Goal: Task Accomplishment & Management: Manage account settings

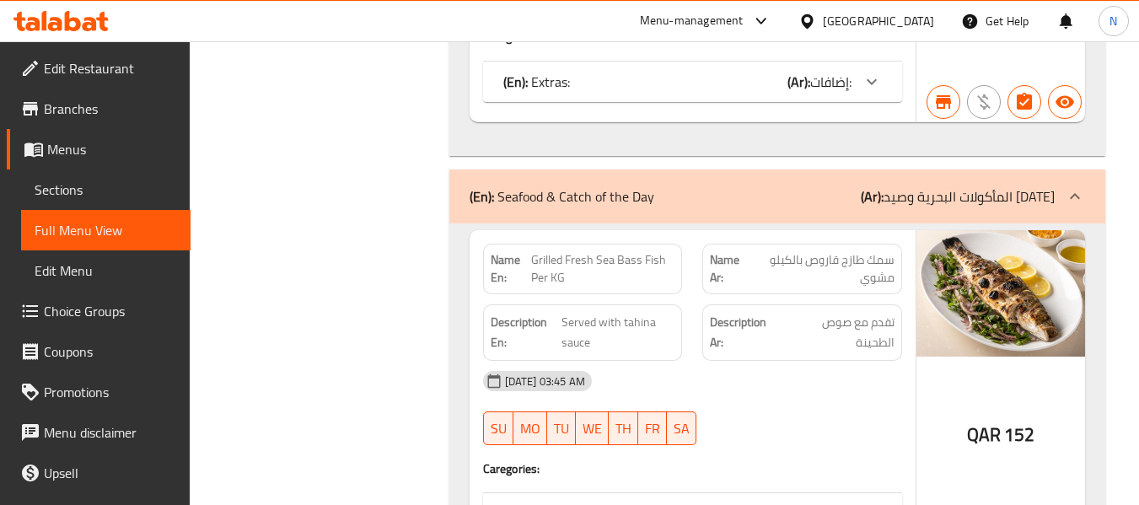
scroll to position [26492, 0]
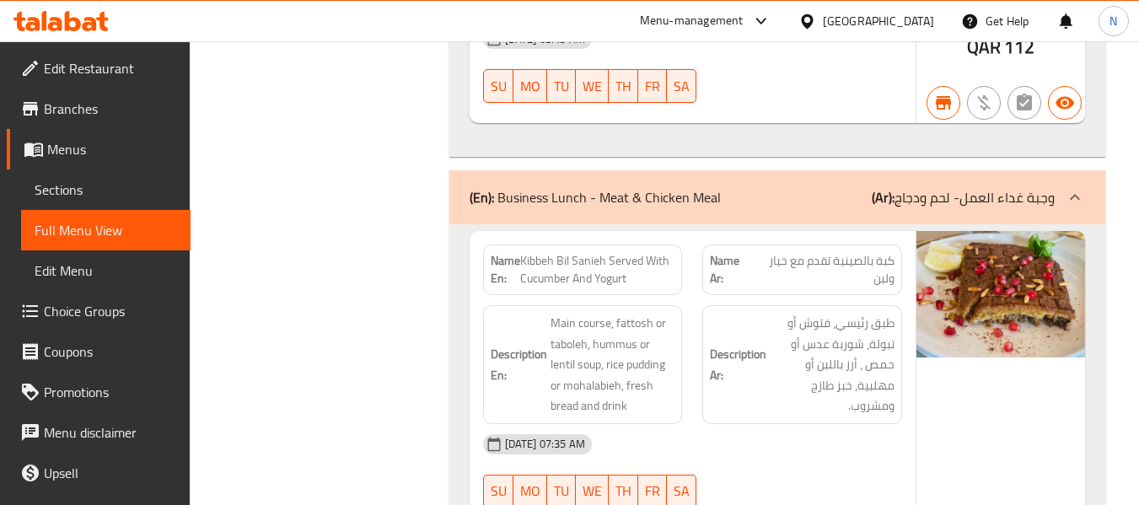
click at [660, 313] on span "Main course, fattosh or taboleh, hummus or lentil soup, rice pudding or mohalab…" at bounding box center [612, 365] width 125 height 104
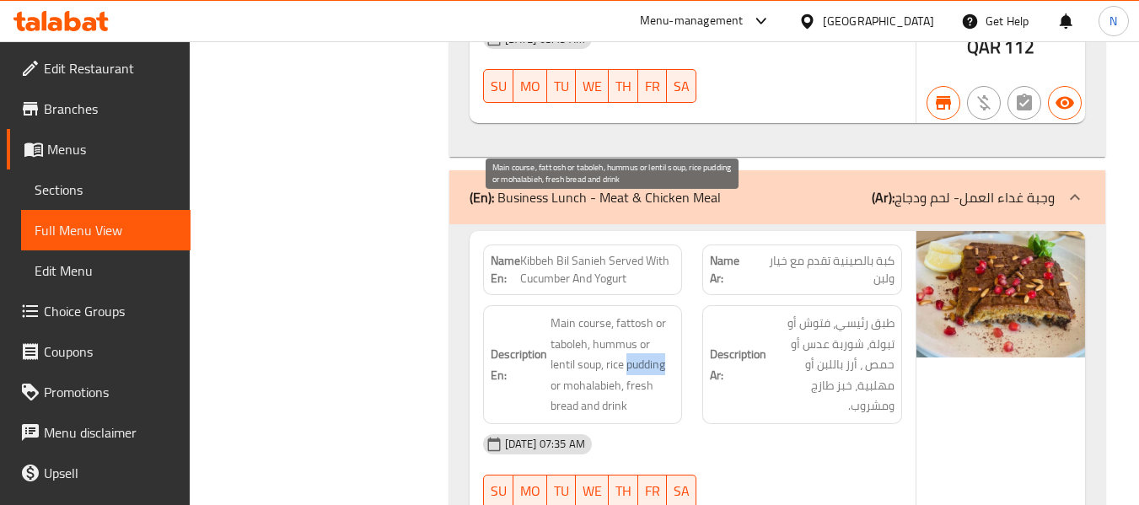
click at [660, 313] on span "Main course, fattosh or taboleh, hummus or lentil soup, rice pudding or mohalab…" at bounding box center [612, 365] width 125 height 104
copy span "pudding"
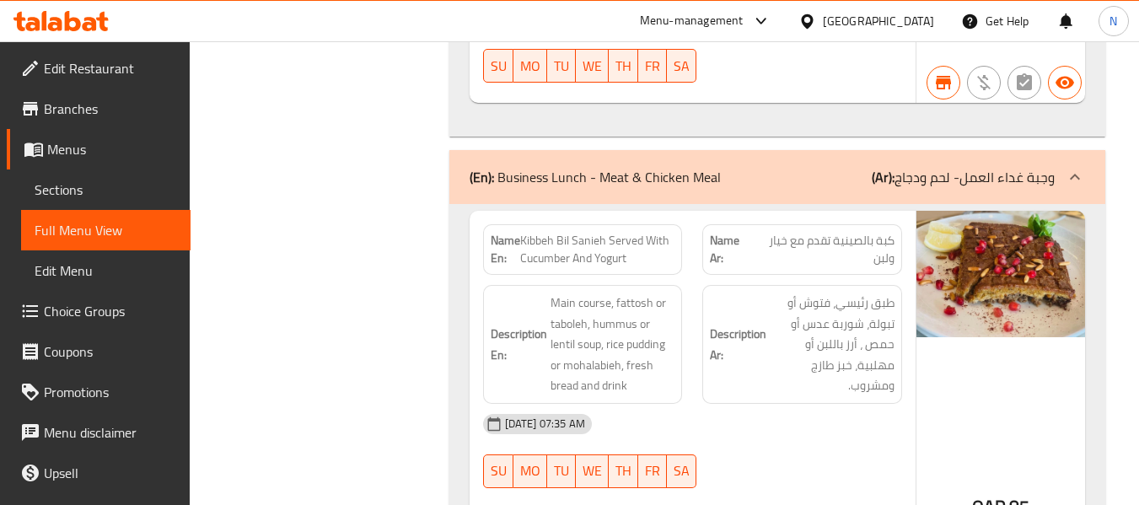
scroll to position [27471, 0]
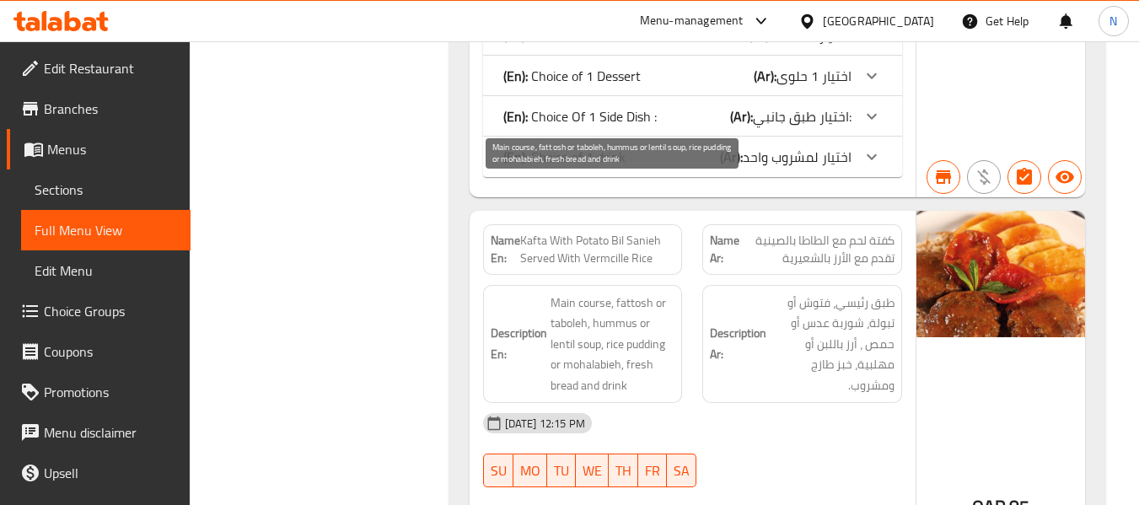
click at [647, 292] on span "Main course, fattosh or taboleh, hummus or lentil soup, rice pudding or mohalab…" at bounding box center [612, 344] width 125 height 104
copy span "pudding"
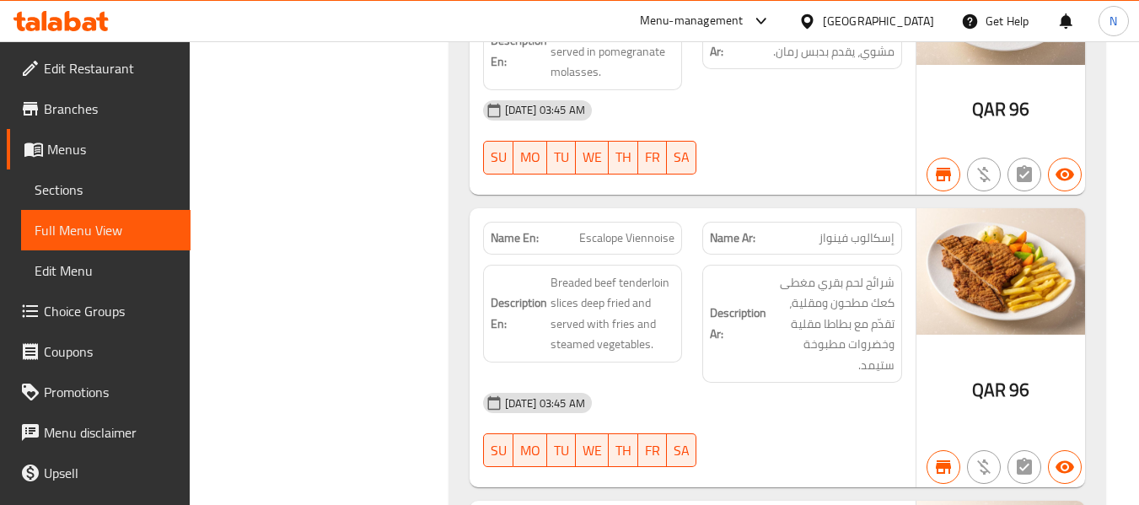
scroll to position [25391, 0]
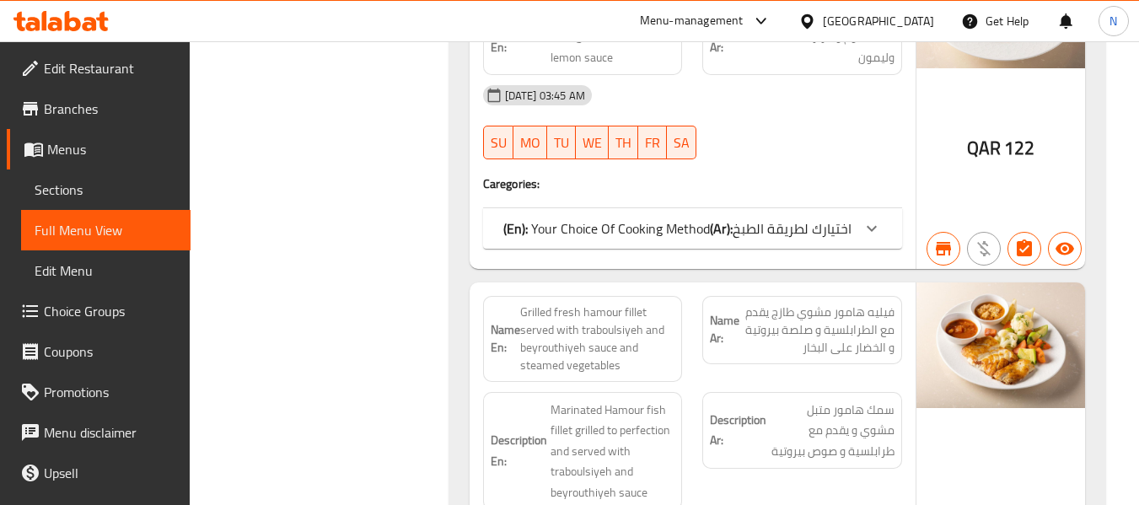
click at [71, 194] on span "Sections" at bounding box center [106, 190] width 142 height 20
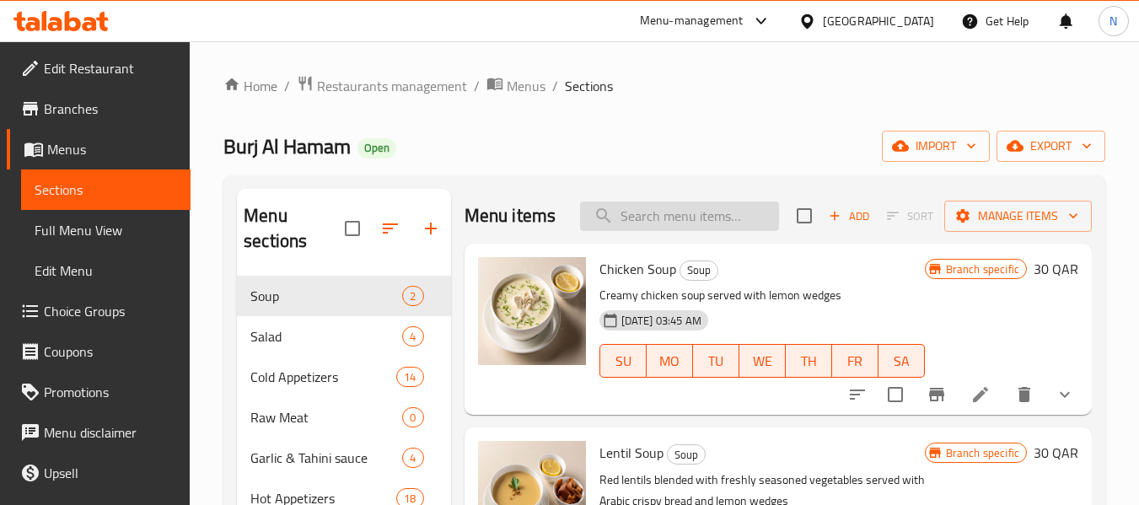
click at [709, 214] on input "search" at bounding box center [679, 215] width 199 height 29
paste input "Shamandar Salad"
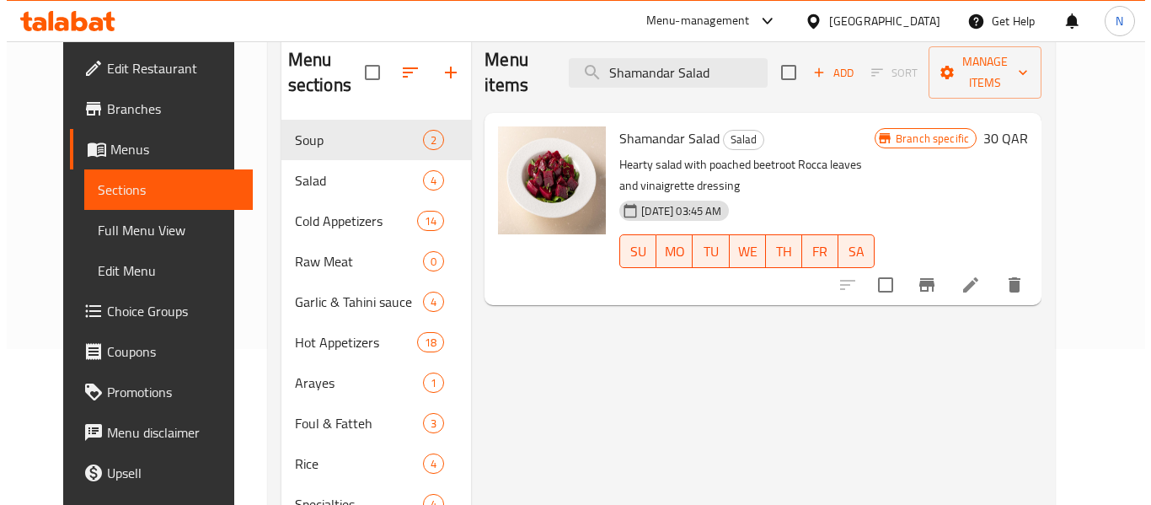
scroll to position [169, 0]
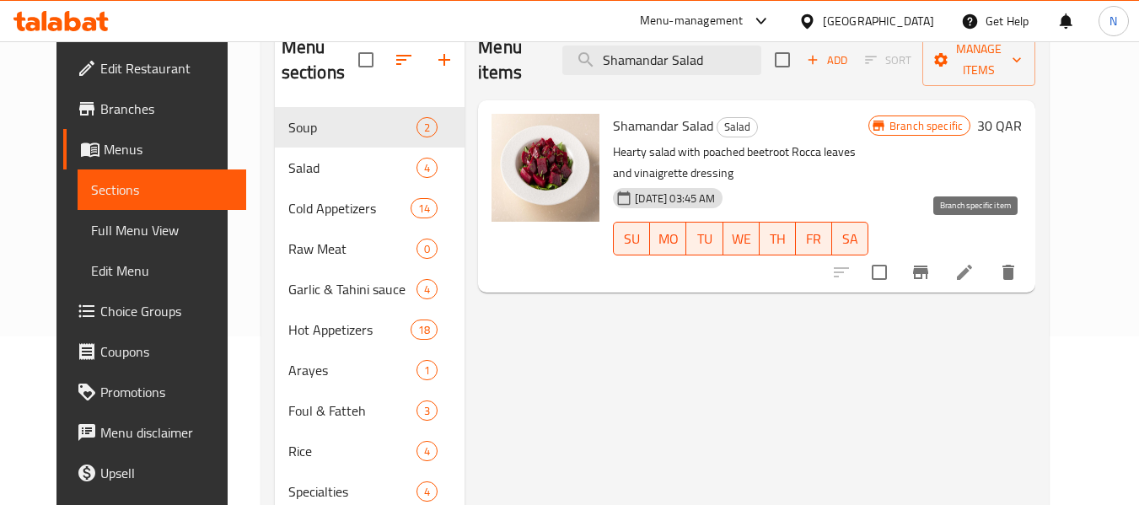
type input "Shamandar Salad"
click at [931, 262] on icon "Branch-specific-item" at bounding box center [920, 272] width 20 height 20
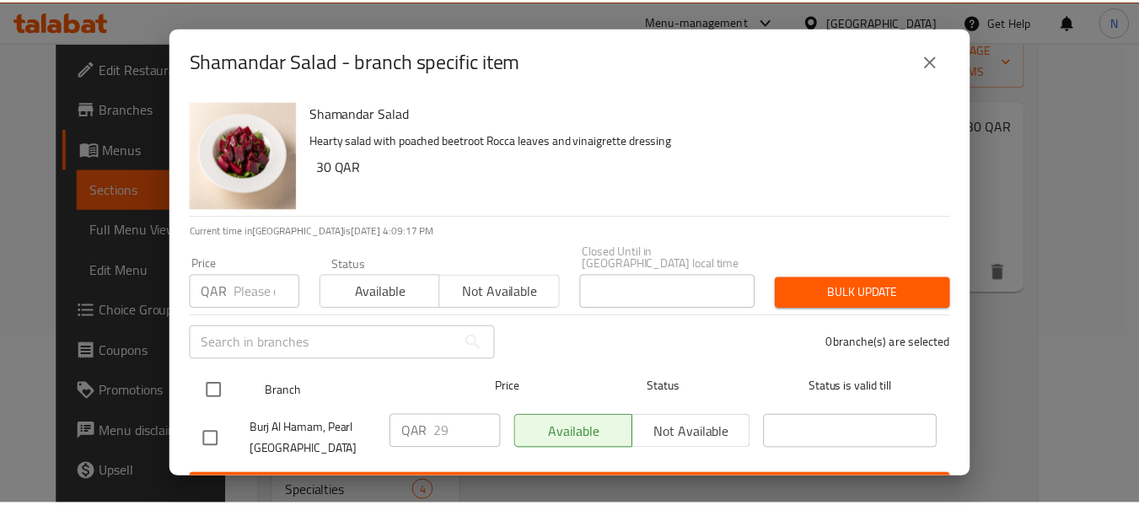
scroll to position [23, 0]
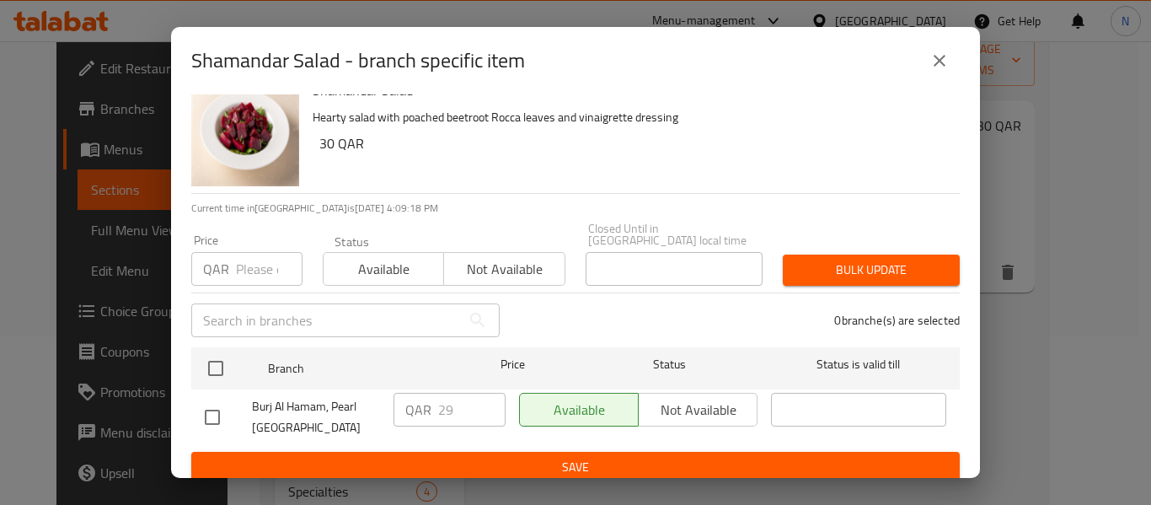
click at [216, 411] on input "checkbox" at bounding box center [212, 417] width 35 height 35
checkbox input "true"
type input "30"
click at [480, 393] on input "30" at bounding box center [471, 410] width 67 height 34
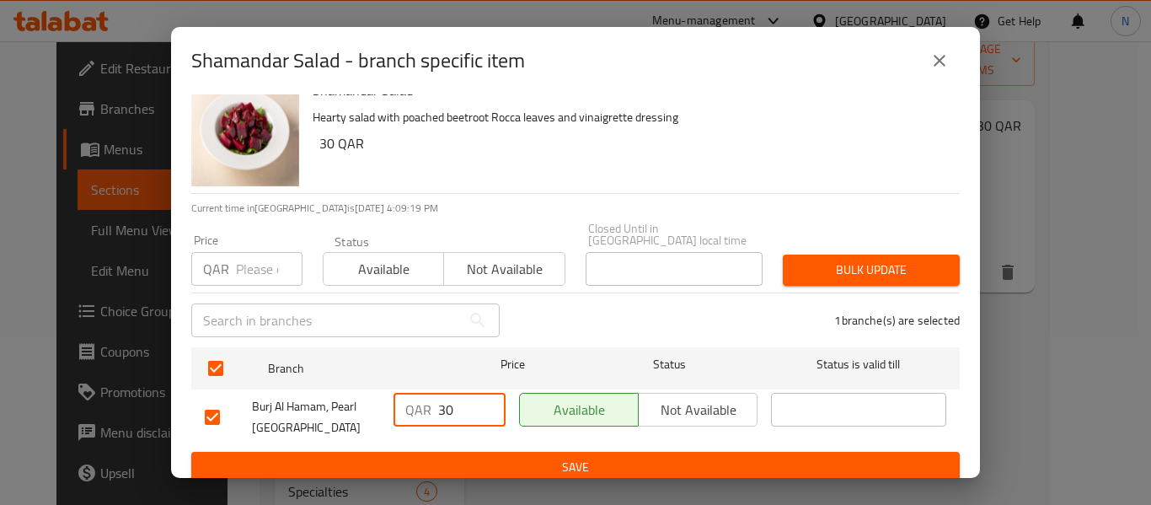
click at [520, 452] on button "Save" at bounding box center [575, 467] width 769 height 31
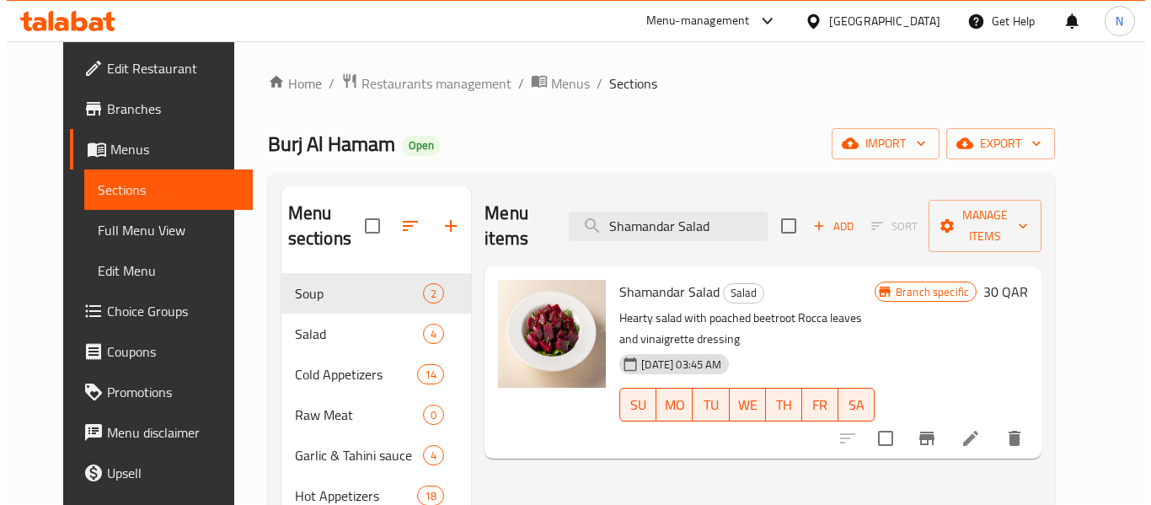
scroll to position [0, 0]
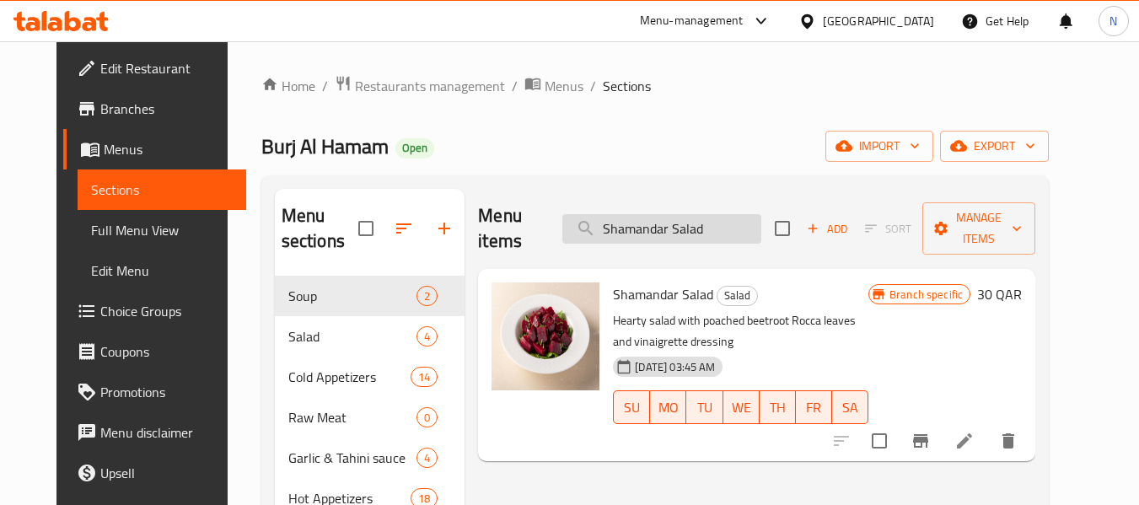
click at [739, 225] on input "Shamandar Salad" at bounding box center [661, 228] width 199 height 29
paste input "Mouhamara Vegetarian"
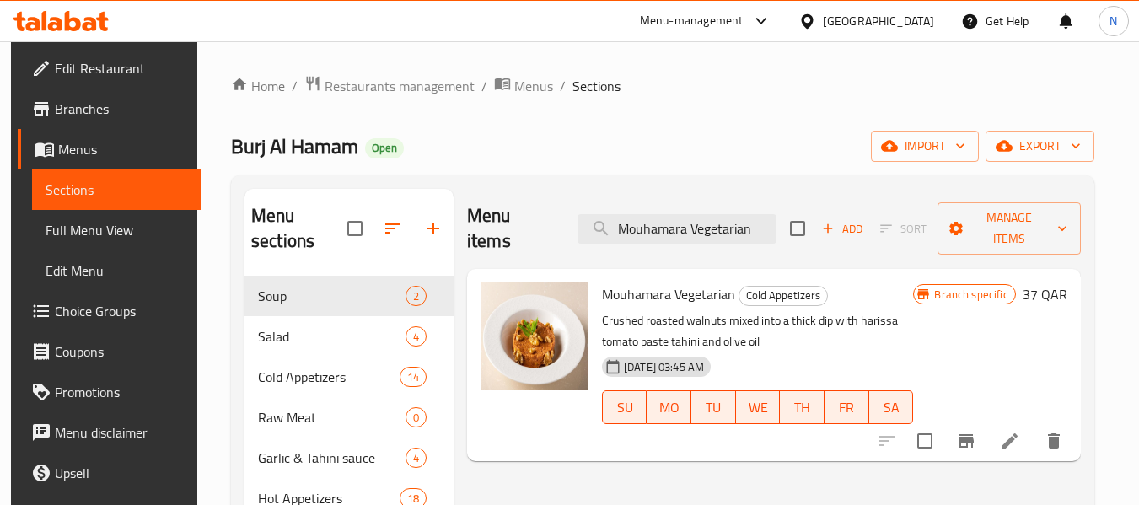
type input "Mouhamara Vegetarian"
click at [976, 431] on icon "Branch-specific-item" at bounding box center [966, 441] width 20 height 20
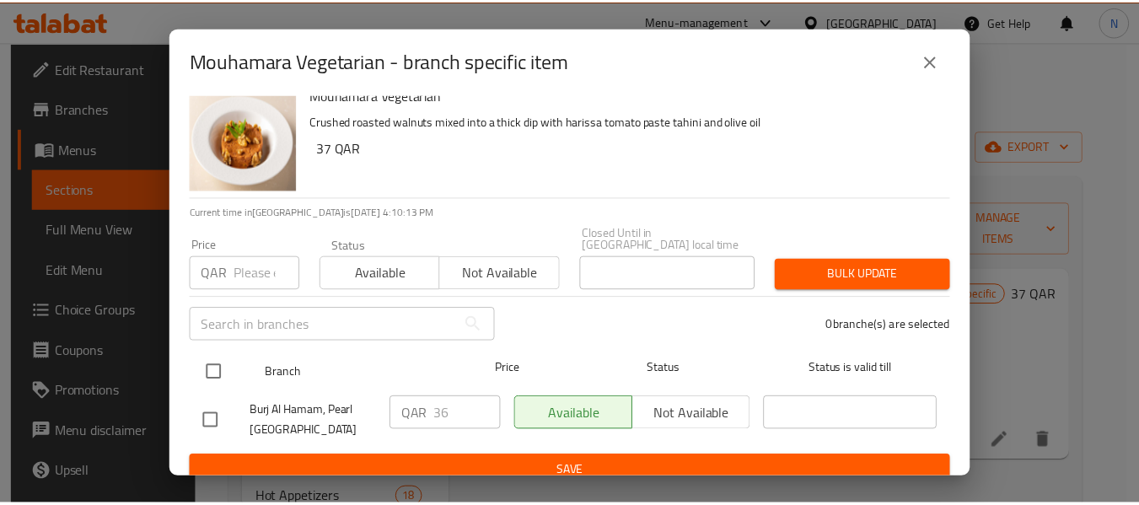
scroll to position [23, 0]
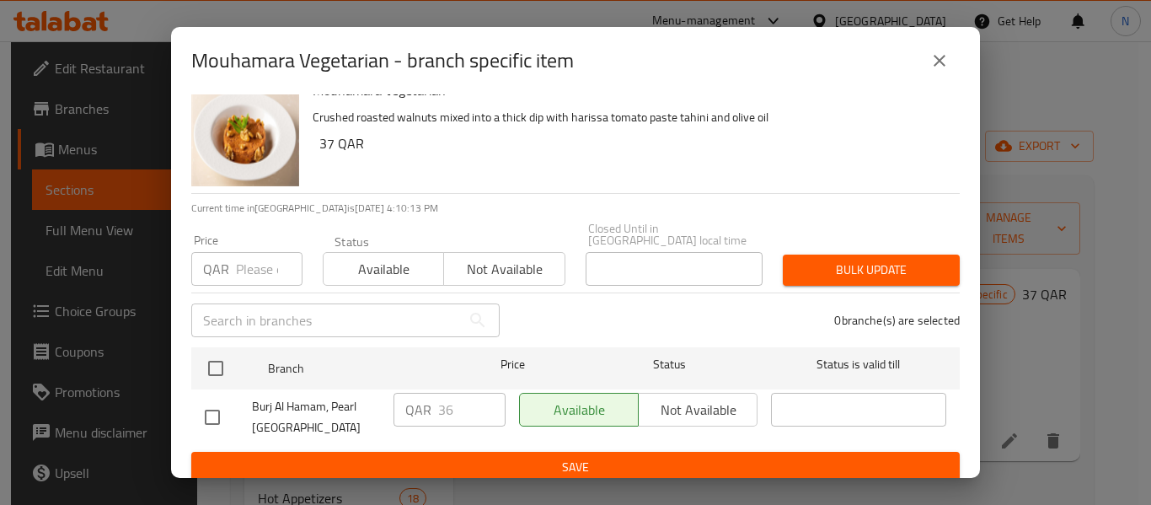
click at [227, 413] on input "checkbox" at bounding box center [212, 417] width 35 height 35
checkbox input "true"
type input "37"
click at [480, 393] on input "37" at bounding box center [471, 410] width 67 height 34
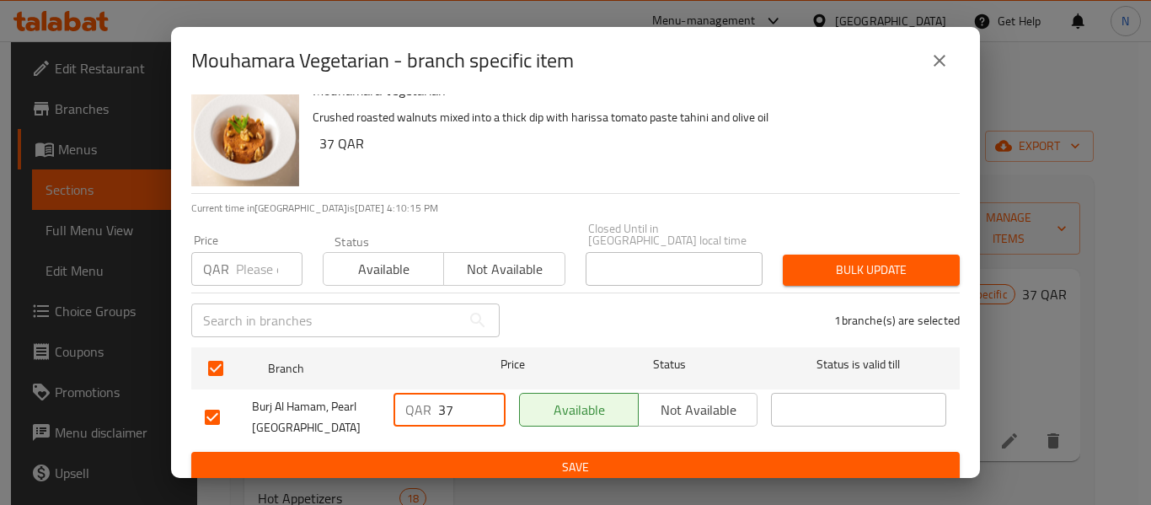
click at [486, 452] on button "Save" at bounding box center [575, 467] width 769 height 31
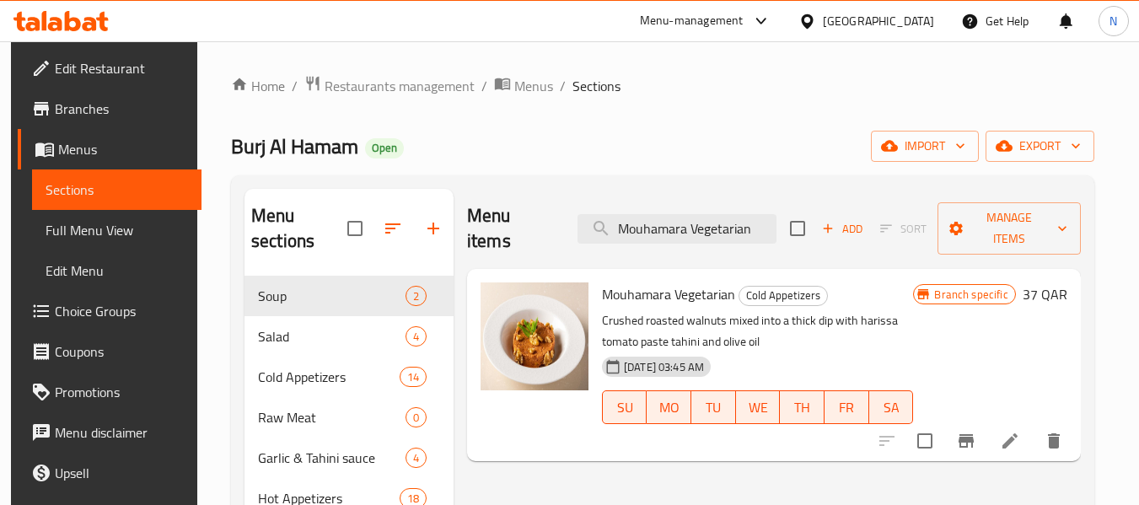
click at [741, 237] on div "Menu items Mouhamara Vegetarian Add Sort Manage items" at bounding box center [774, 229] width 614 height 80
click at [741, 228] on input "Mouhamara Vegetarian" at bounding box center [676, 228] width 199 height 29
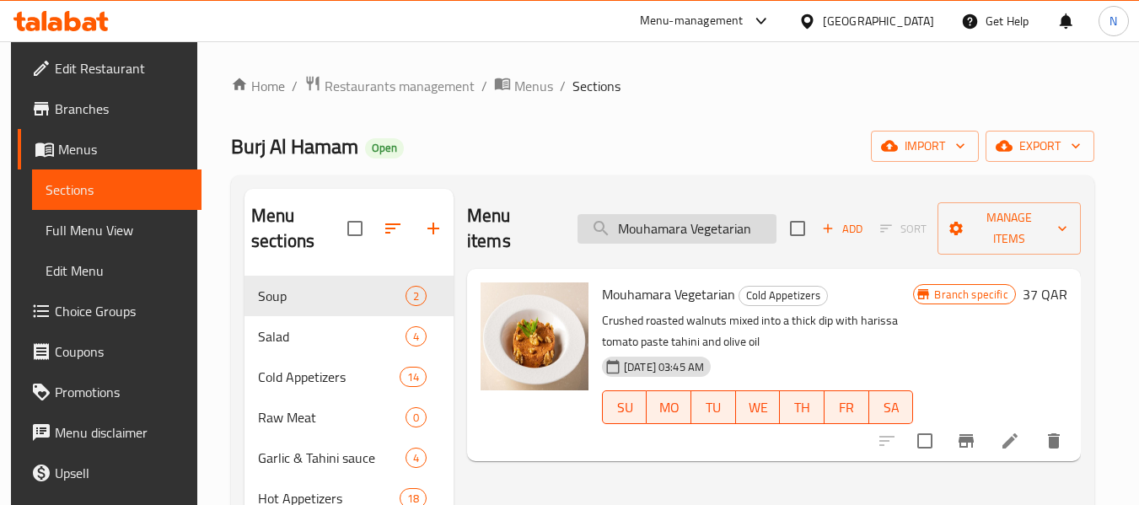
paste input "sakaet Batinjan Vegte"
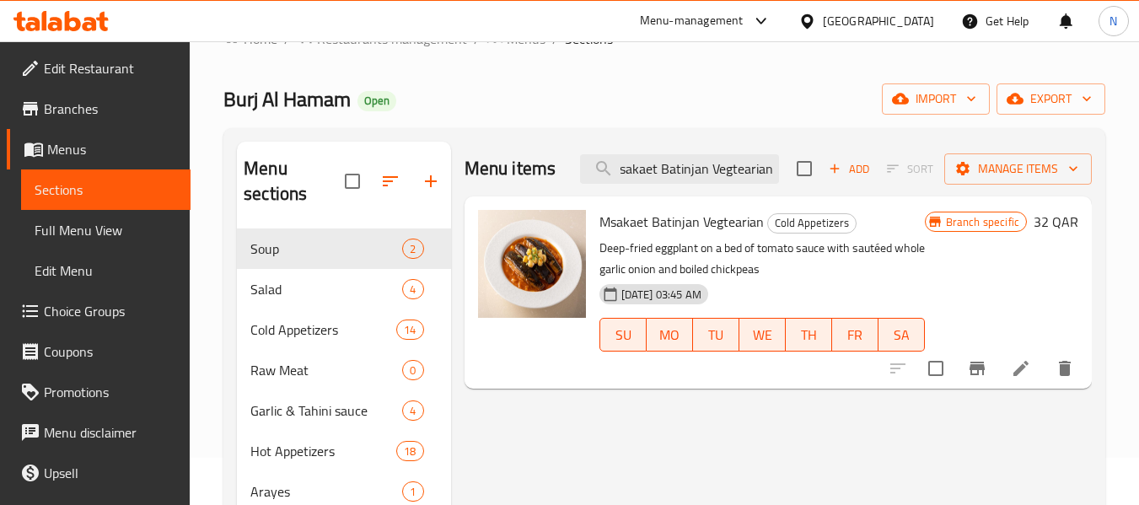
scroll to position [84, 0]
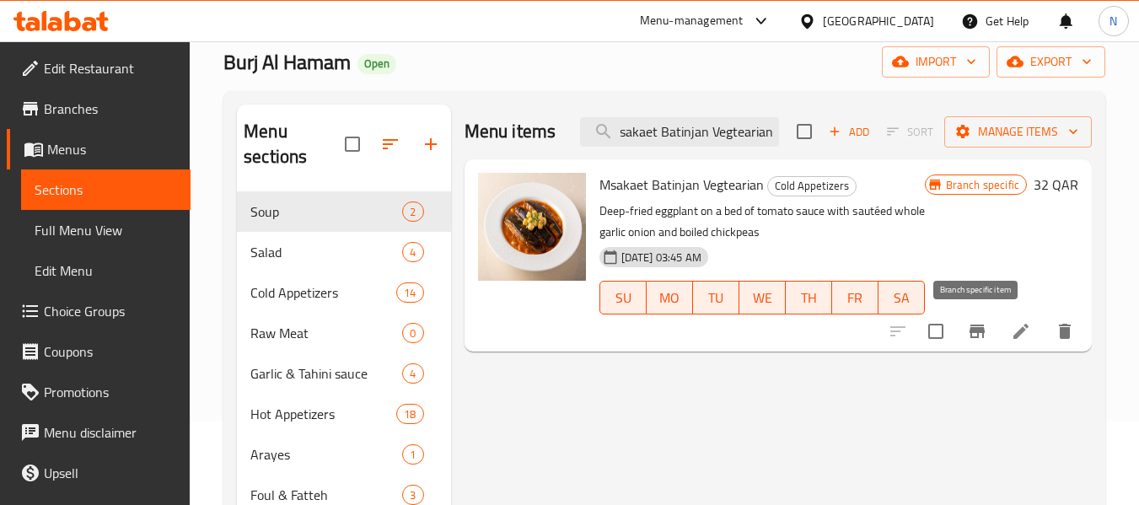
type input "Msakaet Batinjan Vegtearian"
click at [990, 332] on button "Branch-specific-item" at bounding box center [977, 331] width 40 height 40
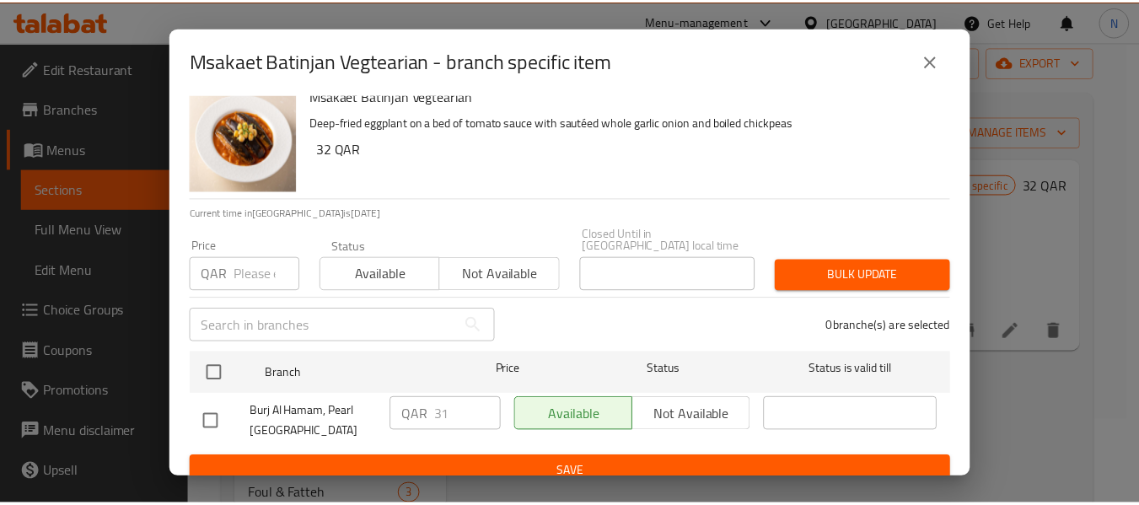
scroll to position [23, 0]
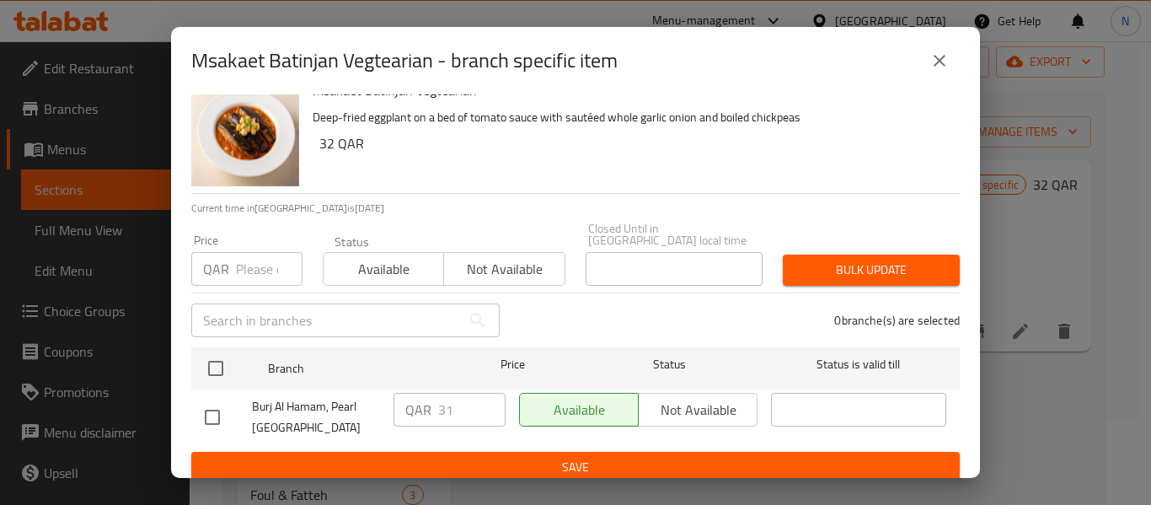
click at [217, 409] on input "checkbox" at bounding box center [212, 417] width 35 height 35
checkbox input "true"
type input "32"
click at [487, 393] on input "32" at bounding box center [471, 410] width 67 height 34
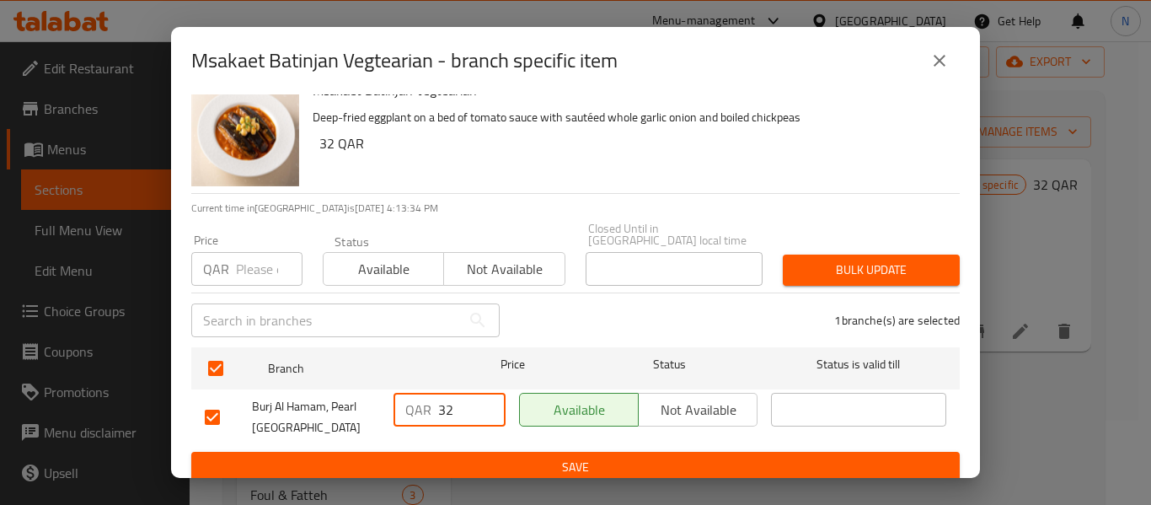
click at [528, 457] on span "Save" at bounding box center [576, 467] width 742 height 21
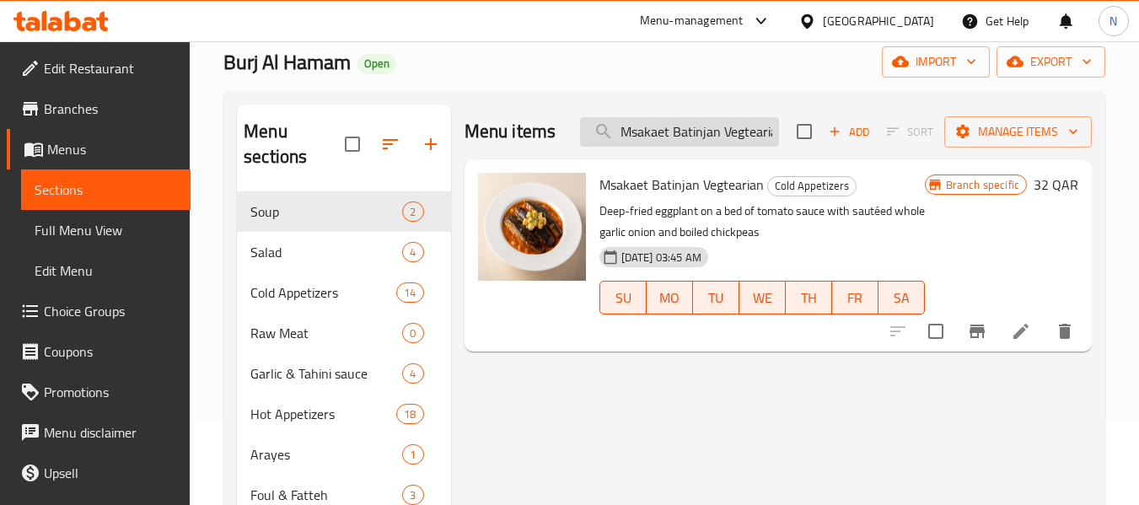
click at [741, 131] on input "Msakaet Batinjan Vegtearian" at bounding box center [679, 131] width 199 height 29
paste input "Shish Tawook Fresh Chicken Breast"
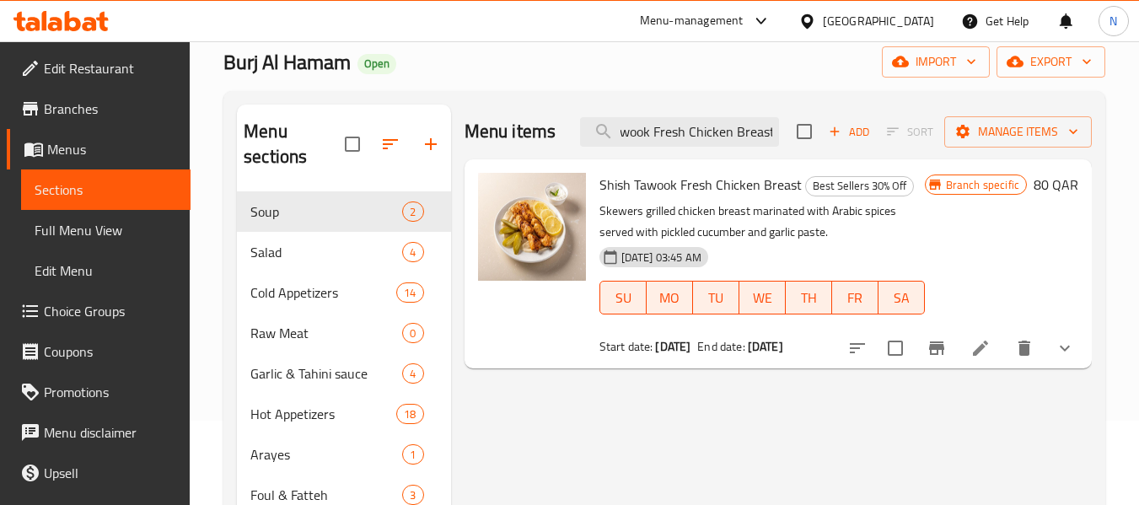
type input "Shish Tawook Fresh Chicken Breast"
click at [933, 342] on icon "Branch-specific-item" at bounding box center [936, 347] width 15 height 13
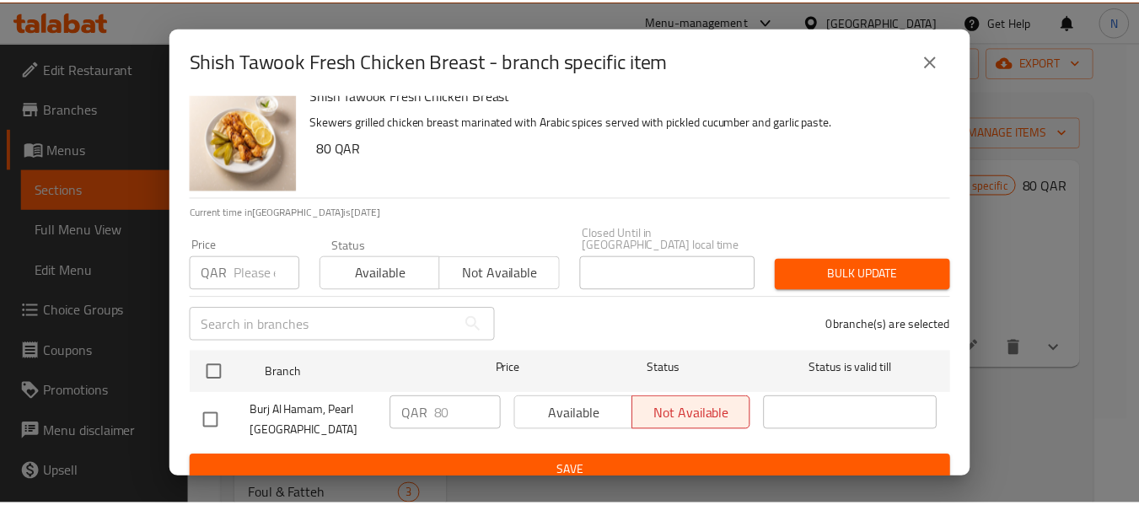
scroll to position [23, 0]
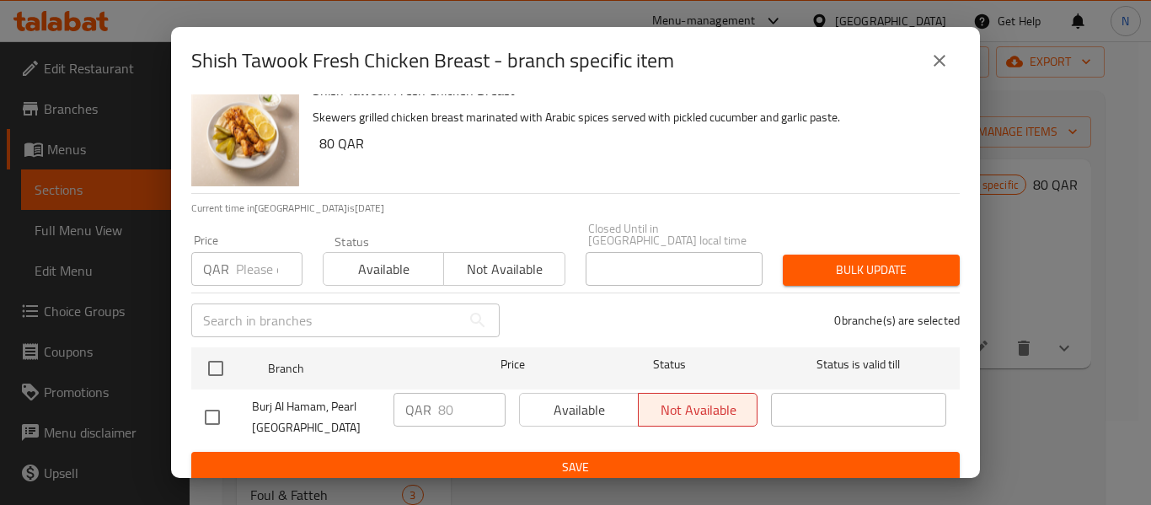
click at [217, 400] on input "checkbox" at bounding box center [212, 417] width 35 height 35
checkbox input "true"
click at [487, 393] on input "81" at bounding box center [471, 410] width 67 height 34
type input "82"
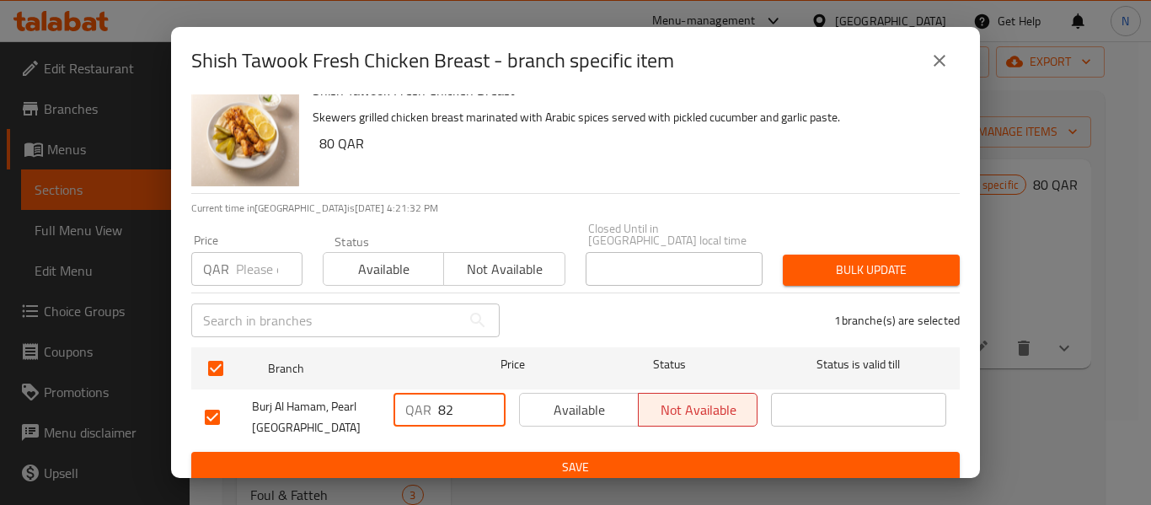
click at [487, 393] on input "82" at bounding box center [471, 410] width 67 height 34
click at [550, 457] on span "Save" at bounding box center [576, 467] width 742 height 21
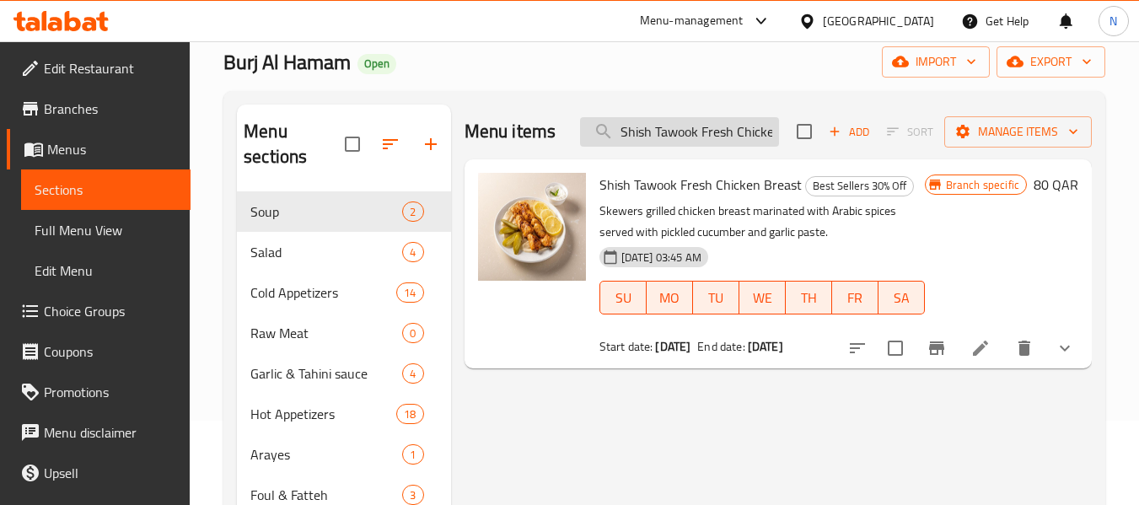
click at [734, 139] on input "Shish Tawook Fresh Chicken Breast" at bounding box center [679, 131] width 199 height 29
paste input "Kabab Khishkhash Fresh Arabic Lamb Mea"
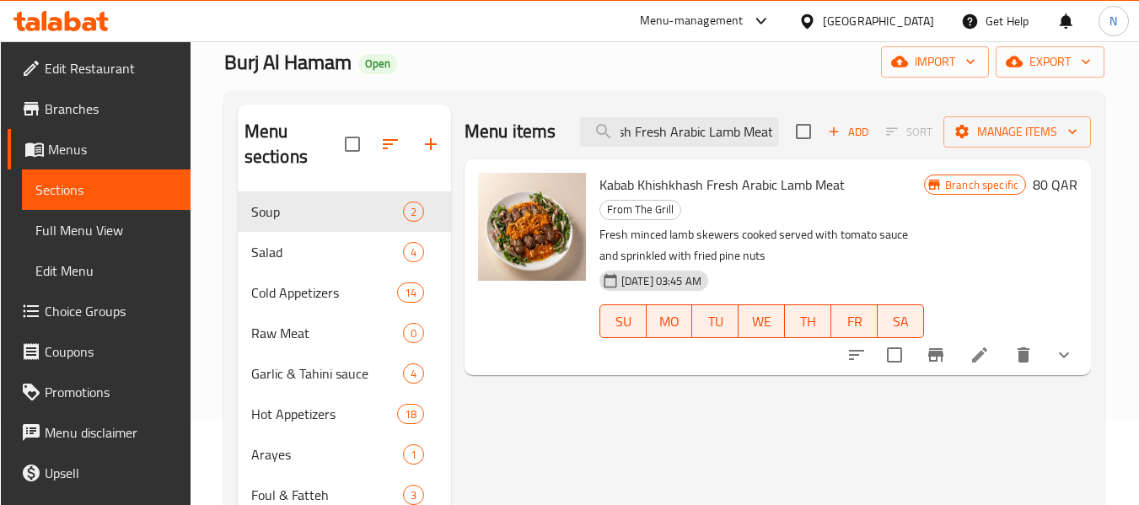
type input "Kabab Khishkhash Fresh Arabic Lamb Meat"
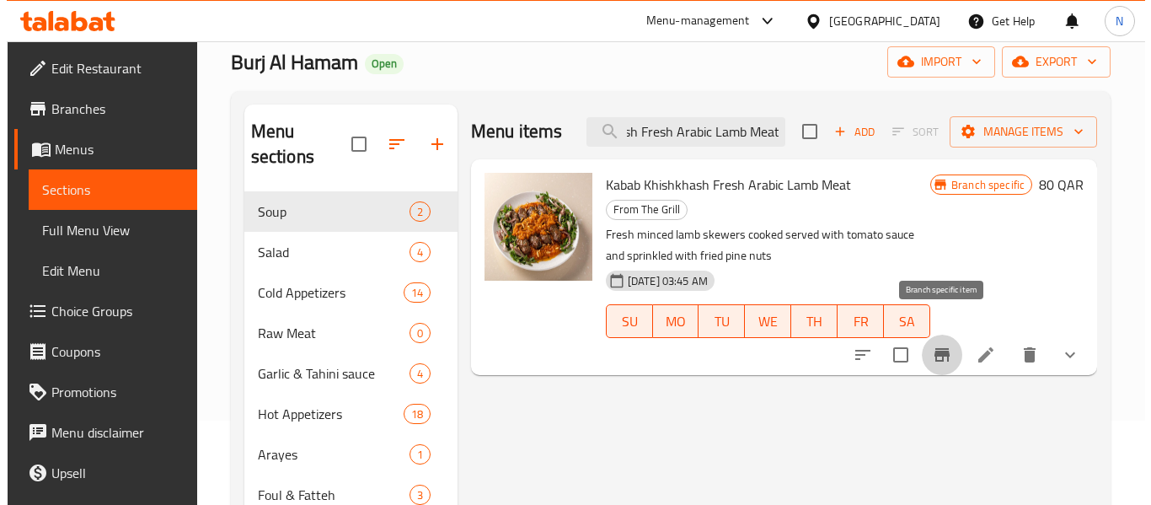
scroll to position [0, 0]
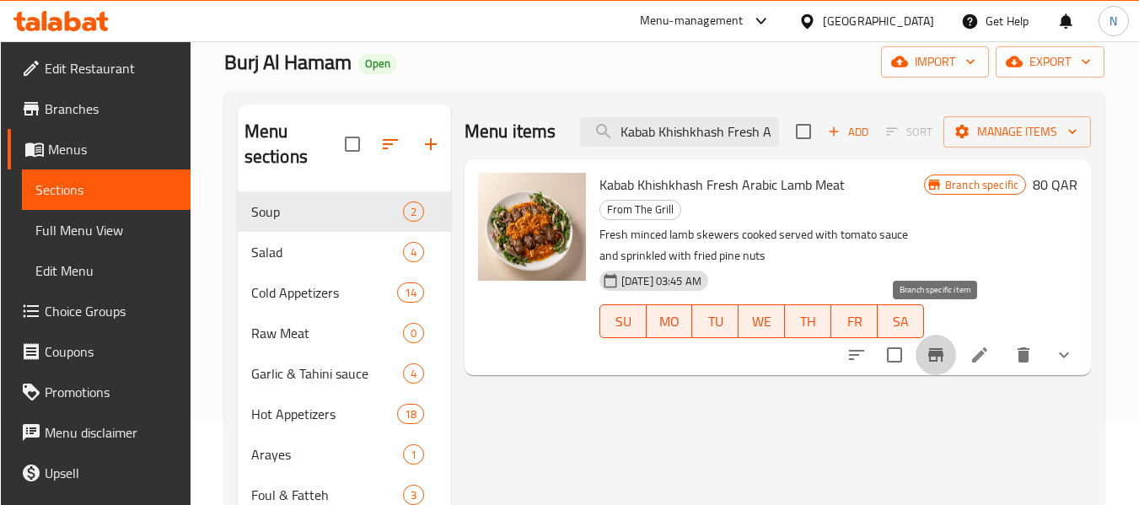
click at [940, 342] on button "Branch-specific-item" at bounding box center [935, 355] width 40 height 40
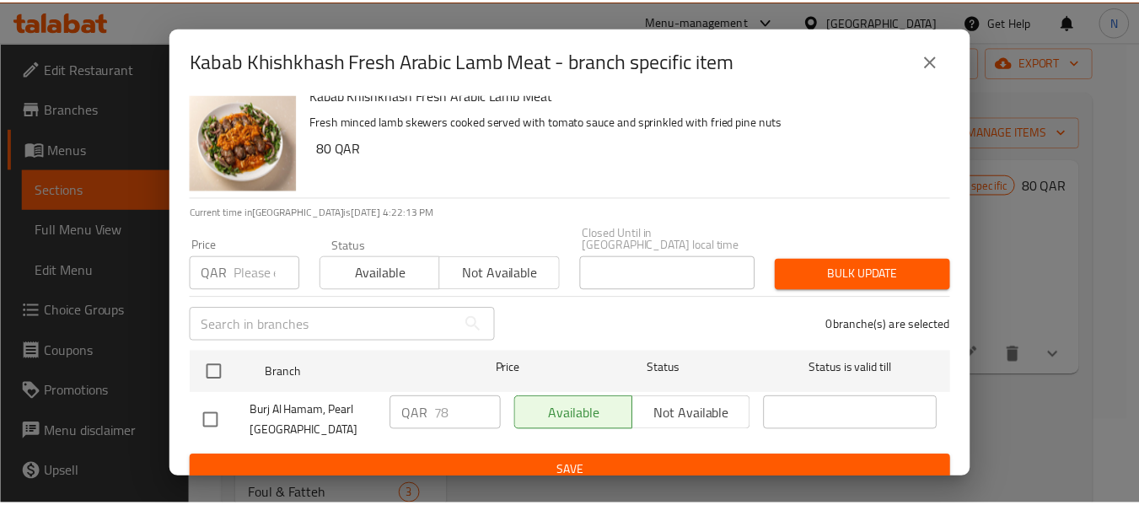
scroll to position [23, 0]
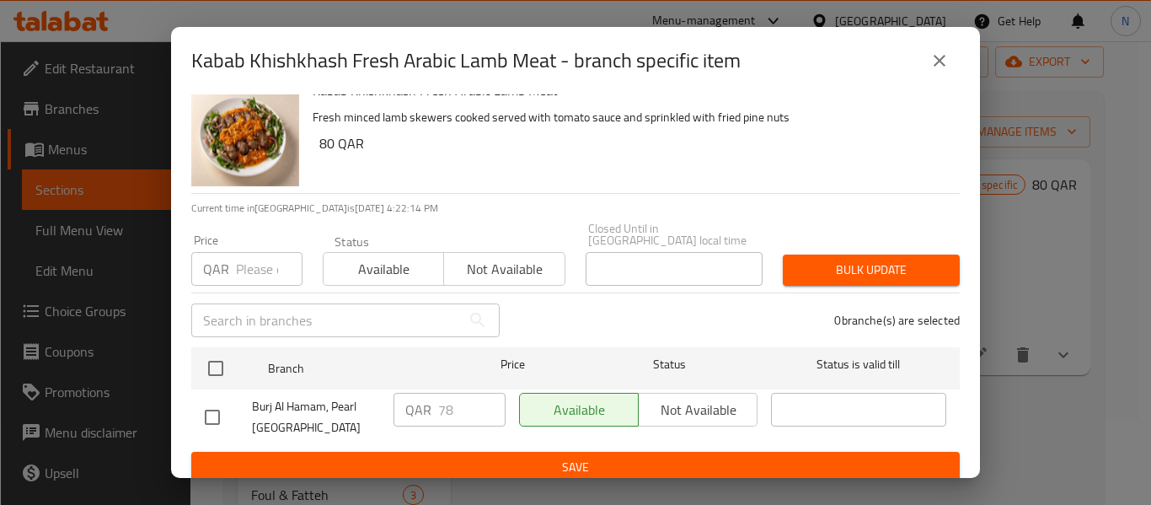
click at [225, 400] on input "checkbox" at bounding box center [212, 417] width 35 height 35
checkbox input "true"
click at [482, 393] on input "78" at bounding box center [471, 410] width 67 height 34
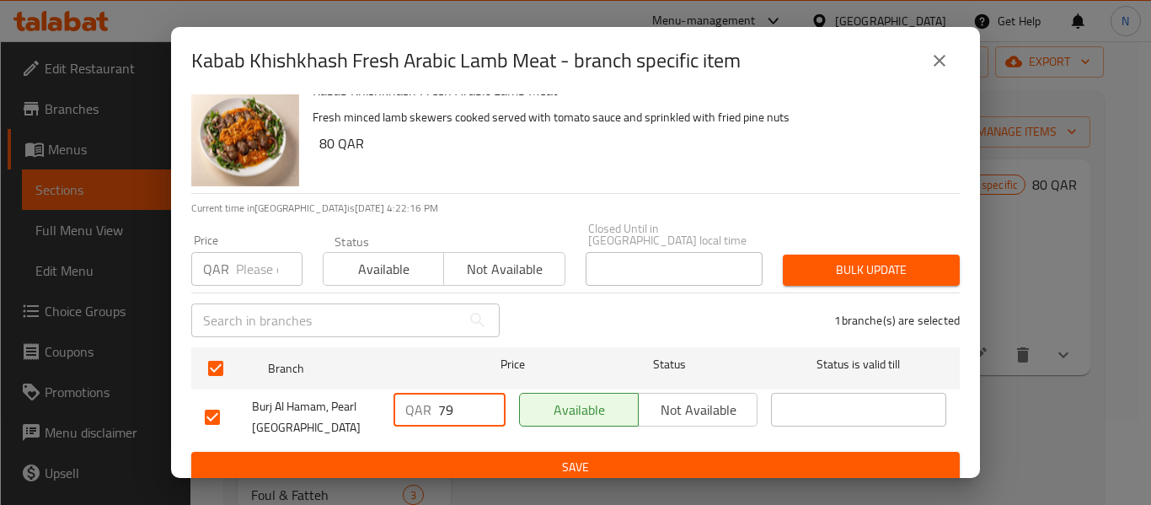
click at [482, 394] on input "79" at bounding box center [471, 410] width 67 height 34
type input "80"
click at [482, 394] on input "80" at bounding box center [471, 410] width 67 height 34
click at [555, 457] on span "Save" at bounding box center [576, 467] width 742 height 21
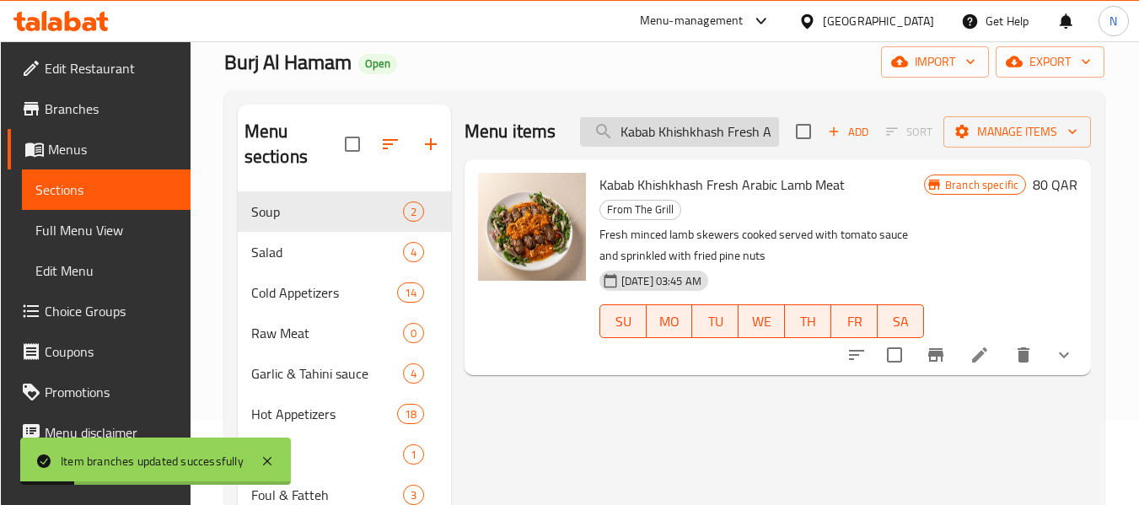
click at [709, 127] on input "Kabab Khishkhash Fresh Arabic Lamb Meat" at bounding box center [679, 131] width 199 height 29
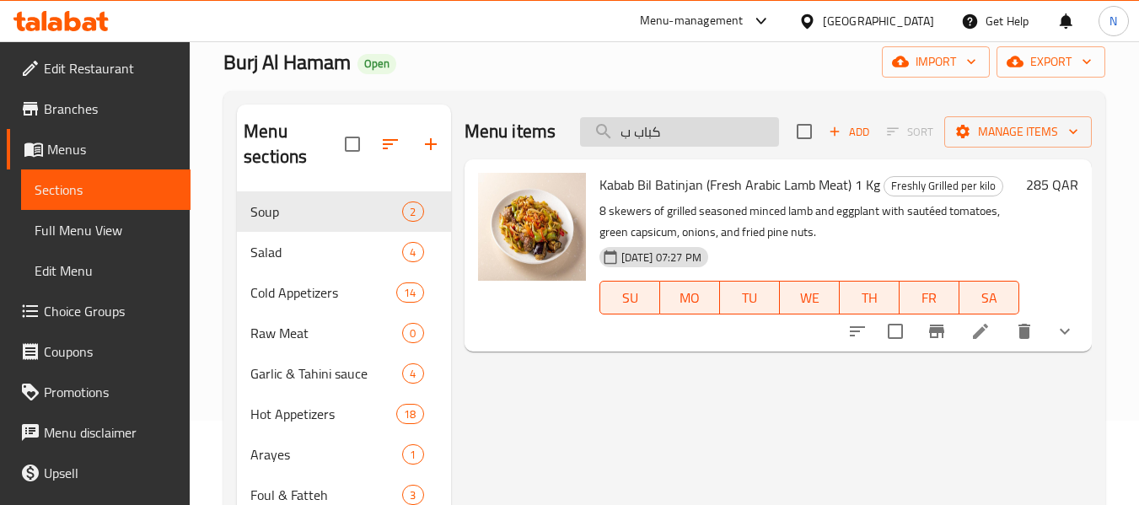
click at [687, 129] on input "كباب ب" at bounding box center [679, 131] width 199 height 29
click at [708, 140] on input "كباب ب" at bounding box center [679, 131] width 199 height 29
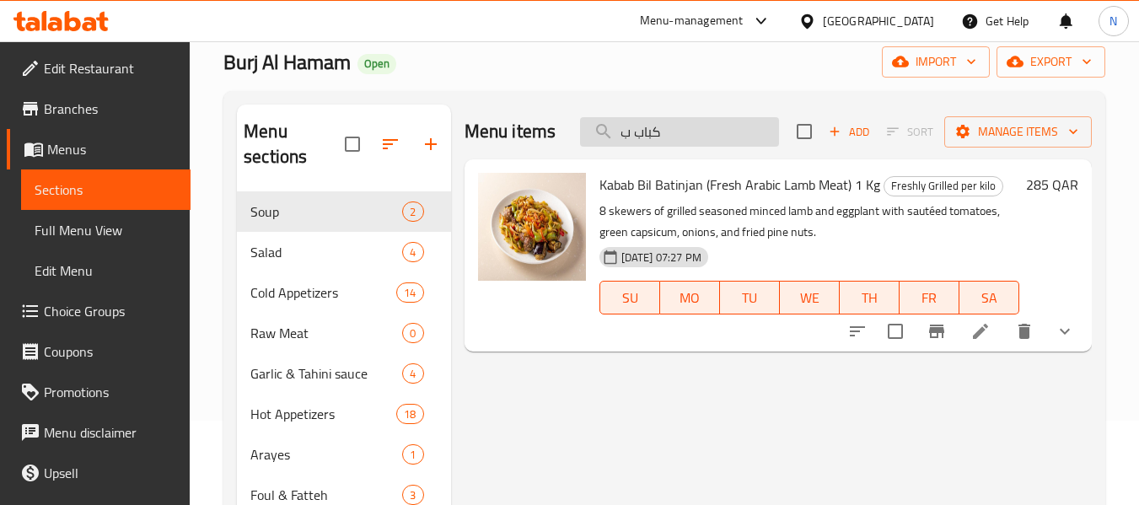
click at [708, 140] on input "كباب ب" at bounding box center [679, 131] width 199 height 29
click at [693, 124] on input "كباب ب" at bounding box center [679, 131] width 199 height 29
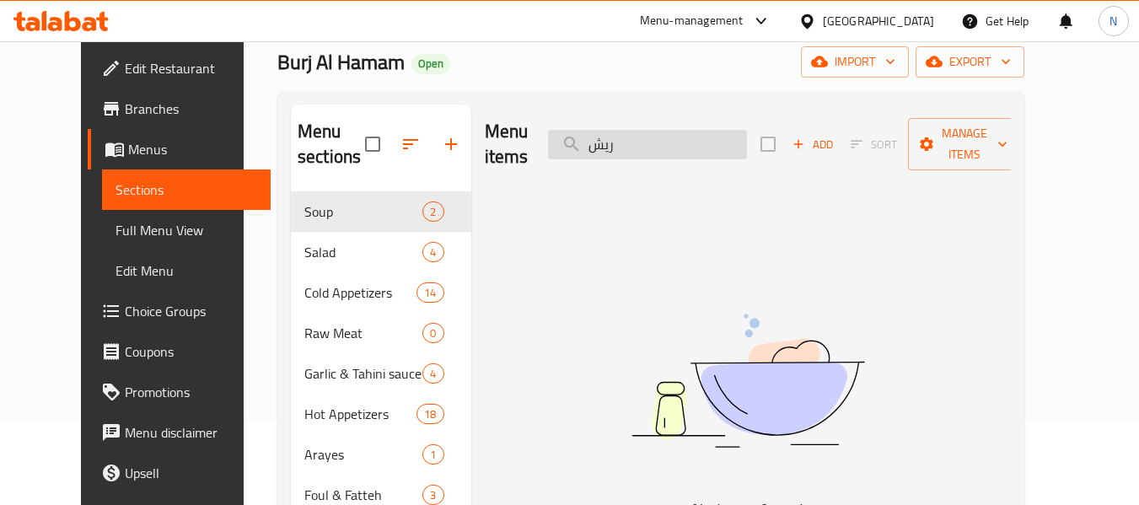
click at [668, 131] on input "ريش" at bounding box center [647, 144] width 199 height 29
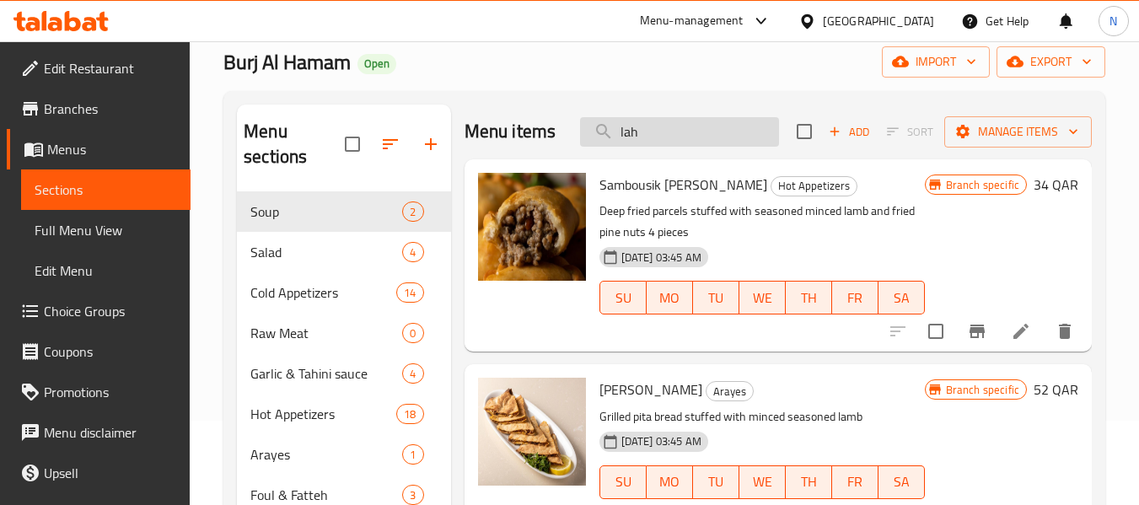
click at [649, 145] on input "lah" at bounding box center [679, 131] width 199 height 29
paste input "Kabab With Laban Fresh Arabic Lamb Meat"
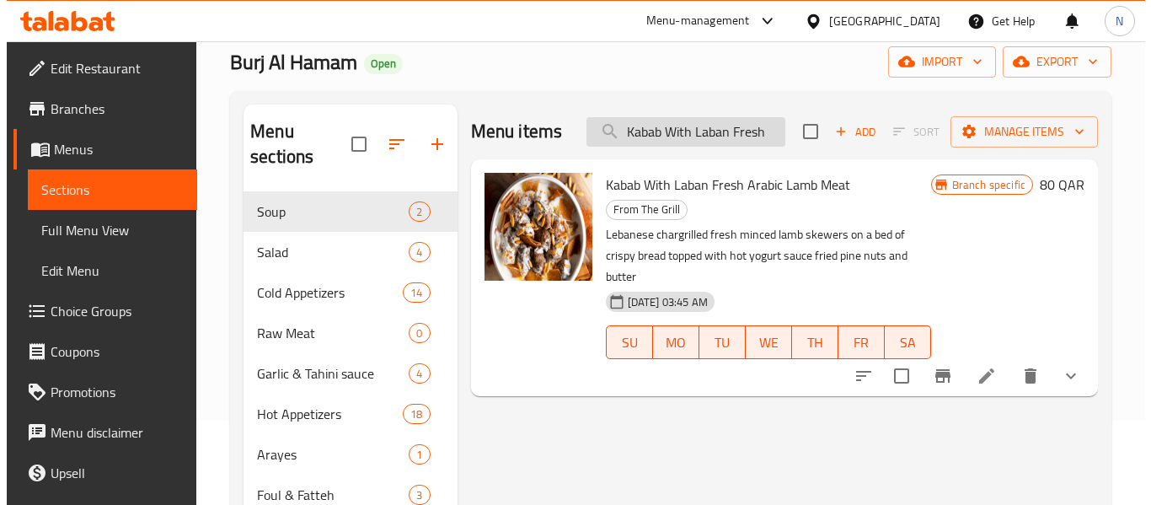
scroll to position [0, 0]
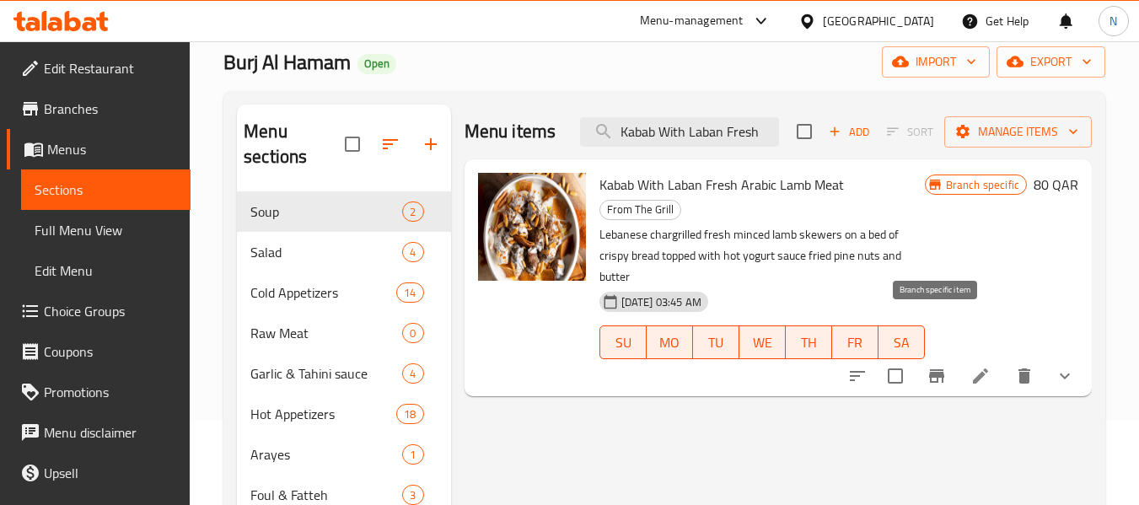
click at [933, 369] on icon "Branch-specific-item" at bounding box center [936, 375] width 15 height 13
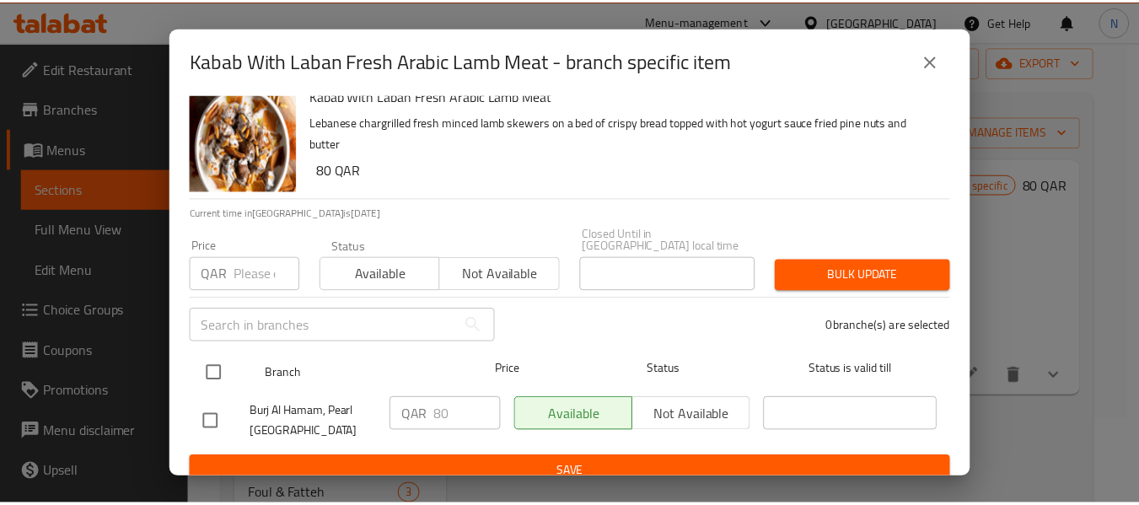
scroll to position [23, 0]
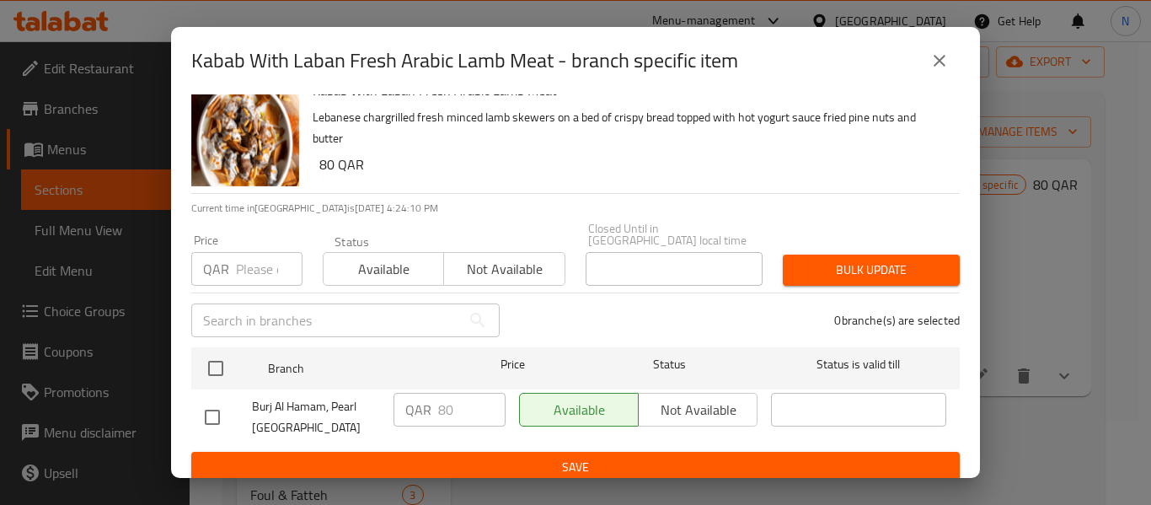
click at [936, 59] on icon "close" at bounding box center [940, 61] width 20 height 20
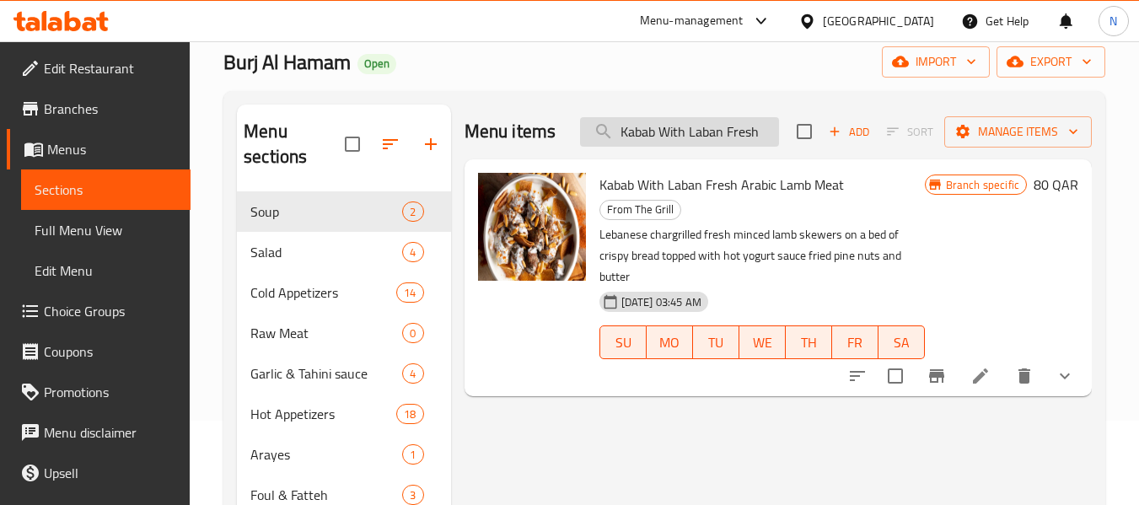
drag, startPoint x: 765, startPoint y: 128, endPoint x: 659, endPoint y: 136, distance: 106.5
click at [659, 136] on input "Kabab With Laban Fresh" at bounding box center [679, 131] width 199 height 29
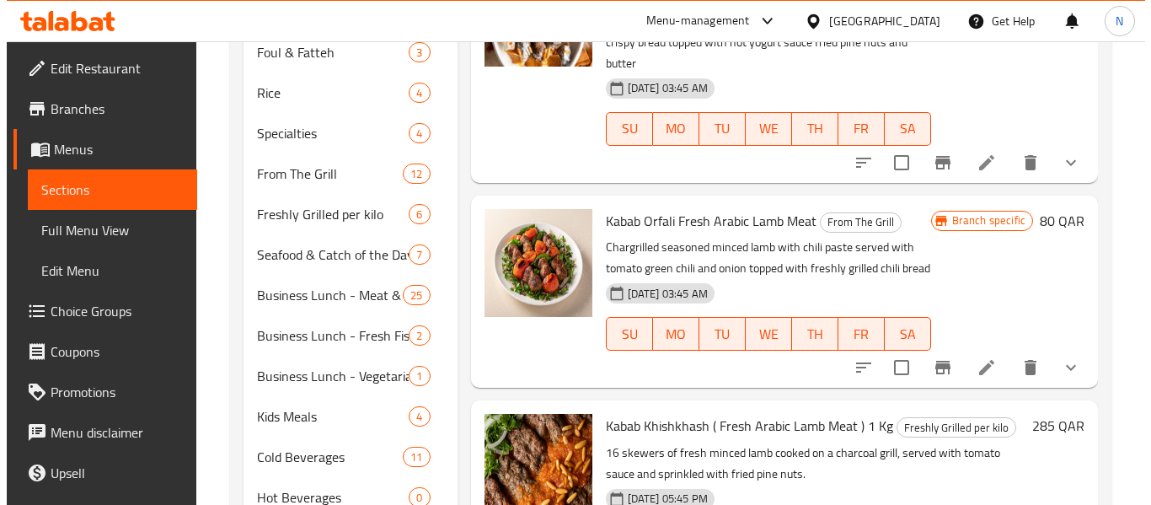
scroll to position [506, 0]
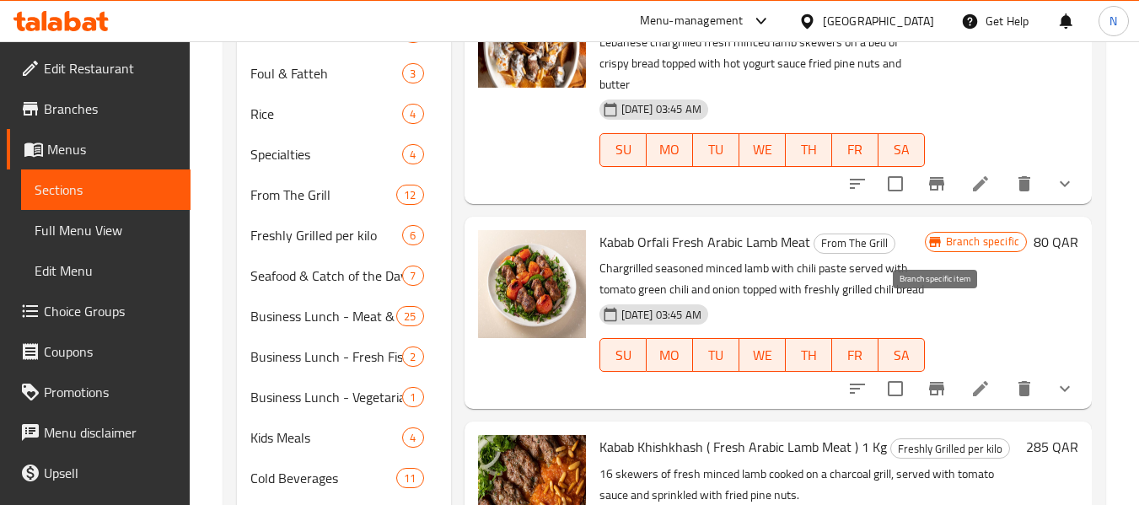
type input "Kabab"
click at [938, 382] on icon "Branch-specific-item" at bounding box center [936, 388] width 15 height 13
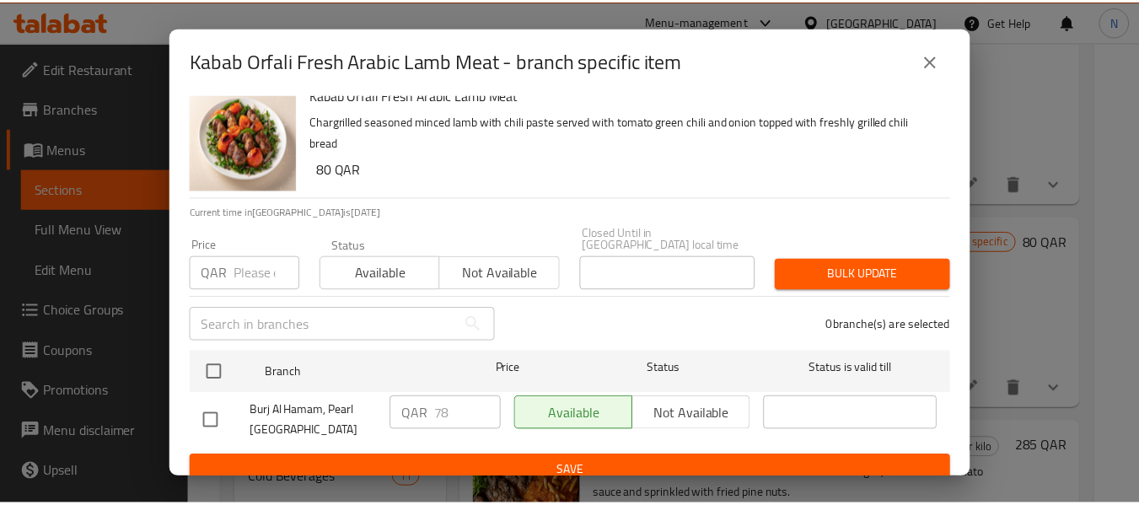
scroll to position [23, 0]
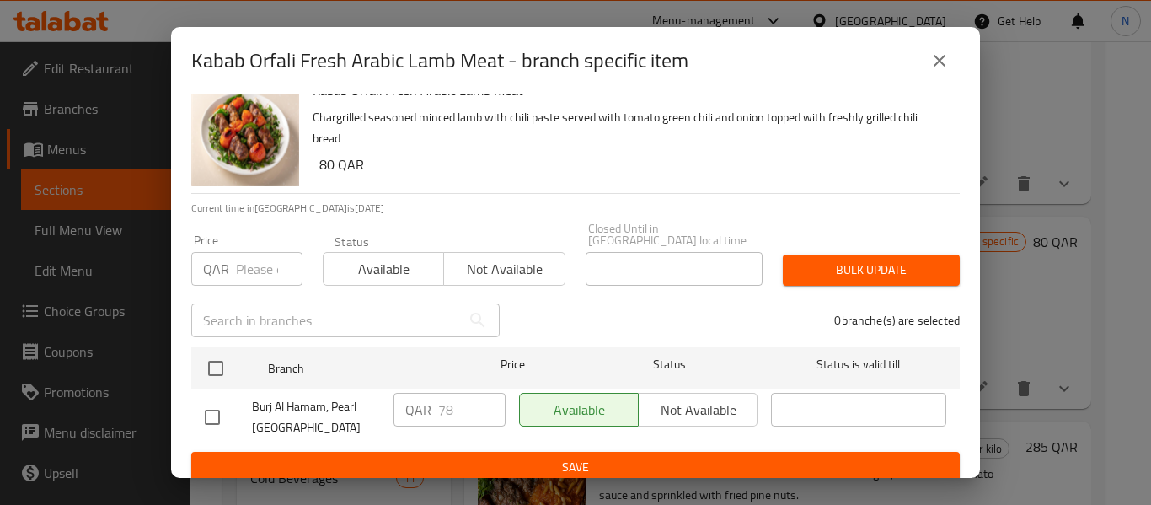
click at [211, 413] on input "checkbox" at bounding box center [212, 417] width 35 height 35
checkbox input "true"
click at [479, 393] on input "79" at bounding box center [471, 410] width 67 height 34
type input "80"
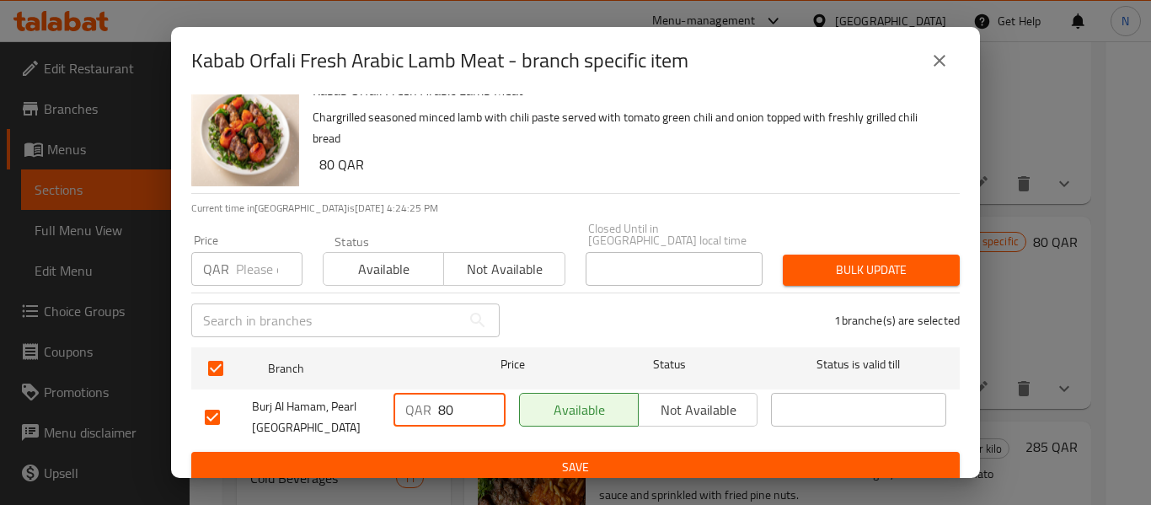
click at [479, 393] on input "80" at bounding box center [471, 410] width 67 height 34
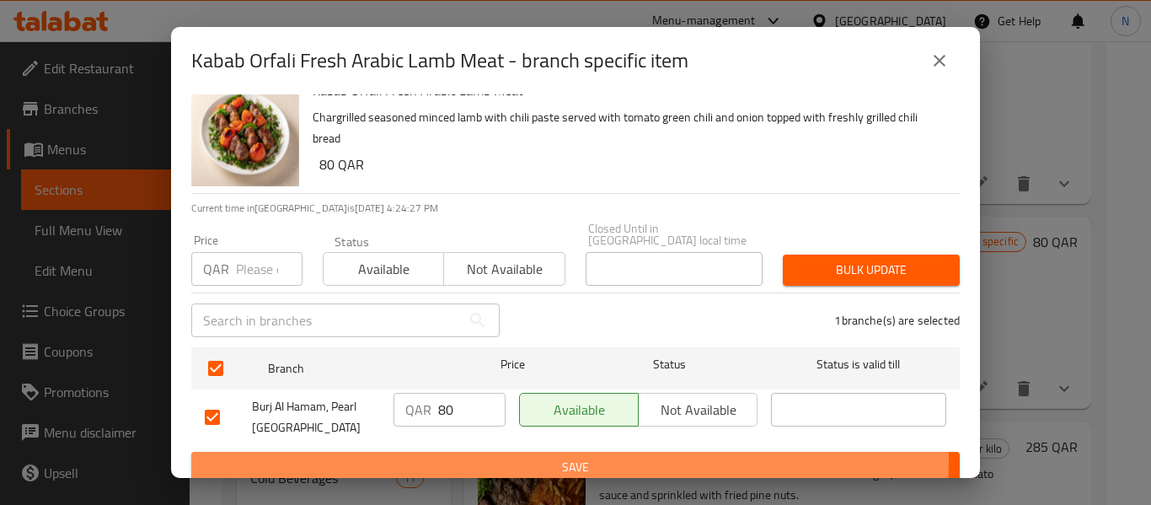
click at [526, 457] on span "Save" at bounding box center [576, 467] width 742 height 21
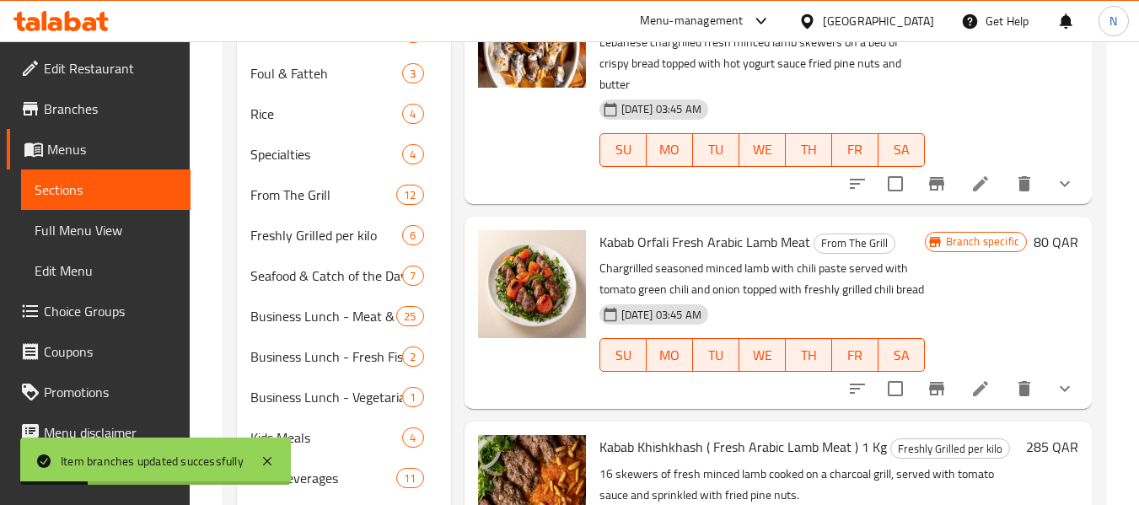
click at [700, 229] on span "Kabab Orfali Fresh Arabic Lamb Meat" at bounding box center [704, 241] width 211 height 25
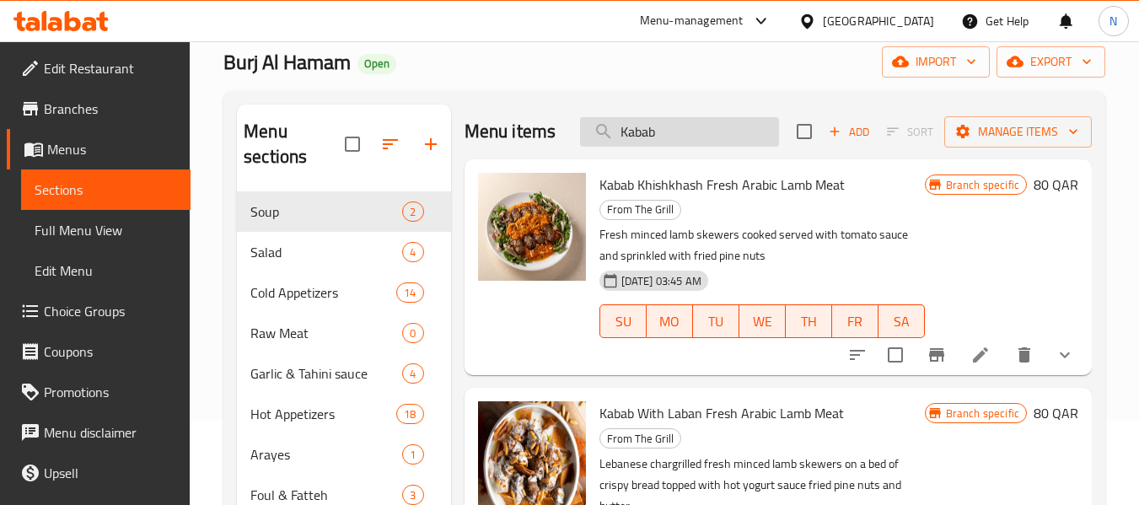
click at [707, 137] on input "Kabab" at bounding box center [679, 131] width 199 height 29
paste input "Hummus"
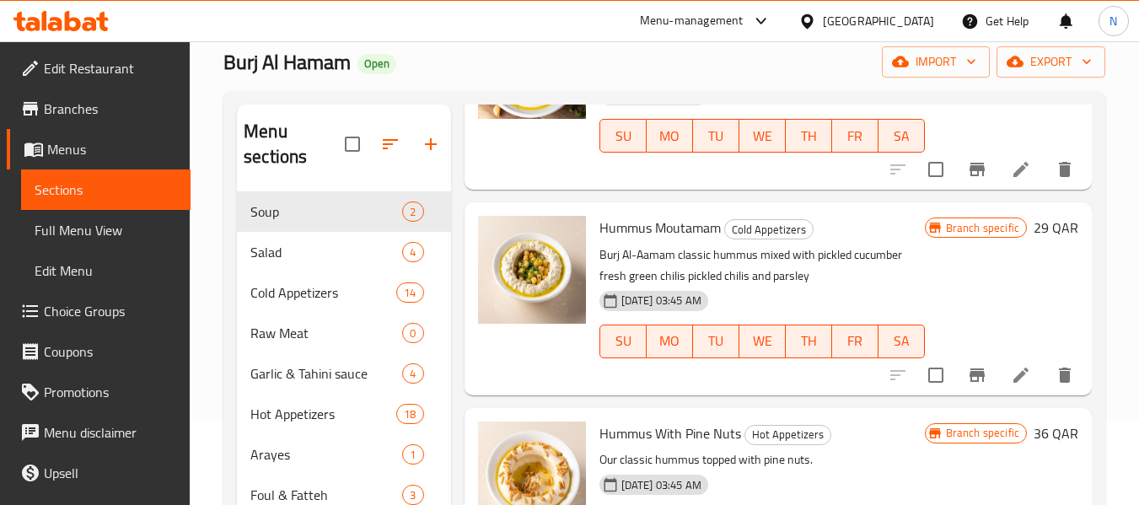
scroll to position [169, 0]
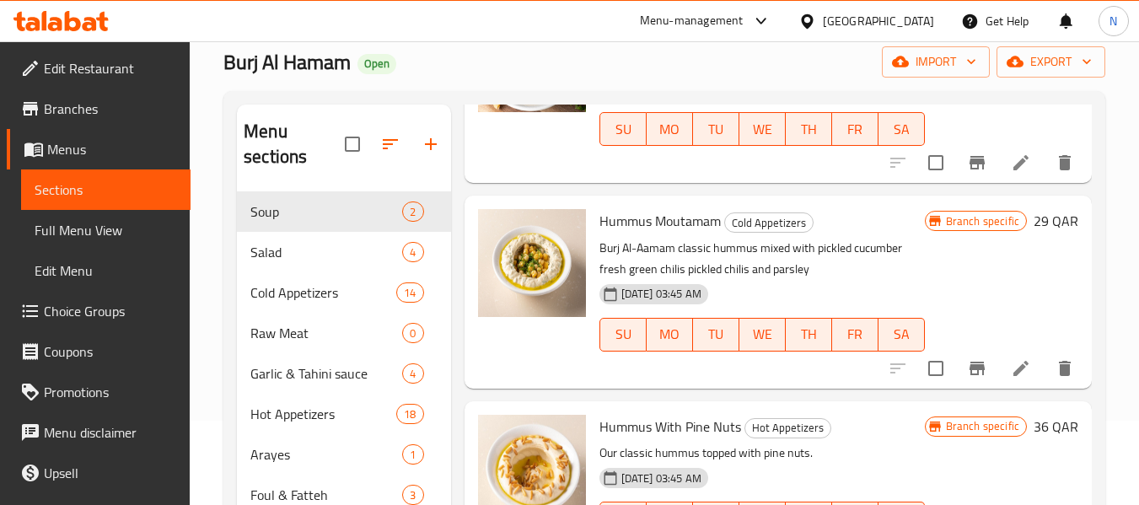
type input "Hummus"
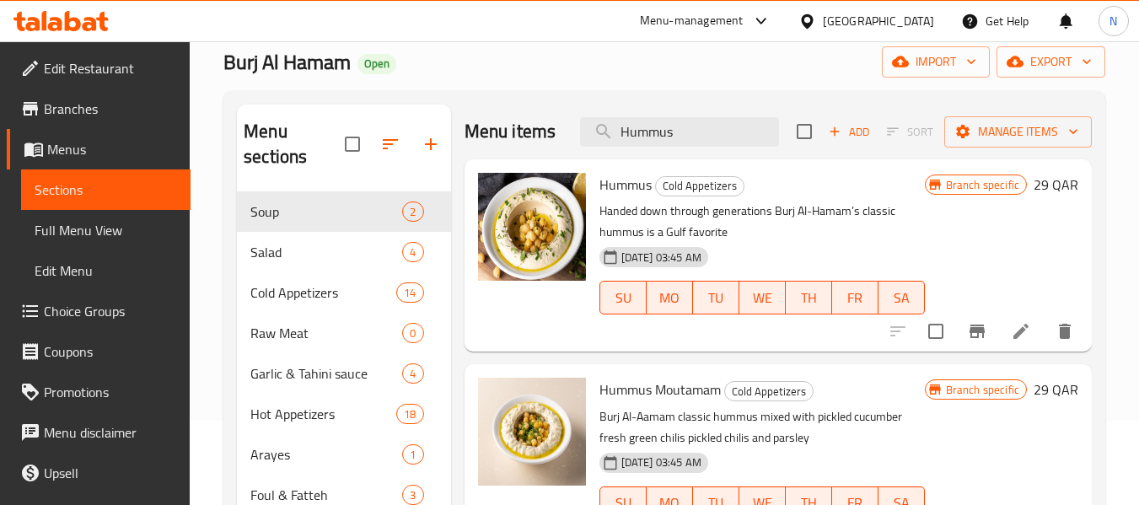
click at [1013, 339] on icon at bounding box center [1020, 331] width 15 height 15
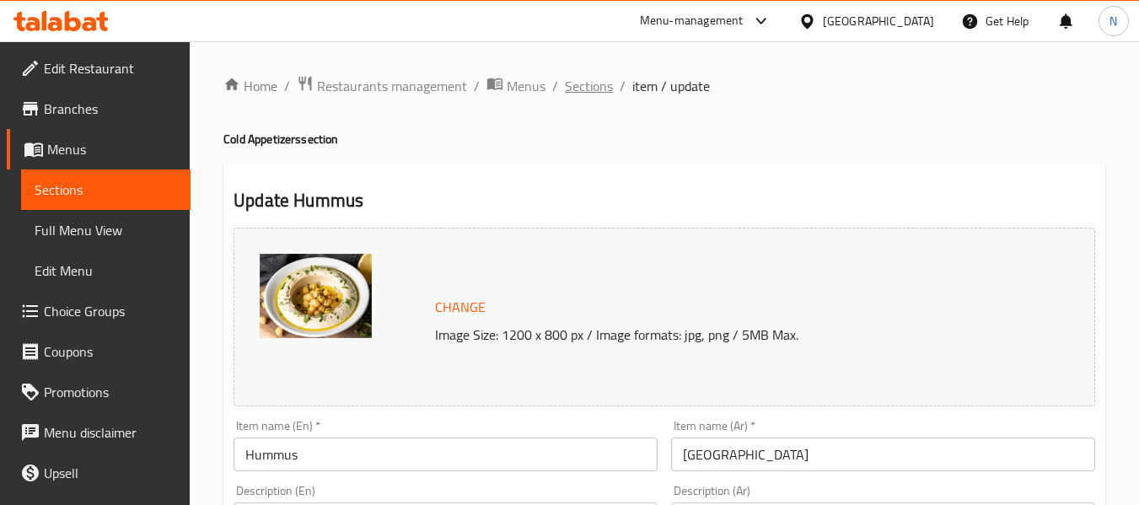
click at [565, 81] on span "Sections" at bounding box center [589, 86] width 48 height 20
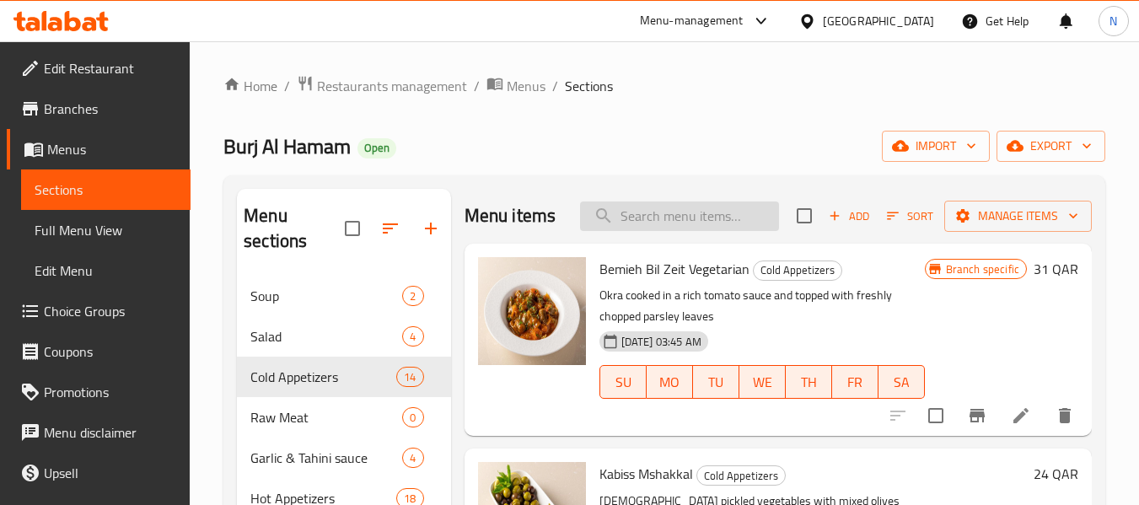
click at [751, 231] on input "search" at bounding box center [679, 215] width 199 height 29
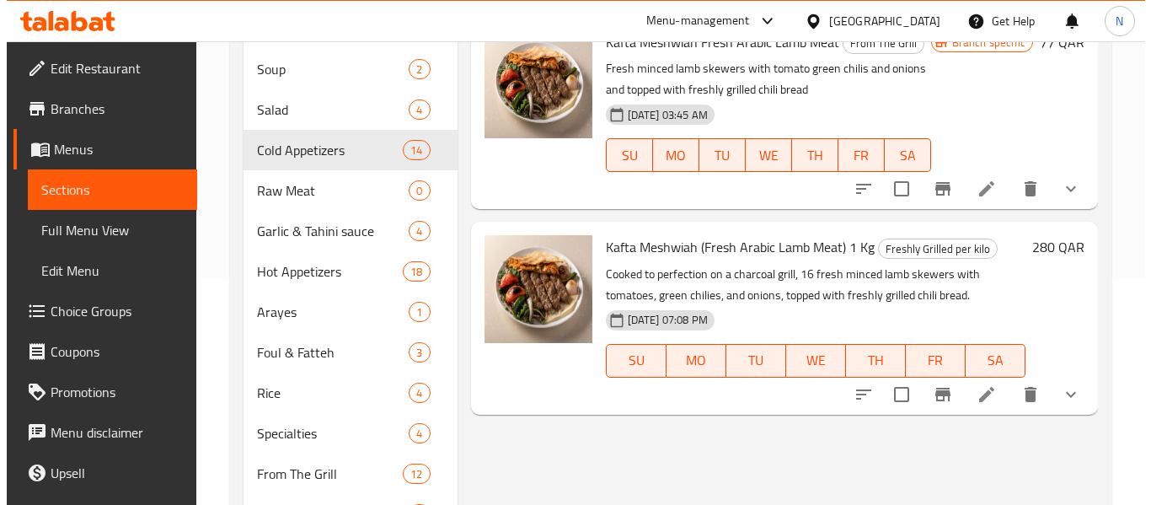
scroll to position [253, 0]
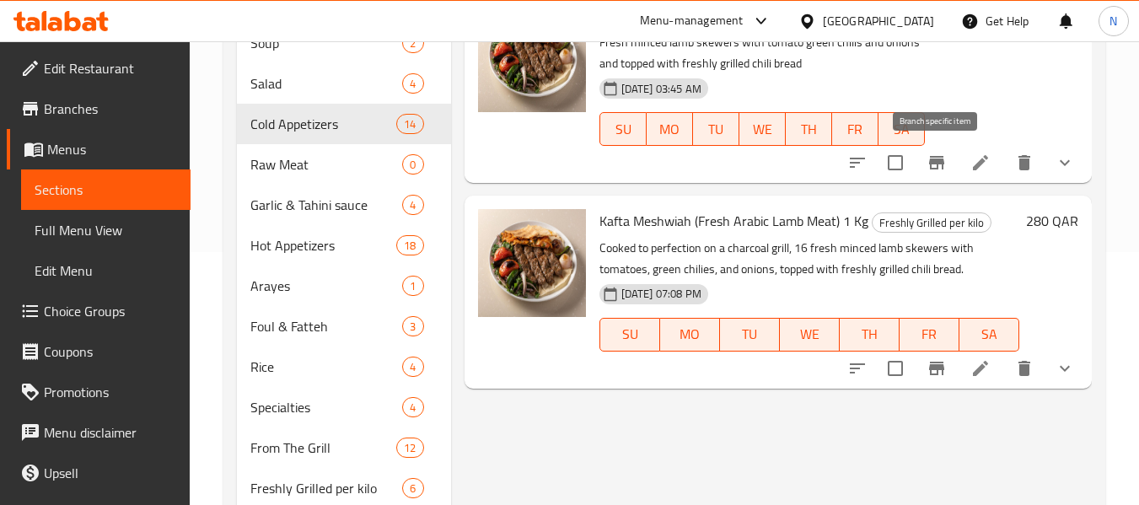
type input "كفتة مش"
click at [935, 158] on icon "Branch-specific-item" at bounding box center [936, 162] width 15 height 13
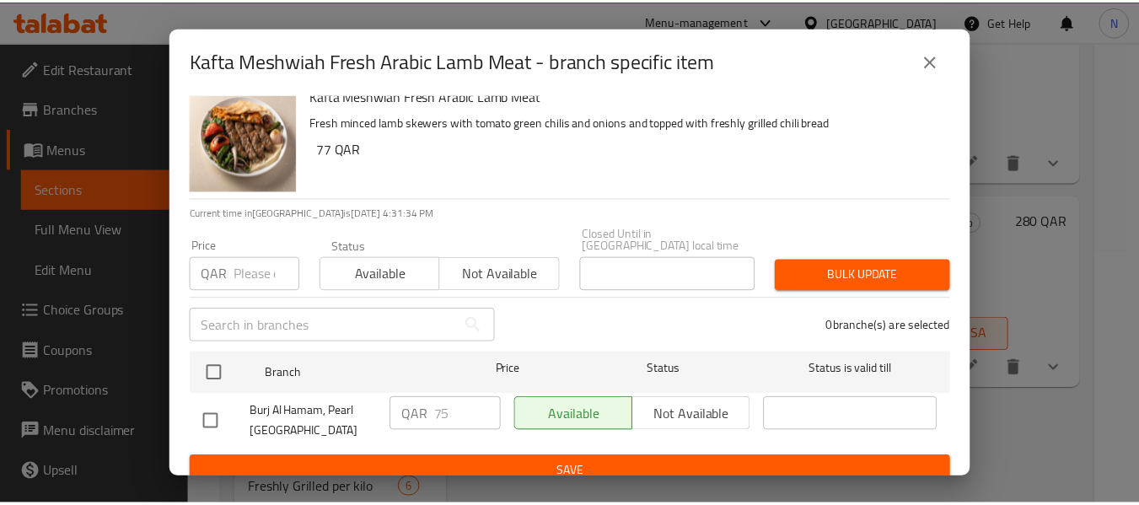
scroll to position [23, 0]
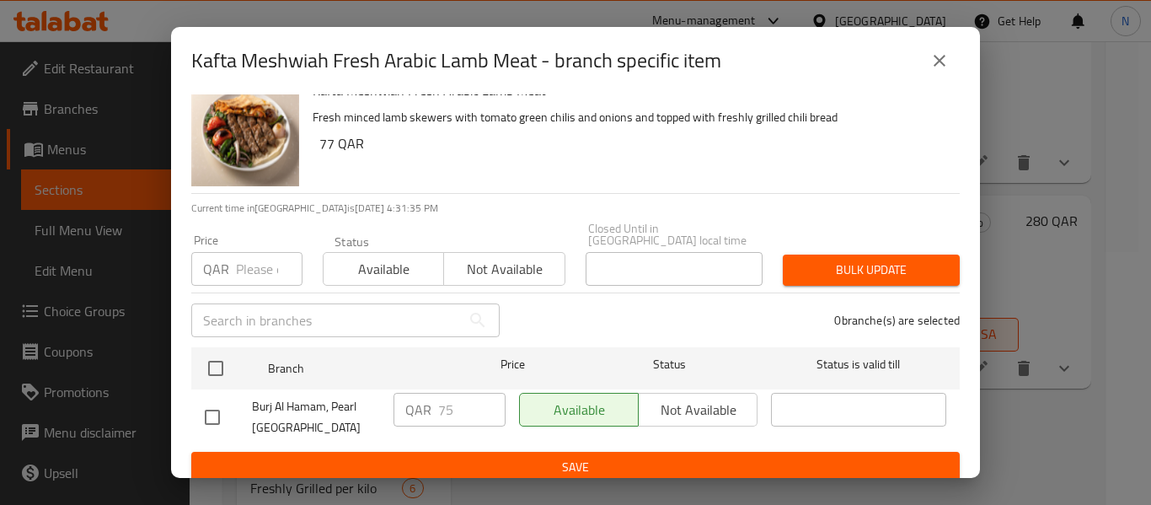
click at [206, 400] on input "checkbox" at bounding box center [212, 417] width 35 height 35
checkbox input "true"
click at [484, 393] on input "76" at bounding box center [471, 410] width 67 height 34
type input "77"
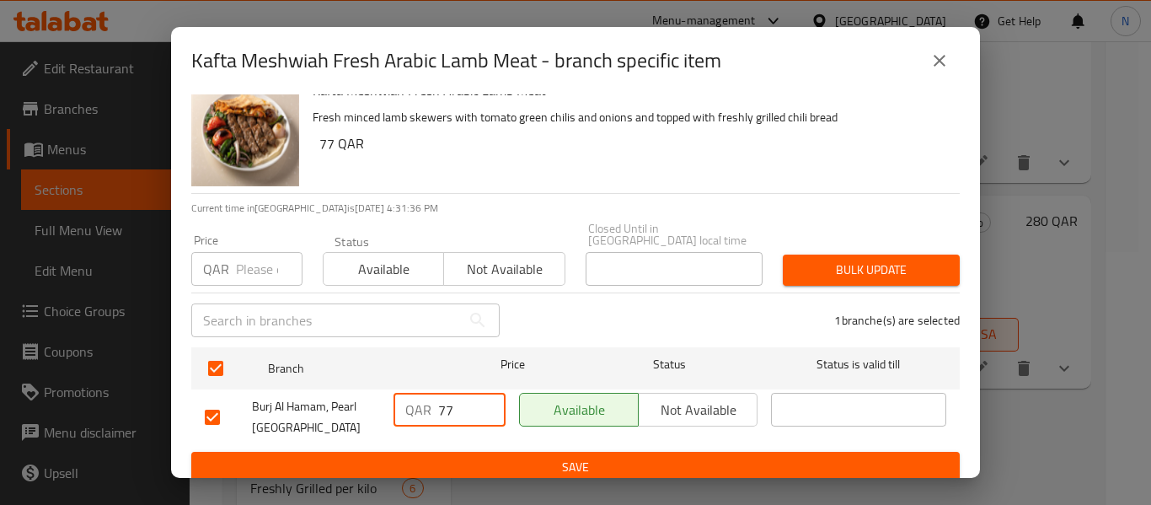
click at [484, 393] on input "77" at bounding box center [471, 410] width 67 height 34
click at [534, 465] on span "Save" at bounding box center [576, 467] width 742 height 21
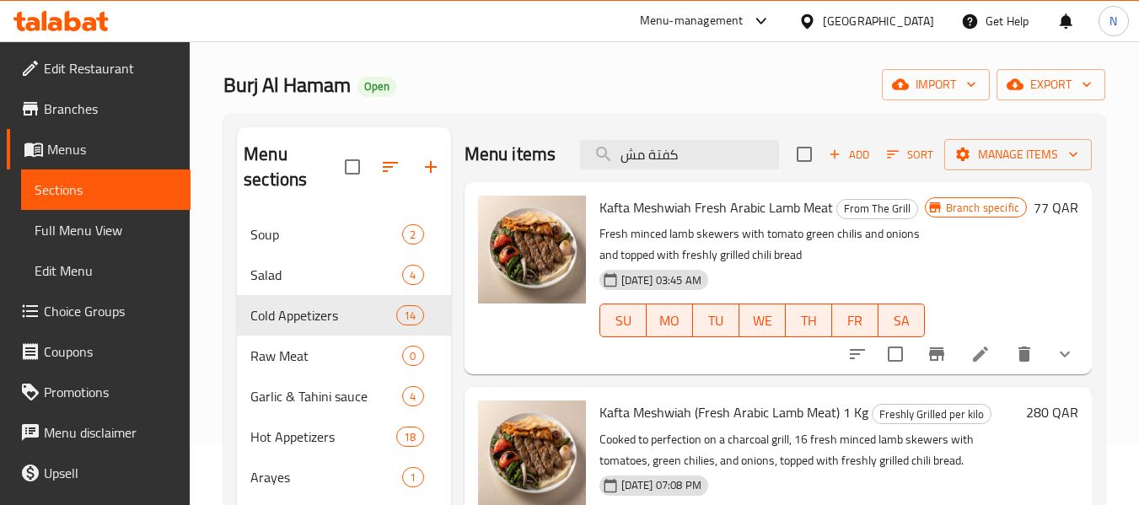
scroll to position [0, 0]
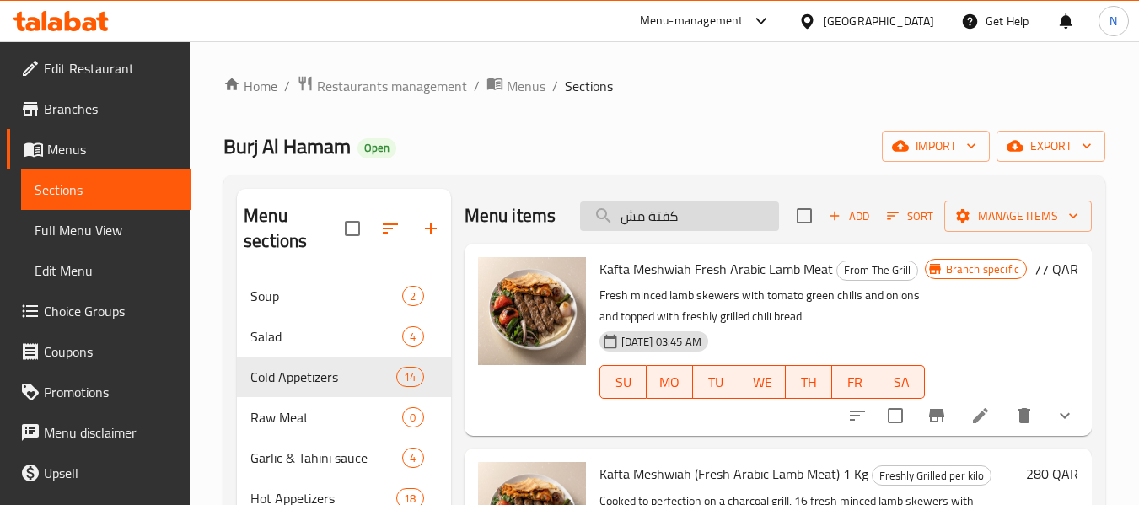
click at [714, 205] on input "كفتة مش" at bounding box center [679, 215] width 199 height 29
paste input "تبل متمم"
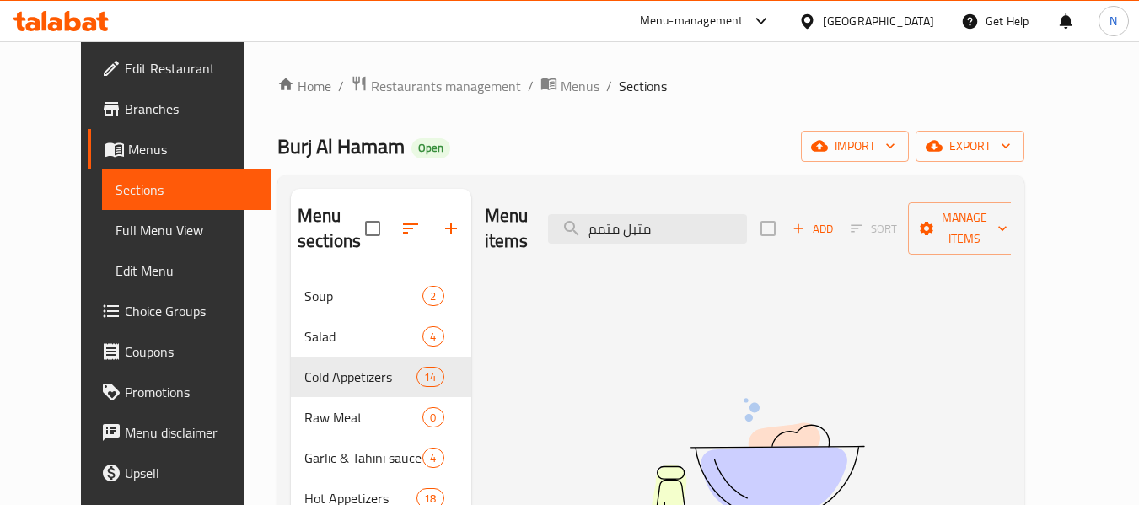
type input "متبل متمم"
click at [125, 220] on span "Full Menu View" at bounding box center [186, 230] width 142 height 20
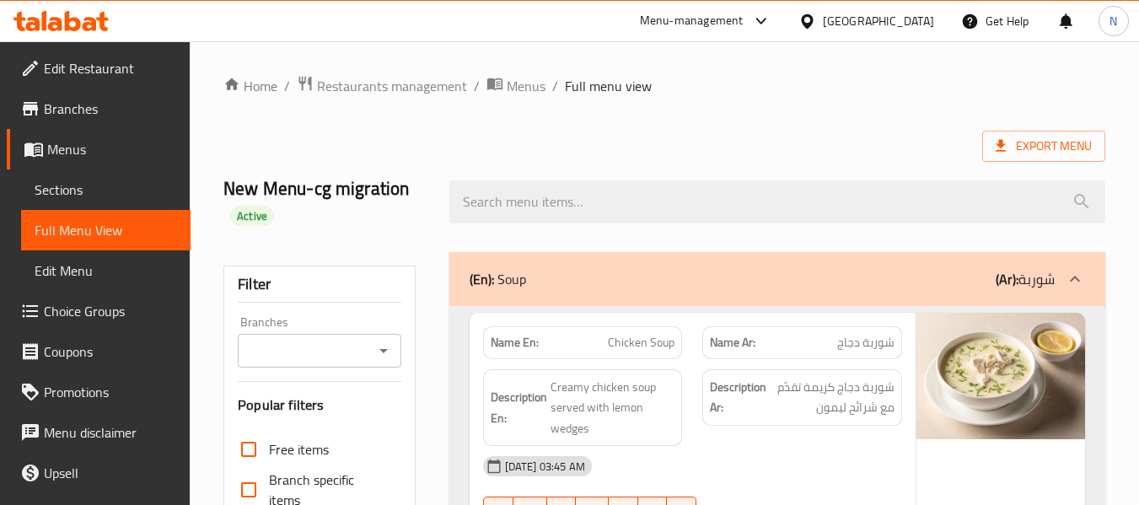
click at [715, 398] on strong "Description Ar:" at bounding box center [738, 397] width 56 height 41
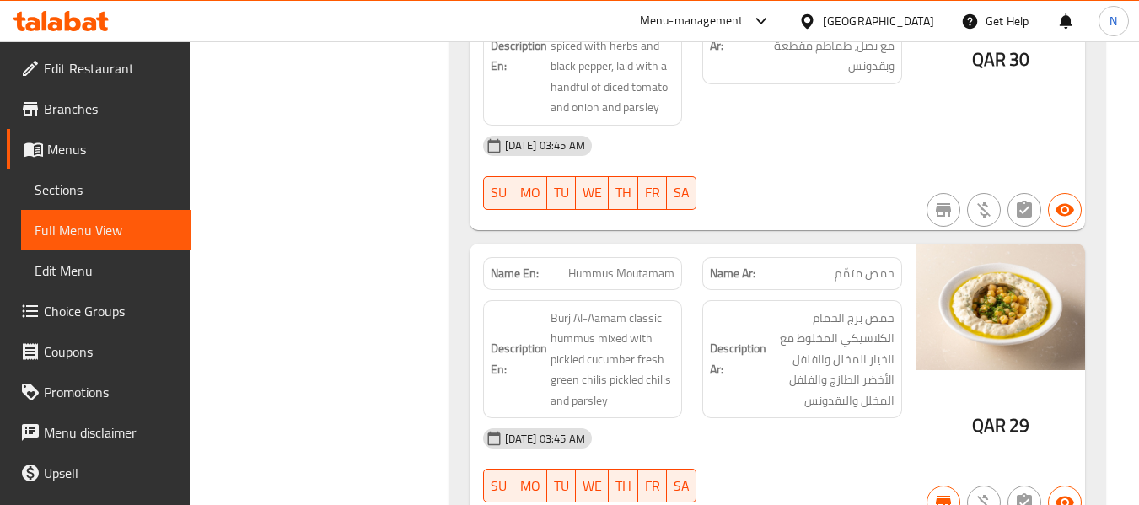
scroll to position [49216, 0]
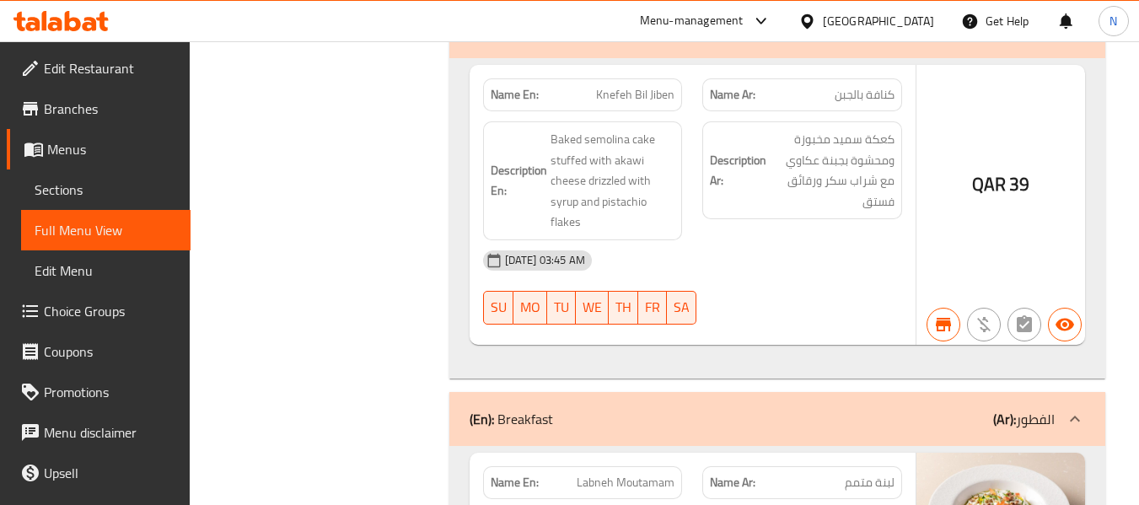
click at [934, 22] on div "[GEOGRAPHIC_DATA]" at bounding box center [866, 21] width 163 height 40
click at [931, 19] on div "[GEOGRAPHIC_DATA]" at bounding box center [878, 21] width 111 height 19
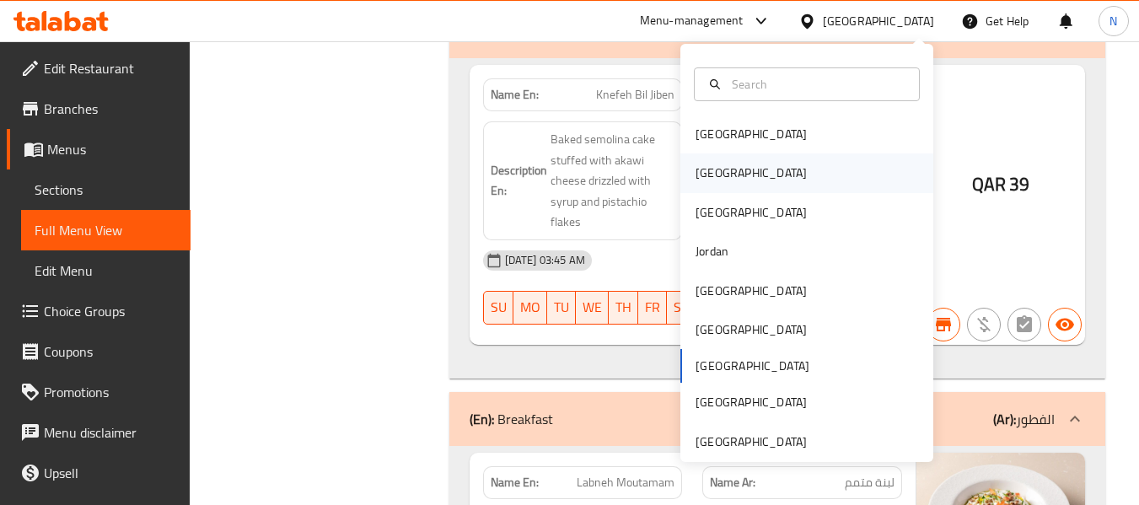
click at [724, 180] on div "[GEOGRAPHIC_DATA]" at bounding box center [751, 172] width 138 height 39
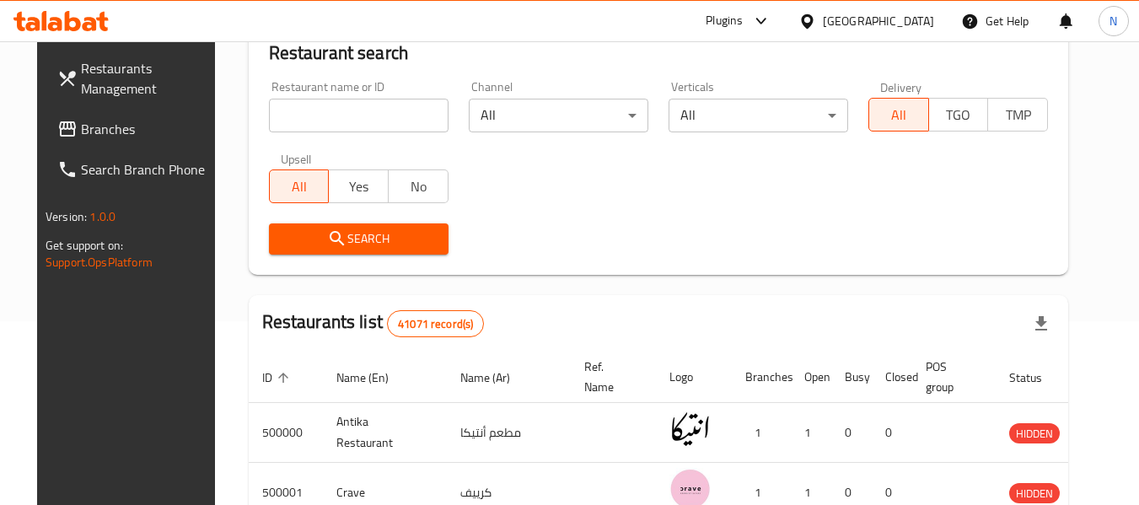
scroll to position [771, 0]
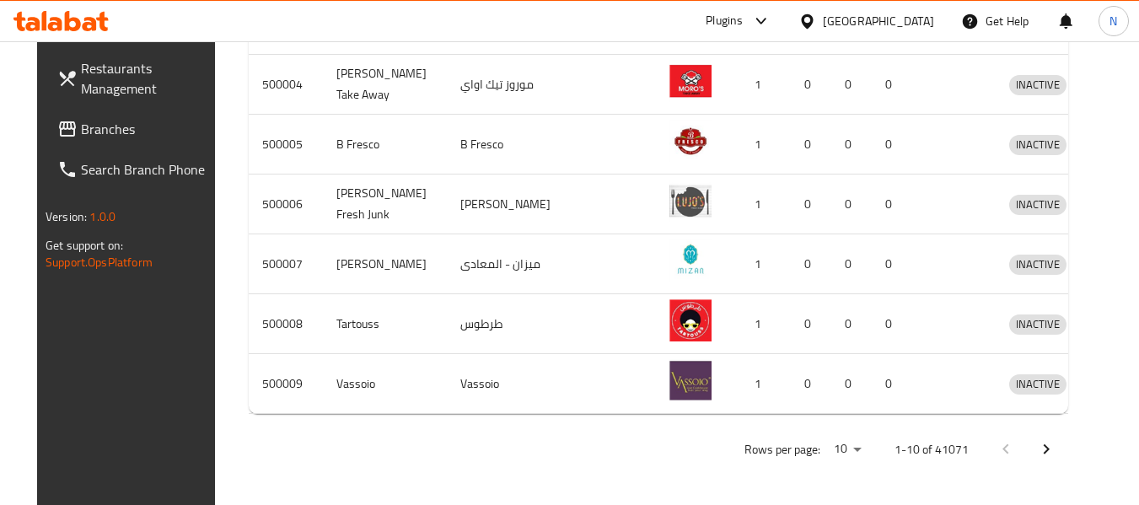
click at [121, 135] on span "Branches" at bounding box center [147, 129] width 133 height 20
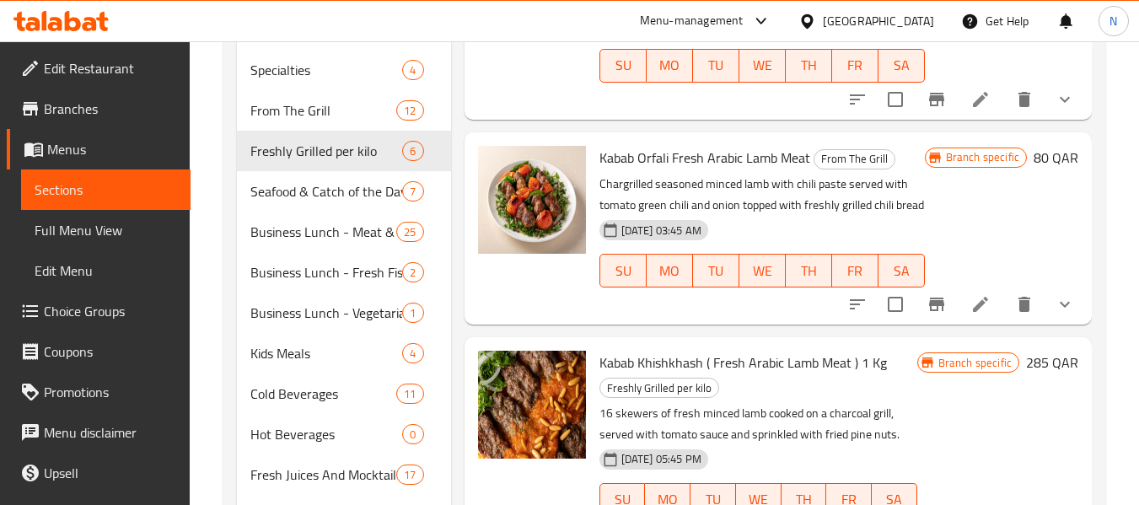
click at [657, 239] on span "[DATE] 03:45 AM" at bounding box center [661, 231] width 94 height 16
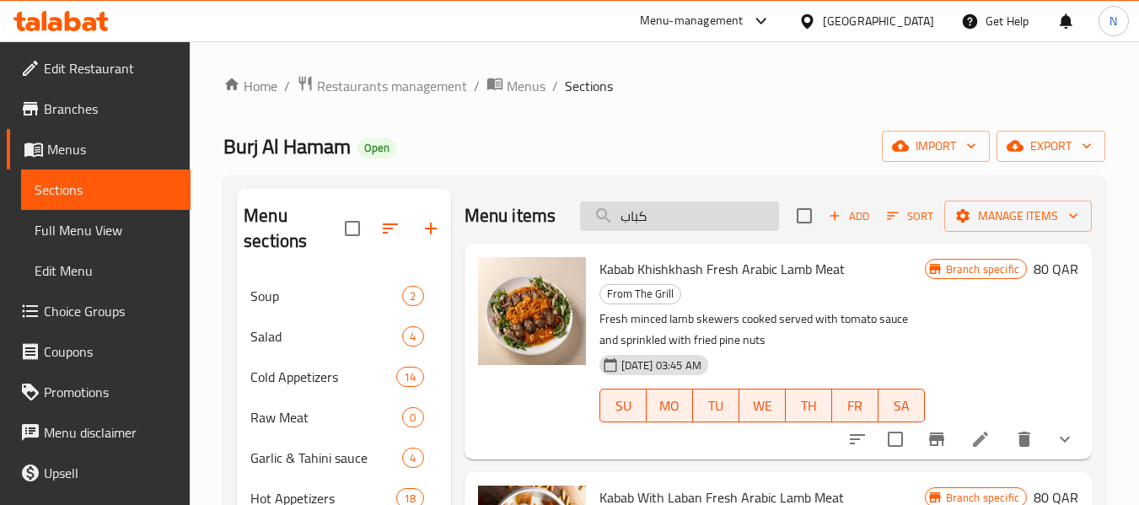
click at [739, 220] on input "كباب" at bounding box center [679, 215] width 199 height 29
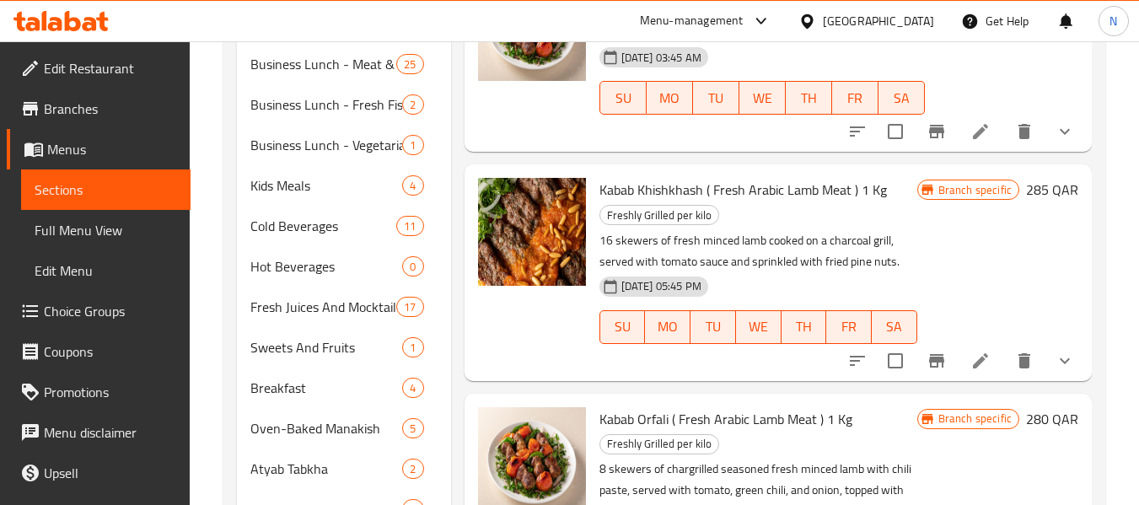
scroll to position [759, 0]
click at [970, 350] on icon at bounding box center [980, 360] width 20 height 20
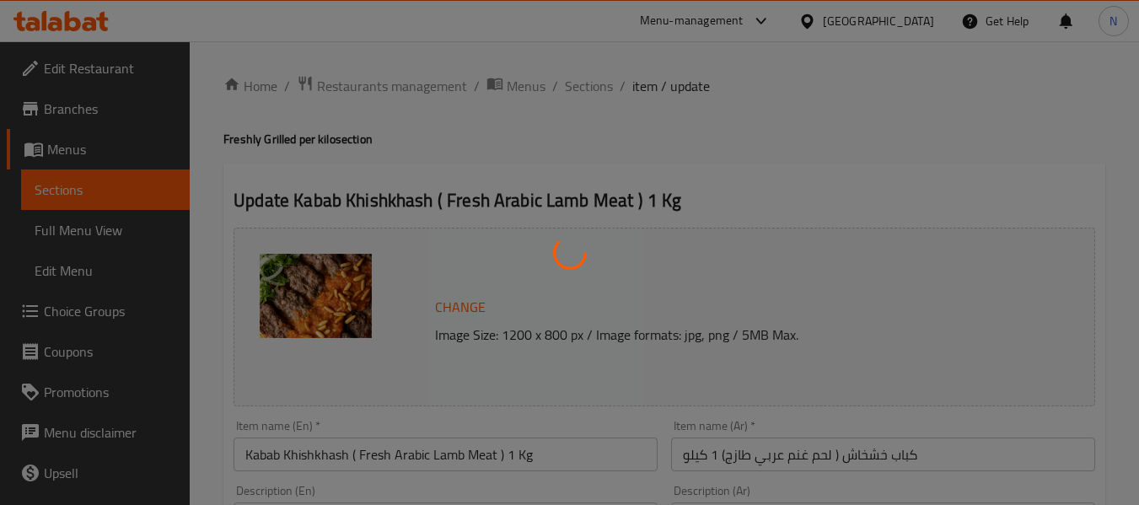
type input "إضافات:"
type input "0"
type input "8"
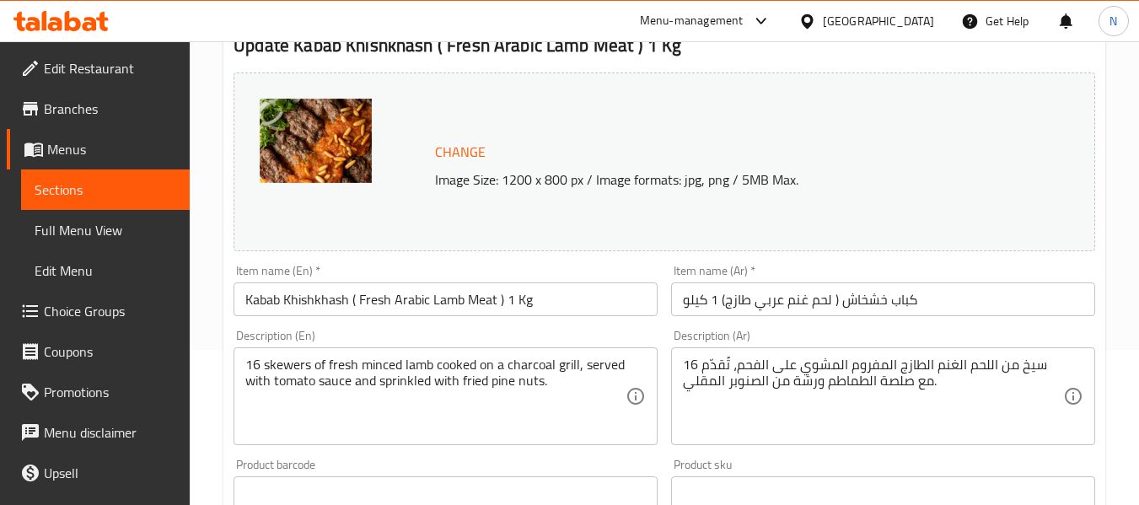
scroll to position [169, 0]
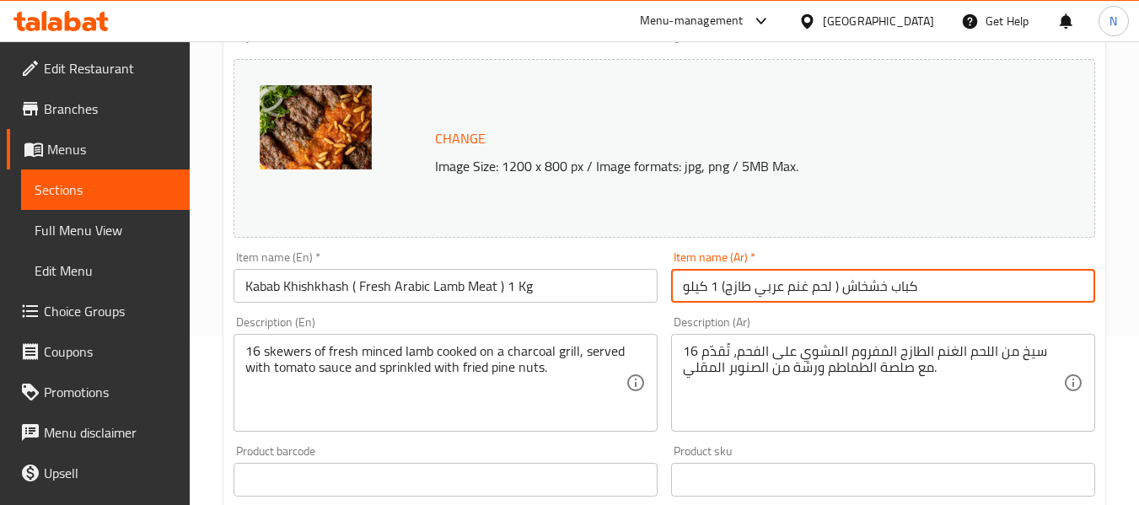
click at [925, 292] on input "كباب خشخاش ( لحم غنم عربي طازج) 1 كيلو" at bounding box center [883, 286] width 424 height 34
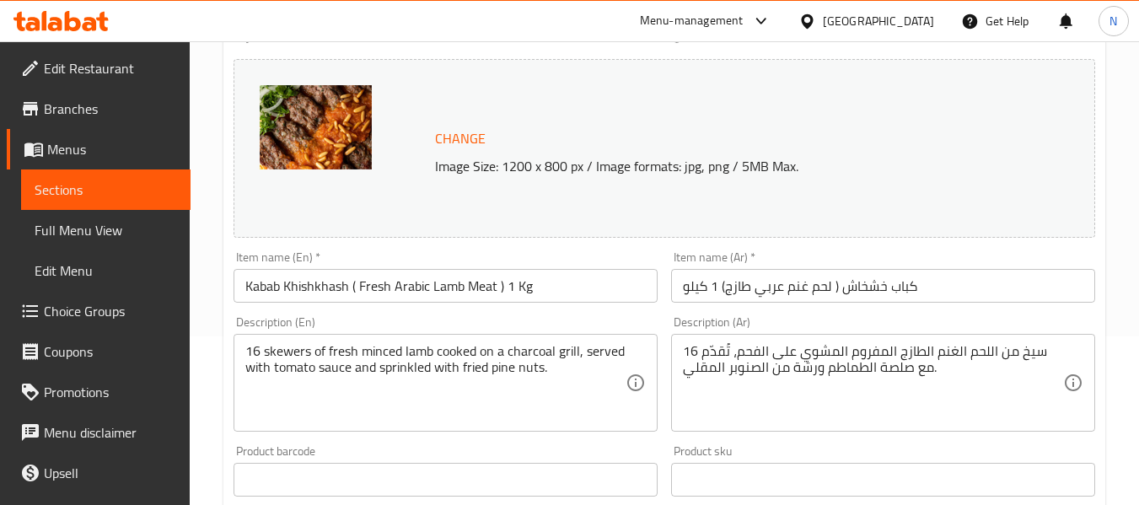
click at [654, 242] on div "Change Image Size: 1200 x 800 px / Image formats: jpg, png / 5MB Max." at bounding box center [664, 148] width 875 height 192
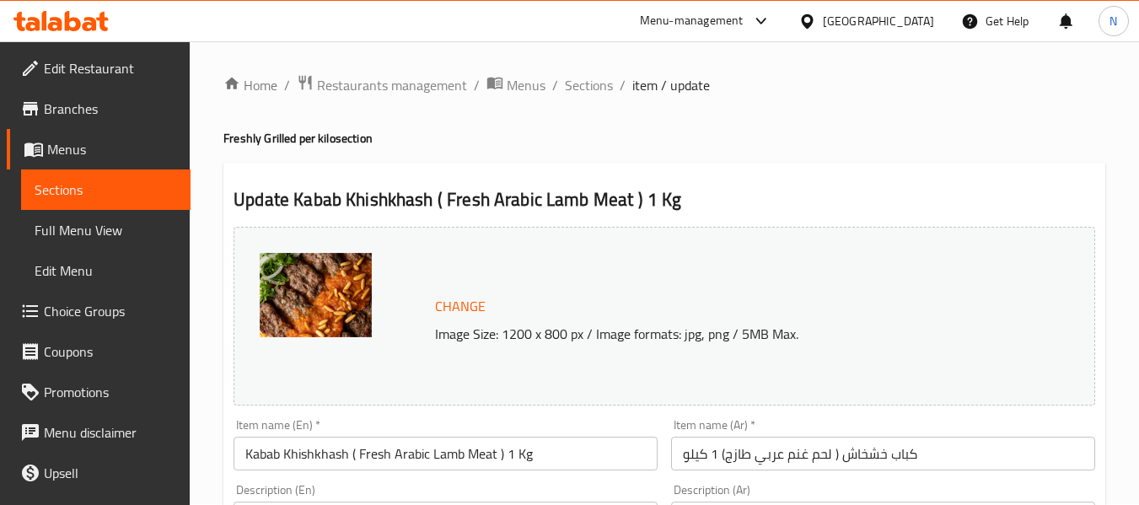
scroll to position [0, 0]
click at [609, 80] on span "Sections" at bounding box center [589, 86] width 48 height 20
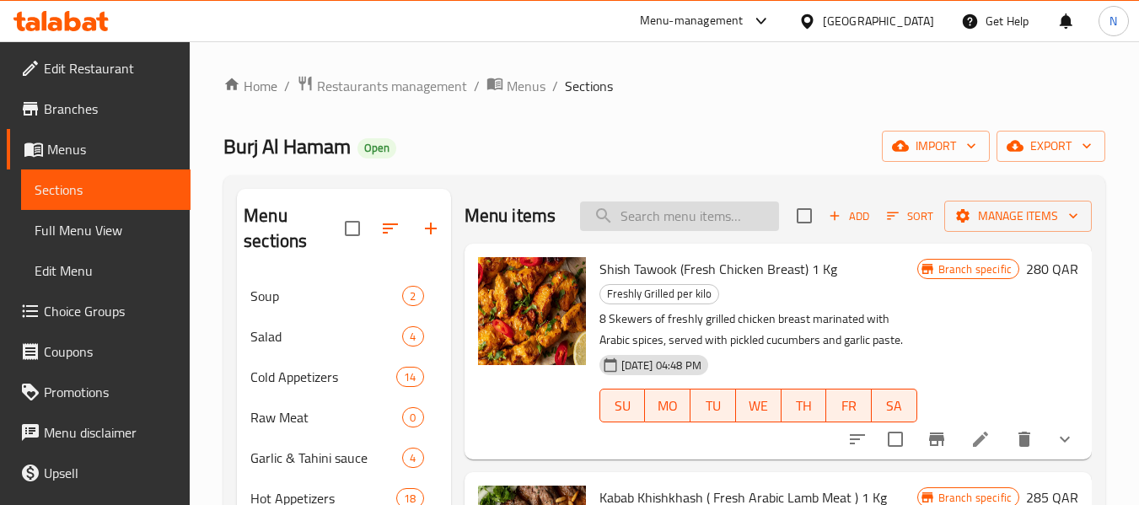
paste input "كباب خشخاش ( لحم غنم عربي طازج) 1 كيلو"
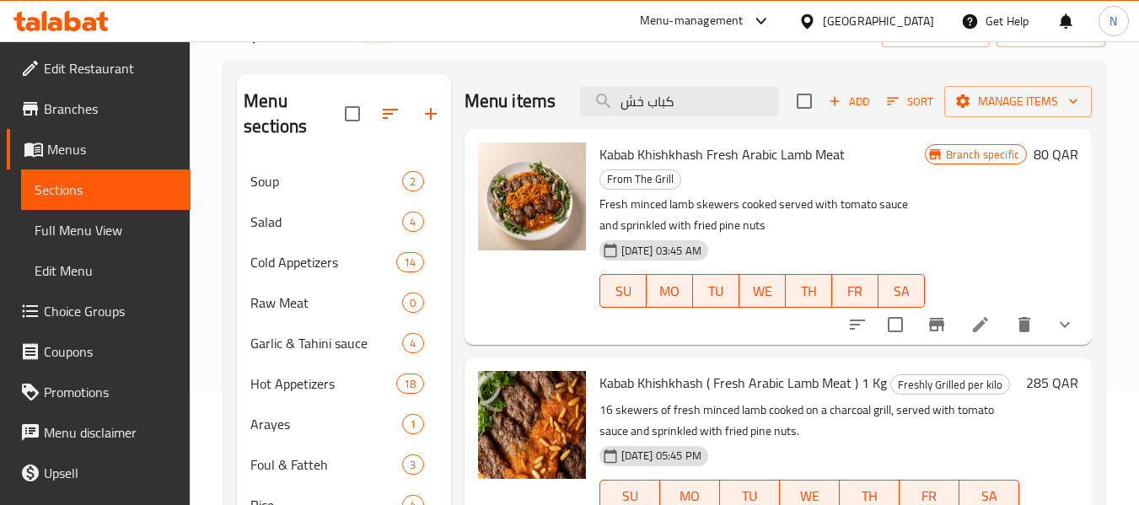
scroll to position [84, 0]
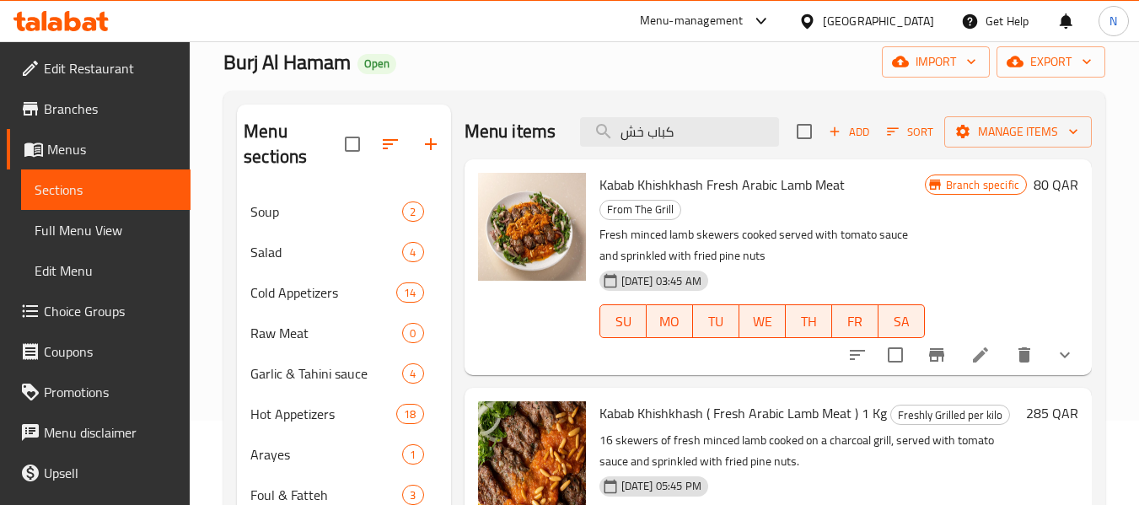
click at [736, 147] on div "Menu items كباب خش Add Sort Manage items" at bounding box center [777, 132] width 627 height 55
click at [738, 137] on input "كباب خش" at bounding box center [679, 131] width 199 height 29
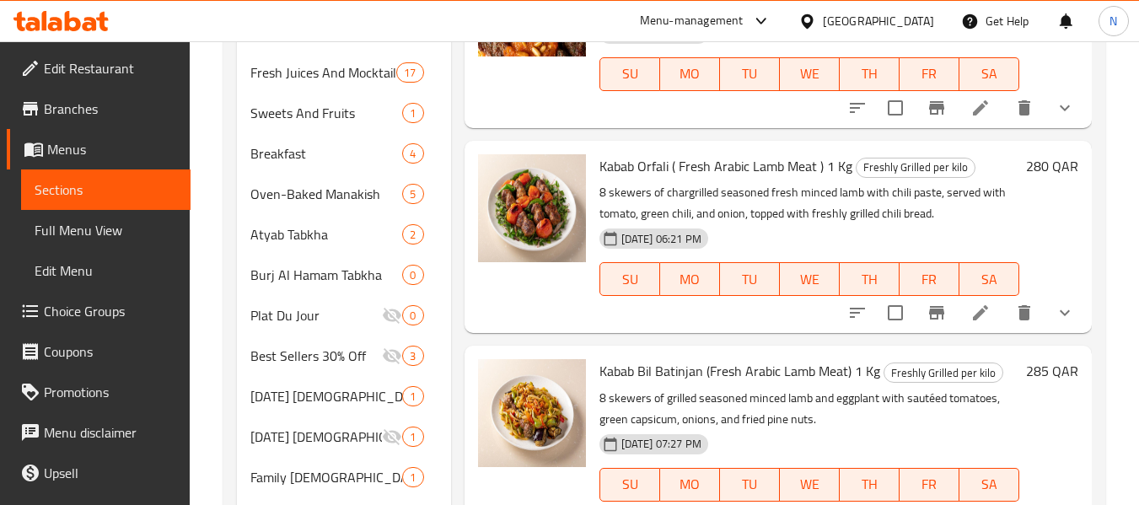
scroll to position [1011, 0]
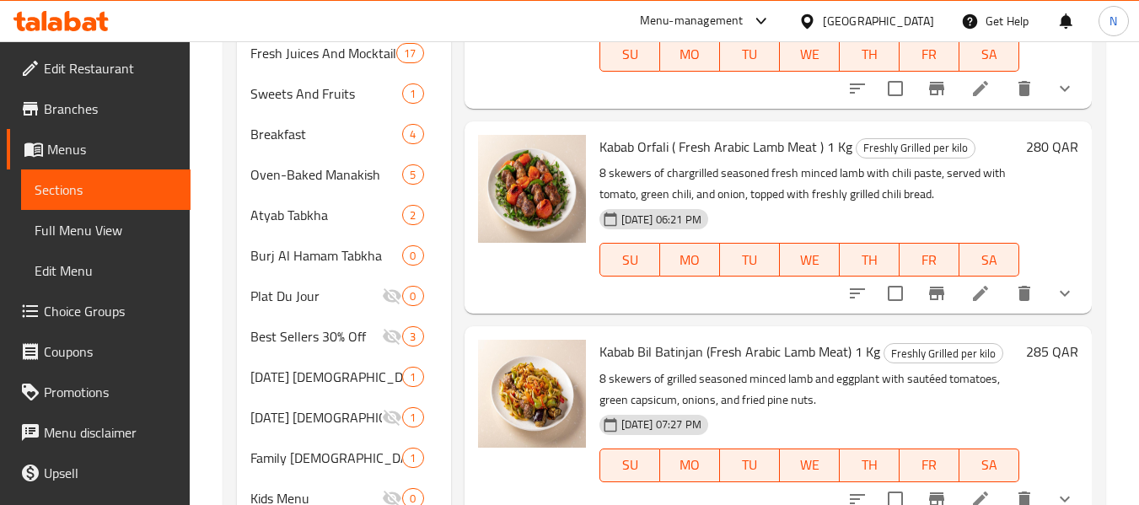
click at [629, 236] on div "SU MO TU WE TH FR SA" at bounding box center [809, 259] width 433 height 47
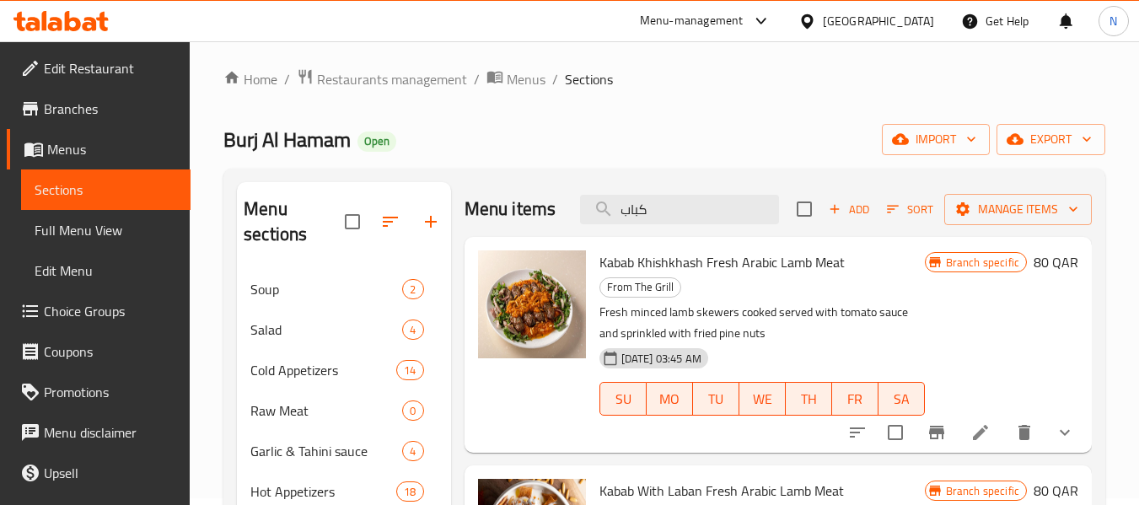
scroll to position [0, 0]
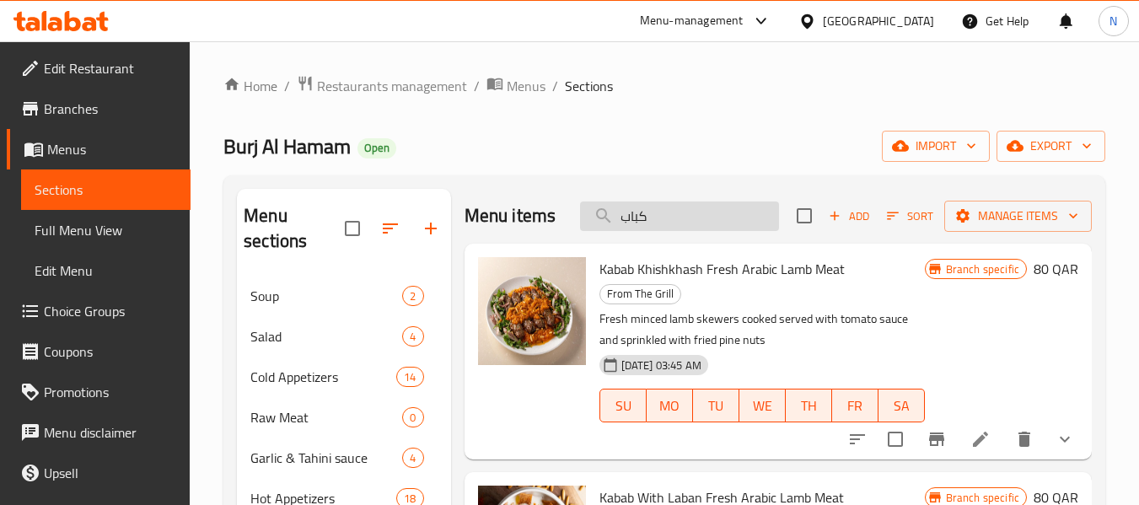
click at [700, 202] on input "كباب" at bounding box center [679, 215] width 199 height 29
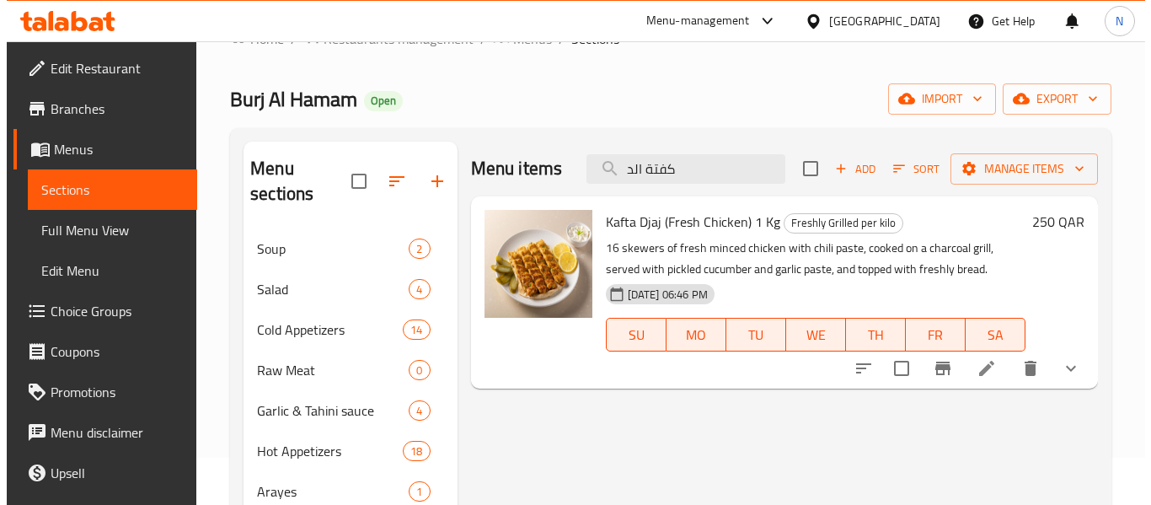
scroll to position [84, 0]
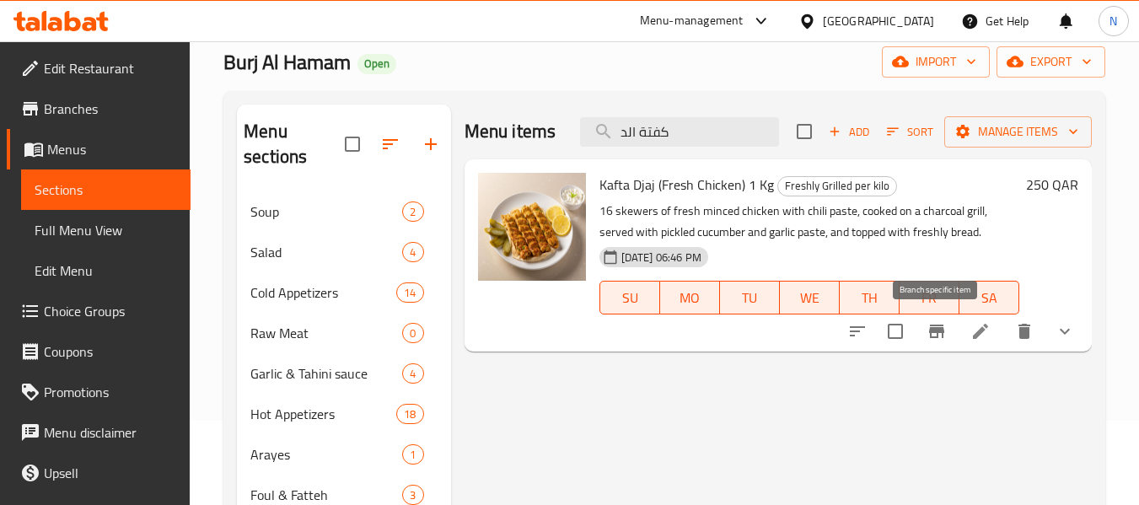
type input "كفتة الد"
click at [936, 331] on icon "Branch-specific-item" at bounding box center [936, 330] width 15 height 13
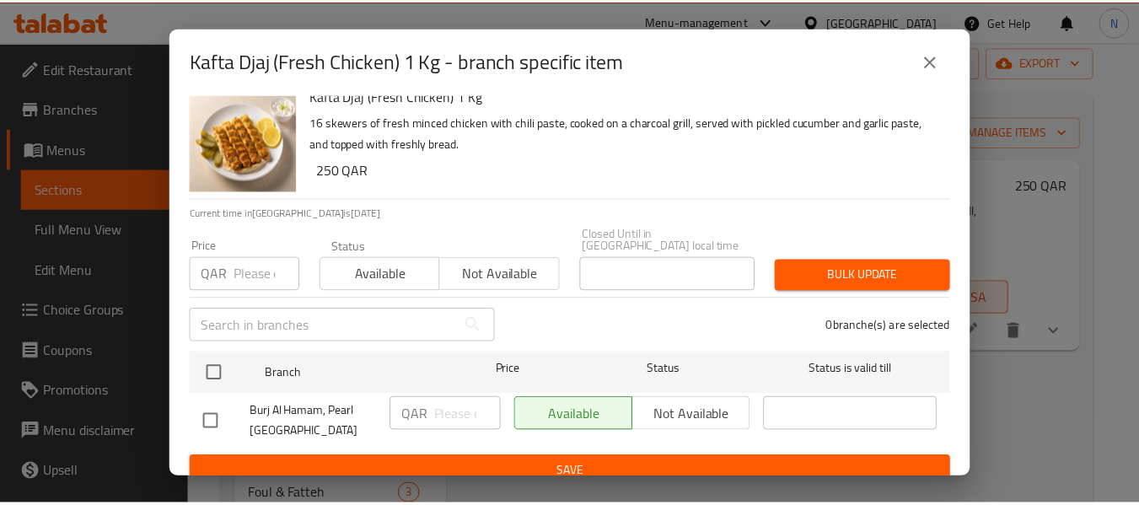
scroll to position [23, 0]
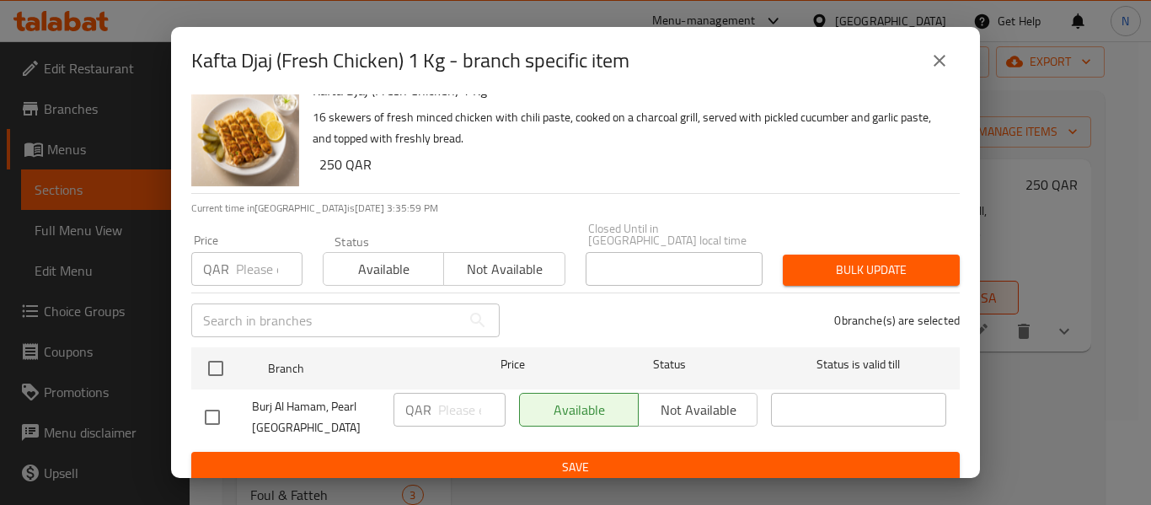
click at [212, 416] on input "checkbox" at bounding box center [212, 417] width 35 height 35
checkbox input "true"
click at [442, 405] on input "number" at bounding box center [471, 410] width 67 height 34
type input "77"
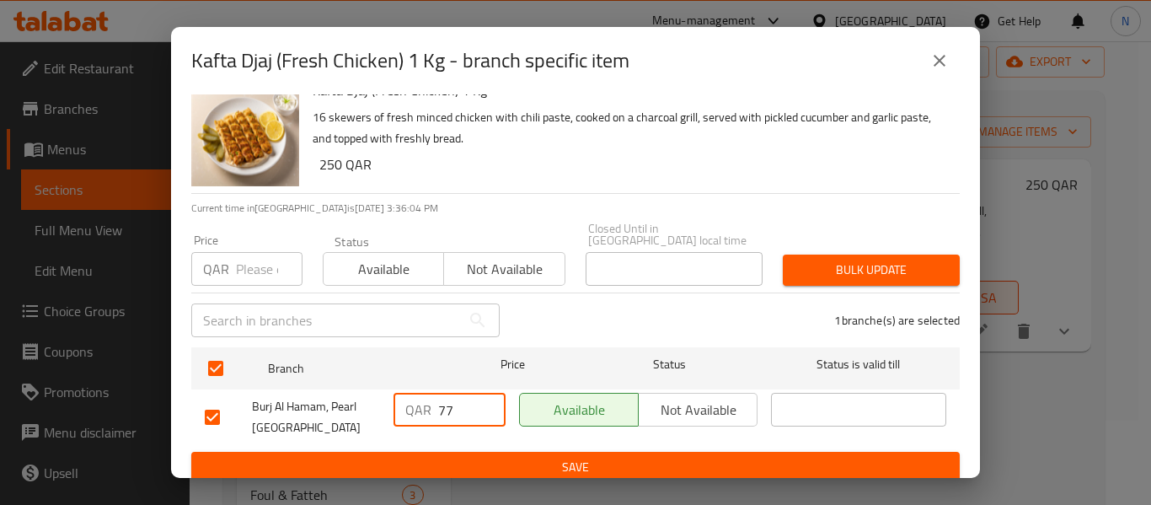
click at [914, 62] on div "Kafta Djaj (Fresh Chicken) 1 Kg - branch specific item" at bounding box center [575, 60] width 769 height 40
click at [931, 62] on icon "close" at bounding box center [940, 61] width 20 height 20
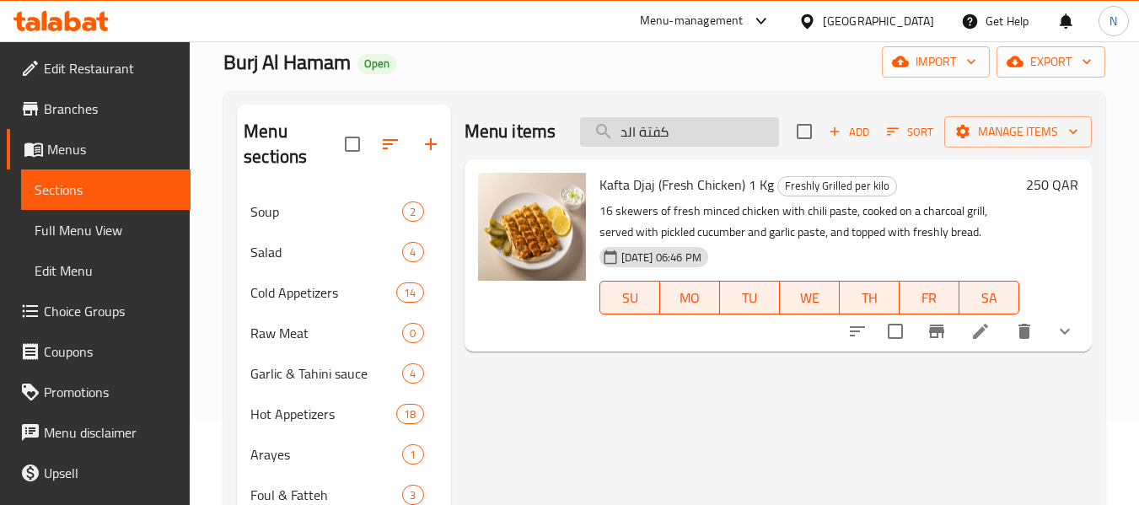
click at [687, 133] on input "كفتة الد" at bounding box center [679, 131] width 199 height 29
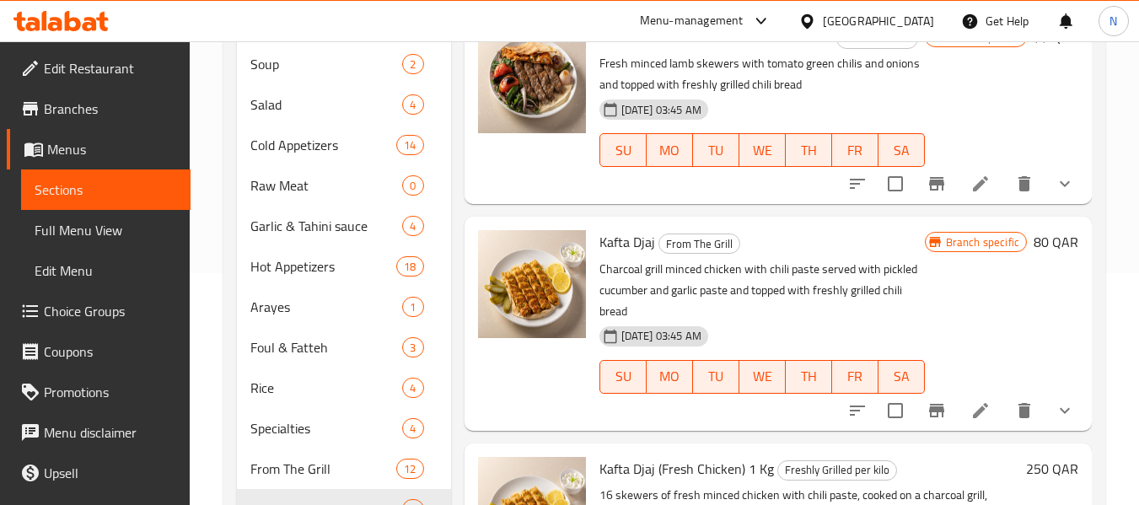
scroll to position [253, 0]
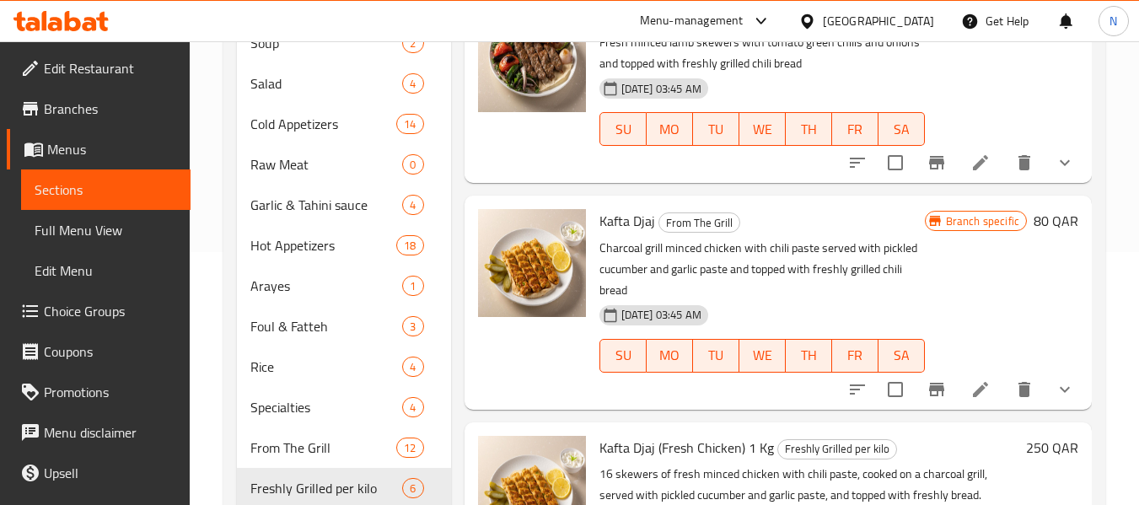
type input "كفتة"
click at [928, 388] on icon "Branch-specific-item" at bounding box center [936, 389] width 20 height 20
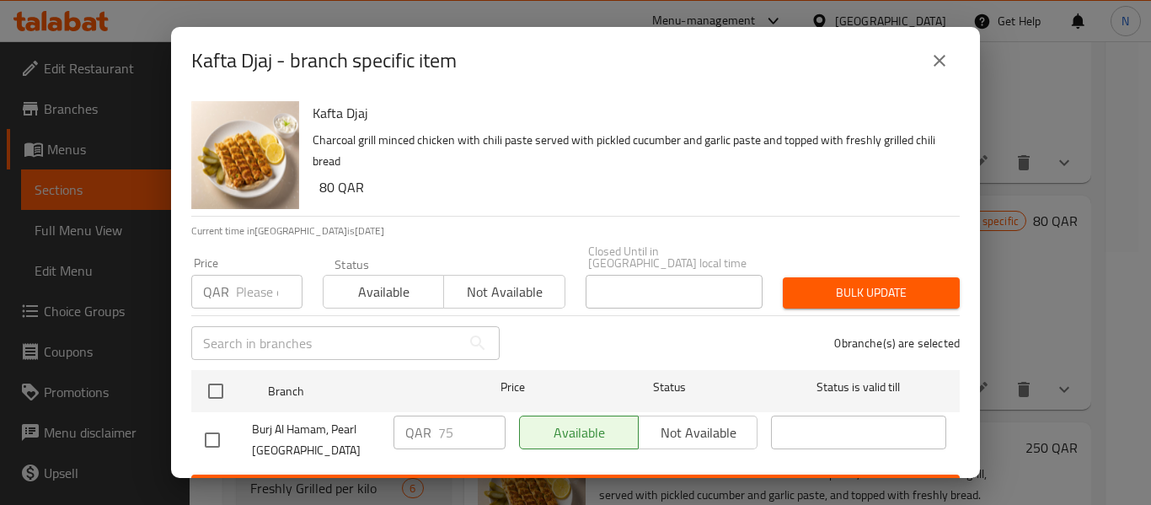
click at [214, 427] on input "checkbox" at bounding box center [212, 439] width 35 height 35
checkbox input "true"
click at [483, 416] on input "76" at bounding box center [471, 433] width 67 height 34
type input "77"
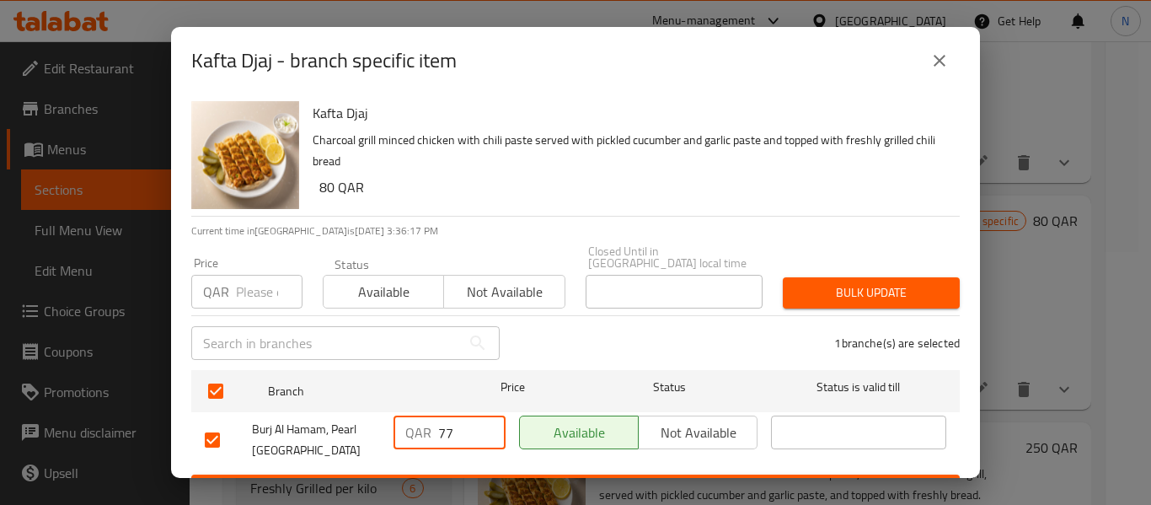
click at [483, 416] on input "77" at bounding box center [471, 433] width 67 height 34
click at [518, 480] on span "Save" at bounding box center [576, 490] width 742 height 21
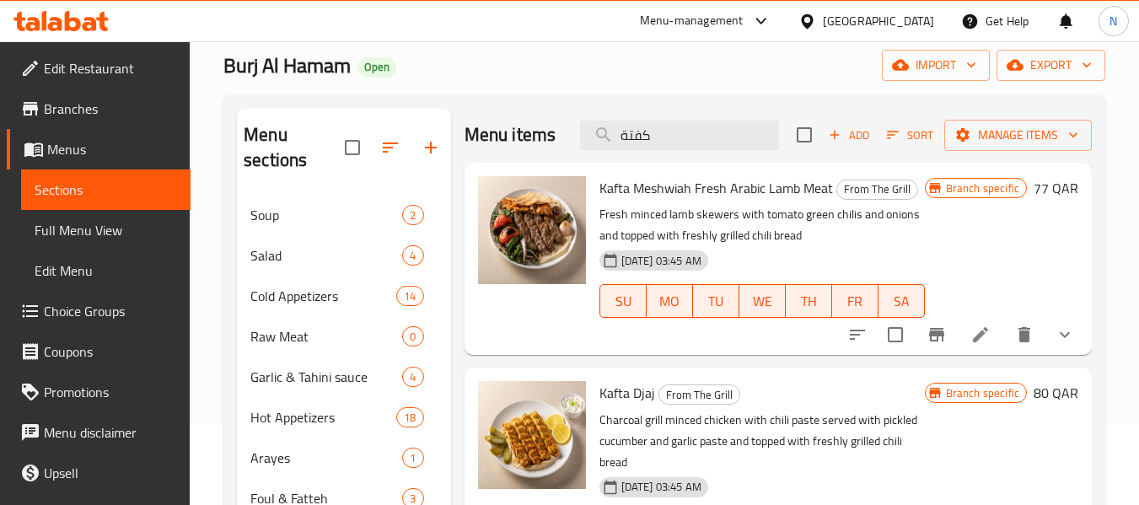
scroll to position [0, 0]
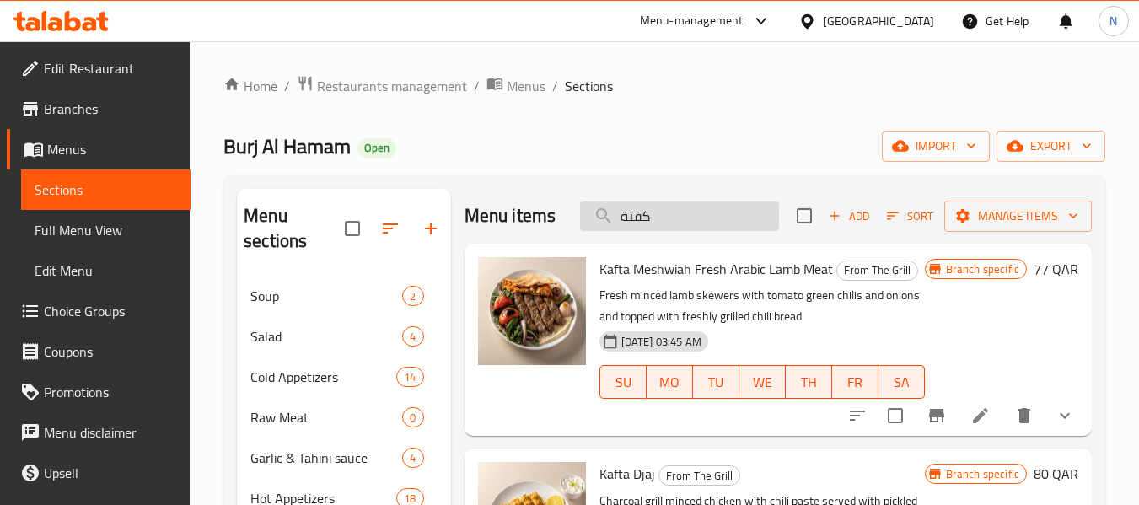
click at [680, 222] on input "كفتة" at bounding box center [679, 215] width 199 height 29
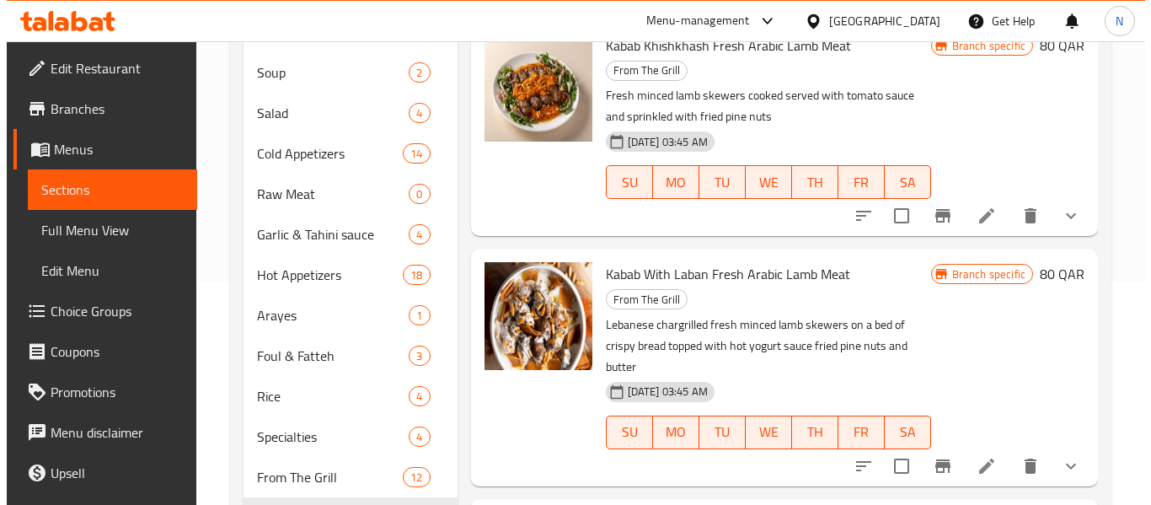
scroll to position [253, 0]
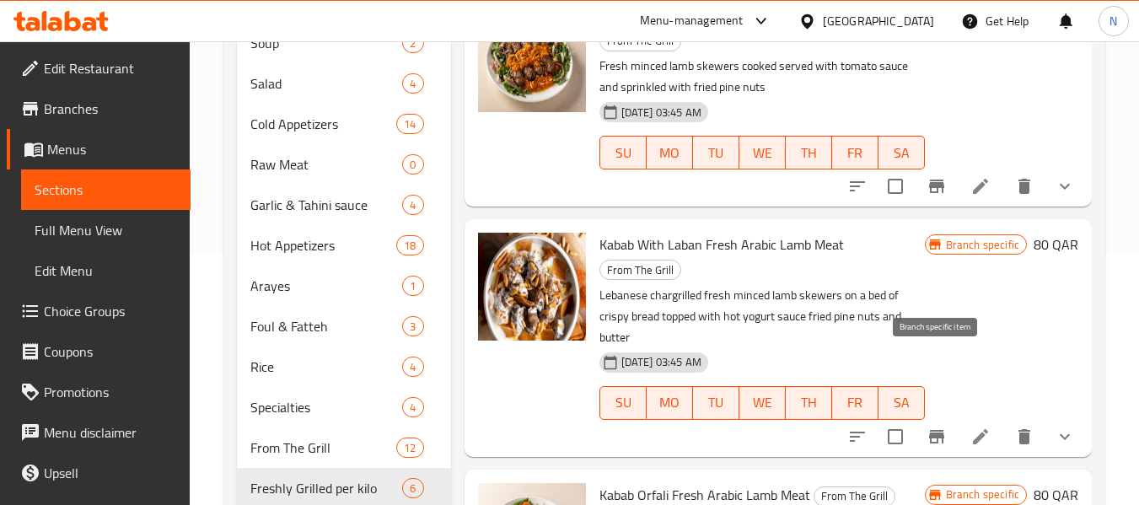
type input "كباب"
click at [942, 426] on icon "Branch-specific-item" at bounding box center [936, 436] width 20 height 20
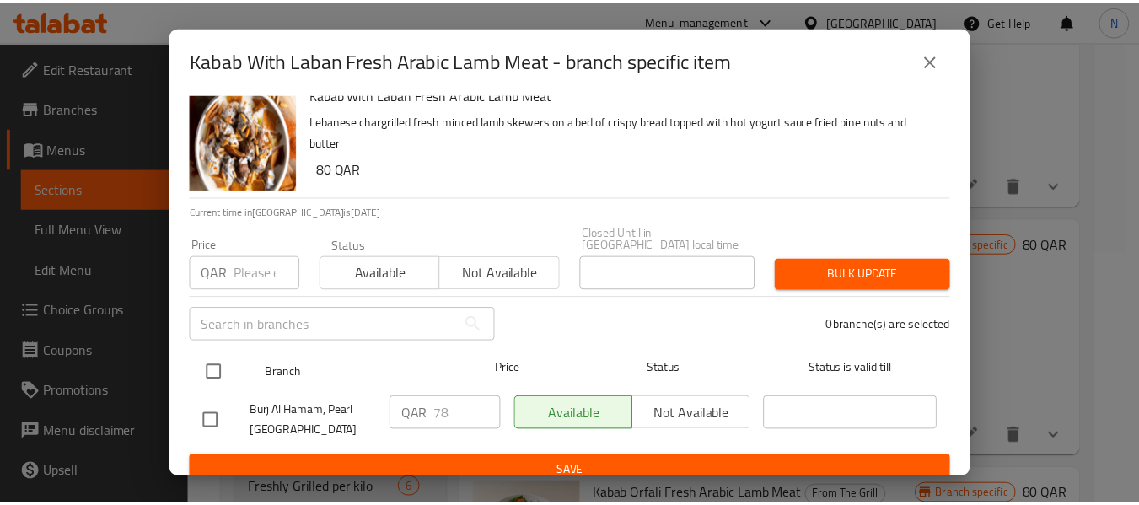
scroll to position [23, 0]
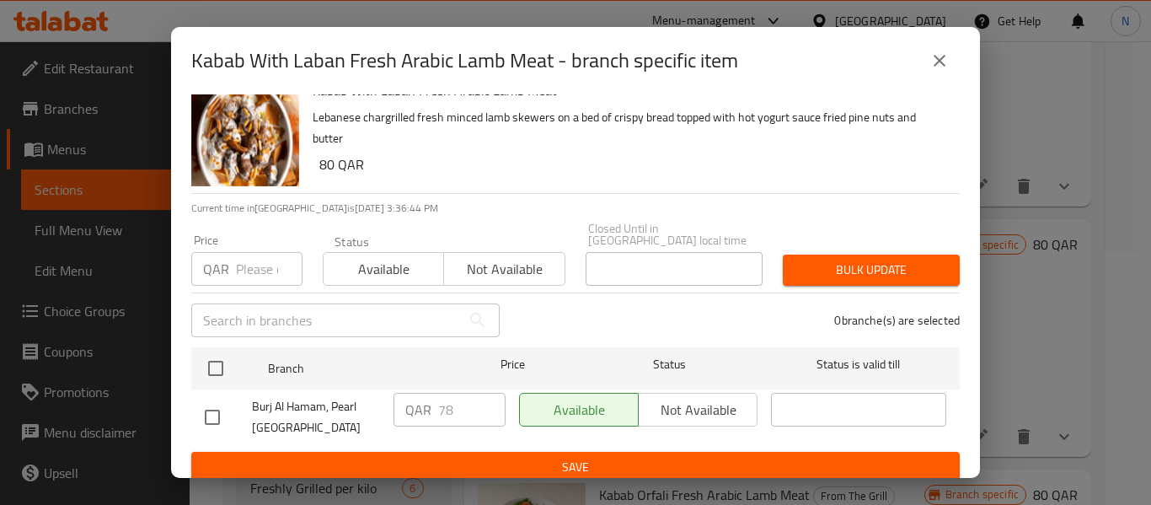
click at [206, 400] on input "checkbox" at bounding box center [212, 417] width 35 height 35
checkbox input "true"
click at [480, 393] on input "79" at bounding box center [471, 410] width 67 height 34
type input "80"
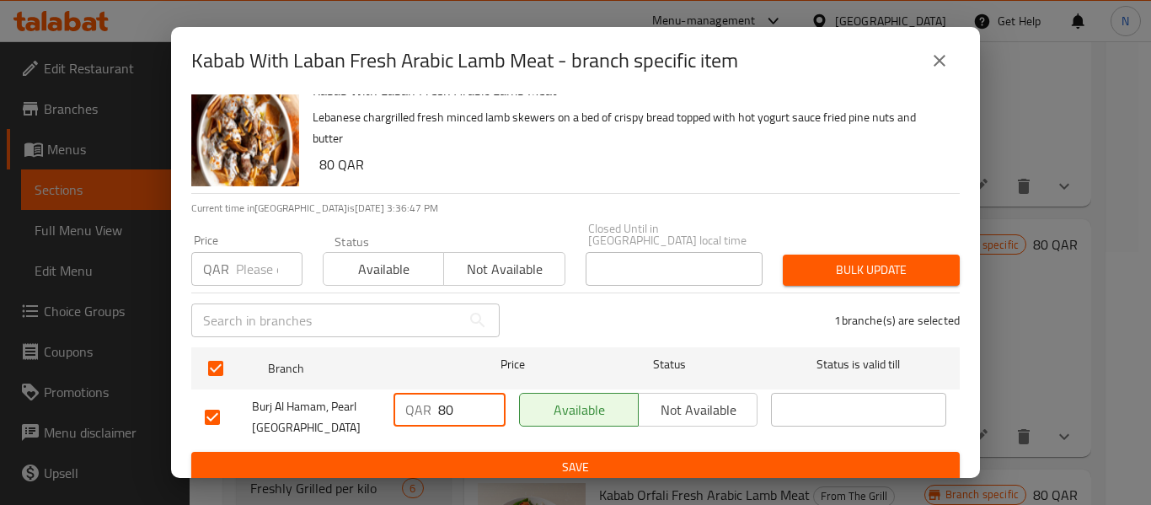
click at [480, 393] on input "80" at bounding box center [471, 410] width 67 height 34
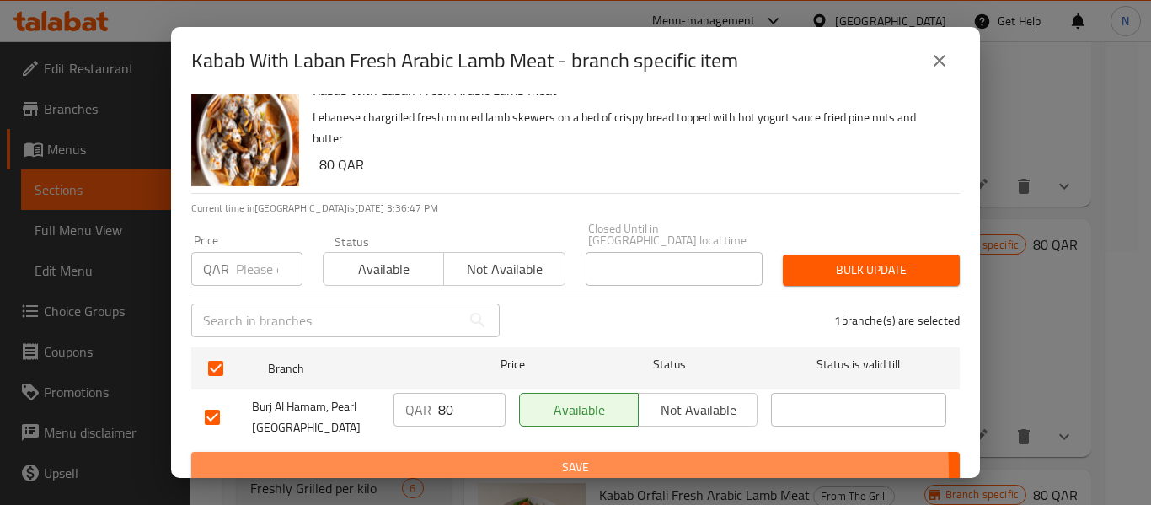
click at [516, 461] on span "Save" at bounding box center [576, 467] width 742 height 21
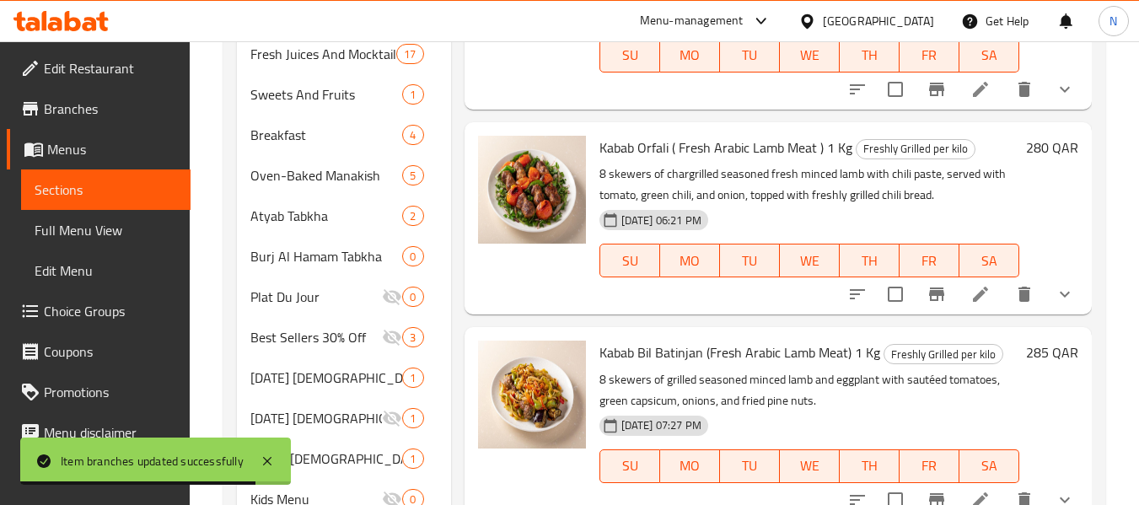
scroll to position [1011, 0]
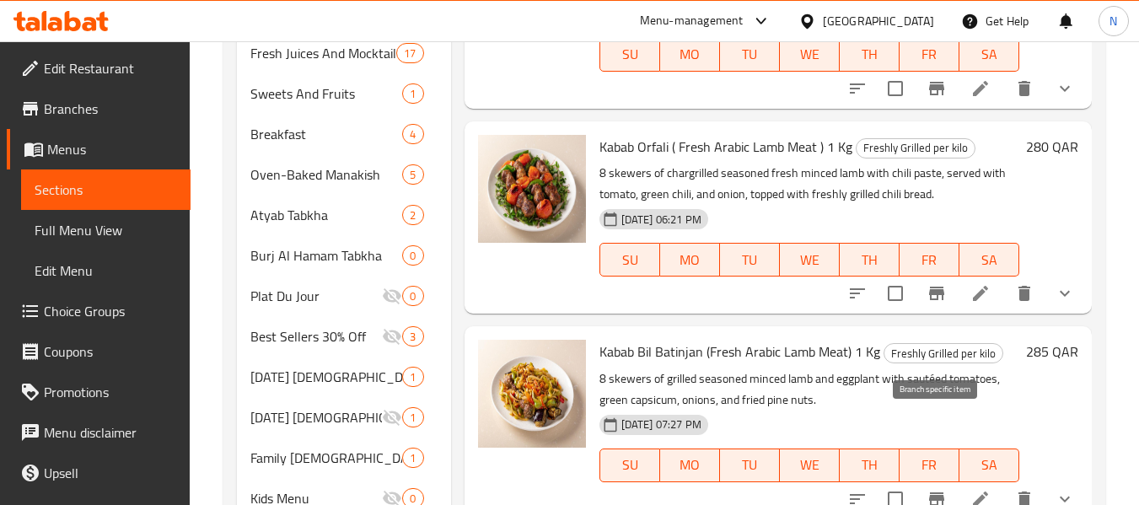
click at [931, 492] on icon "Branch-specific-item" at bounding box center [936, 498] width 15 height 13
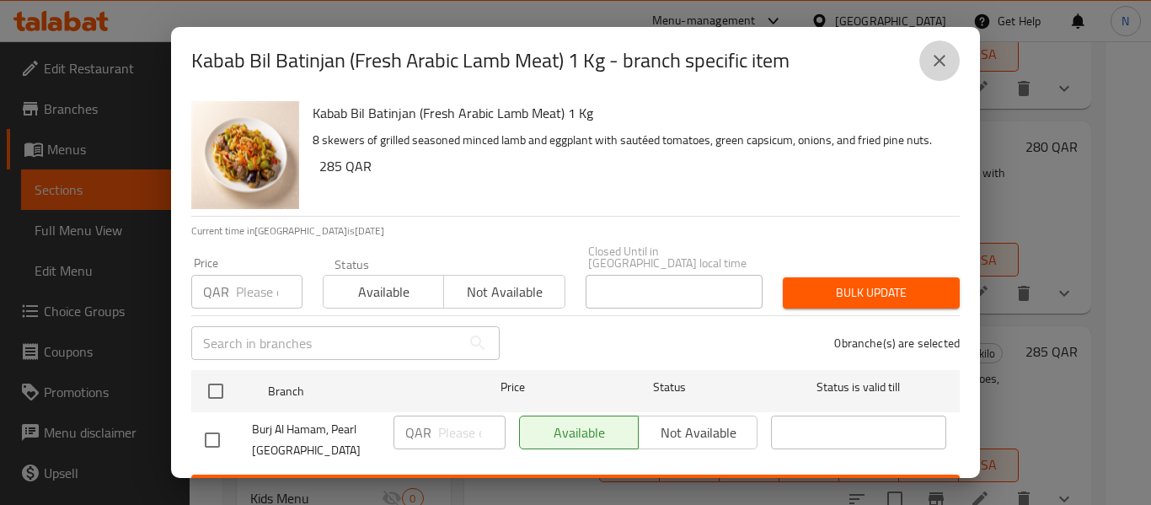
click at [952, 62] on button "close" at bounding box center [940, 60] width 40 height 40
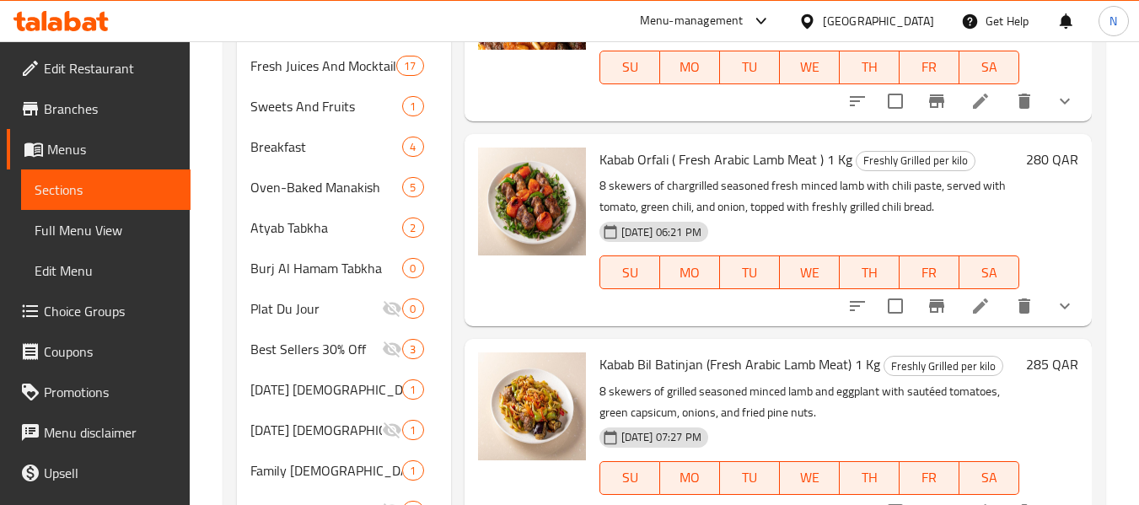
scroll to position [991, 0]
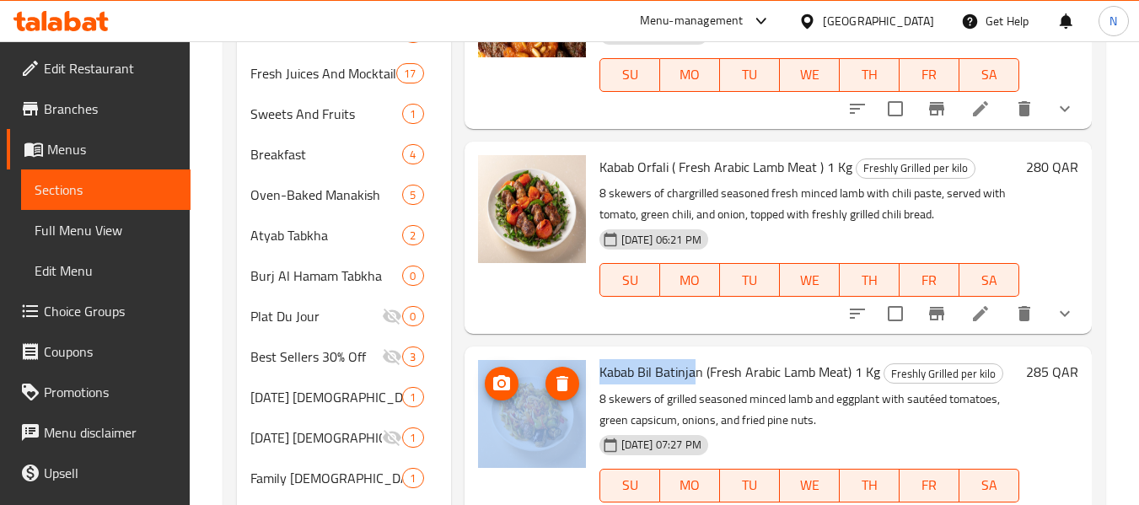
drag, startPoint x: 698, startPoint y: 304, endPoint x: 763, endPoint y: 324, distance: 67.7
click at [570, 353] on div "Kabab Bil Batinjan (Fresh Arabic Lamb Meat) 1 Kg Freshly Grilled per kilo 8 ske…" at bounding box center [778, 442] width 614 height 179
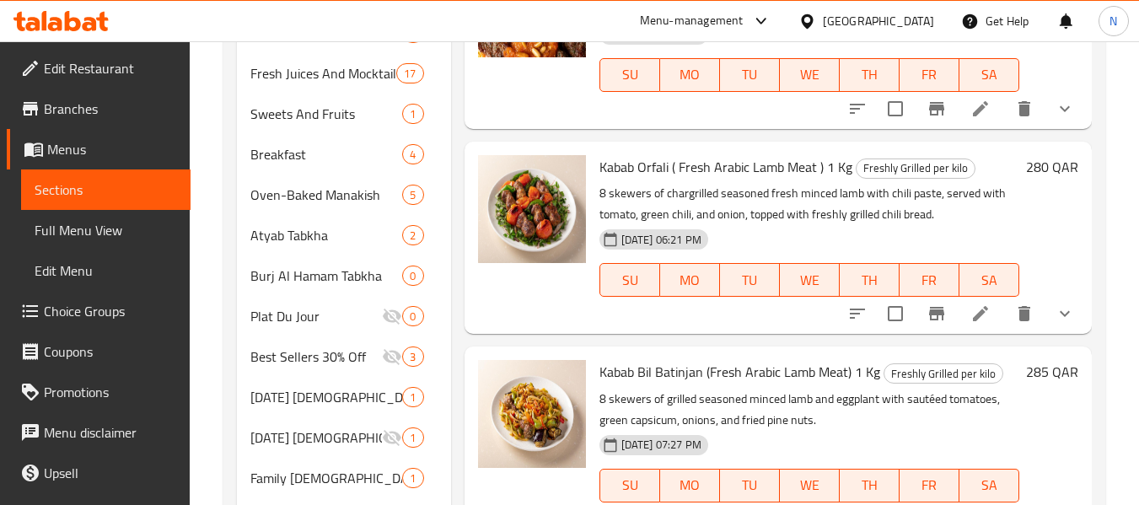
click at [763, 389] on p "8 skewers of grilled seasoned minced lamb and eggplant with sautéed tomatoes, g…" at bounding box center [809, 410] width 420 height 42
drag, startPoint x: 700, startPoint y: 308, endPoint x: 594, endPoint y: 290, distance: 107.8
click at [594, 353] on div "Kabab Bil Batinjan (Fresh Arabic Lamb Meat) 1 Kg Freshly Grilled per kilo 8 ske…" at bounding box center [809, 442] width 433 height 179
copy span "Kabab Bil Batinjan"
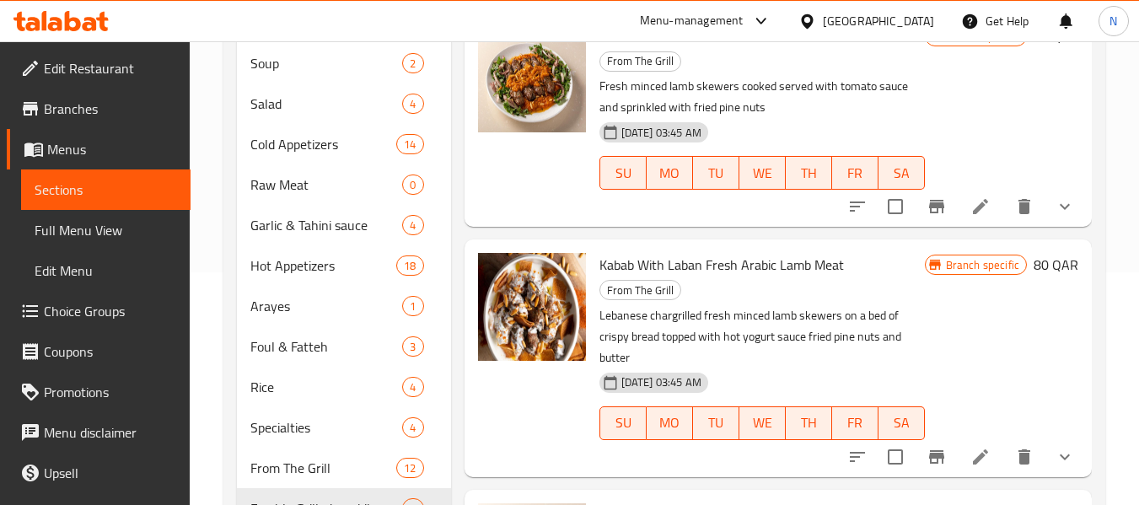
scroll to position [0, 0]
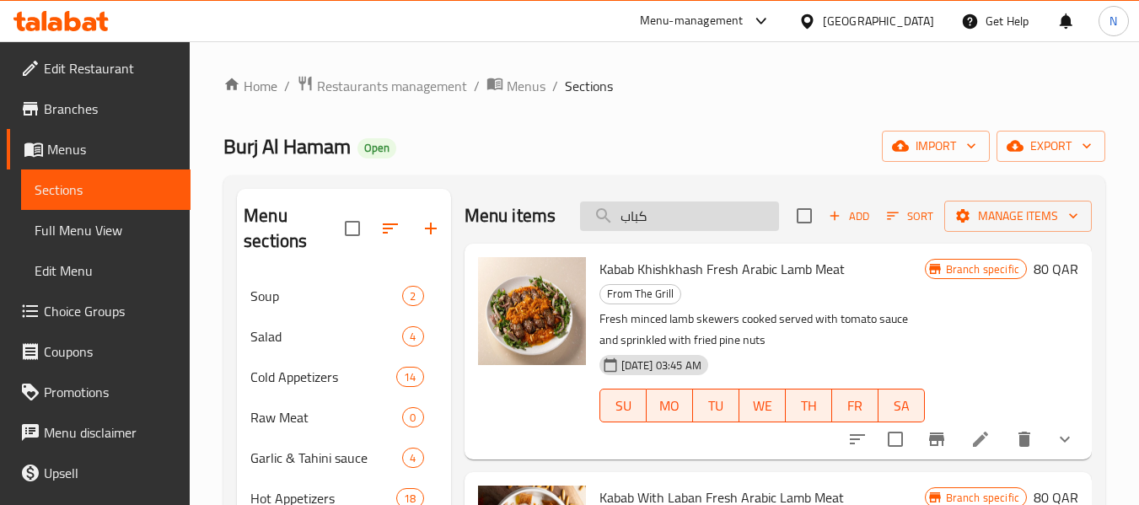
click at [689, 228] on input "كباب" at bounding box center [679, 215] width 199 height 29
paste input "Kabab Bil Batinjan"
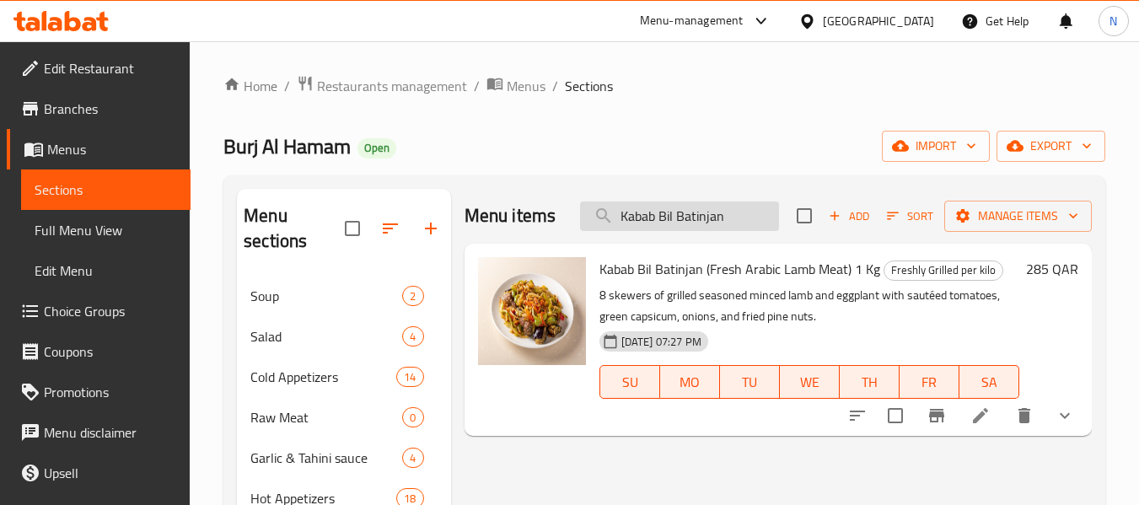
click at [749, 217] on input "Kabab Bil Batinjan" at bounding box center [679, 215] width 199 height 29
type input "Kabab Bil Batinjan"
click at [772, 279] on span "Kabab Bil Batinjan (Fresh Arabic Lamb Meat) 1 Kg" at bounding box center [739, 268] width 281 height 25
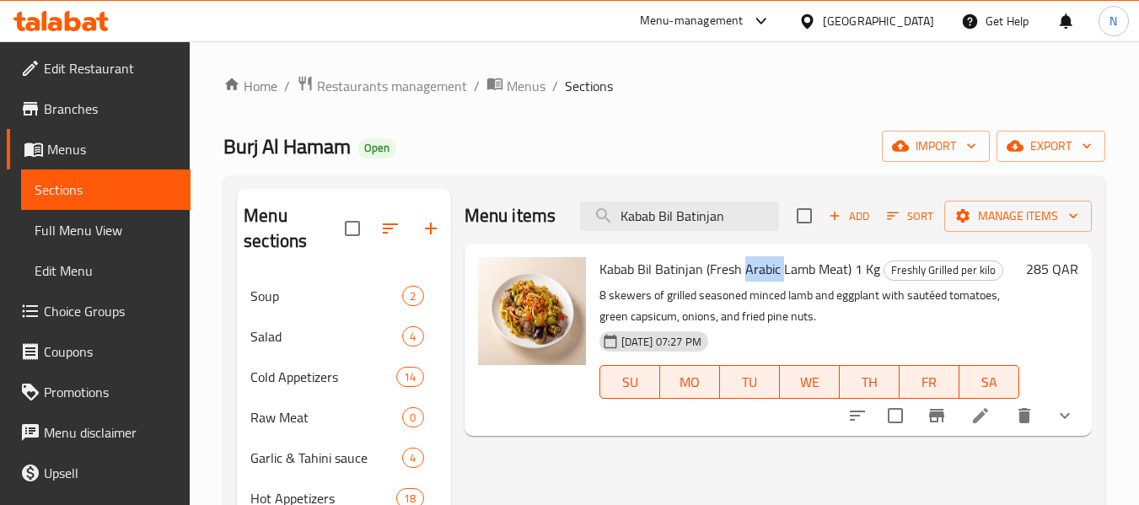
click at [772, 279] on span "Kabab Bil Batinjan (Fresh Arabic Lamb Meat) 1 Kg" at bounding box center [739, 268] width 281 height 25
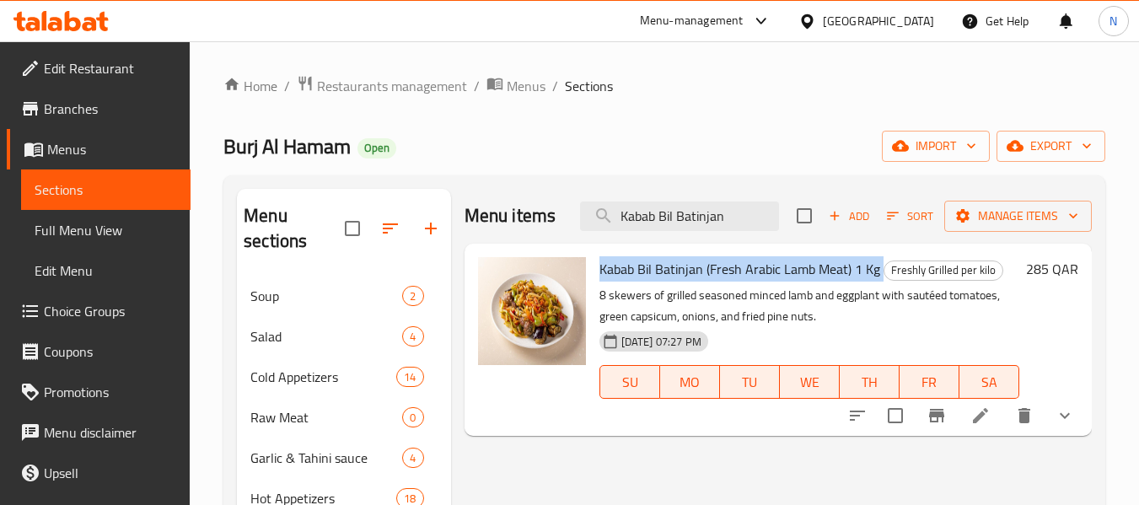
click at [772, 279] on span "Kabab Bil Batinjan (Fresh Arabic Lamb Meat) 1 Kg" at bounding box center [739, 268] width 281 height 25
click at [999, 416] on li at bounding box center [980, 415] width 47 height 30
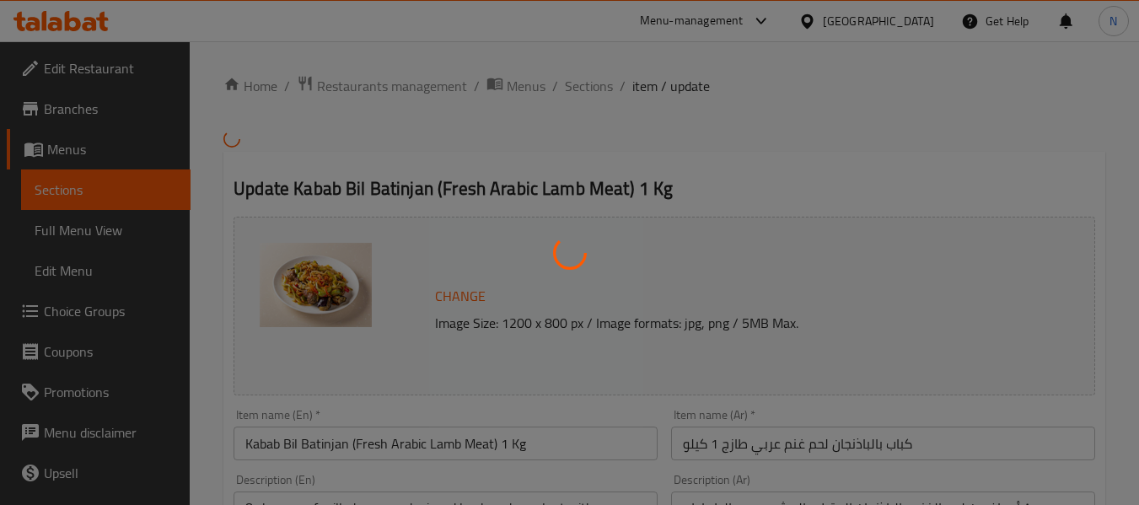
type input "إضافات:"
type input "0"
type input "8"
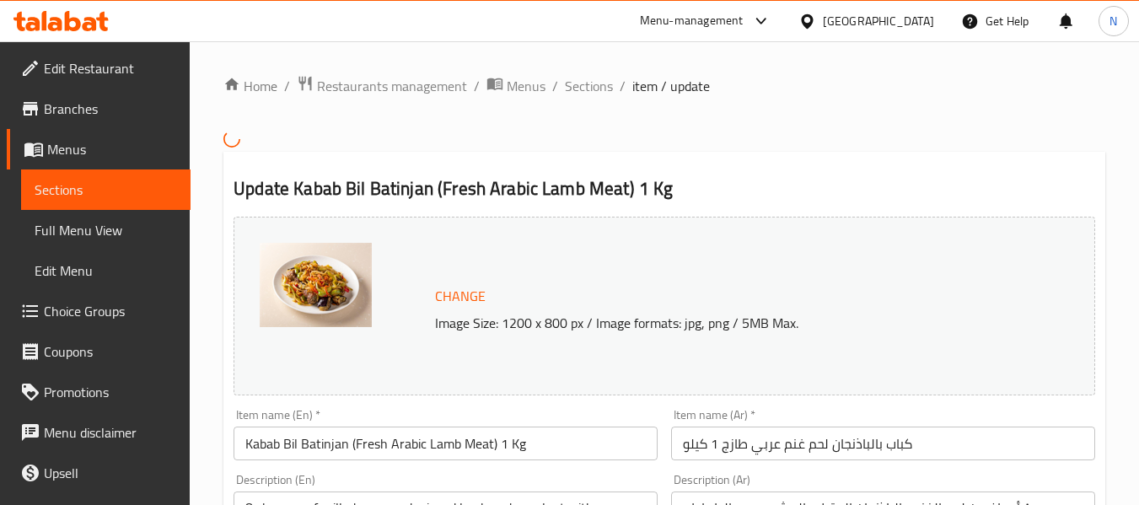
click at [855, 439] on input "كباب بالباذنجان لحم غنم عربي طازج 1 كيلو" at bounding box center [883, 443] width 424 height 34
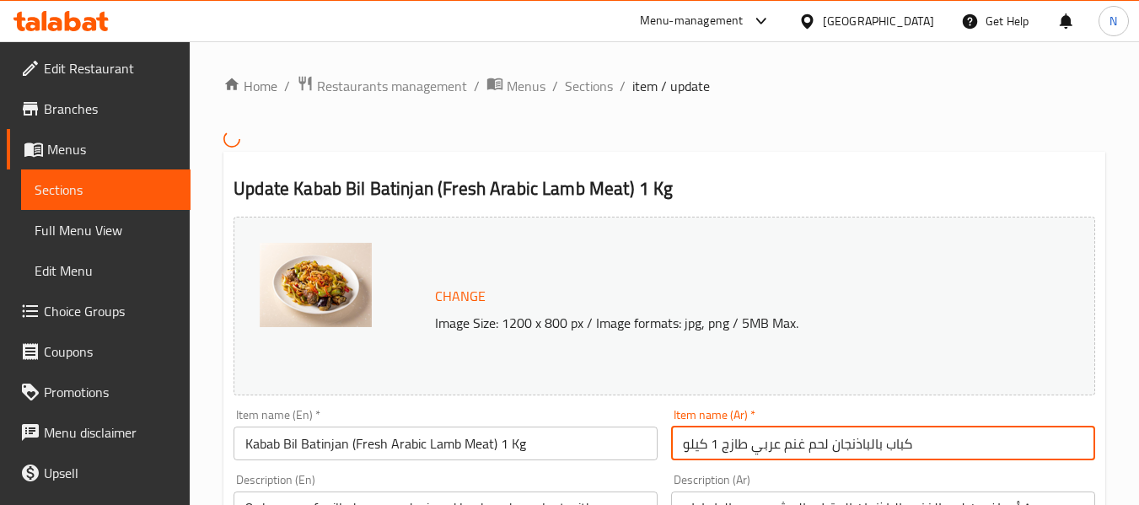
click at [855, 439] on input "كباب بالباذنجان لحم غنم عربي طازج 1 كيلو" at bounding box center [883, 443] width 424 height 34
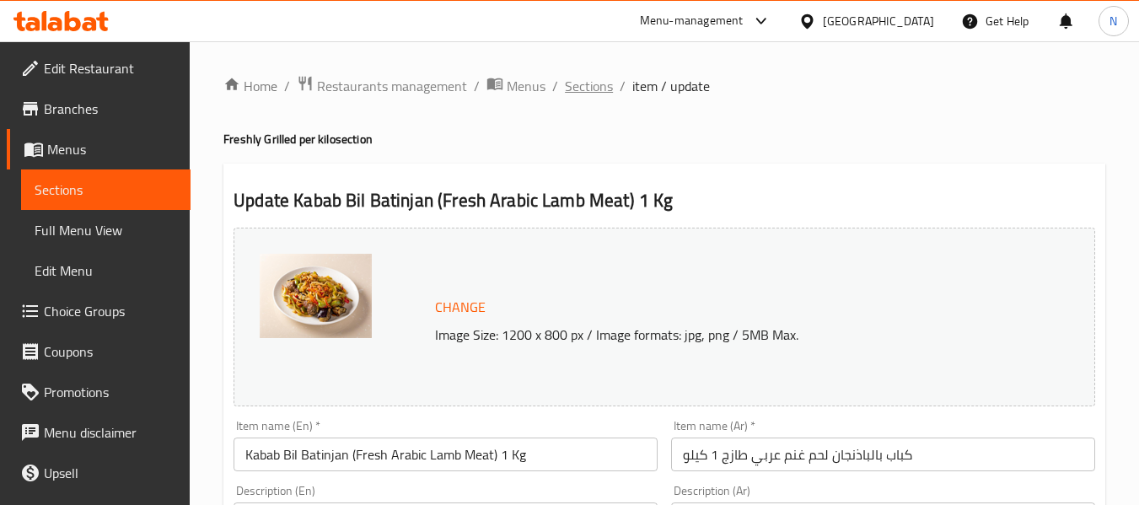
click at [608, 81] on span "Sections" at bounding box center [589, 86] width 48 height 20
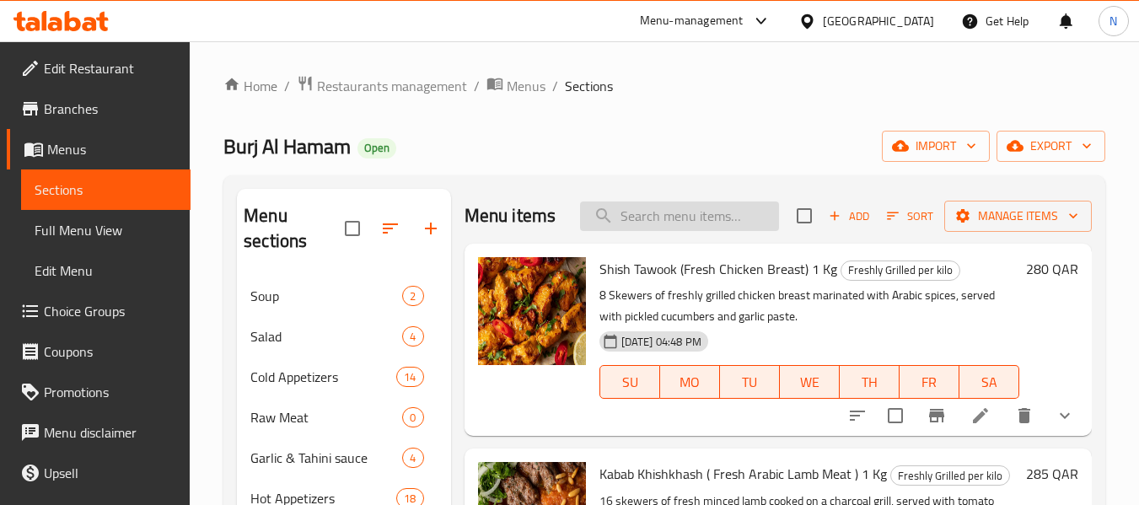
click at [719, 220] on input "search" at bounding box center [679, 215] width 199 height 29
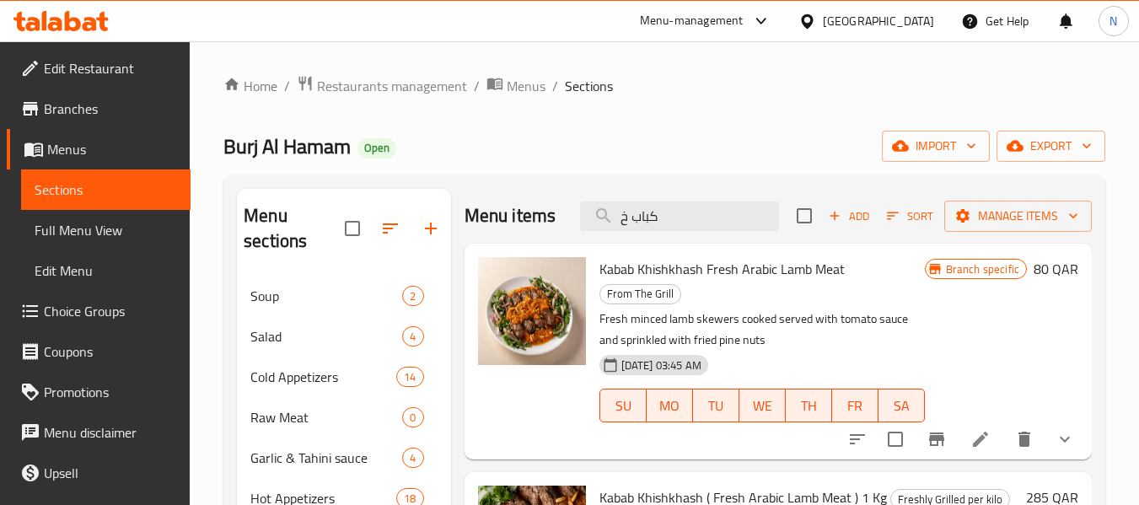
type input "كباب خ"
click at [973, 432] on icon at bounding box center [980, 439] width 15 height 15
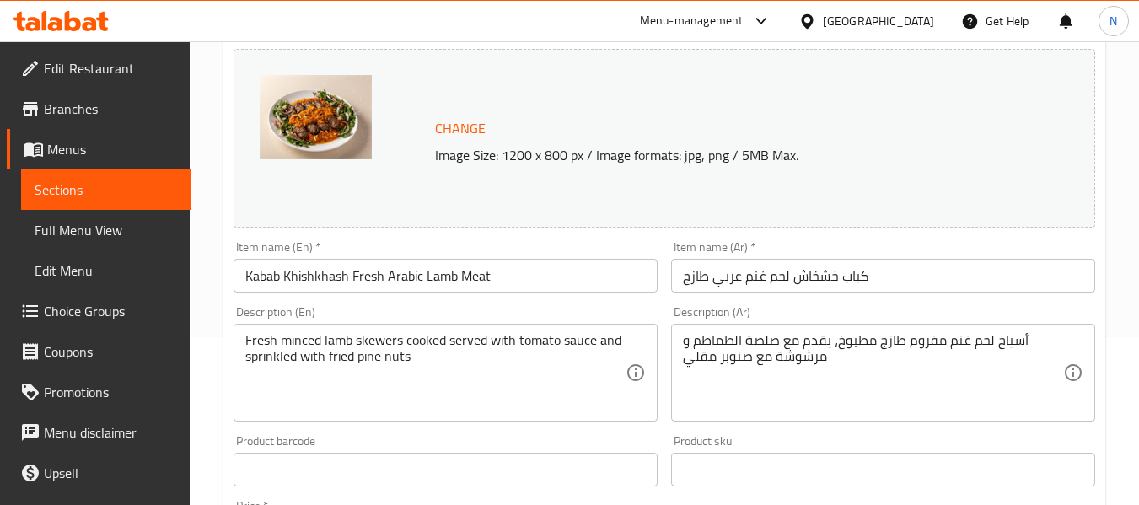
scroll to position [169, 0]
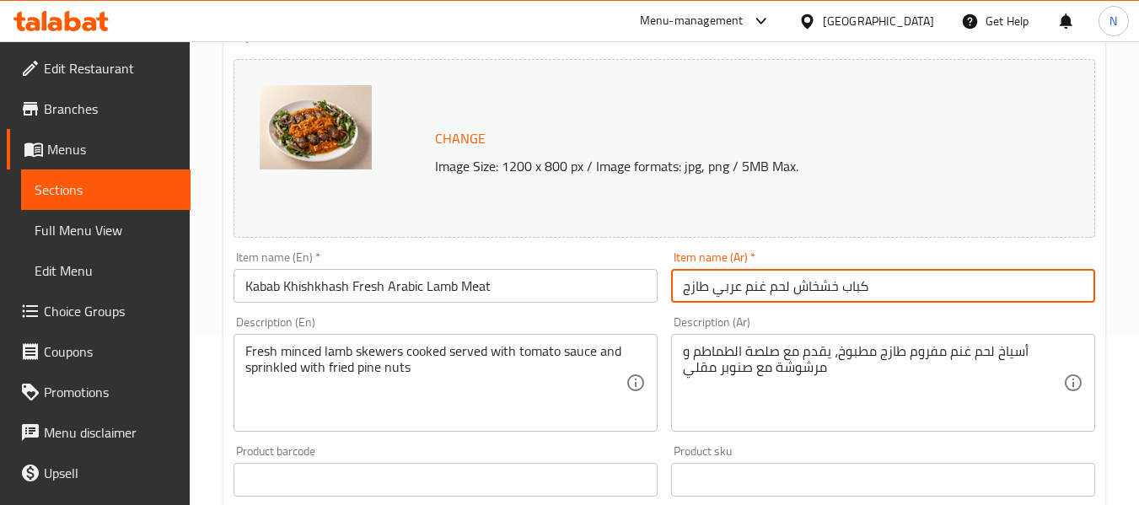
click at [872, 270] on input "كباب خشخاش لحم غنم عربي طازج" at bounding box center [883, 286] width 424 height 34
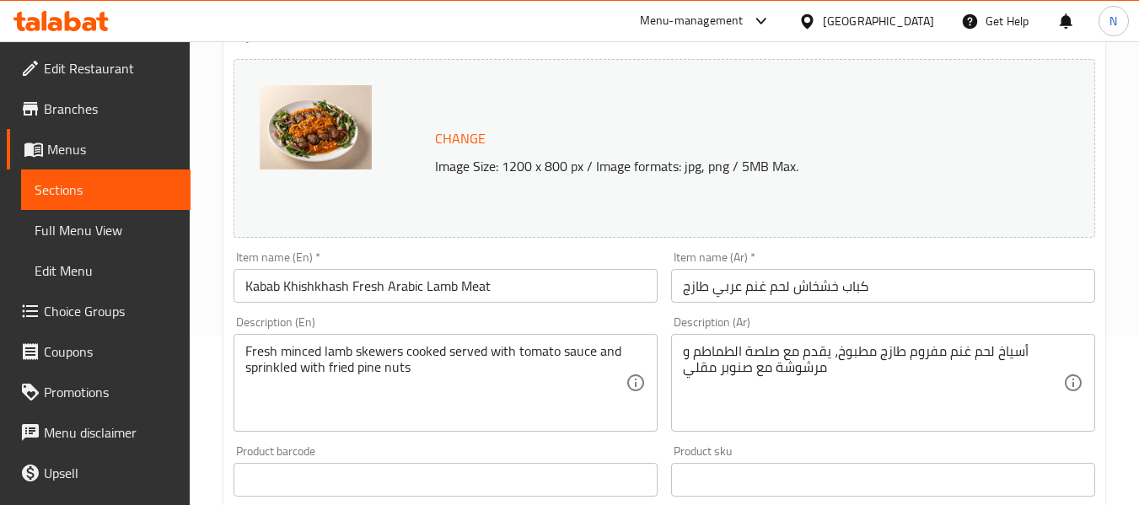
click at [712, 112] on div "Change Image Size: 1200 x 800 px / Image formats: jpg, png / 5MB Max." at bounding box center [663, 148] width 861 height 179
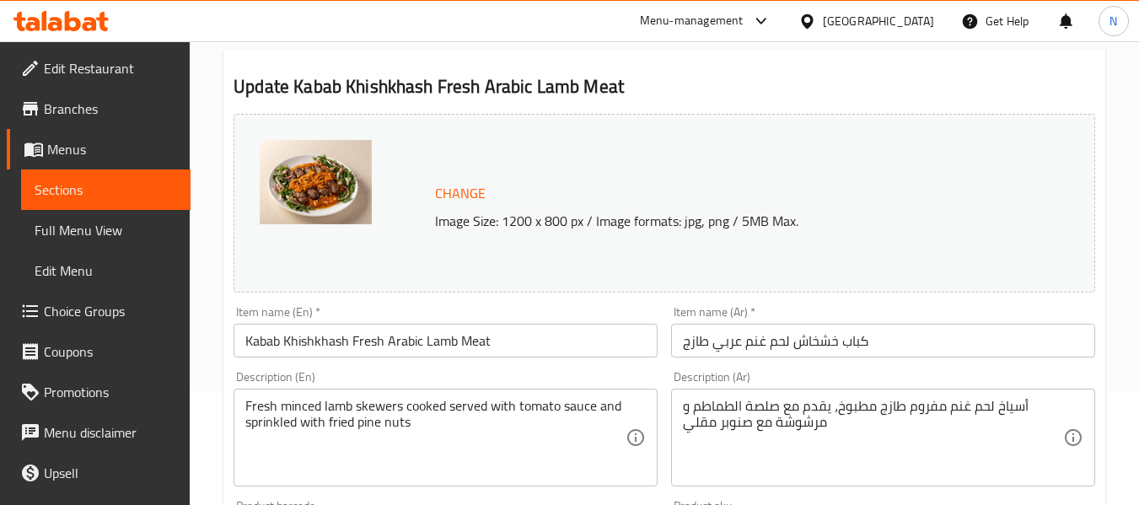
scroll to position [0, 0]
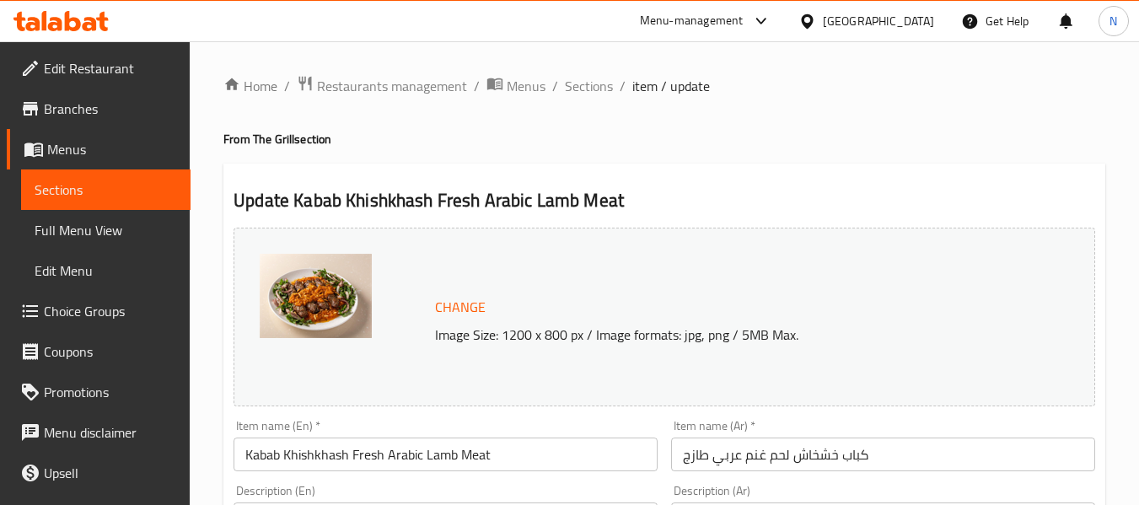
click at [587, 76] on span "Sections" at bounding box center [589, 86] width 48 height 20
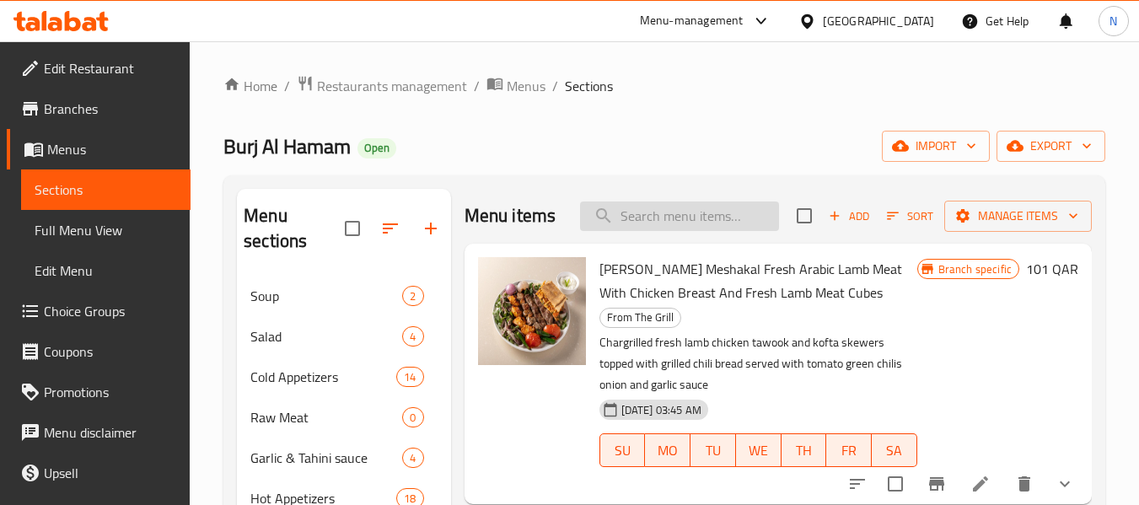
click at [684, 231] on input "search" at bounding box center [679, 215] width 199 height 29
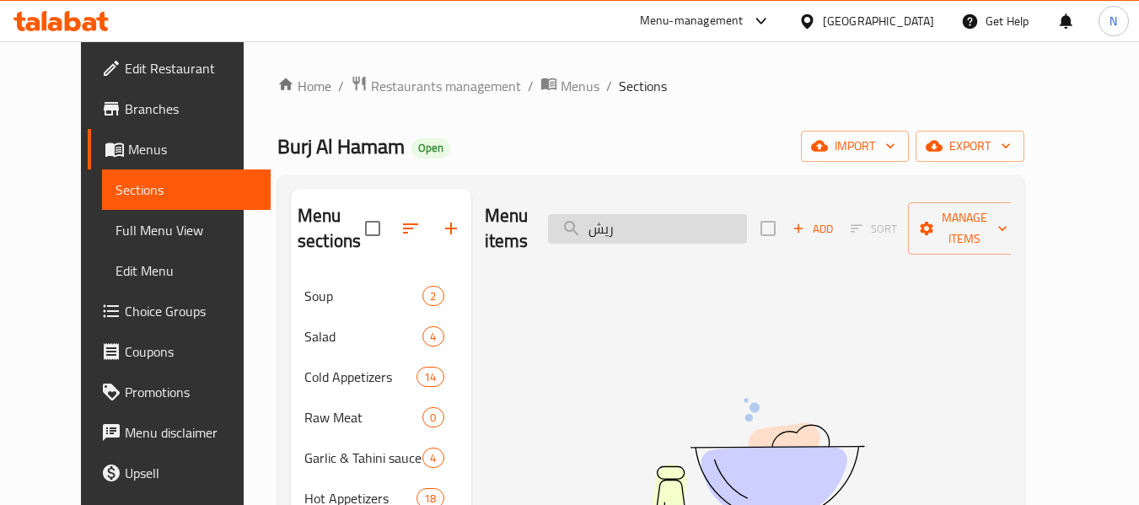
click at [695, 226] on input "ريش" at bounding box center [647, 228] width 199 height 29
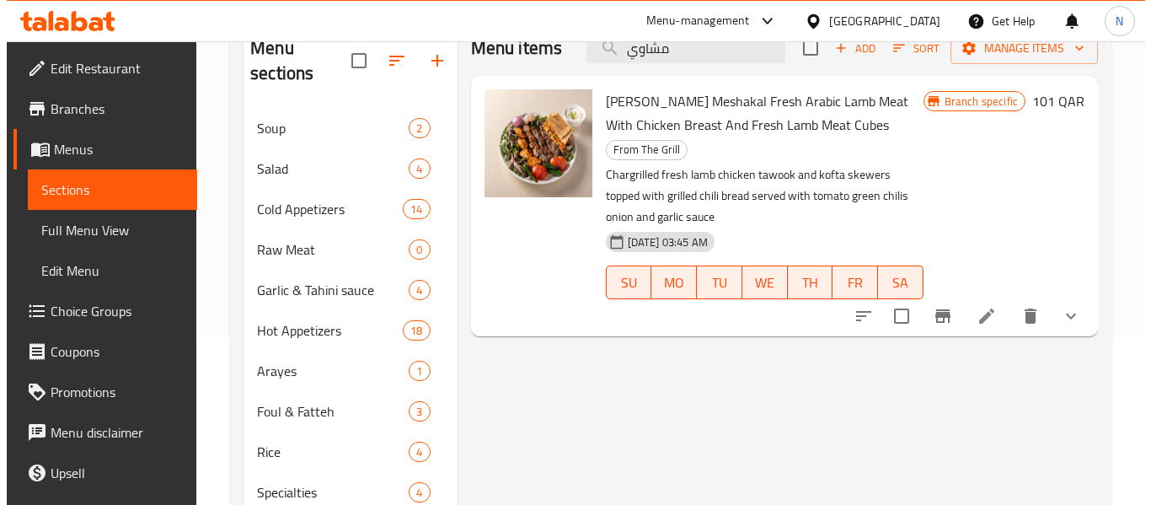
scroll to position [169, 0]
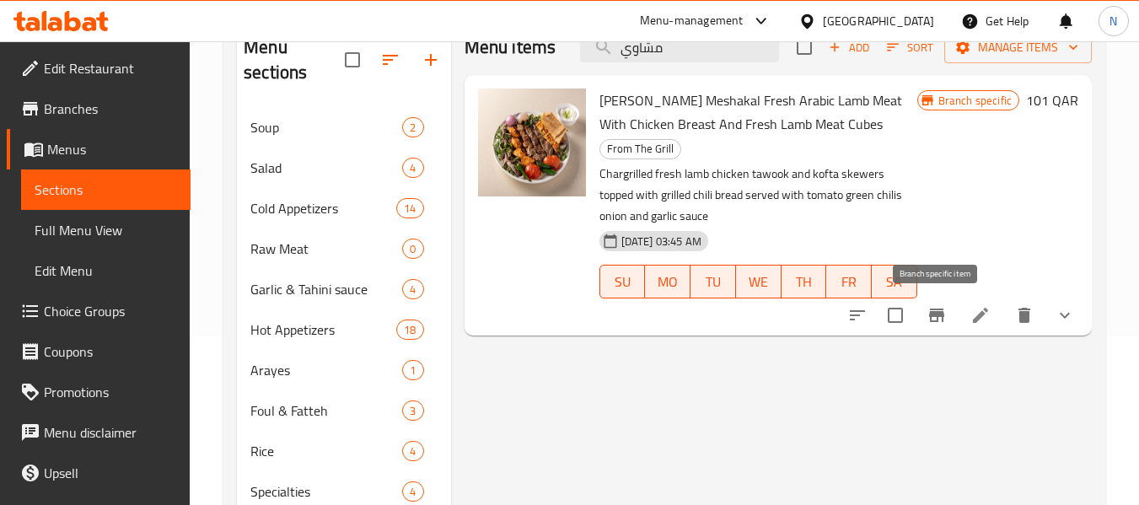
type input "مشاوي"
click at [923, 313] on button "Branch-specific-item" at bounding box center [936, 315] width 40 height 40
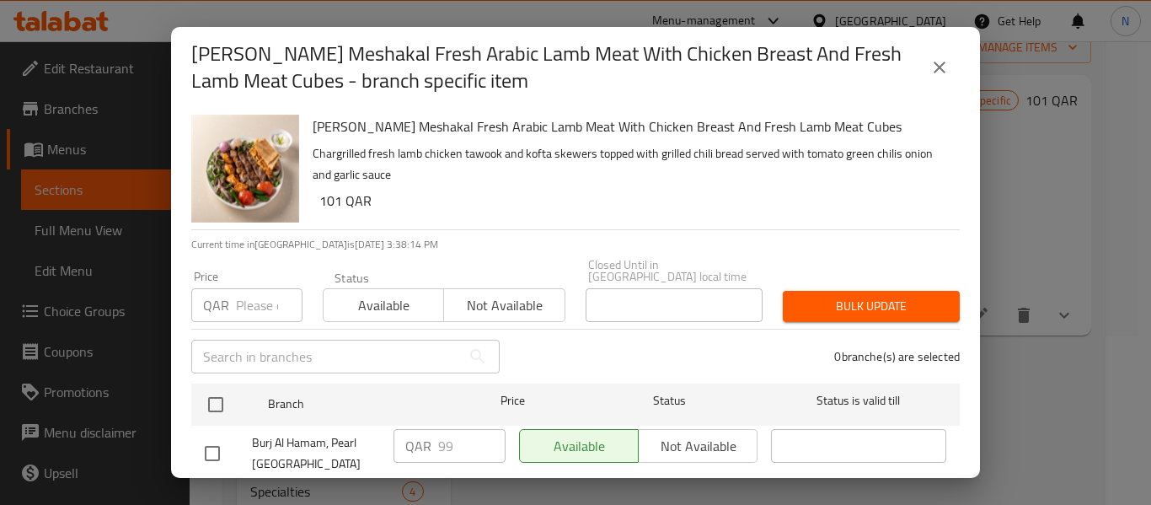
click at [217, 448] on input "checkbox" at bounding box center [212, 453] width 35 height 35
checkbox input "true"
click at [484, 429] on input "100" at bounding box center [471, 446] width 67 height 34
type input "101"
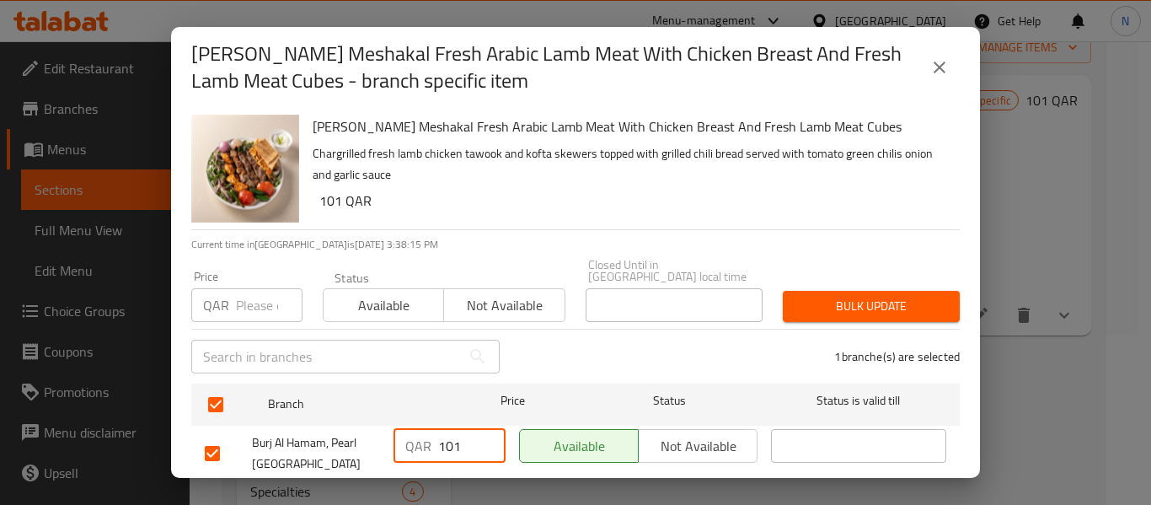
click at [484, 429] on input "101" at bounding box center [471, 446] width 67 height 34
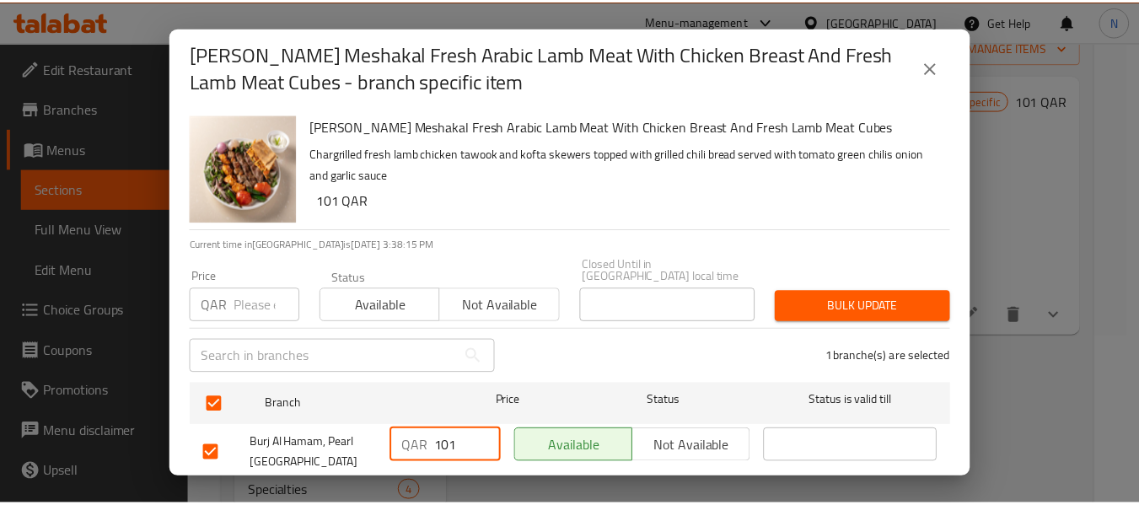
scroll to position [36, 0]
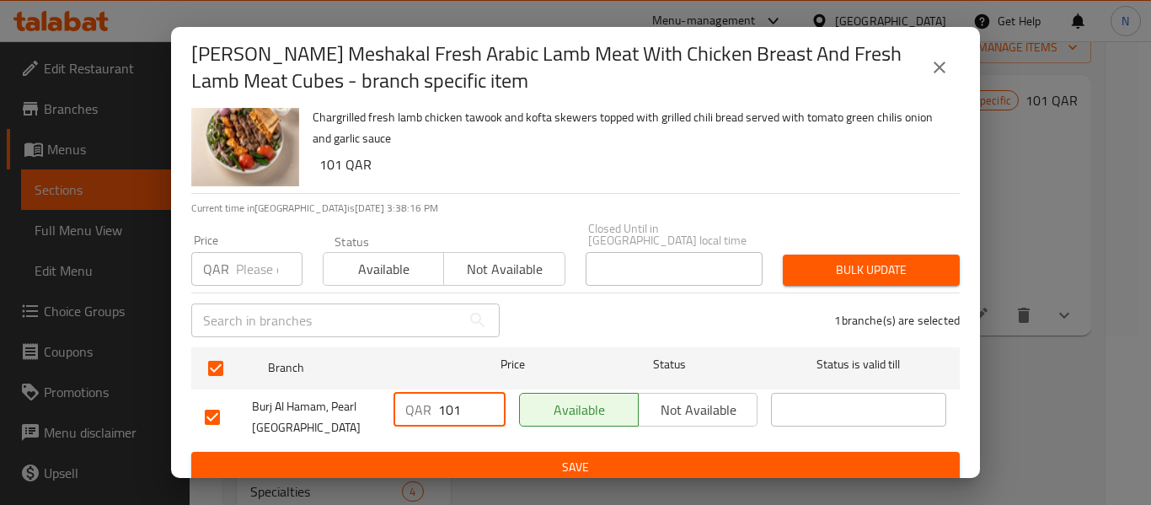
click at [539, 457] on span "Save" at bounding box center [576, 467] width 742 height 21
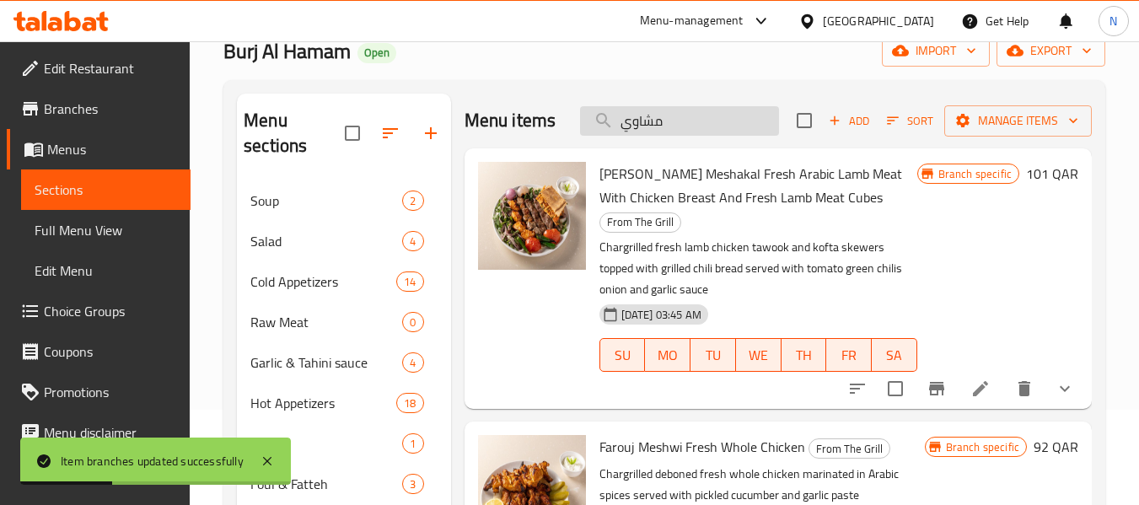
scroll to position [0, 0]
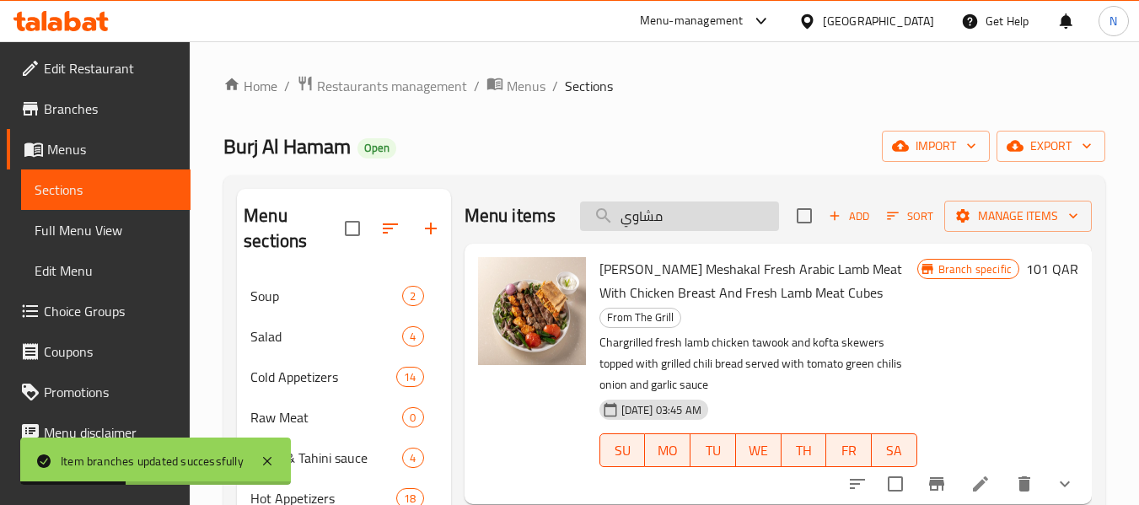
click at [670, 231] on input "مشاوي" at bounding box center [679, 215] width 199 height 29
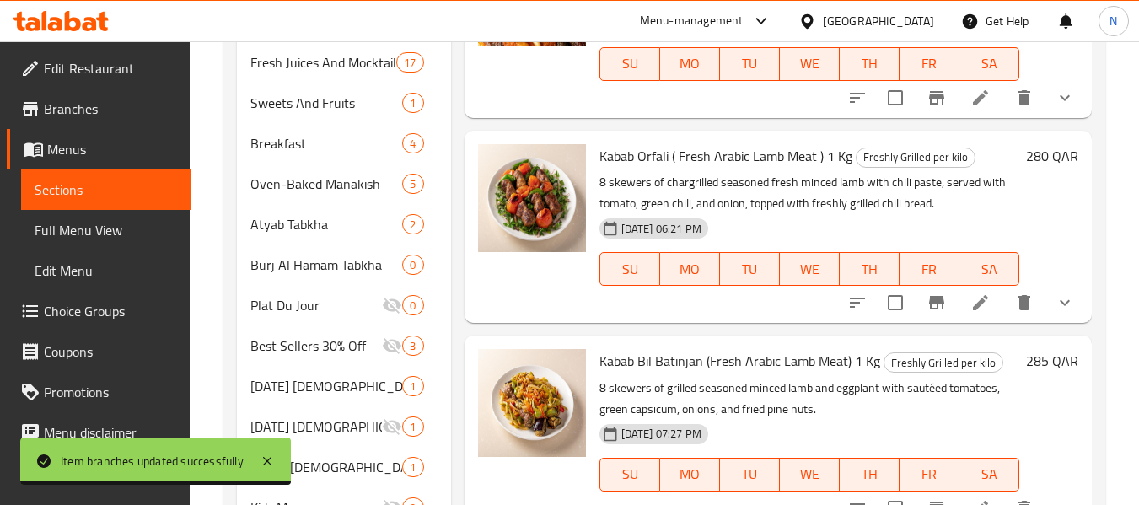
scroll to position [1011, 0]
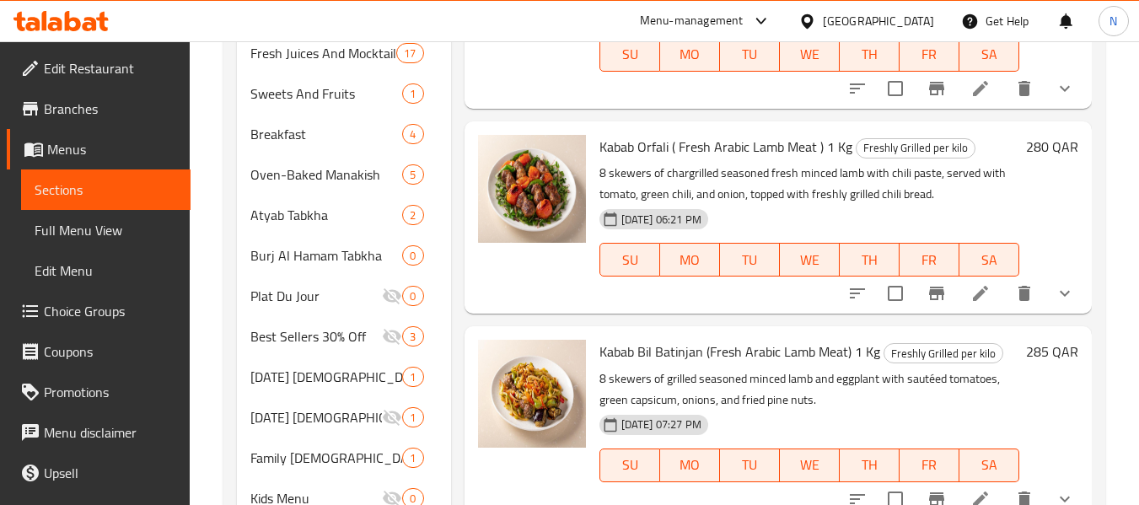
type input "كباب"
click at [967, 278] on li at bounding box center [980, 293] width 47 height 30
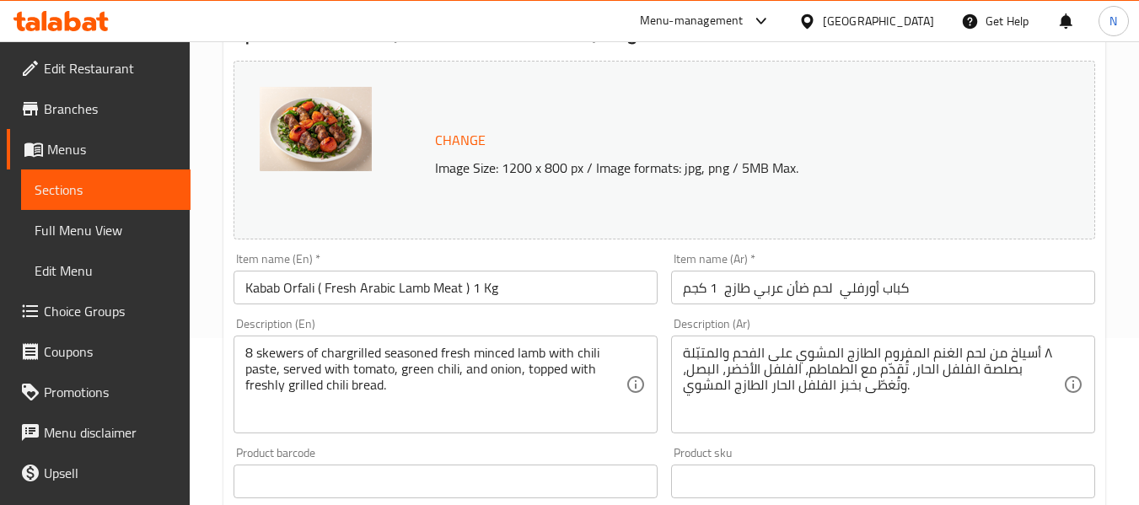
scroll to position [169, 0]
click at [839, 301] on input "كباب أورفلي لحم ضأن عربي طازج 1 كجم" at bounding box center [883, 286] width 424 height 34
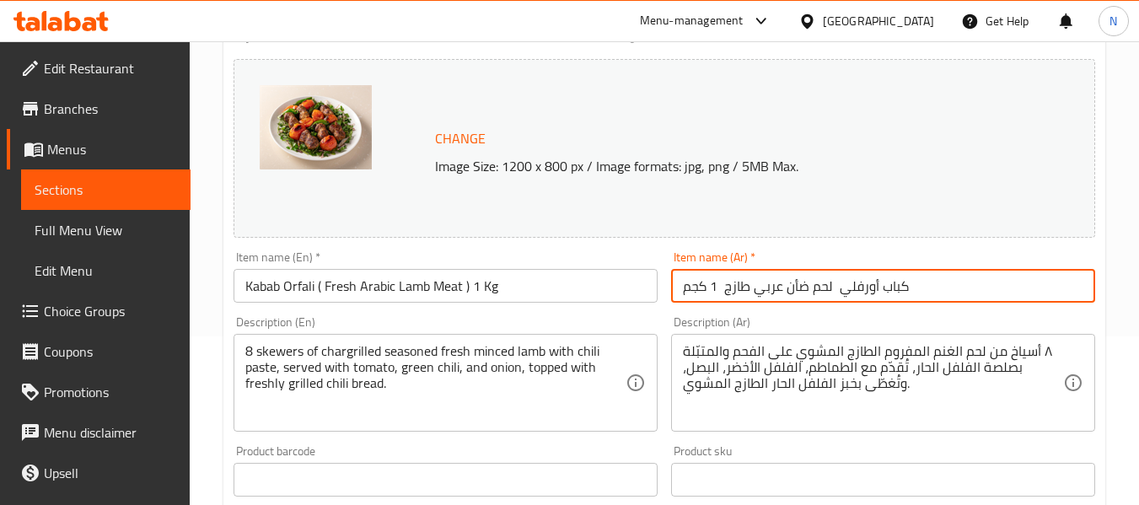
click at [839, 301] on input "كباب أورفلي لحم ضأن عربي طازج 1 كجم" at bounding box center [883, 286] width 424 height 34
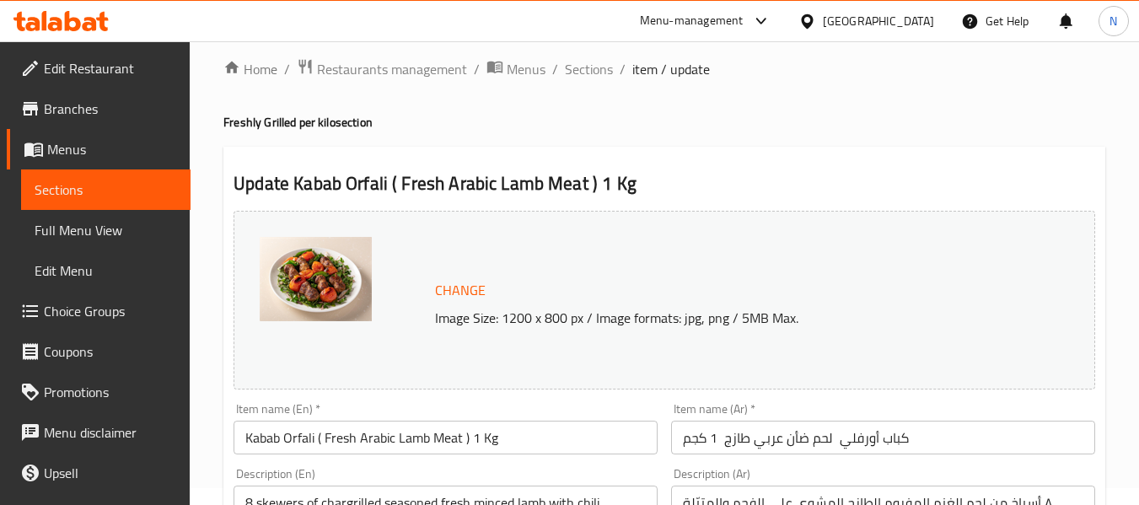
scroll to position [0, 0]
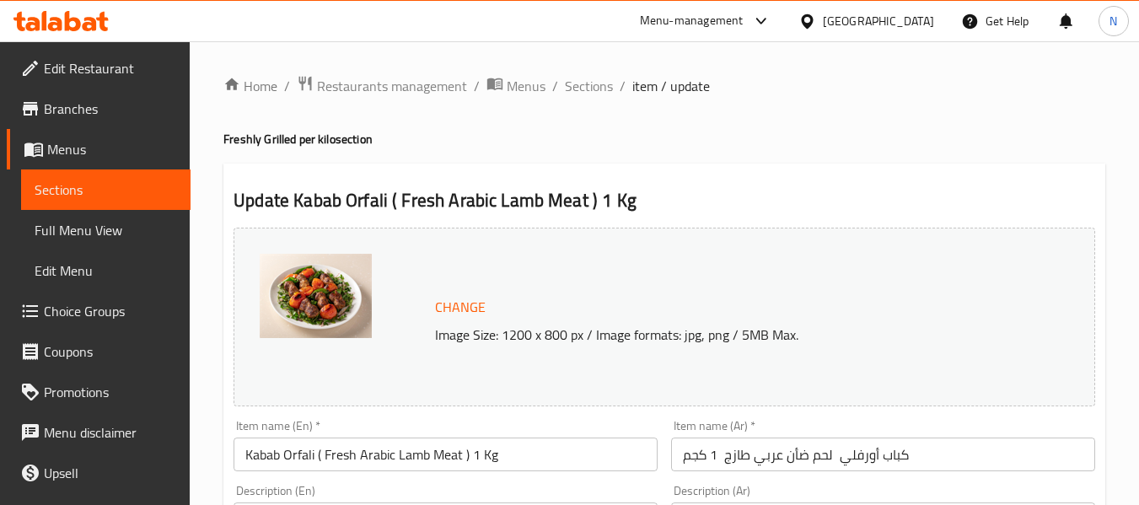
drag, startPoint x: 582, startPoint y: 80, endPoint x: 716, endPoint y: 171, distance: 162.0
click at [582, 80] on span "Sections" at bounding box center [589, 86] width 48 height 20
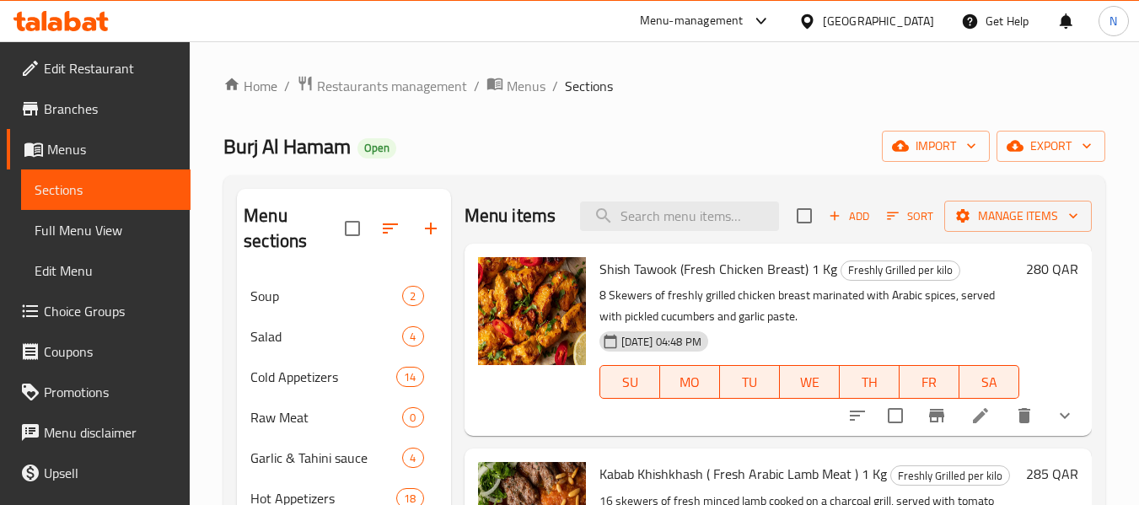
click at [731, 238] on div "Menu items Add Sort Manage items" at bounding box center [777, 216] width 627 height 55
click at [736, 230] on input "search" at bounding box center [679, 215] width 199 height 29
paste input "كباب أورفلي لحم ضأن عربي طازج 1 كجم"
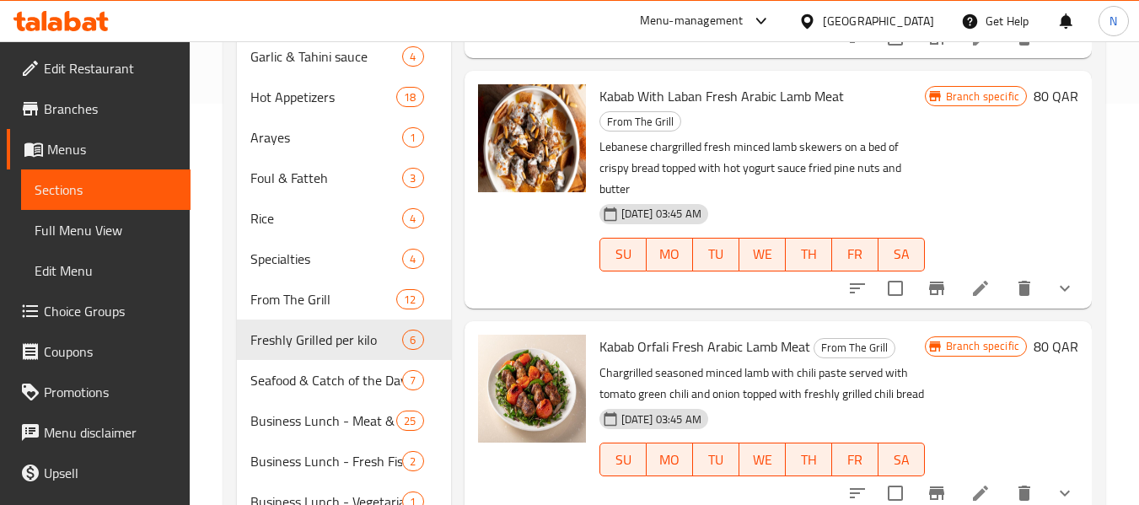
scroll to position [506, 0]
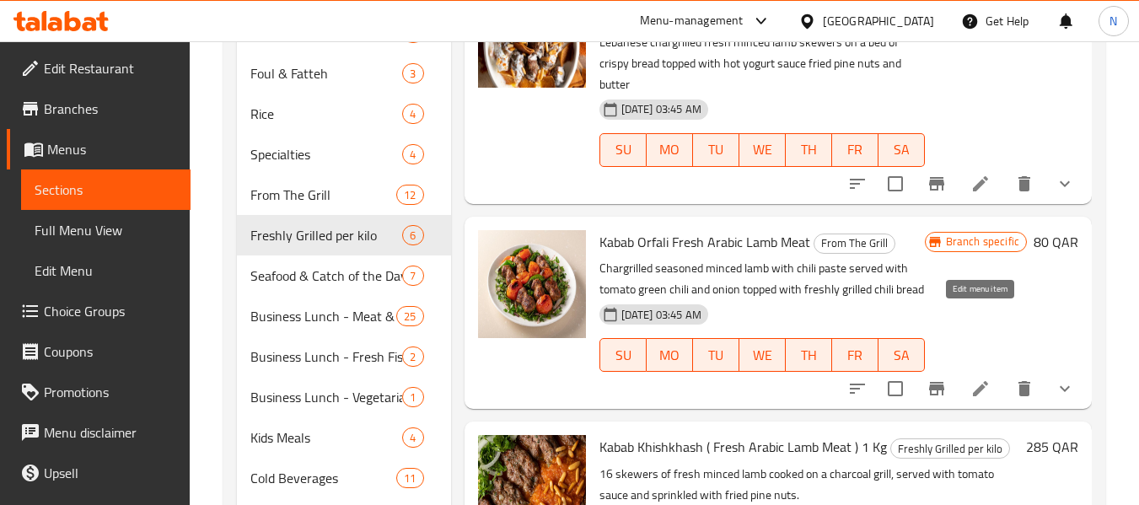
type input "كباب"
click at [974, 378] on icon at bounding box center [980, 388] width 20 height 20
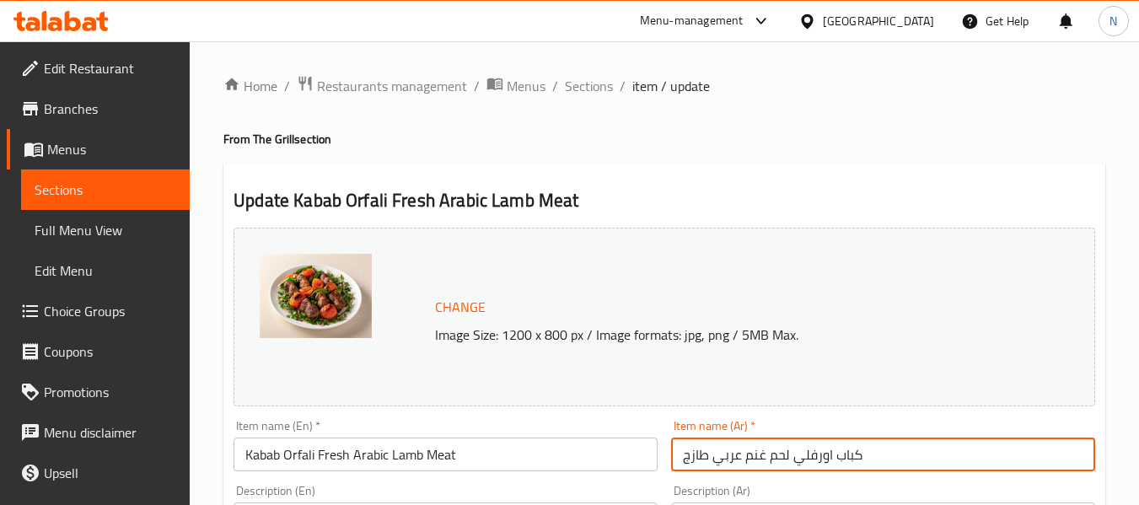
click at [765, 445] on input "كباب اورفلي لحم غنم عربي طازج" at bounding box center [883, 454] width 424 height 34
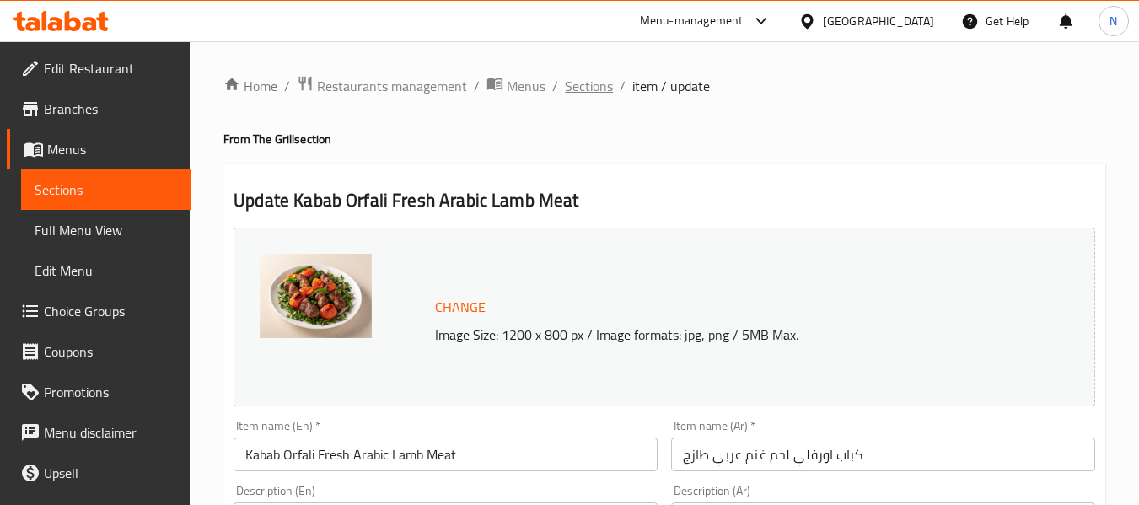
click at [598, 89] on span "Sections" at bounding box center [589, 86] width 48 height 20
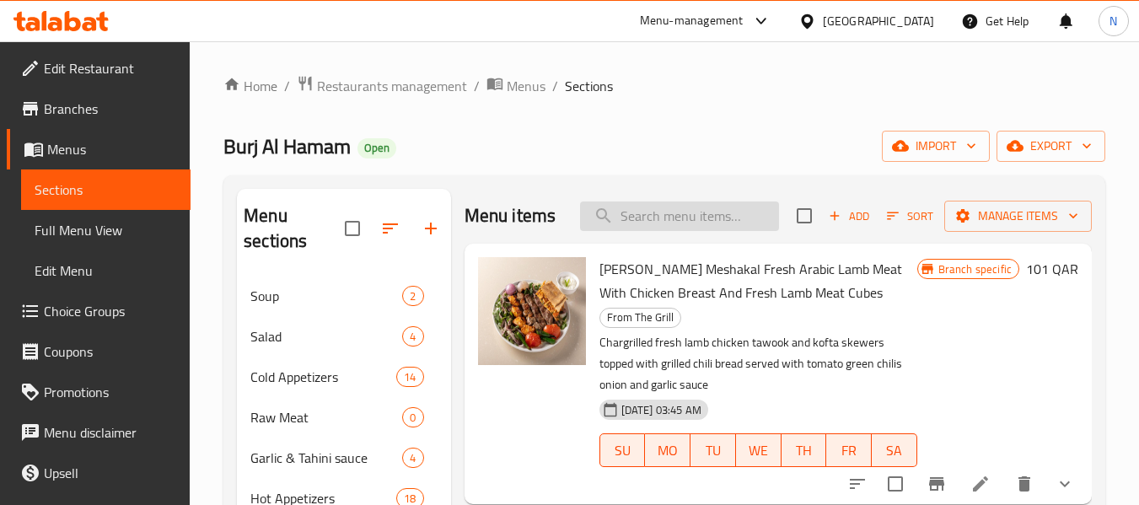
click at [636, 231] on input "search" at bounding box center [679, 215] width 199 height 29
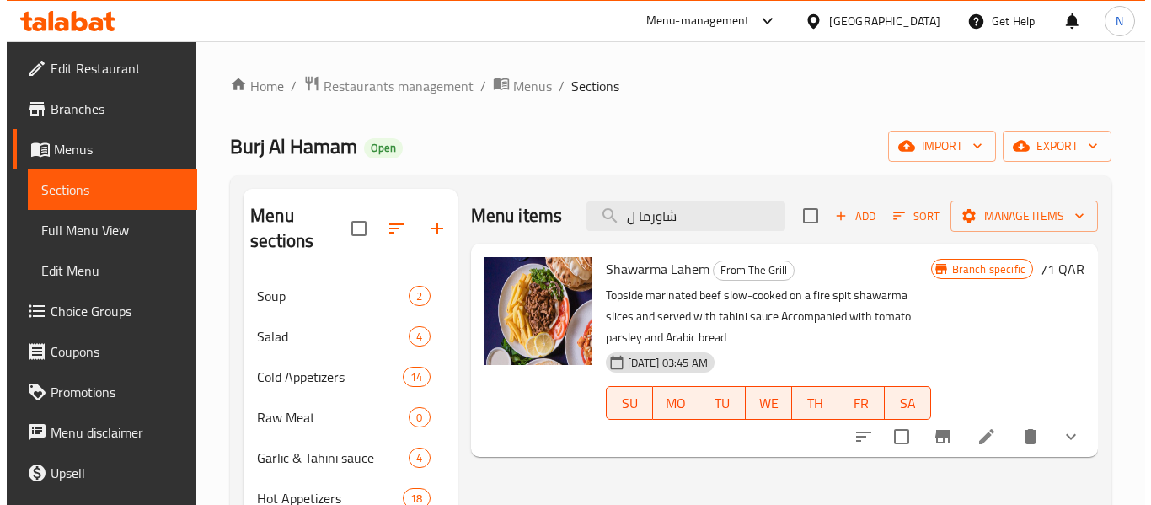
scroll to position [84, 0]
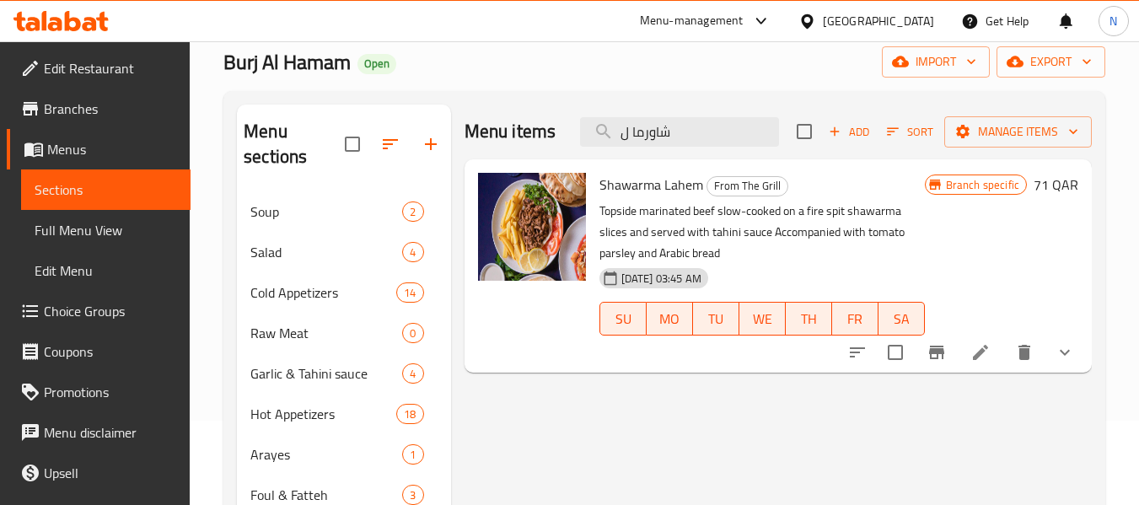
type input "شاورما ل"
click at [949, 351] on button "Branch-specific-item" at bounding box center [936, 352] width 40 height 40
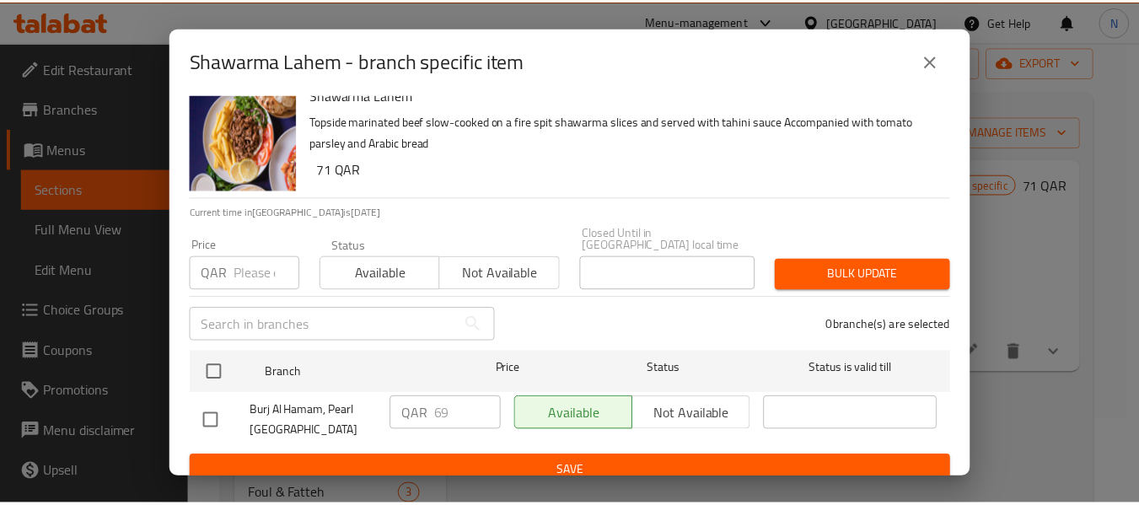
scroll to position [23, 0]
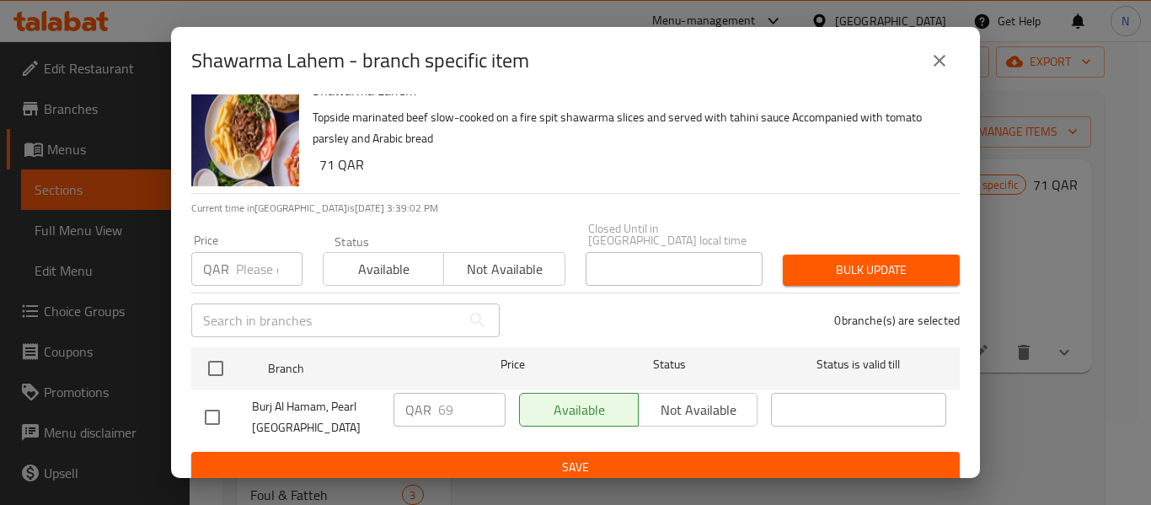
click at [212, 400] on input "checkbox" at bounding box center [212, 417] width 35 height 35
checkbox input "true"
click at [485, 395] on input "70" at bounding box center [471, 410] width 67 height 34
type input "71"
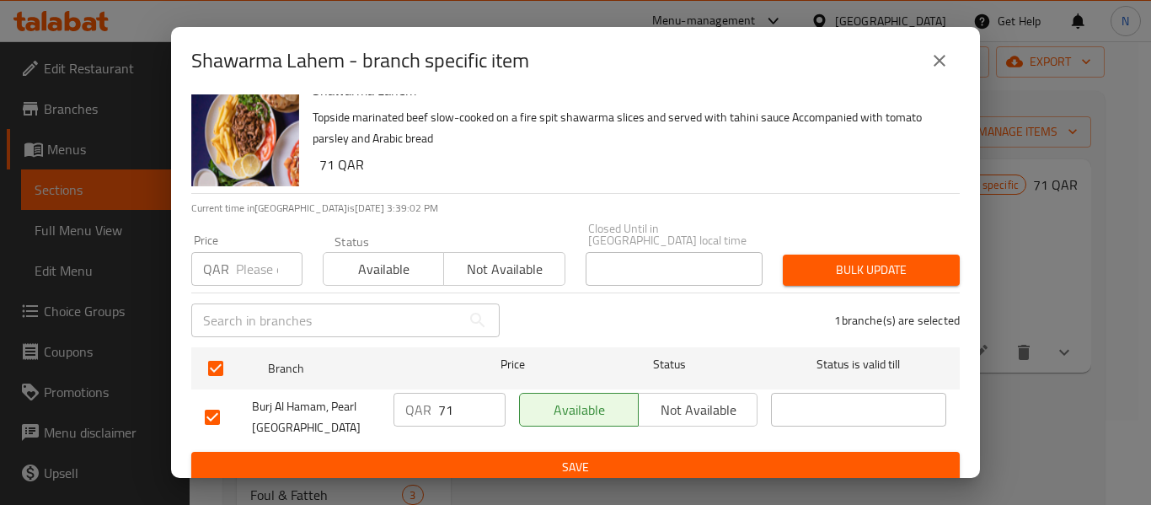
click at [485, 395] on input "71" at bounding box center [471, 410] width 67 height 34
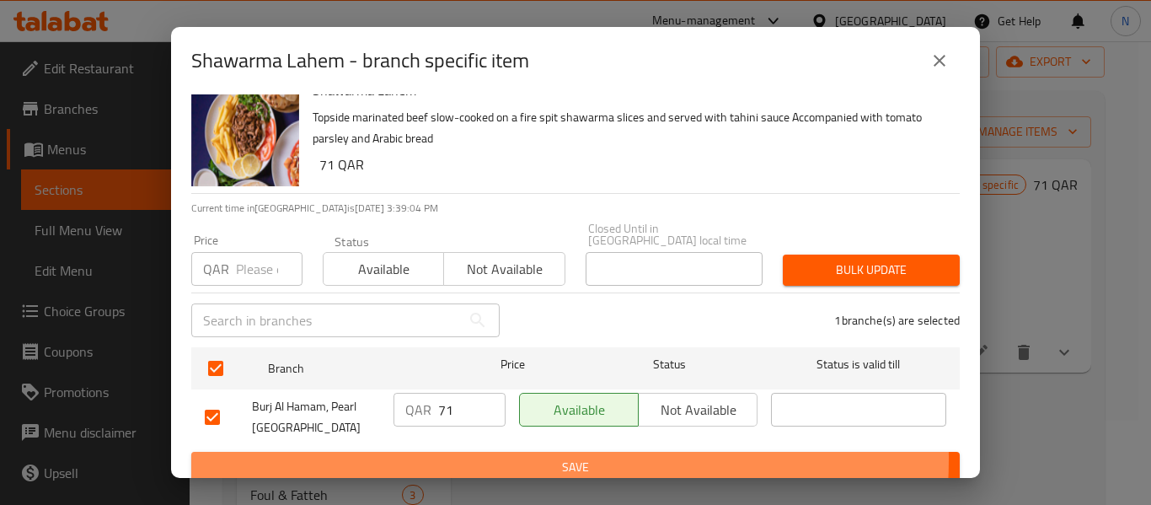
click at [520, 457] on span "Save" at bounding box center [576, 467] width 742 height 21
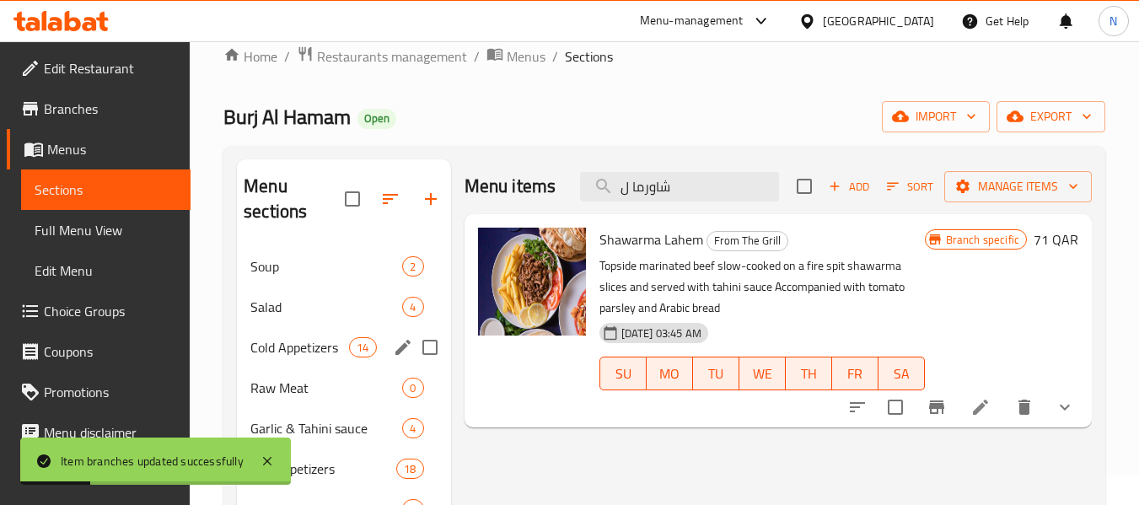
scroll to position [0, 0]
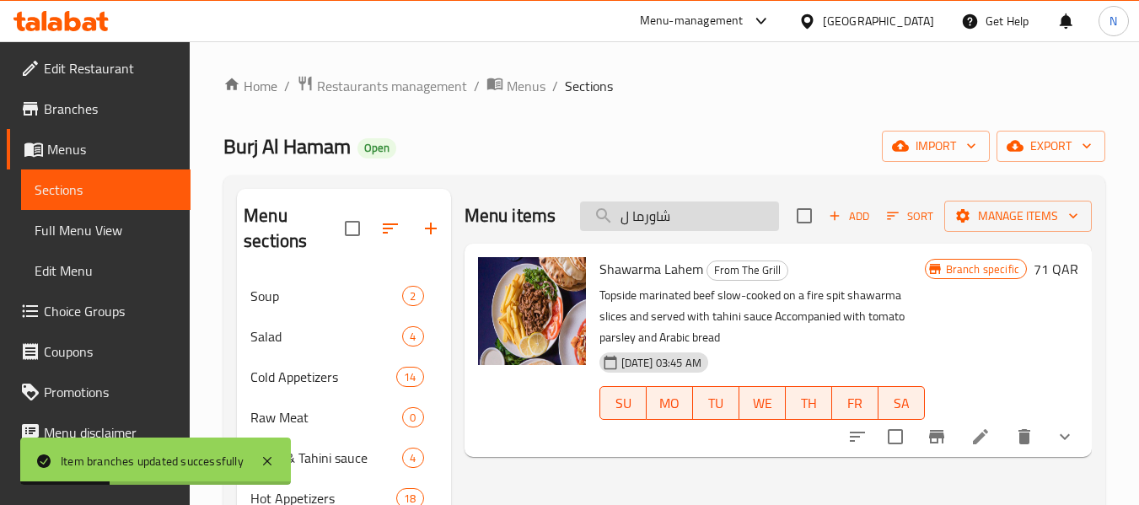
click at [718, 221] on input "شاورما ل" at bounding box center [679, 215] width 199 height 29
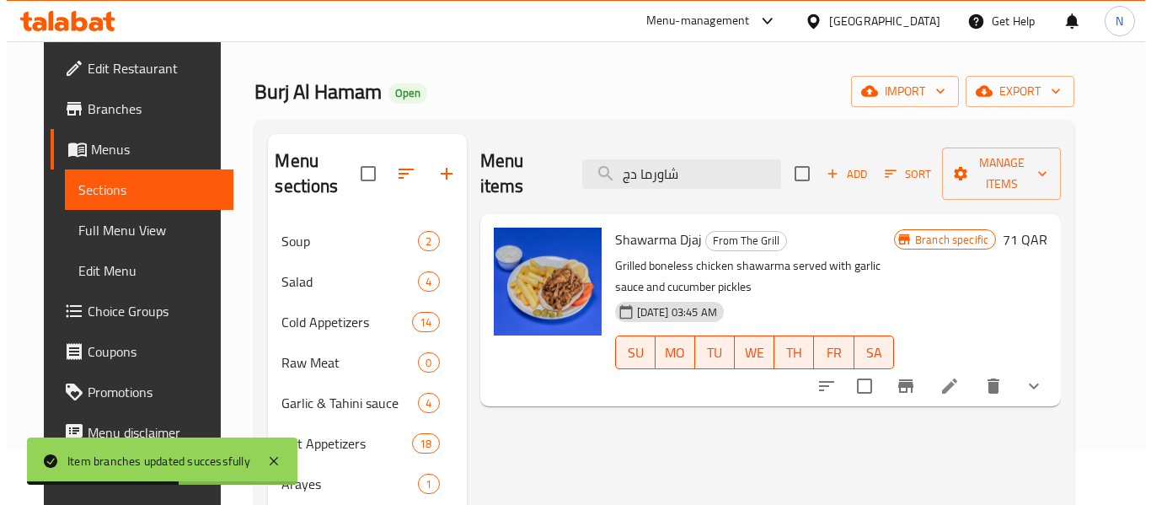
scroll to position [84, 0]
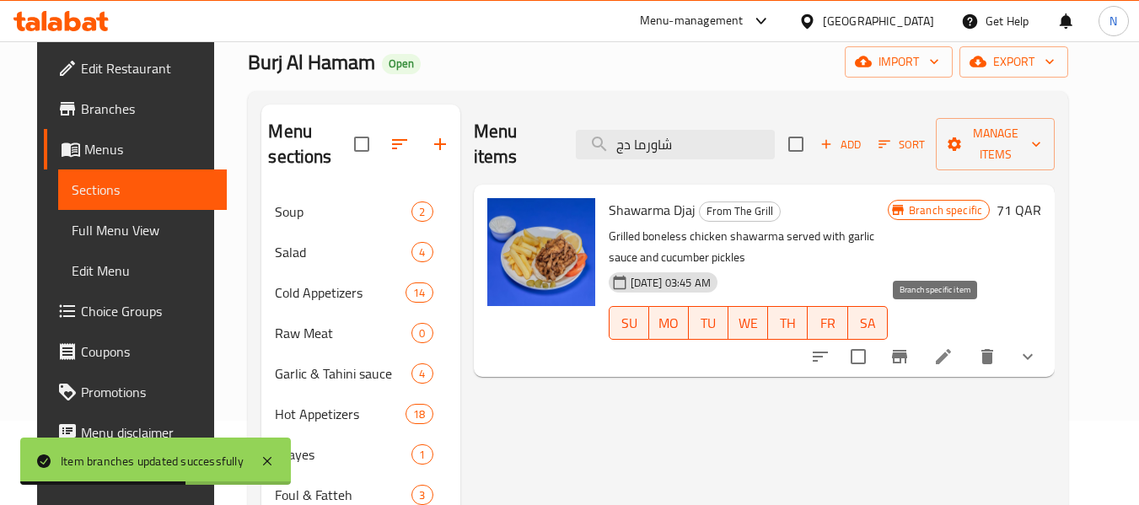
type input "شاورما دج"
click at [907, 350] on icon "Branch-specific-item" at bounding box center [899, 356] width 15 height 13
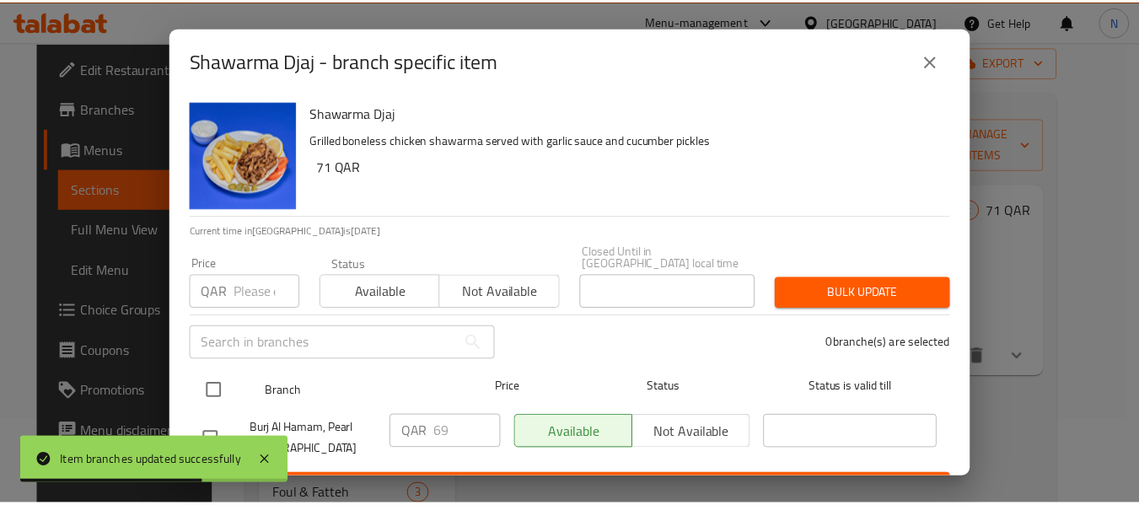
scroll to position [23, 0]
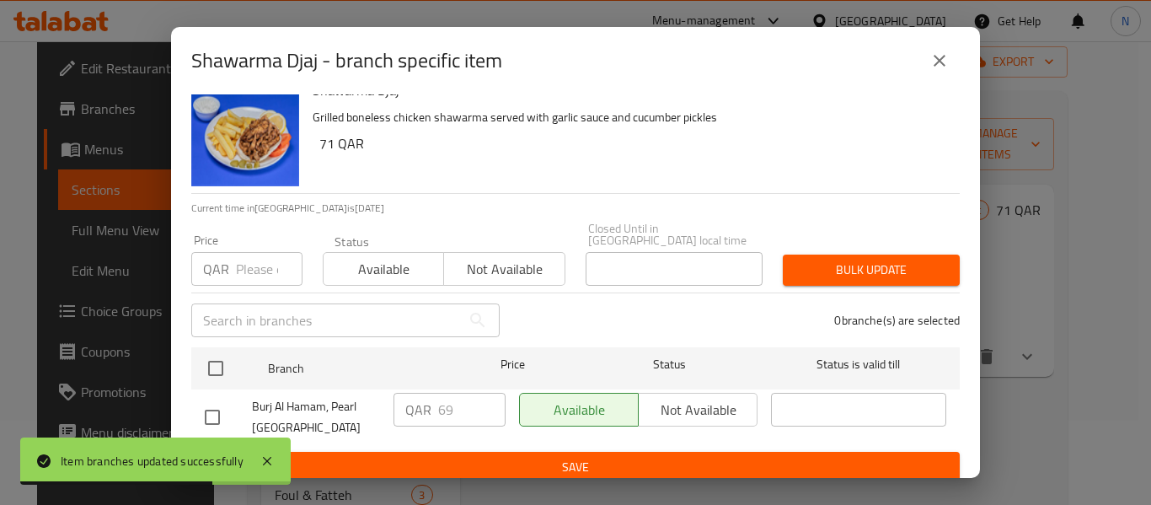
click at [217, 400] on input "checkbox" at bounding box center [212, 417] width 35 height 35
checkbox input "true"
click at [480, 393] on input "70" at bounding box center [471, 410] width 67 height 34
type input "71"
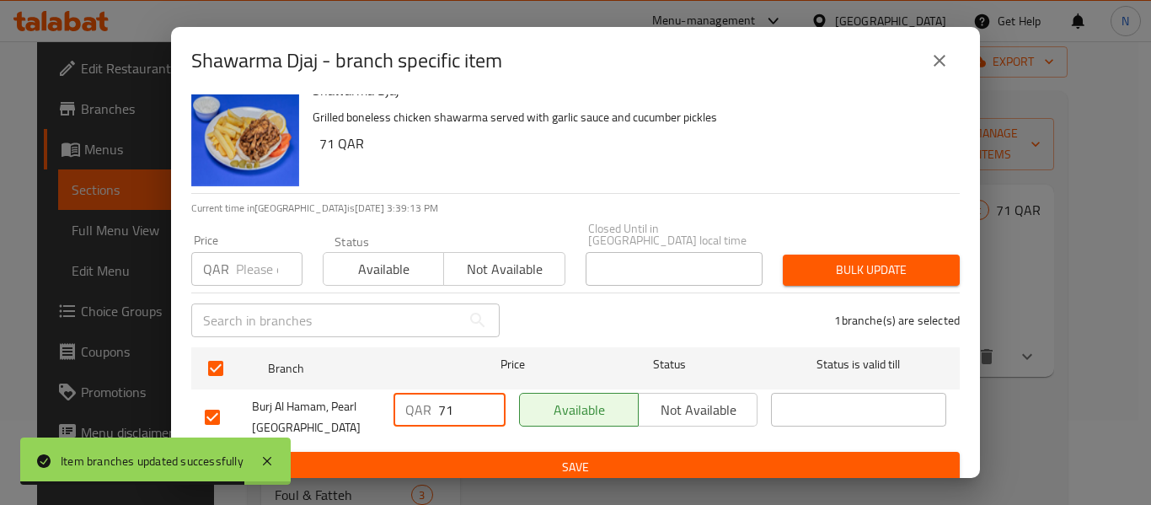
click at [480, 393] on input "71" at bounding box center [471, 410] width 67 height 34
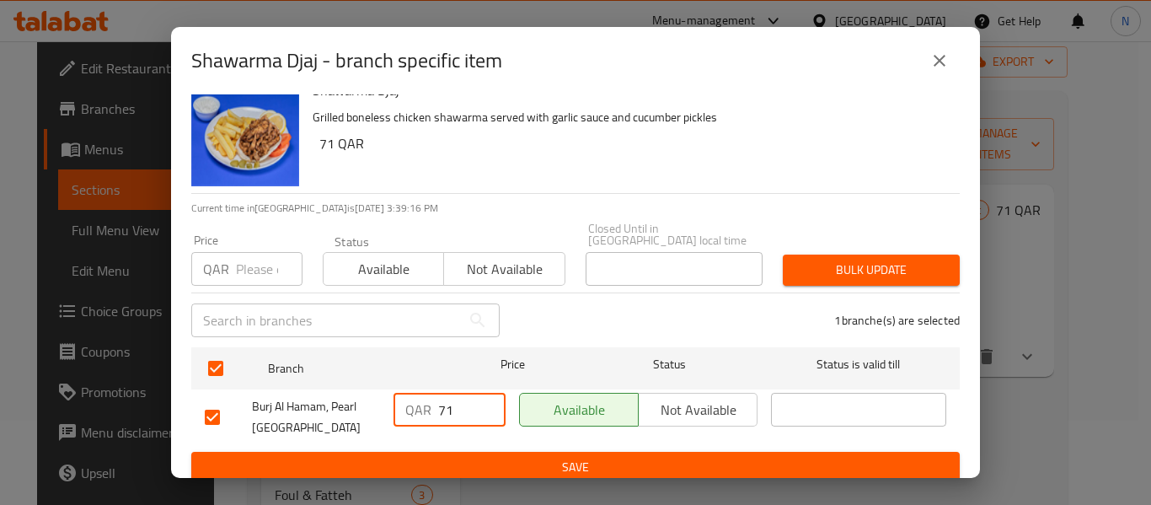
click at [545, 462] on span "Save" at bounding box center [576, 467] width 742 height 21
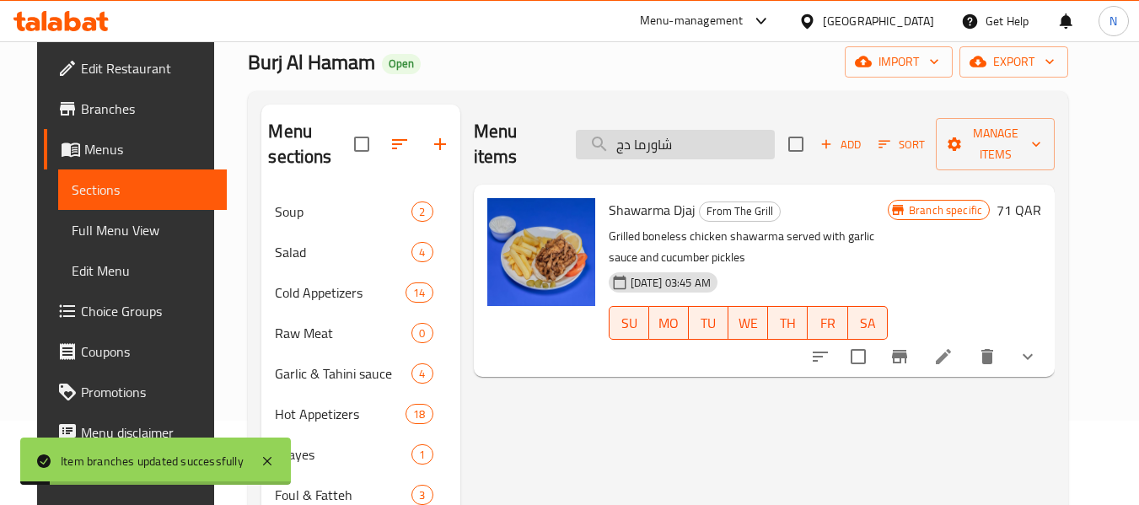
click at [681, 139] on input "شاورما دج" at bounding box center [675, 144] width 199 height 29
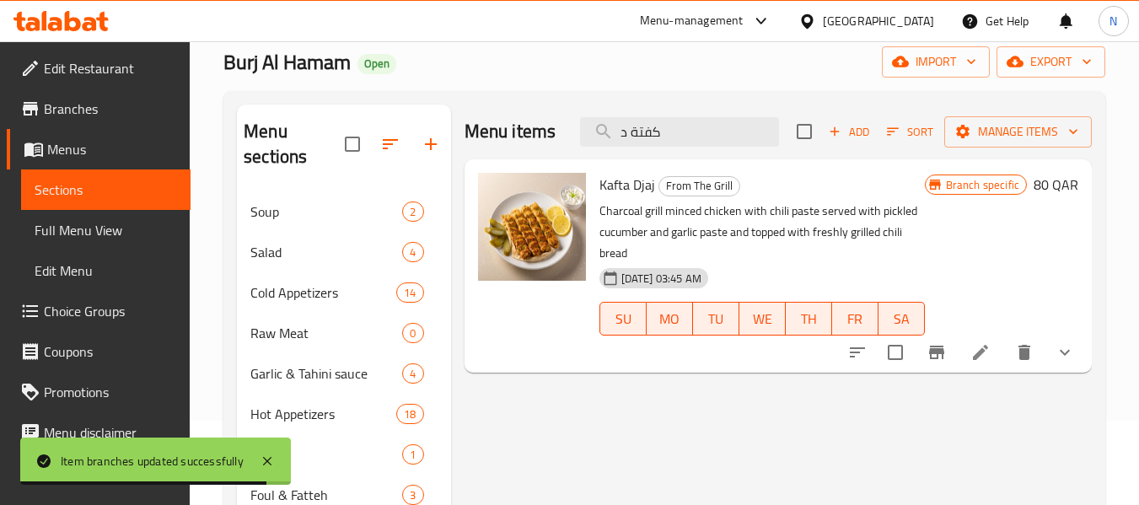
click at [945, 363] on button "Branch-specific-item" at bounding box center [936, 352] width 40 height 40
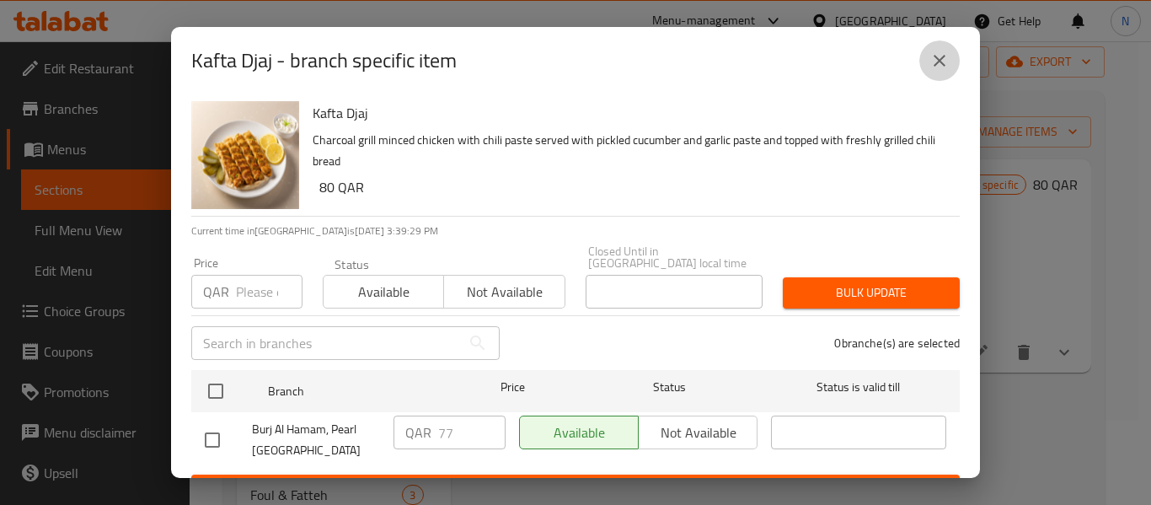
click at [951, 63] on button "close" at bounding box center [940, 60] width 40 height 40
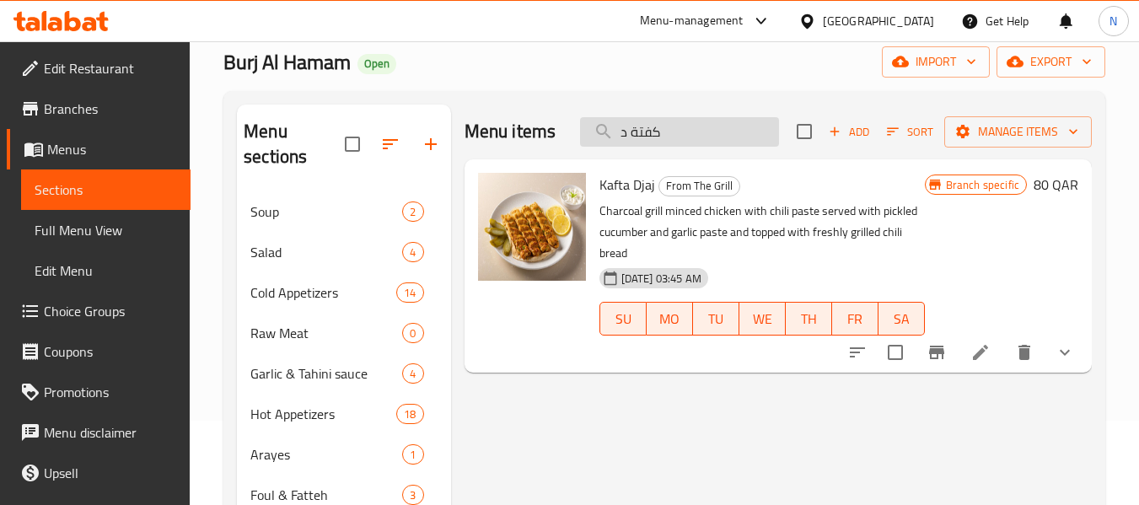
click at [665, 130] on input "كفتة د" at bounding box center [679, 131] width 199 height 29
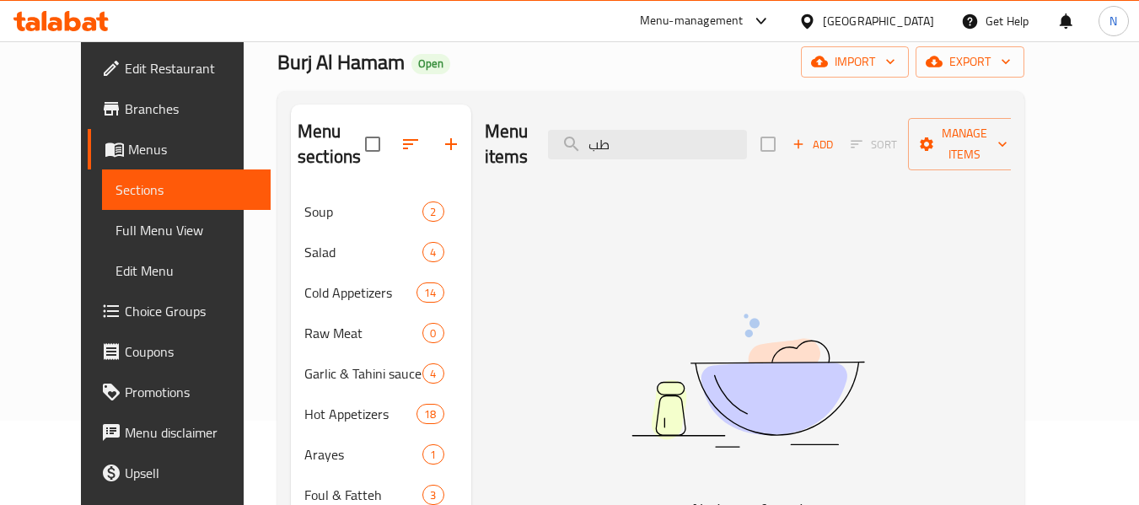
type input "ط"
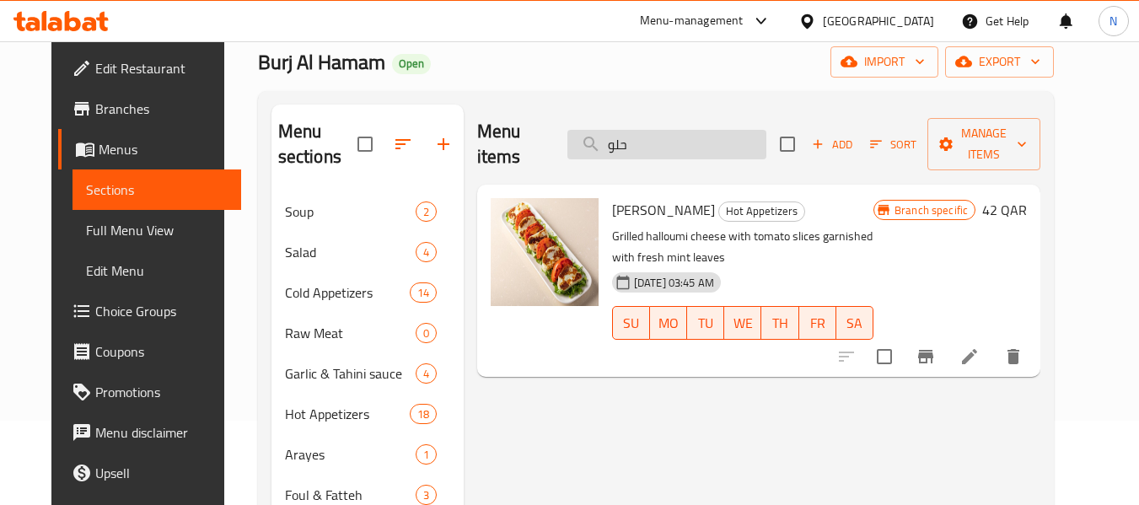
click at [679, 136] on input "حلو" at bounding box center [666, 144] width 199 height 29
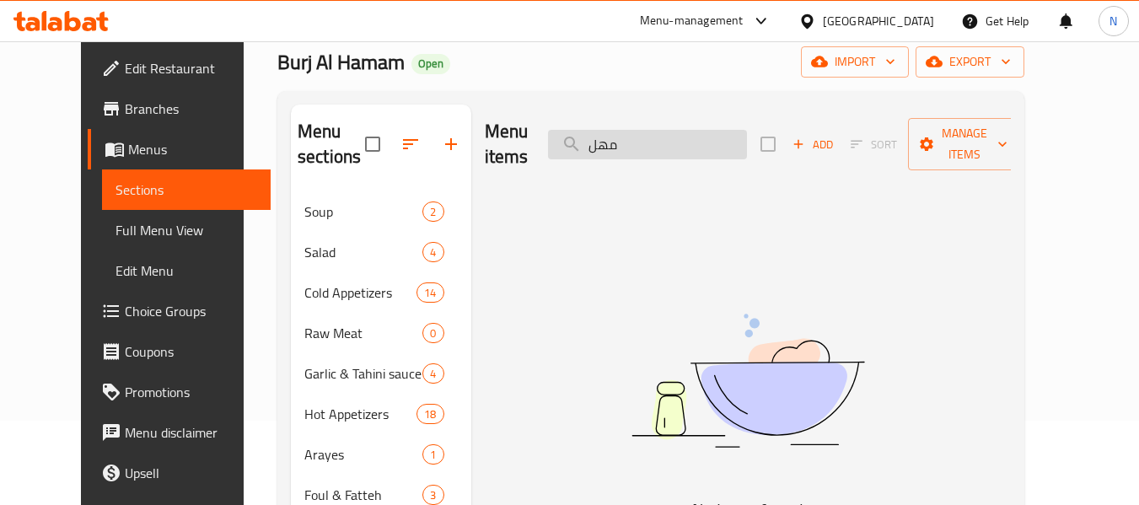
click at [679, 136] on input "مهل" at bounding box center [647, 144] width 199 height 29
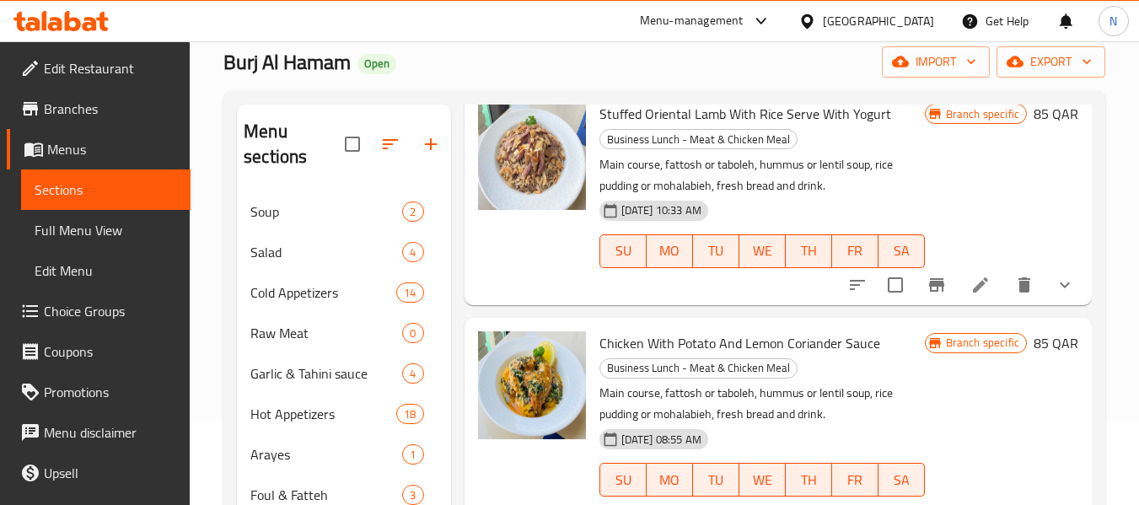
scroll to position [1264, 0]
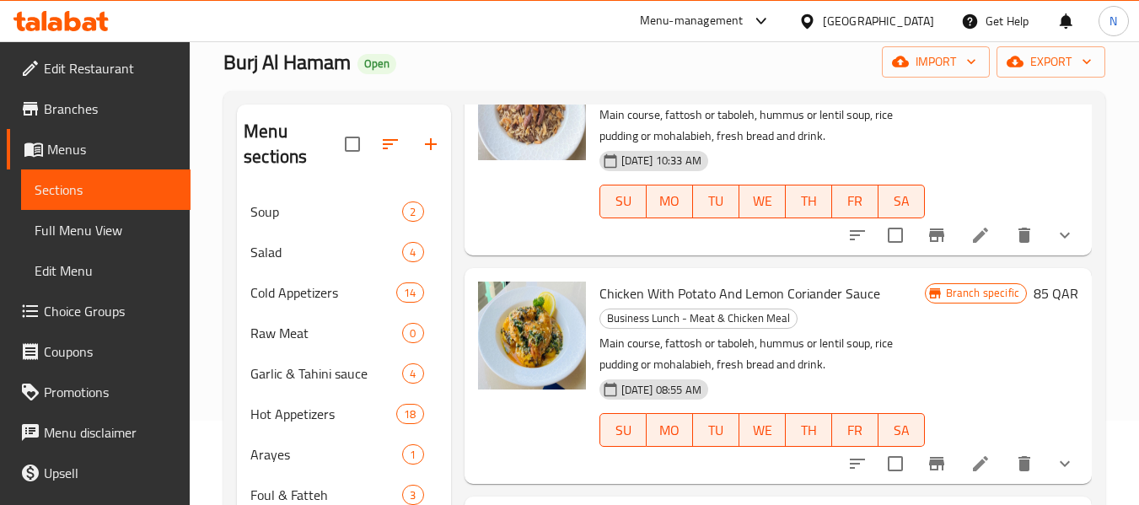
click at [689, 208] on div "SU MO TU WE TH FR SA" at bounding box center [762, 201] width 339 height 47
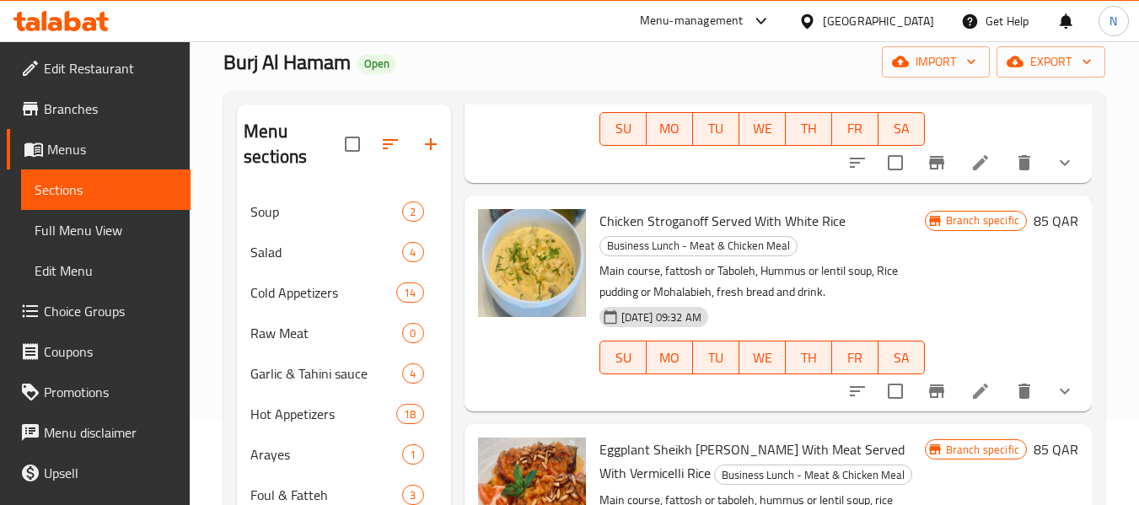
scroll to position [0, 0]
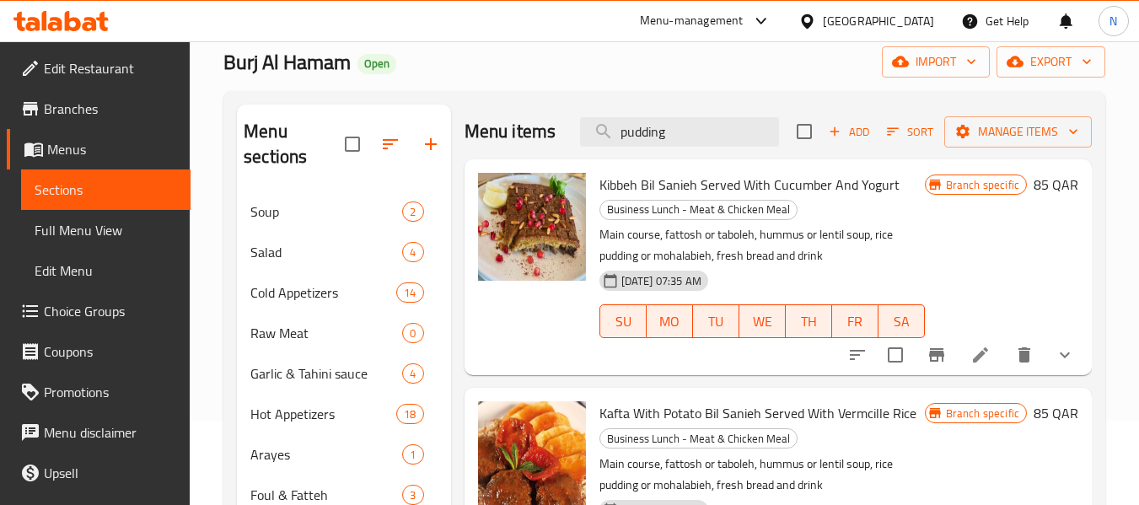
click at [698, 159] on div "Menu items pudding Add Sort Manage items" at bounding box center [777, 132] width 627 height 55
click at [698, 147] on input "pudding" at bounding box center [679, 131] width 199 height 29
type input "H"
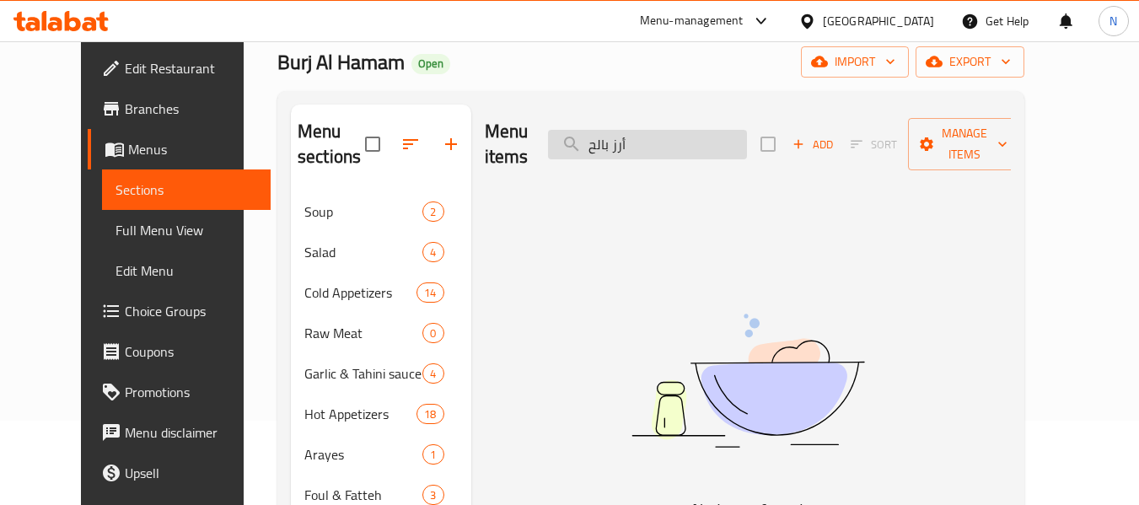
click at [678, 130] on input "أرز بالح" at bounding box center [647, 144] width 199 height 29
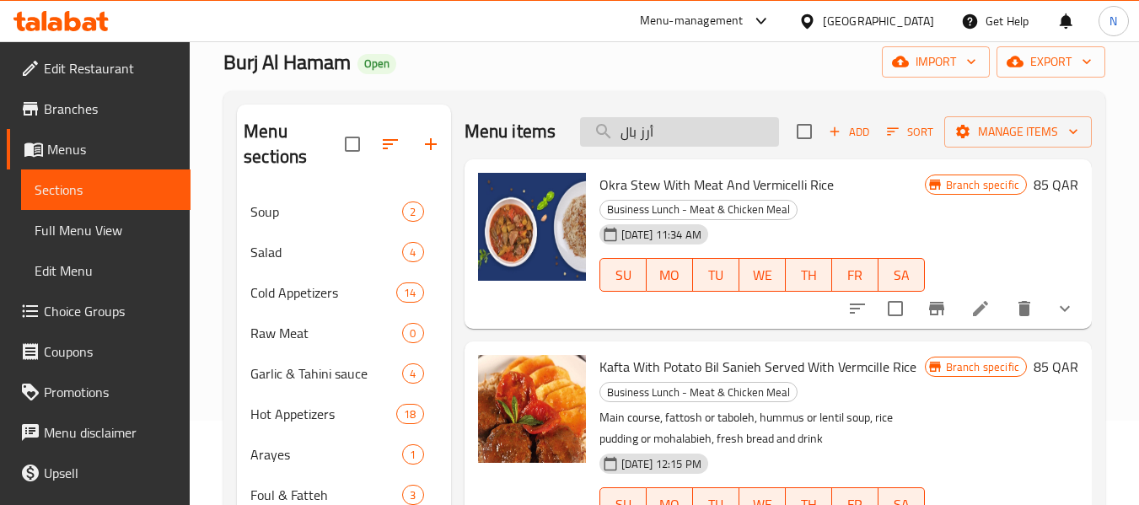
type input "أرز بالل"
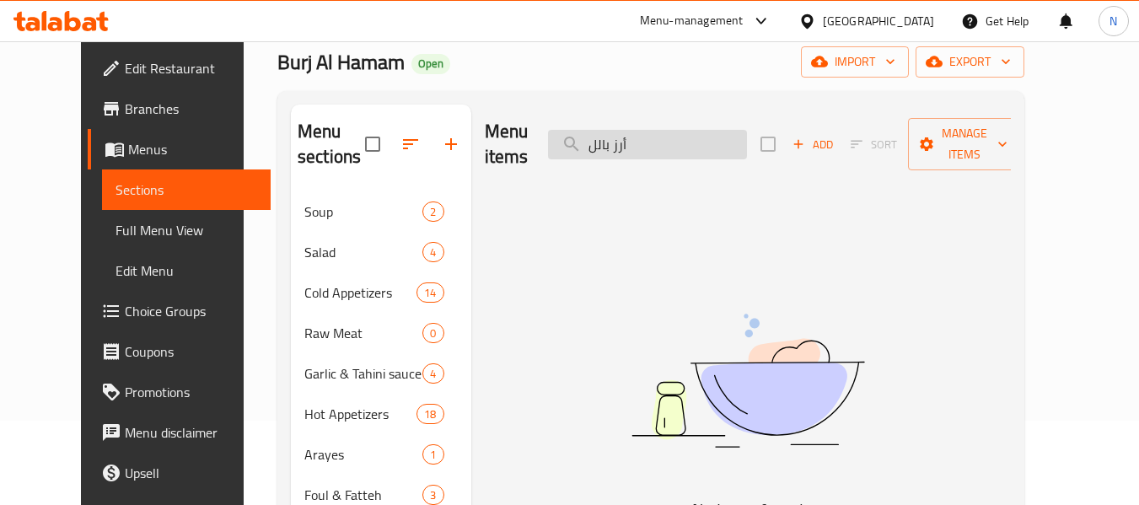
click at [717, 138] on input "أرز بالل" at bounding box center [647, 144] width 199 height 29
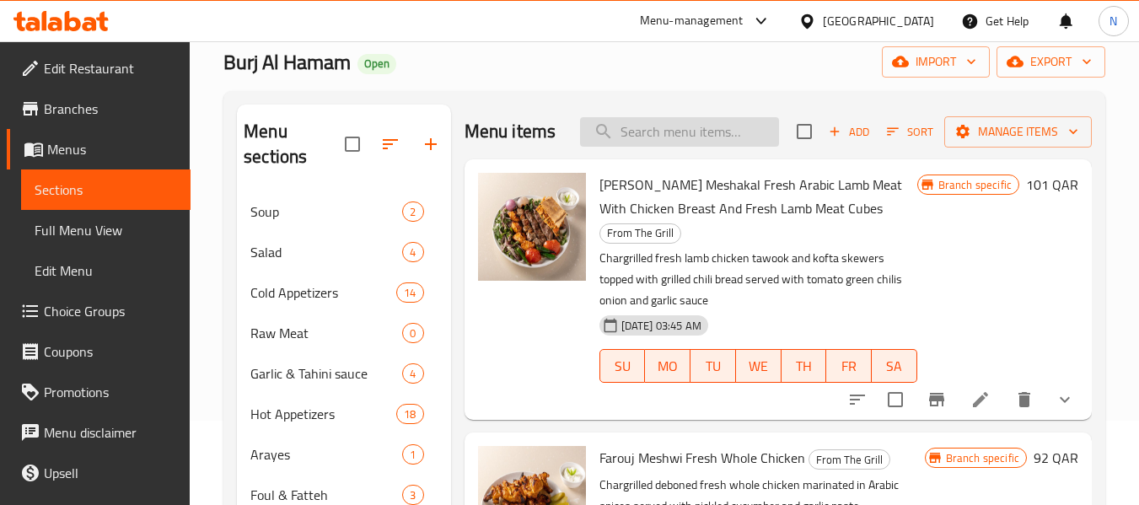
click at [633, 141] on input "search" at bounding box center [679, 131] width 199 height 29
click at [650, 145] on input "search" at bounding box center [679, 131] width 199 height 29
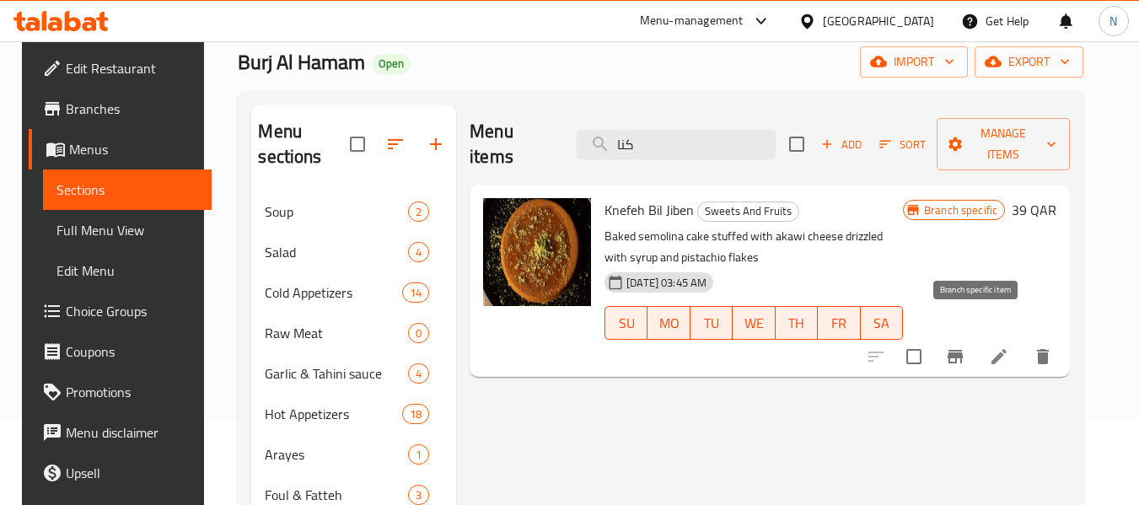
type input "كنا"
click at [963, 350] on icon "Branch-specific-item" at bounding box center [954, 356] width 15 height 13
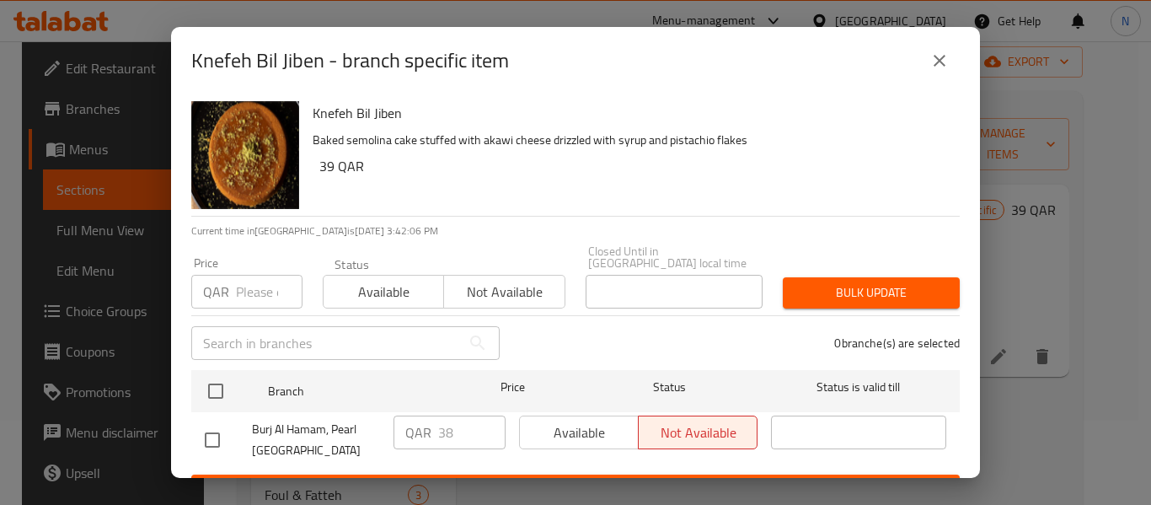
click at [212, 433] on input "checkbox" at bounding box center [212, 439] width 35 height 35
checkbox input "true"
click at [474, 416] on input "38" at bounding box center [471, 433] width 67 height 34
type input "39"
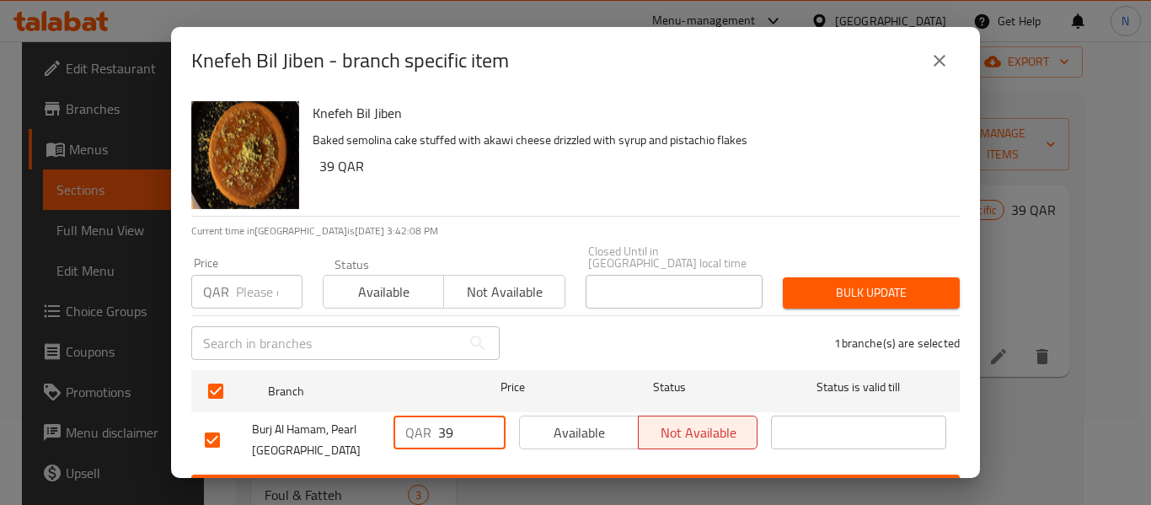
click at [481, 416] on input "39" at bounding box center [471, 433] width 67 height 34
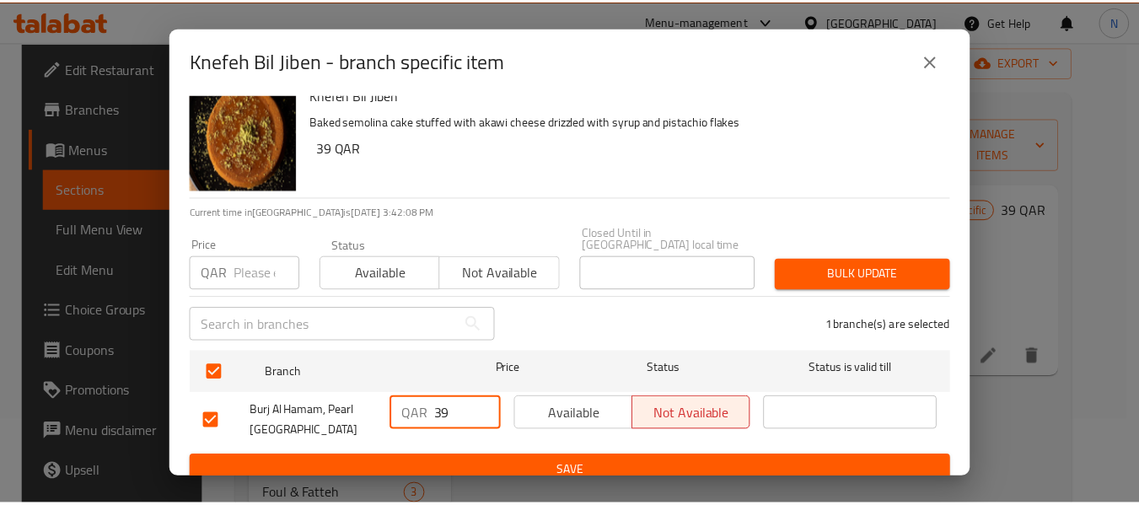
scroll to position [23, 0]
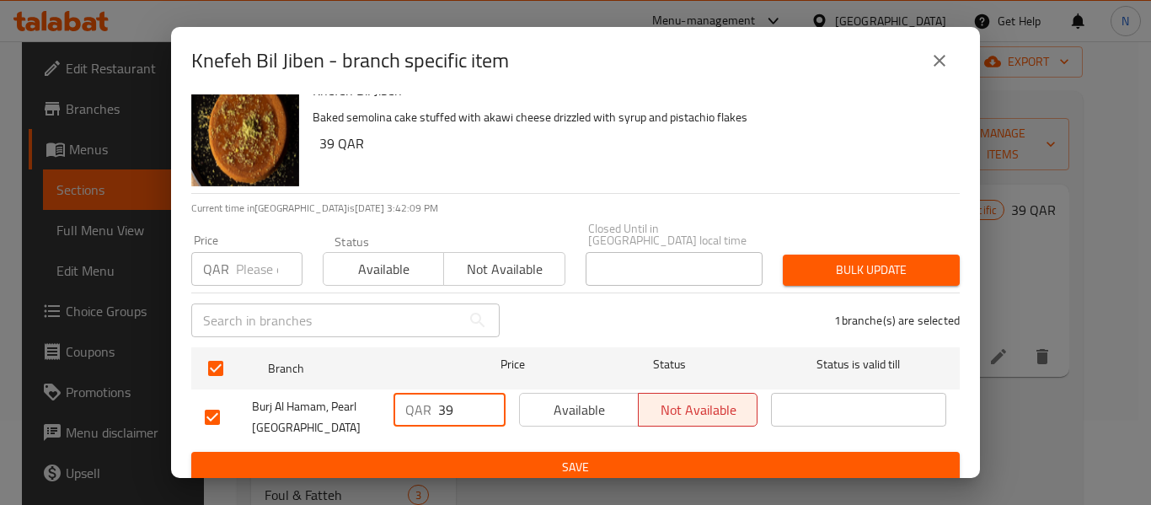
click at [544, 475] on div "Knefeh Bil Jiben Baked semolina cake stuffed with akawi cheese drizzled with sy…" at bounding box center [575, 285] width 809 height 383
click at [560, 459] on span "Save" at bounding box center [576, 467] width 742 height 21
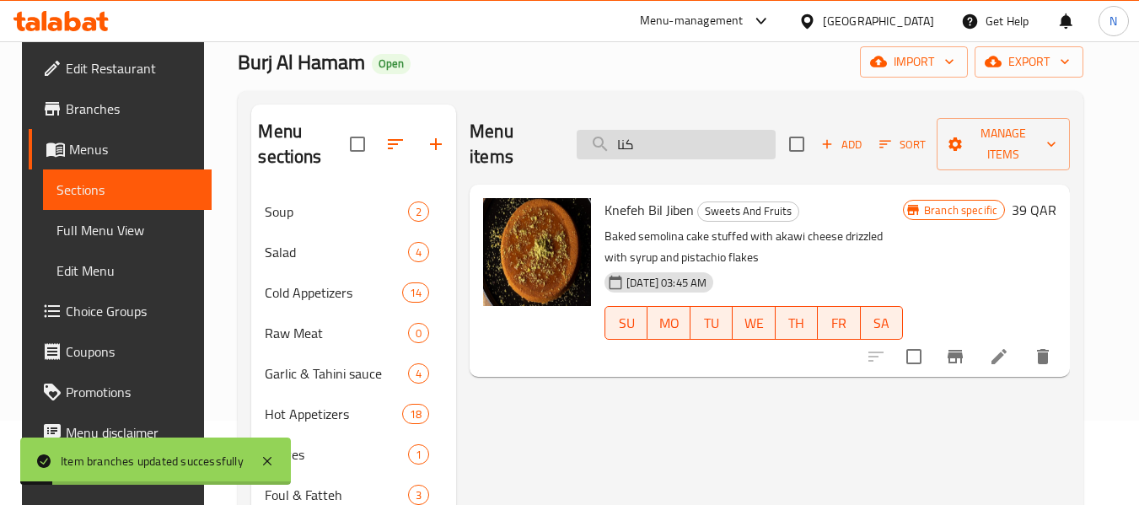
click at [684, 138] on input "كنا" at bounding box center [676, 144] width 199 height 29
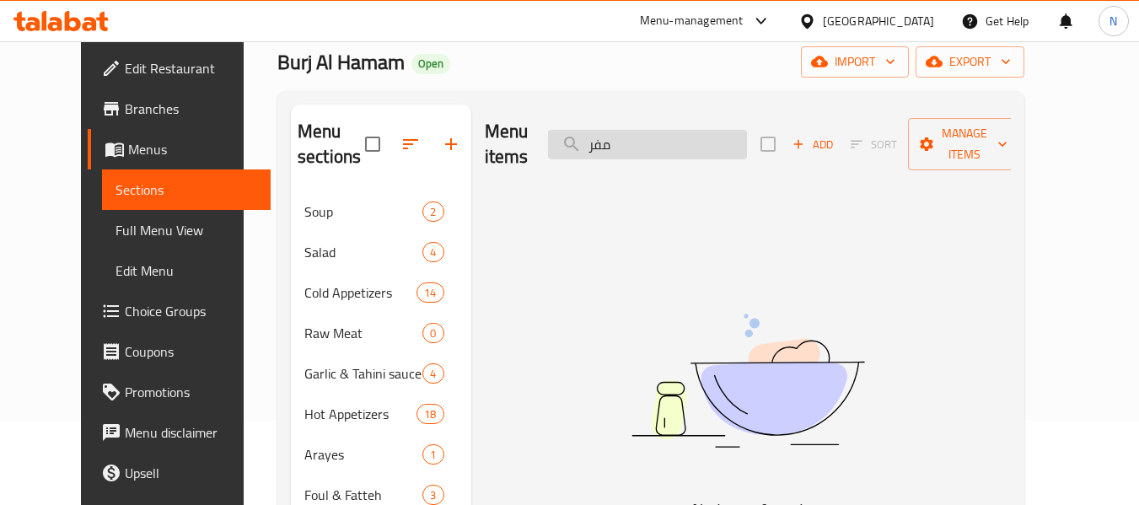
click at [674, 142] on input "مفر" at bounding box center [647, 144] width 199 height 29
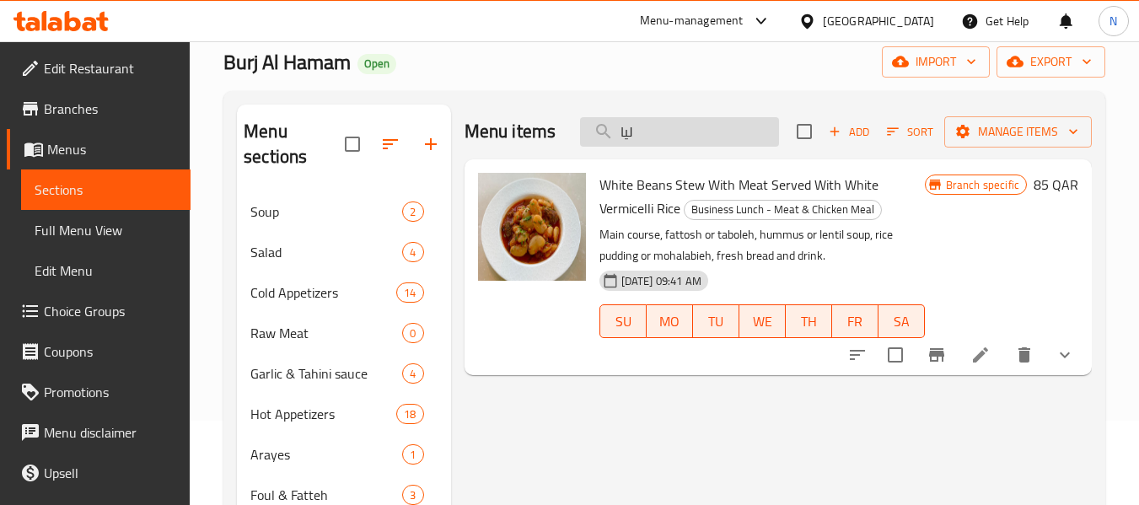
click at [699, 137] on input "ليا" at bounding box center [679, 131] width 199 height 29
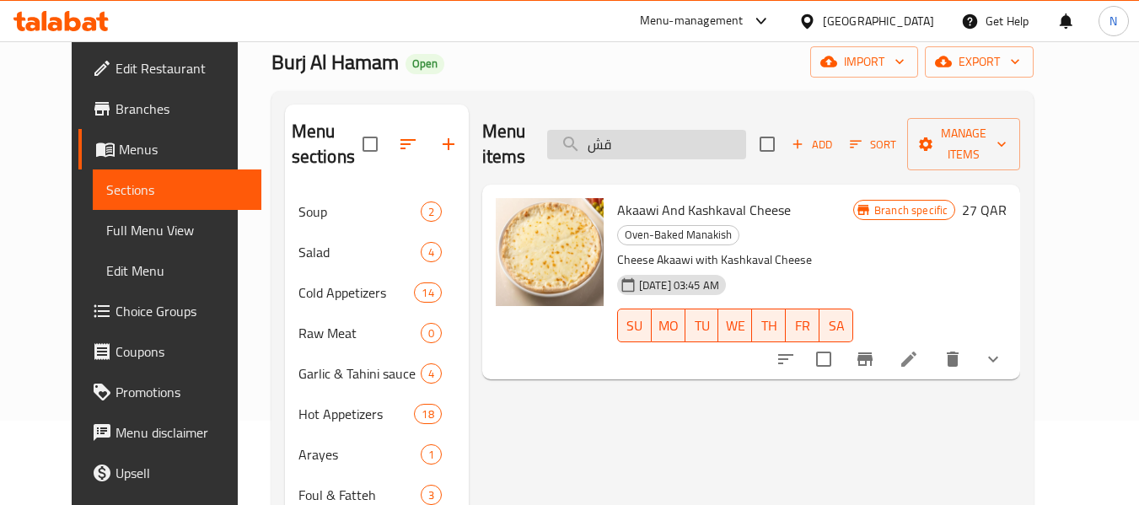
click at [667, 130] on input "قش" at bounding box center [646, 144] width 199 height 29
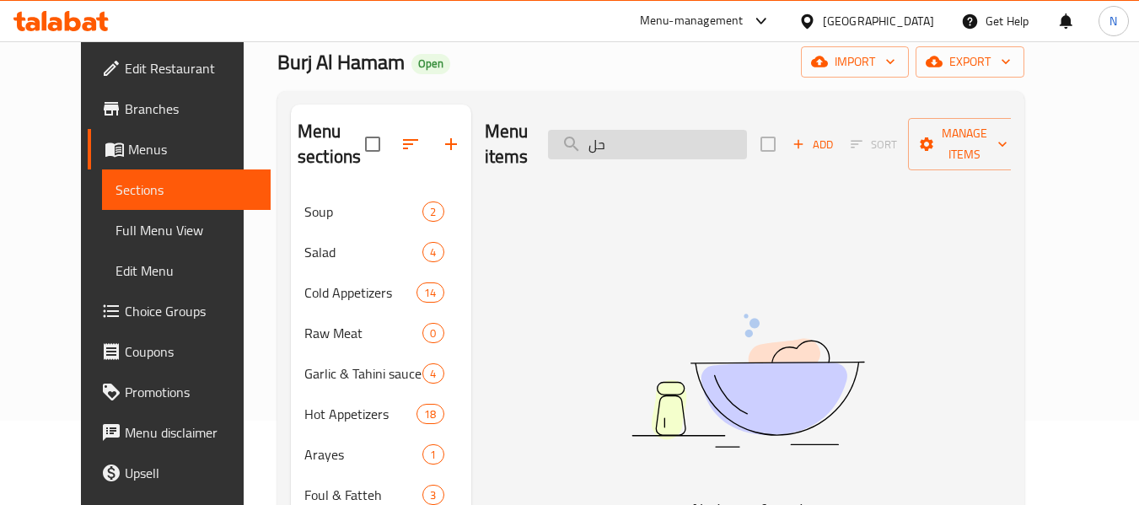
type input "ح"
type input "h"
click at [721, 131] on input "uel" at bounding box center [647, 144] width 199 height 29
click at [721, 131] on input "عثم" at bounding box center [647, 144] width 199 height 29
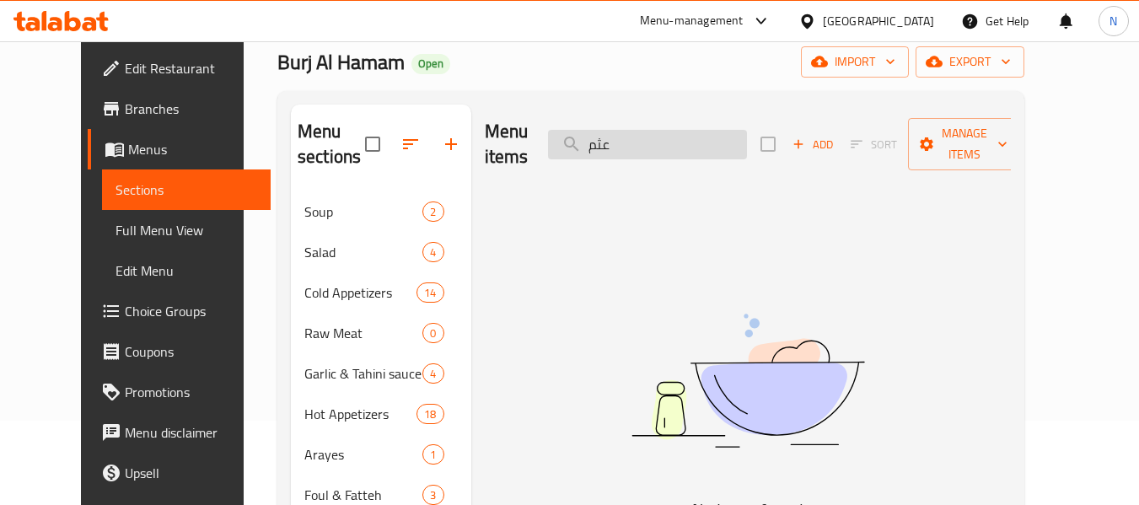
click at [721, 131] on input "عثم" at bounding box center [647, 144] width 199 height 29
click at [656, 137] on input "مفرو" at bounding box center [647, 144] width 199 height 29
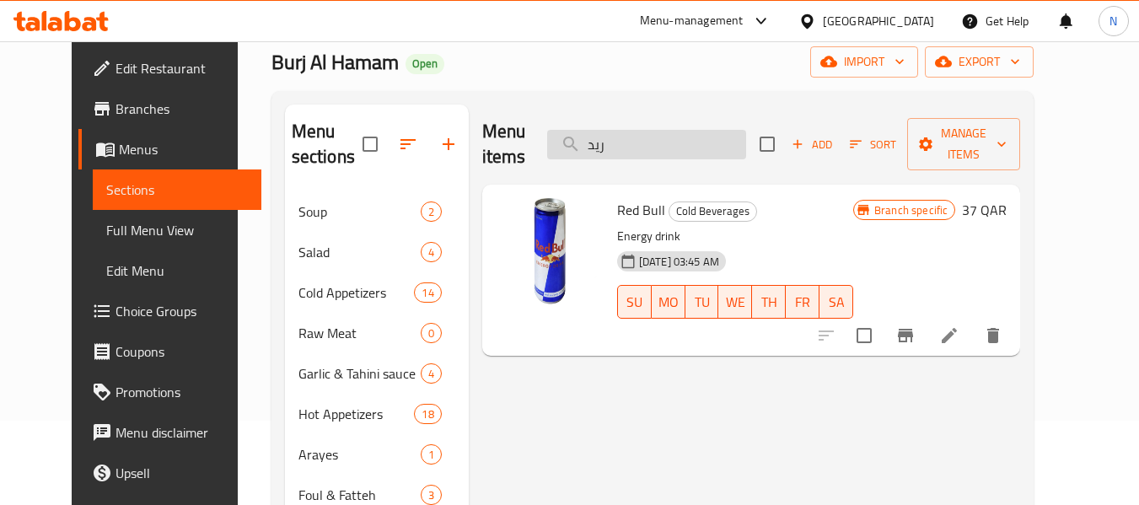
click at [641, 139] on input "ريد" at bounding box center [646, 144] width 199 height 29
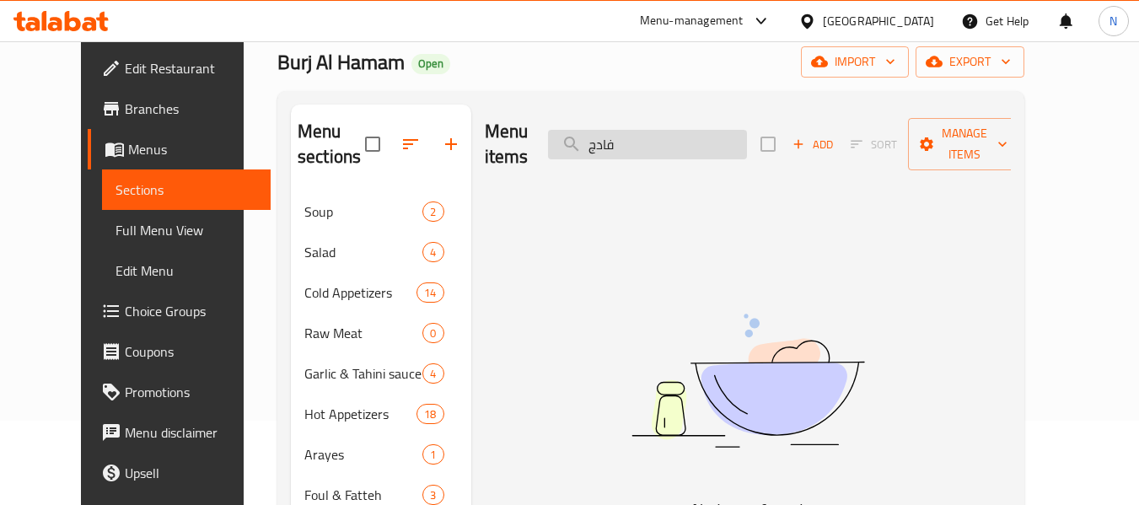
click at [704, 130] on input "فادج" at bounding box center [647, 144] width 199 height 29
click at [704, 123] on div "Menu items غ Add Sort Manage items" at bounding box center [748, 145] width 527 height 80
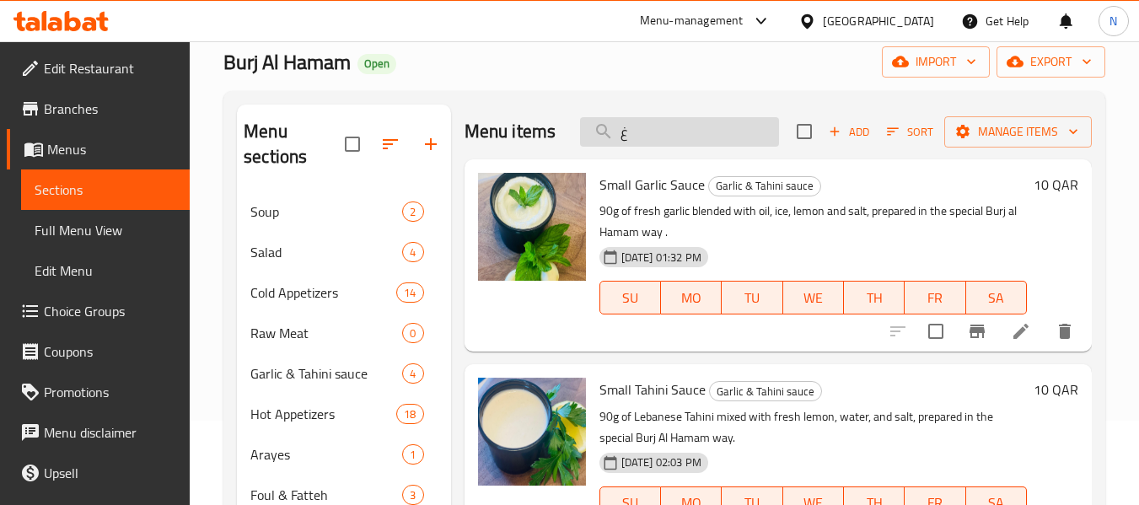
click at [704, 123] on div "Menu items غ Add Sort Manage items" at bounding box center [777, 132] width 627 height 55
click at [705, 130] on input "غ" at bounding box center [679, 131] width 199 height 29
click at [697, 147] on input "غ" at bounding box center [679, 131] width 199 height 29
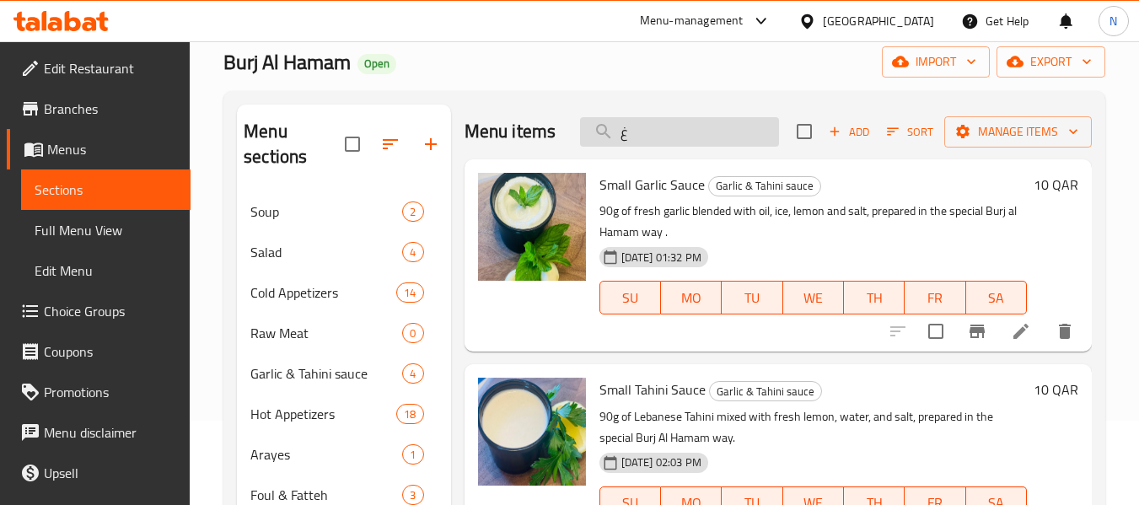
click at [697, 147] on input "غ" at bounding box center [679, 131] width 199 height 29
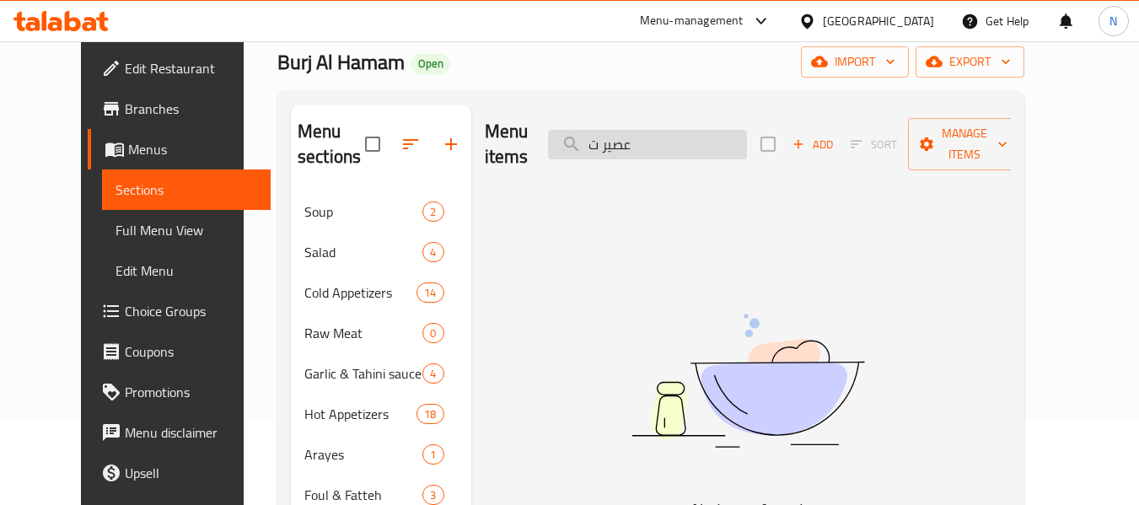
click at [701, 130] on input "عصير ت" at bounding box center [647, 144] width 199 height 29
click at [698, 130] on input "عصير ت" at bounding box center [647, 144] width 199 height 29
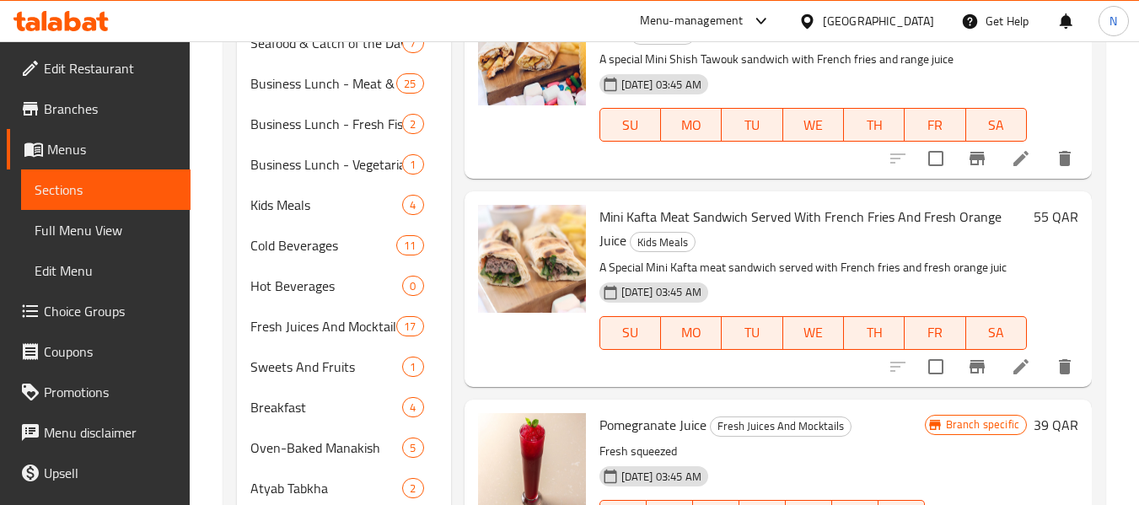
scroll to position [654, 0]
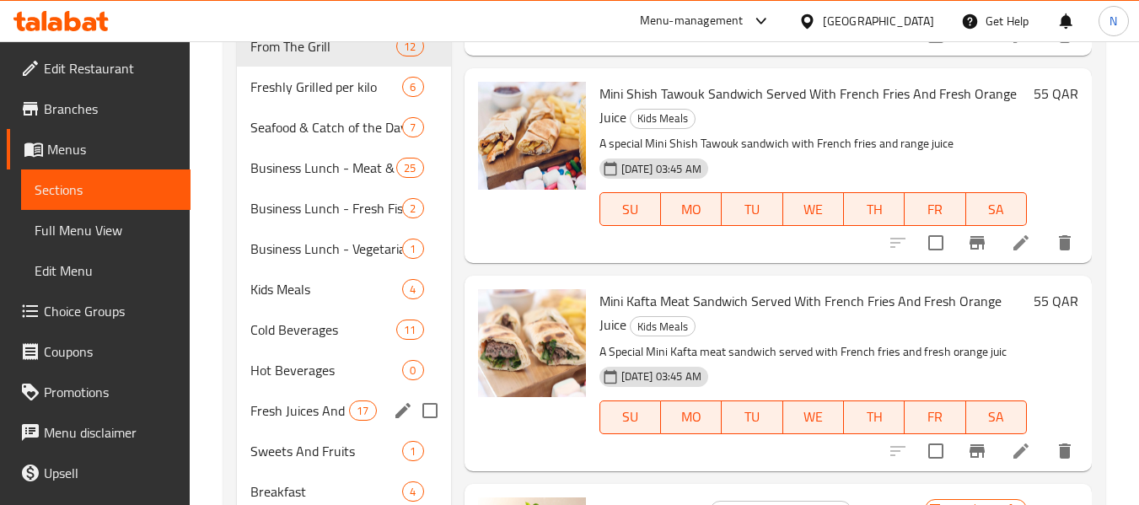
type input "عصير"
click at [343, 394] on div "Fresh Juices And Mocktails 17" at bounding box center [343, 410] width 213 height 40
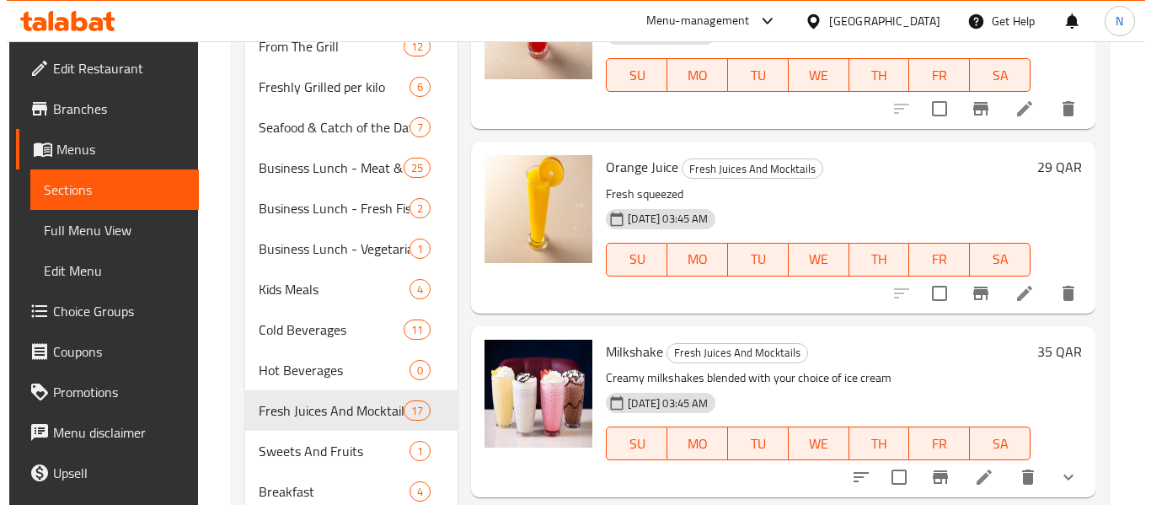
scroll to position [570, 0]
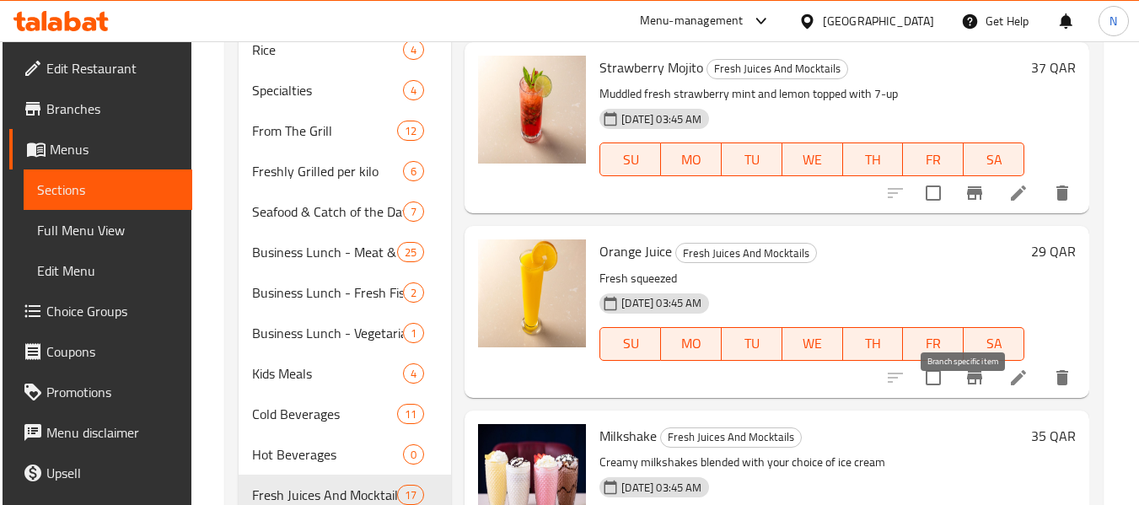
click at [967, 384] on icon "Branch-specific-item" at bounding box center [974, 377] width 15 height 13
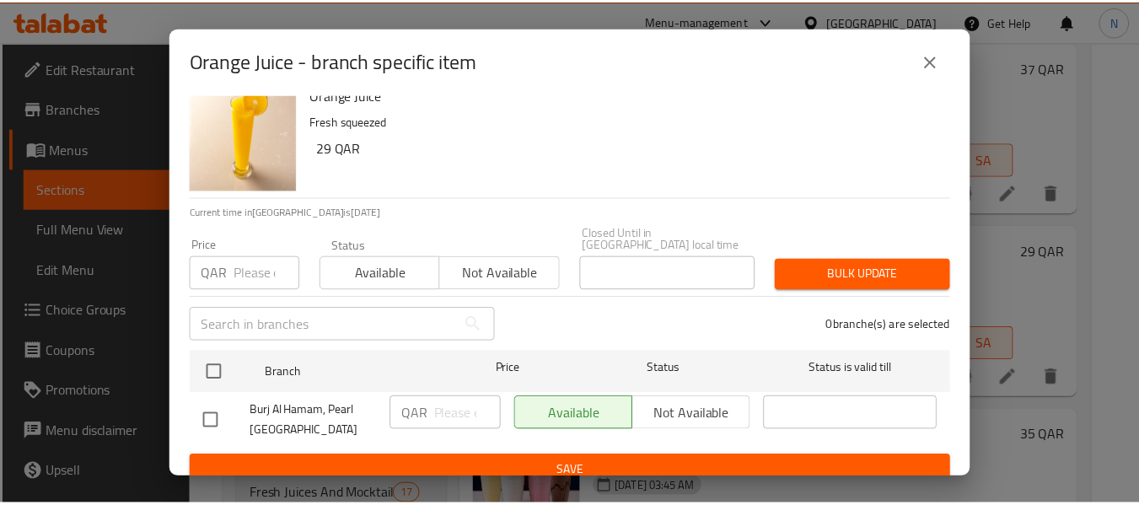
scroll to position [23, 0]
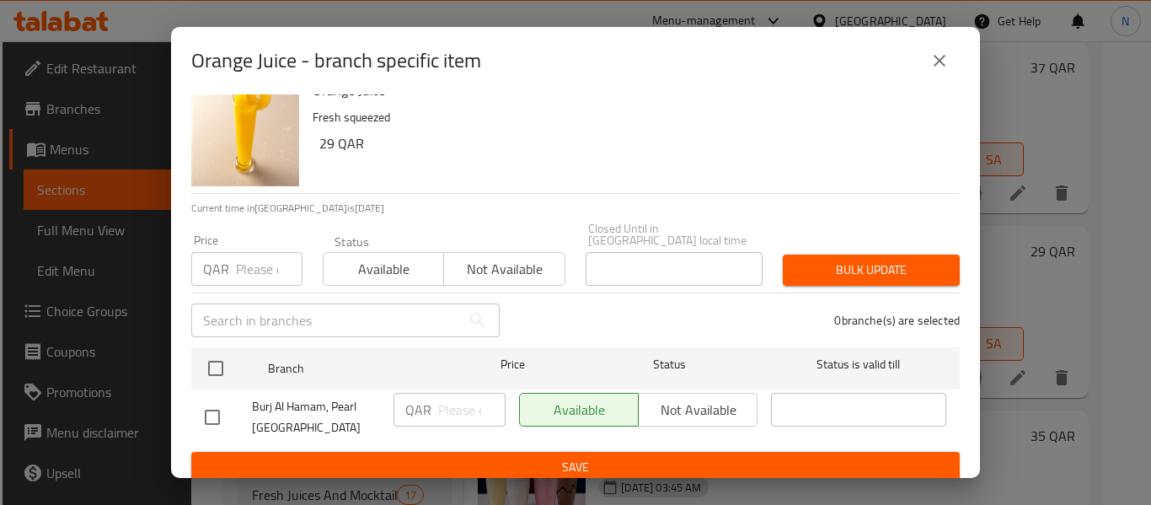
click at [212, 406] on input "checkbox" at bounding box center [212, 417] width 35 height 35
checkbox input "true"
click at [438, 402] on input "number" at bounding box center [471, 410] width 67 height 34
type input "29"
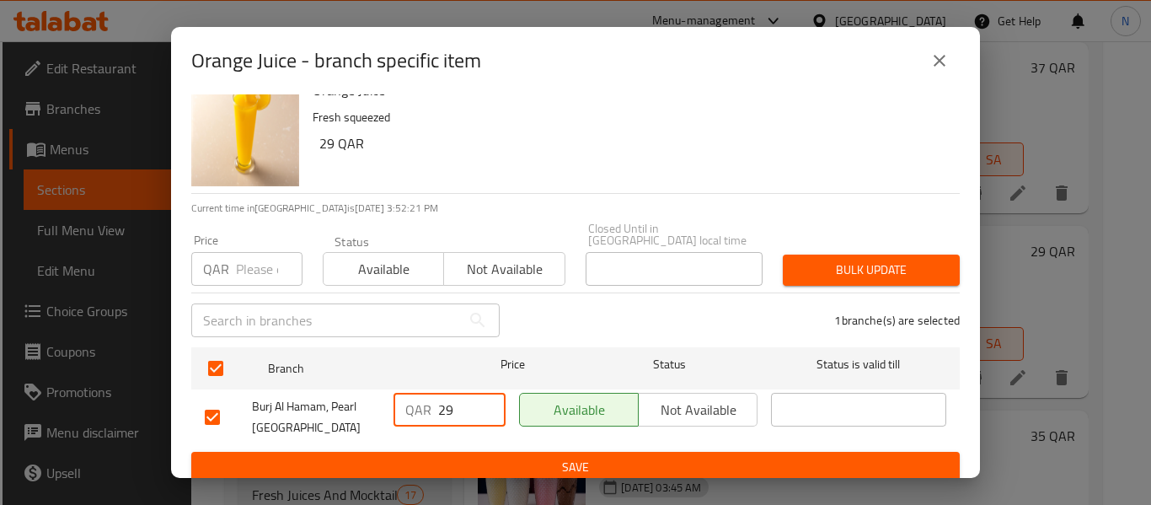
click at [528, 452] on button "Save" at bounding box center [575, 467] width 769 height 31
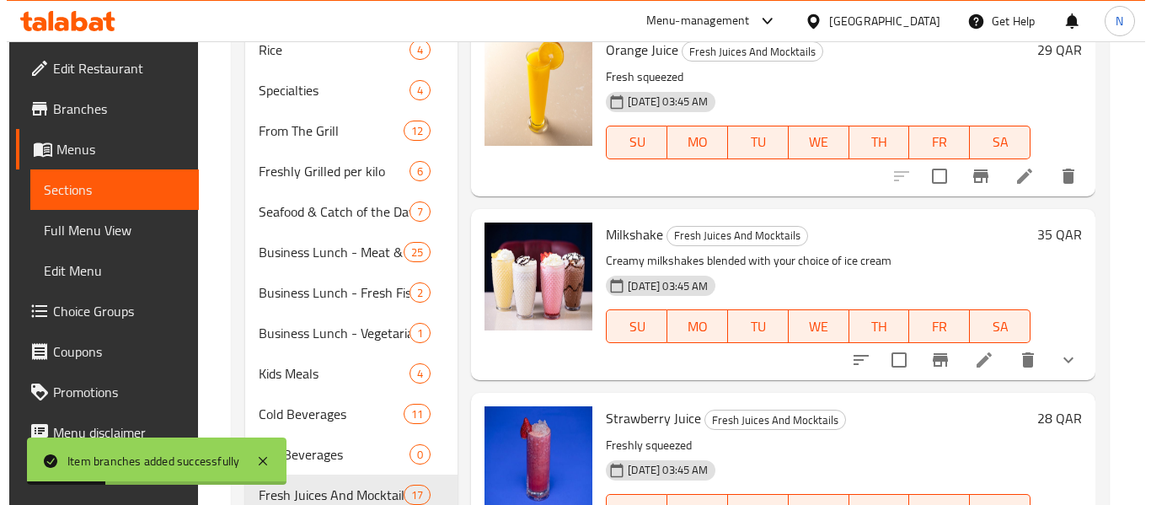
scroll to position [337, 0]
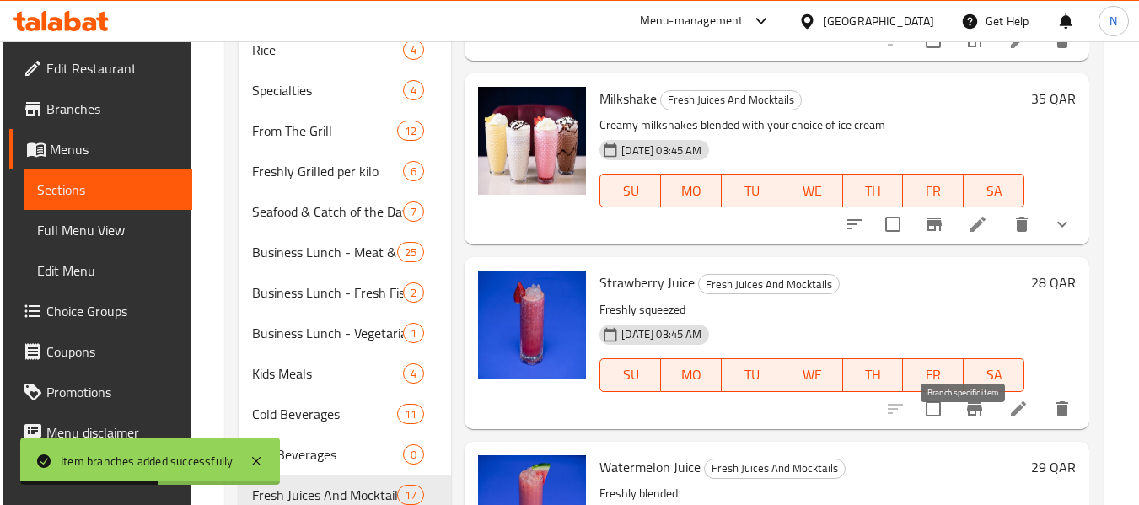
click at [967, 416] on icon "Branch-specific-item" at bounding box center [974, 408] width 15 height 13
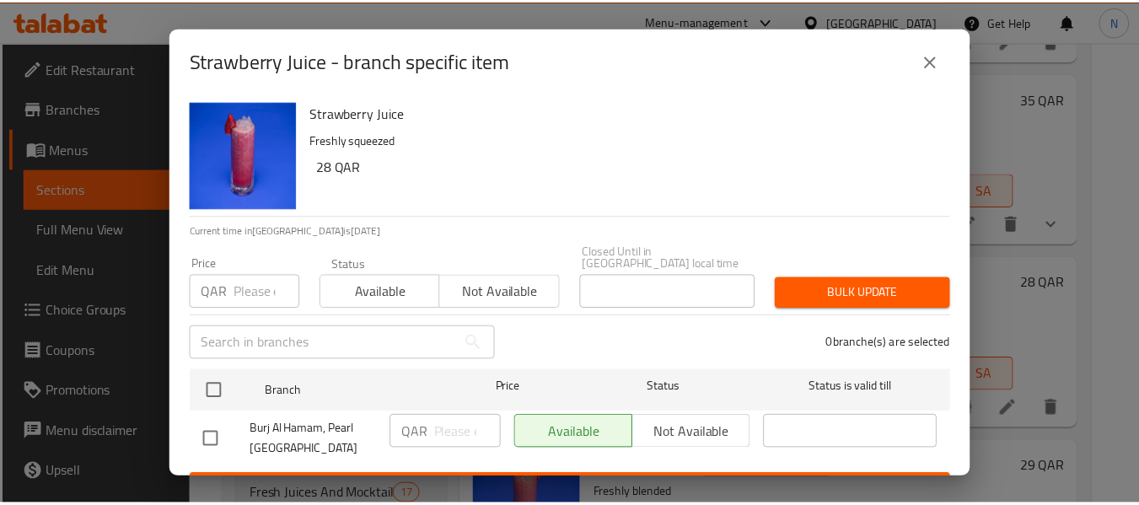
scroll to position [23, 0]
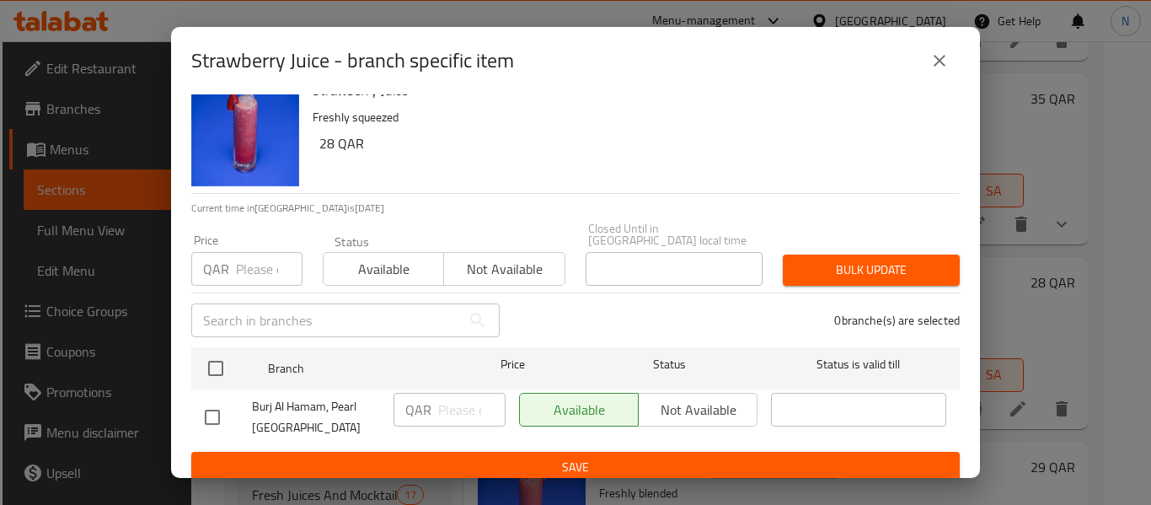
click at [211, 400] on input "checkbox" at bounding box center [212, 417] width 35 height 35
checkbox input "true"
click at [452, 399] on input "number" at bounding box center [471, 410] width 67 height 34
type input "29"
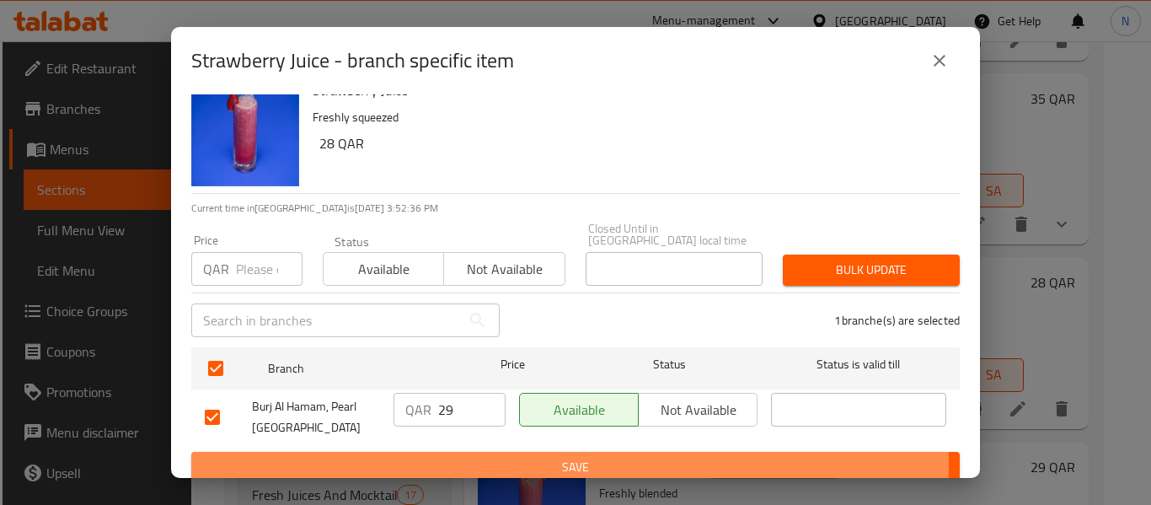
click at [484, 457] on span "Save" at bounding box center [576, 467] width 742 height 21
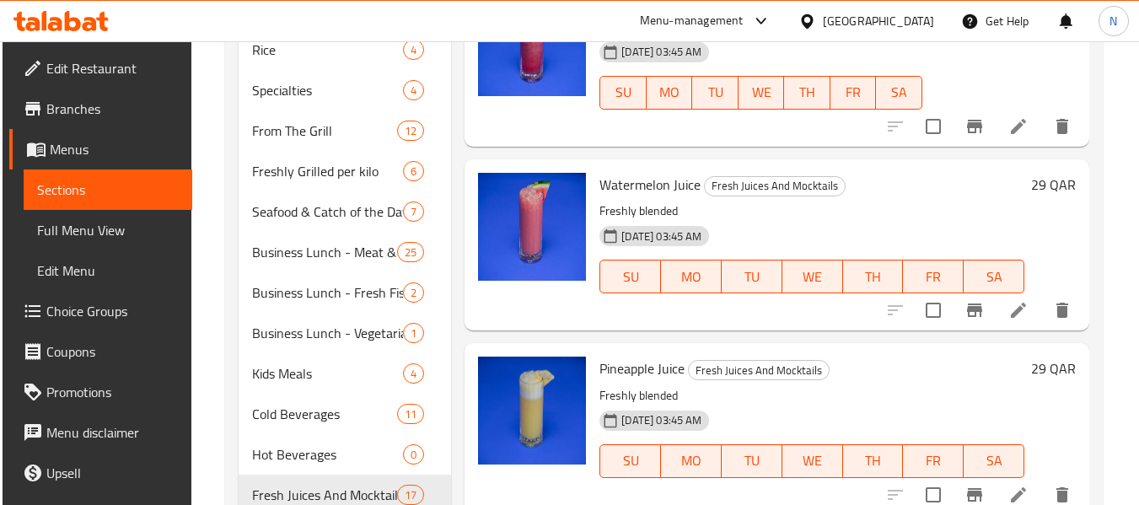
scroll to position [590, 0]
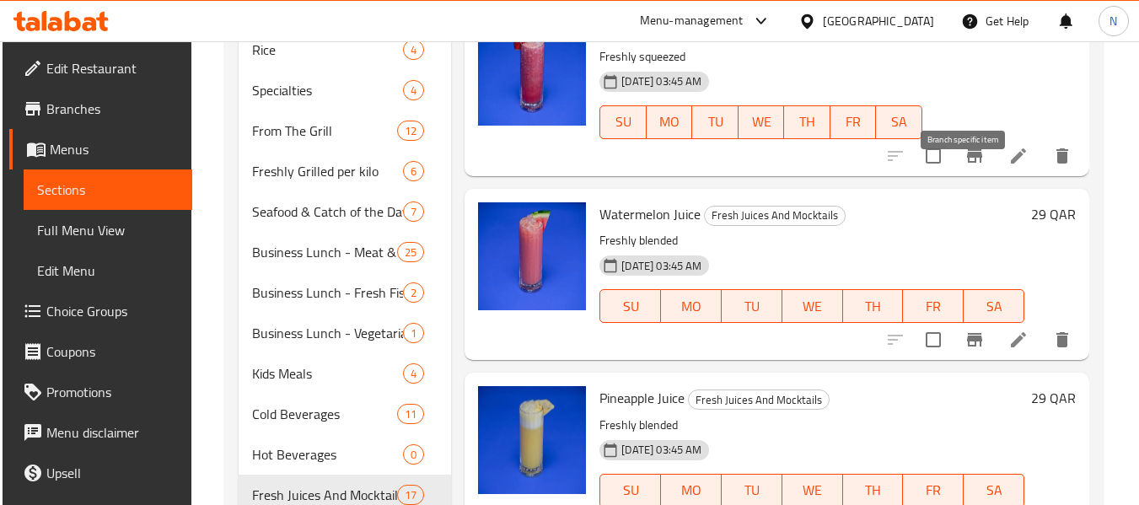
click at [964, 166] on icon "Branch-specific-item" at bounding box center [974, 156] width 20 height 20
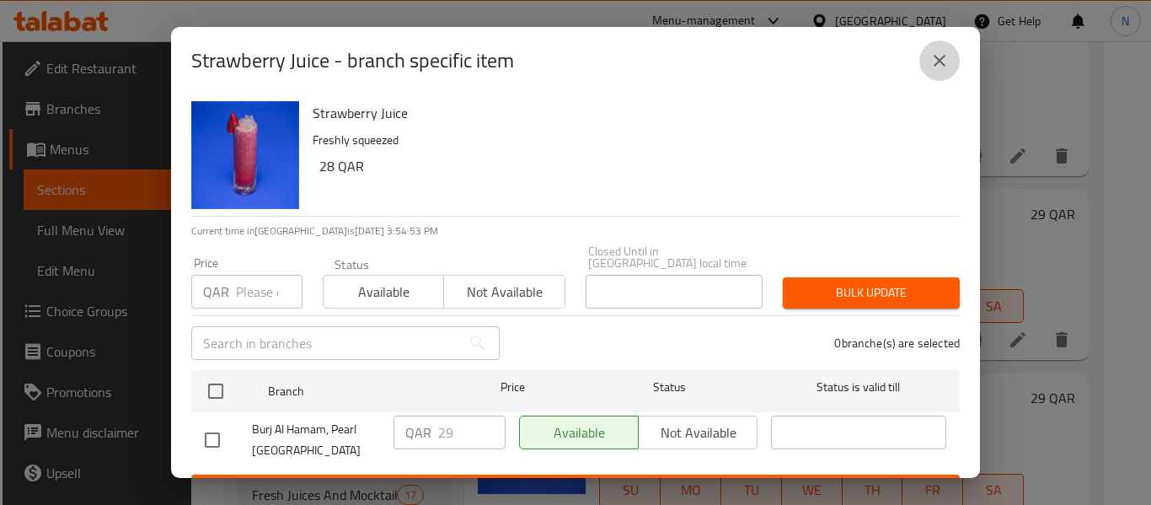
click at [926, 62] on button "close" at bounding box center [940, 60] width 40 height 40
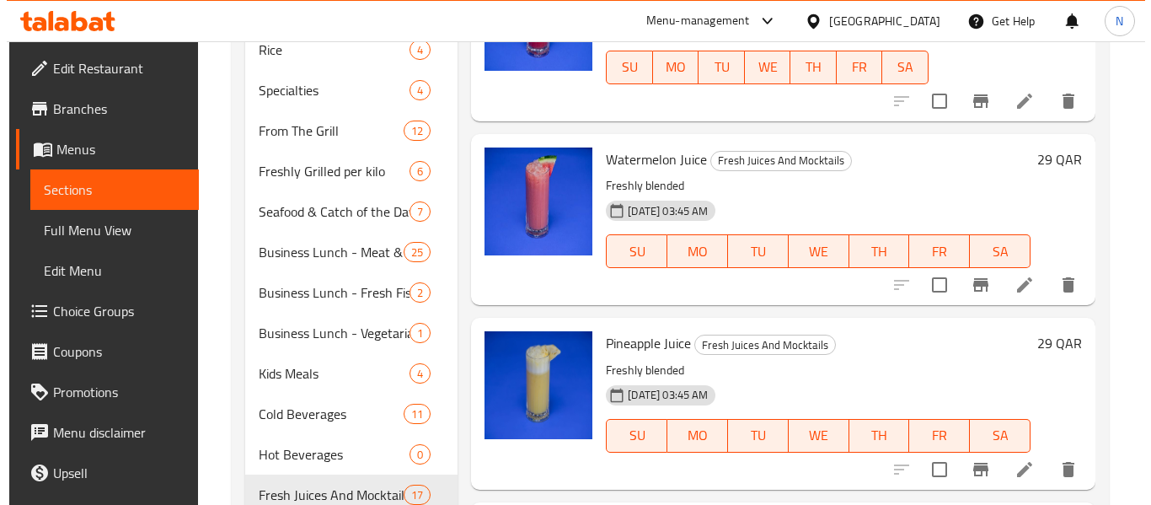
scroll to position [674, 0]
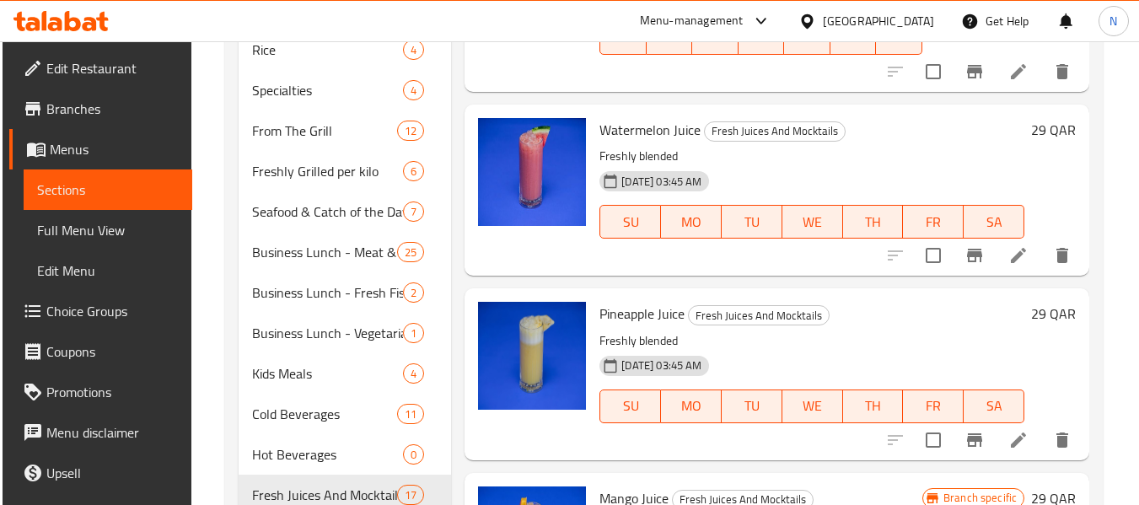
click at [964, 265] on icon "Branch-specific-item" at bounding box center [974, 255] width 20 height 20
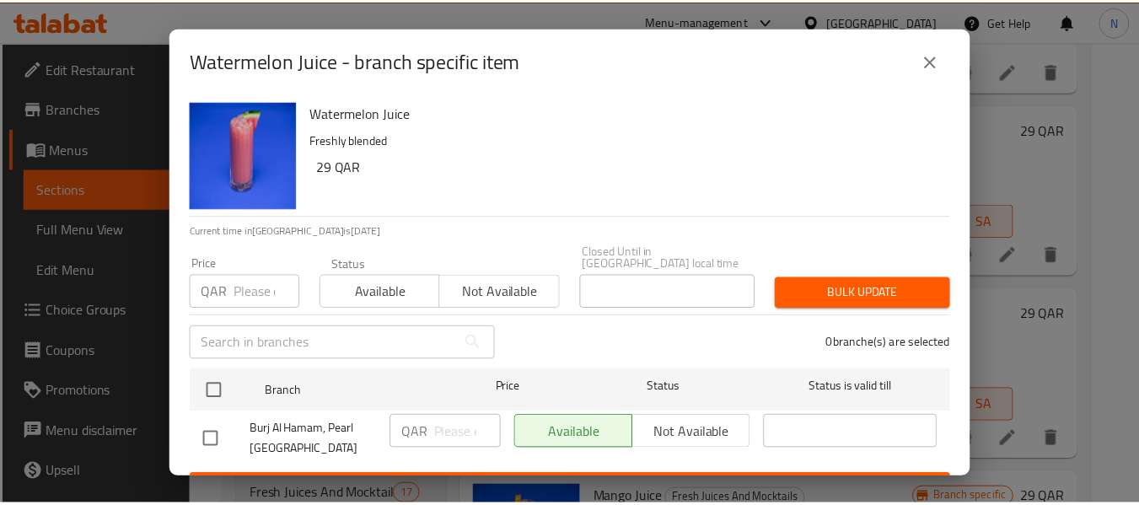
scroll to position [23, 0]
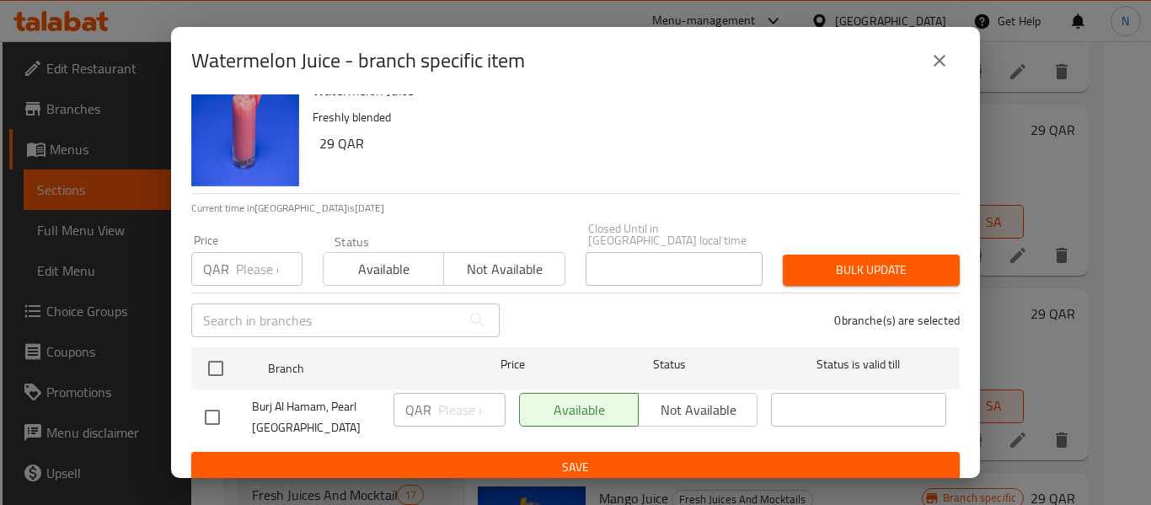
click at [222, 409] on input "checkbox" at bounding box center [212, 417] width 35 height 35
checkbox input "true"
click at [431, 394] on div "QAR ​" at bounding box center [450, 410] width 112 height 34
type input "29"
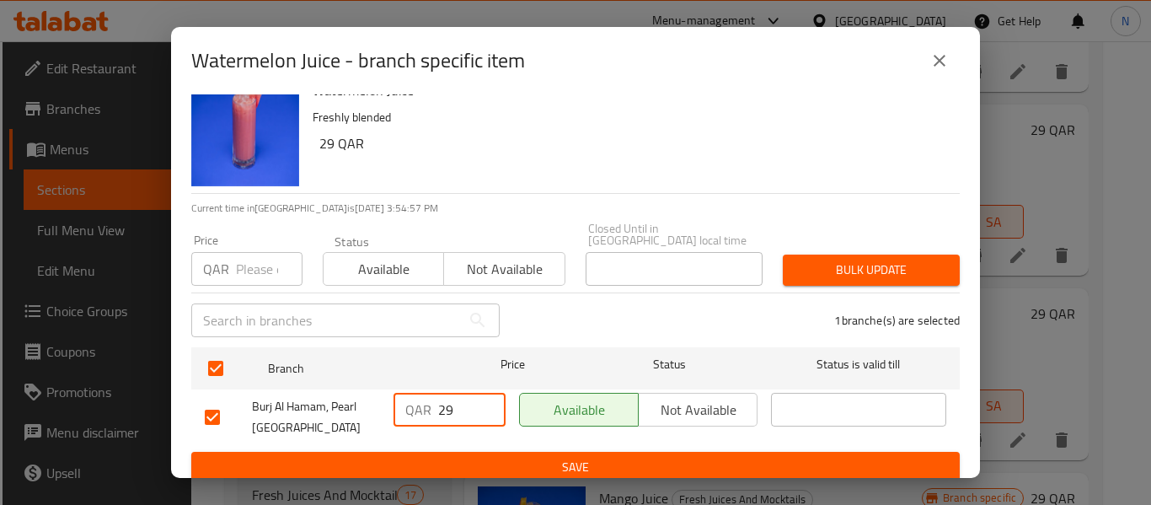
click at [516, 452] on button "Save" at bounding box center [575, 467] width 769 height 31
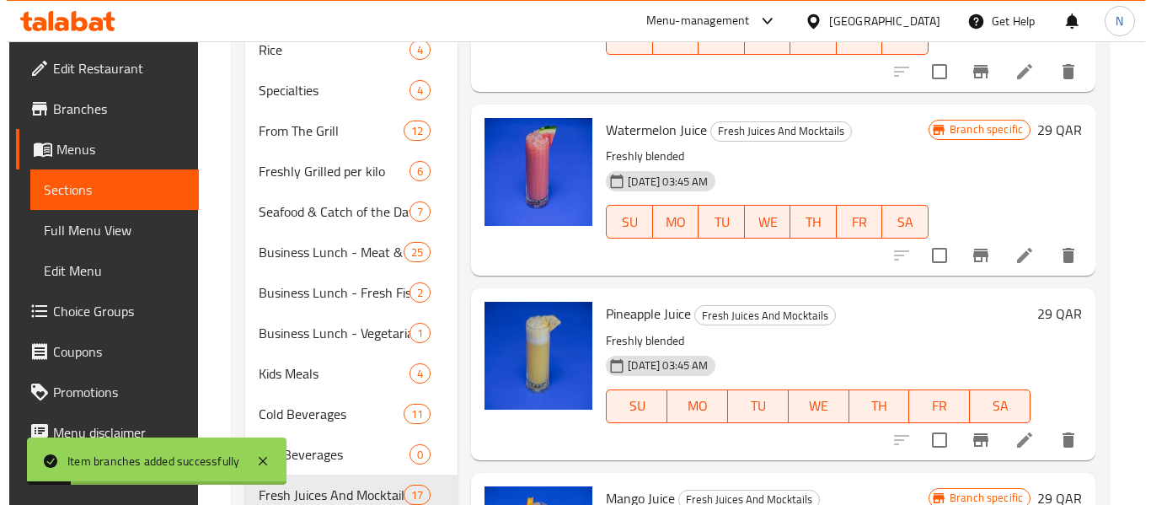
scroll to position [759, 0]
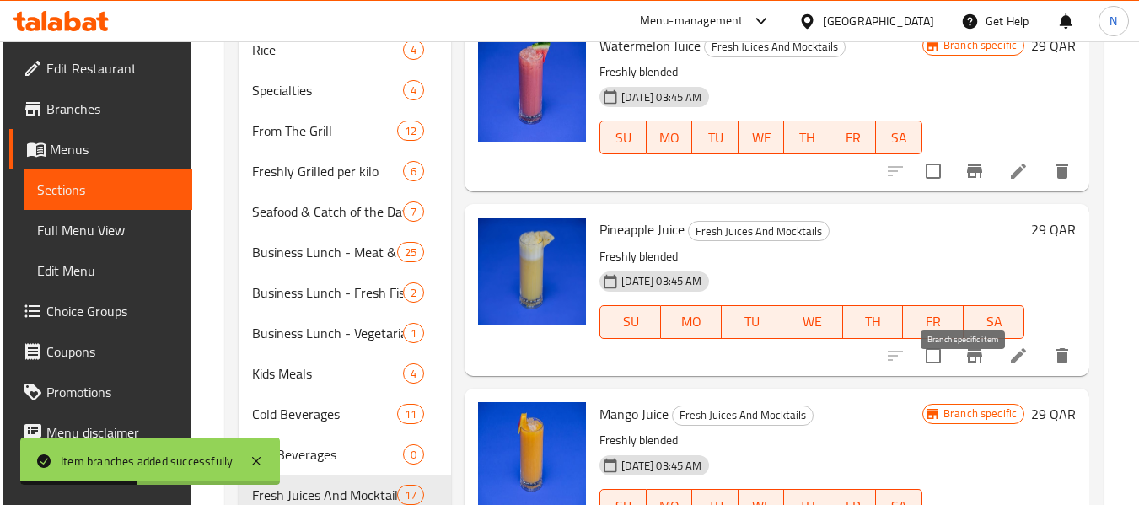
click at [972, 366] on icon "Branch-specific-item" at bounding box center [974, 356] width 20 height 20
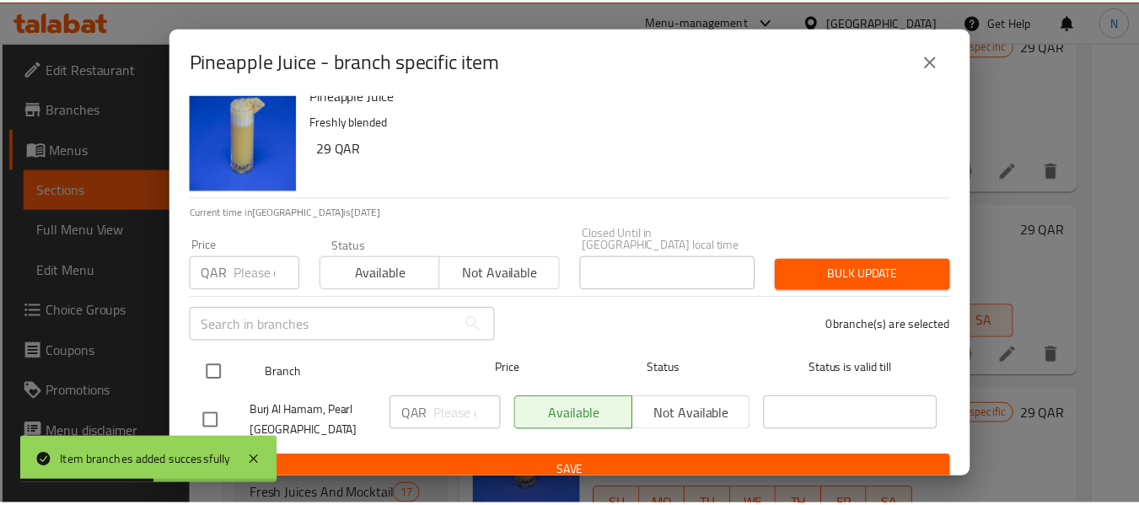
scroll to position [23, 0]
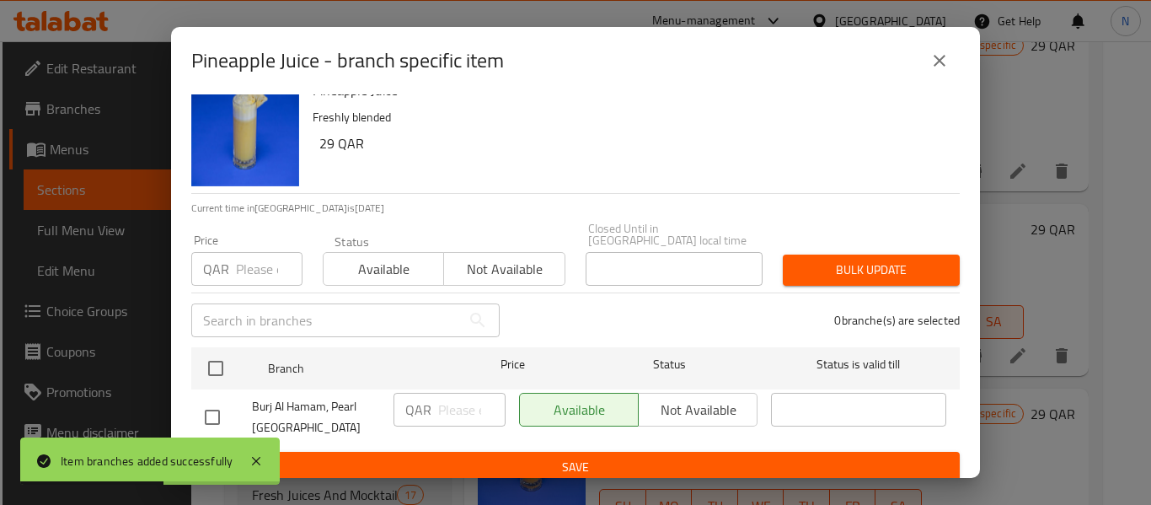
click at [218, 400] on input "checkbox" at bounding box center [212, 417] width 35 height 35
checkbox input "true"
click at [471, 394] on input "number" at bounding box center [471, 410] width 67 height 34
type input "29"
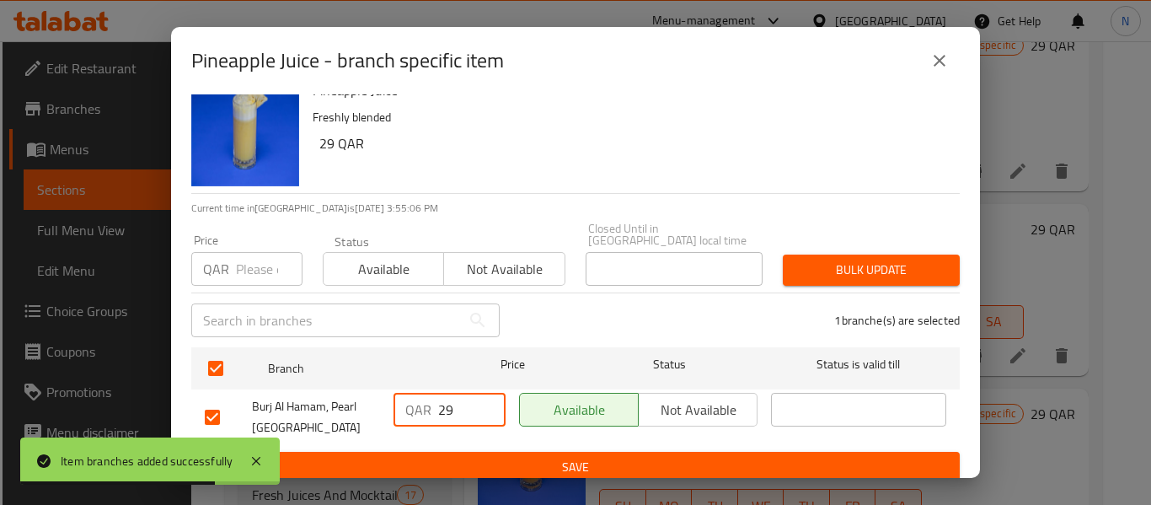
click at [511, 464] on span "Save" at bounding box center [576, 467] width 742 height 21
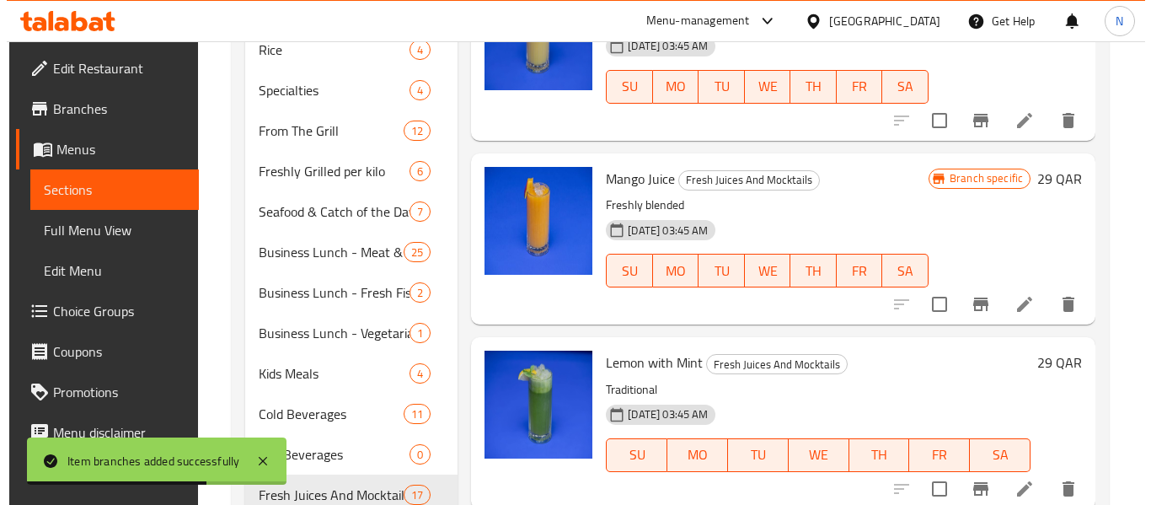
scroll to position [1011, 0]
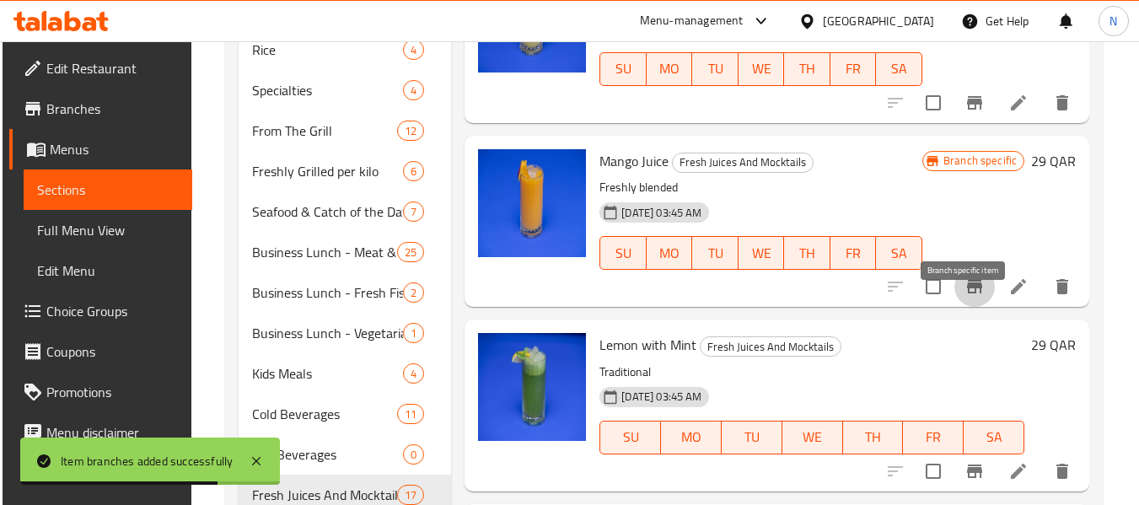
click at [967, 293] on icon "Branch-specific-item" at bounding box center [974, 286] width 15 height 13
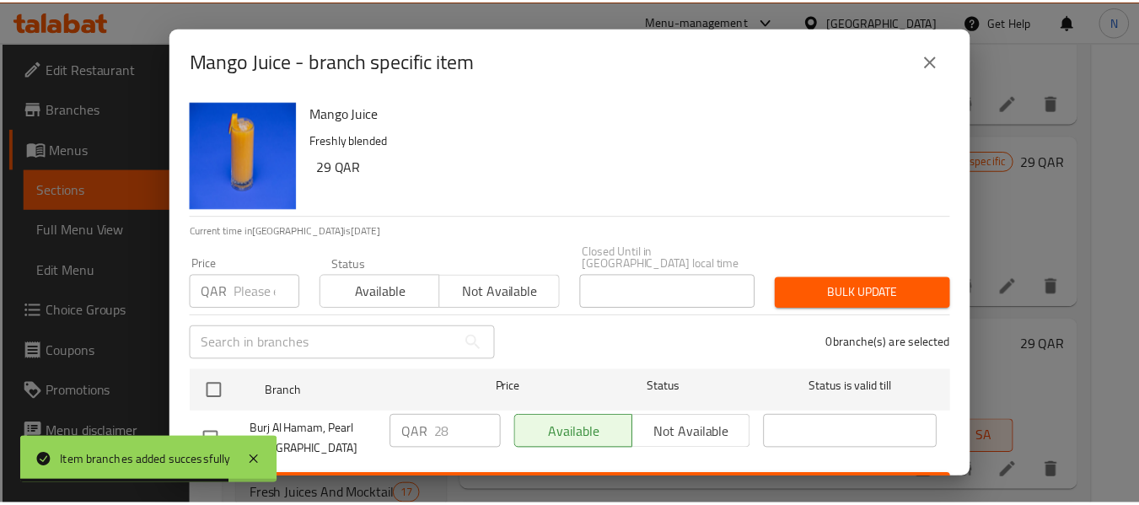
scroll to position [23, 0]
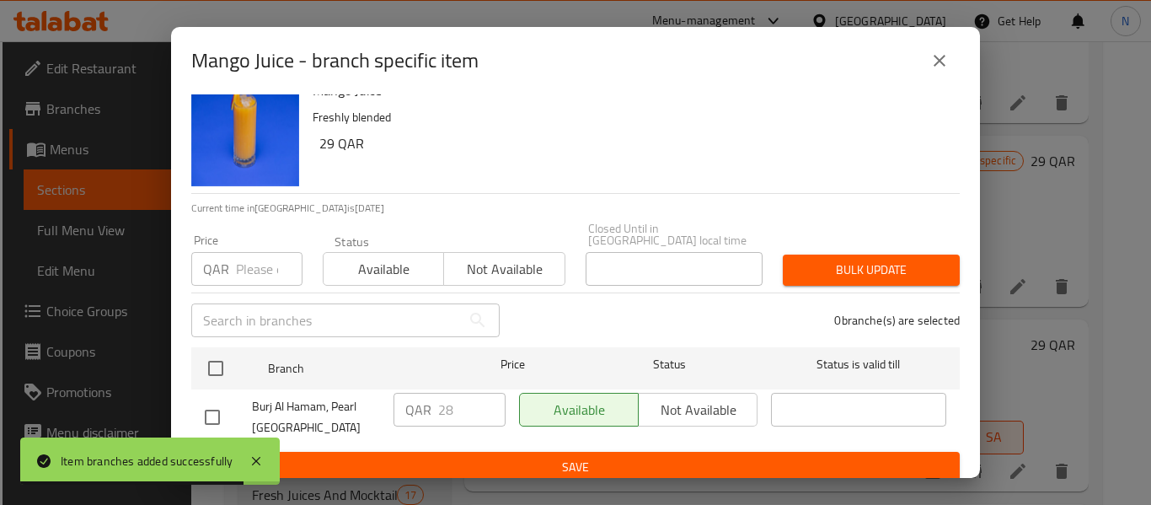
click at [213, 401] on input "checkbox" at bounding box center [212, 417] width 35 height 35
checkbox input "true"
type input "29"
click at [484, 393] on input "29" at bounding box center [471, 410] width 67 height 34
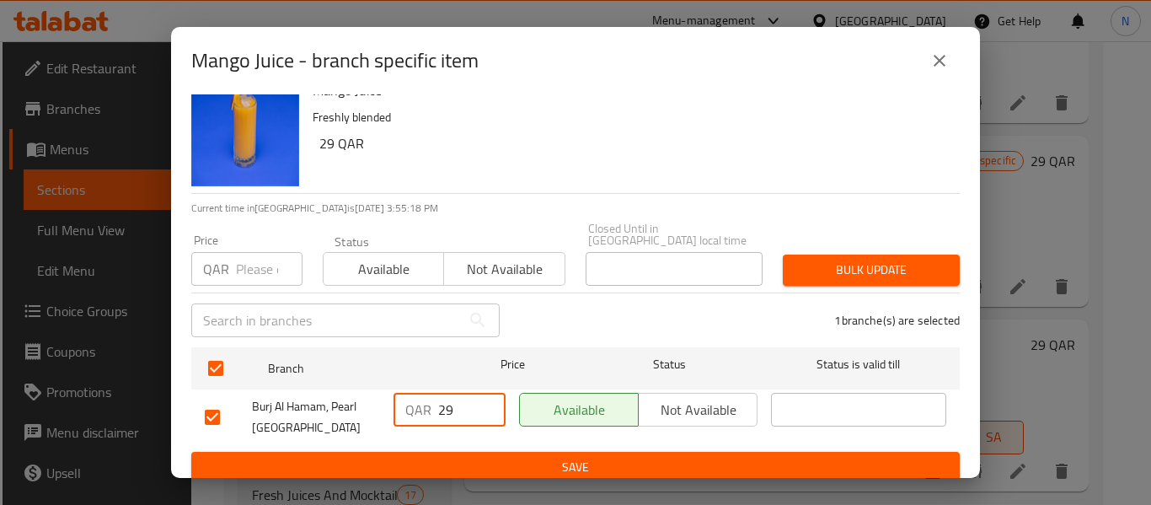
click at [529, 457] on span "Save" at bounding box center [576, 467] width 742 height 21
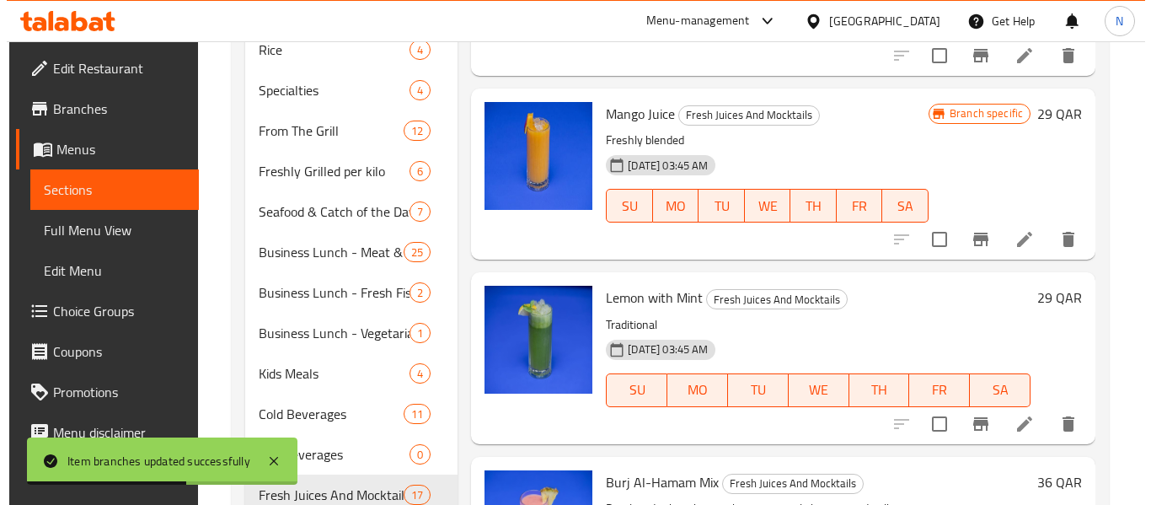
scroll to position [1096, 0]
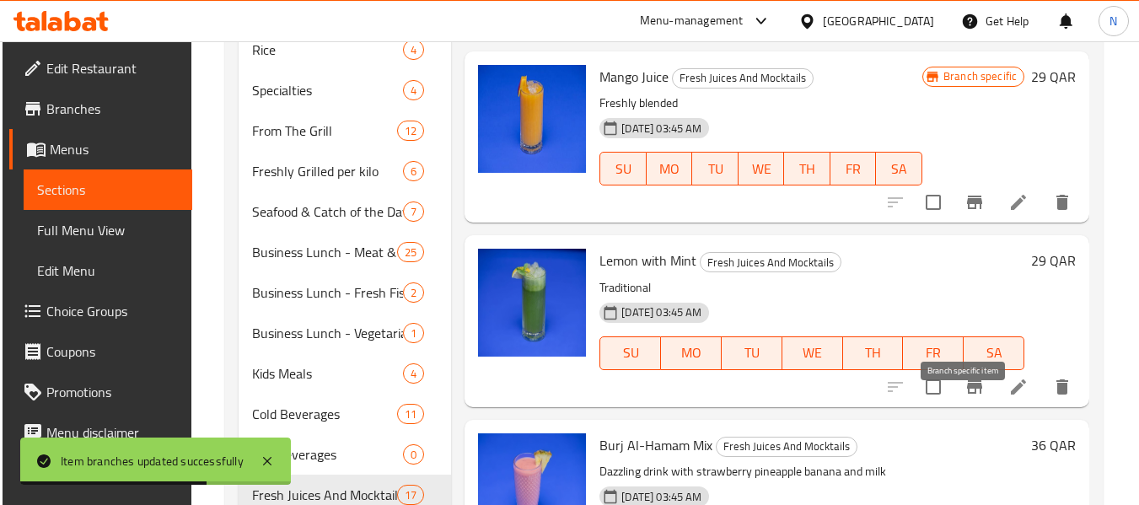
click at [973, 397] on icon "Branch-specific-item" at bounding box center [974, 387] width 20 height 20
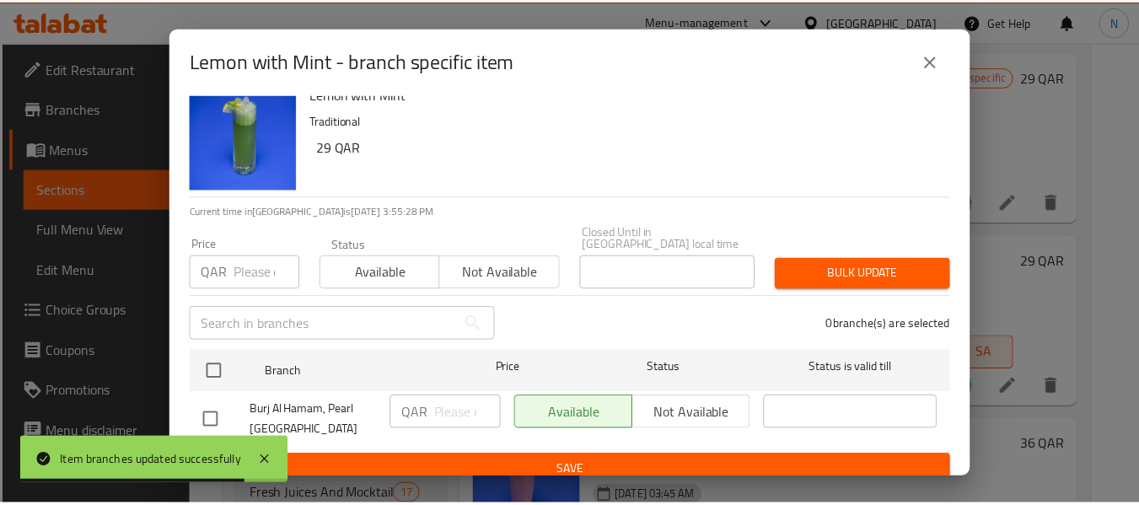
scroll to position [23, 0]
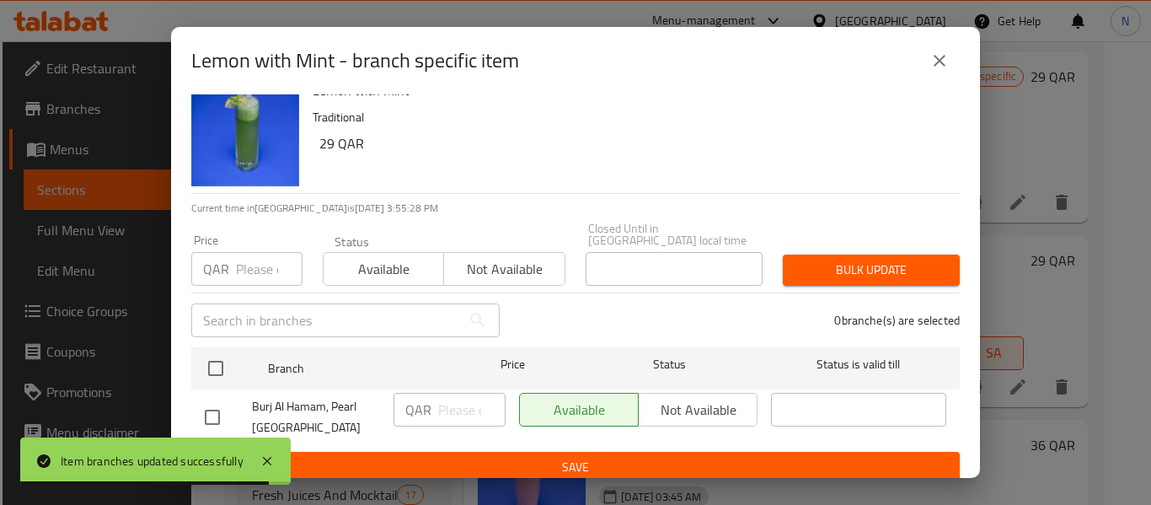
click at [217, 405] on input "checkbox" at bounding box center [212, 417] width 35 height 35
checkbox input "true"
click at [444, 394] on input "number" at bounding box center [471, 410] width 67 height 34
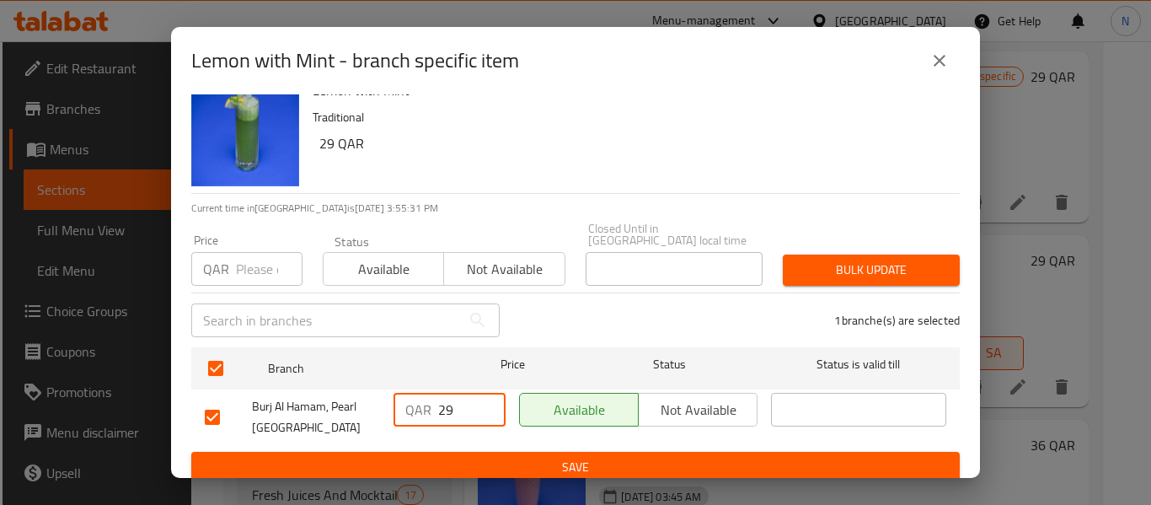
type input "29"
click at [479, 452] on button "Save" at bounding box center [575, 467] width 769 height 31
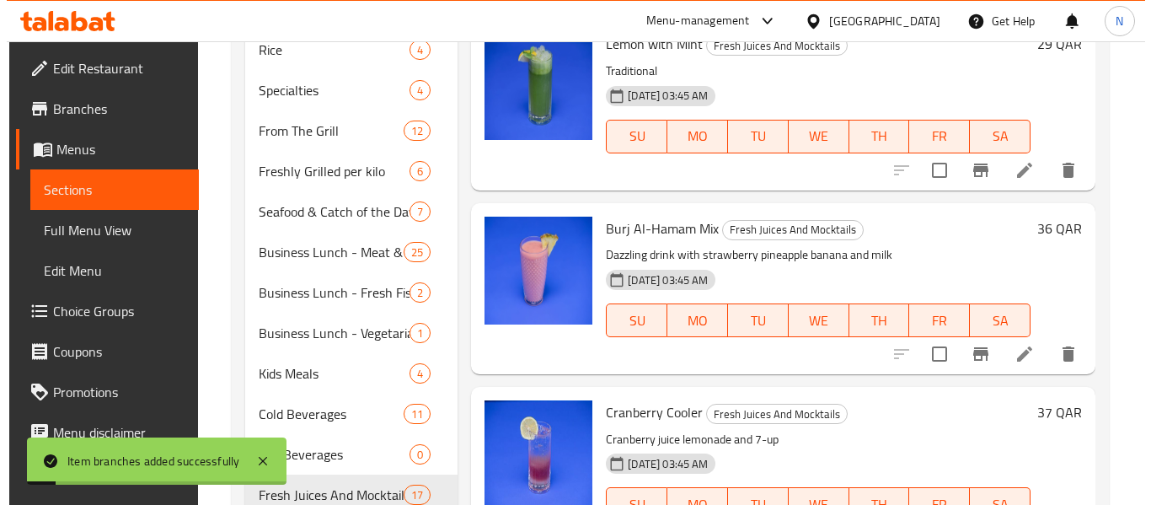
scroll to position [1349, 0]
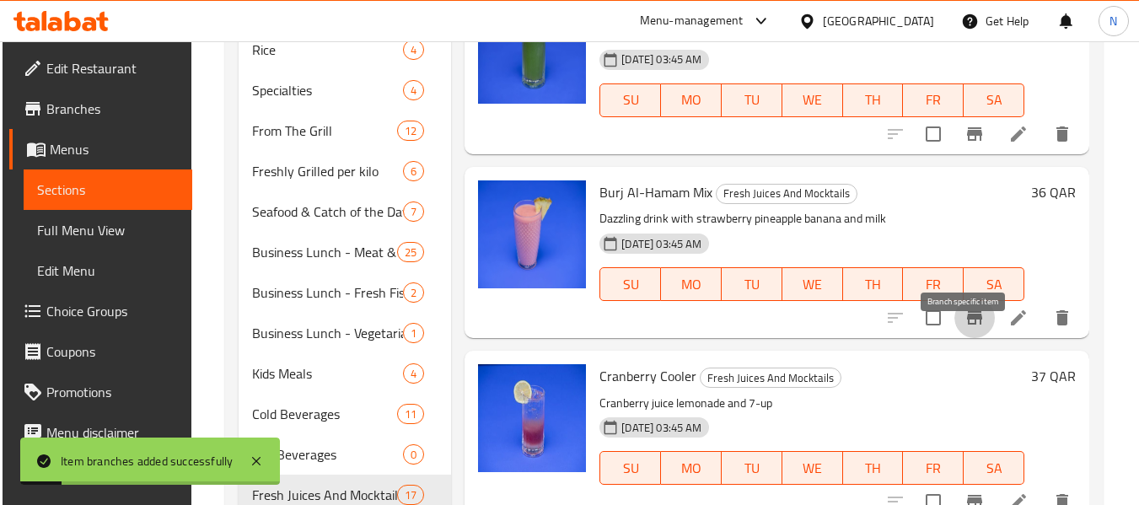
click at [968, 328] on icon "Branch-specific-item" at bounding box center [974, 318] width 20 height 20
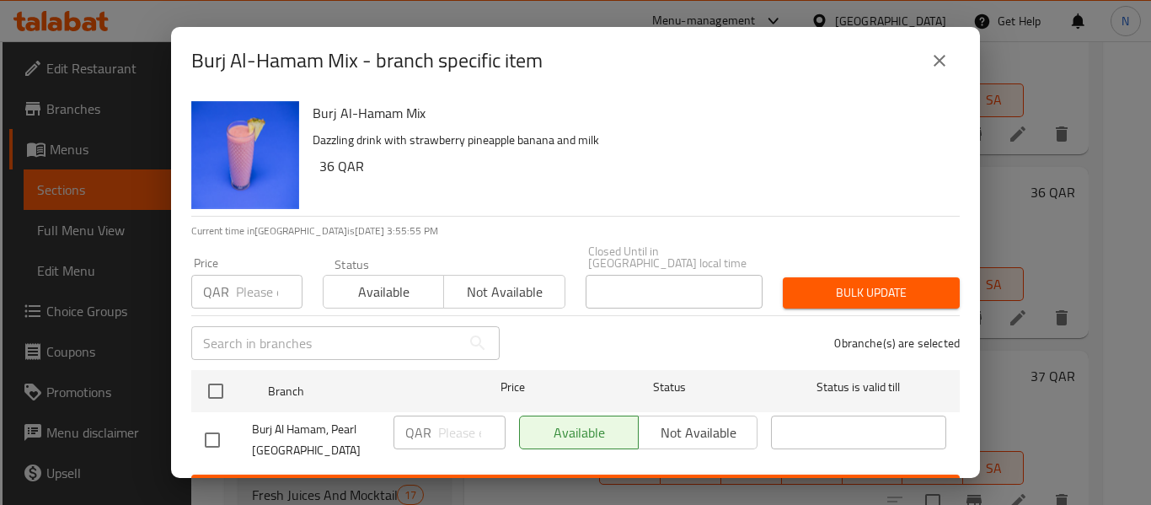
click at [221, 425] on input "checkbox" at bounding box center [212, 439] width 35 height 35
checkbox input "true"
click at [453, 429] on input "number" at bounding box center [471, 433] width 67 height 34
type input "36"
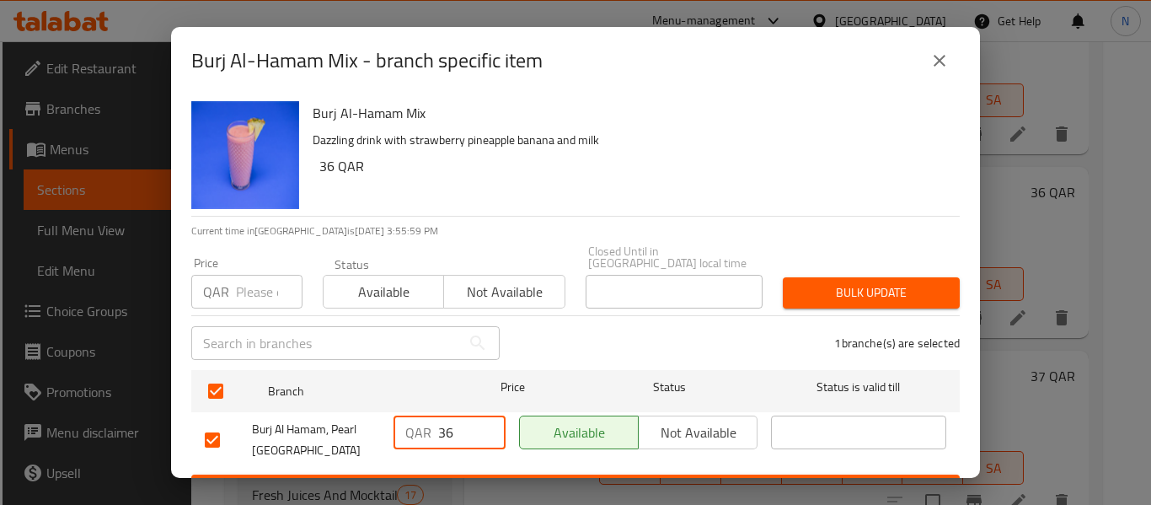
click at [464, 480] on span "Save" at bounding box center [576, 490] width 742 height 21
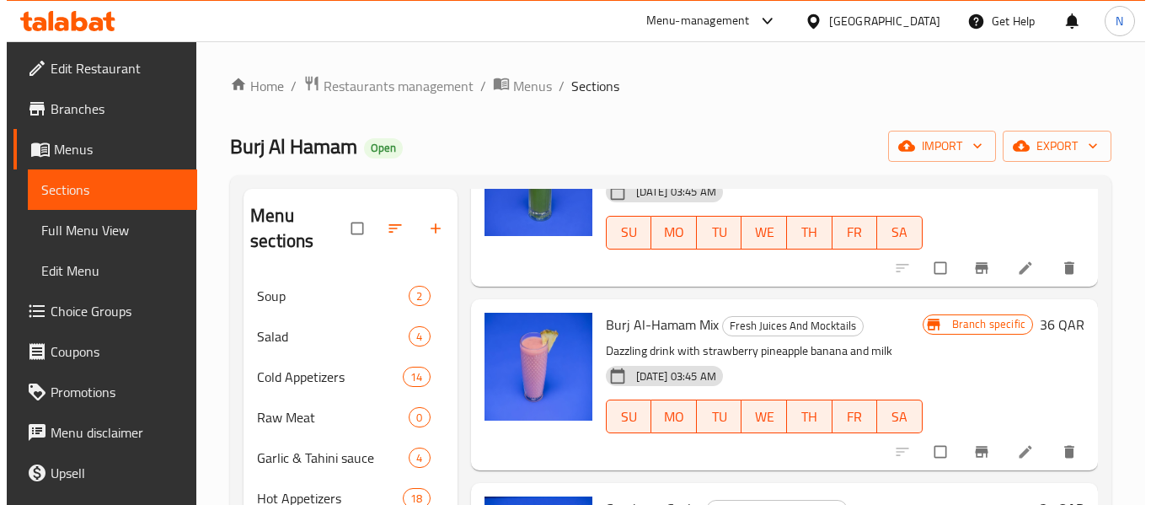
scroll to position [84, 0]
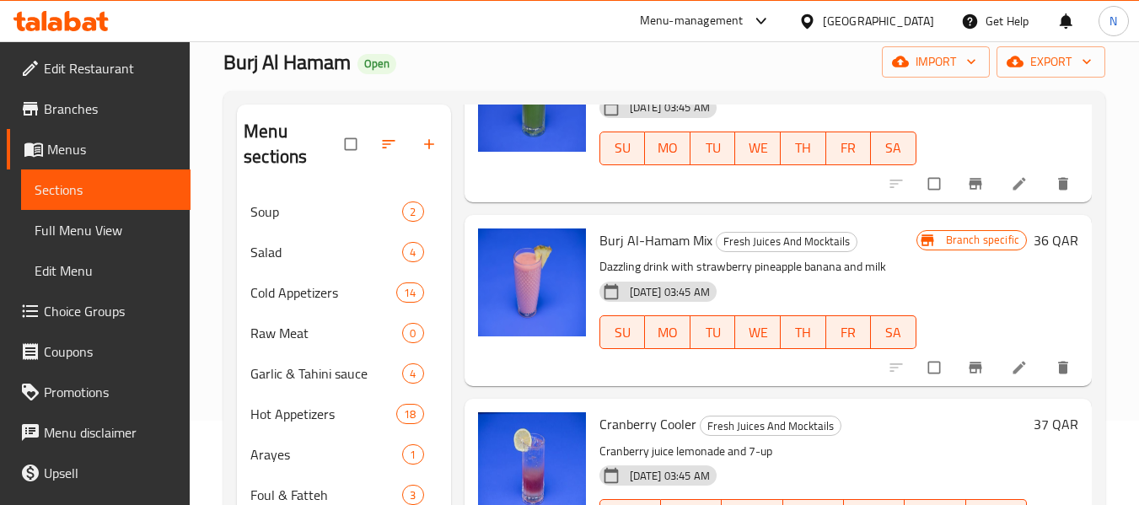
click at [968, 367] on icon "Branch-specific-item" at bounding box center [974, 367] width 13 height 11
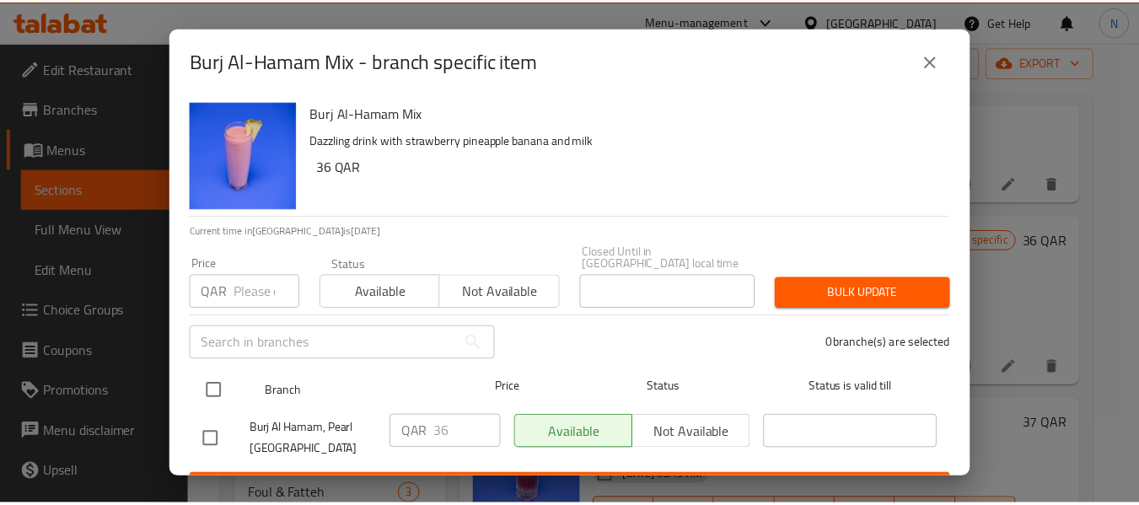
scroll to position [23, 0]
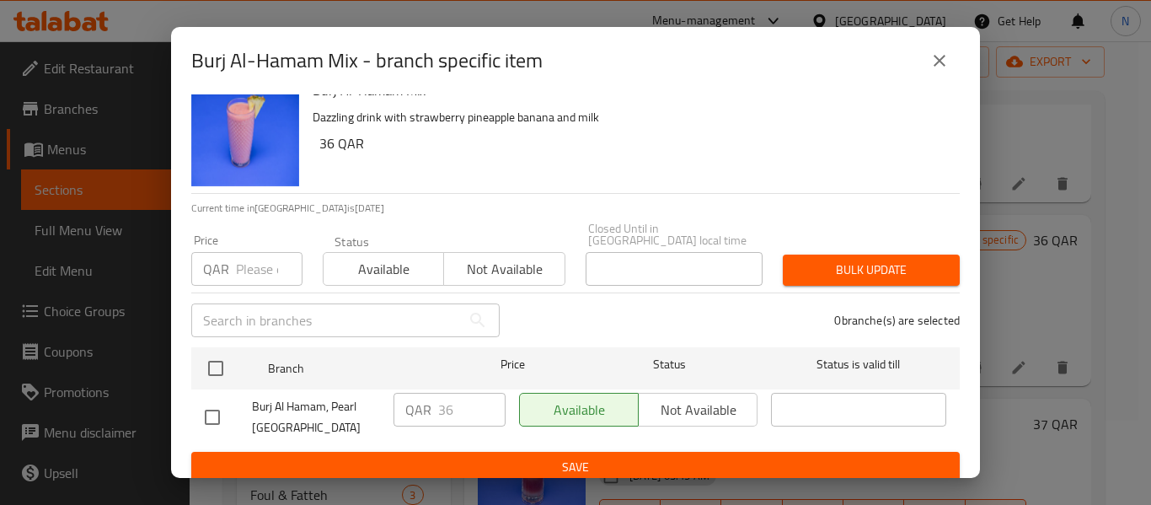
click at [187, 407] on div "Burj Al-Hamam Mix Dazzling drink with strawberry pineapple banana and milk 36 Q…" at bounding box center [575, 285] width 809 height 383
click at [222, 404] on input "checkbox" at bounding box center [212, 417] width 35 height 35
checkbox input "true"
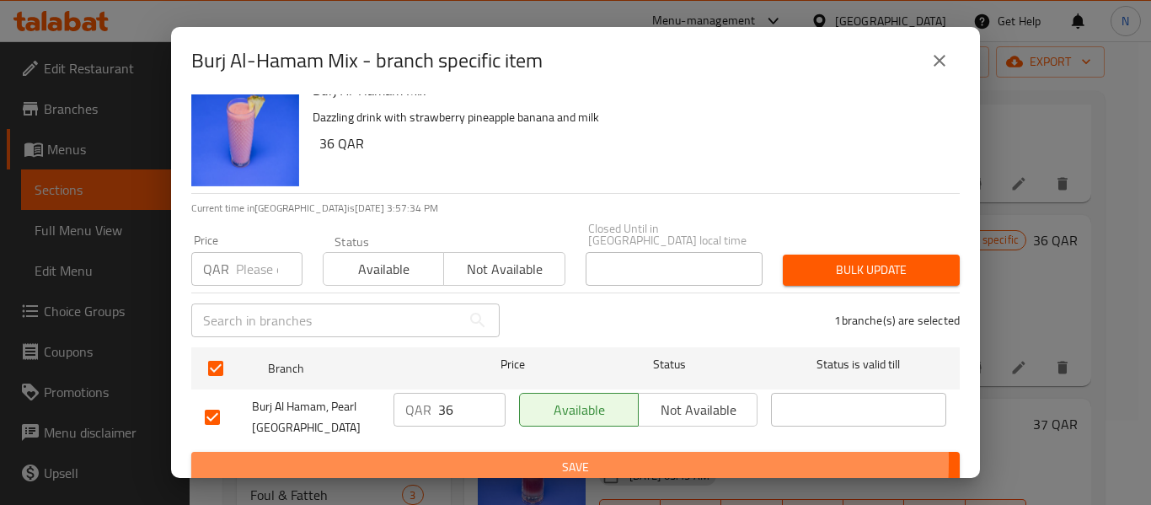
click at [505, 457] on span "Save" at bounding box center [576, 467] width 742 height 21
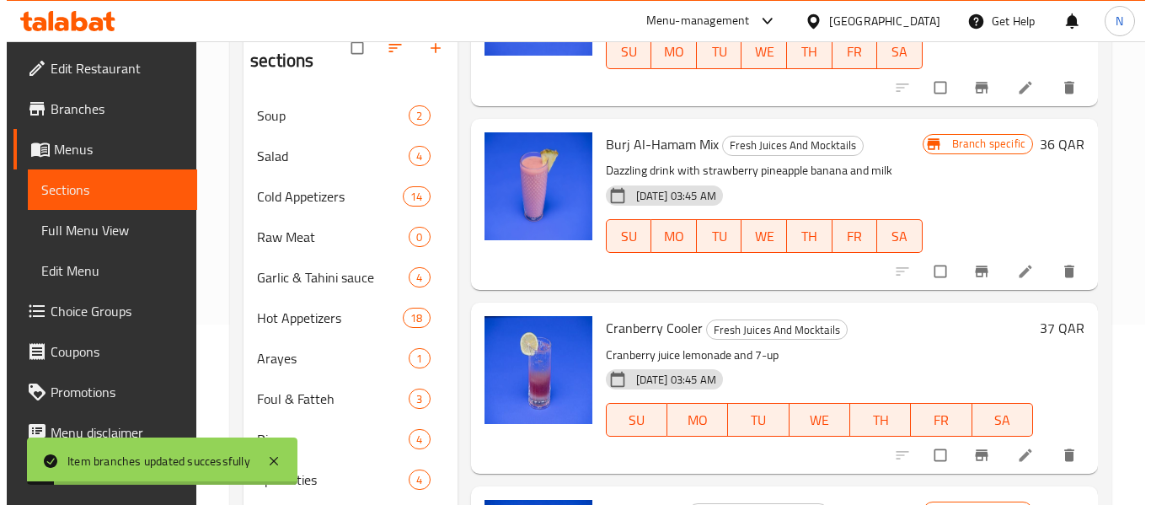
scroll to position [253, 0]
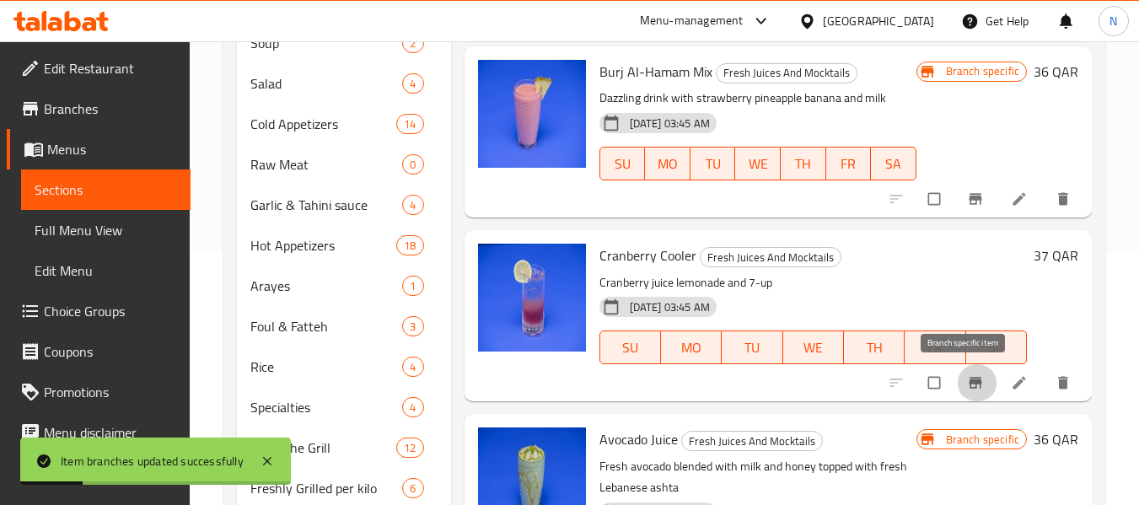
click at [971, 383] on span "Branch-specific-item" at bounding box center [977, 382] width 20 height 17
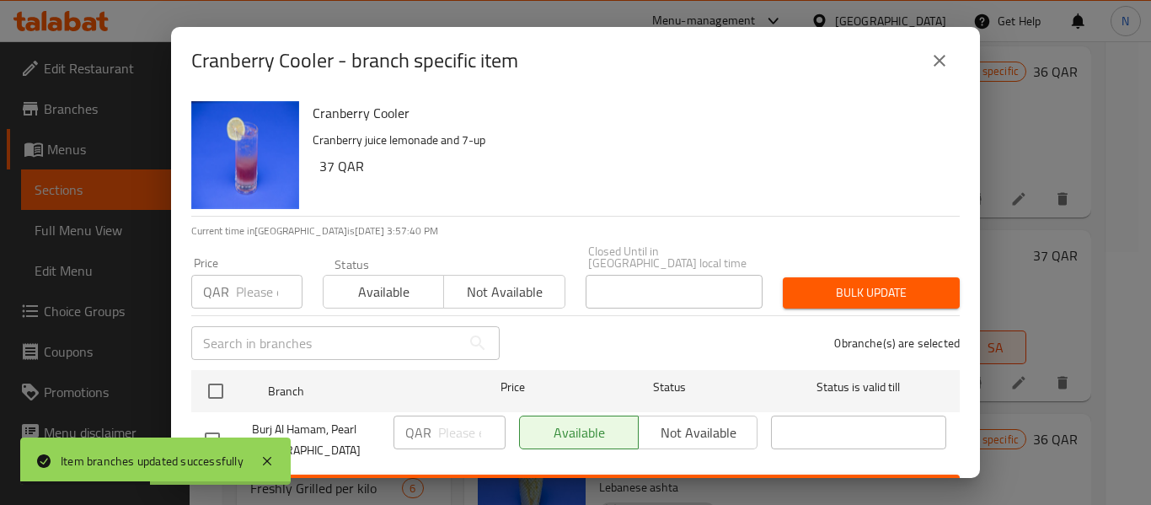
scroll to position [23, 0]
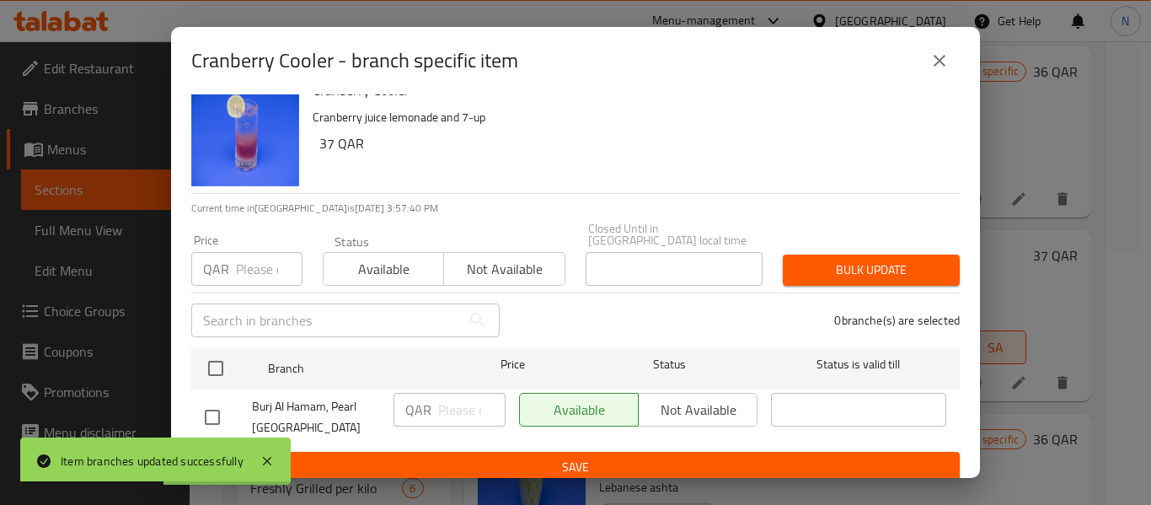
click at [206, 405] on input "checkbox" at bounding box center [212, 417] width 35 height 35
checkbox input "true"
click at [438, 393] on input "number" at bounding box center [471, 410] width 67 height 34
type input "37"
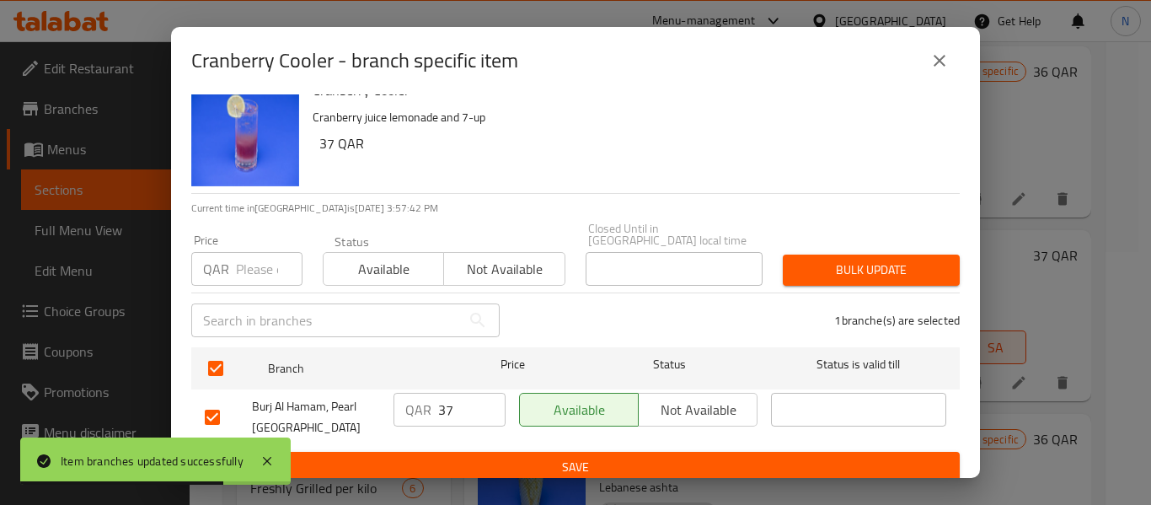
click at [469, 437] on ul "Branch Price Status Status is valid till Burj Al Hamam, Pearl Qatar QAR 37 ​ Av…" at bounding box center [575, 396] width 769 height 111
click at [537, 472] on div "Cranberry Cooler Cranberry juice lemonade and 7-up 37 QAR Current time in Qatar…" at bounding box center [575, 285] width 809 height 383
click at [560, 458] on span "Save" at bounding box center [576, 467] width 742 height 21
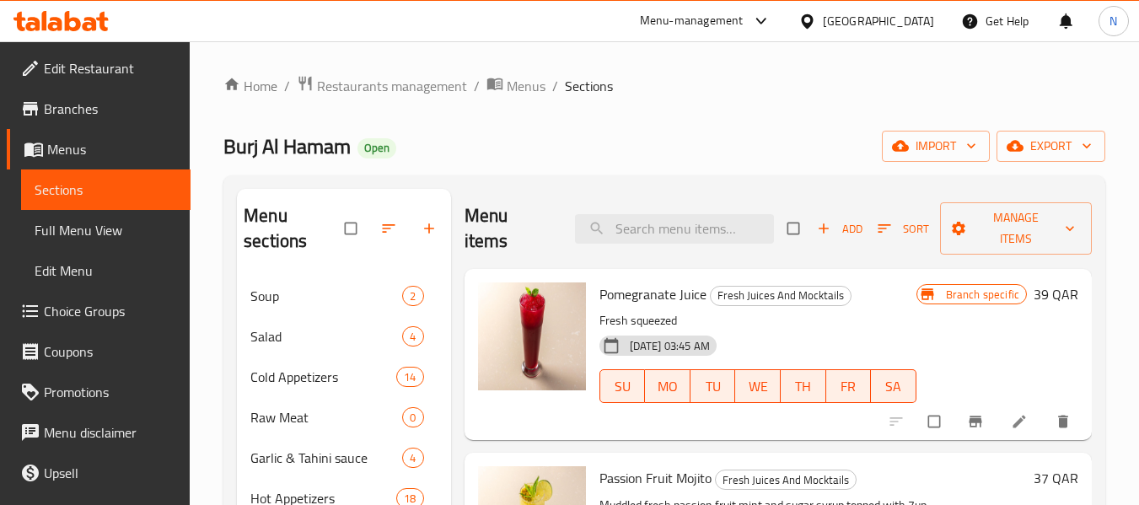
click at [758, 261] on div "Menu items Add Sort Manage items" at bounding box center [777, 229] width 627 height 80
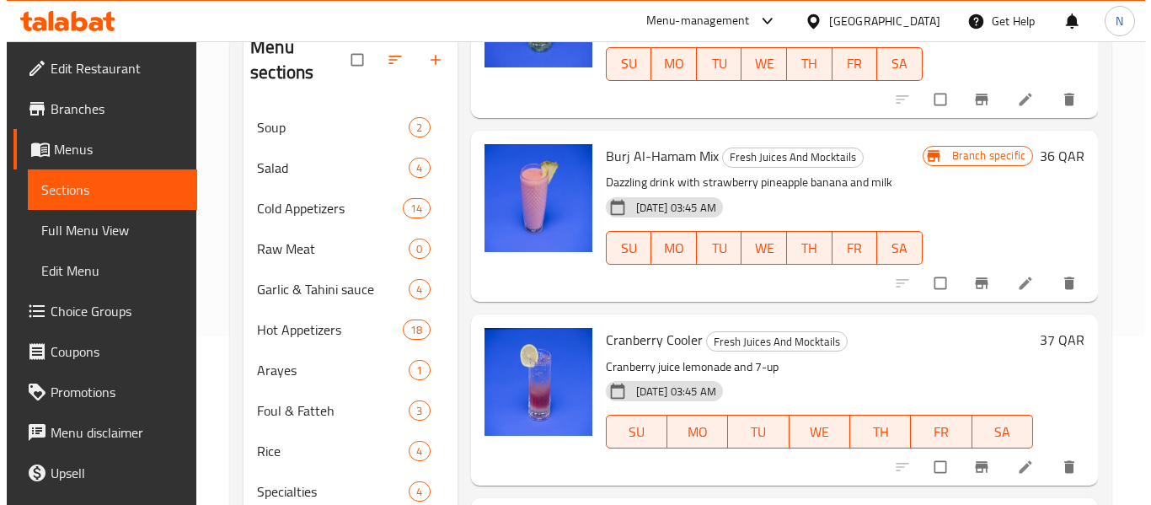
scroll to position [421, 0]
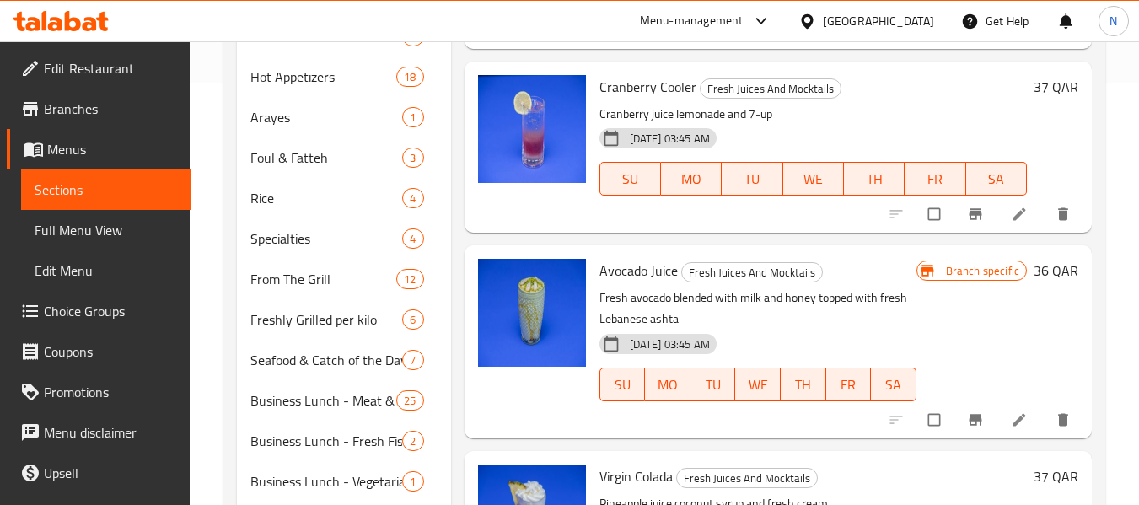
click at [967, 217] on icon "Branch-specific-item" at bounding box center [975, 214] width 17 height 17
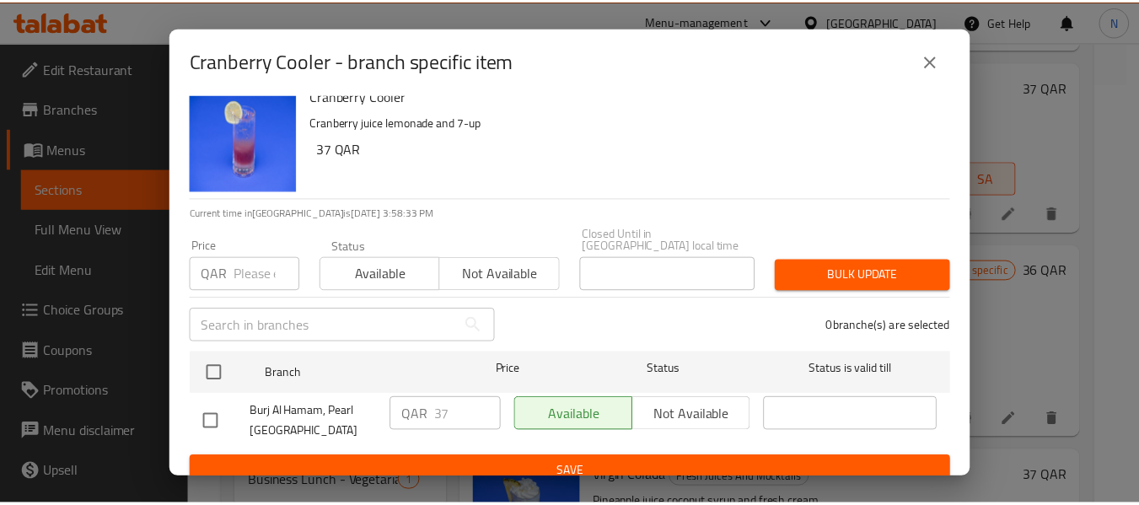
scroll to position [23, 0]
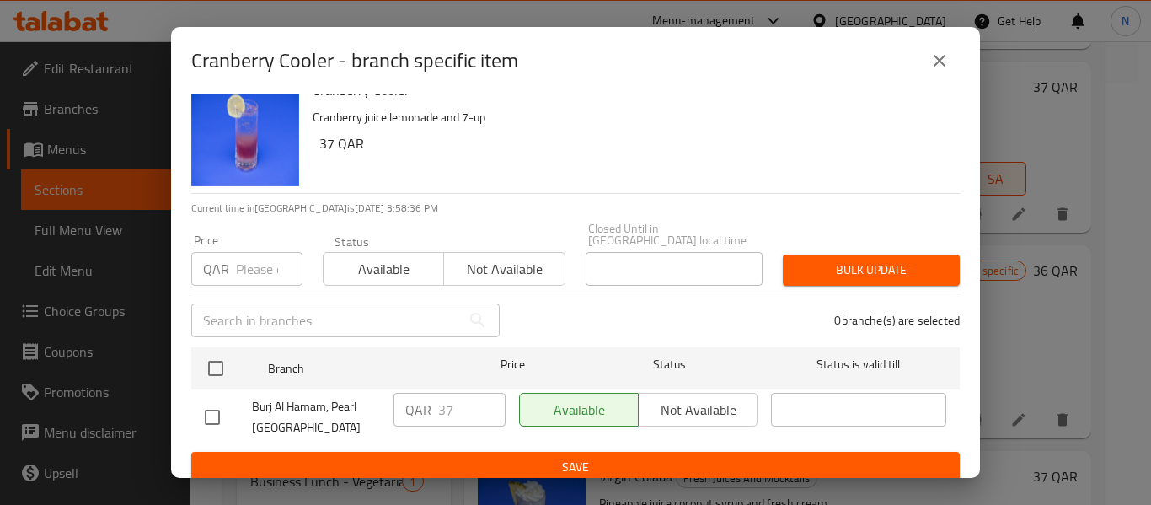
click at [938, 54] on icon "close" at bounding box center [940, 61] width 20 height 20
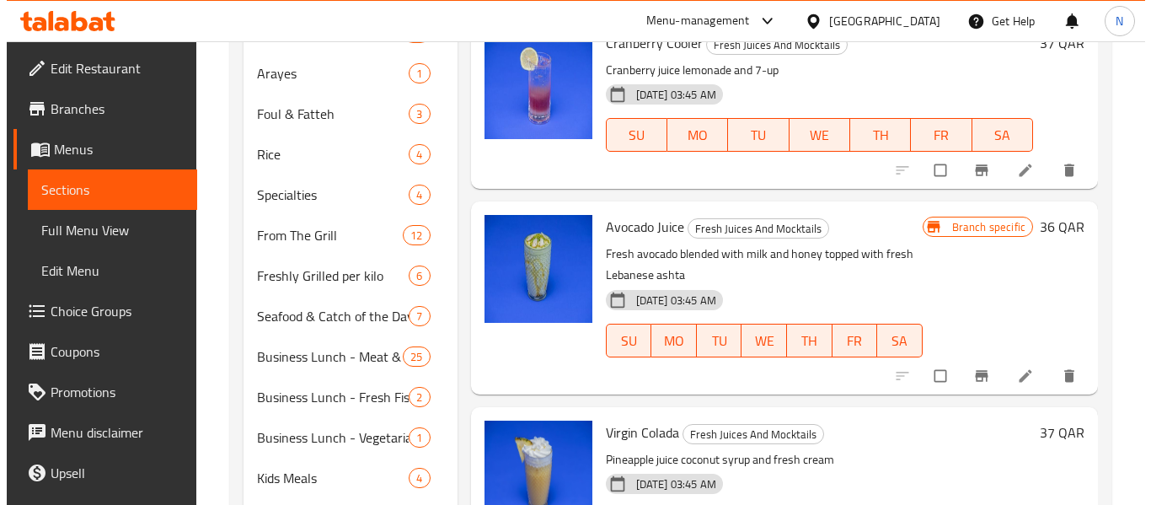
scroll to position [506, 0]
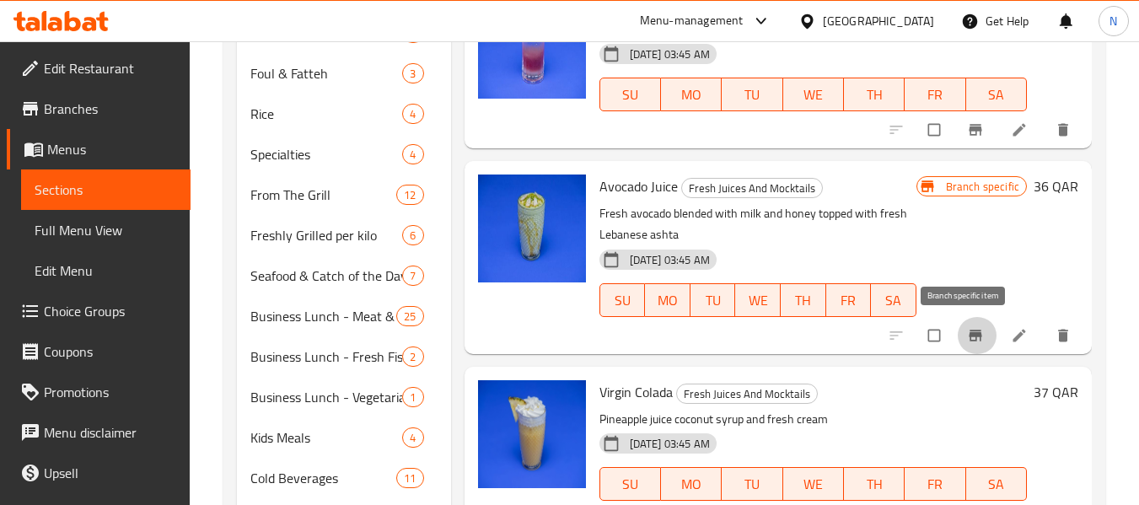
click at [967, 330] on icon "Branch-specific-item" at bounding box center [975, 335] width 17 height 17
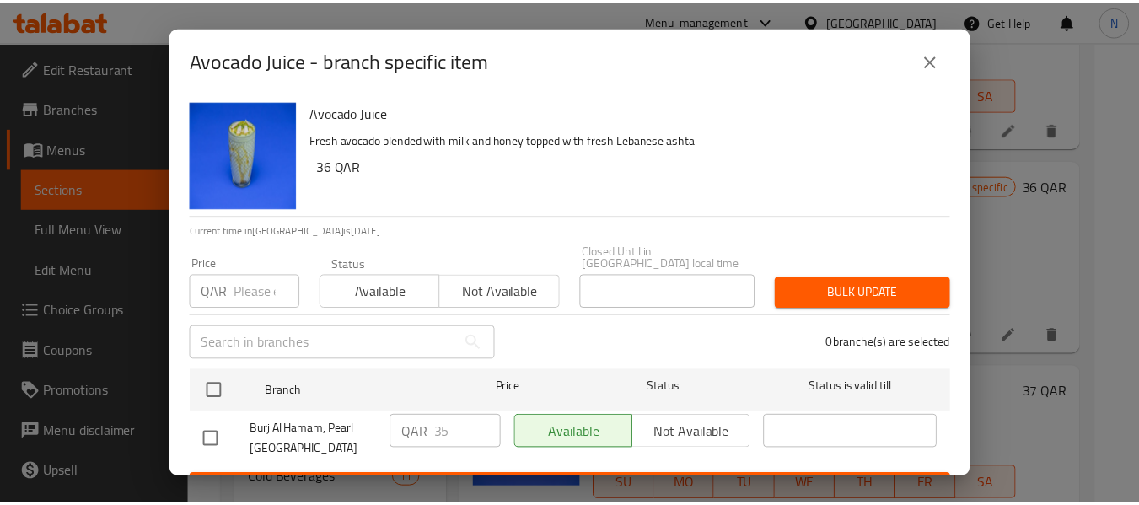
scroll to position [23, 0]
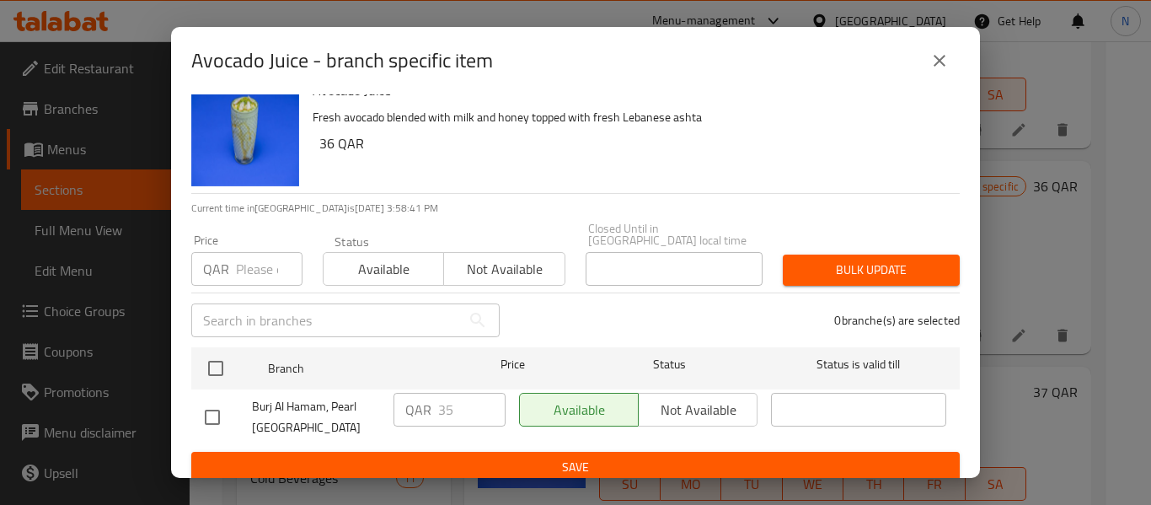
click at [206, 402] on input "checkbox" at bounding box center [212, 417] width 35 height 35
checkbox input "true"
type input "36"
click at [477, 393] on input "36" at bounding box center [471, 410] width 67 height 34
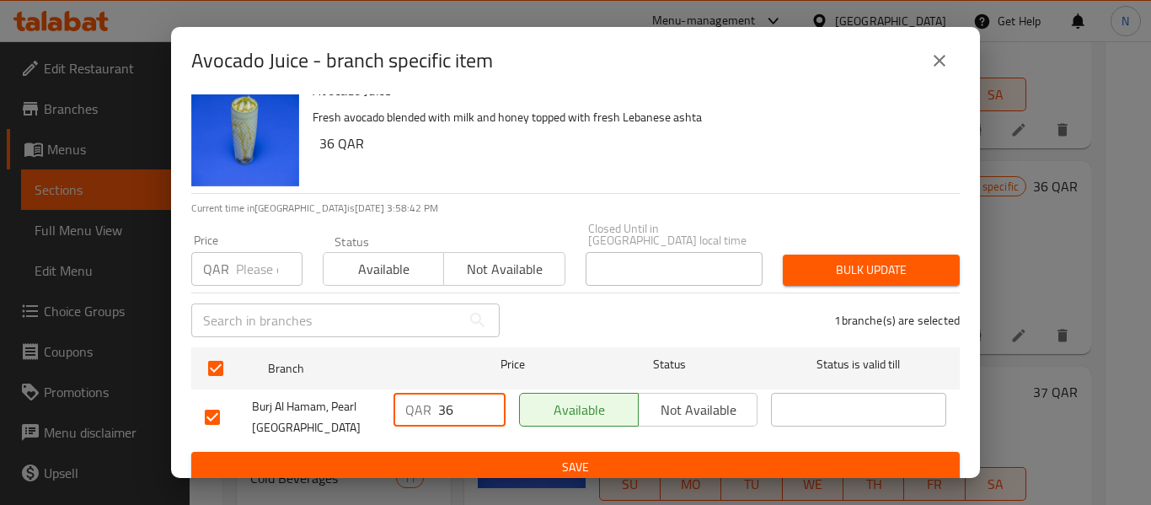
click at [515, 457] on span "Save" at bounding box center [576, 467] width 742 height 21
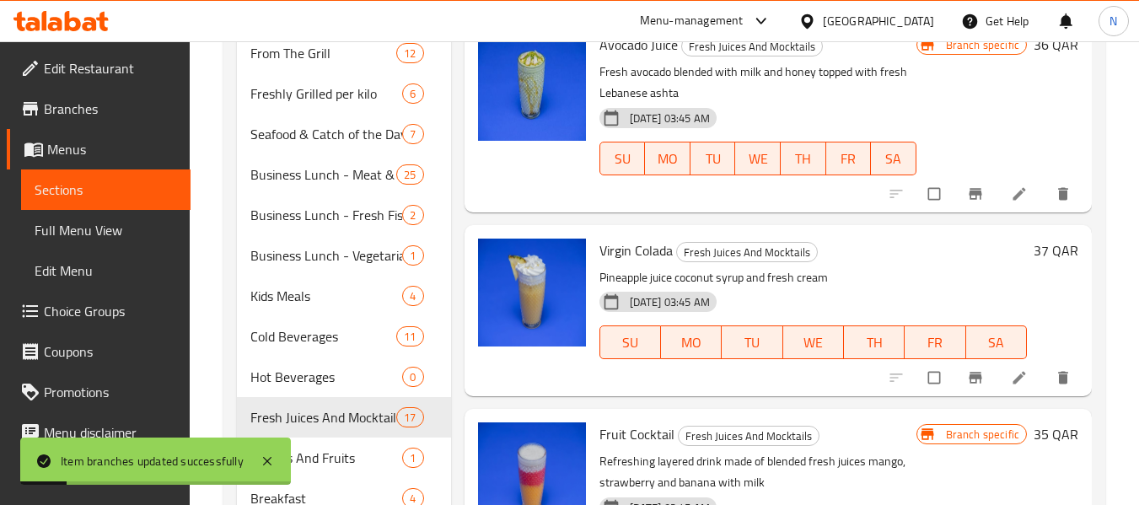
scroll to position [674, 0]
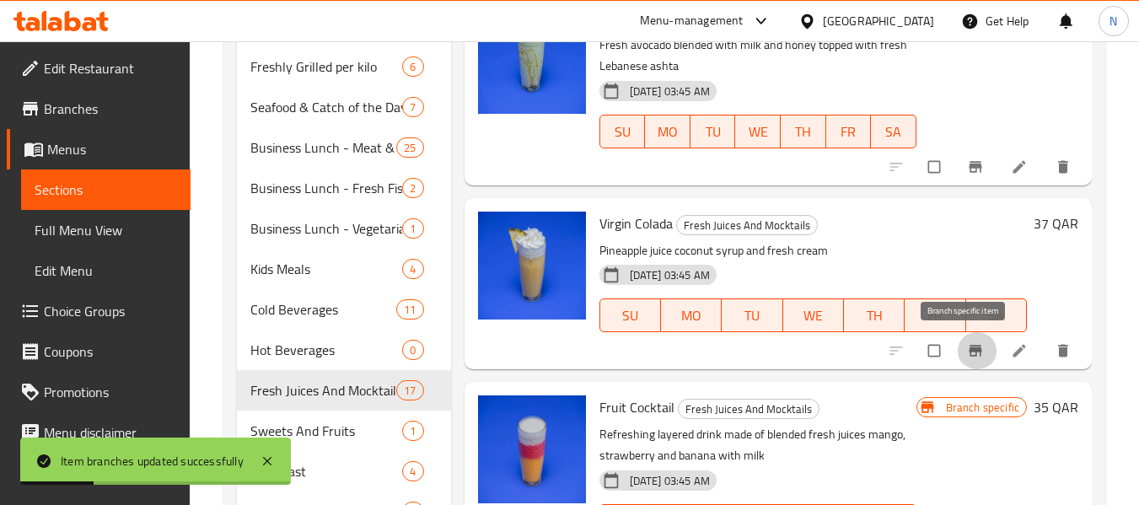
click at [957, 346] on button "Branch-specific-item" at bounding box center [977, 350] width 40 height 37
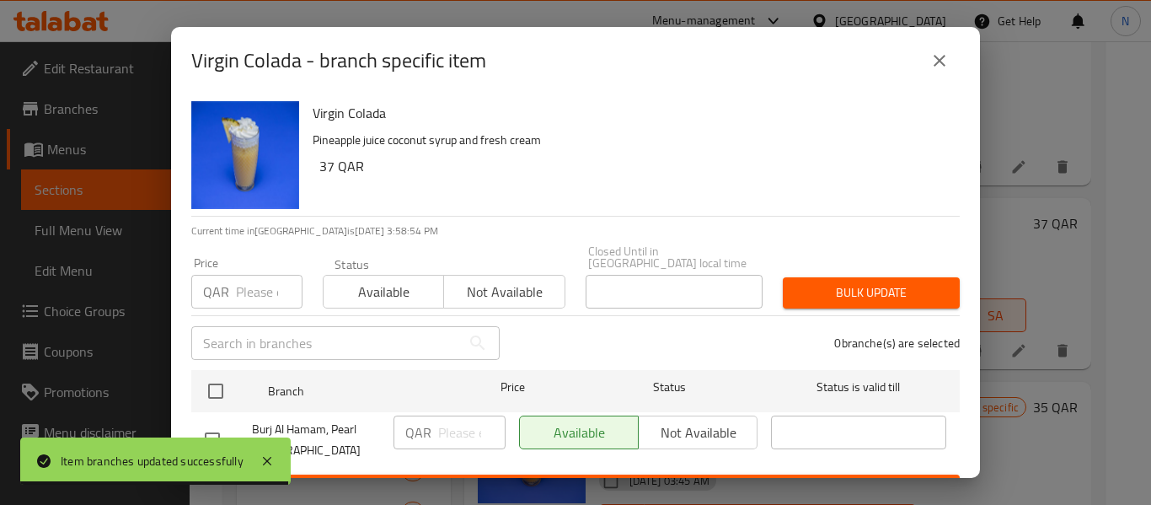
click at [942, 60] on icon "close" at bounding box center [940, 61] width 20 height 20
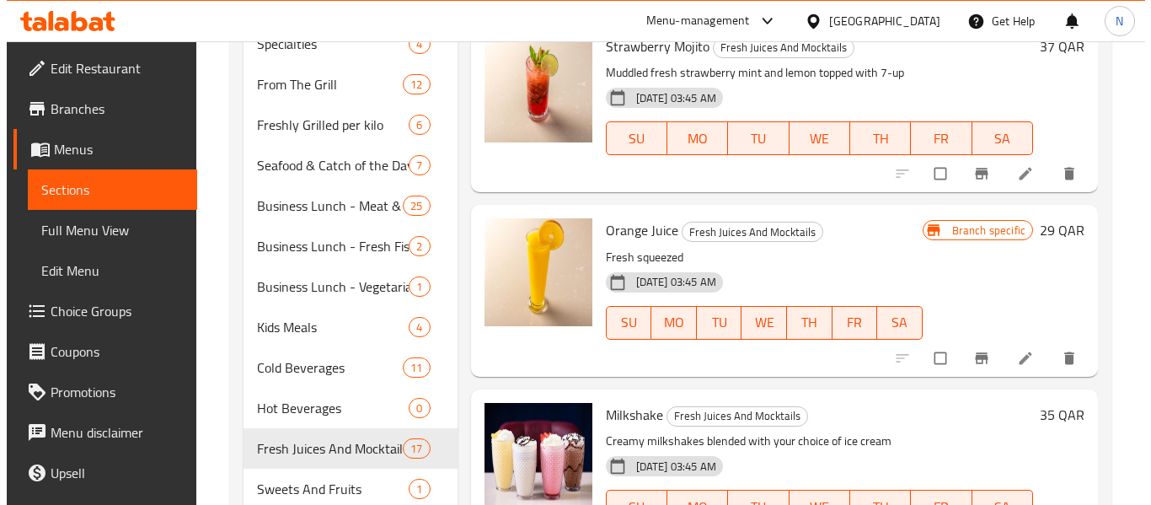
scroll to position [506, 0]
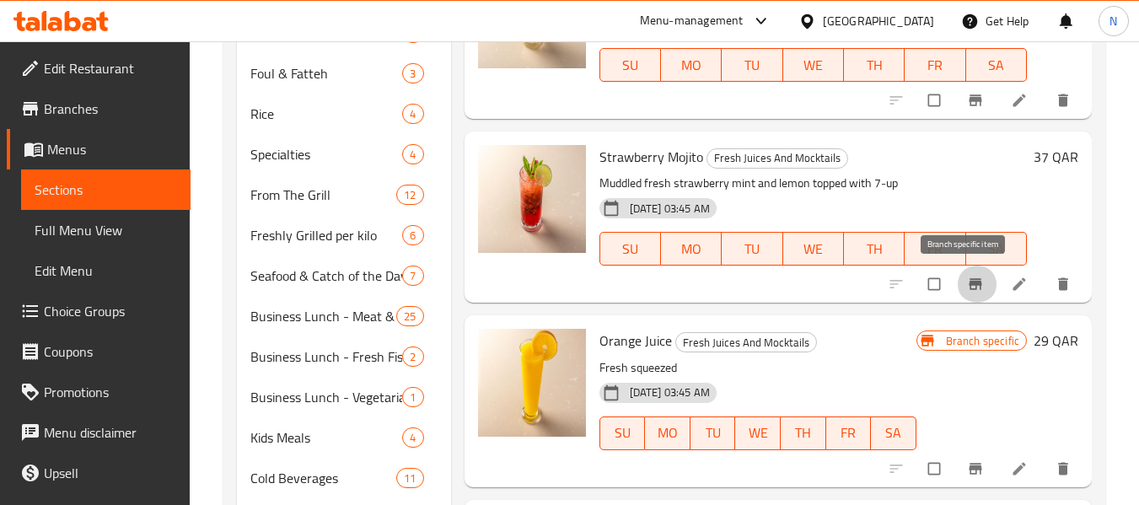
click at [968, 280] on icon "Branch-specific-item" at bounding box center [974, 284] width 13 height 11
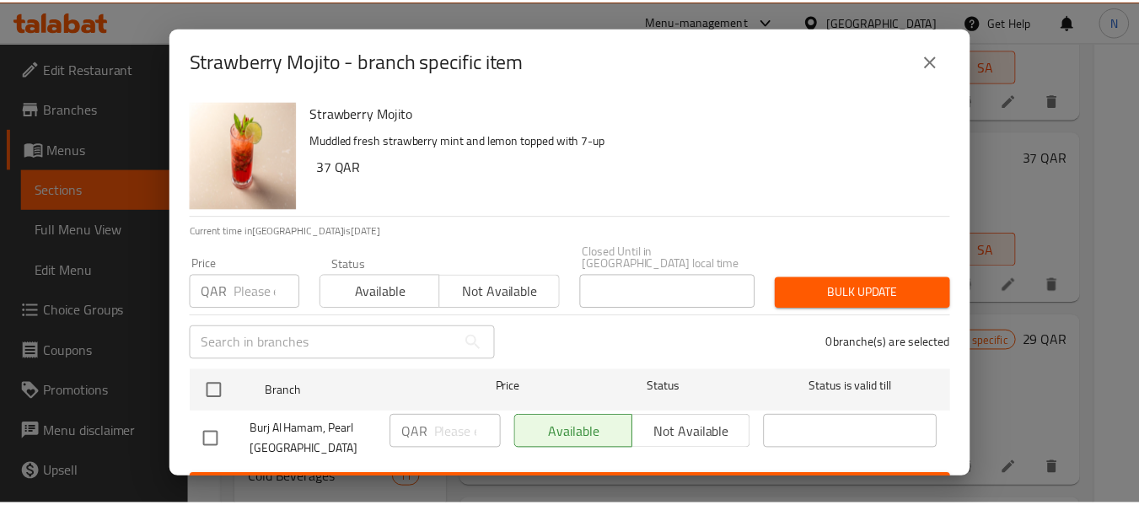
scroll to position [23, 0]
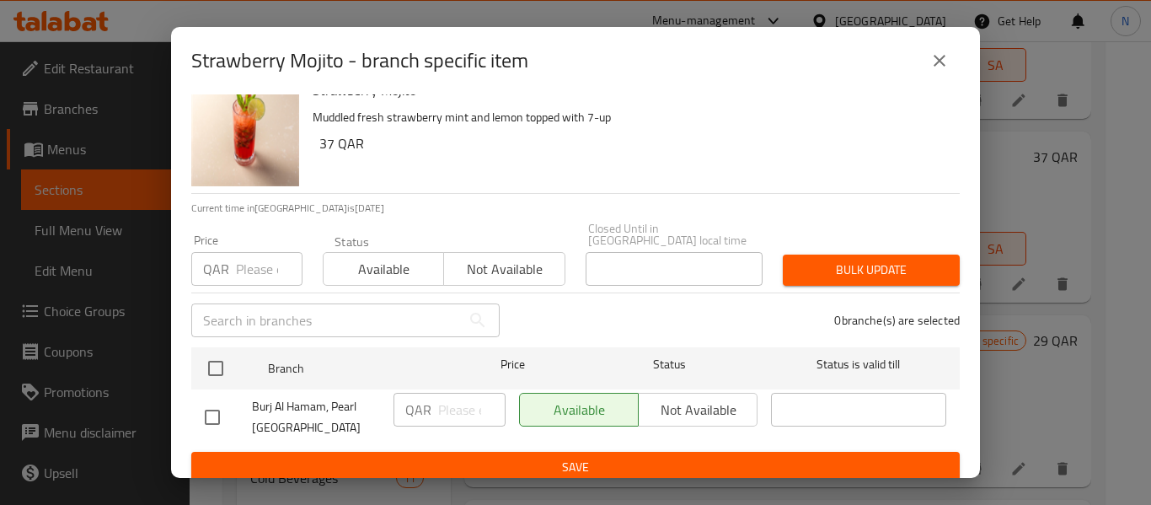
click at [209, 403] on input "checkbox" at bounding box center [212, 417] width 35 height 35
checkbox input "true"
click at [462, 401] on input "number" at bounding box center [471, 410] width 67 height 34
type input "37"
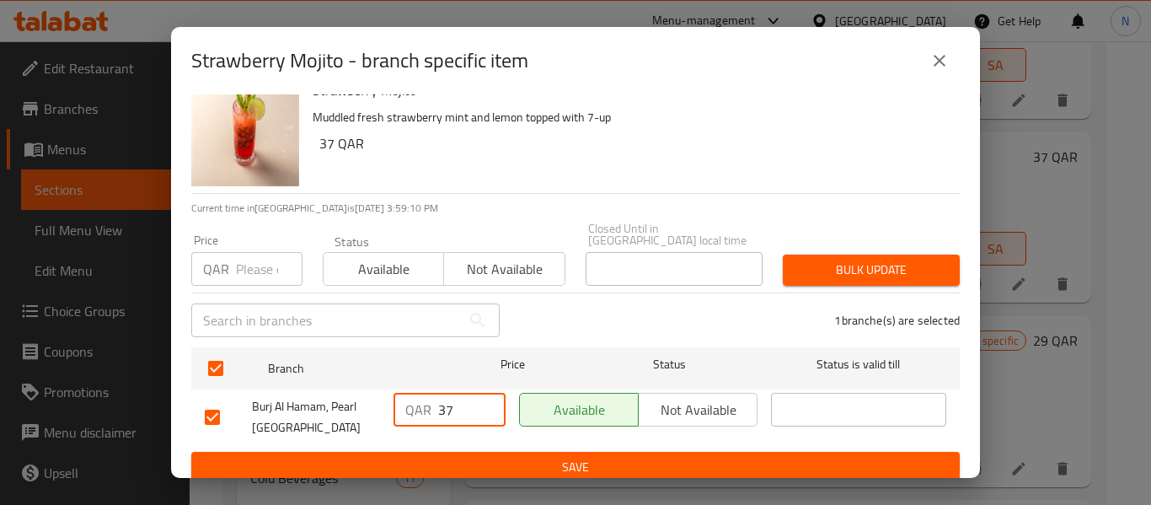
click at [559, 459] on span "Save" at bounding box center [576, 467] width 742 height 21
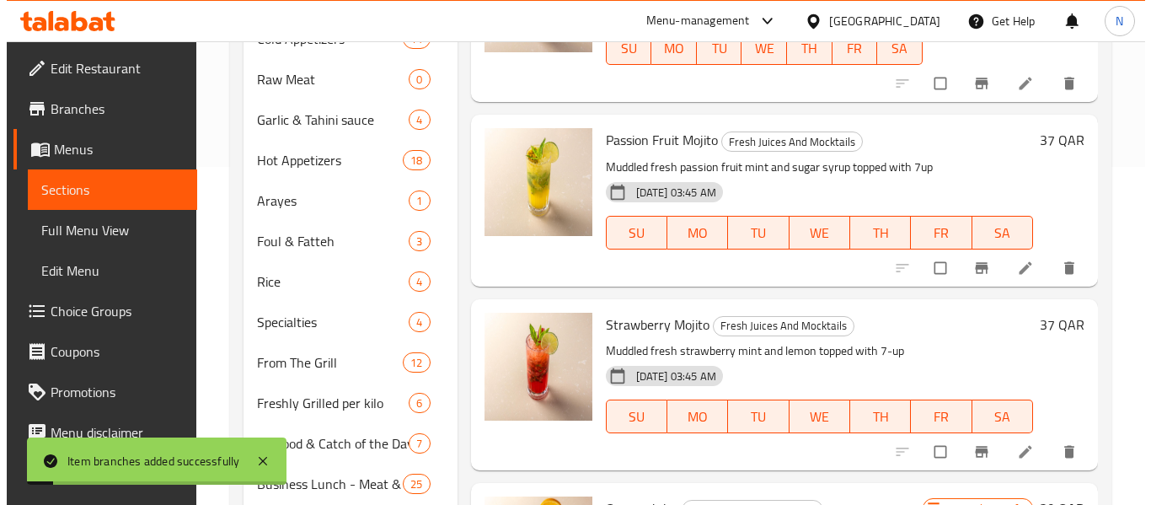
scroll to position [337, 0]
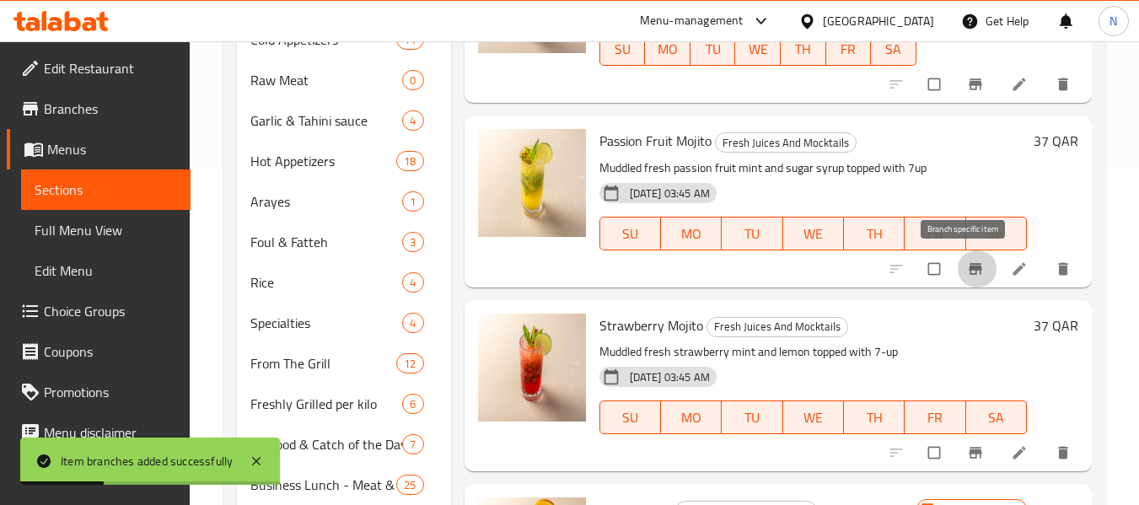
click at [969, 268] on icon "Branch-specific-item" at bounding box center [975, 268] width 17 height 17
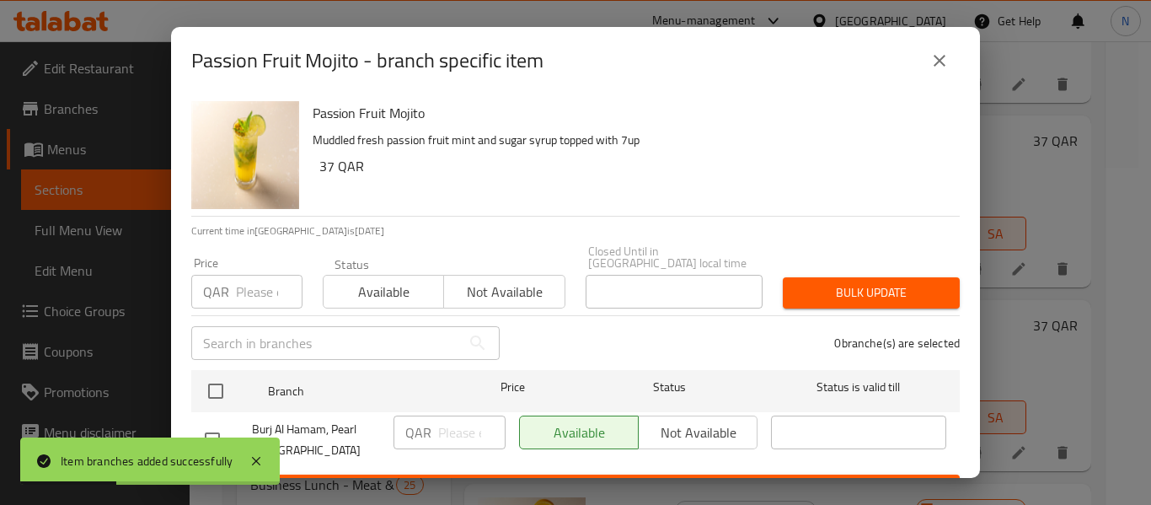
click at [223, 427] on input "checkbox" at bounding box center [212, 439] width 35 height 35
checkbox input "true"
click at [452, 420] on input "number" at bounding box center [471, 433] width 67 height 34
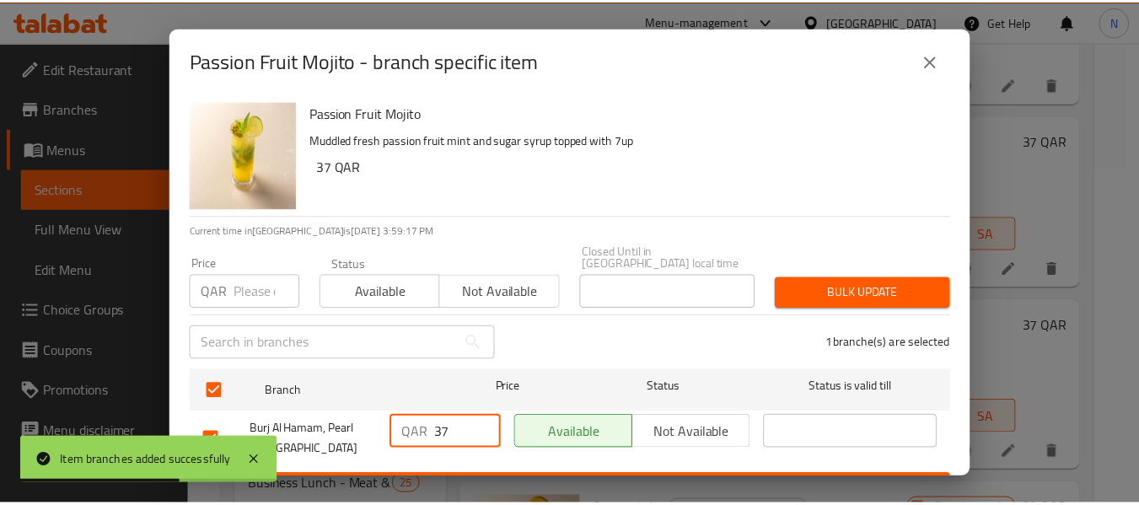
scroll to position [23, 0]
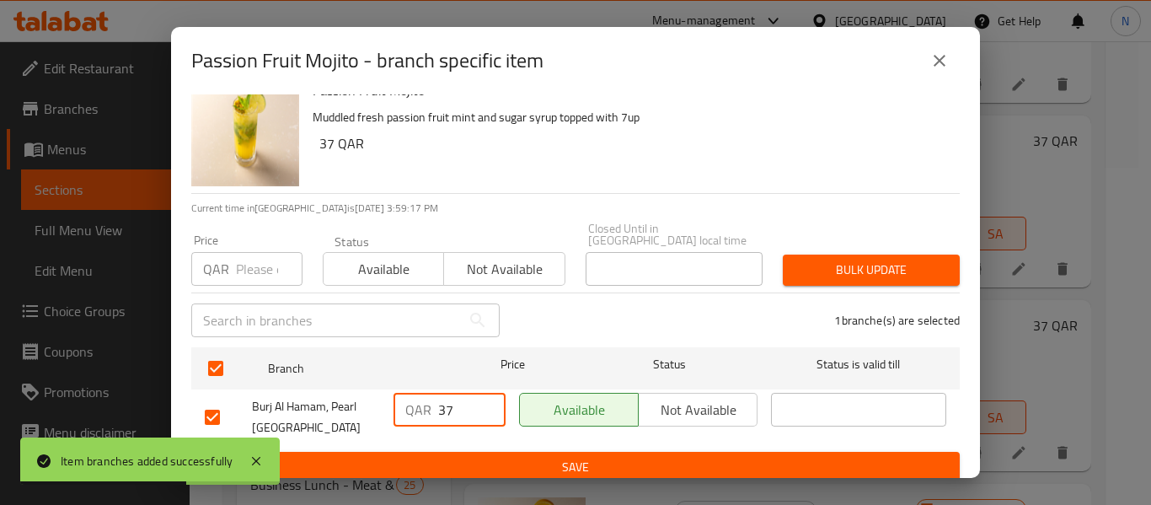
type input "37"
click at [491, 457] on span "Save" at bounding box center [576, 467] width 742 height 21
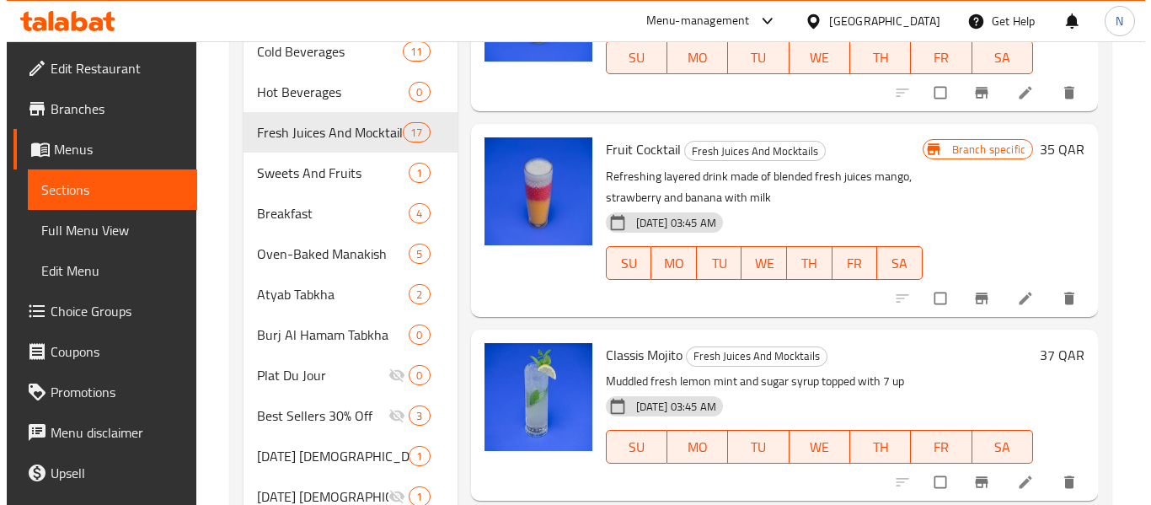
scroll to position [1011, 0]
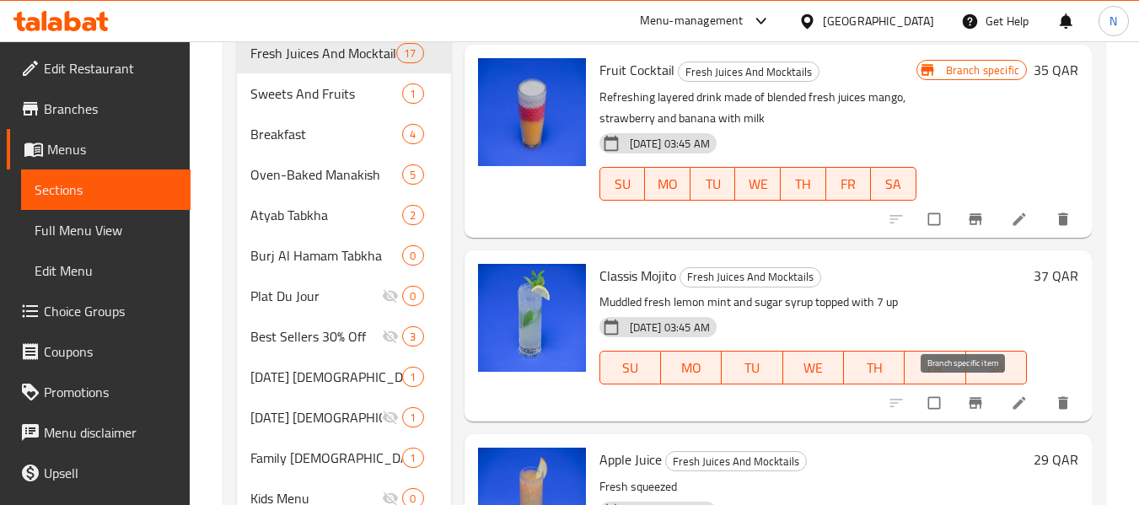
click at [973, 401] on span "Branch-specific-item" at bounding box center [977, 402] width 20 height 17
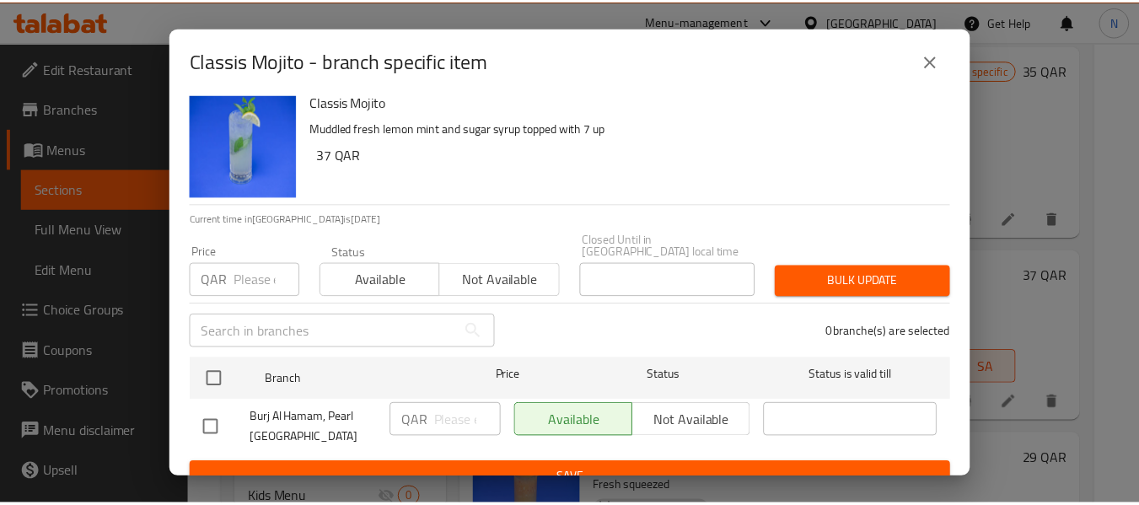
scroll to position [23, 0]
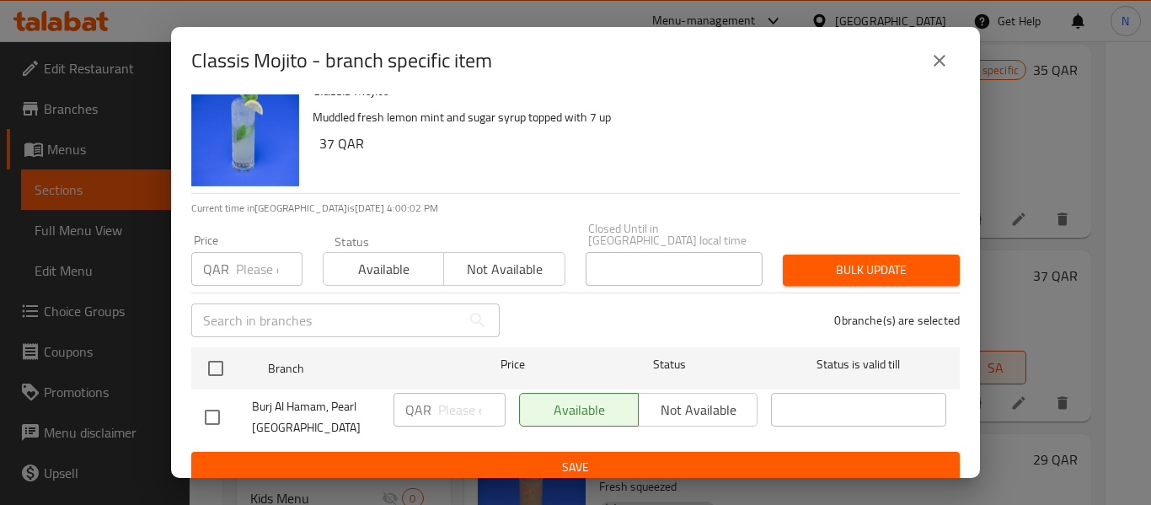
click at [210, 400] on input "checkbox" at bounding box center [212, 417] width 35 height 35
checkbox input "true"
click at [468, 400] on input "number" at bounding box center [471, 410] width 67 height 34
type input "37"
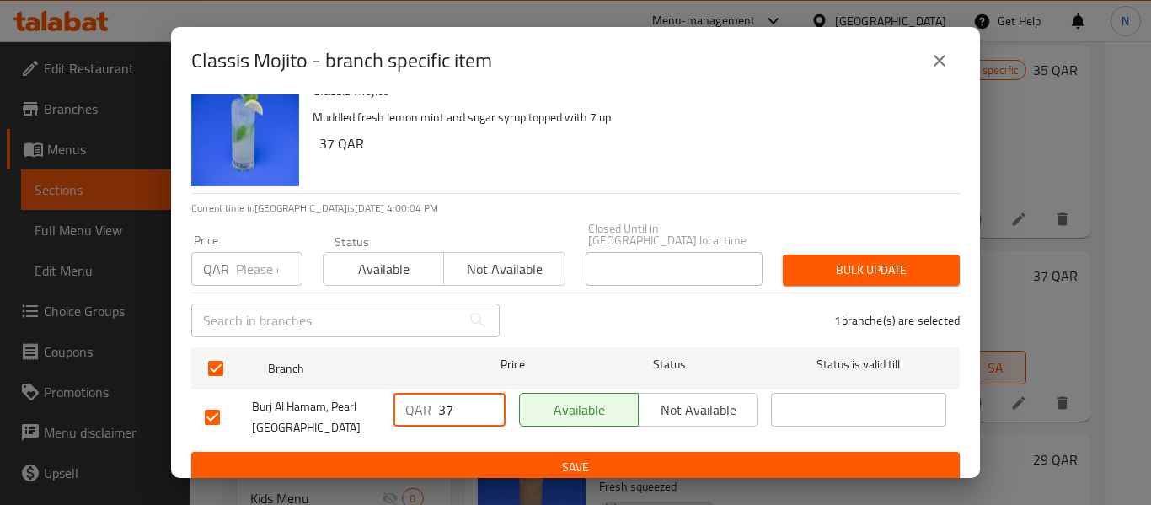
click at [530, 426] on div "Available Not available" at bounding box center [638, 417] width 252 height 62
click at [546, 438] on ul "Branch Price Status Status is valid till Burj Al Hamam, Pearl Qatar QAR 37 ​ Av…" at bounding box center [575, 396] width 769 height 111
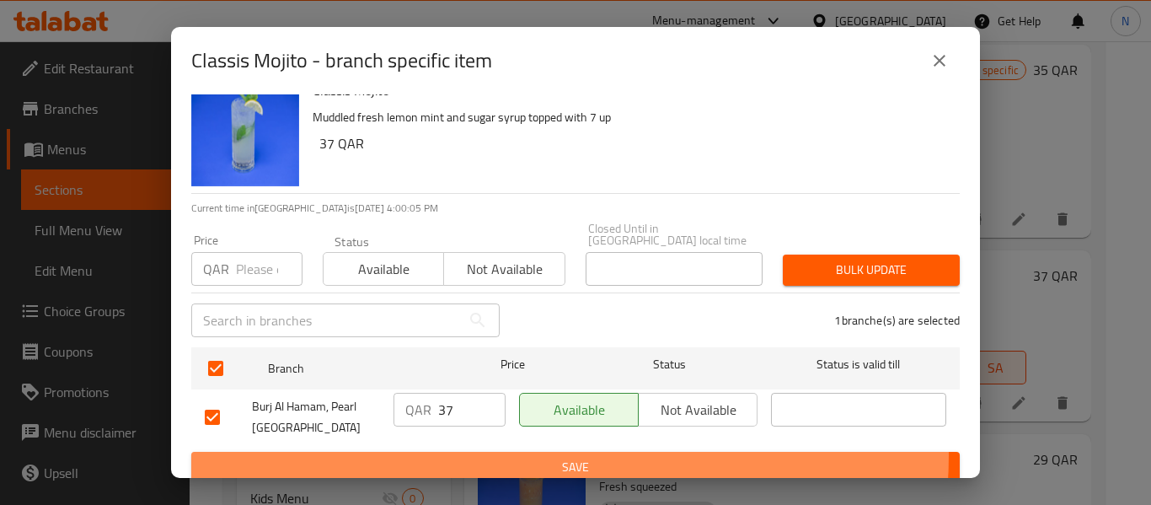
click at [551, 452] on button "Save" at bounding box center [575, 467] width 769 height 31
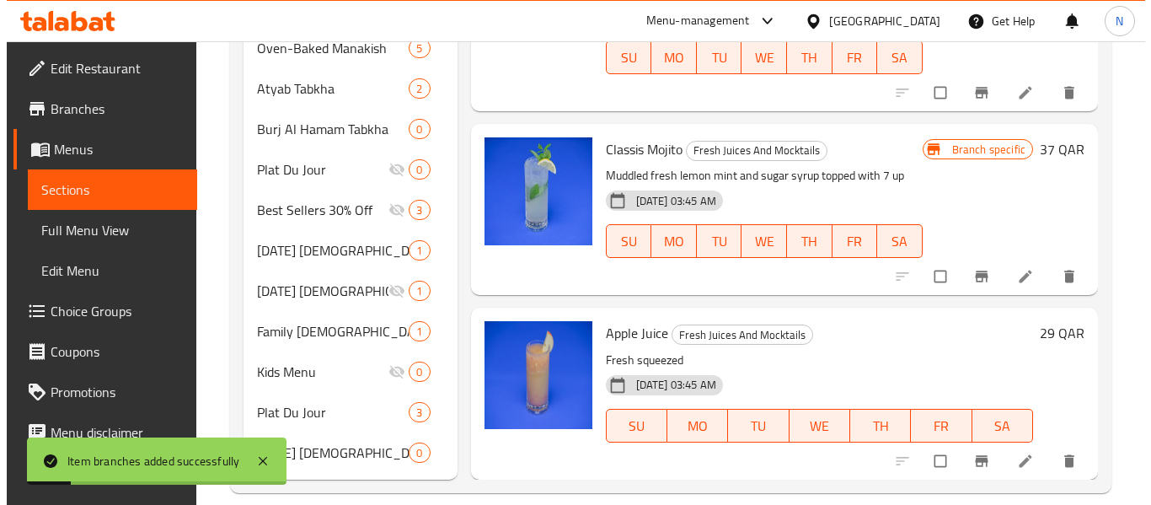
scroll to position [1160, 0]
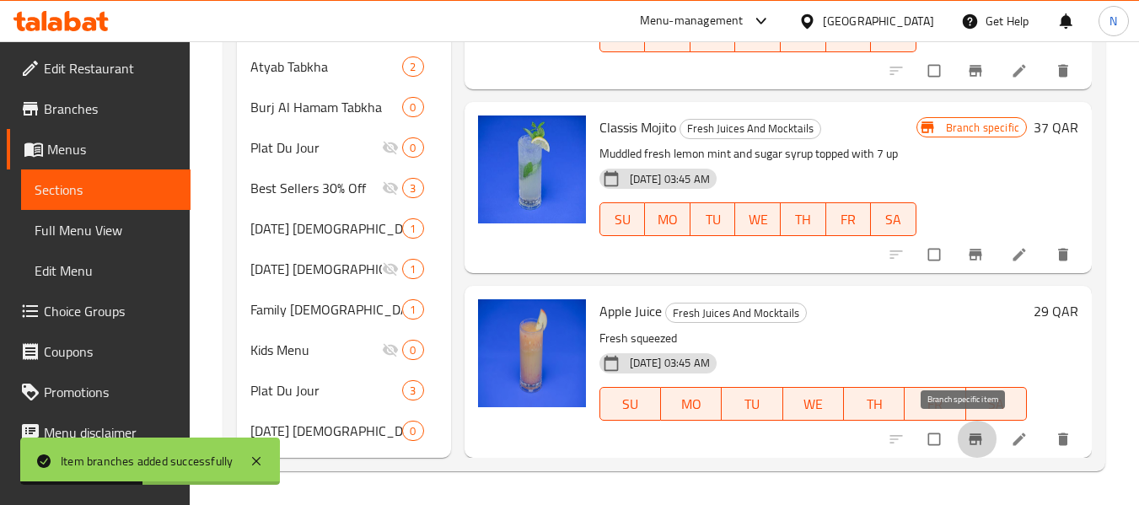
click at [967, 439] on icon "Branch-specific-item" at bounding box center [975, 439] width 17 height 17
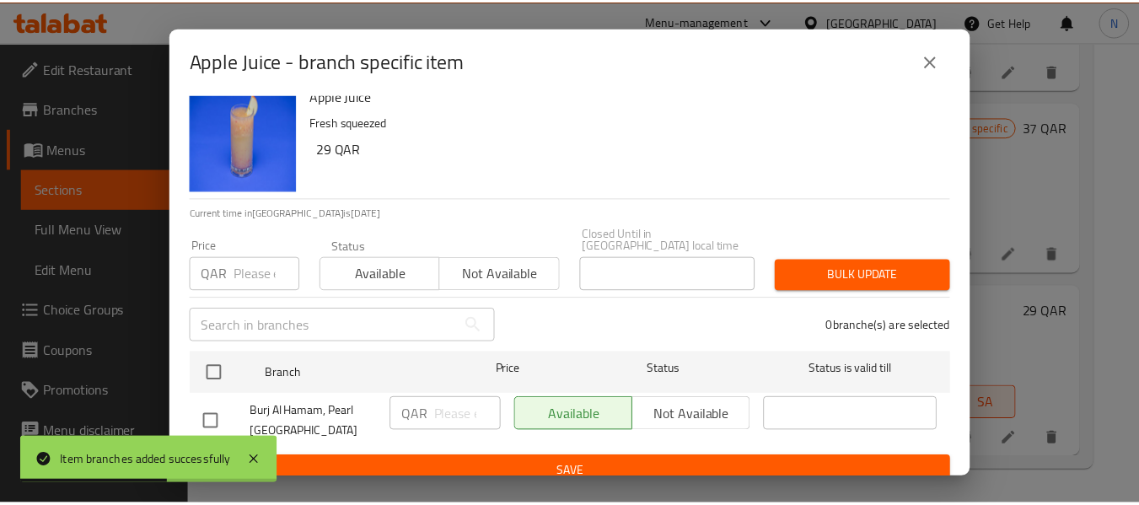
scroll to position [23, 0]
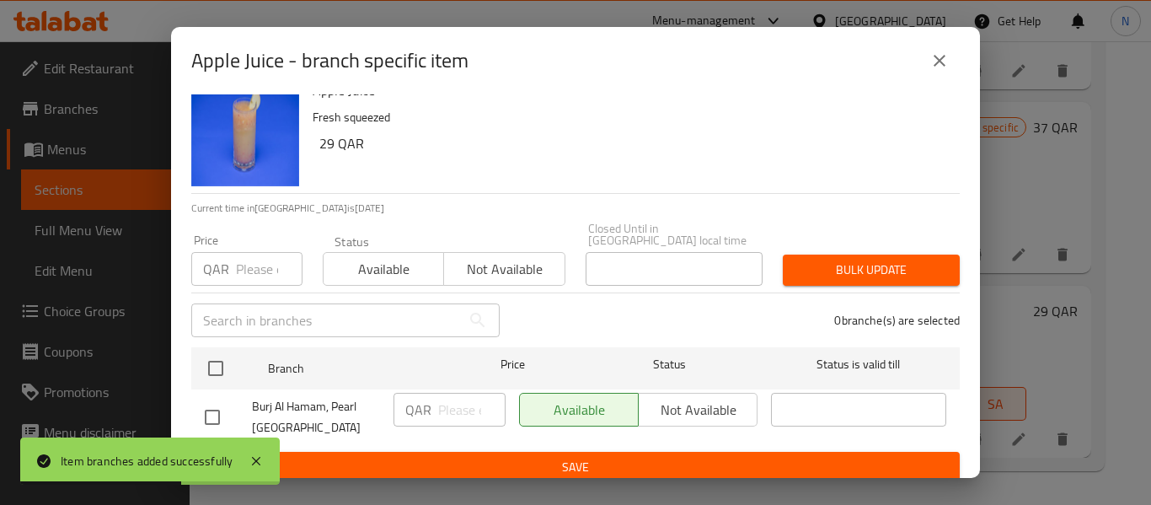
click at [223, 400] on input "checkbox" at bounding box center [212, 417] width 35 height 35
checkbox input "true"
click at [463, 403] on input "number" at bounding box center [471, 410] width 67 height 34
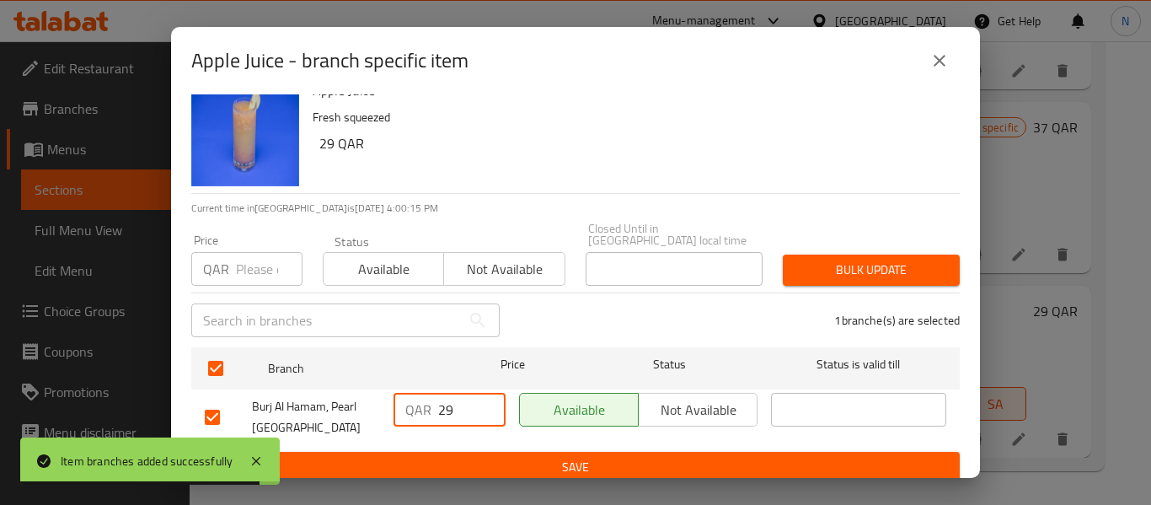
type input "29"
click at [549, 457] on span "Save" at bounding box center [576, 467] width 742 height 21
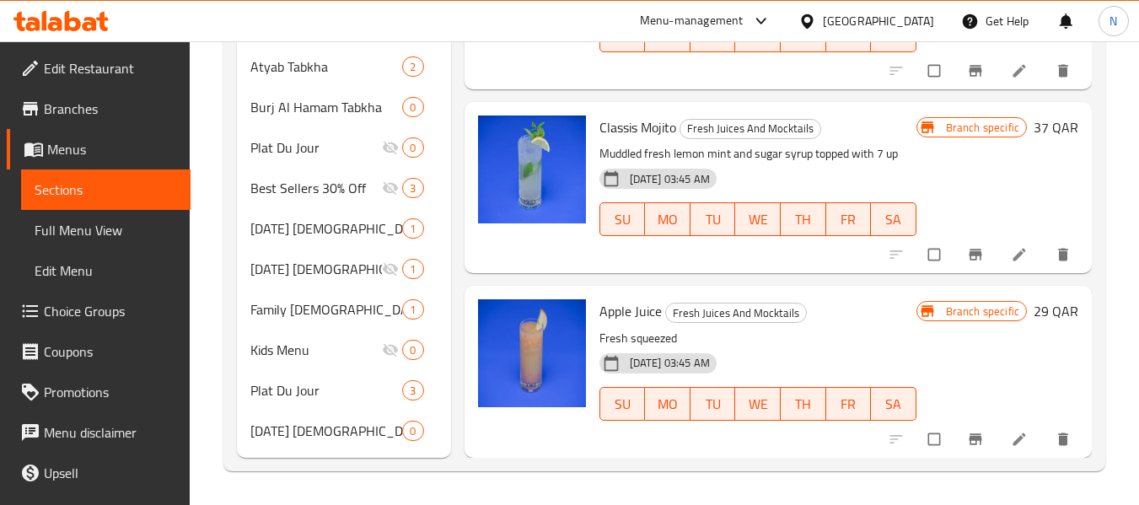
click at [829, 312] on h6 "Apple Juice Fresh Juices And Mocktails" at bounding box center [757, 311] width 317 height 24
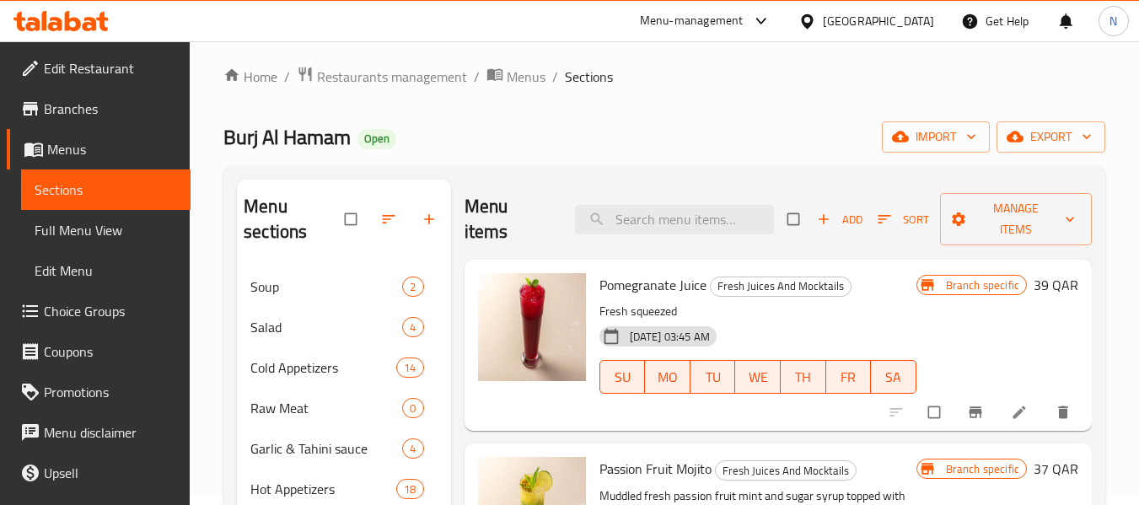
scroll to position [0, 0]
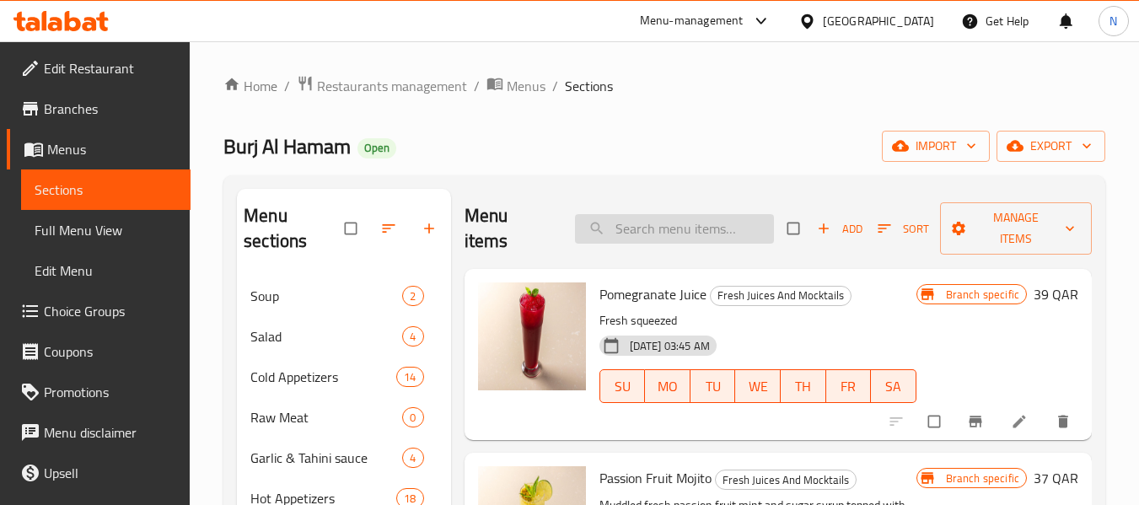
click at [697, 223] on input "search" at bounding box center [674, 228] width 199 height 29
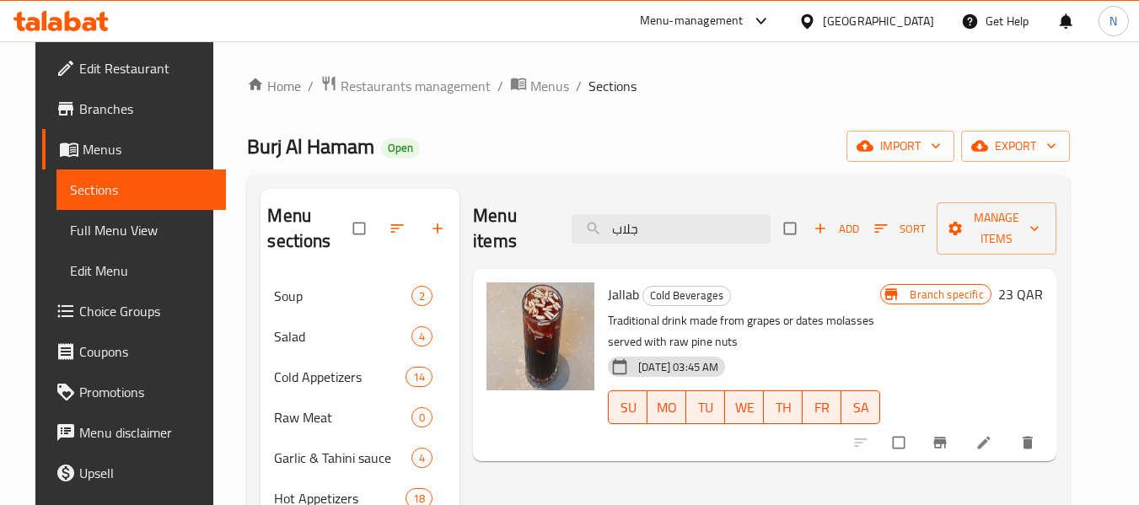
scroll to position [84, 0]
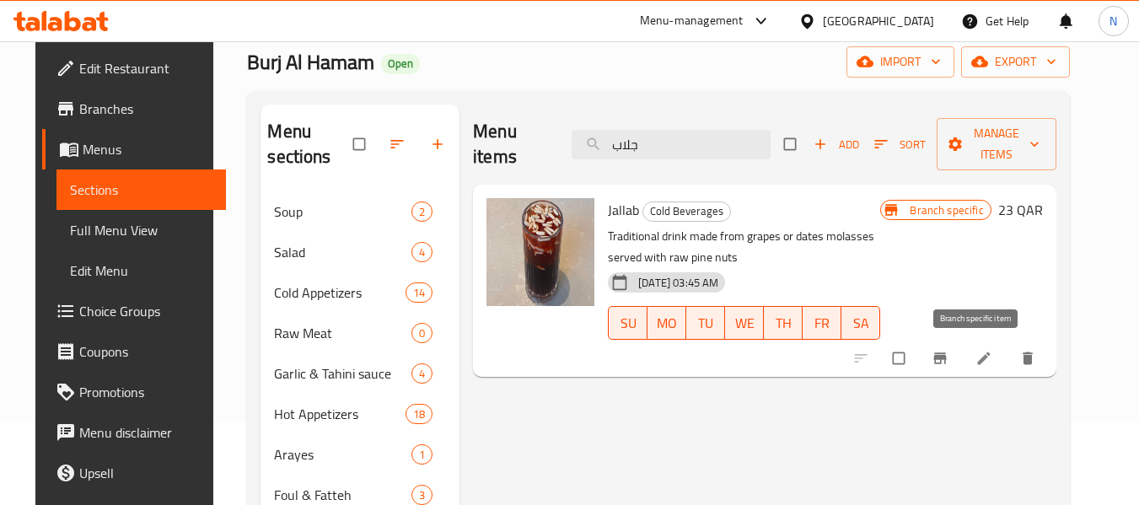
type input "جلاب"
click at [948, 355] on icon "Branch-specific-item" at bounding box center [939, 358] width 17 height 17
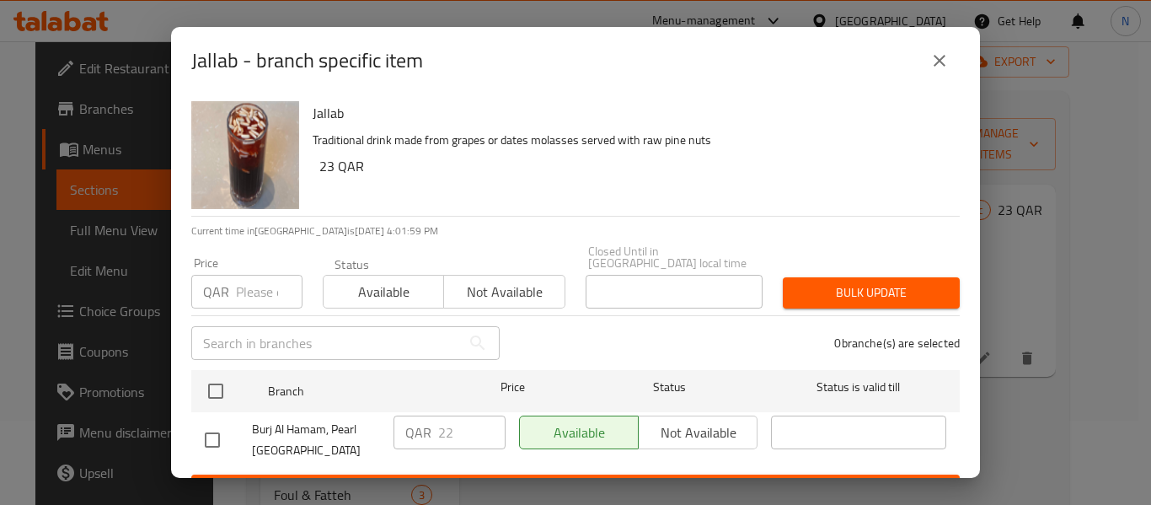
click at [206, 428] on input "checkbox" at bounding box center [212, 439] width 35 height 35
checkbox input "true"
type input "23"
click at [482, 416] on input "23" at bounding box center [471, 433] width 67 height 34
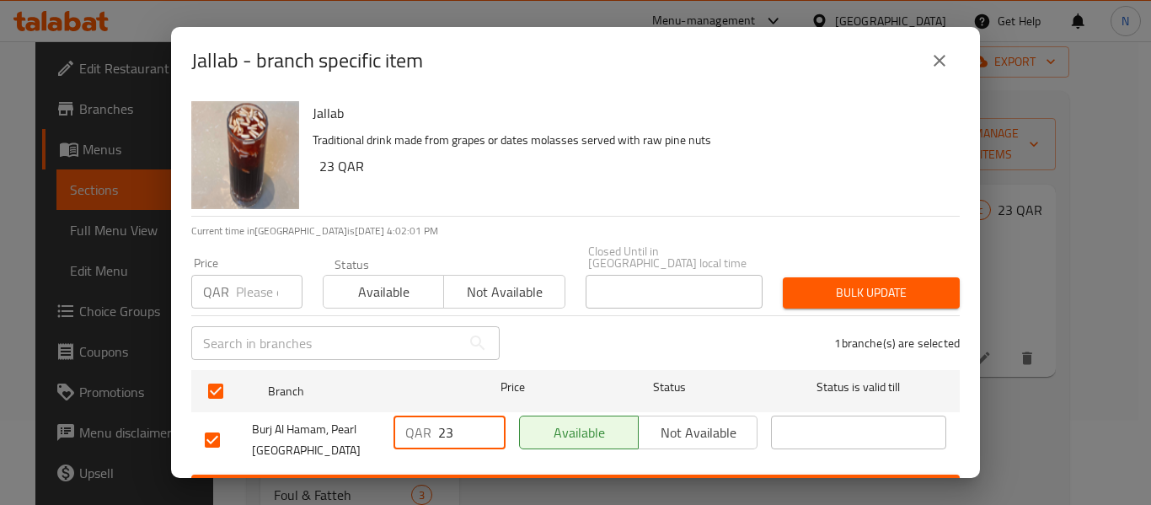
click at [501, 475] on button "Save" at bounding box center [575, 490] width 769 height 31
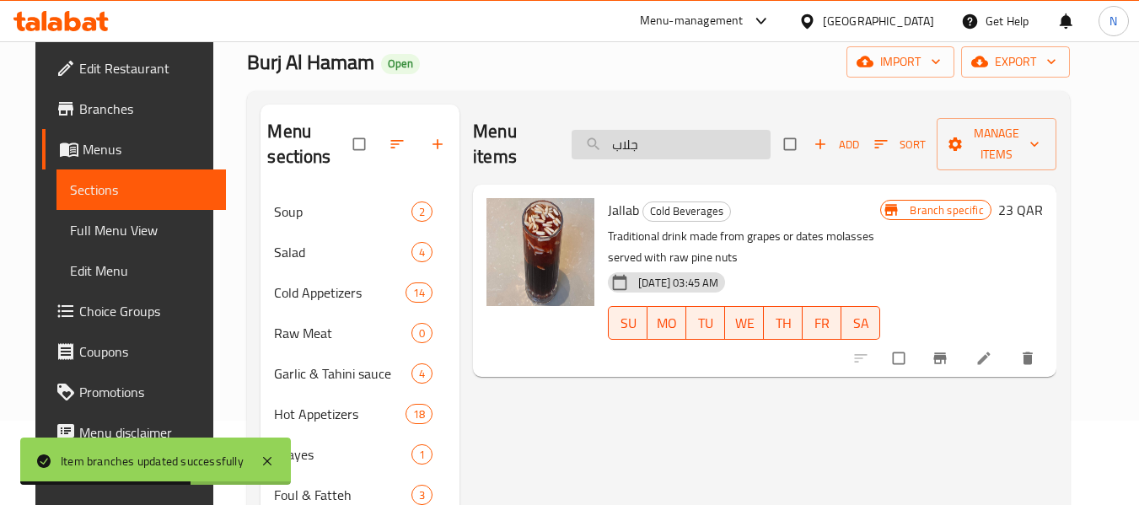
click at [702, 154] on input "جلاب" at bounding box center [670, 144] width 199 height 29
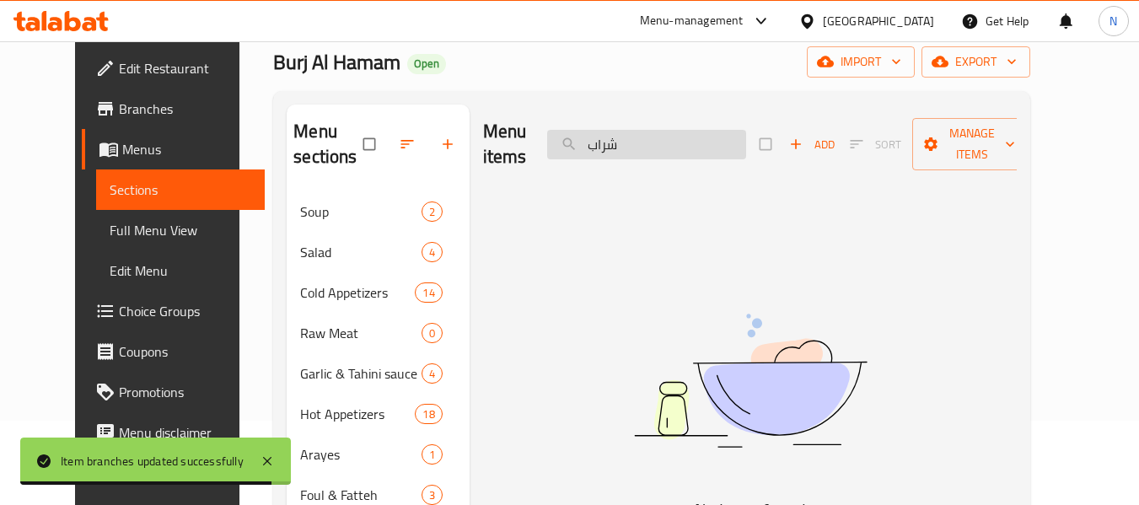
click at [700, 142] on input "شراب" at bounding box center [646, 144] width 199 height 29
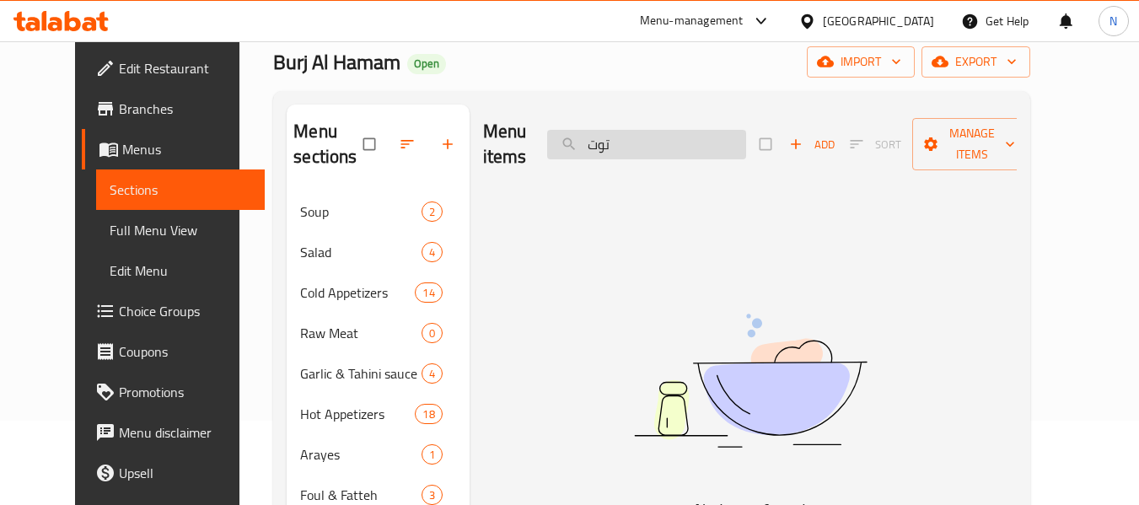
click at [667, 157] on input "توت" at bounding box center [646, 144] width 199 height 29
click at [665, 137] on input "ورد" at bounding box center [646, 144] width 199 height 29
click at [661, 130] on input "ورد" at bounding box center [646, 144] width 199 height 29
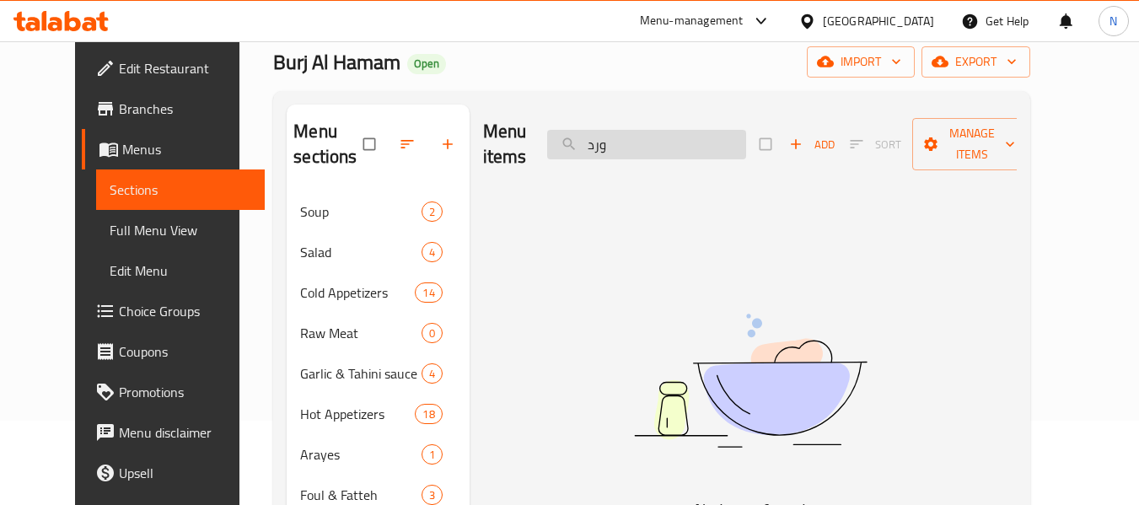
click at [661, 130] on input "ورد" at bounding box center [646, 144] width 199 height 29
click at [707, 156] on input "لبن ع" at bounding box center [646, 144] width 199 height 29
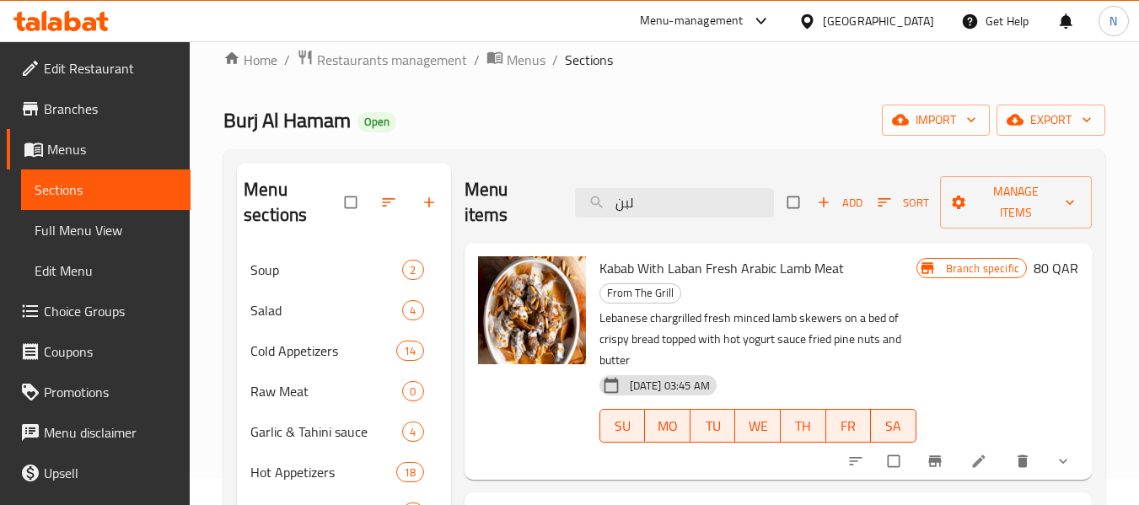
scroll to position [0, 0]
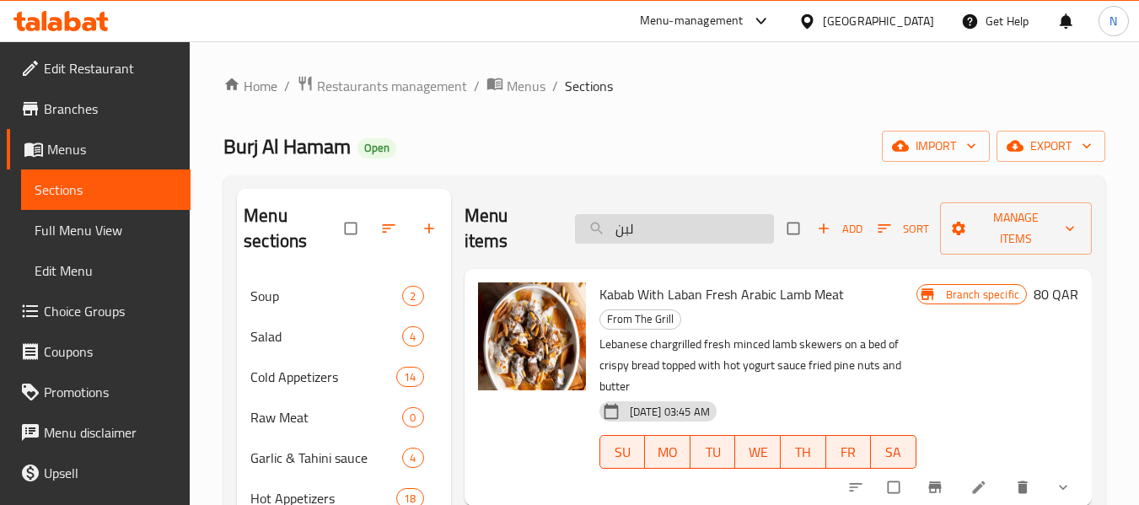
click at [731, 229] on input "لبن" at bounding box center [674, 228] width 199 height 29
click at [648, 237] on input "لبن" at bounding box center [674, 228] width 199 height 29
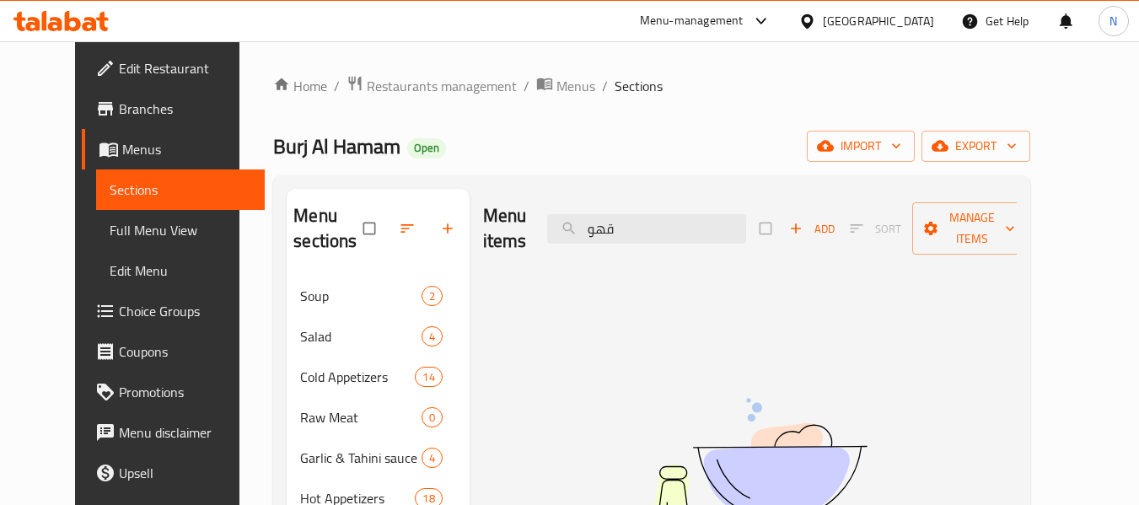
type input "قهو"
click at [611, 397] on img at bounding box center [749, 464] width 421 height 223
click at [641, 223] on input "قهو" at bounding box center [646, 228] width 199 height 29
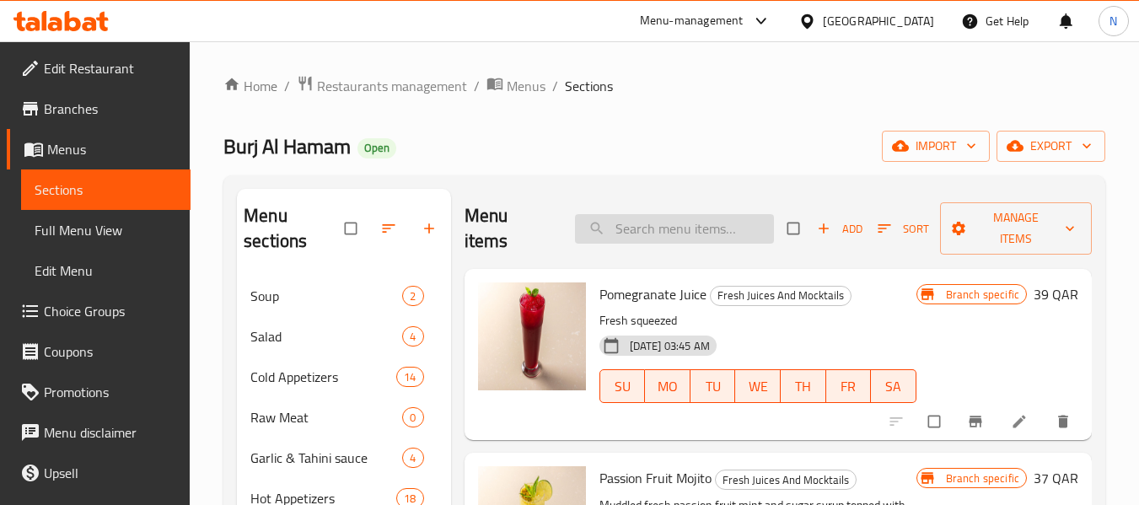
click at [727, 228] on input "search" at bounding box center [674, 228] width 199 height 29
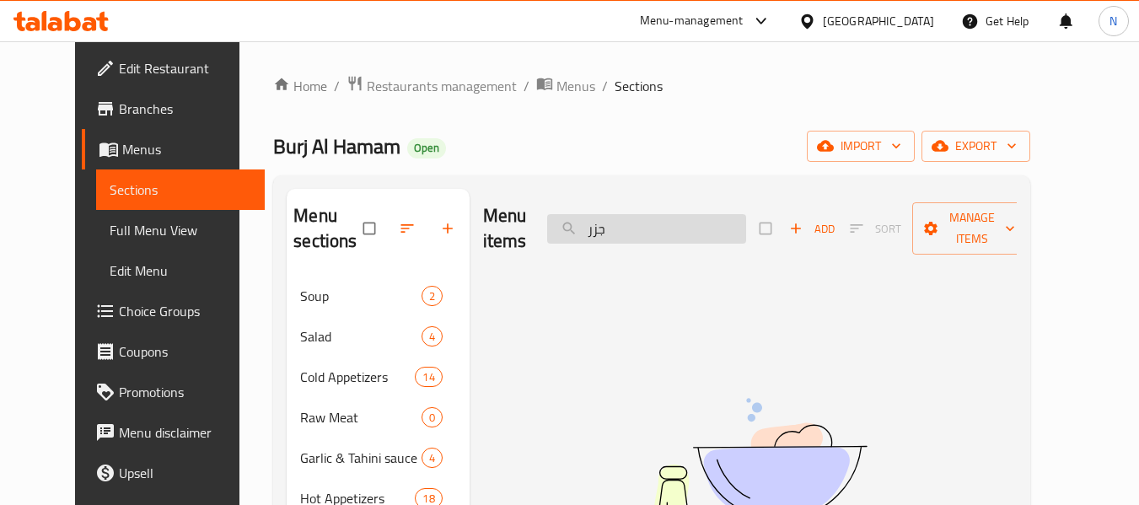
click at [713, 232] on input "جزر" at bounding box center [646, 228] width 199 height 29
type input "جزر"
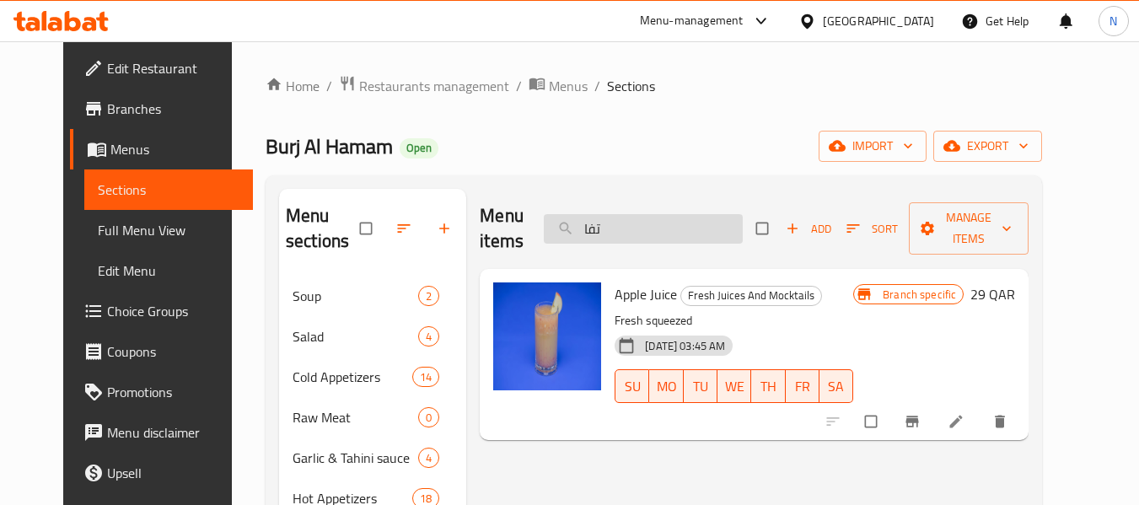
click at [711, 239] on input "تفا" at bounding box center [643, 228] width 199 height 29
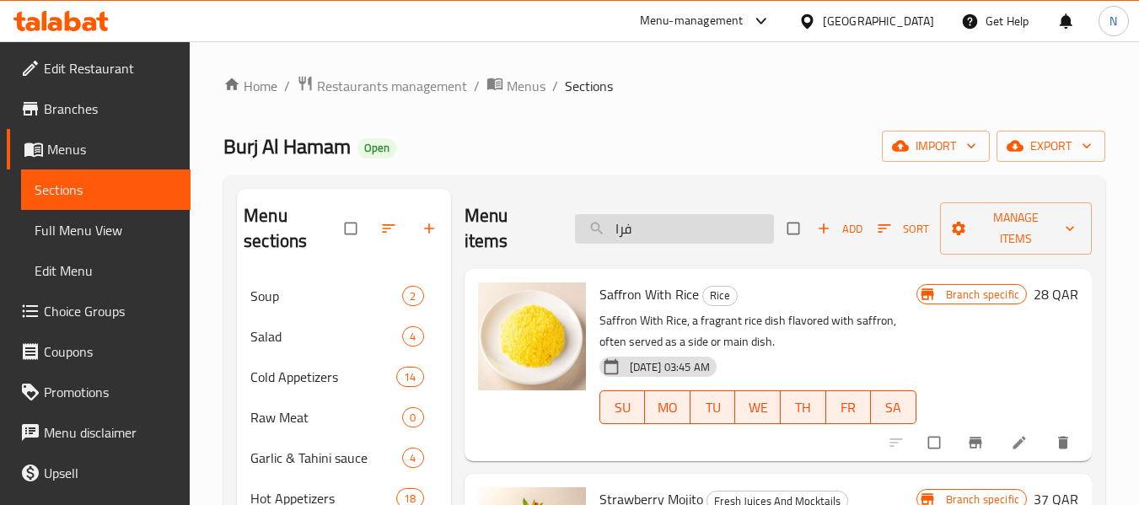
click at [711, 239] on input "فرا" at bounding box center [674, 228] width 199 height 29
click at [711, 235] on input "فرا" at bounding box center [674, 228] width 199 height 29
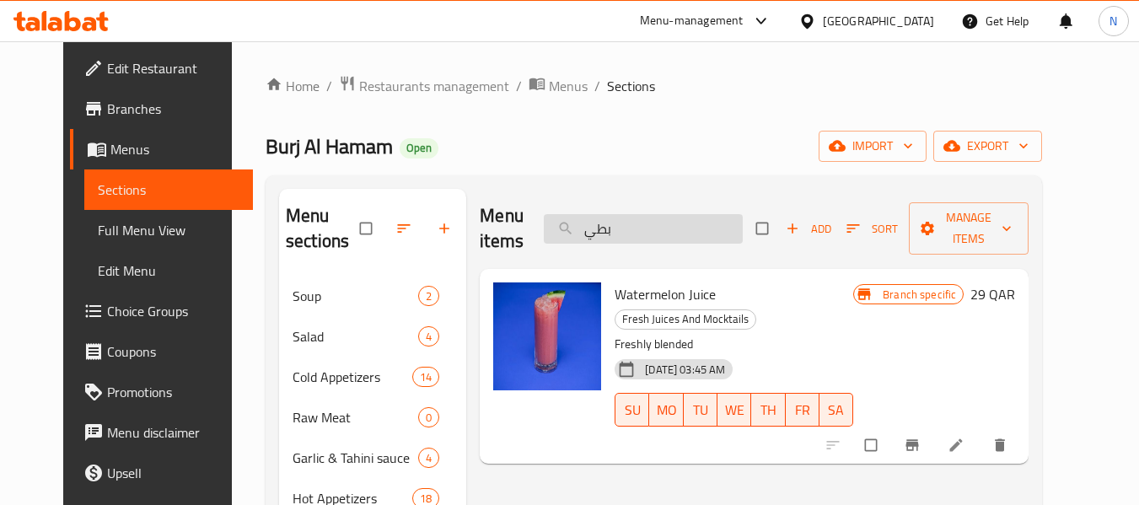
click at [711, 235] on input "بطي" at bounding box center [643, 228] width 199 height 29
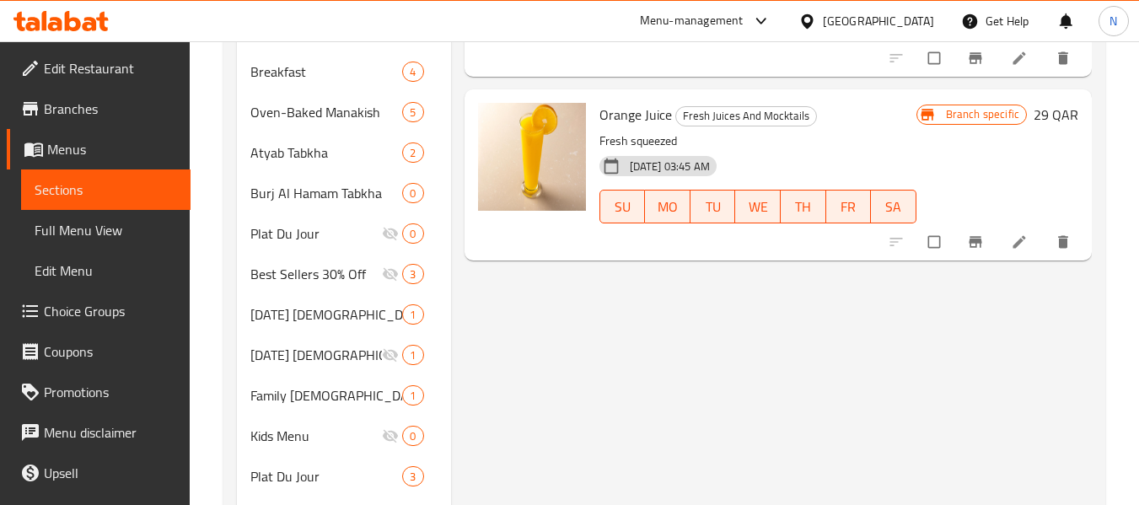
scroll to position [1075, 0]
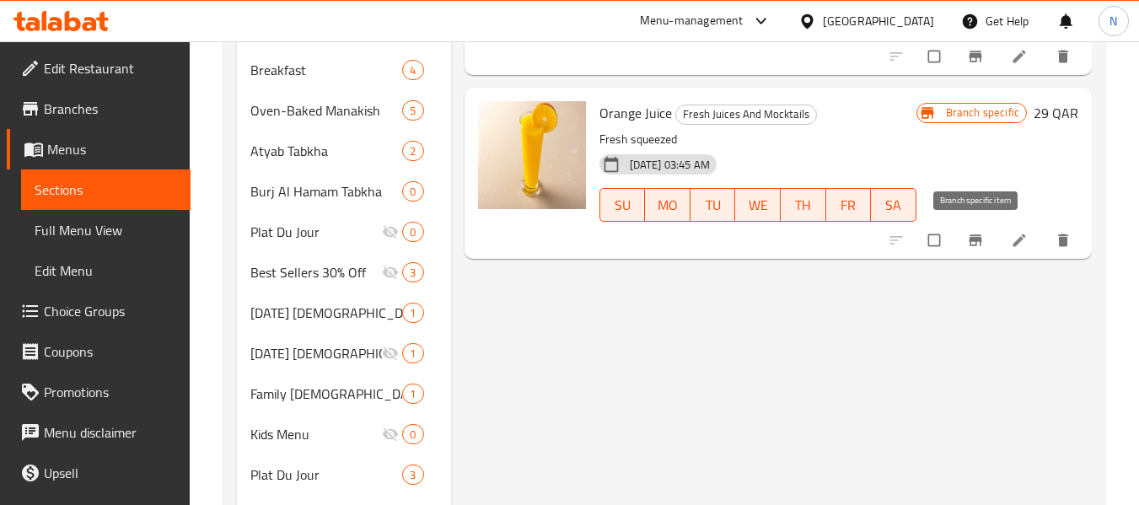
click at [975, 228] on button "Branch-specific-item" at bounding box center [977, 240] width 40 height 37
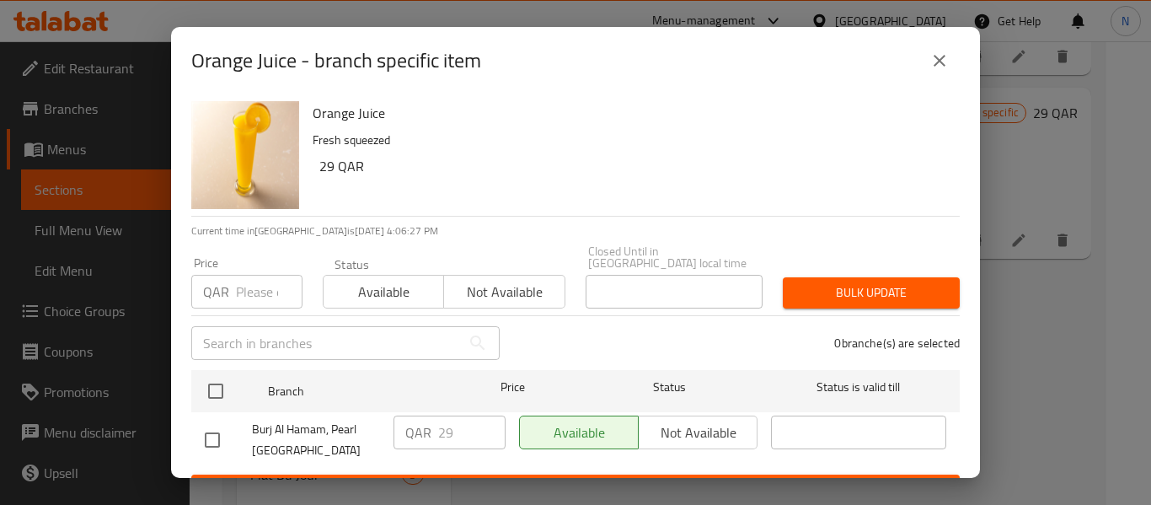
click at [954, 58] on button "close" at bounding box center [940, 60] width 40 height 40
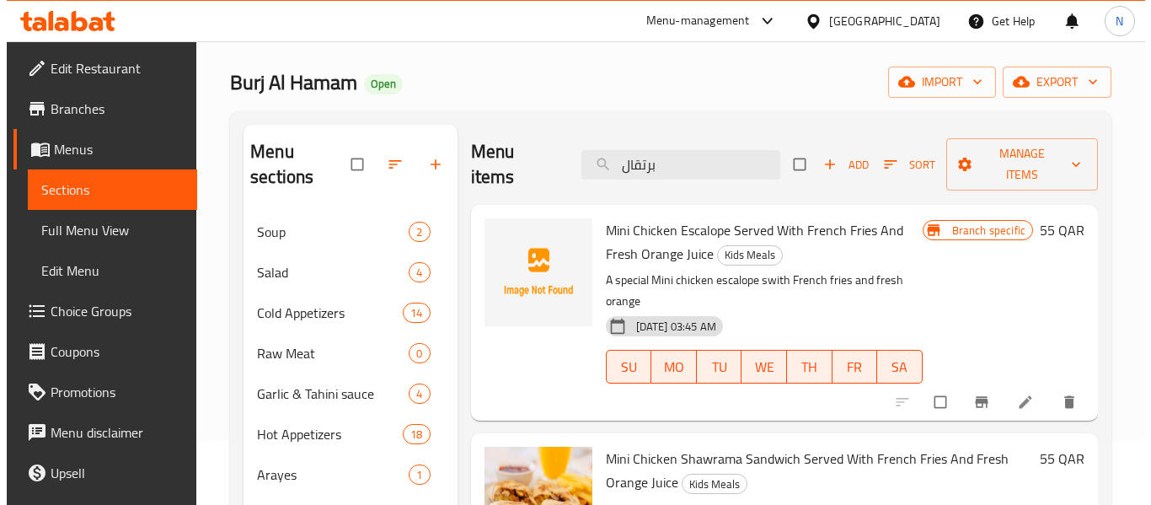
scroll to position [0, 0]
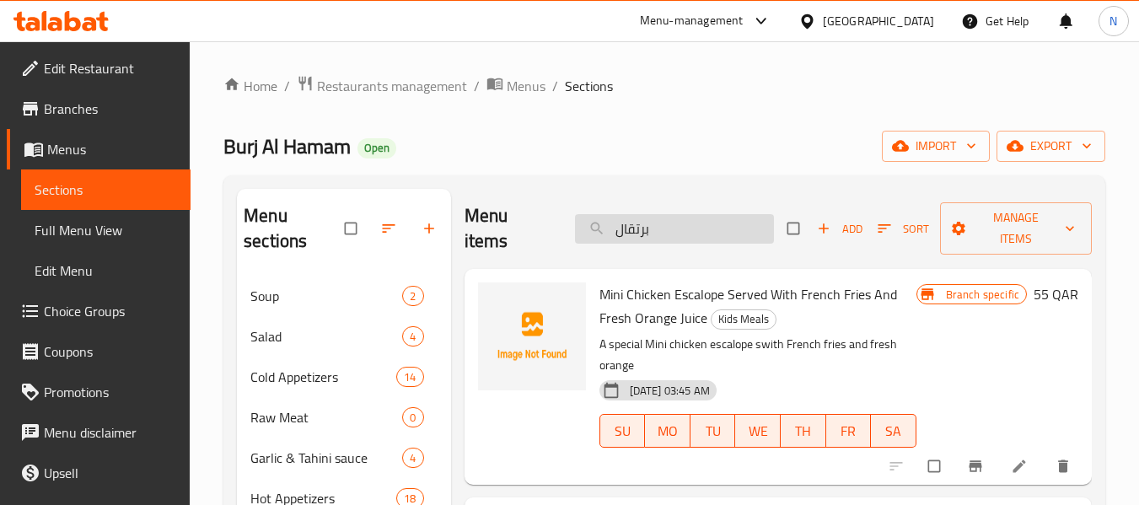
click at [658, 233] on input "برتقال" at bounding box center [674, 228] width 199 height 29
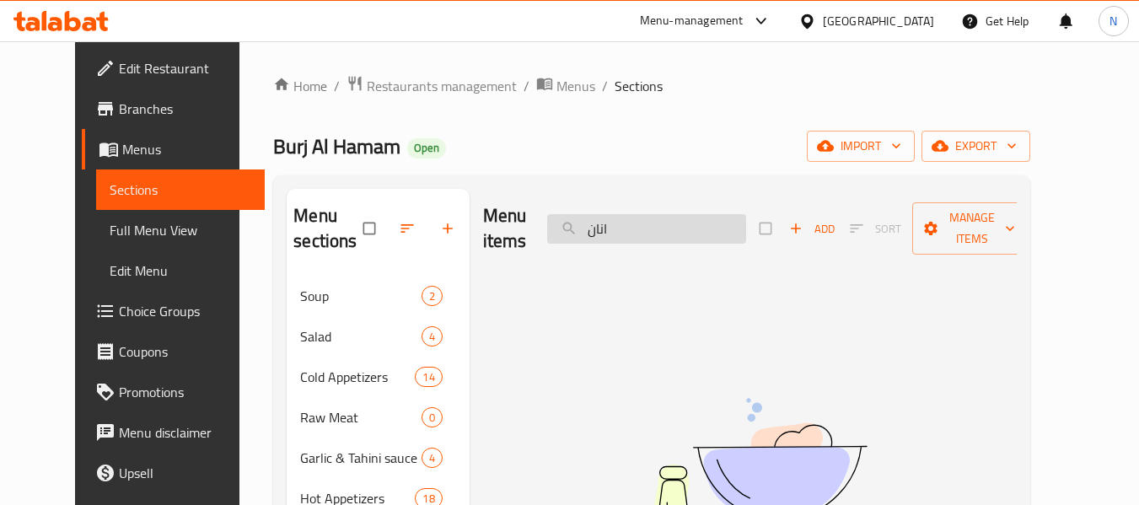
click at [658, 233] on input "انان" at bounding box center [646, 228] width 199 height 29
type input "ا"
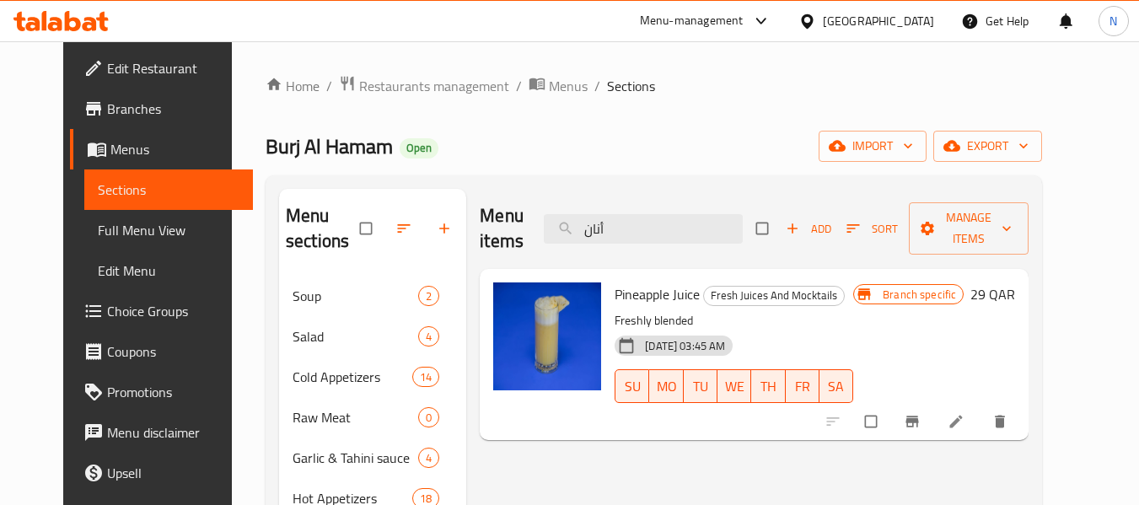
click at [934, 410] on button "Branch-specific-item" at bounding box center [913, 421] width 40 height 37
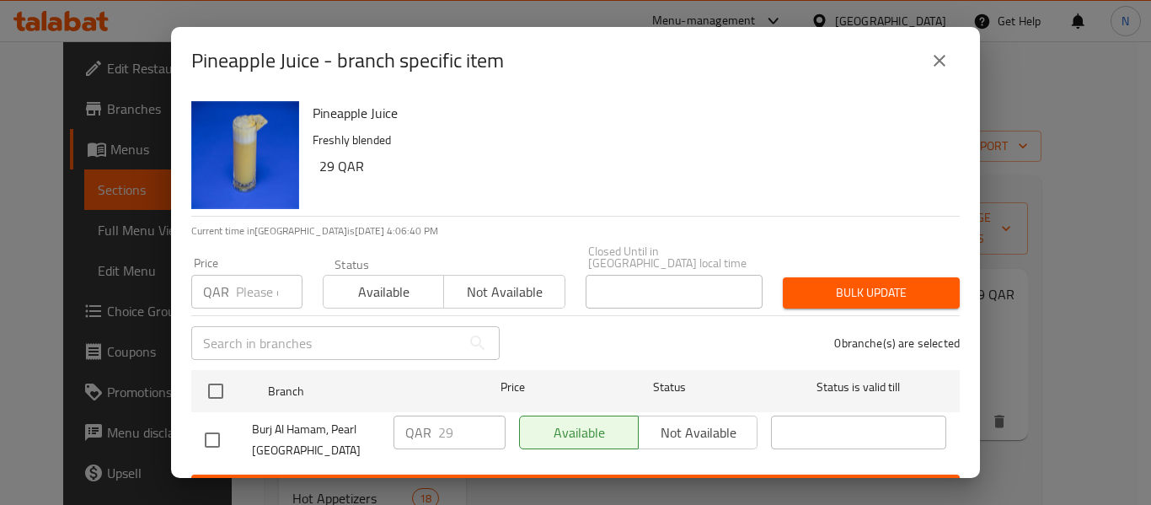
click at [932, 64] on icon "close" at bounding box center [940, 61] width 20 height 20
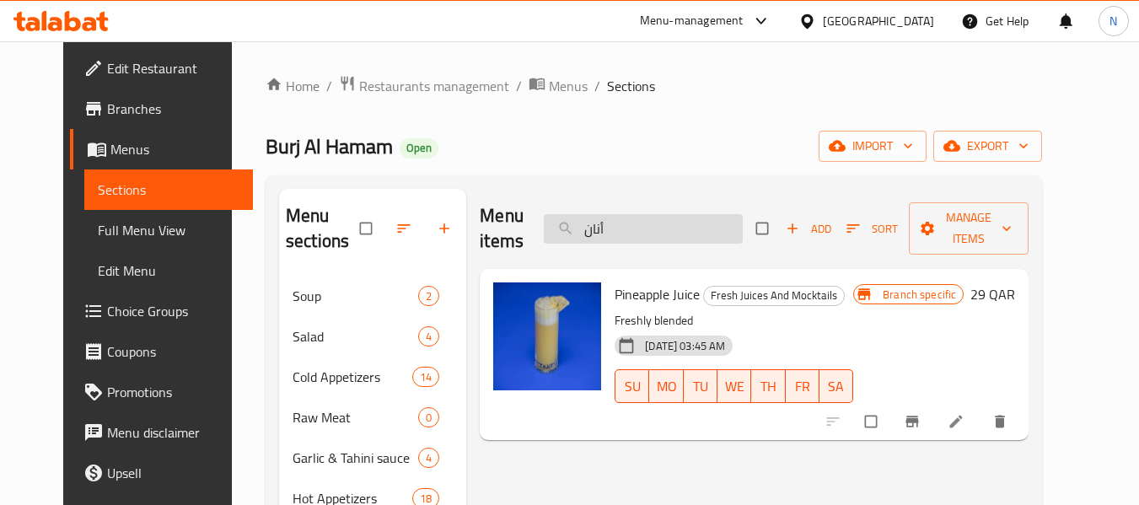
click at [727, 225] on input "أنان" at bounding box center [643, 228] width 199 height 29
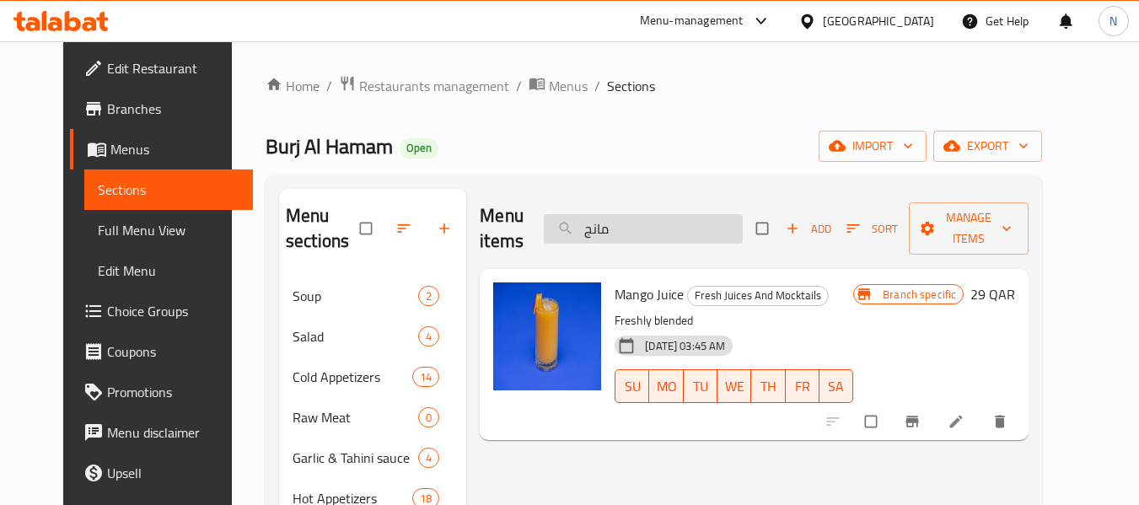
click at [710, 222] on input "مانج" at bounding box center [643, 228] width 199 height 29
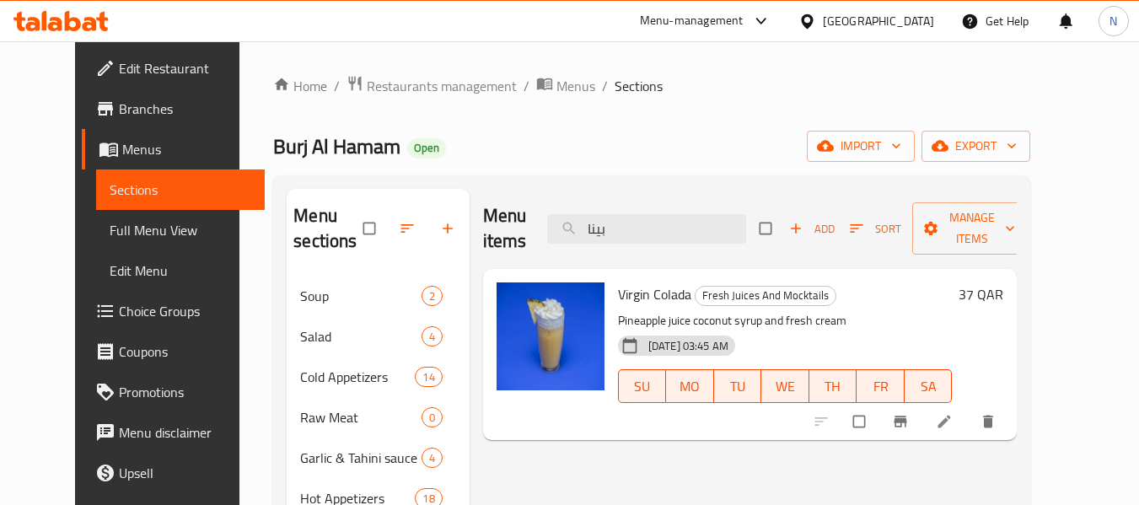
type input "بينا"
click at [909, 420] on icon "Branch-specific-item" at bounding box center [900, 421] width 17 height 17
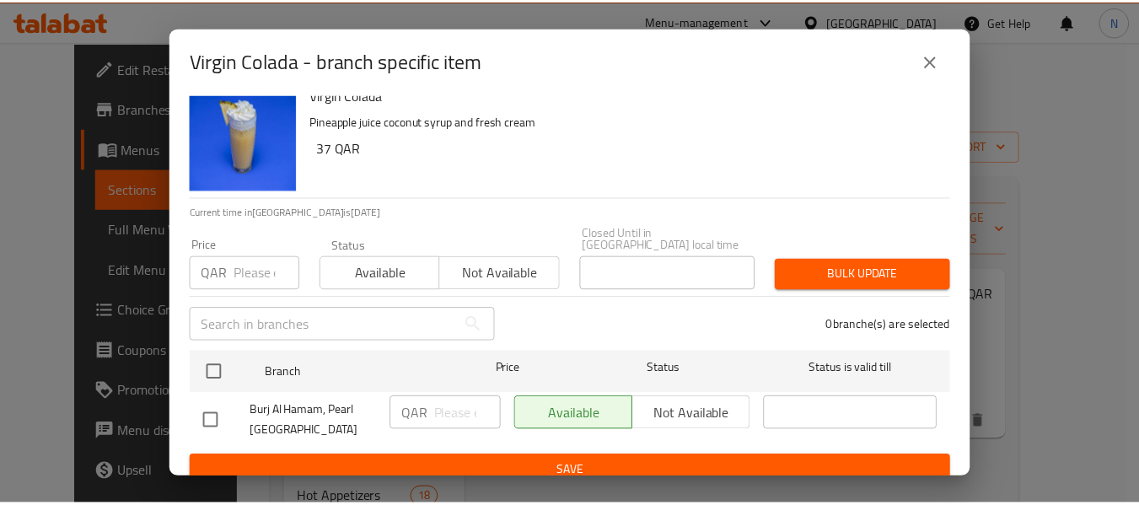
scroll to position [23, 0]
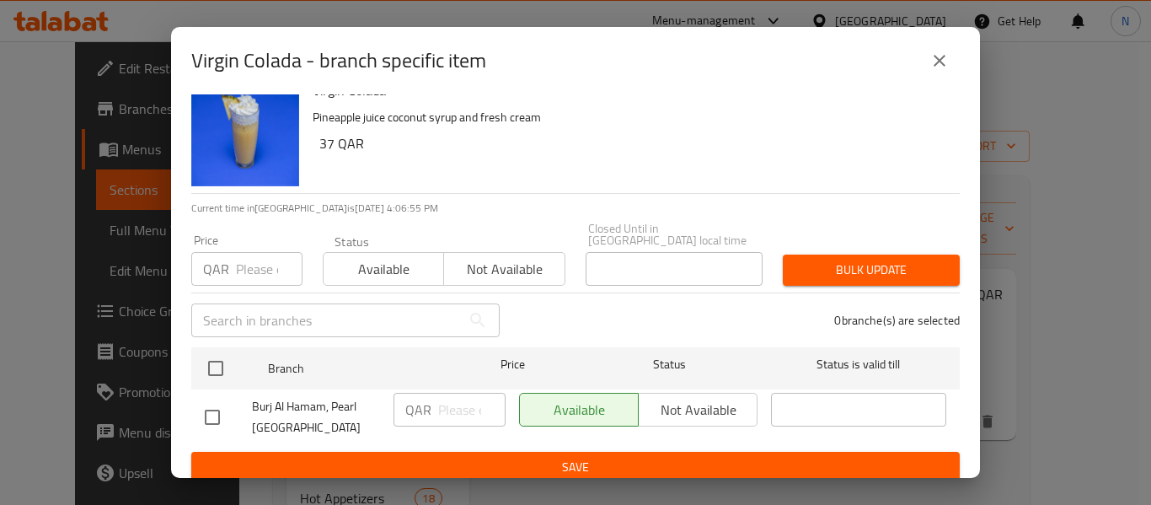
click at [958, 62] on button "close" at bounding box center [940, 60] width 40 height 40
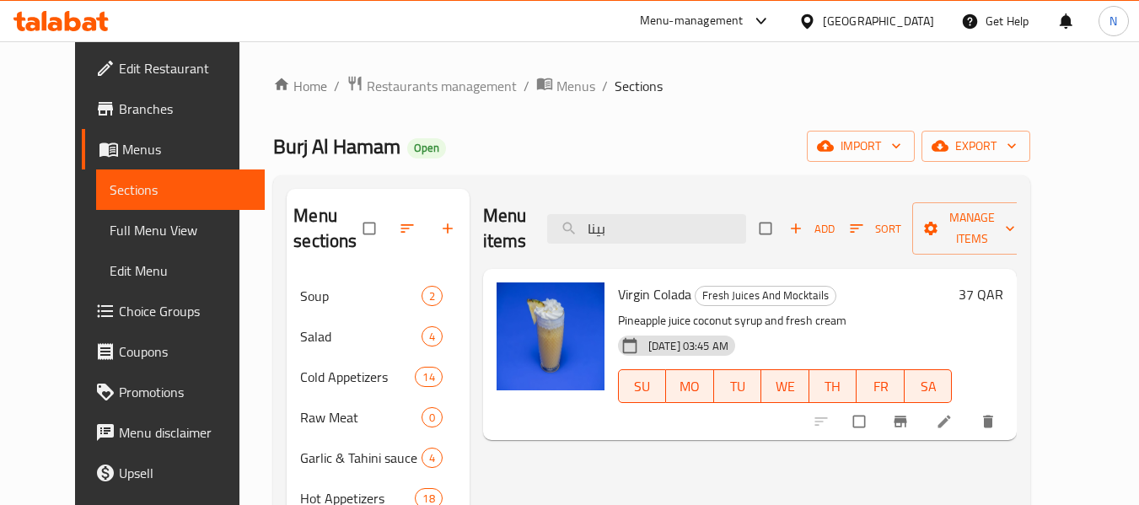
click at [969, 431] on li at bounding box center [945, 421] width 47 height 27
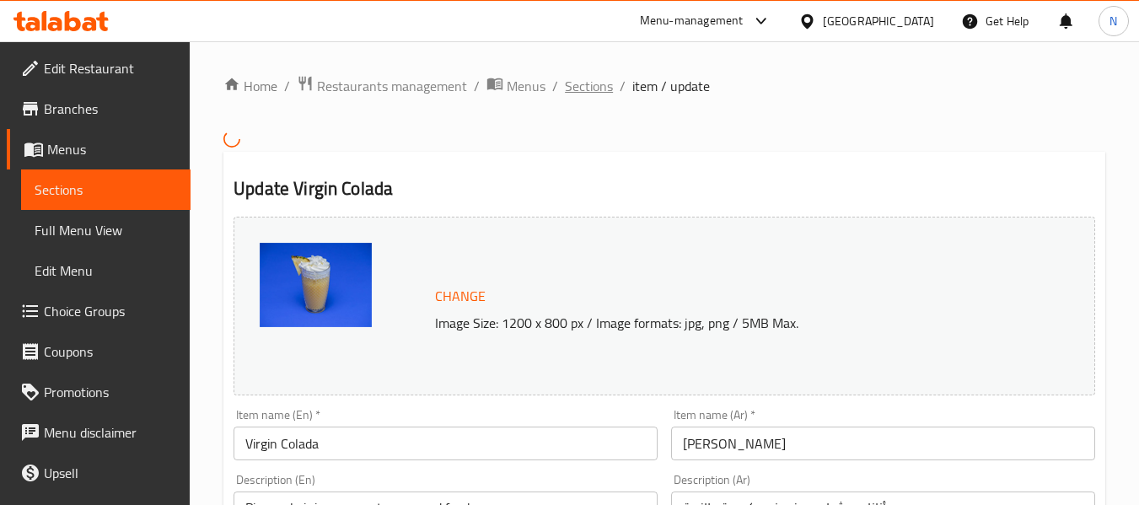
click at [581, 88] on span "Sections" at bounding box center [589, 86] width 48 height 20
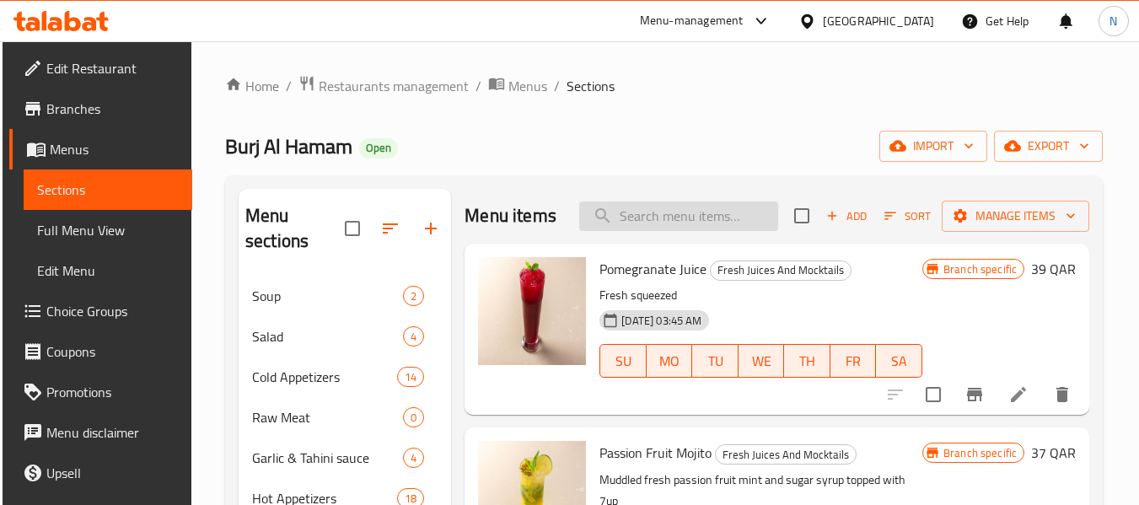
click at [691, 231] on input "search" at bounding box center [678, 215] width 199 height 29
click at [693, 231] on input "search" at bounding box center [678, 215] width 199 height 29
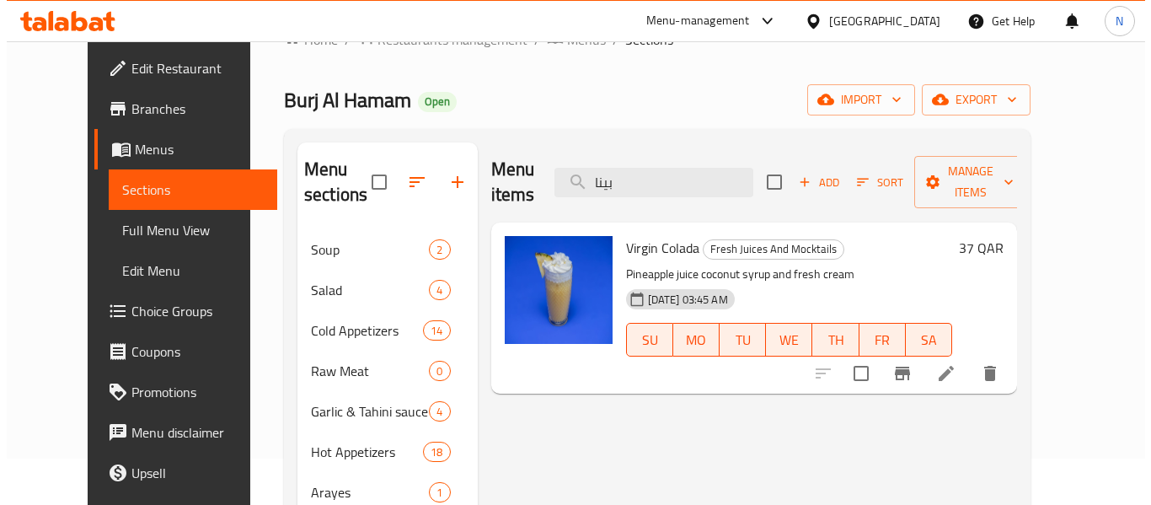
scroll to position [84, 0]
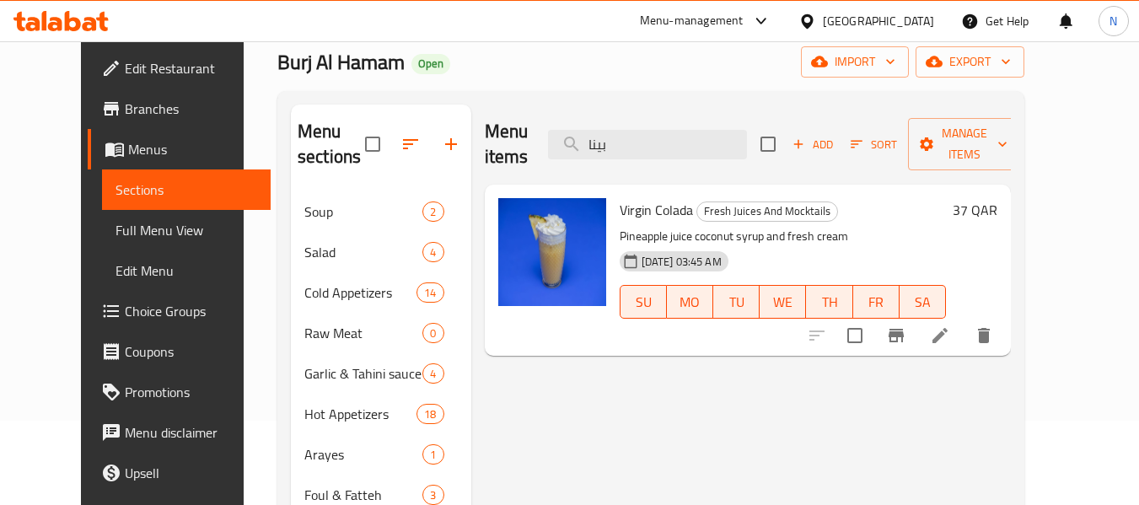
type input "بينا"
click at [916, 321] on button "Branch-specific-item" at bounding box center [896, 335] width 40 height 40
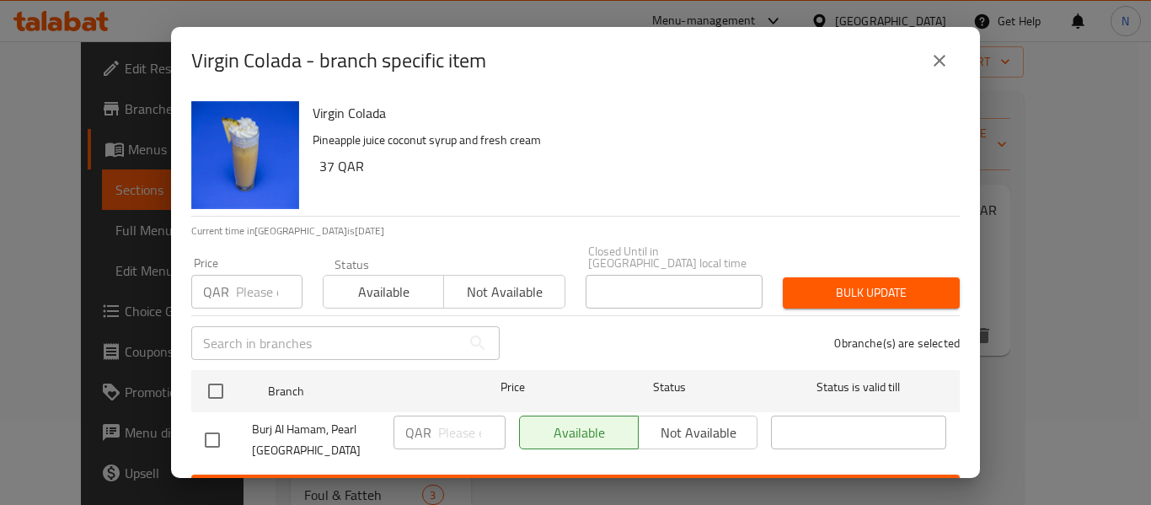
click at [214, 422] on input "checkbox" at bounding box center [212, 439] width 35 height 35
checkbox input "true"
click at [457, 431] on input "number" at bounding box center [471, 433] width 67 height 34
type input "7"
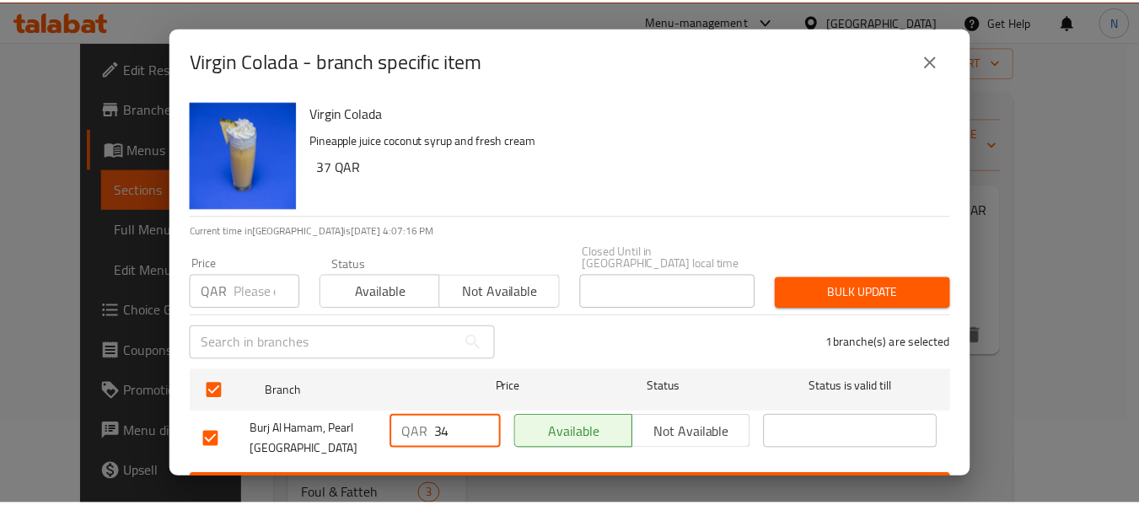
scroll to position [23, 0]
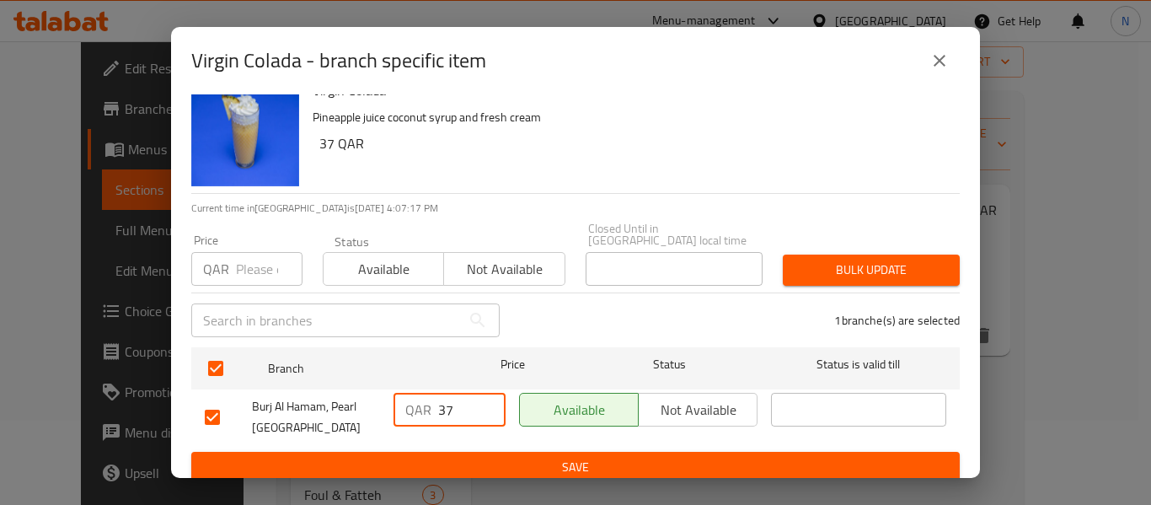
type input "37"
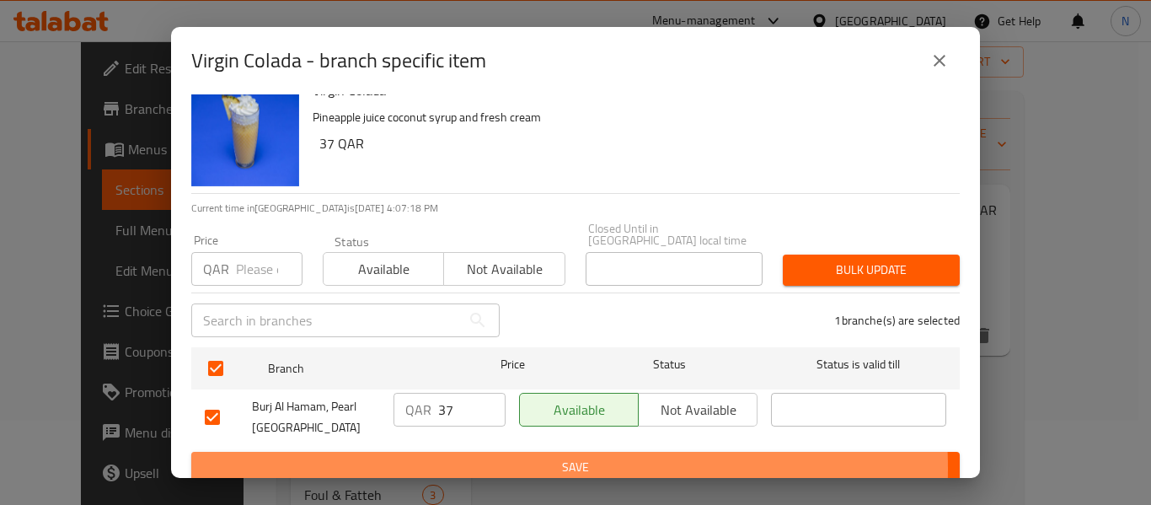
click at [494, 457] on span "Save" at bounding box center [576, 467] width 742 height 21
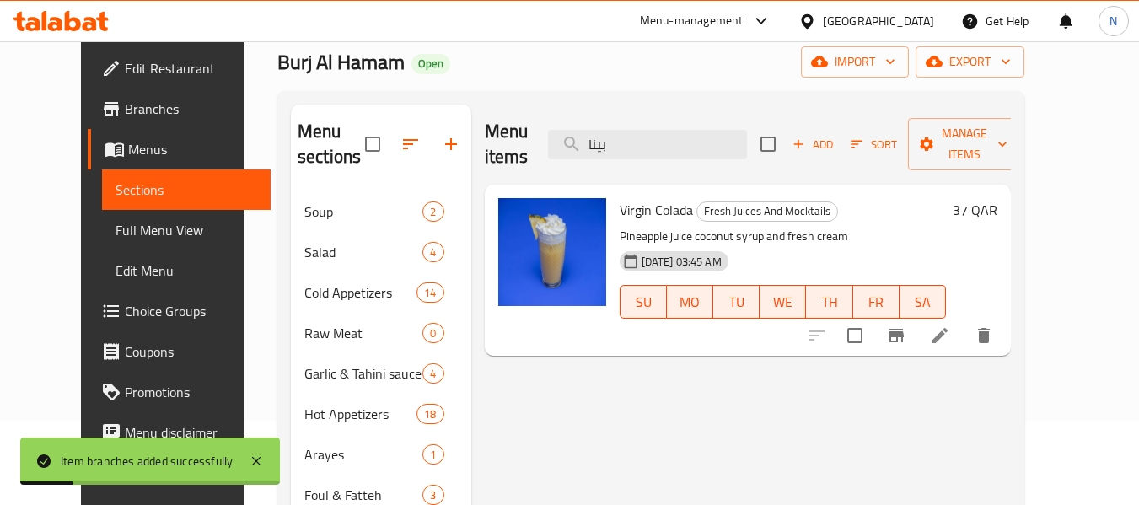
click at [655, 143] on input "بينا" at bounding box center [647, 144] width 199 height 29
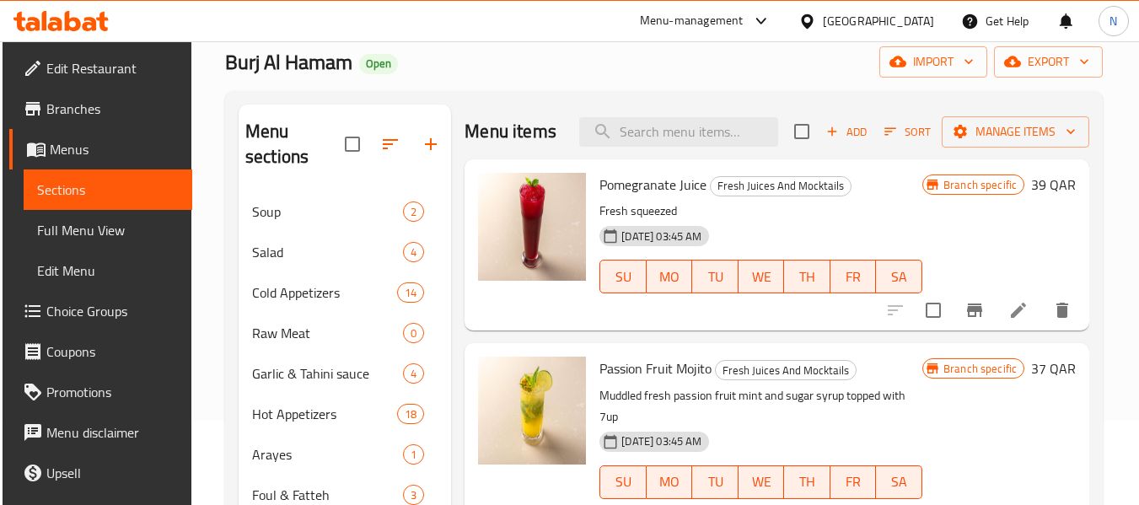
click at [121, 219] on link "Full Menu View" at bounding box center [108, 230] width 169 height 40
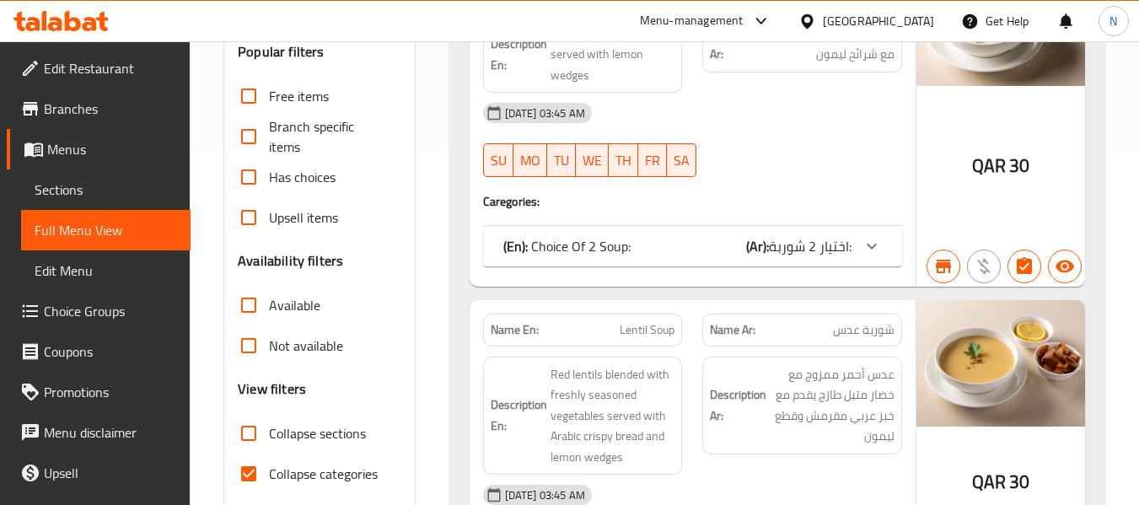
scroll to position [253, 0]
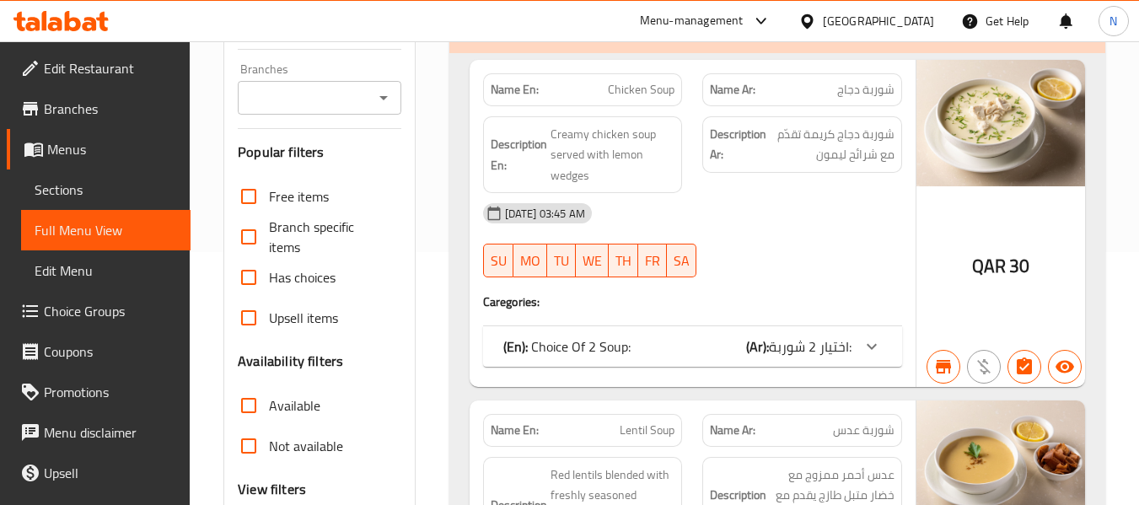
click at [381, 95] on icon "Open" at bounding box center [383, 98] width 20 height 20
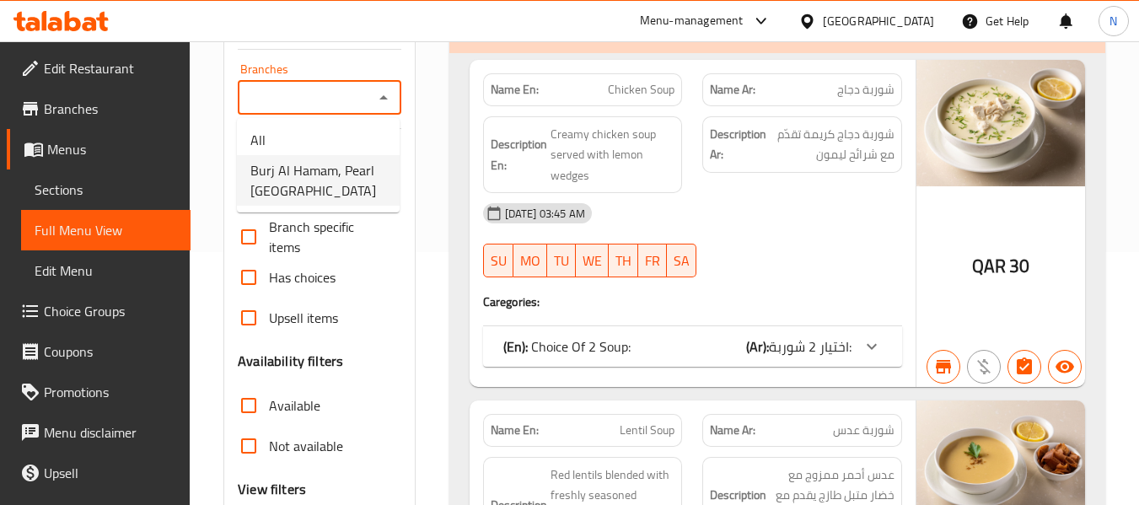
click at [322, 172] on span "Burj Al Hamam, Pearl [GEOGRAPHIC_DATA]" at bounding box center [318, 180] width 136 height 40
type input "Burj Al Hamam, Pearl [GEOGRAPHIC_DATA]"
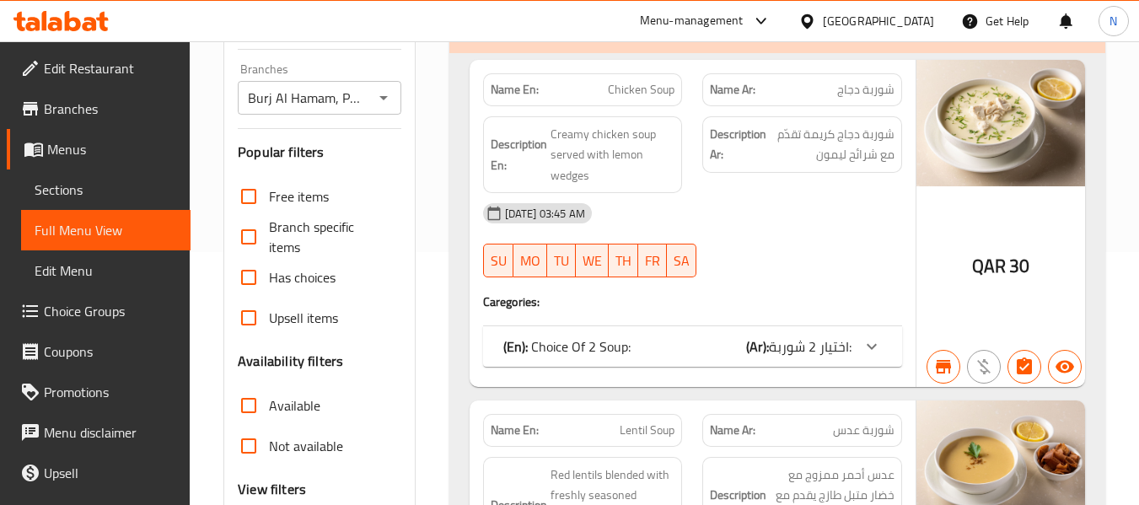
click at [840, 237] on div "05-09-2023 03:45 AM SU MO TU WE TH FR SA" at bounding box center [692, 240] width 439 height 94
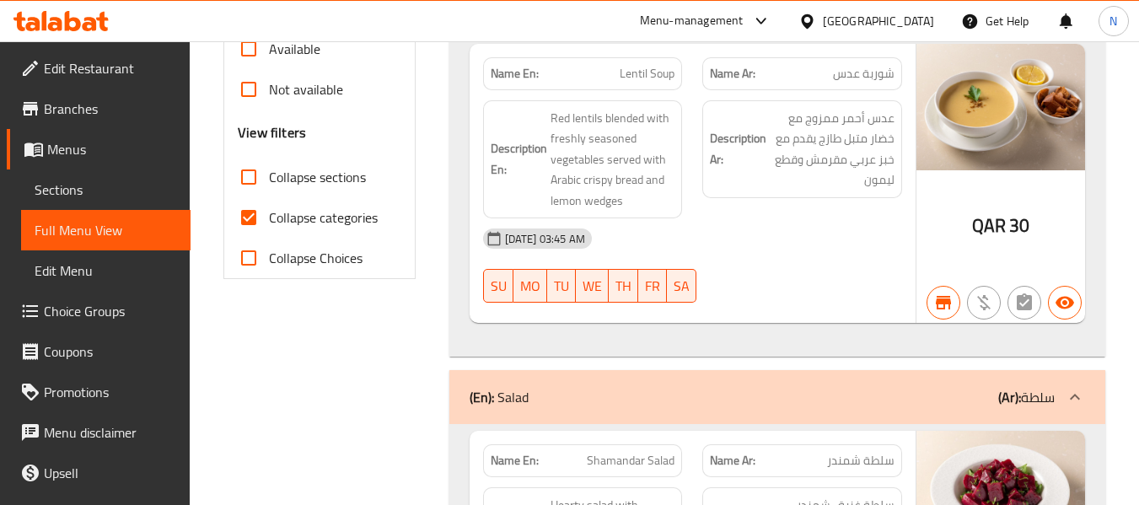
scroll to position [616, 0]
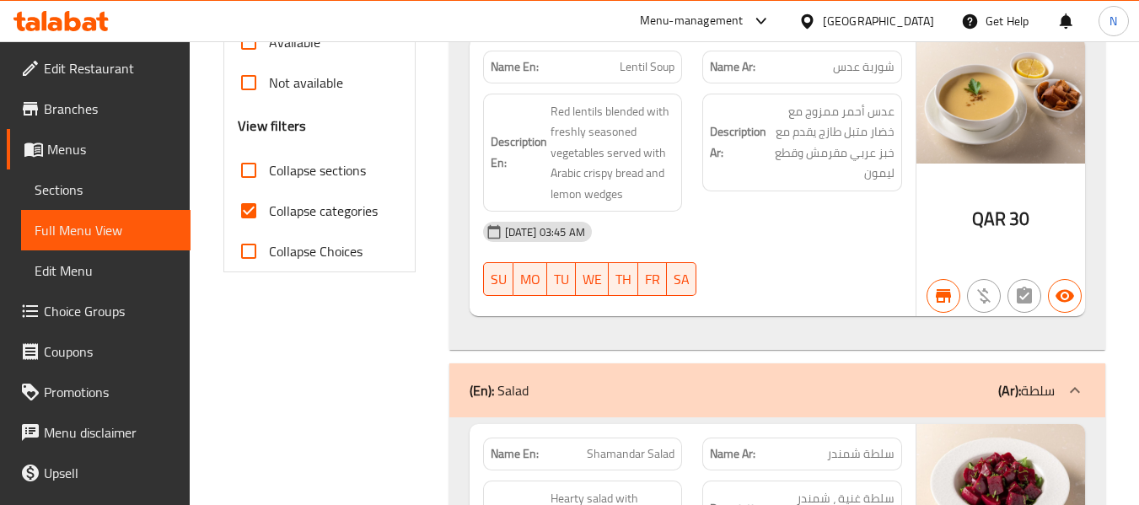
click at [879, 250] on div "[DATE] 03:45 AM" at bounding box center [692, 232] width 439 height 40
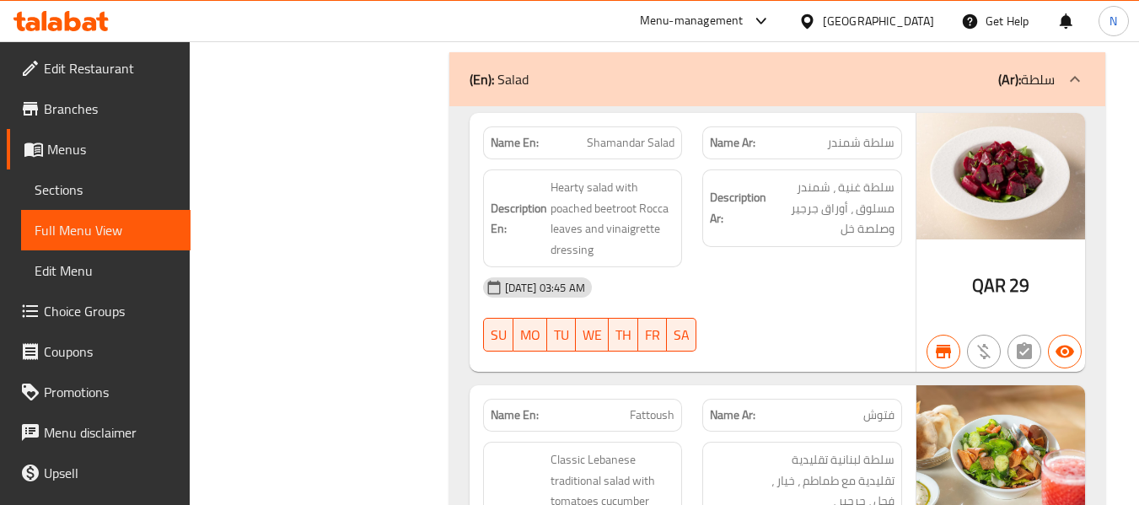
scroll to position [953, 0]
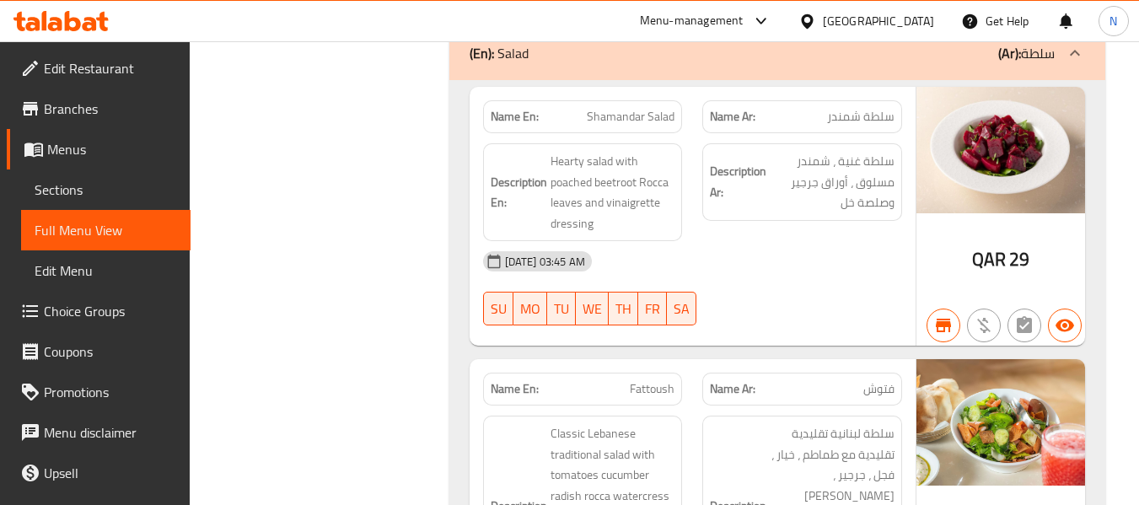
click at [665, 126] on span "Shamandar Salad" at bounding box center [631, 117] width 88 height 18
copy span "Shamandar Salad"
click at [745, 262] on div "[DATE] 03:45 AM" at bounding box center [692, 261] width 439 height 40
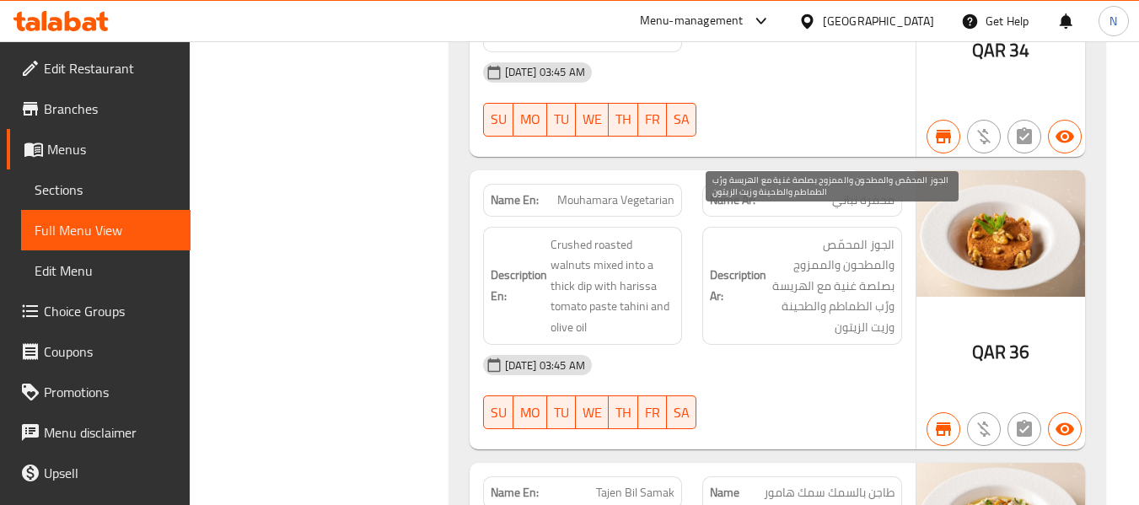
scroll to position [5377, 0]
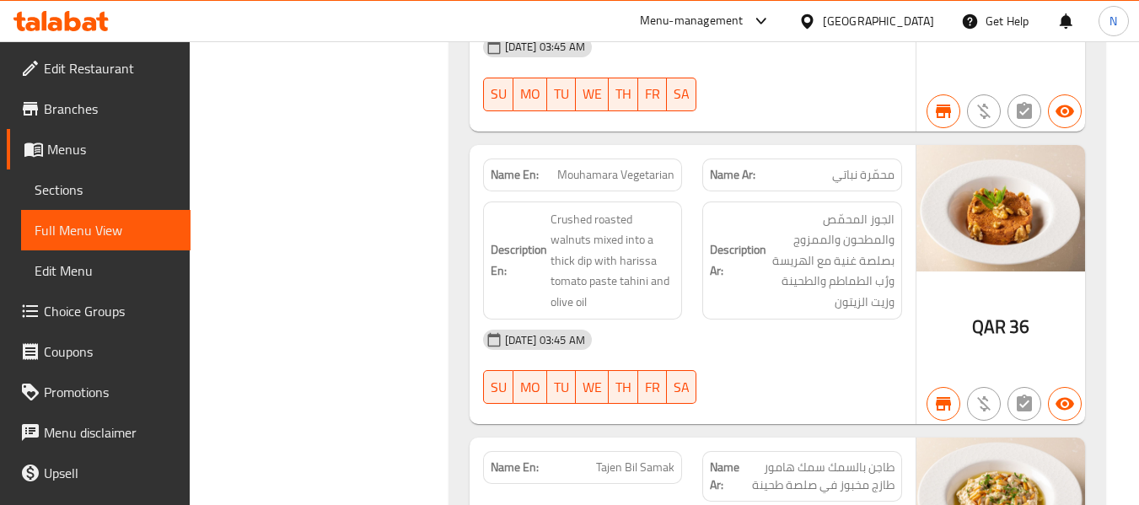
click at [634, 166] on span "Mouhamara Vegetarian" at bounding box center [615, 175] width 117 height 18
copy span "Mouhamara Vegetarian"
click at [698, 319] on div "05-09-2023 03:45 AM" at bounding box center [692, 339] width 439 height 40
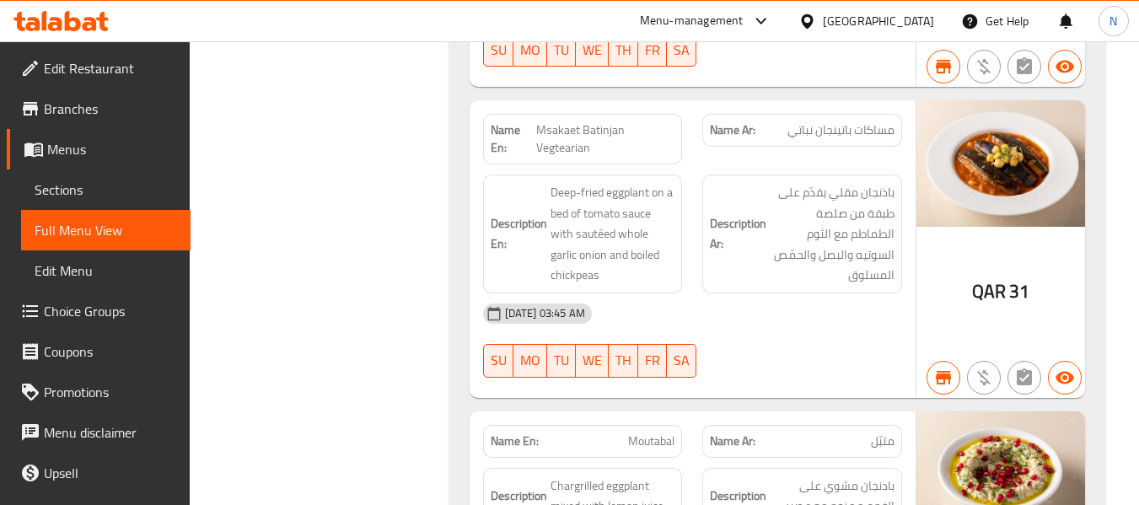
scroll to position [4535, 0]
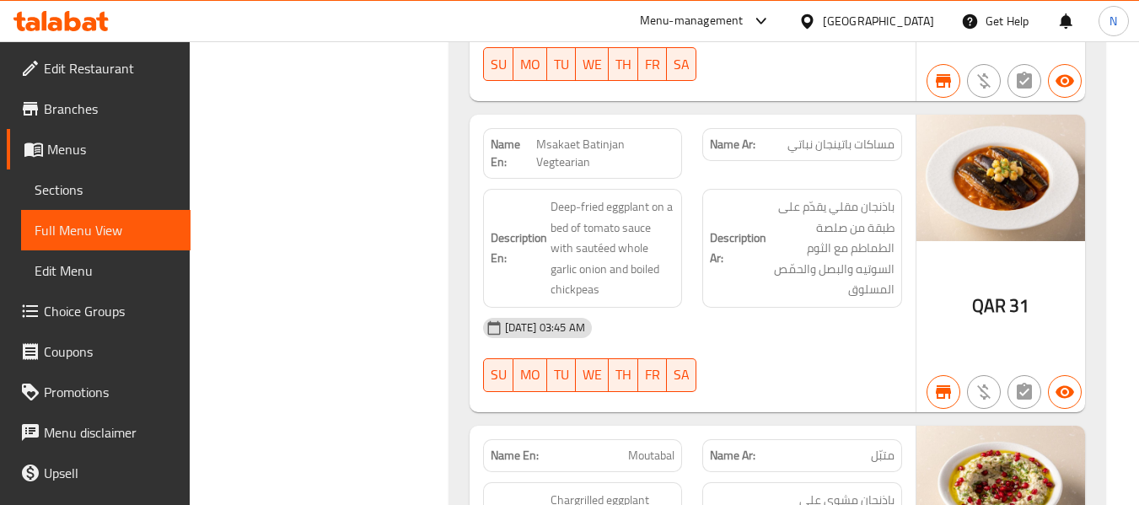
click at [581, 136] on span "Msakaet Batinjan Vegtearian" at bounding box center [605, 153] width 138 height 35
click at [580, 136] on span "Msakaet Batinjan Vegtearian" at bounding box center [605, 153] width 138 height 35
click at [845, 136] on span "مساكات باتينجان نباتي" at bounding box center [840, 145] width 107 height 18
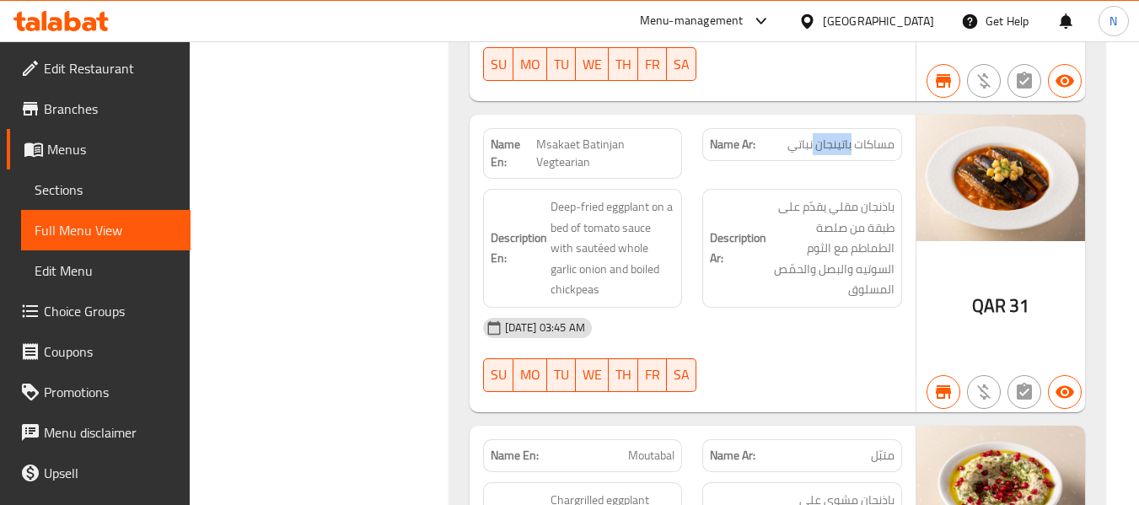
click at [845, 136] on span "مساكات باتينجان نباتي" at bounding box center [840, 145] width 107 height 18
click at [566, 136] on span "Msakaet Batinjan Vegtearian" at bounding box center [605, 153] width 138 height 35
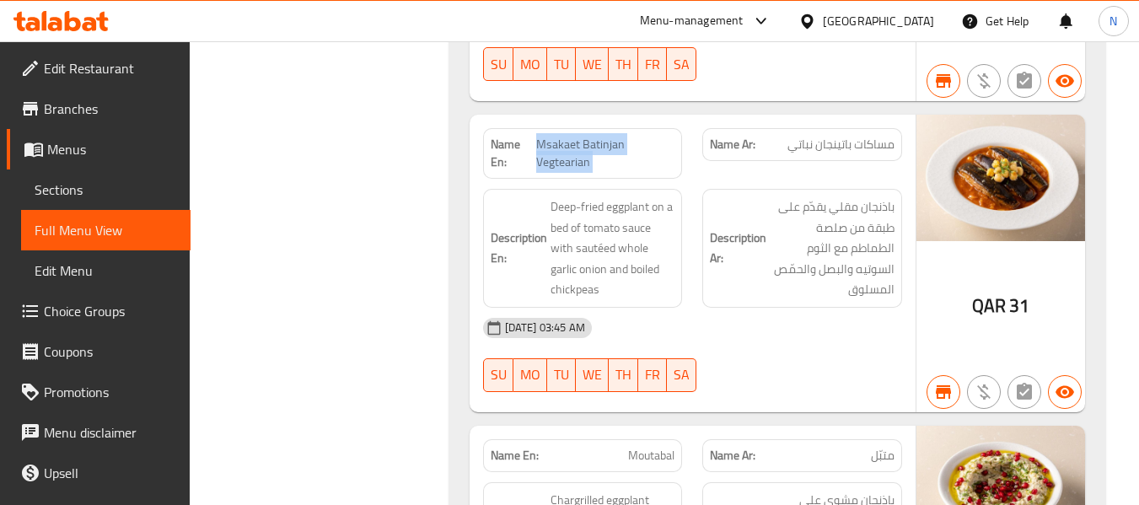
copy span "Msakaet Batinjan Vegtearian"
click at [780, 286] on div "Description Ar: باذنجان مقلي يقدّم على طبقة من صلصة الطماطم مع الثوم السوتيه وا…" at bounding box center [802, 248] width 220 height 139
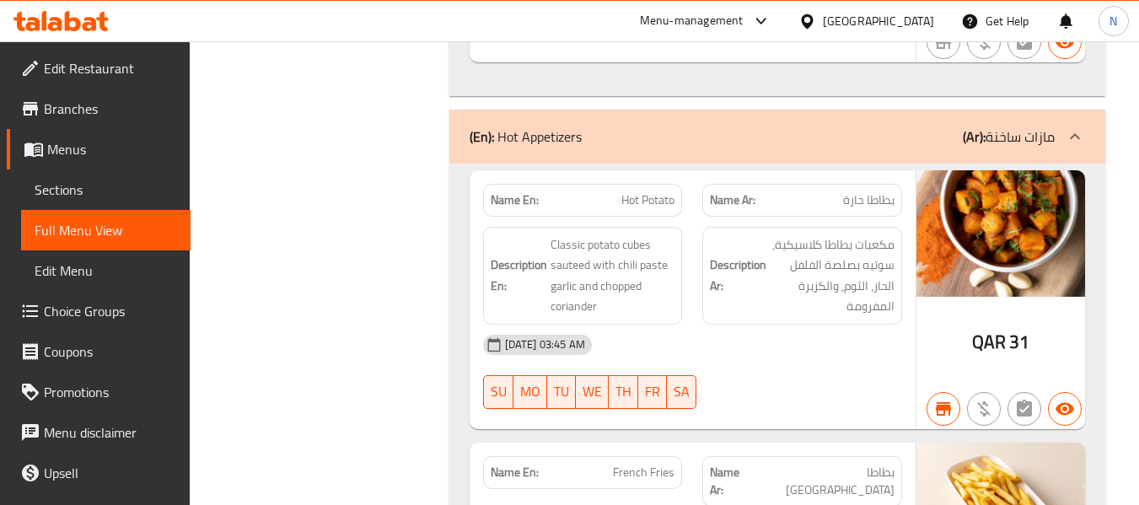
scroll to position [7616, 0]
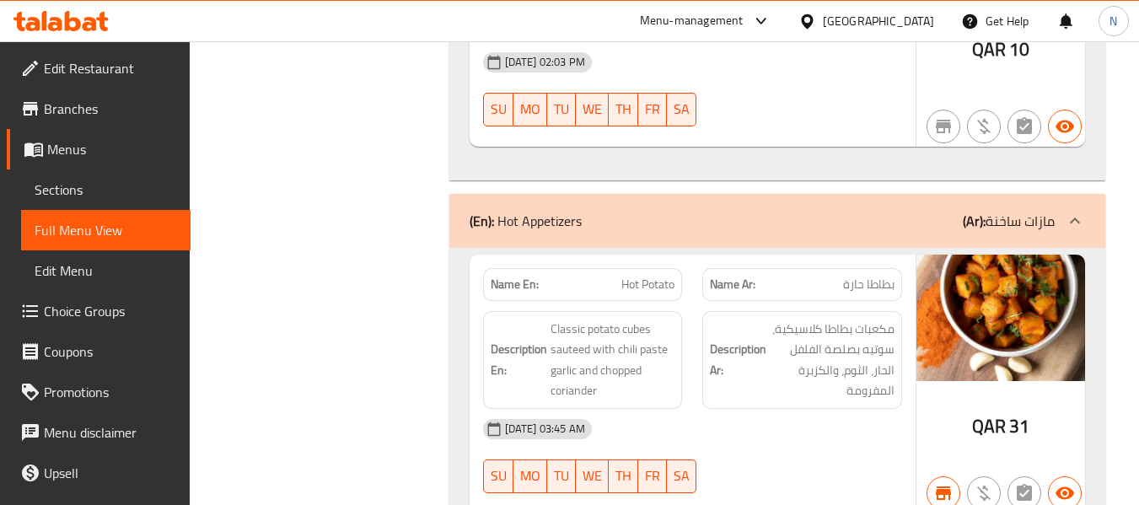
click at [815, 211] on div "(En): Hot Appetizers (Ar): مازات ساخنة" at bounding box center [761, 221] width 585 height 20
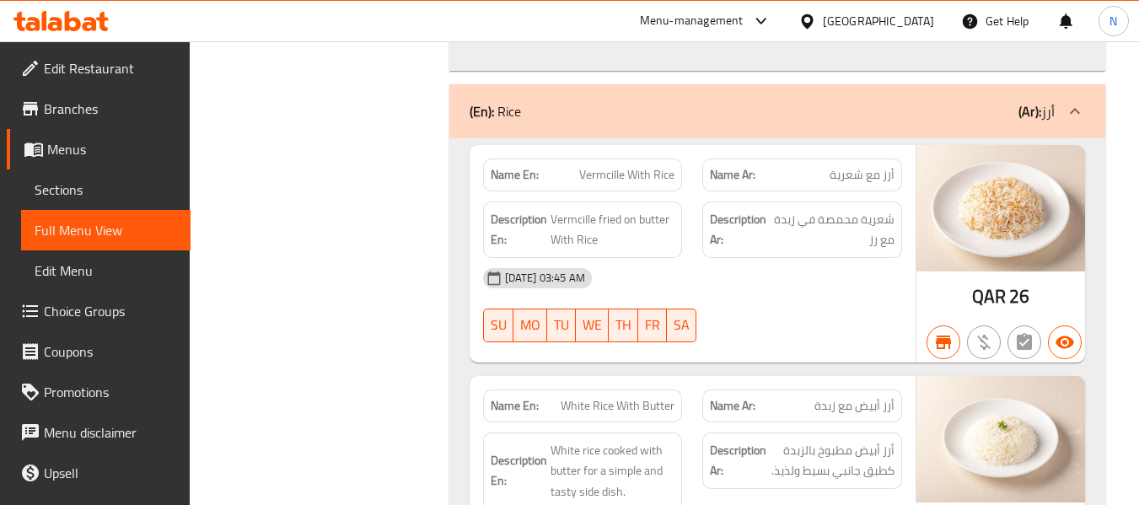
scroll to position [9049, 0]
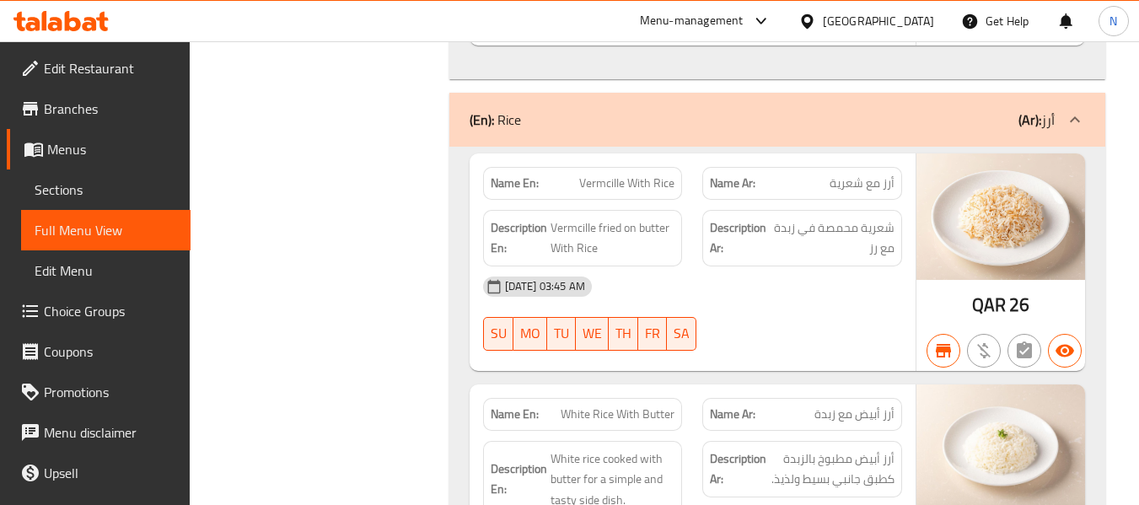
click at [643, 101] on div "(En): Rice (Ar): أرز" at bounding box center [777, 120] width 656 height 54
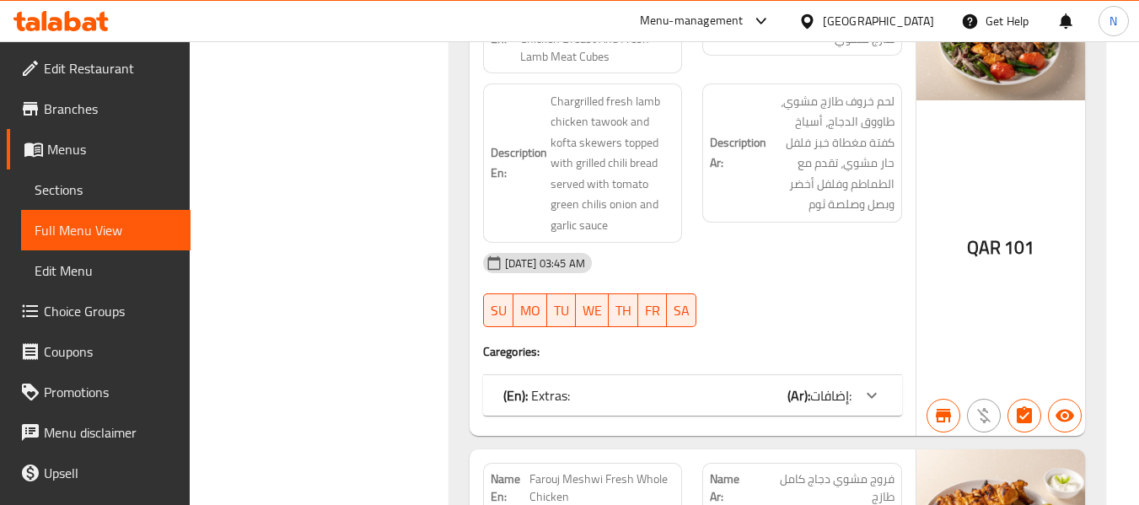
scroll to position [10482, 0]
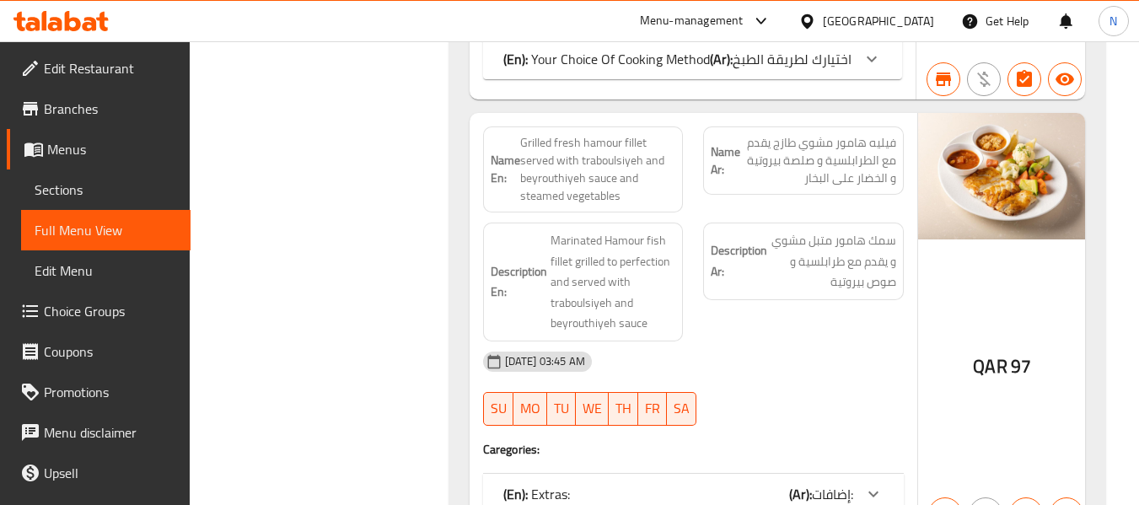
scroll to position [18661, 0]
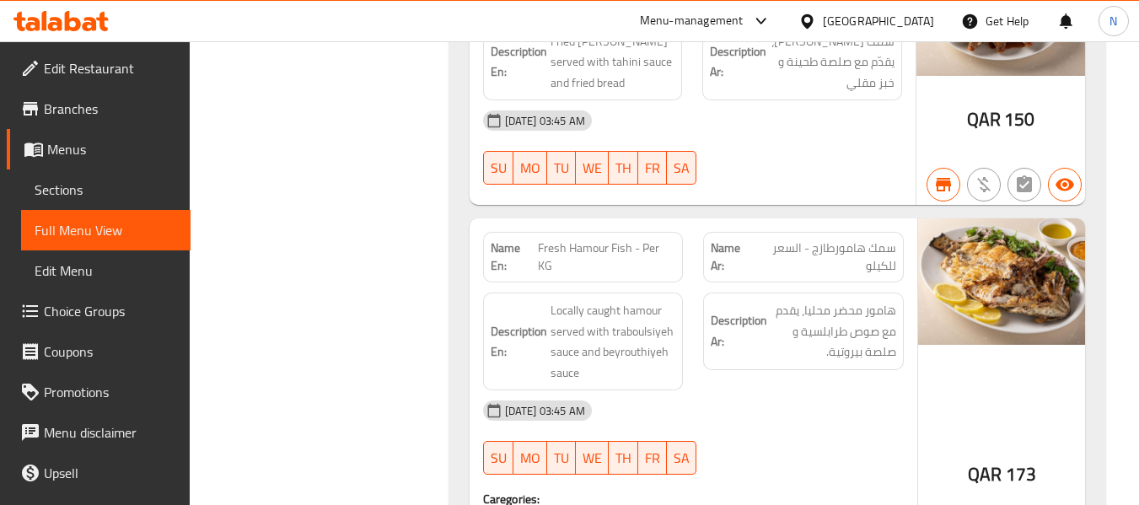
click at [765, 319] on div "Description Ar: هامور محضر محليا، يقدم مع صوص طرابلسية و صلصة بيروتية." at bounding box center [803, 341] width 221 height 118
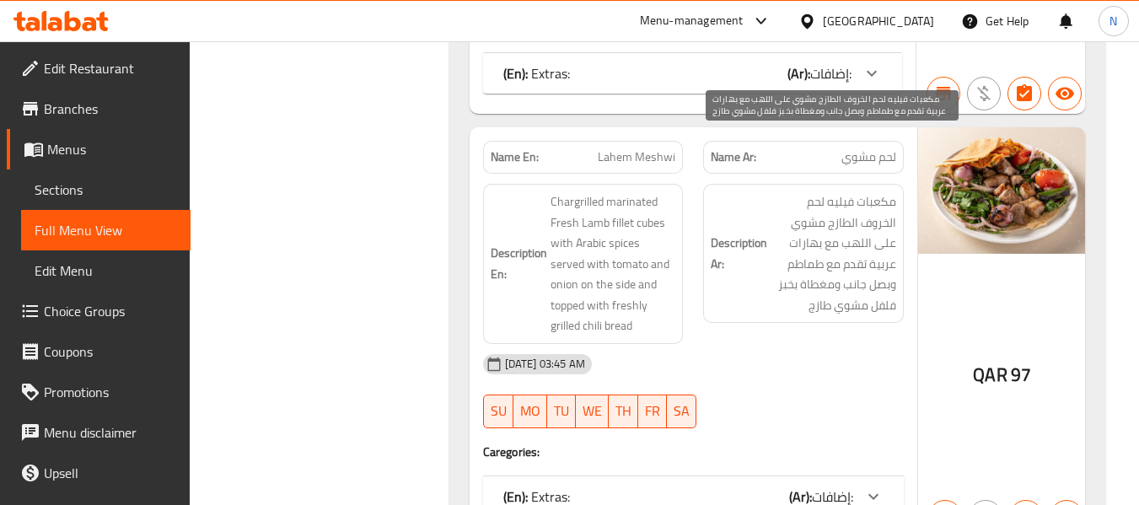
scroll to position [14904, 0]
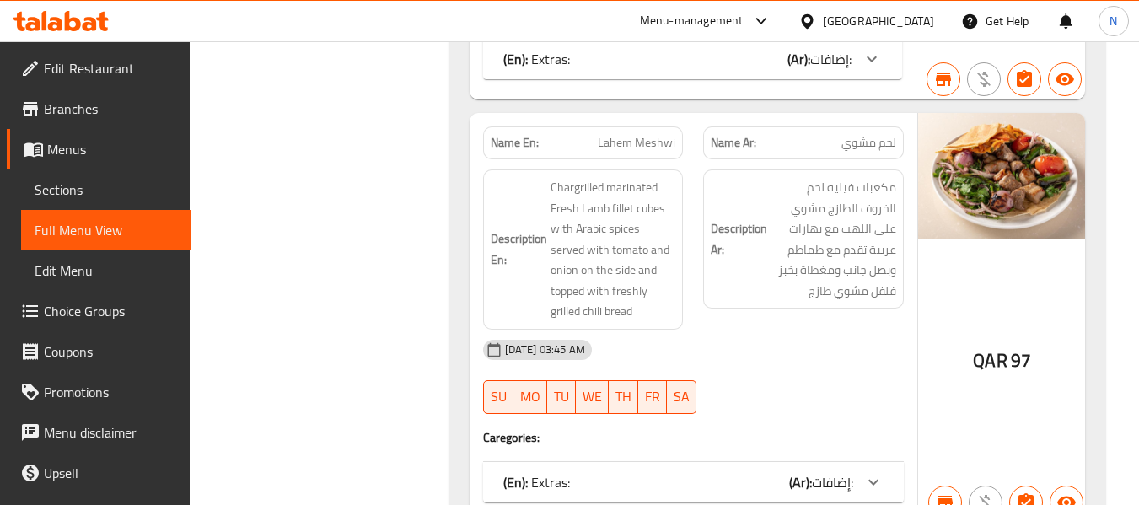
click at [737, 330] on div "05-09-2023 03:45 AM" at bounding box center [693, 350] width 441 height 40
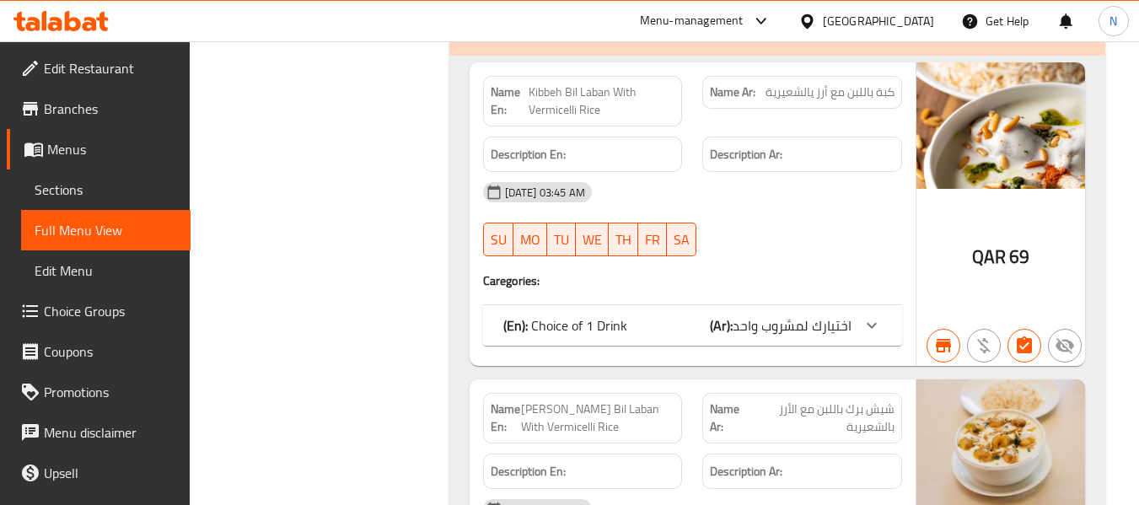
scroll to position [47666, 0]
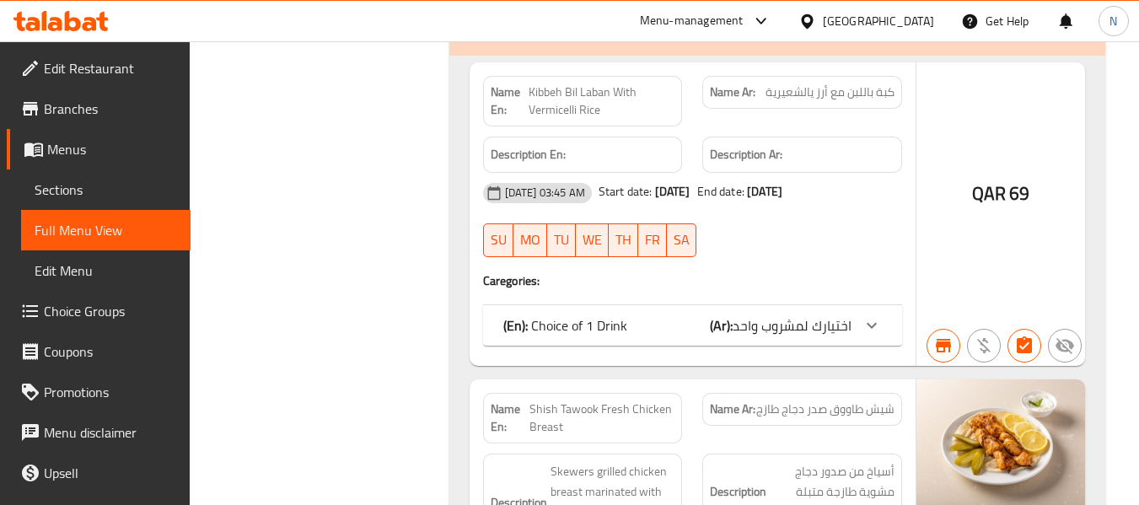
click at [614, 400] on span "Shish Tawook Fresh Chicken Breast" at bounding box center [601, 417] width 145 height 35
copy span "Shish Tawook Fresh Chicken Breast"
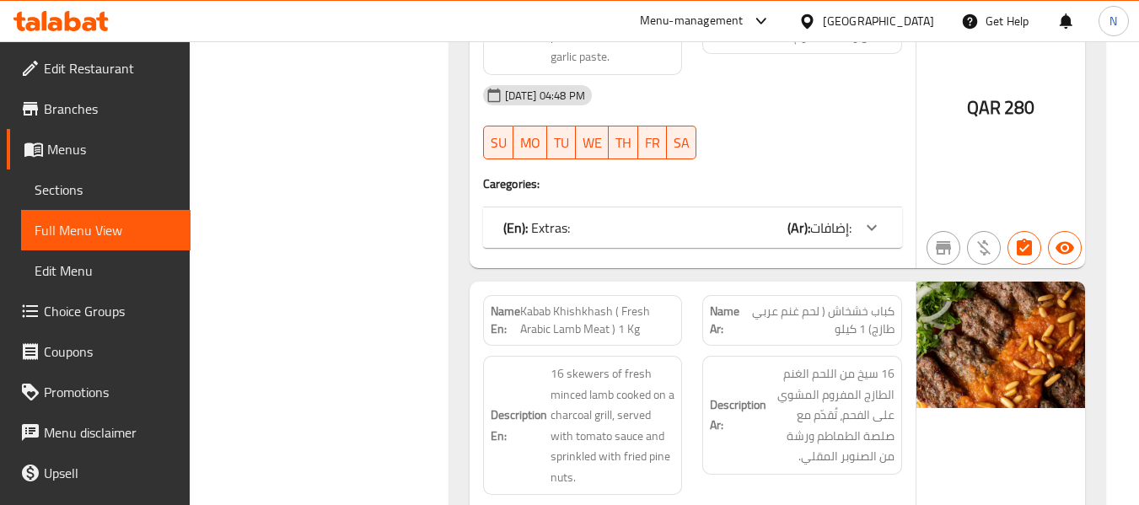
scroll to position [11911, 0]
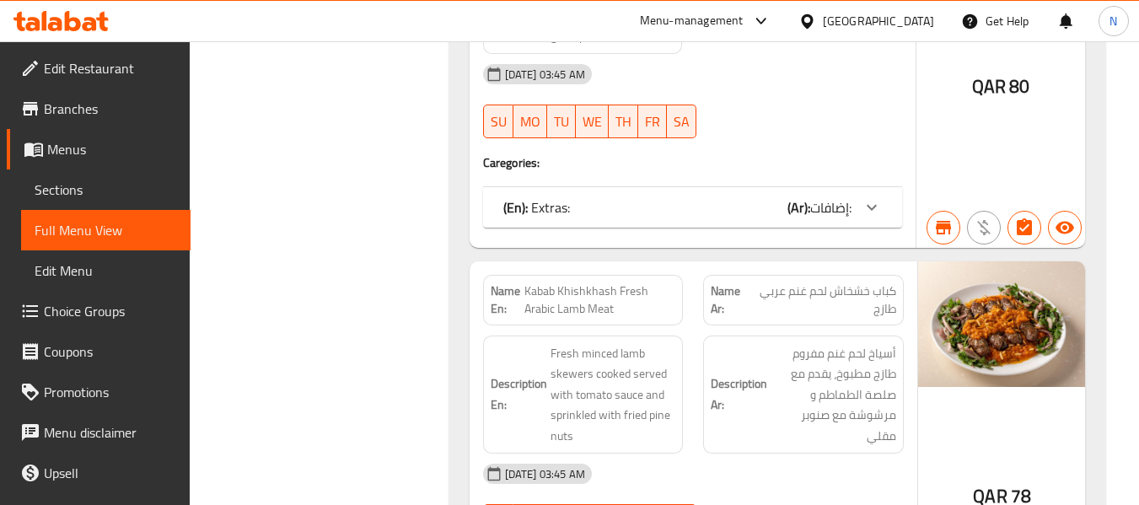
click at [590, 282] on span "Kabab Khishkhash Fresh Arabic Lamb Meat" at bounding box center [600, 299] width 152 height 35
copy span "Kabab Khishkhash Fresh Arabic Lamb Meat"
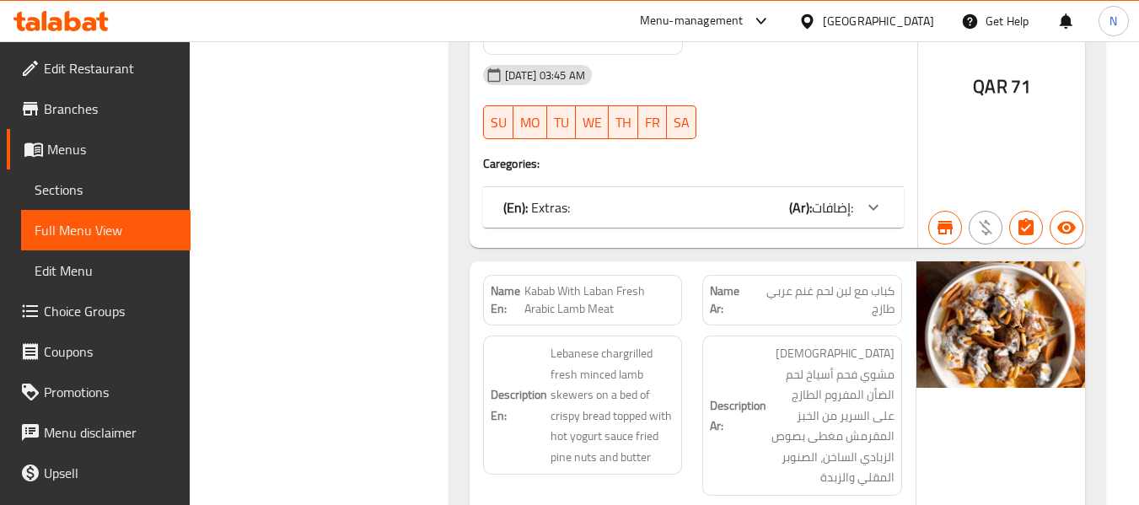
click at [875, 282] on span "كباب مع لبن لحم غنم عربي طازج" at bounding box center [823, 299] width 142 height 35
click at [539, 282] on span "Kabab With Laban Fresh Arabic Lamb Meat" at bounding box center [599, 299] width 150 height 35
copy span "Kabab With Laban Fresh Arabic Lamb Meat"
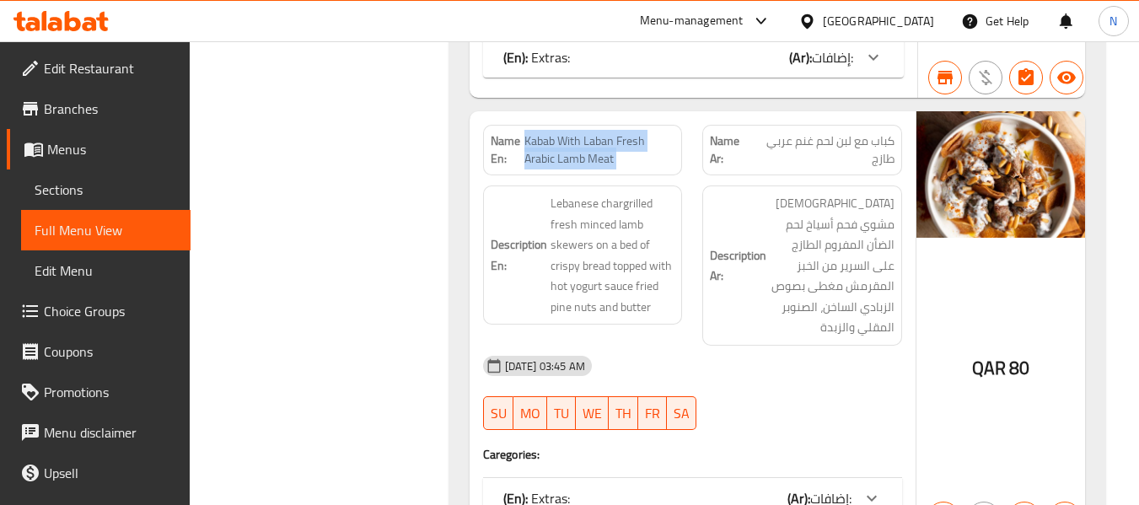
scroll to position [13664, 0]
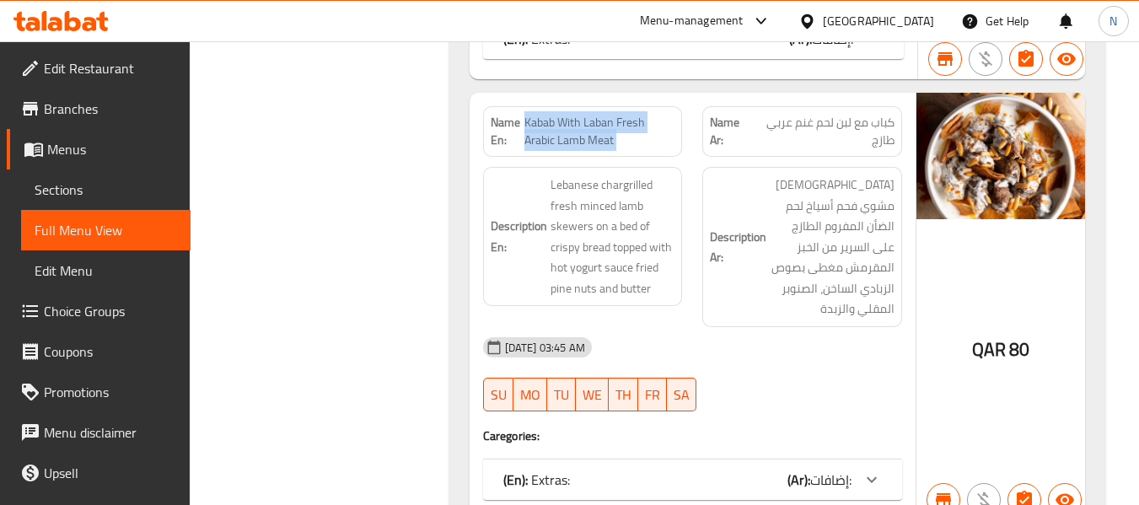
click at [144, 176] on link "Sections" at bounding box center [105, 189] width 169 height 40
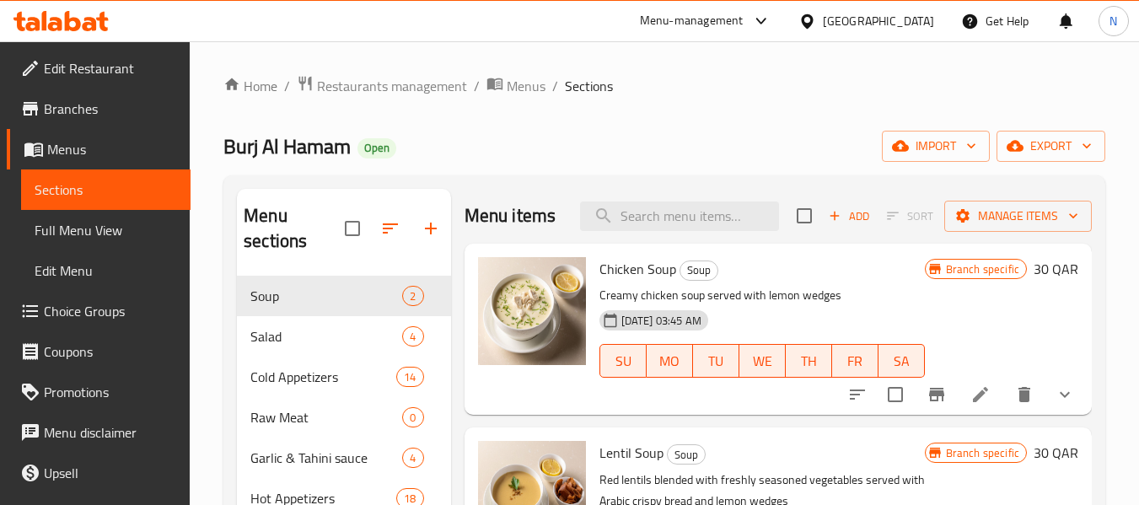
click at [121, 213] on link "Full Menu View" at bounding box center [105, 230] width 169 height 40
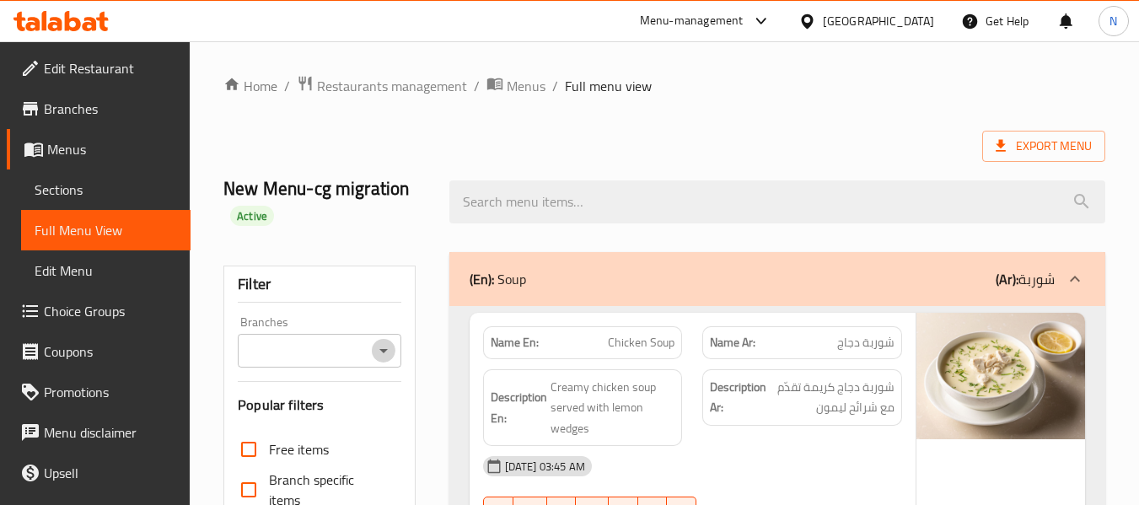
click at [392, 359] on icon "Open" at bounding box center [383, 351] width 20 height 20
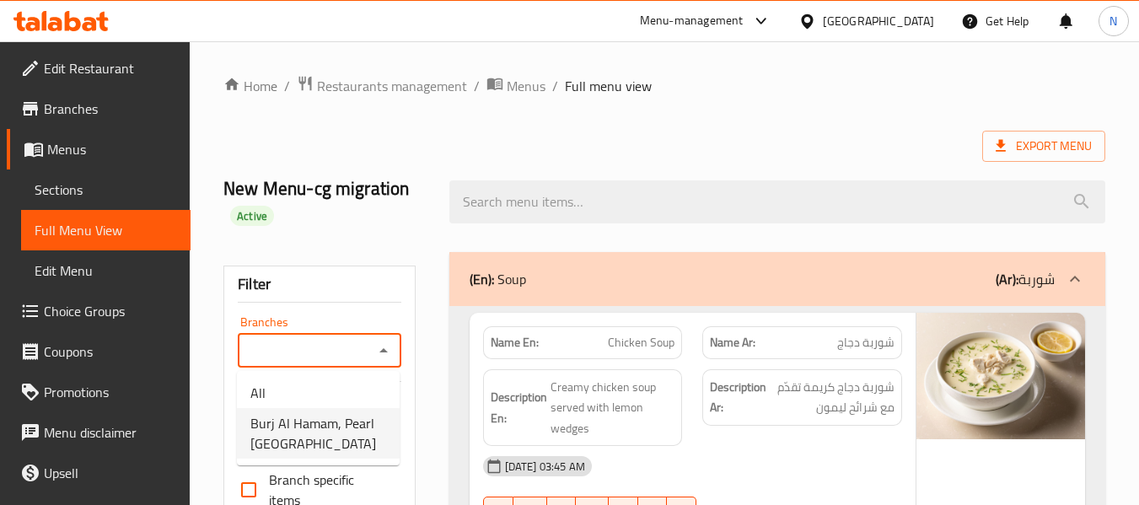
click at [365, 436] on span "Burj Al Hamam, Pearl Qatar" at bounding box center [318, 433] width 136 height 40
type input "Burj Al Hamam, Pearl Qatar"
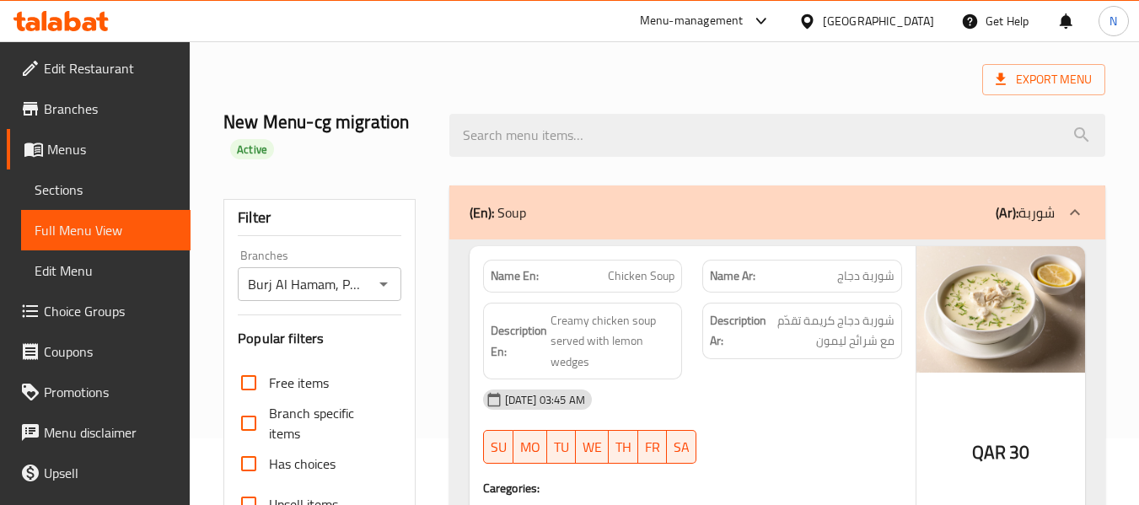
scroll to position [169, 0]
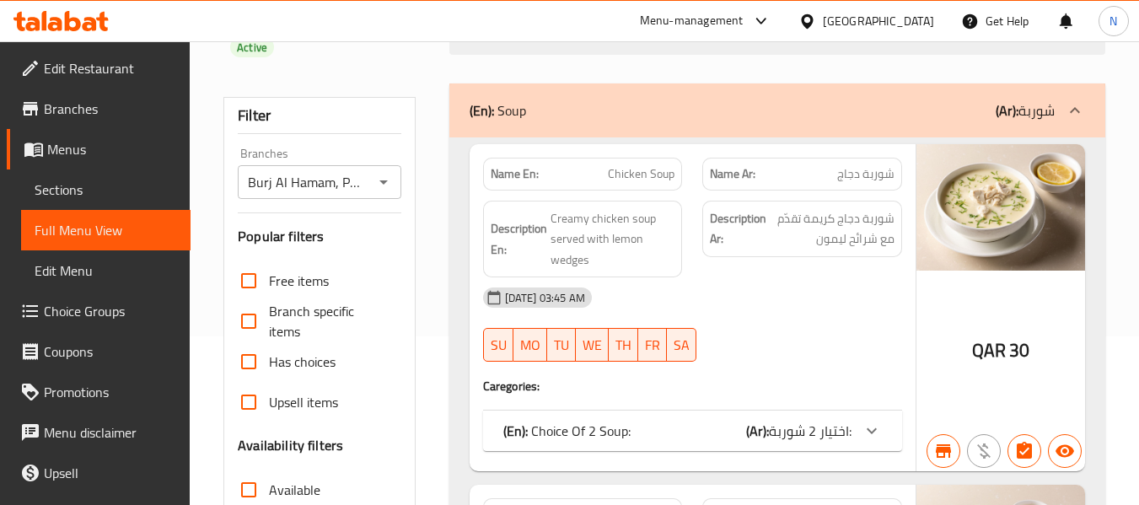
click at [728, 298] on div "05-09-2023 03:45 AM" at bounding box center [692, 297] width 439 height 40
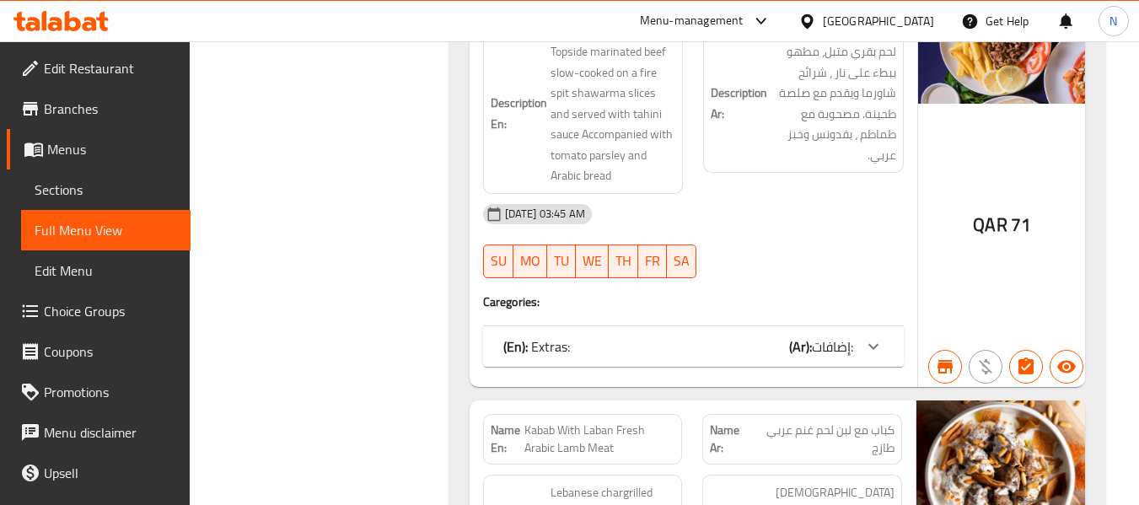
scroll to position [19361, 0]
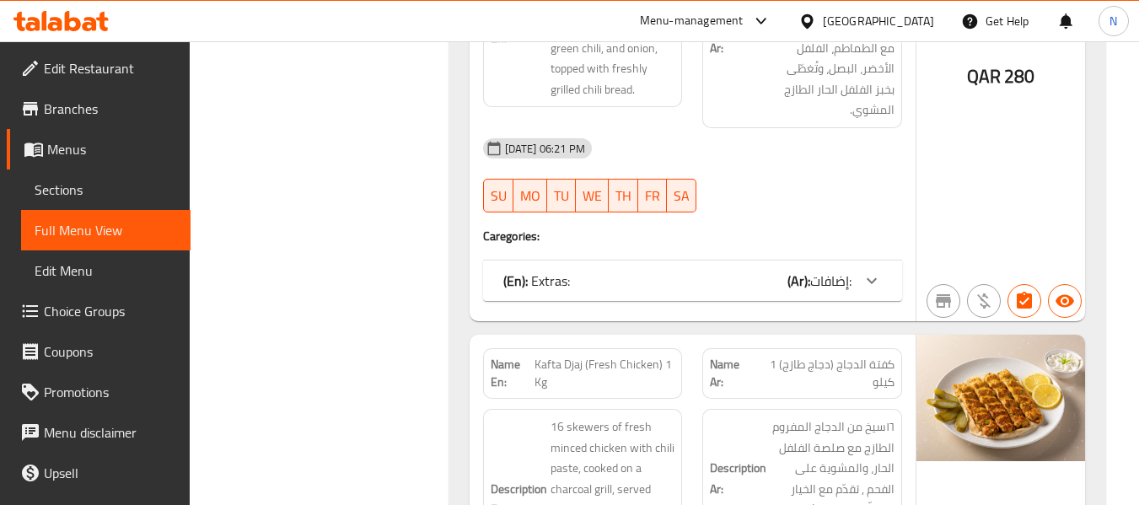
scroll to position [18271, 0]
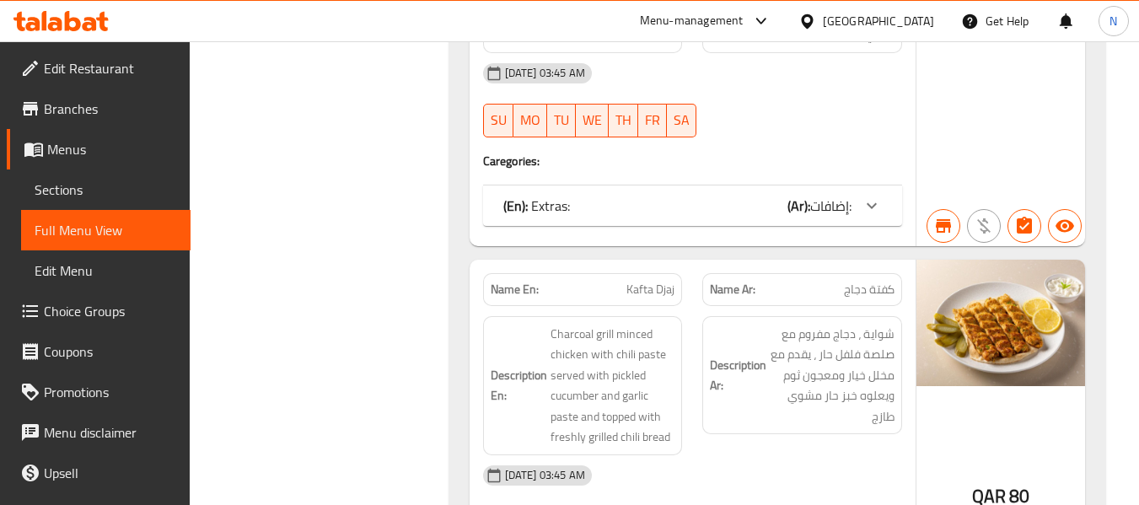
scroll to position [18356, 0]
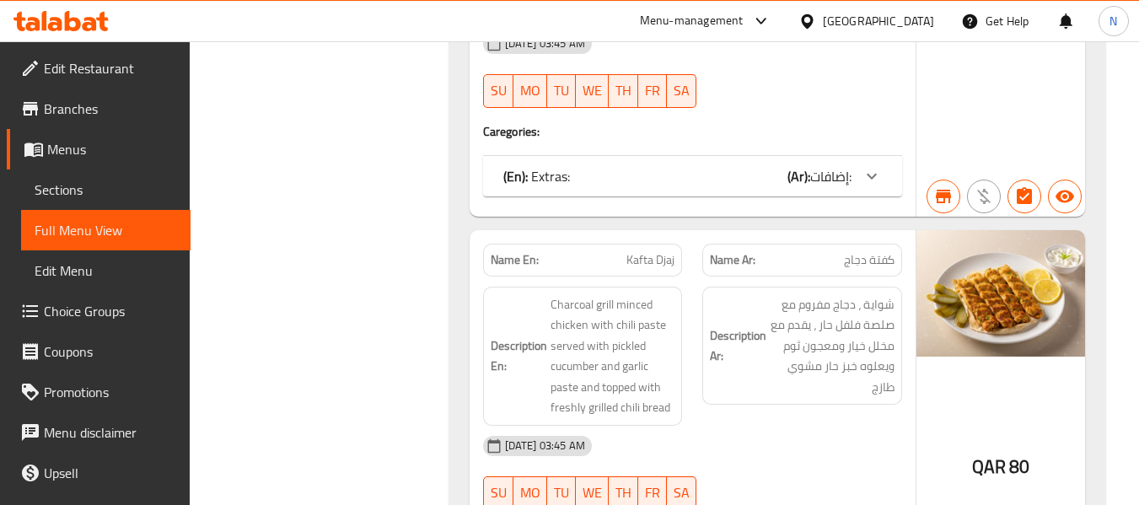
click at [698, 276] on div "Description Ar: شواية ، دجاج مفروم مع صلصة فلفل حار ، يقدم مع مخلل خيار ومعجون …" at bounding box center [802, 355] width 220 height 159
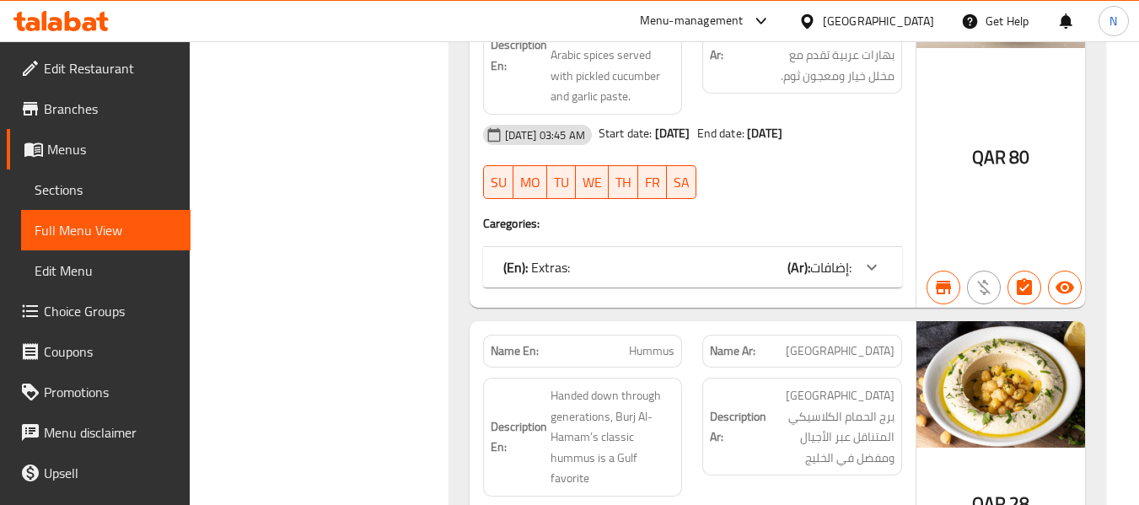
scroll to position [54138, 0]
click at [660, 341] on span "Hummus" at bounding box center [652, 350] width 46 height 18
copy span "Hummus"
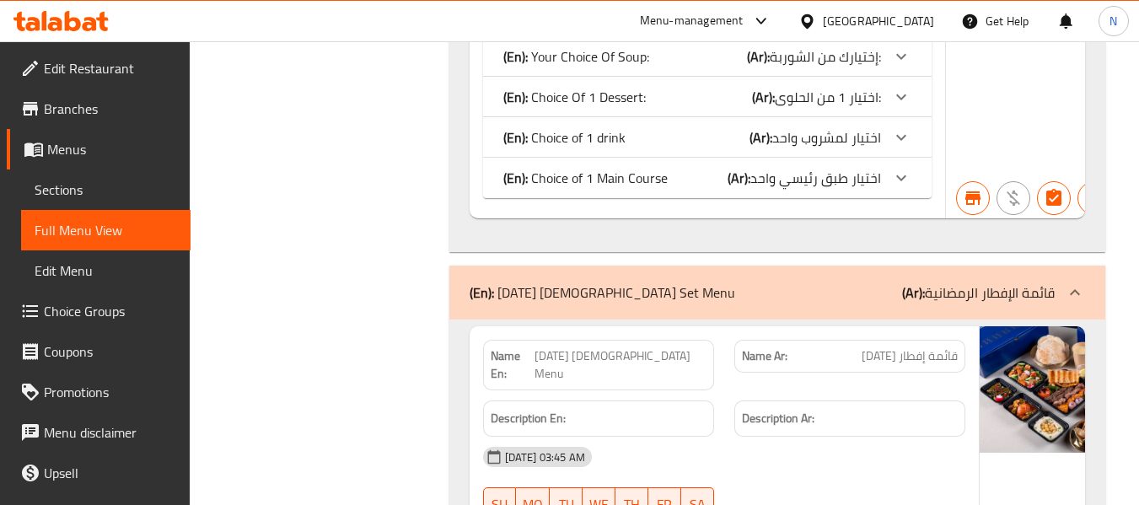
scroll to position [55318, 0]
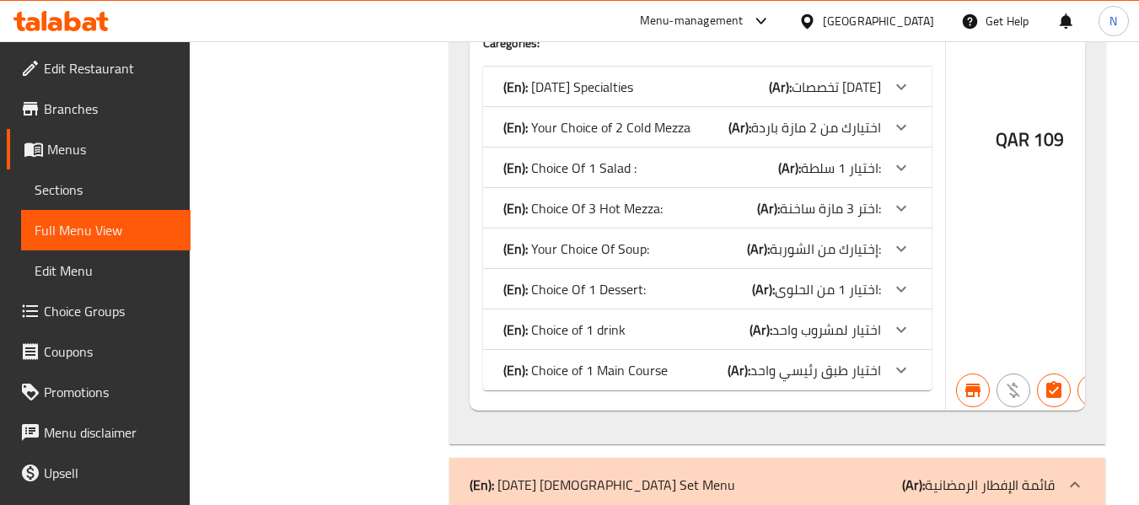
scroll to position [54981, 0]
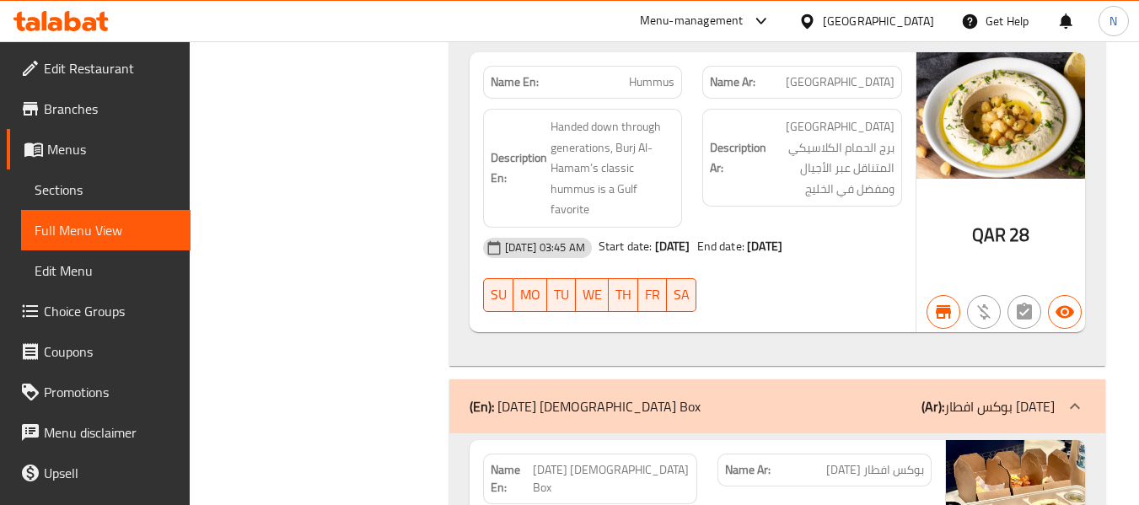
scroll to position [54223, 0]
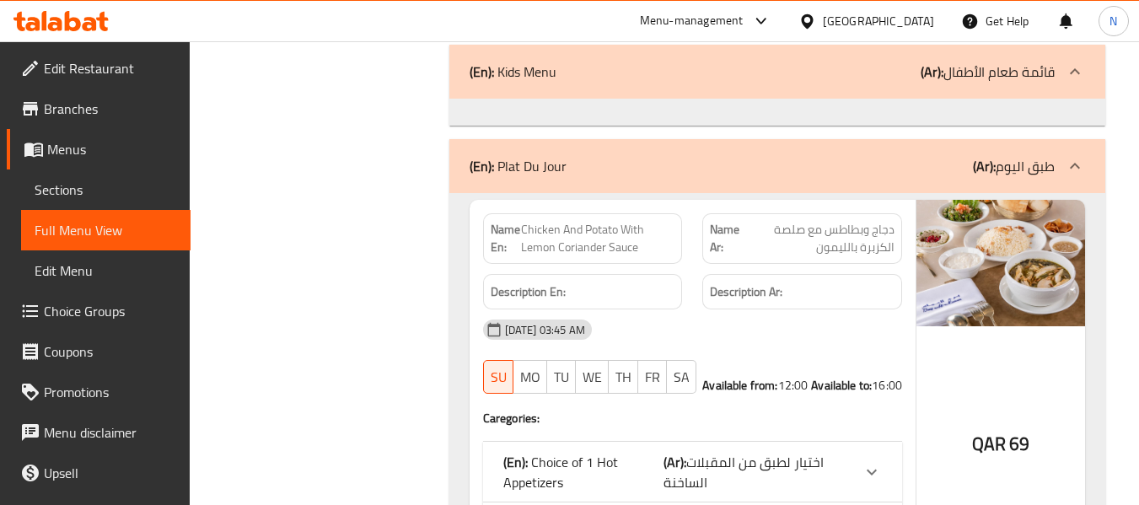
scroll to position [54897, 0]
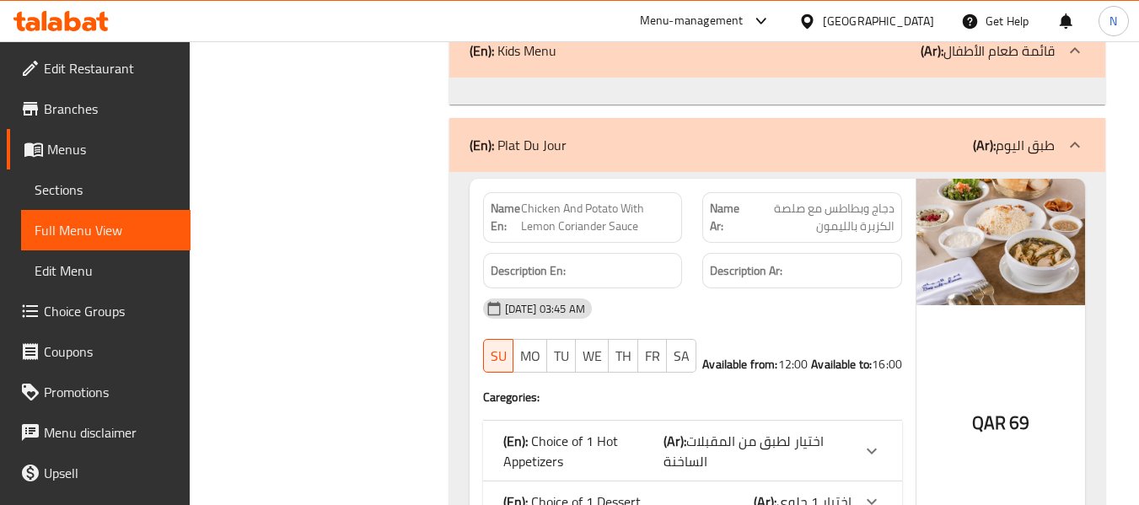
click at [728, 491] on div "(En): Choice of 1 Dessert (Ar): اختيار 1 حلوى" at bounding box center [677, 501] width 348 height 20
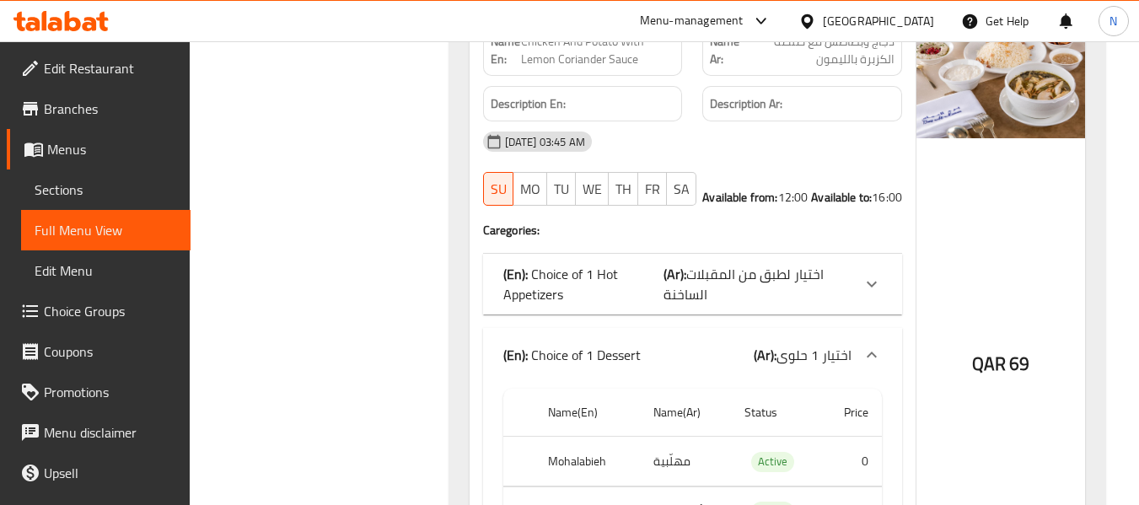
scroll to position [55066, 0]
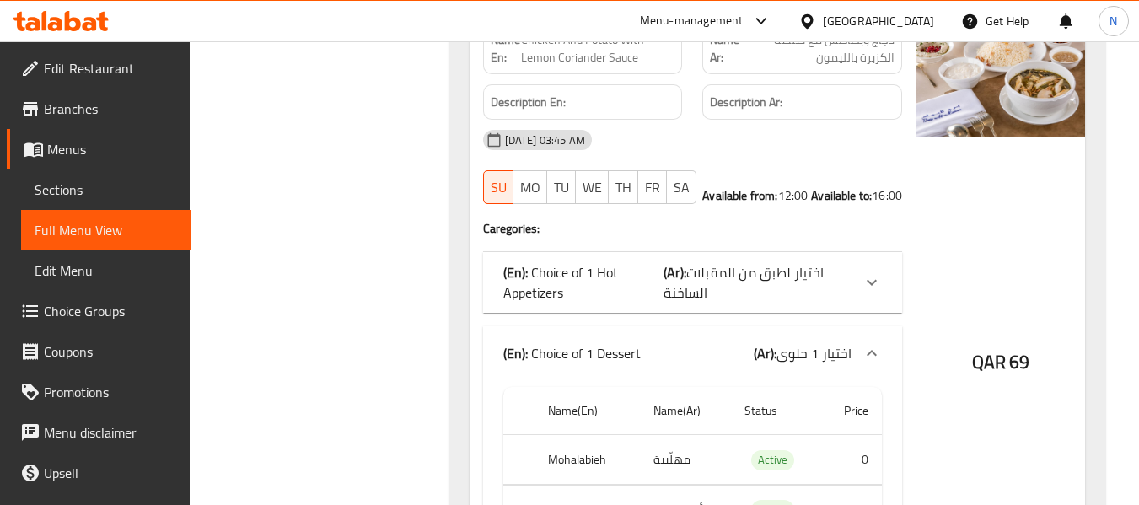
click at [636, 252] on div "(En): Choice of 1 Hot Appetizers (Ar): اختيار لطبق من المقبلات الساخنة" at bounding box center [692, 282] width 419 height 61
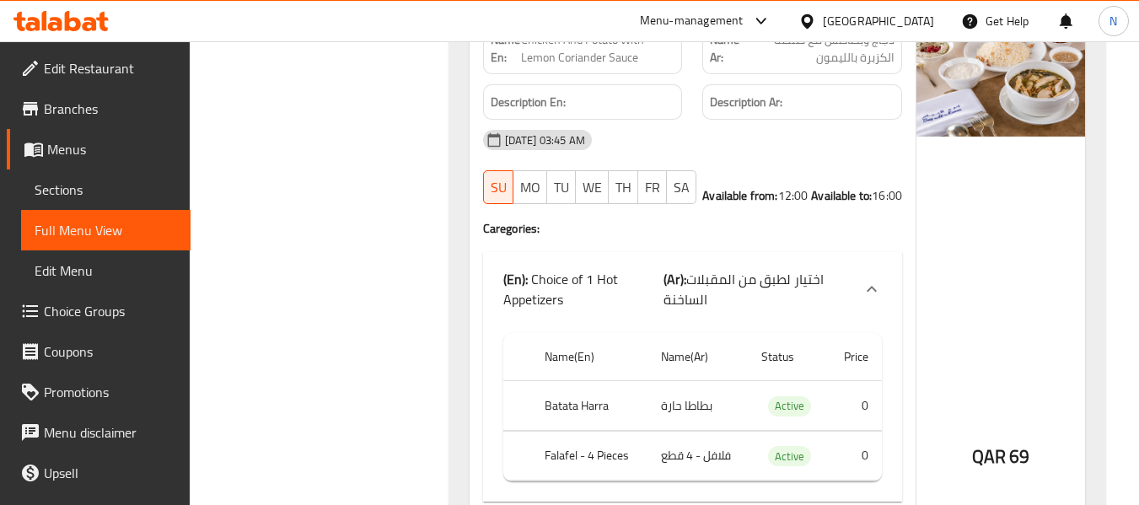
click at [636, 269] on p "(En): Choice of 1 Hot Appetizers" at bounding box center [583, 289] width 161 height 40
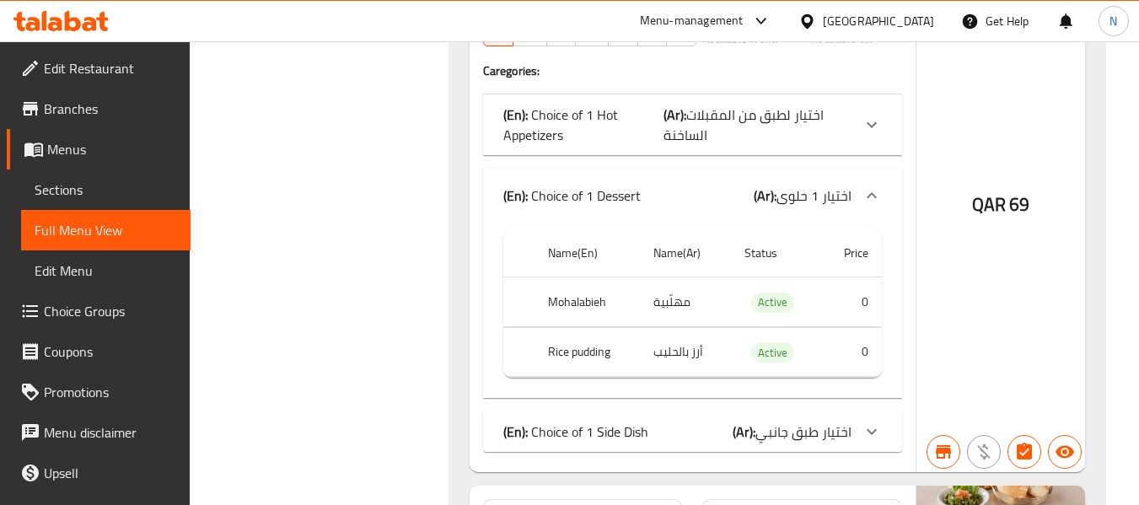
scroll to position [55234, 0]
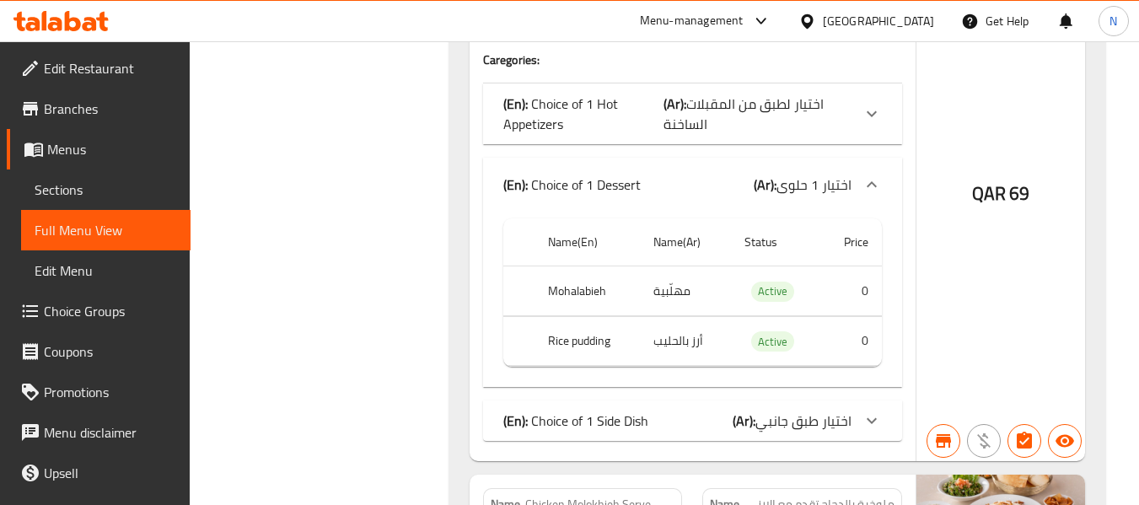
click at [640, 410] on p "(En): Choice of 1 Side Dish" at bounding box center [575, 420] width 145 height 20
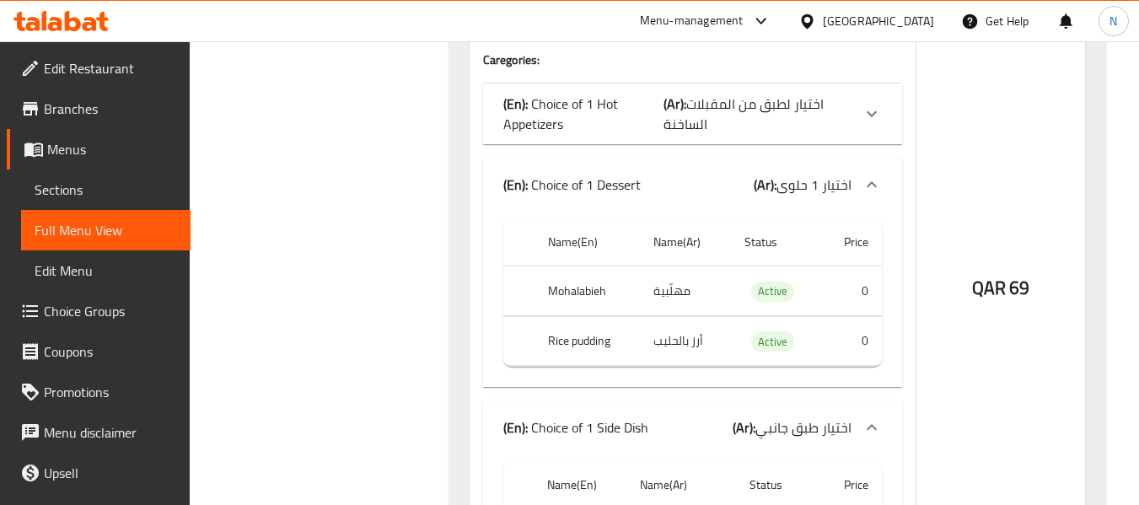
click at [600, 400] on div "(En): Choice of 1 Side Dish (Ar): اختيار طبق جانبي" at bounding box center [692, 427] width 419 height 54
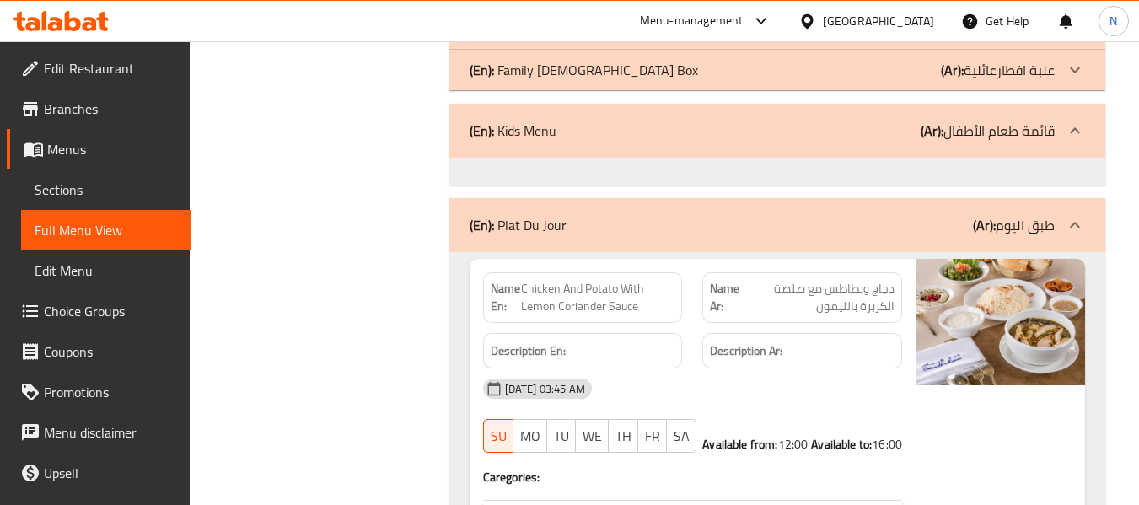
scroll to position [54560, 0]
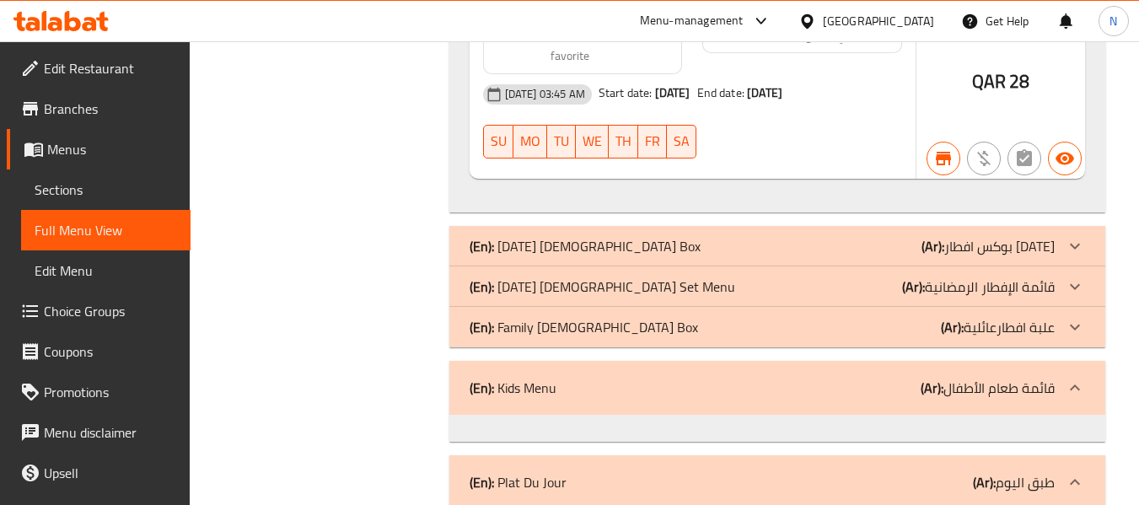
click at [610, 455] on div "(En): Plat Du Jour (Ar): طبق [DATE]" at bounding box center [777, 482] width 656 height 54
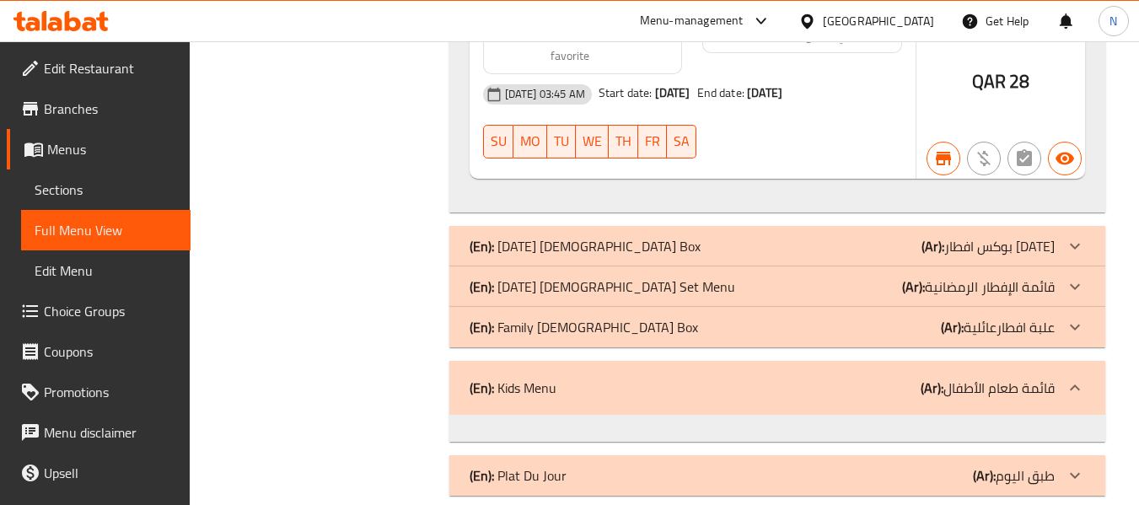
scroll to position [54470, 0]
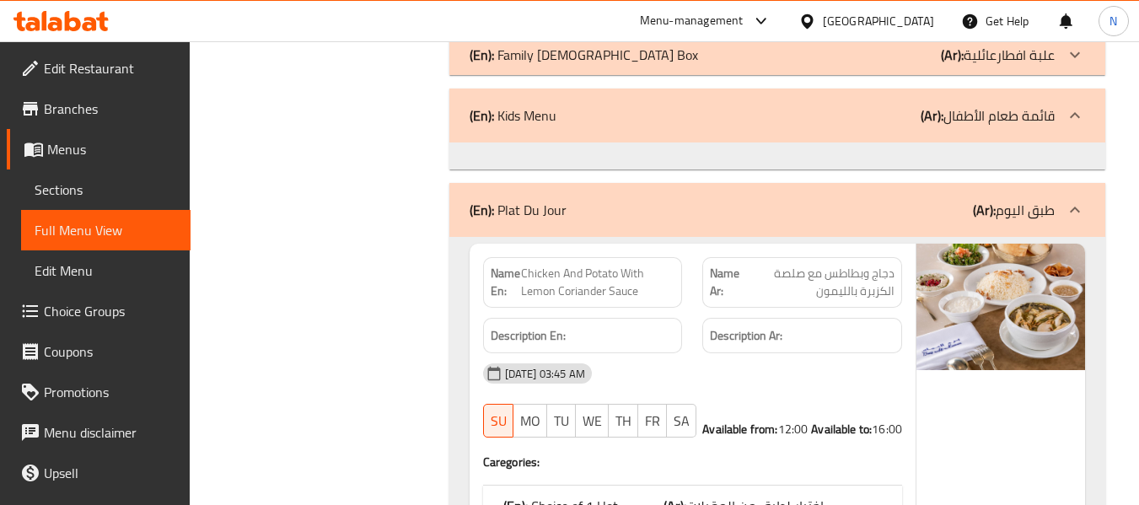
scroll to position [54557, 0]
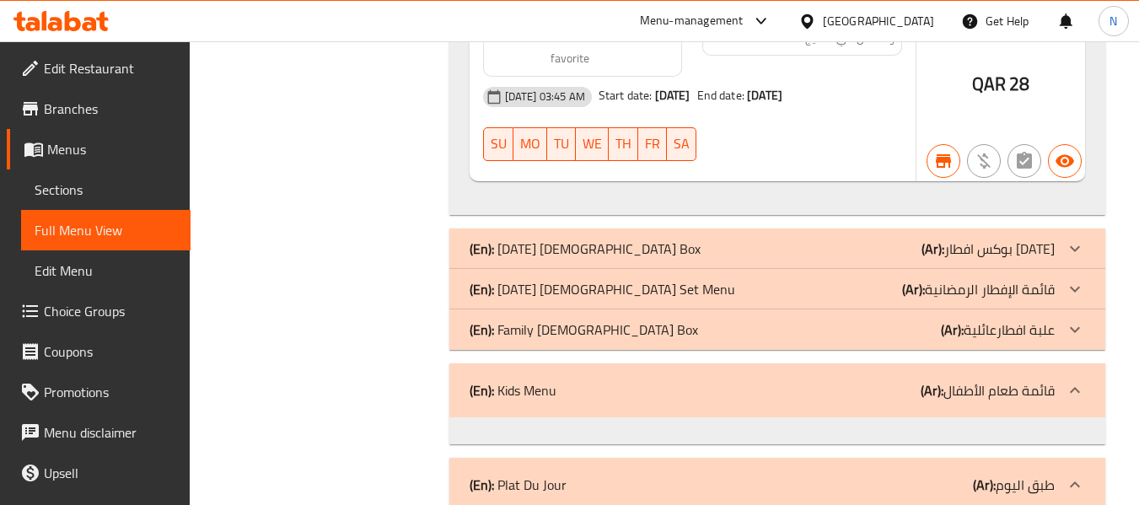
click at [531, 475] on p "(En): Plat Du Jour" at bounding box center [517, 485] width 97 height 20
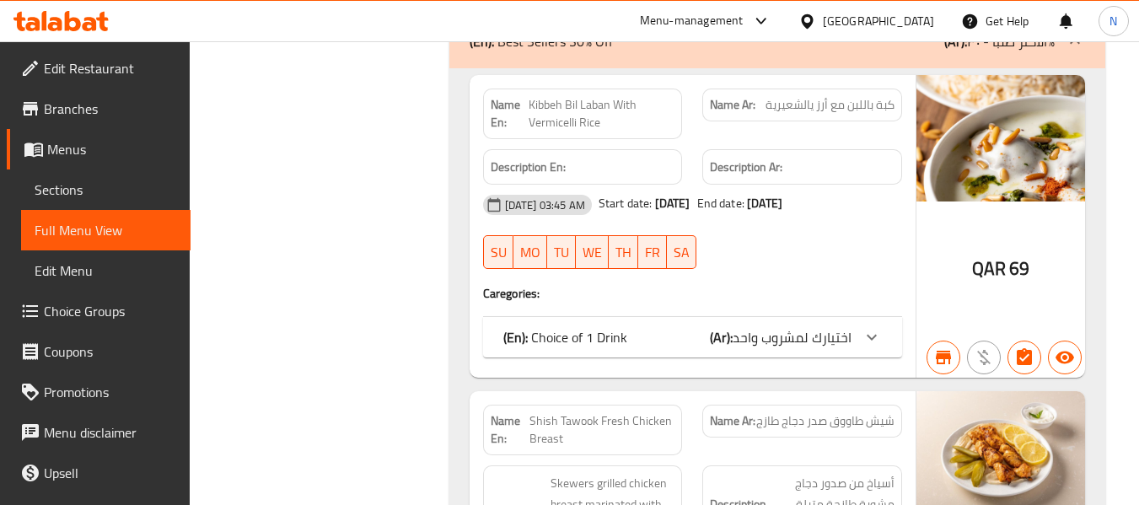
scroll to position [53374, 0]
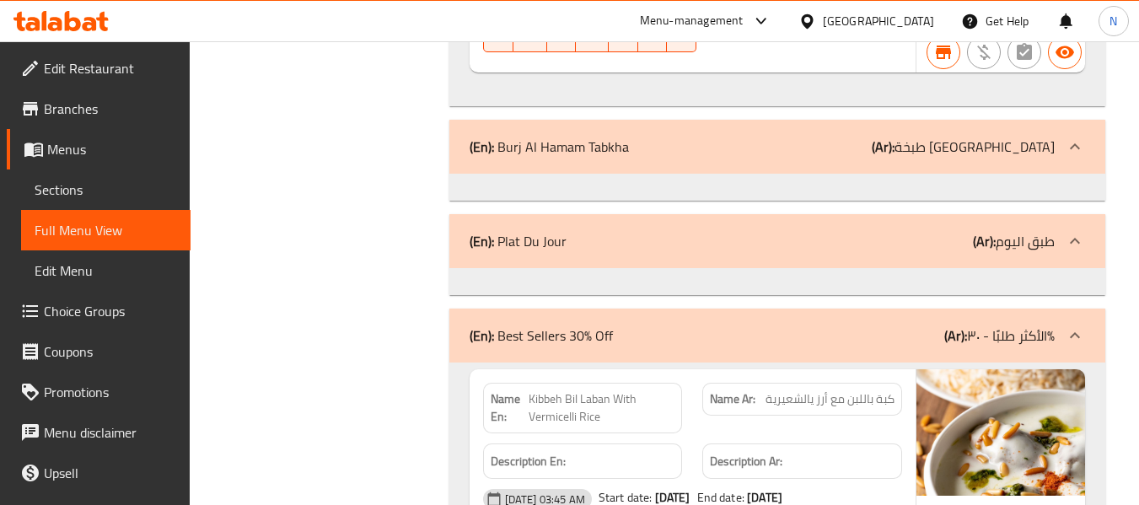
click at [668, 325] on div "(En): Best Sellers 30% Off (Ar): الأكثر طلبًا - ٣٠٪" at bounding box center [761, 335] width 585 height 20
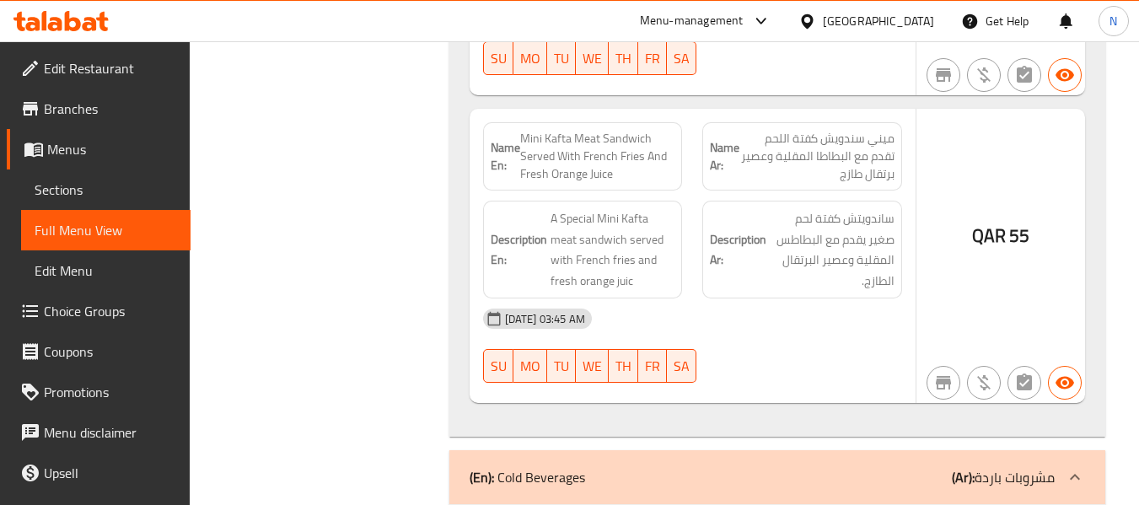
scroll to position [41827, 0]
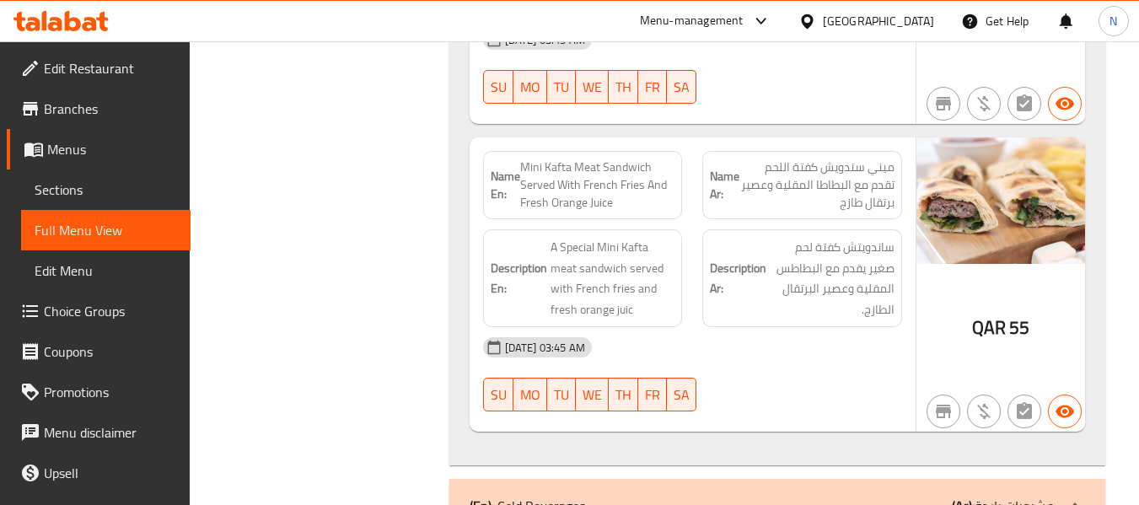
click at [673, 496] on div "(En): Cold Beverages (Ar): مشروبات باردة" at bounding box center [761, 506] width 585 height 20
click at [584, 479] on div "(En): Cold Beverages (Ar): مشروبات باردة" at bounding box center [777, 499] width 656 height 40
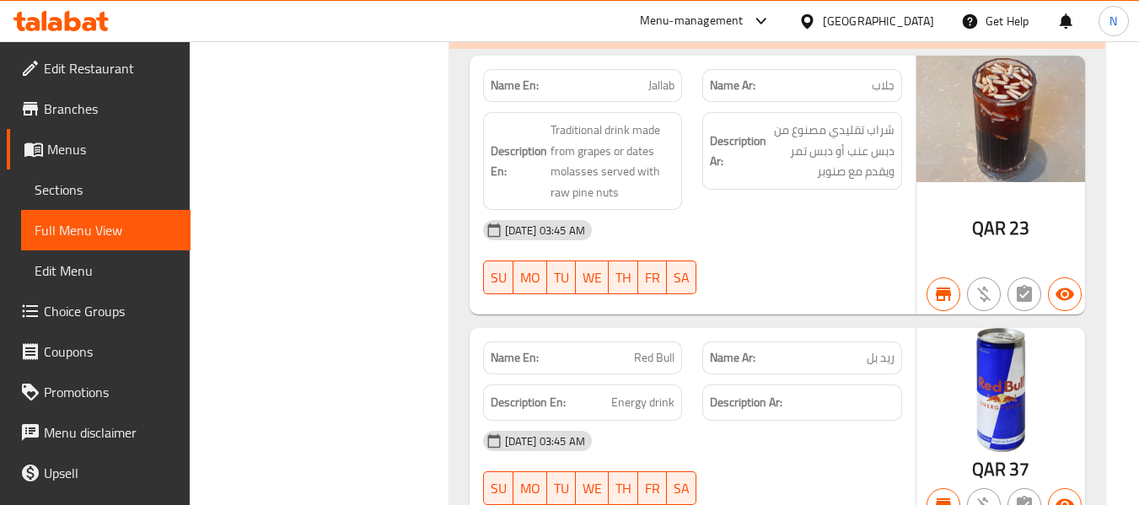
scroll to position [42080, 0]
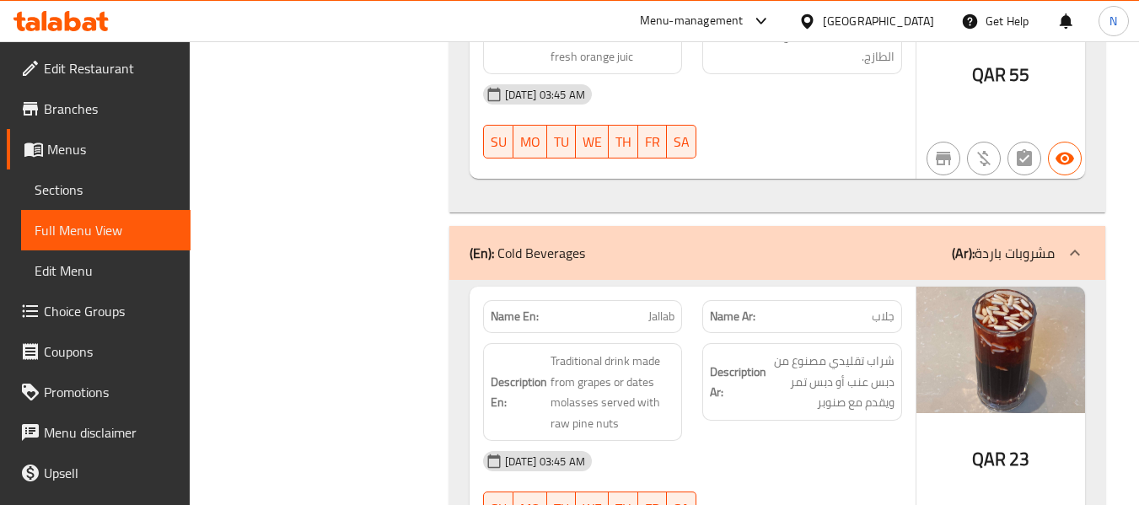
click at [907, 226] on div "(En): Cold Beverages (Ar): مشروبات باردة" at bounding box center [777, 253] width 656 height 54
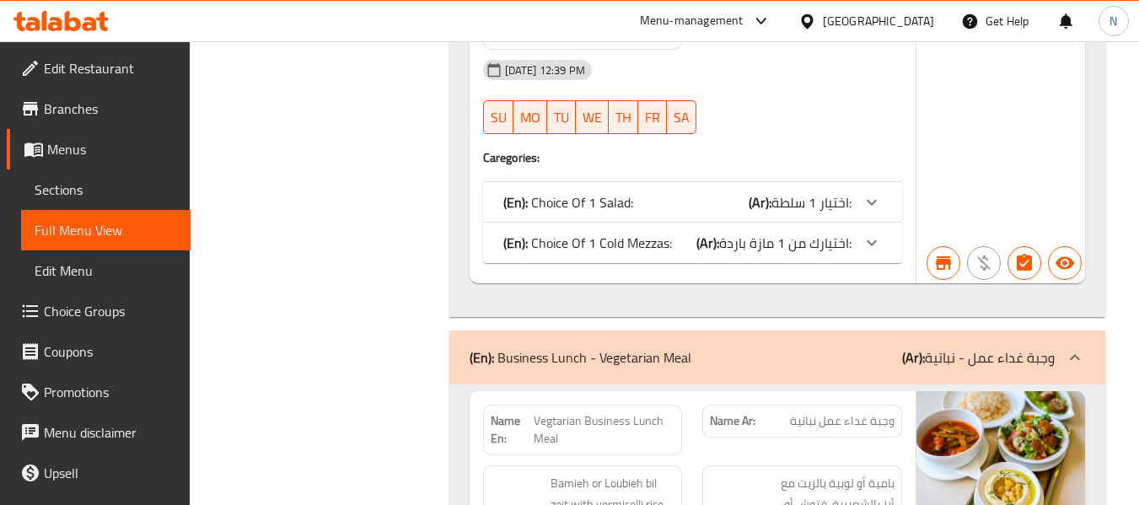
scroll to position [39888, 0]
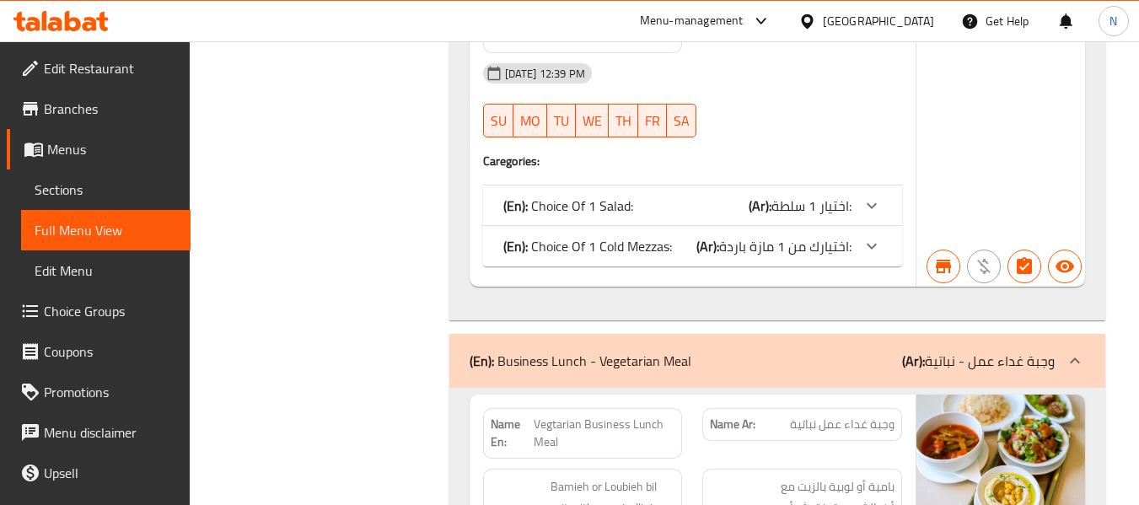
click at [556, 334] on div "(En): Business Lunch - Vegetarian Meal (Ar): وجبة غداء عمل - نباتية" at bounding box center [777, 361] width 656 height 54
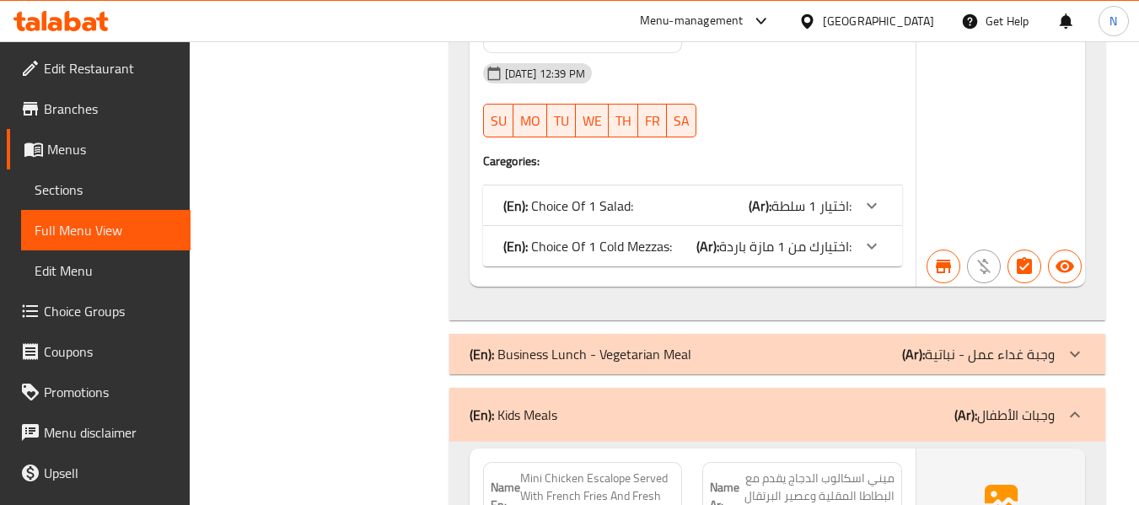
click at [566, 405] on div "(En): Kids Meals (Ar): وجبات الأطفال" at bounding box center [761, 415] width 585 height 20
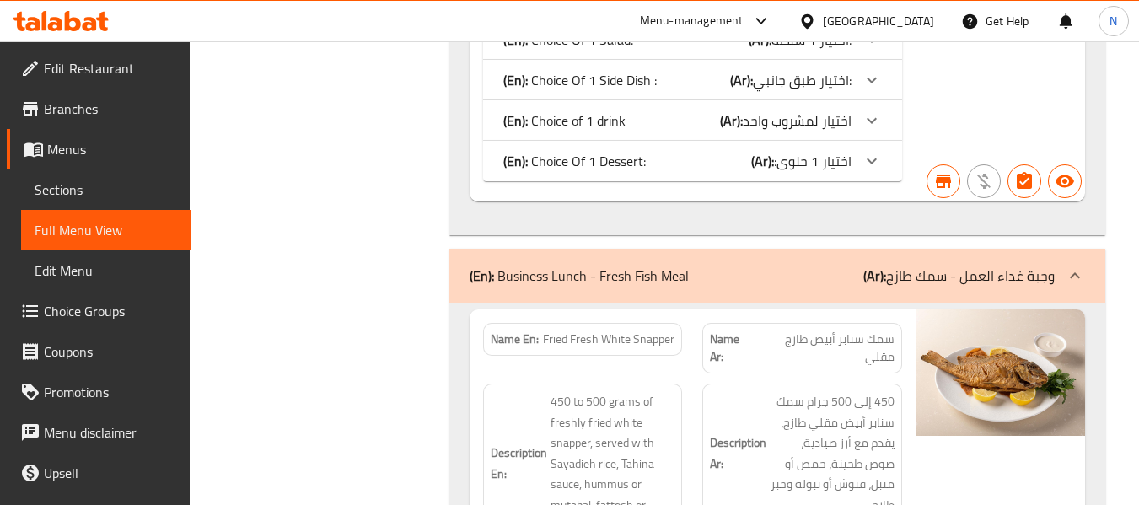
scroll to position [38877, 0]
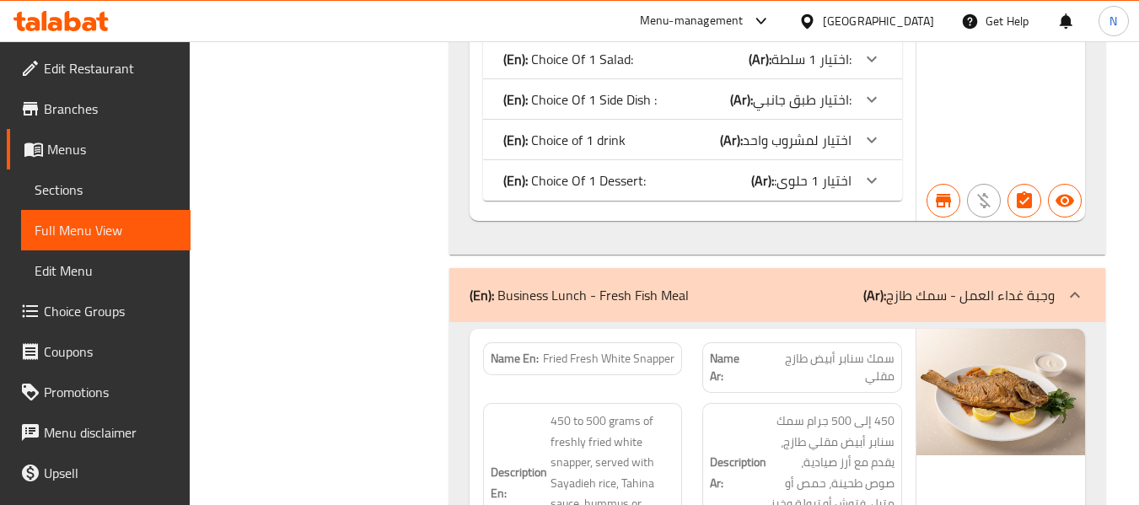
click at [685, 285] on p "(En): Business Lunch - Fresh Fish Meal" at bounding box center [578, 295] width 219 height 20
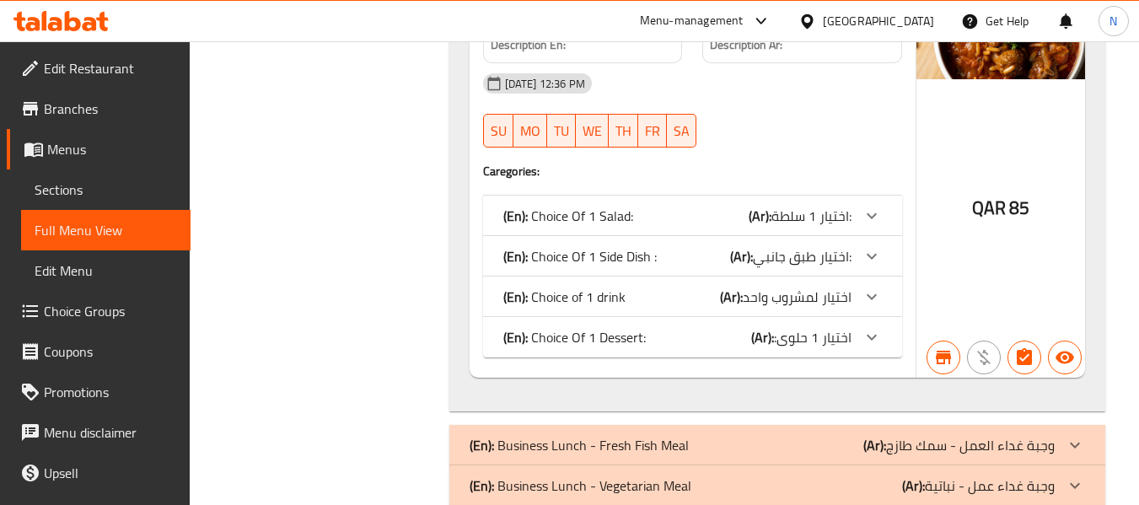
scroll to position [38624, 0]
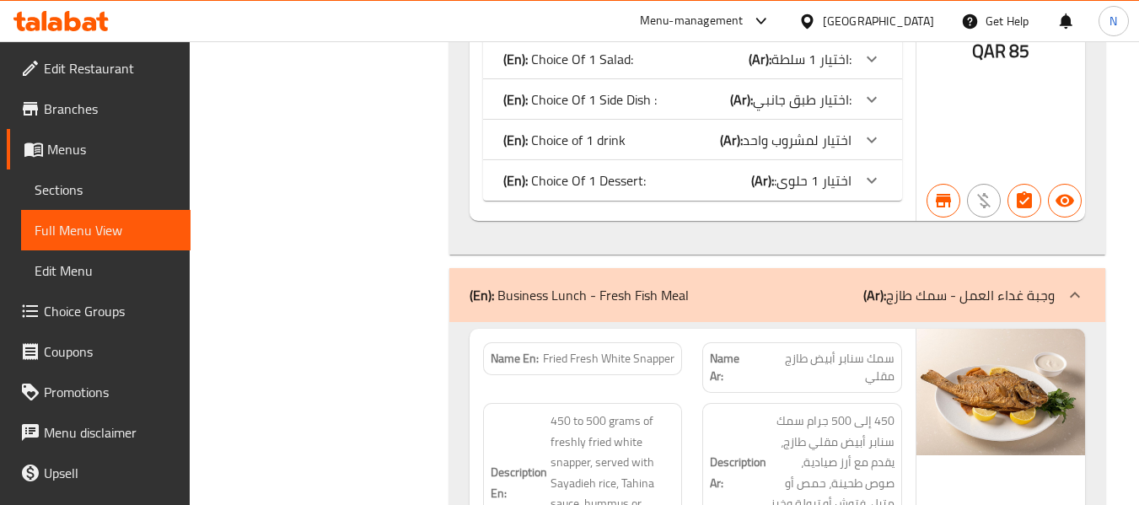
click at [717, 285] on div "(En): Business Lunch - Fresh Fish Meal (Ar): وجبة غداء العمل - سمك طازج" at bounding box center [761, 295] width 585 height 20
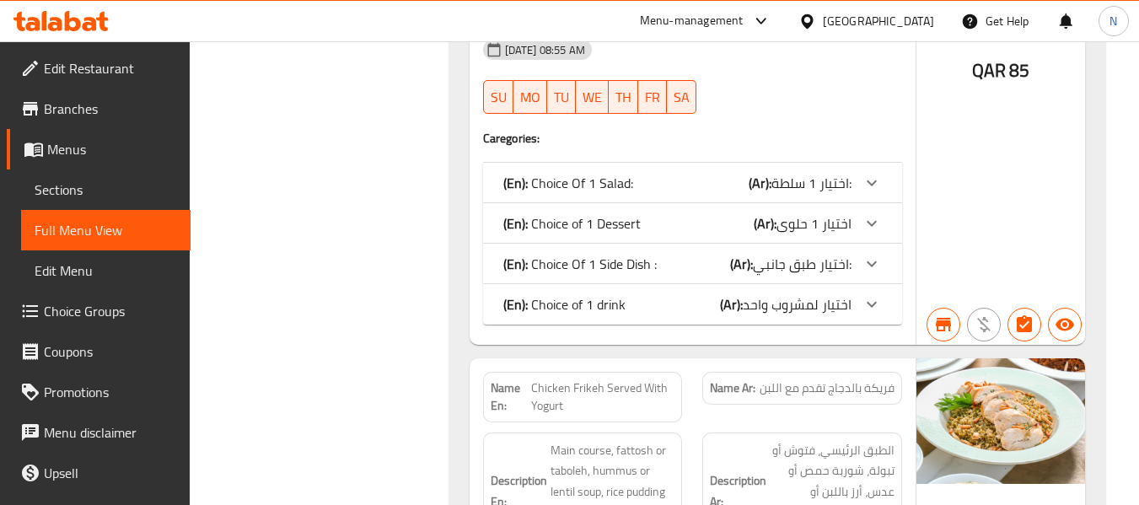
scroll to position [33230, 0]
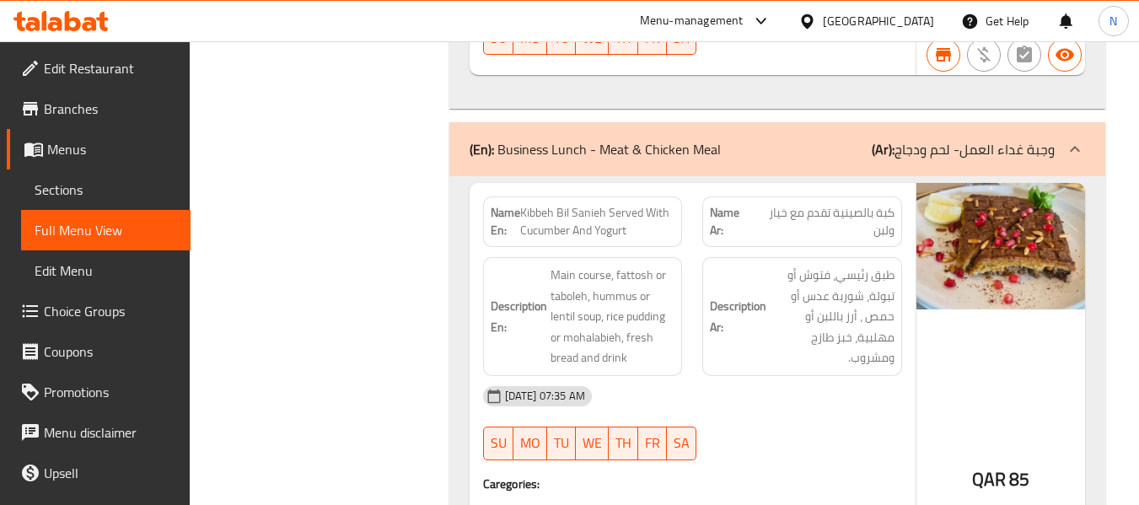
scroll to position [26318, 0]
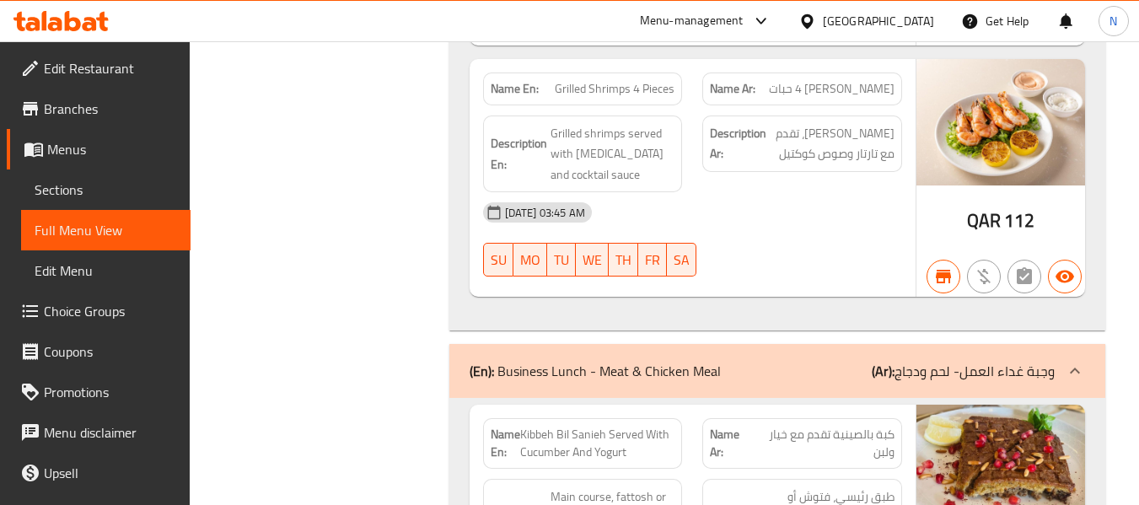
click at [820, 344] on div "(En): Business Lunch - Meat & Chicken Meal (Ar): وجبة غداء العمل- لحم ودجاج" at bounding box center [777, 371] width 656 height 54
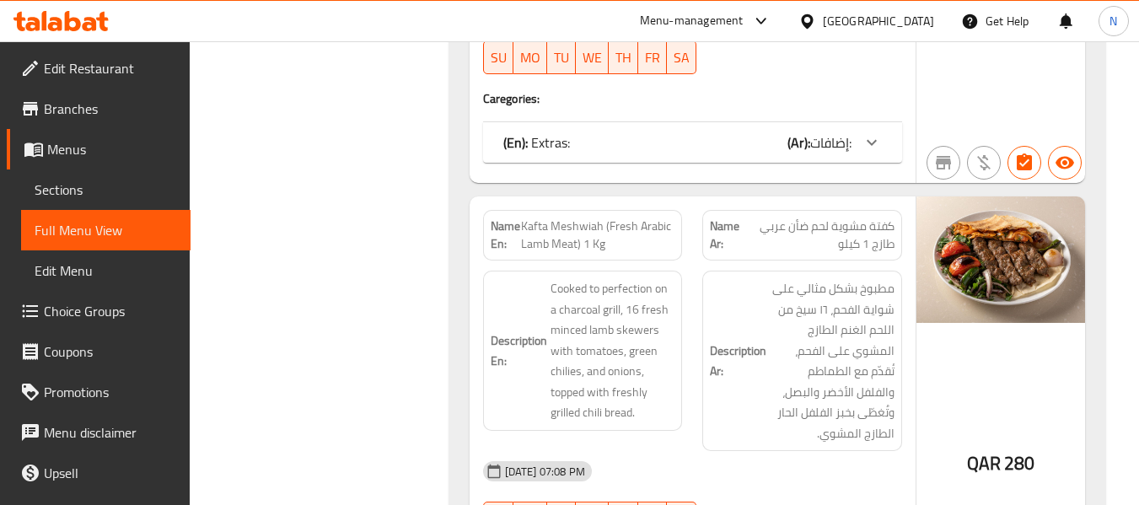
scroll to position [23115, 0]
drag, startPoint x: 465, startPoint y: 296, endPoint x: 468, endPoint y: 215, distance: 81.0
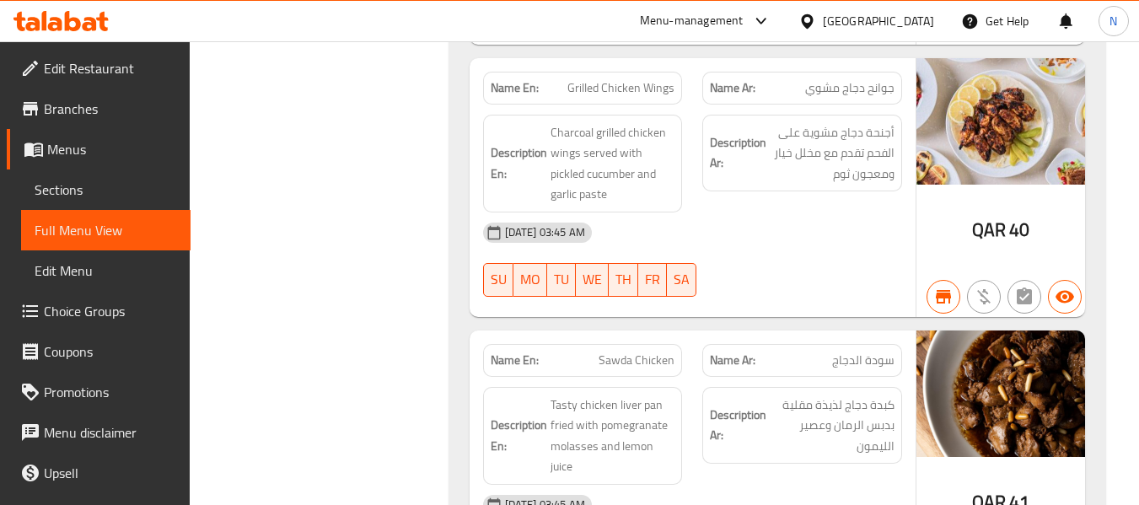
scroll to position [11400, 0]
click at [51, 182] on span "Sections" at bounding box center [106, 190] width 142 height 20
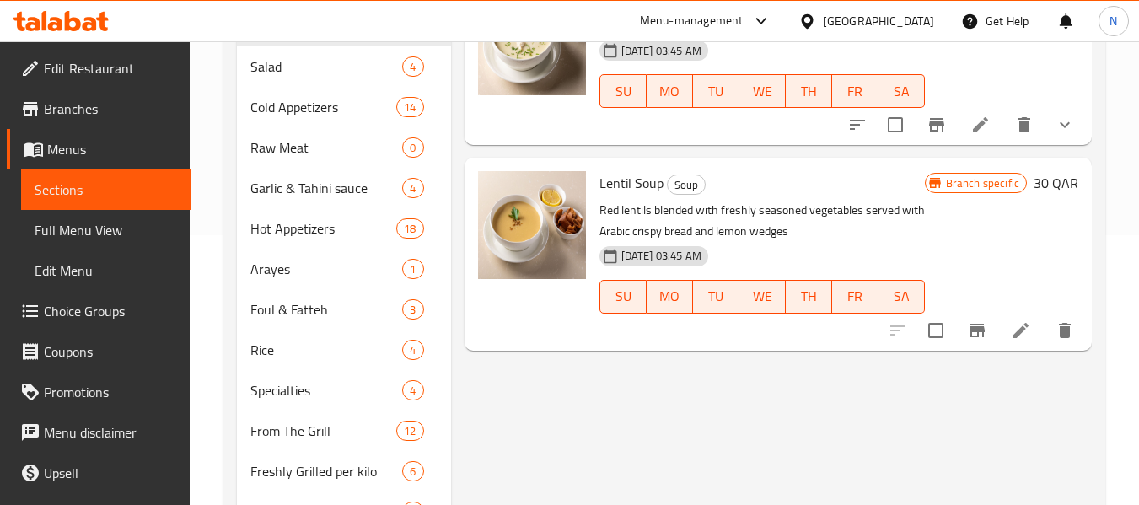
click at [162, 230] on span "Full Menu View" at bounding box center [106, 230] width 142 height 20
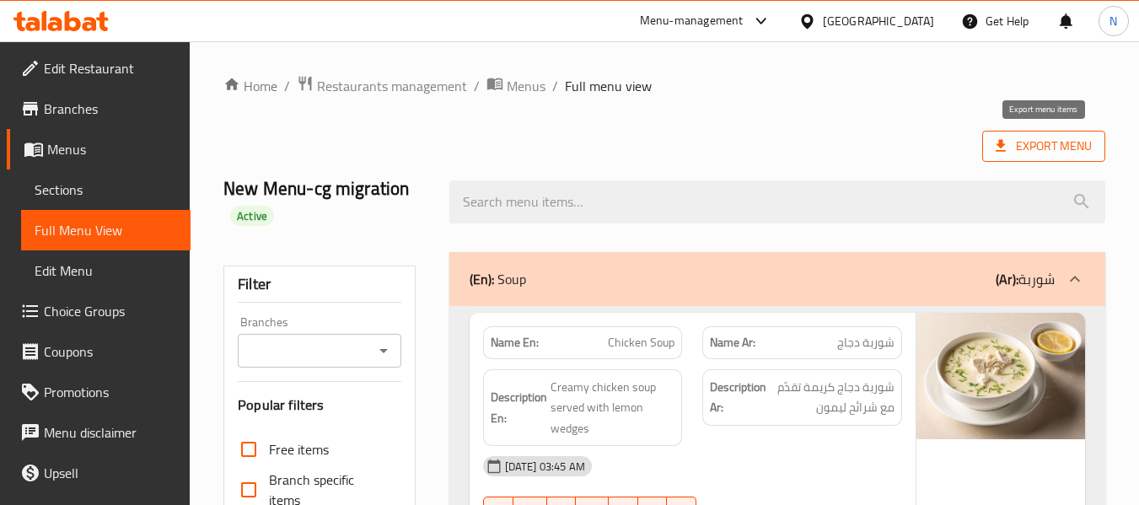
click at [1005, 157] on span "Export Menu" at bounding box center [1043, 146] width 123 height 31
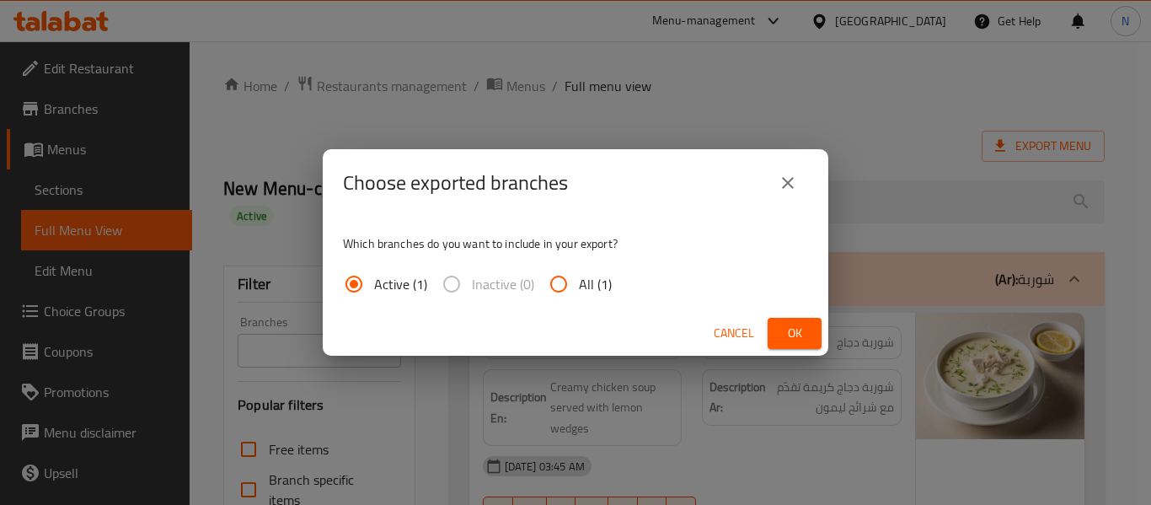
click at [577, 276] on input "All (1)" at bounding box center [559, 284] width 40 height 40
radio input "true"
click at [794, 327] on span "Ok" at bounding box center [794, 333] width 27 height 21
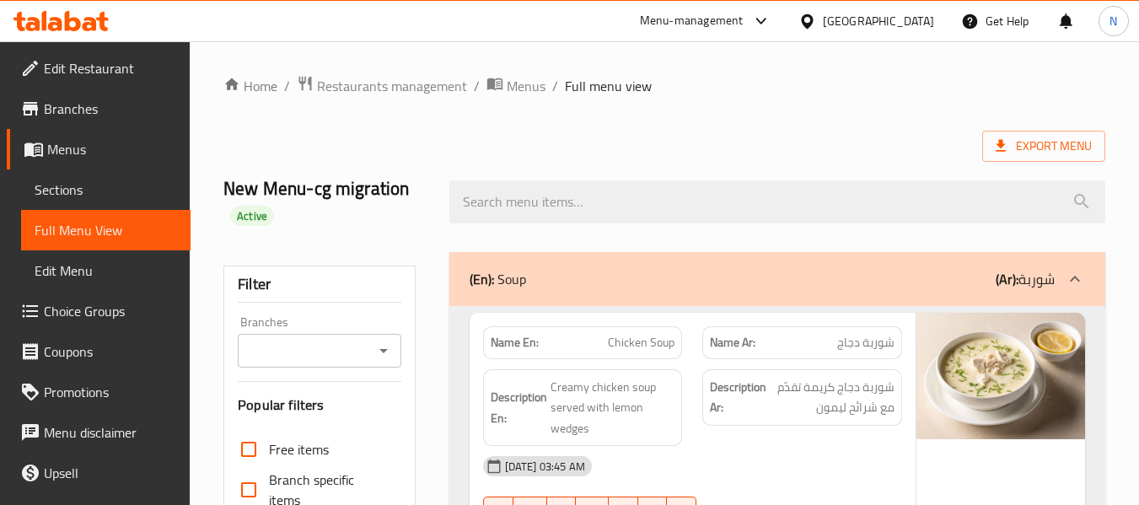
drag, startPoint x: 120, startPoint y: 192, endPoint x: 184, endPoint y: 240, distance: 80.1
click at [120, 192] on span "Sections" at bounding box center [106, 190] width 142 height 20
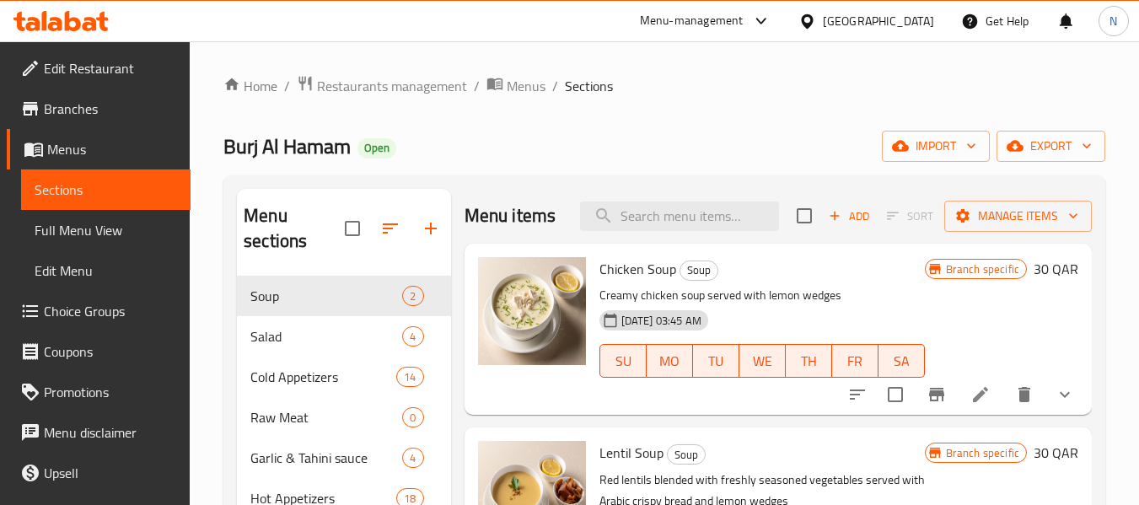
click at [118, 226] on span "Full Menu View" at bounding box center [106, 230] width 142 height 20
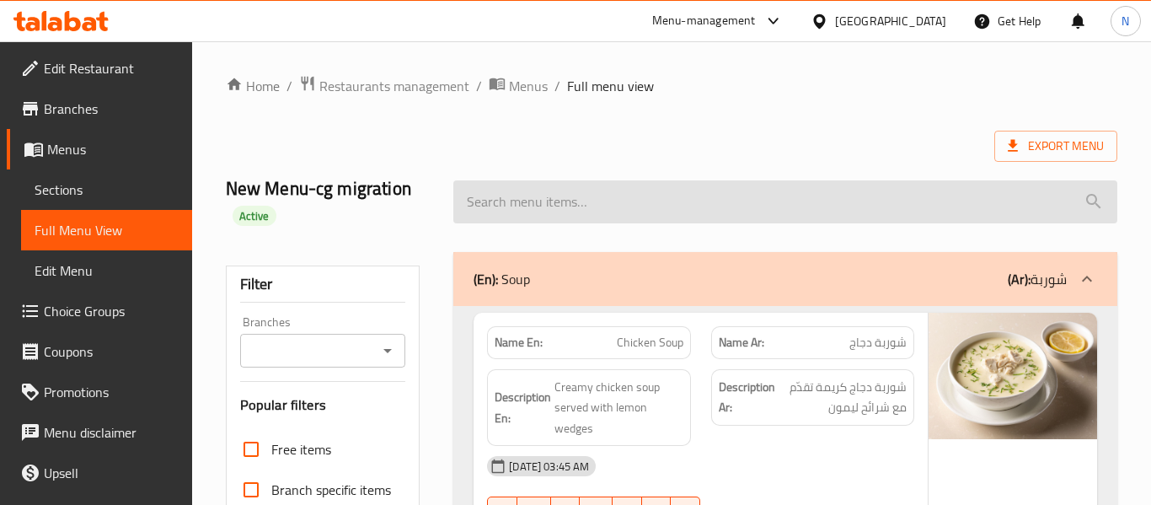
drag, startPoint x: 470, startPoint y: 192, endPoint x: 530, endPoint y: 207, distance: 61.7
click at [470, 192] on input "search" at bounding box center [785, 201] width 664 height 43
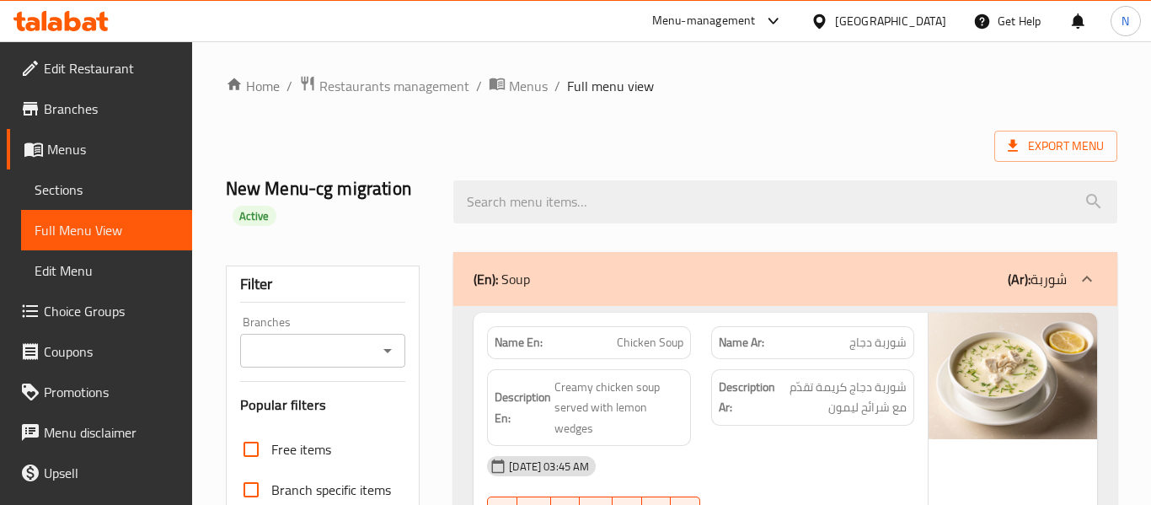
drag, startPoint x: 337, startPoint y: 325, endPoint x: 356, endPoint y: 332, distance: 19.7
click at [348, 330] on div "Branches Branches" at bounding box center [323, 341] width 166 height 51
click at [356, 334] on div "Branches" at bounding box center [323, 351] width 166 height 34
click at [386, 360] on icon "Open" at bounding box center [388, 351] width 20 height 20
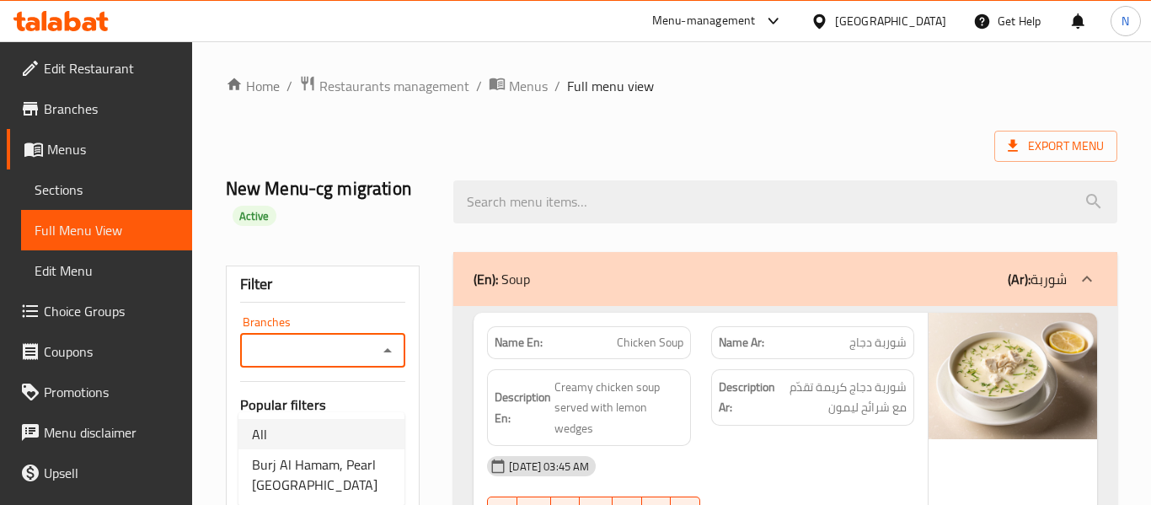
click at [383, 340] on button "Close" at bounding box center [388, 351] width 24 height 24
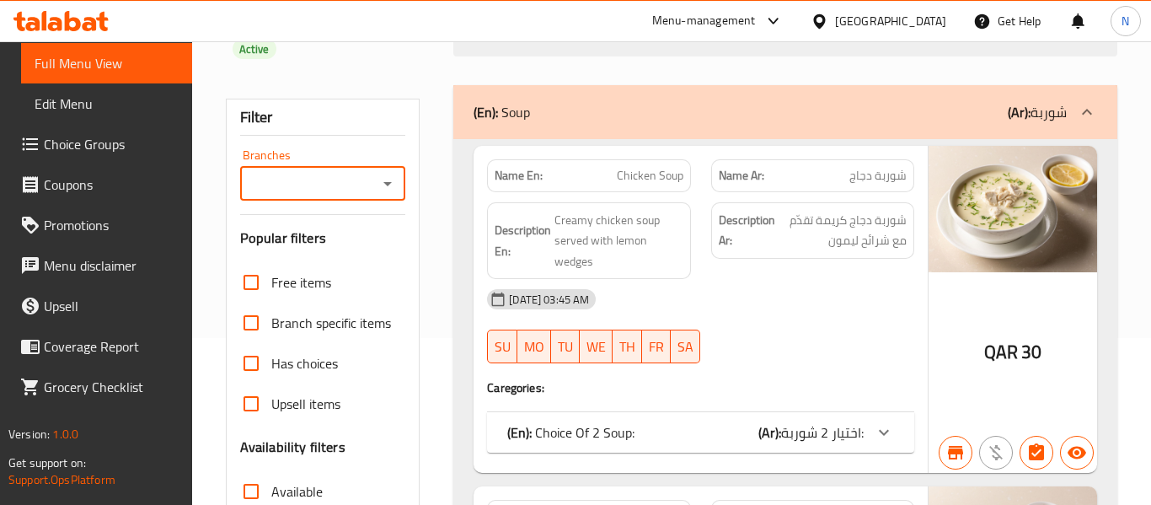
scroll to position [169, 0]
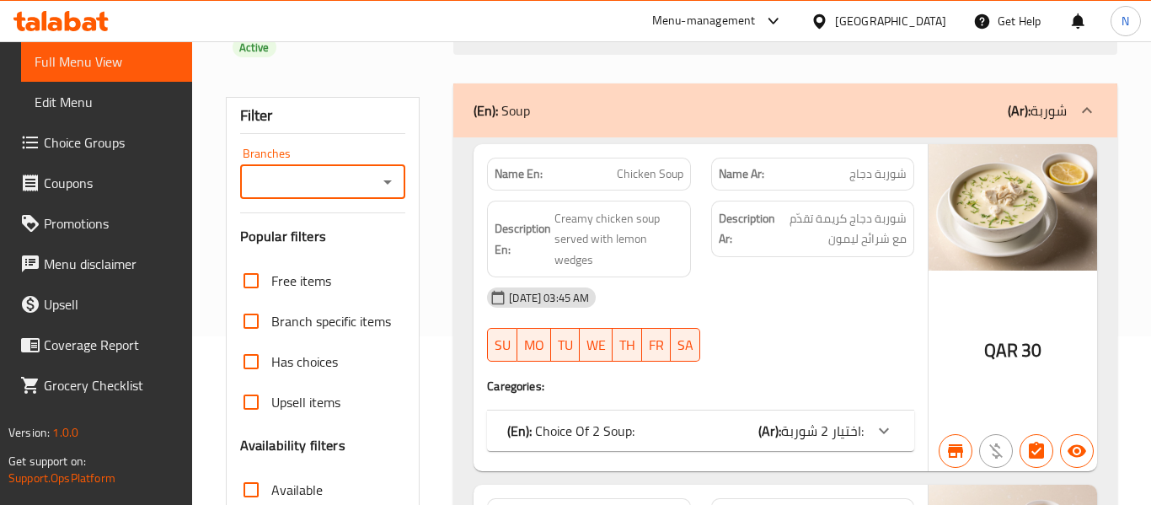
click at [382, 180] on icon "Open" at bounding box center [388, 182] width 20 height 20
click at [368, 303] on span "Burj Al Hamam, Pearl [GEOGRAPHIC_DATA]" at bounding box center [321, 306] width 139 height 40
type input "Burj Al Hamam, Pearl [GEOGRAPHIC_DATA]"
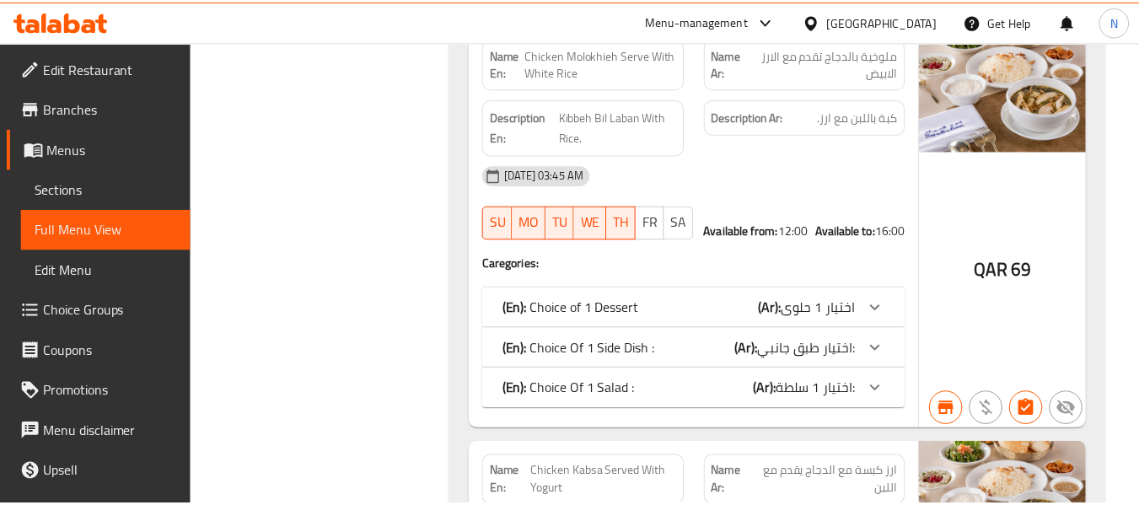
scroll to position [56846, 0]
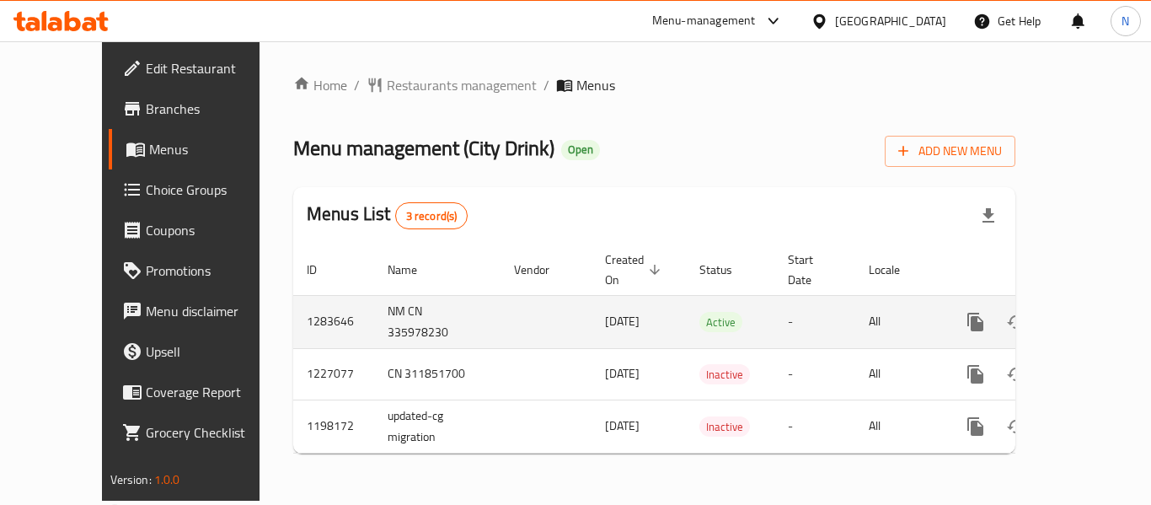
click at [1087, 312] on icon "enhanced table" at bounding box center [1097, 322] width 20 height 20
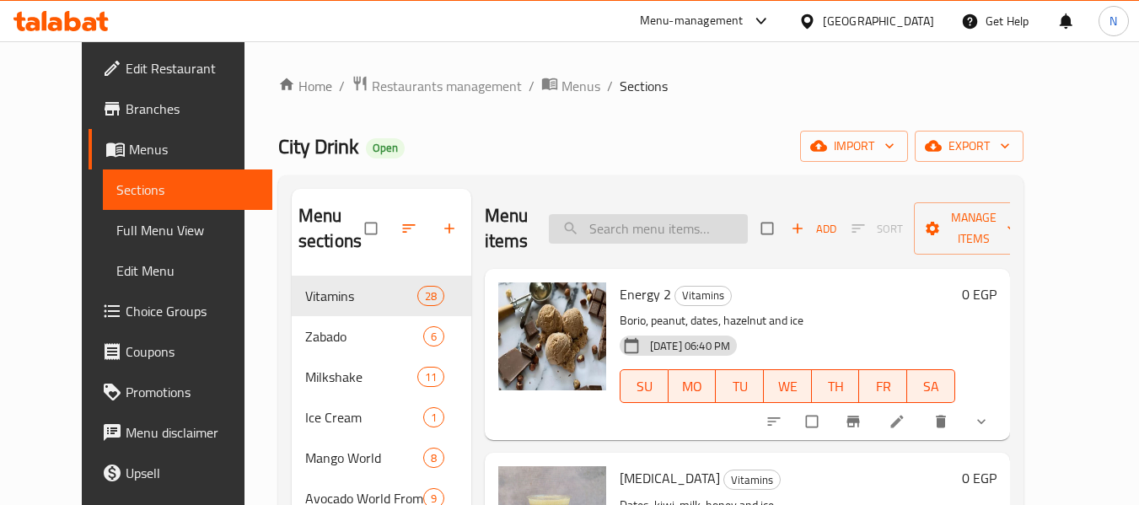
click at [714, 235] on input "search" at bounding box center [648, 228] width 199 height 29
paste input "4 Large Size Smoothie Juice Drink"
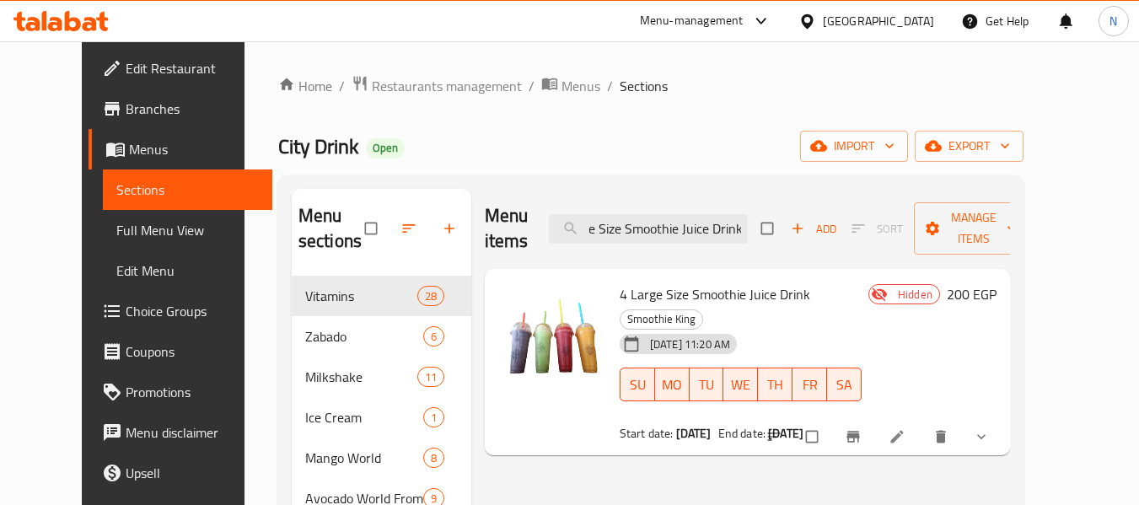
scroll to position [84, 0]
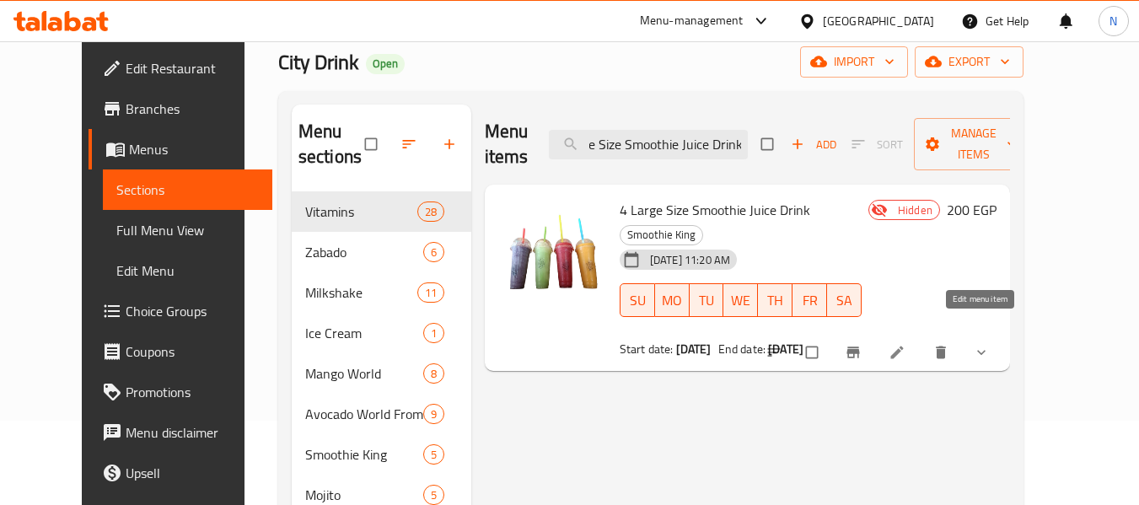
type input "4 Large Size Smoothie Juice Drink"
click at [909, 344] on link at bounding box center [898, 352] width 20 height 17
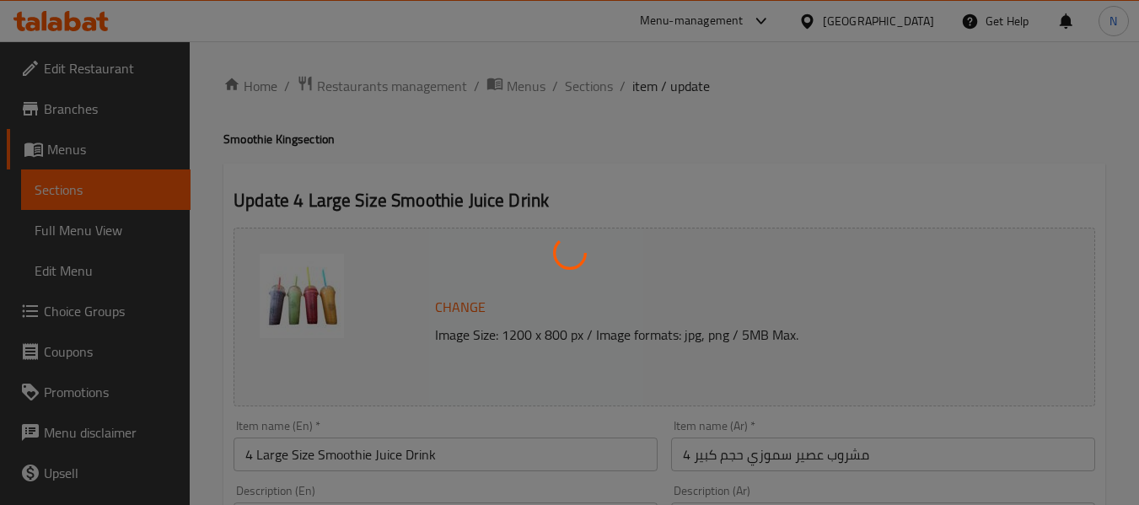
type input "إختيارك من الإسموثي الأول:"
type input "1"
type input "إختيارك من الأسموثي الثاني:"
type input "1"
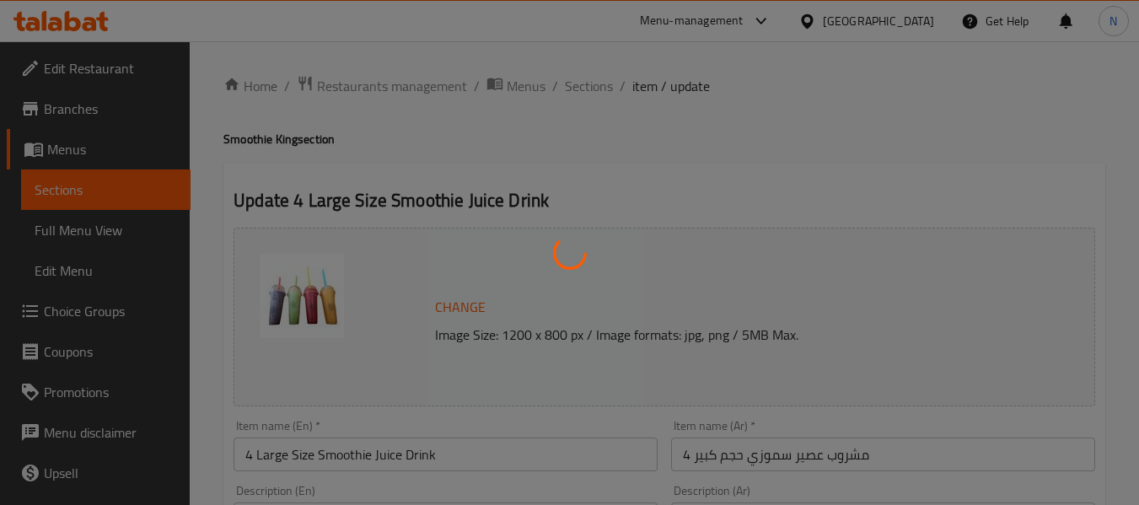
type input "1"
type input "إختيارك من الاسموثي الثالث:"
type input "1"
type input "إختيارك من الأسموثي الرابع:"
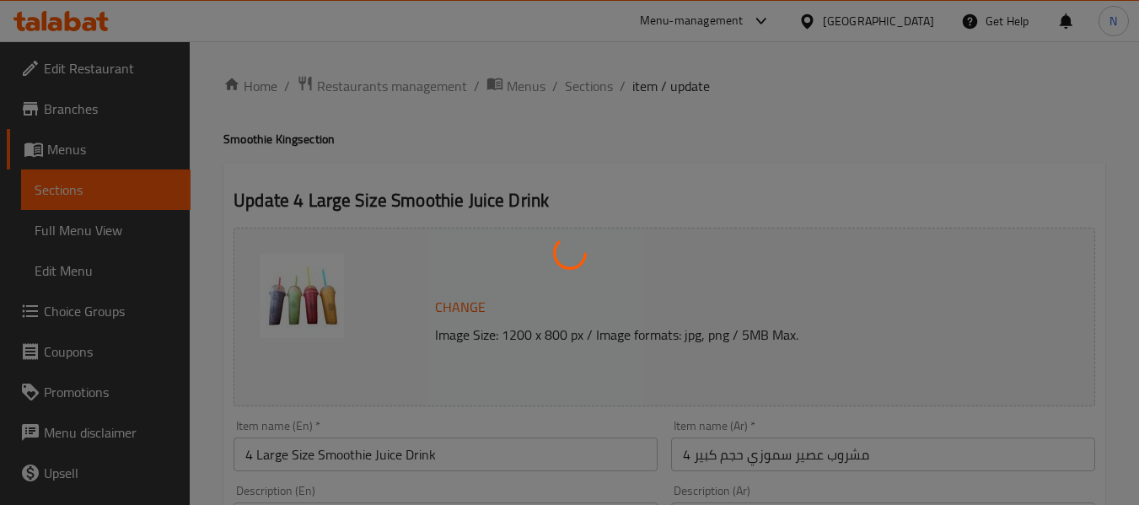
type input "1"
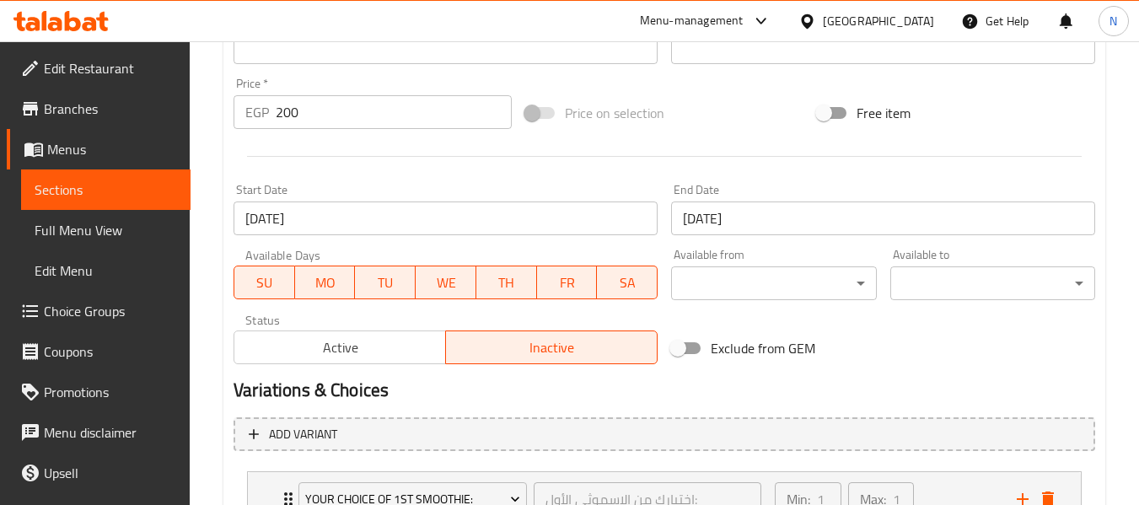
scroll to position [843, 0]
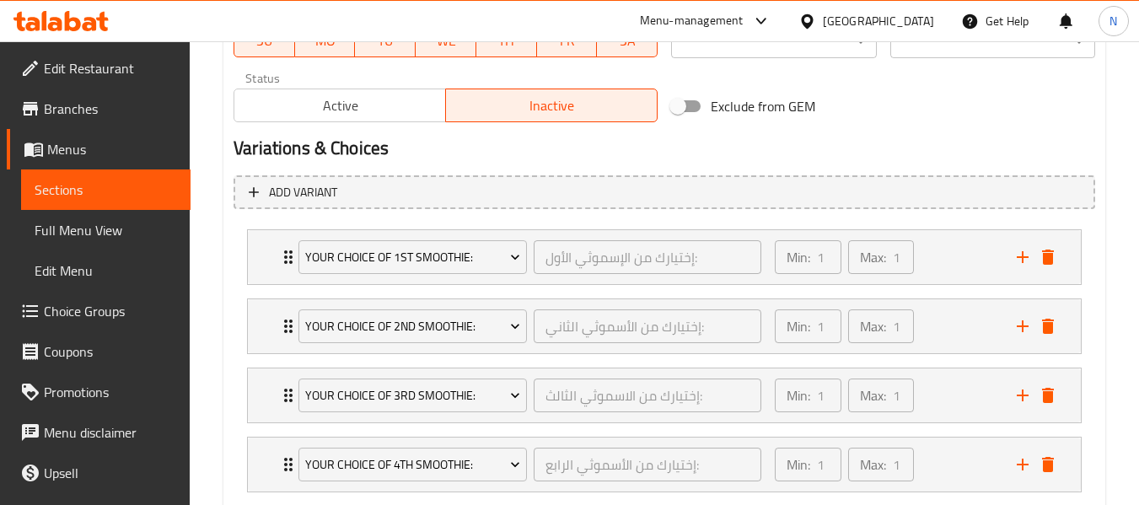
click at [400, 89] on button "Active" at bounding box center [339, 105] width 212 height 34
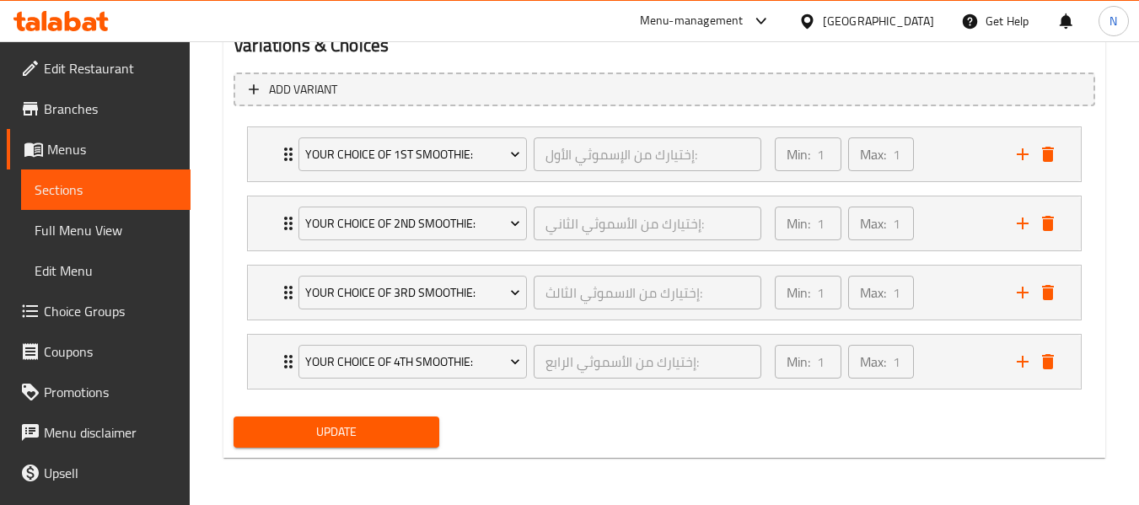
click at [416, 430] on span "Update" at bounding box center [336, 431] width 178 height 21
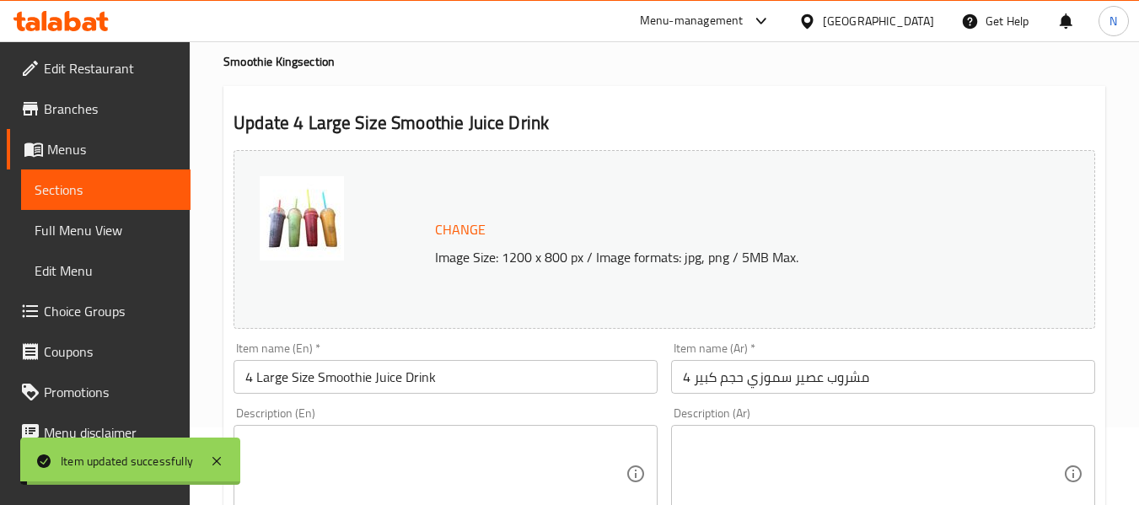
scroll to position [0, 0]
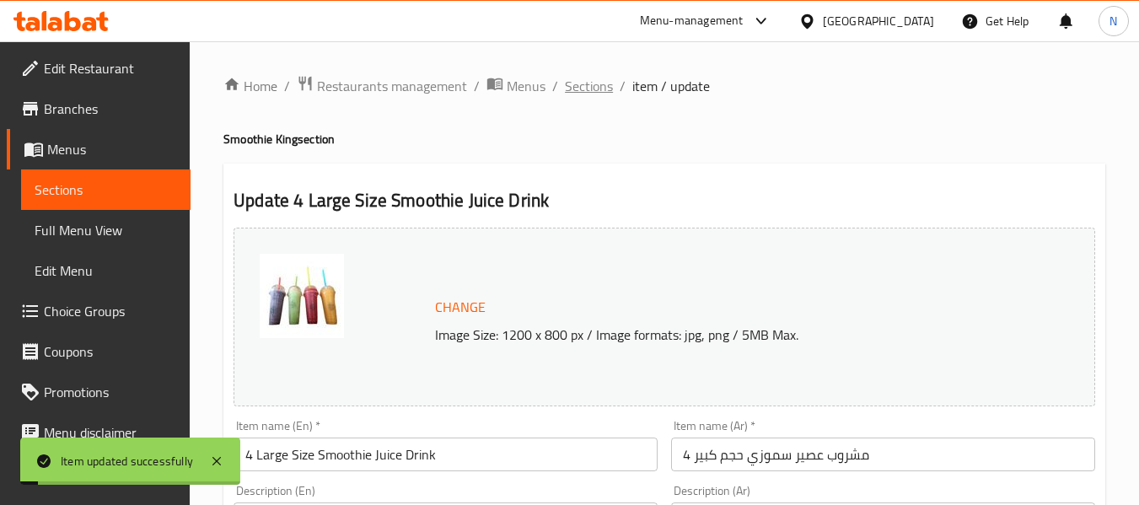
click at [600, 86] on span "Sections" at bounding box center [589, 86] width 48 height 20
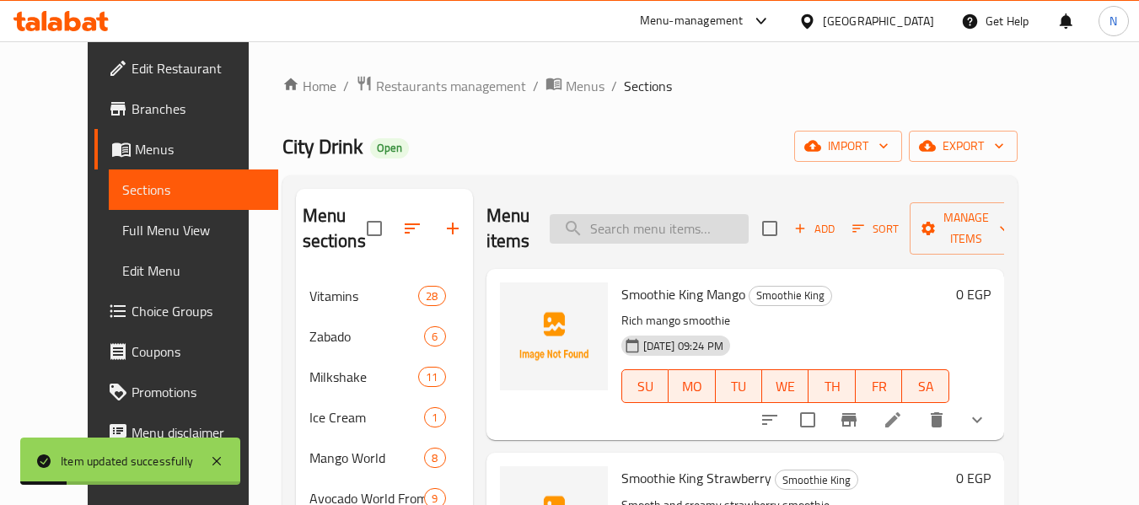
click at [681, 239] on input "search" at bounding box center [649, 228] width 199 height 29
paste input "4 Large Size Smoothie Juice Drink"
click at [705, 237] on input "4 Large Size Smoothie Juice Drink" at bounding box center [649, 228] width 199 height 29
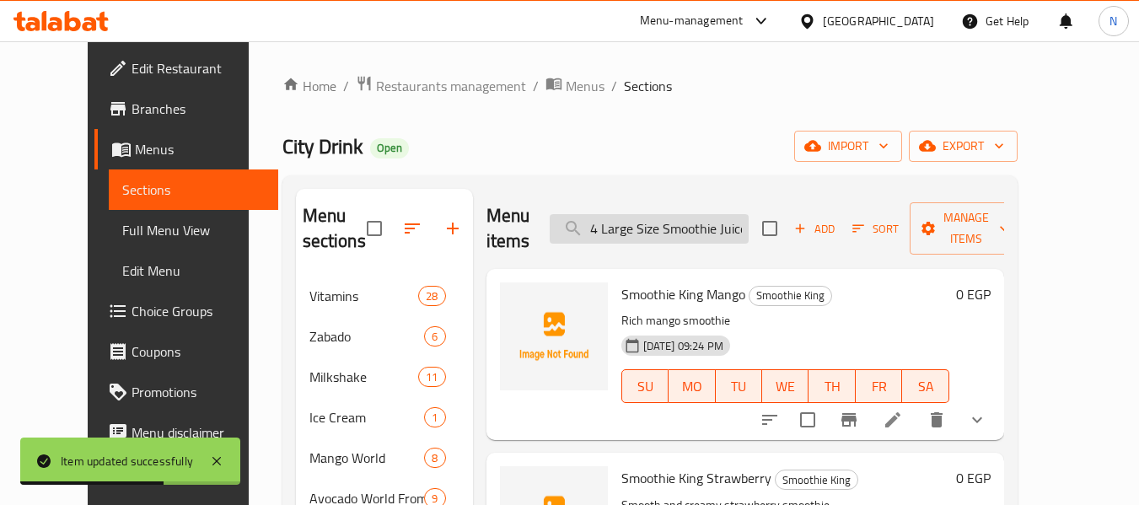
paste input "3 Large Qonbella Offer"
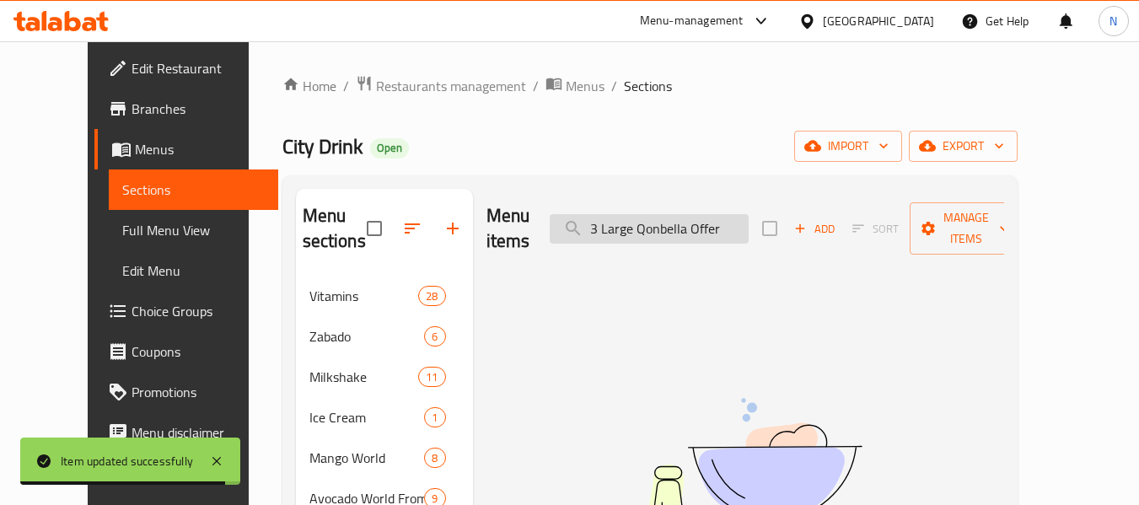
drag, startPoint x: 668, startPoint y: 212, endPoint x: 581, endPoint y: 207, distance: 87.0
click at [582, 214] on input "3 Large Qonbella Offer" at bounding box center [649, 228] width 199 height 29
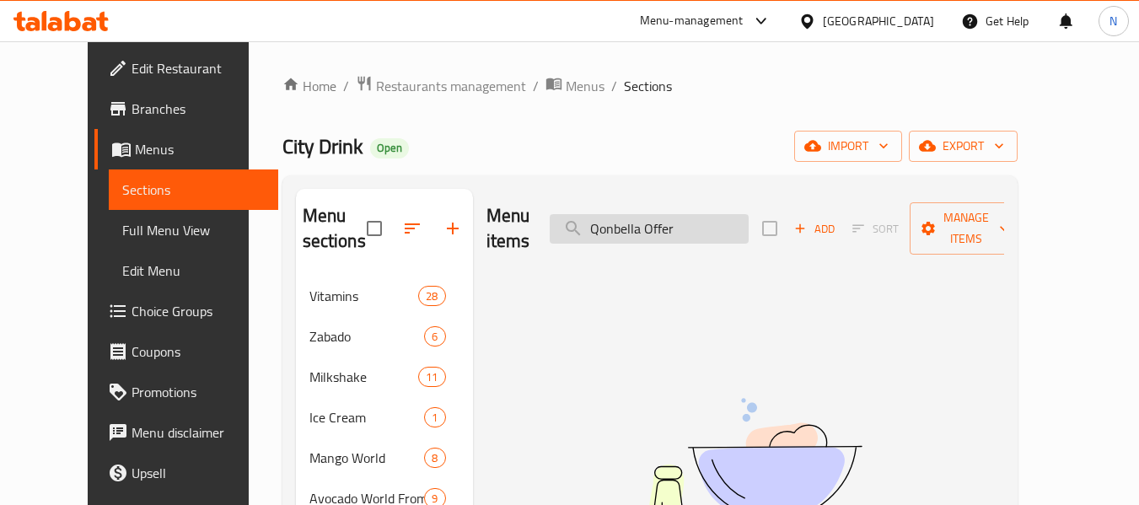
click at [744, 214] on input "Qonbella Offer" at bounding box center [649, 228] width 199 height 29
type input "Qonbella Offer"
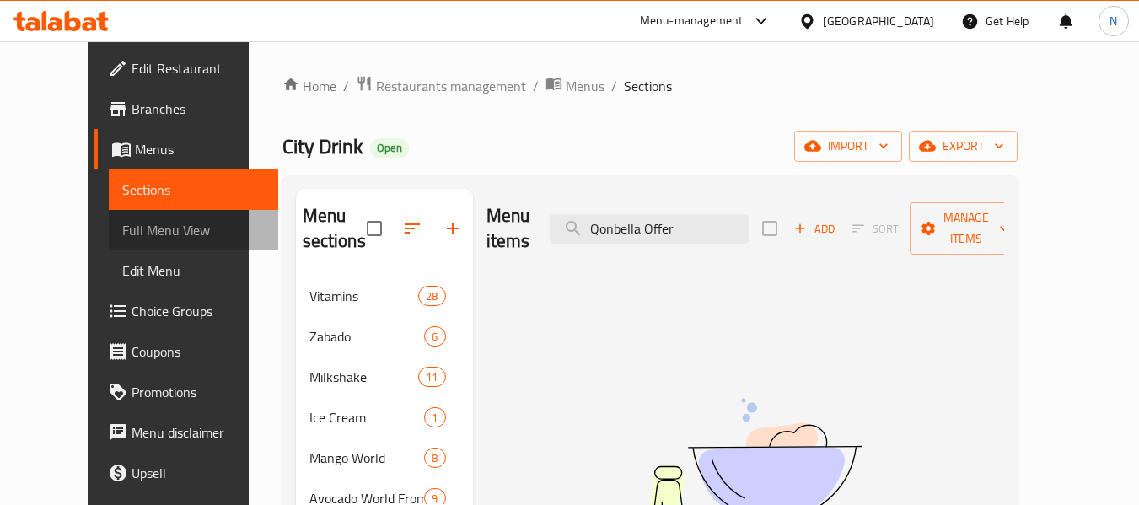
click at [144, 228] on span "Full Menu View" at bounding box center [193, 230] width 142 height 20
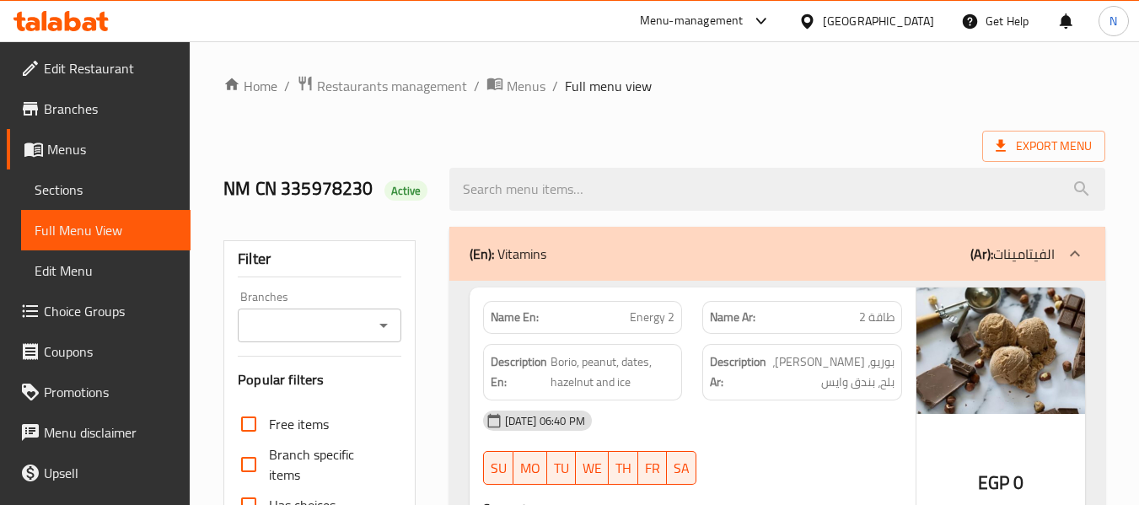
click at [658, 326] on span "Energy 2" at bounding box center [652, 317] width 45 height 18
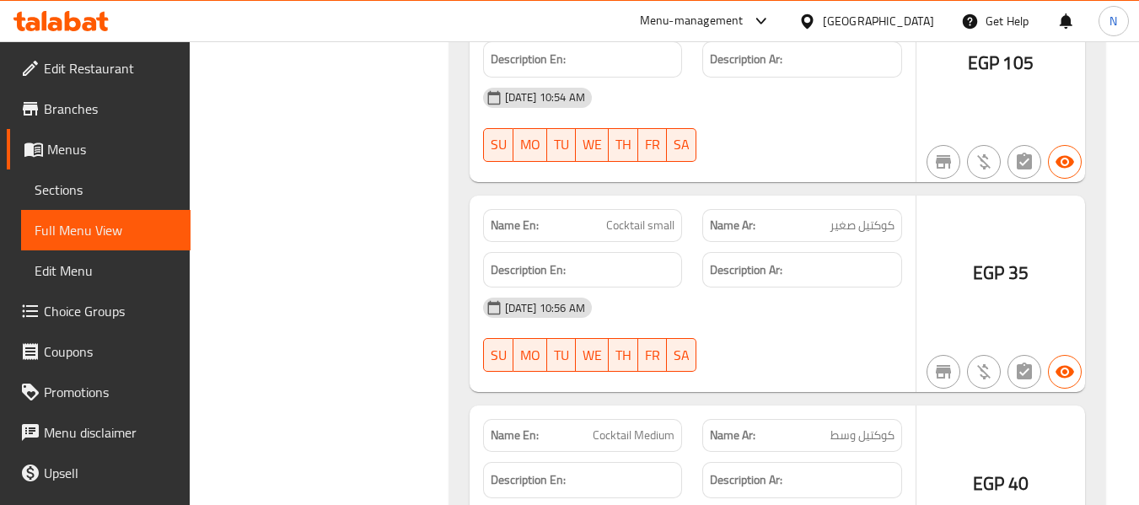
click at [82, 194] on span "Sections" at bounding box center [106, 190] width 142 height 20
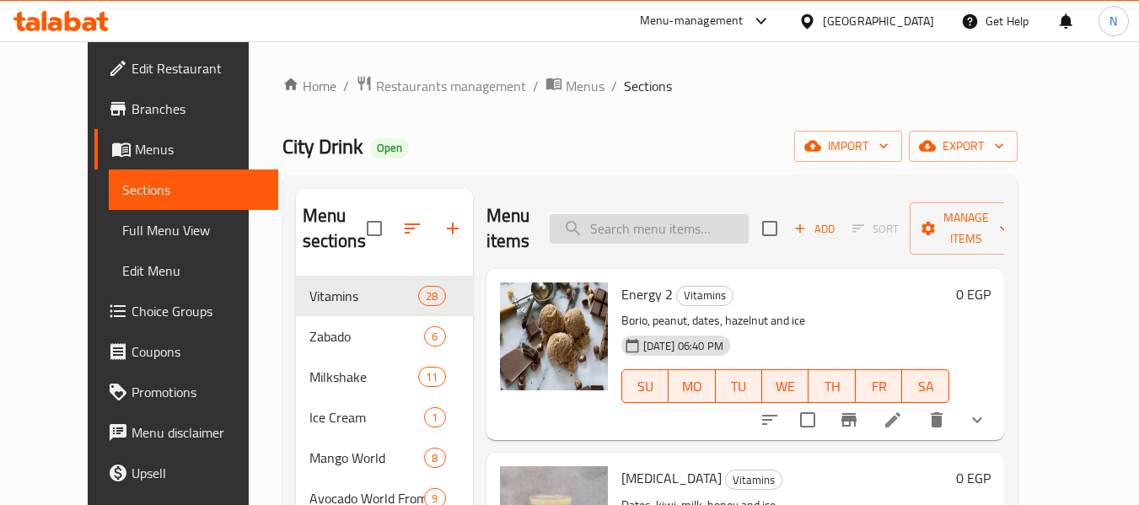
click at [711, 241] on input "search" at bounding box center [649, 228] width 199 height 29
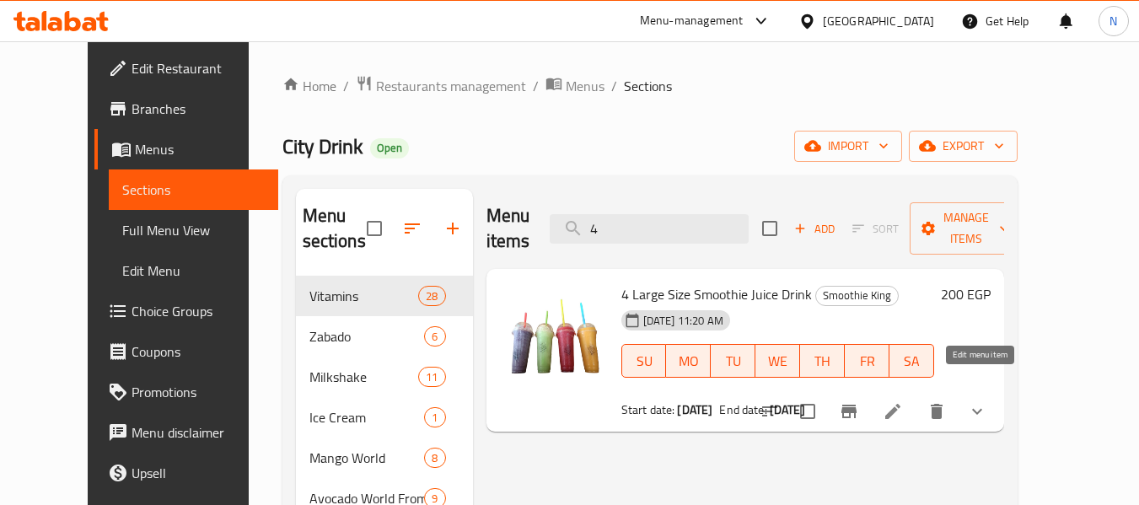
type input "4"
click at [903, 401] on icon at bounding box center [892, 411] width 20 height 20
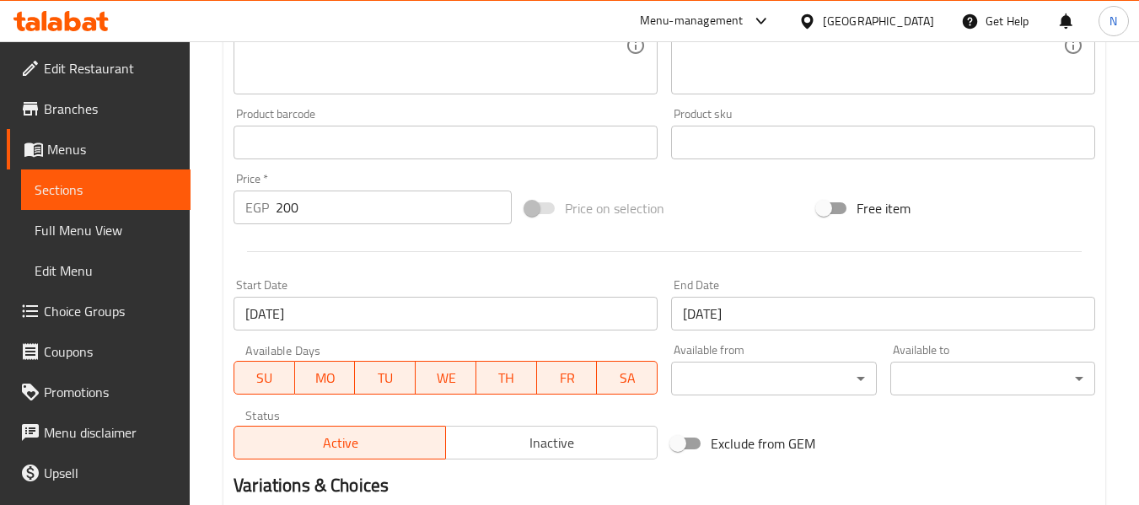
click at [514, 426] on button "Inactive" at bounding box center [551, 443] width 212 height 34
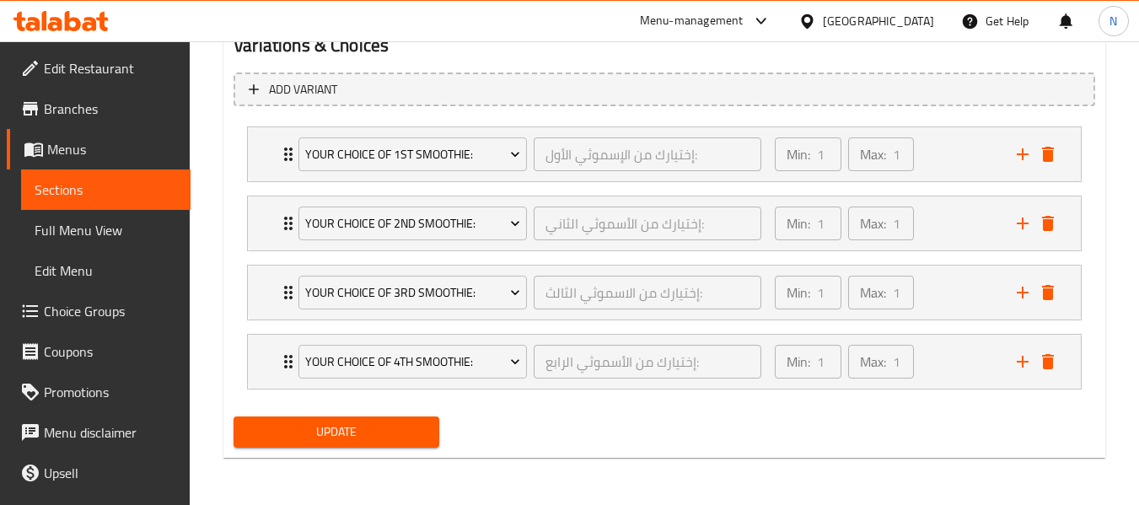
click at [414, 430] on span "Update" at bounding box center [336, 431] width 178 height 21
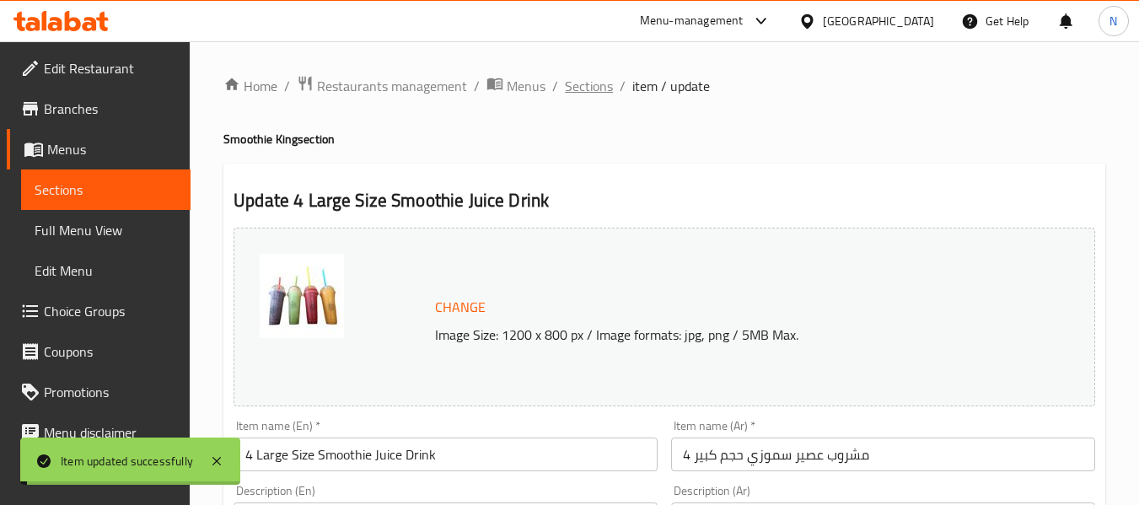
click at [594, 83] on span "Sections" at bounding box center [589, 86] width 48 height 20
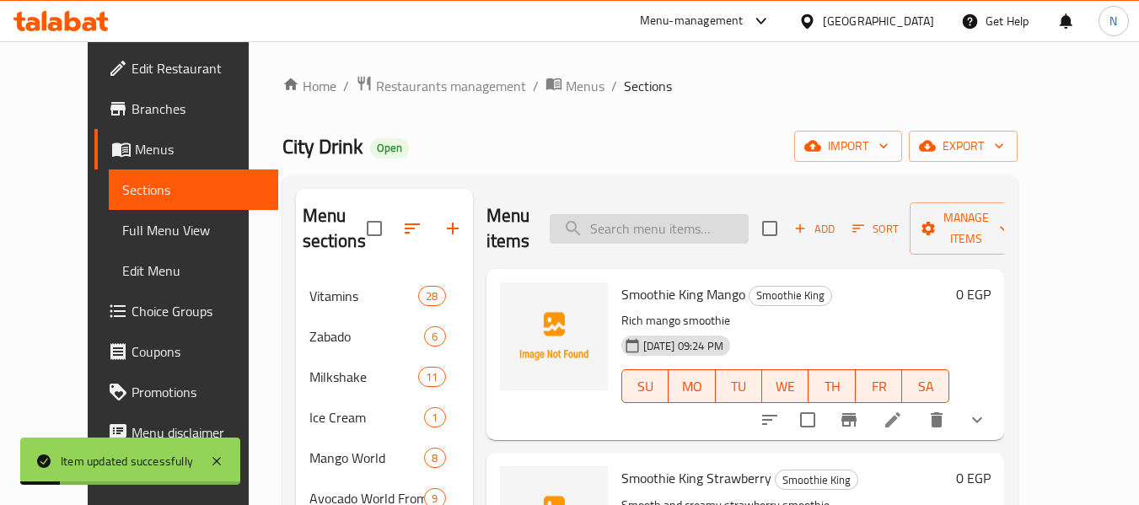
click at [709, 240] on input "search" at bounding box center [649, 228] width 199 height 29
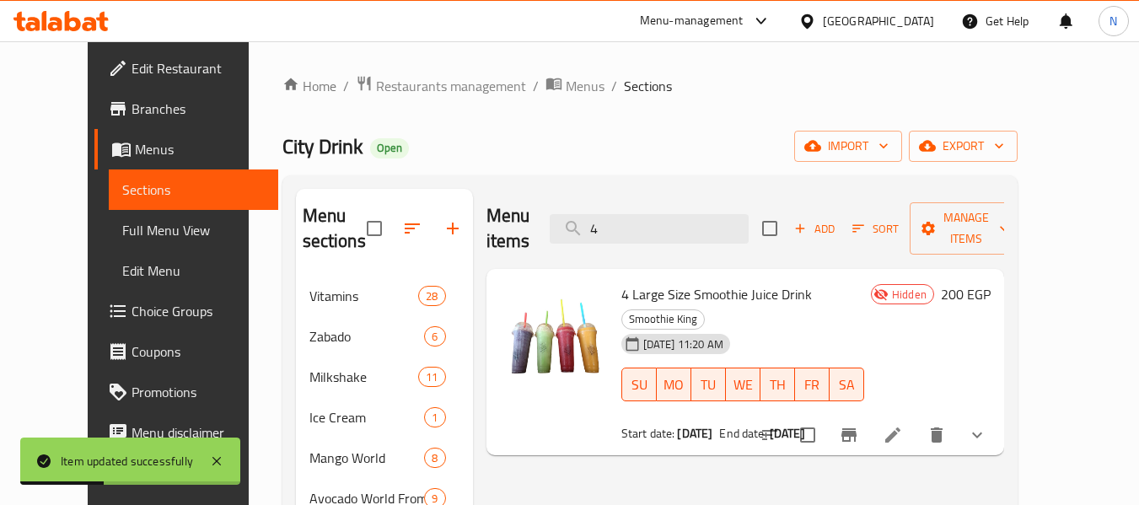
type input "4"
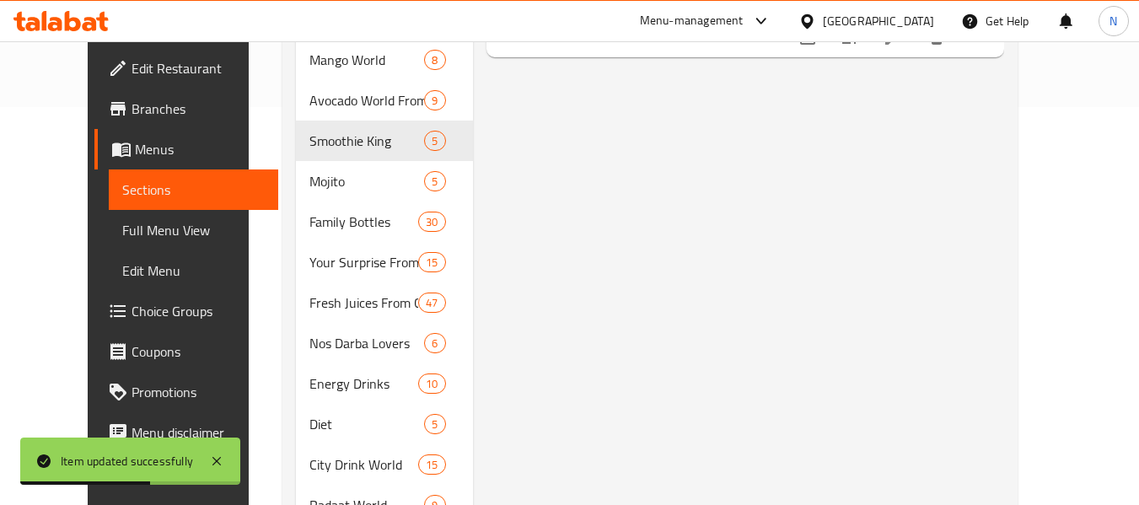
scroll to position [88, 0]
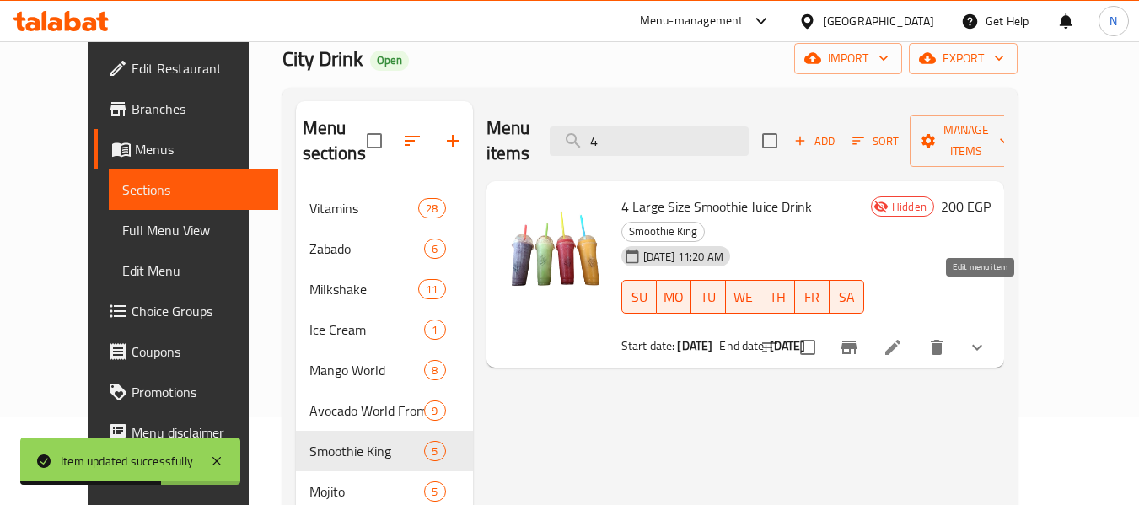
click at [900, 340] on icon at bounding box center [892, 347] width 15 height 15
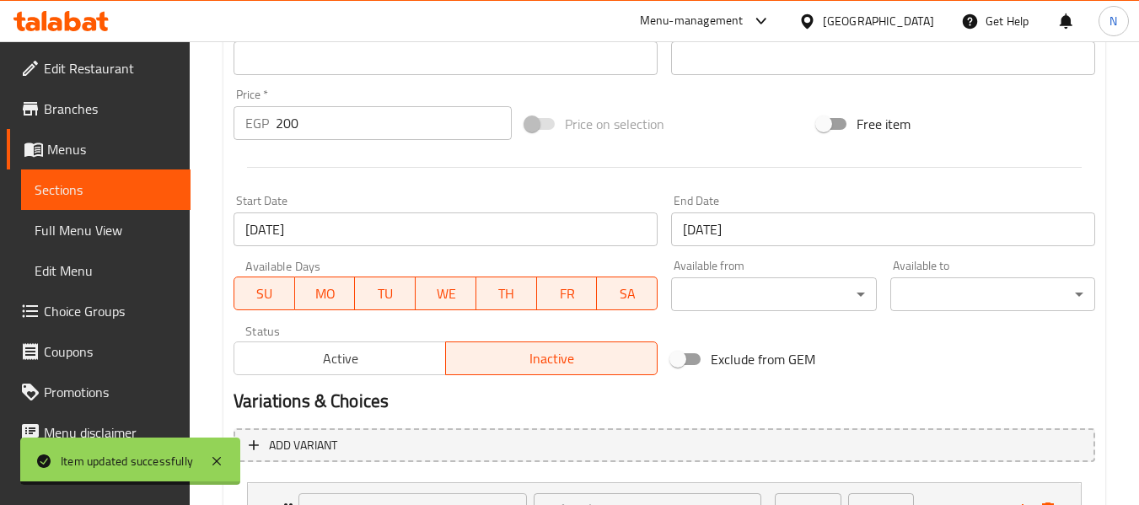
click at [358, 371] on button "Active" at bounding box center [339, 358] width 212 height 34
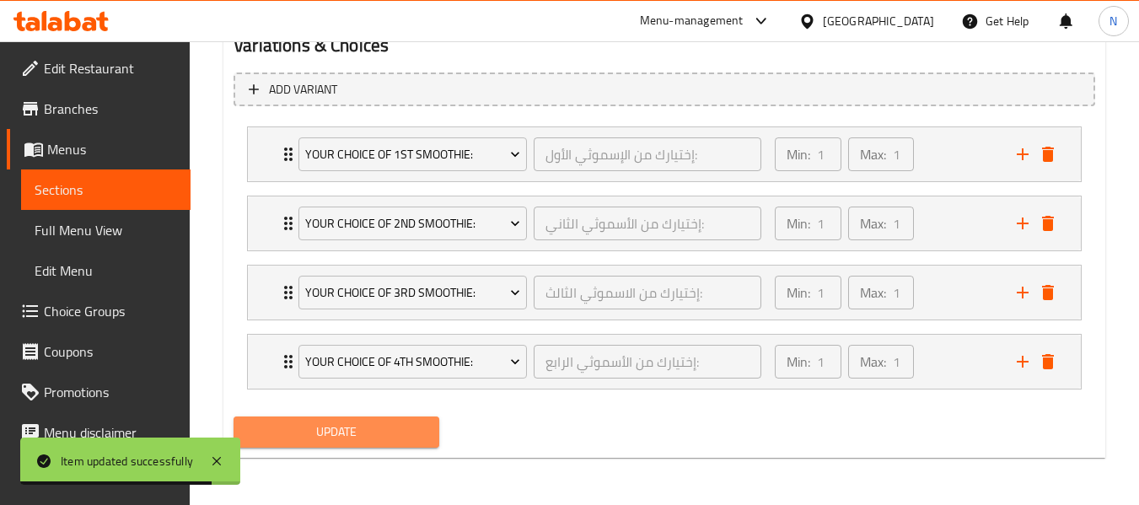
click at [397, 432] on span "Update" at bounding box center [336, 431] width 178 height 21
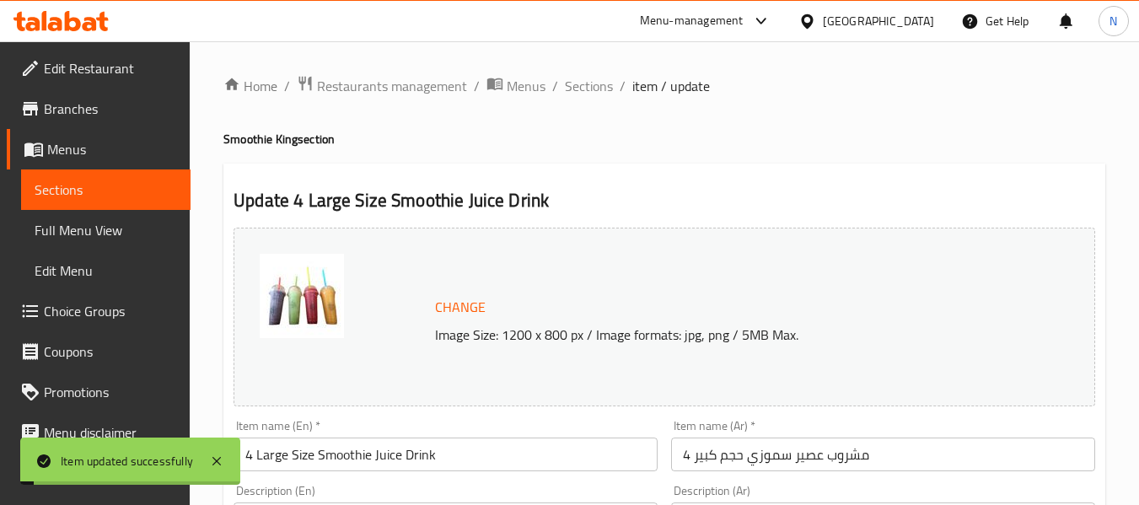
click at [588, 79] on span "Sections" at bounding box center [589, 86] width 48 height 20
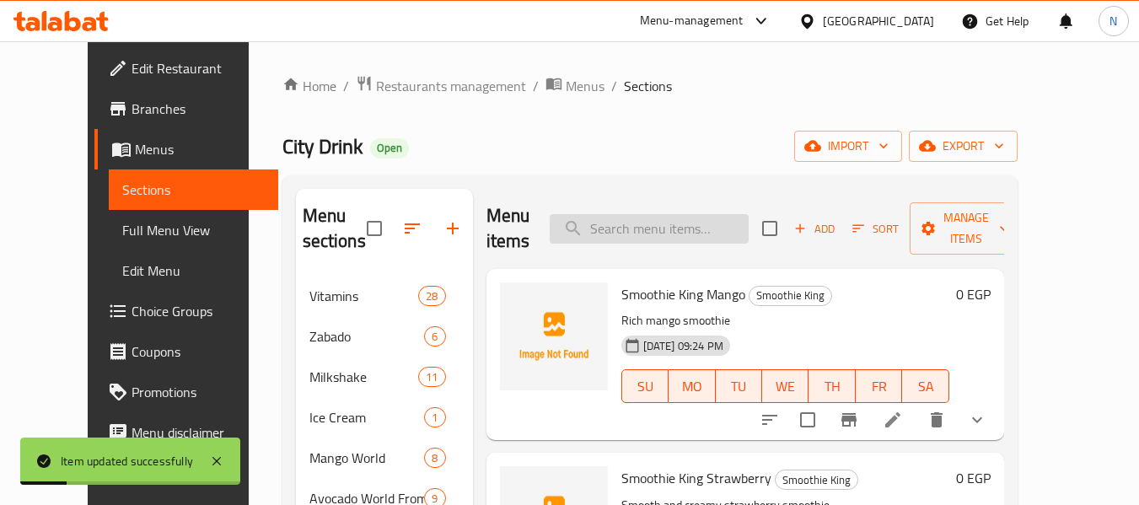
click at [685, 228] on input "search" at bounding box center [649, 228] width 199 height 29
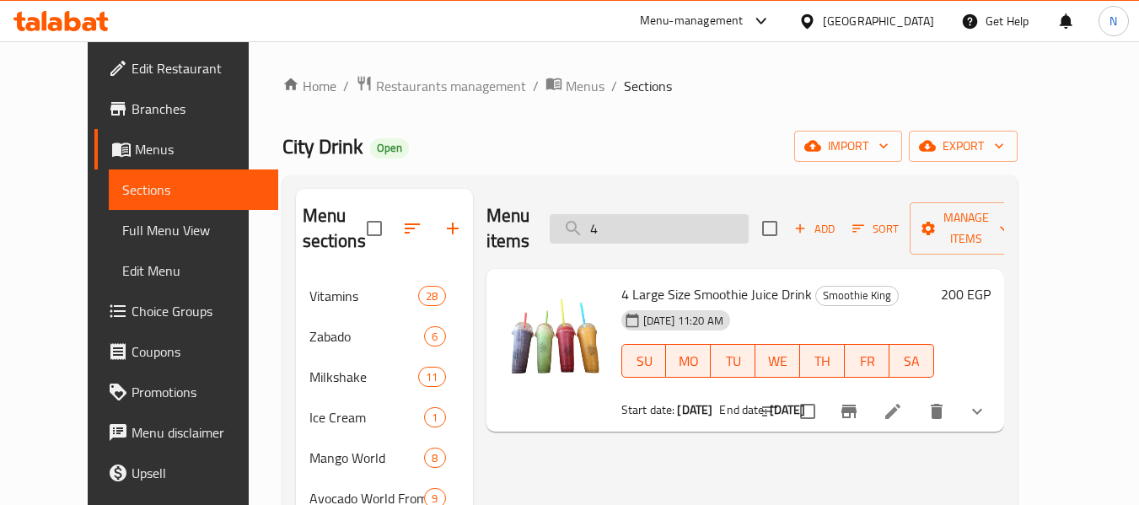
click at [693, 214] on input "4" at bounding box center [649, 228] width 199 height 29
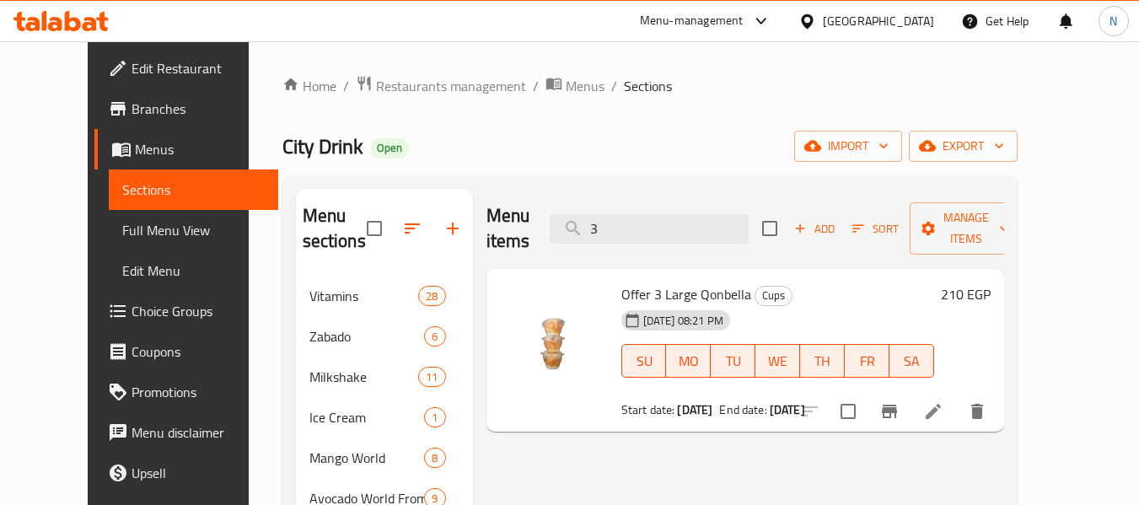
type input "3"
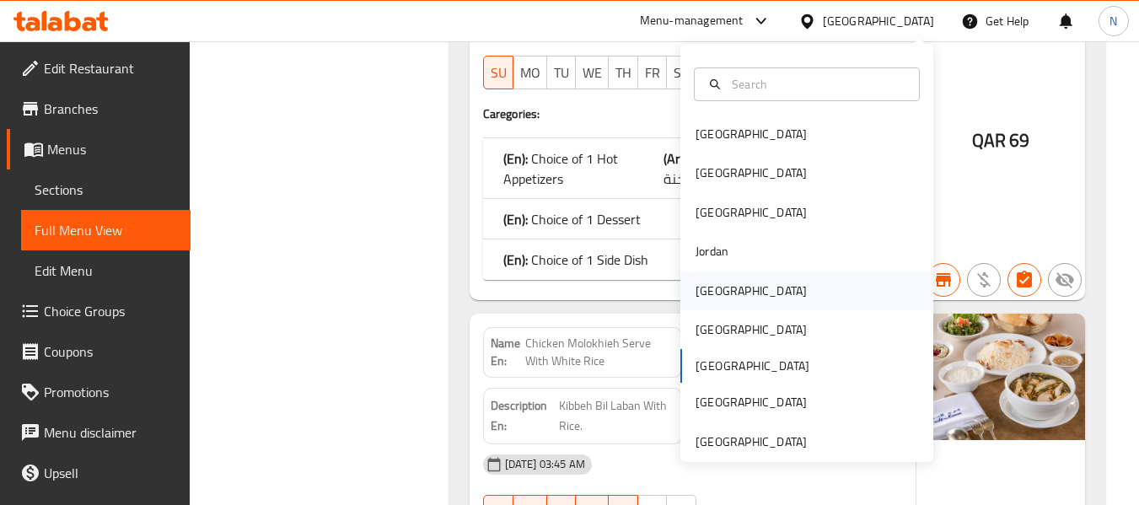
click at [723, 287] on div "[GEOGRAPHIC_DATA]" at bounding box center [751, 290] width 138 height 39
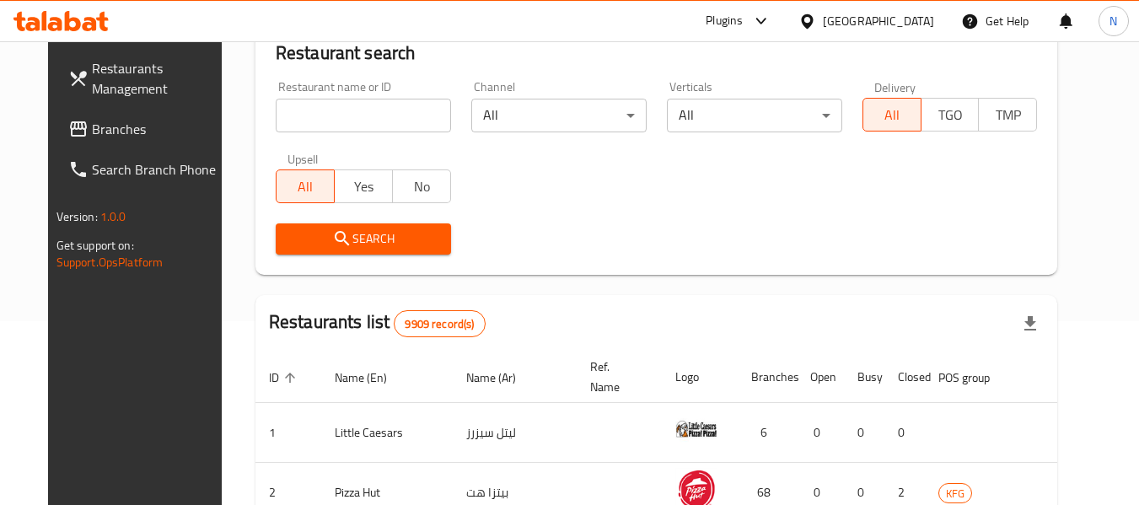
scroll to position [771, 0]
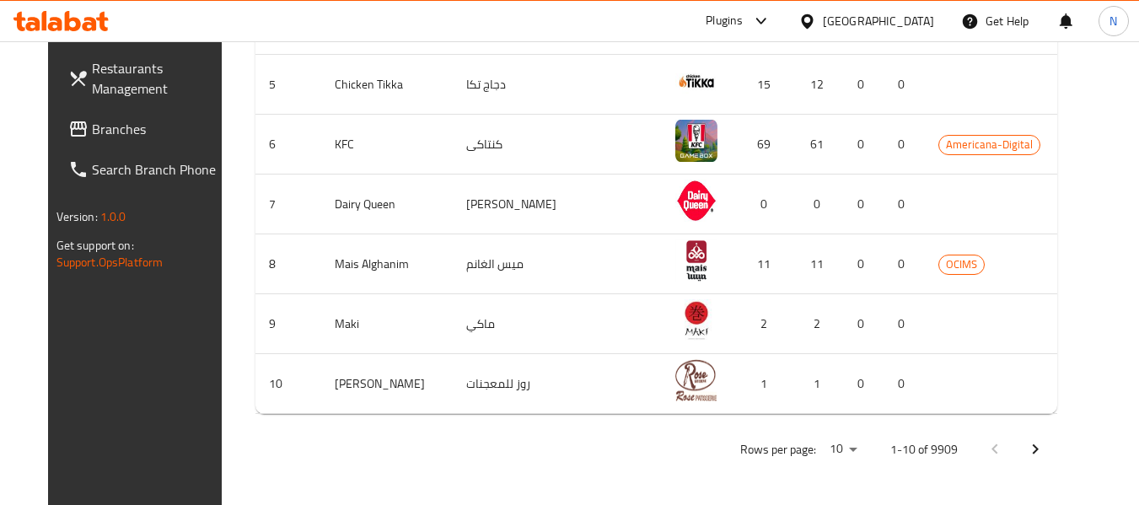
click at [123, 120] on span "Branches" at bounding box center [158, 129] width 133 height 20
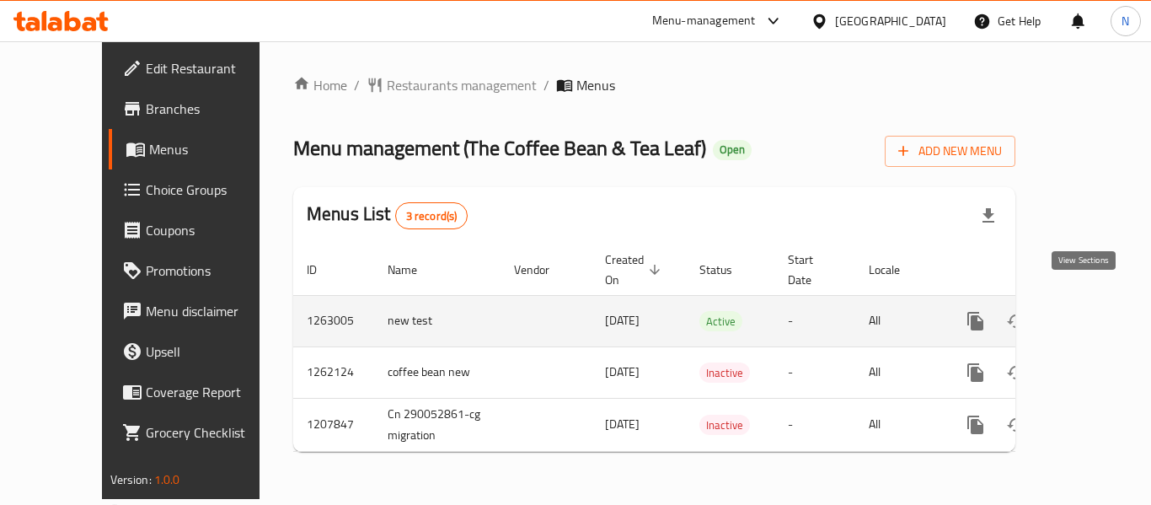
click at [1087, 311] on icon "enhanced table" at bounding box center [1097, 321] width 20 height 20
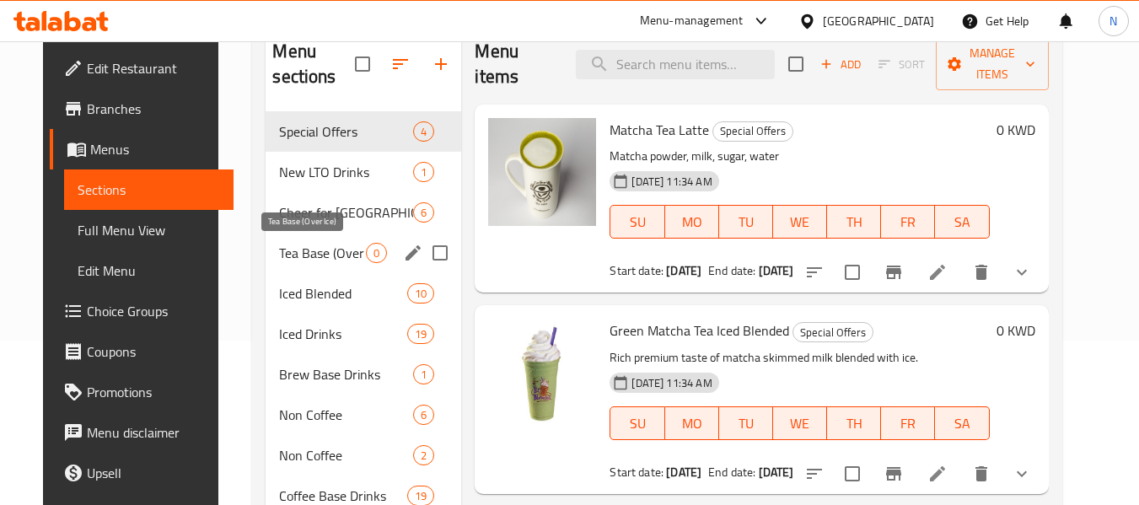
scroll to position [169, 0]
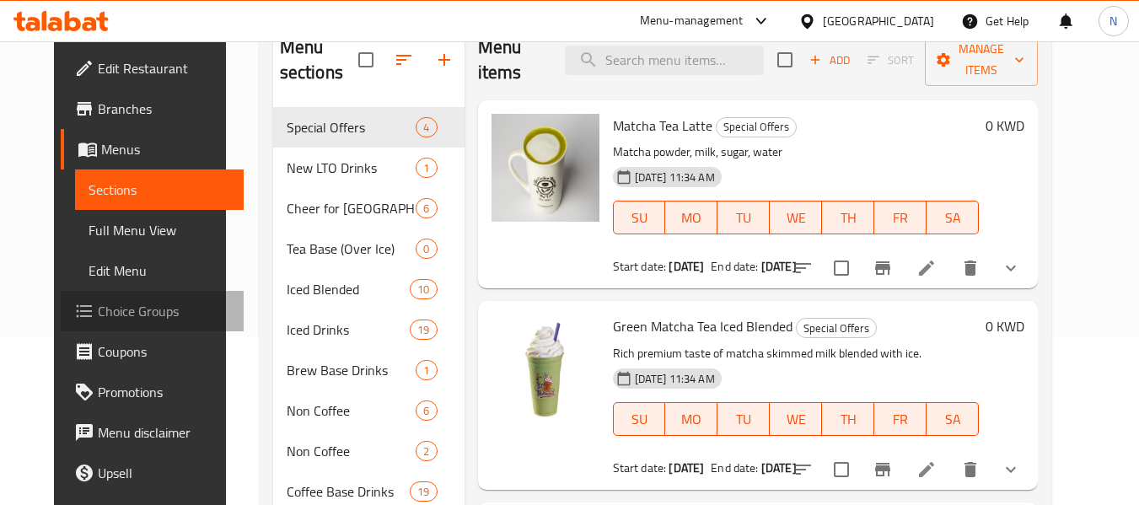
click at [131, 314] on span "Choice Groups" at bounding box center [164, 311] width 133 height 20
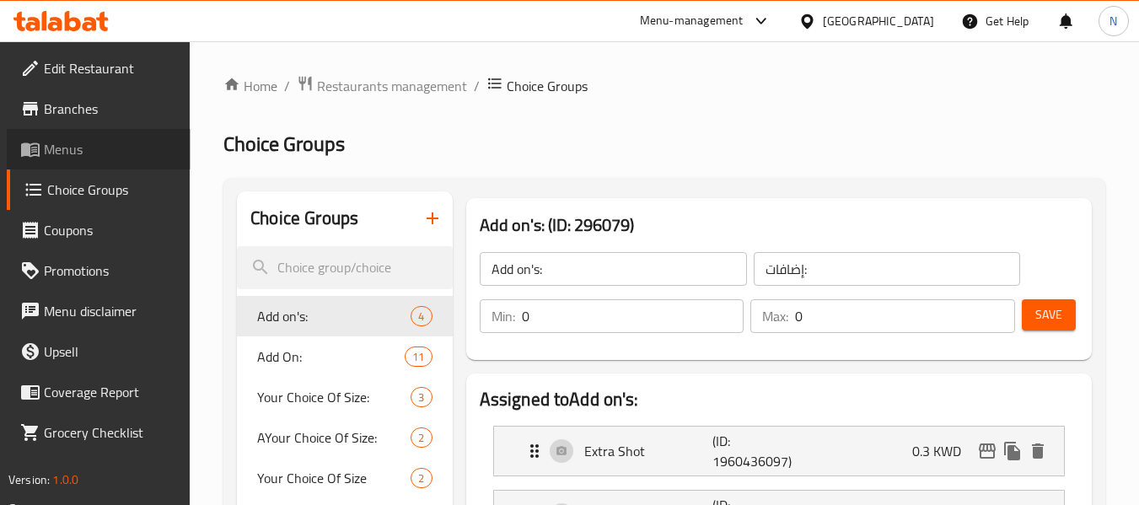
click at [78, 149] on span "Menus" at bounding box center [110, 149] width 133 height 20
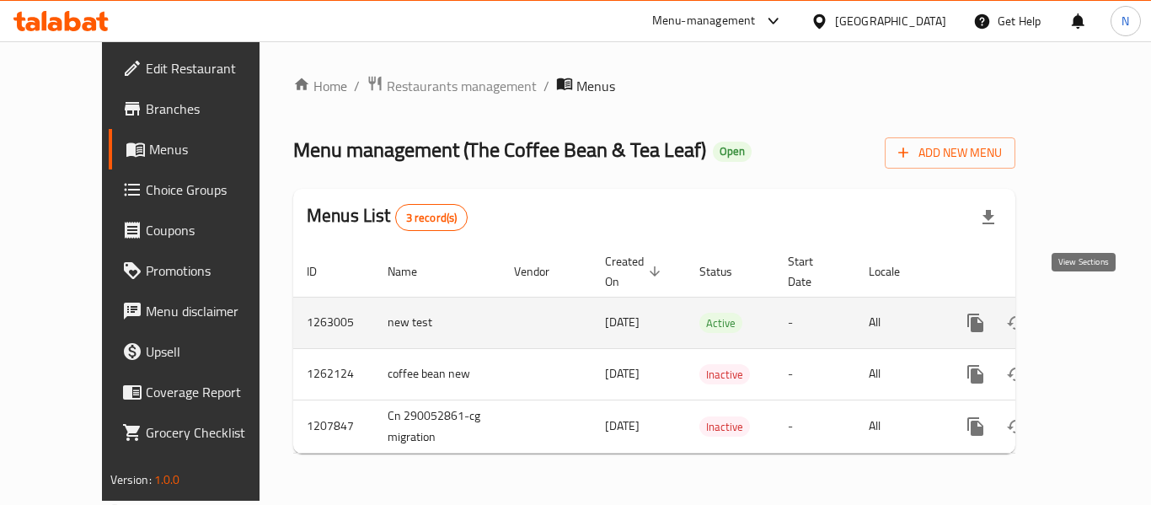
click at [1092, 303] on link "enhanced table" at bounding box center [1097, 323] width 40 height 40
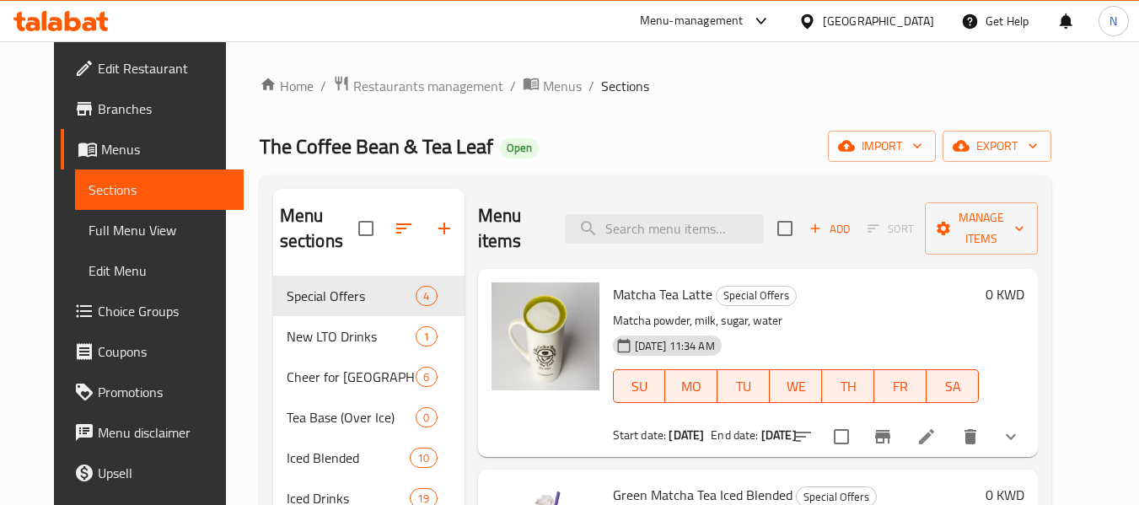
click at [147, 242] on link "Full Menu View" at bounding box center [159, 230] width 169 height 40
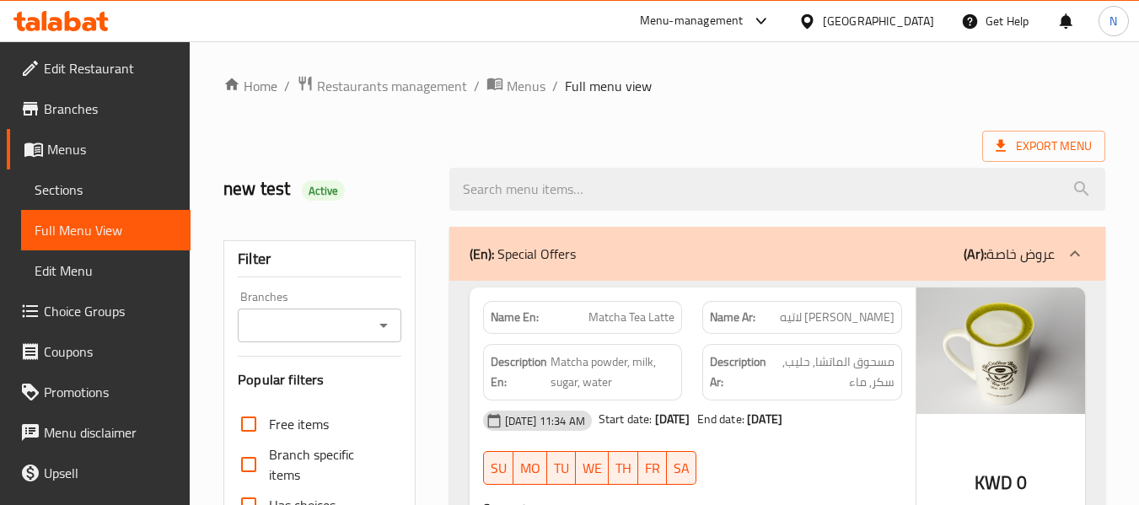
scroll to position [84, 0]
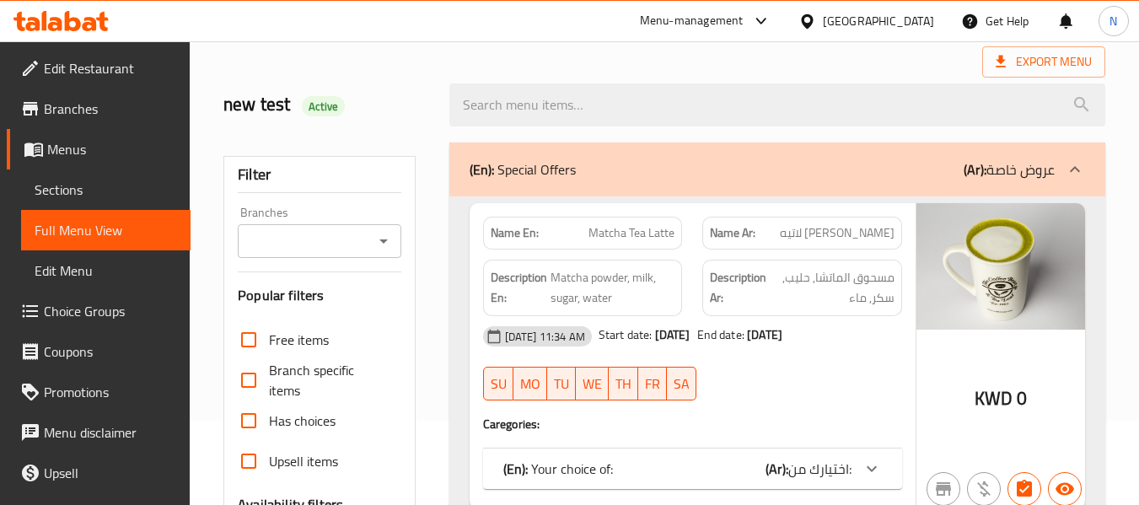
click at [750, 390] on div at bounding box center [802, 400] width 220 height 20
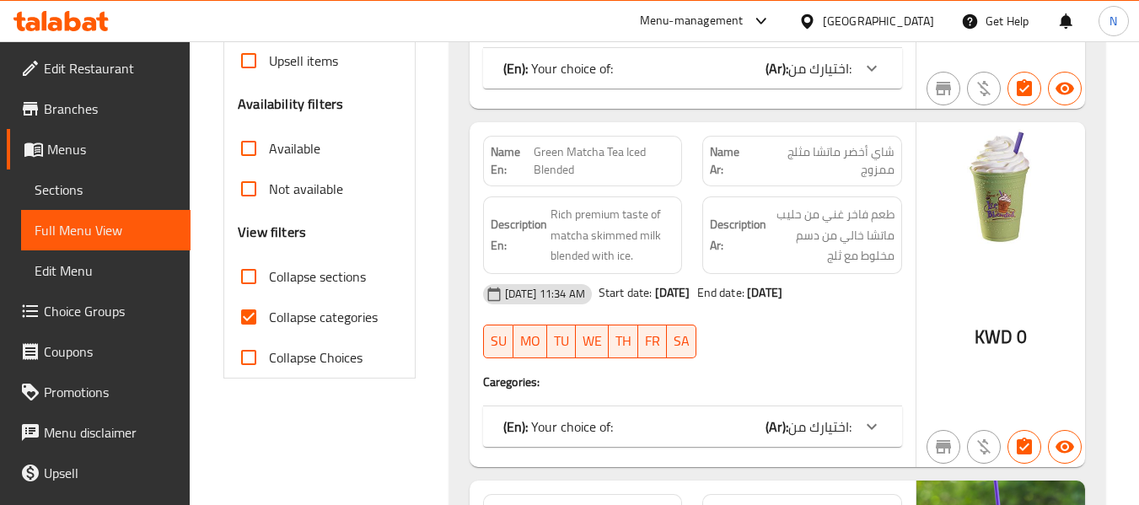
scroll to position [405, 0]
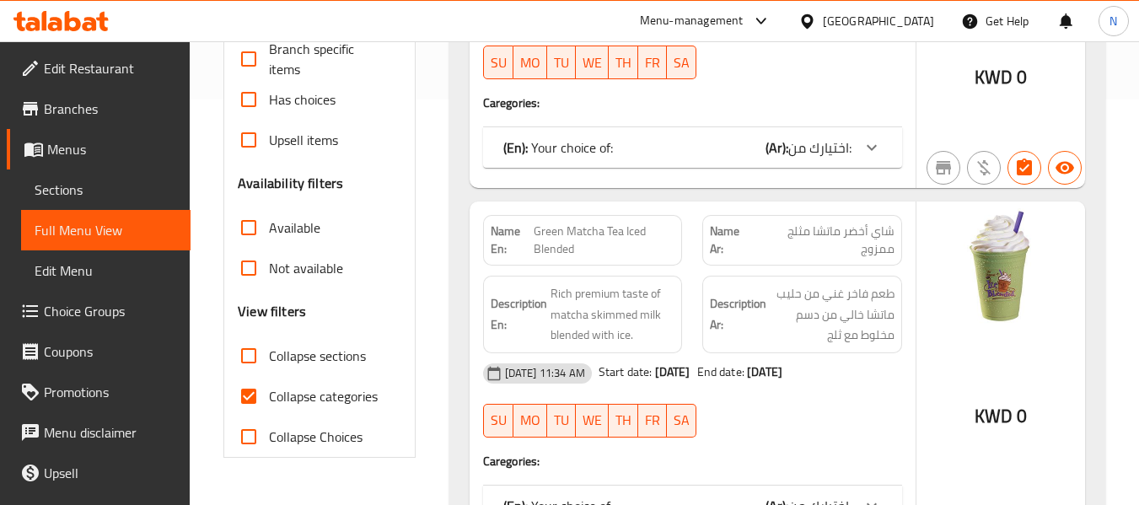
click at [282, 105] on span "Has choices" at bounding box center [302, 99] width 67 height 20
click at [269, 105] on input "Has choices" at bounding box center [248, 99] width 40 height 40
checkbox input "true"
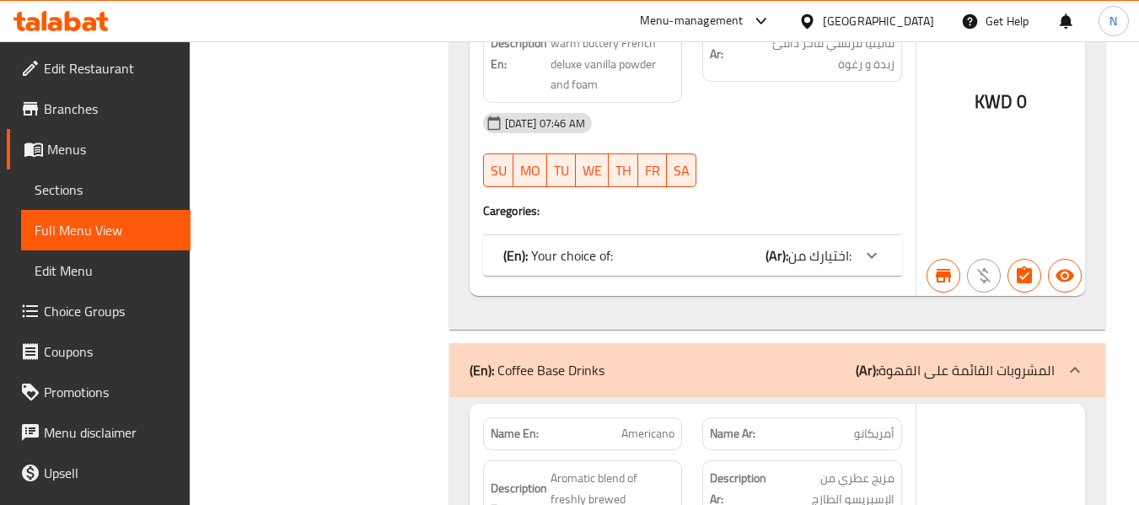
scroll to position [19676, 0]
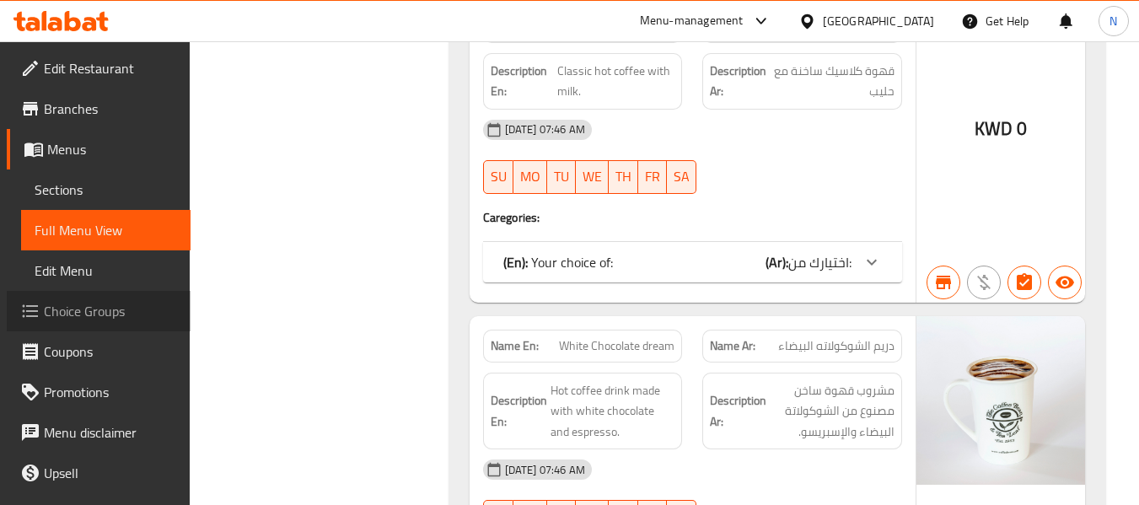
click at [115, 307] on span "Choice Groups" at bounding box center [110, 311] width 133 height 20
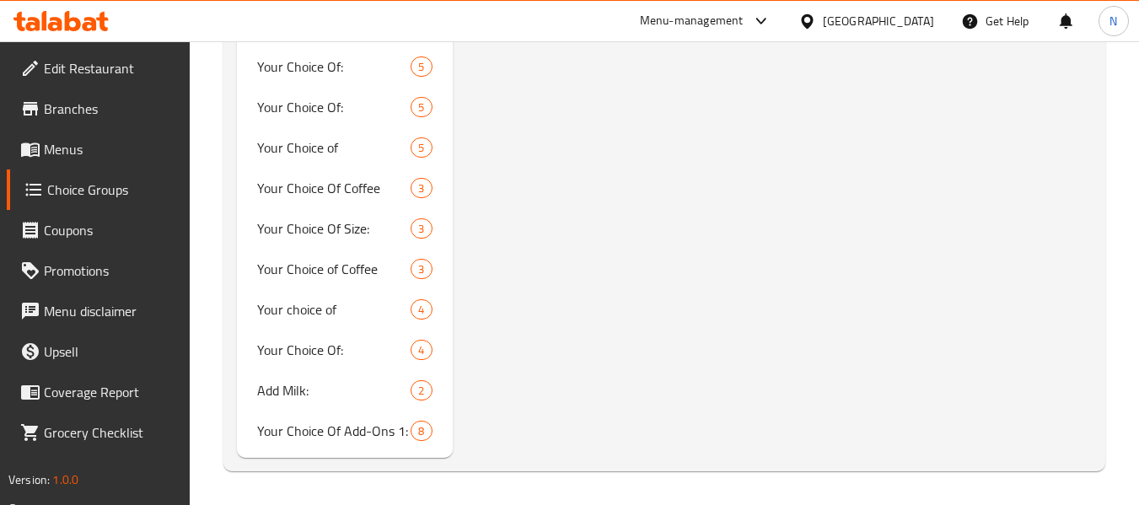
scroll to position [239, 0]
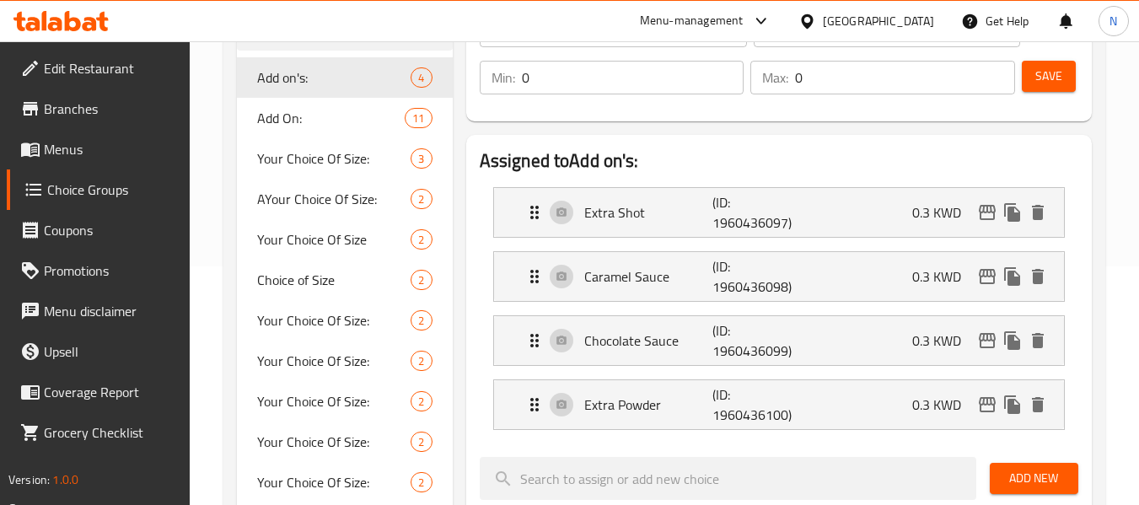
click at [464, 234] on div "Assigned to Add on's: Extra Shot (ID: 1960436097) 0.3 KWD Name (En) Extra Shot …" at bounding box center [778, 511] width 639 height 766
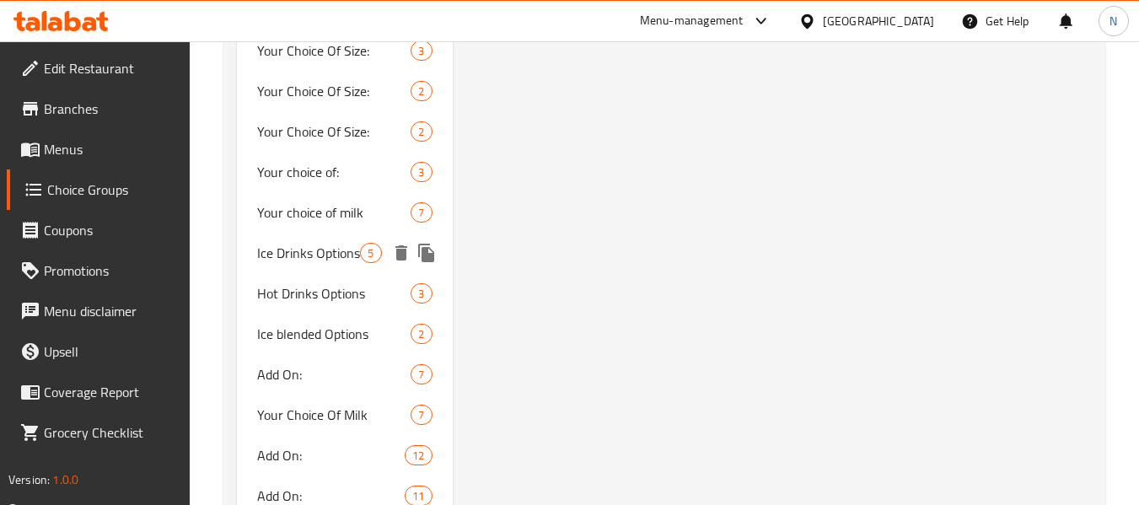
click at [337, 246] on span "Ice Drinks Options" at bounding box center [308, 253] width 103 height 20
type input "Ice Drinks Options"
type input "اختبارك من"
type input "1"
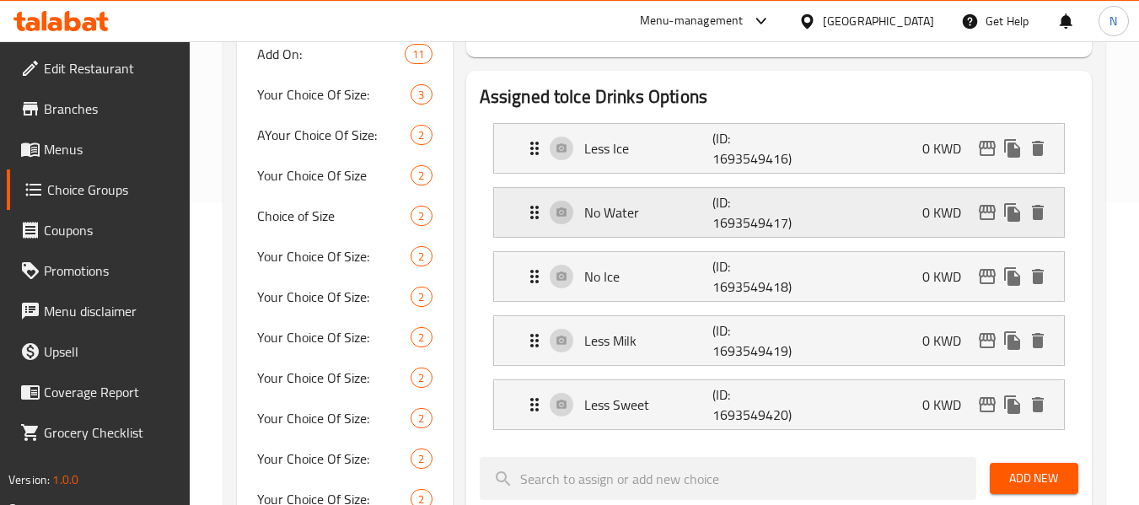
scroll to position [218, 0]
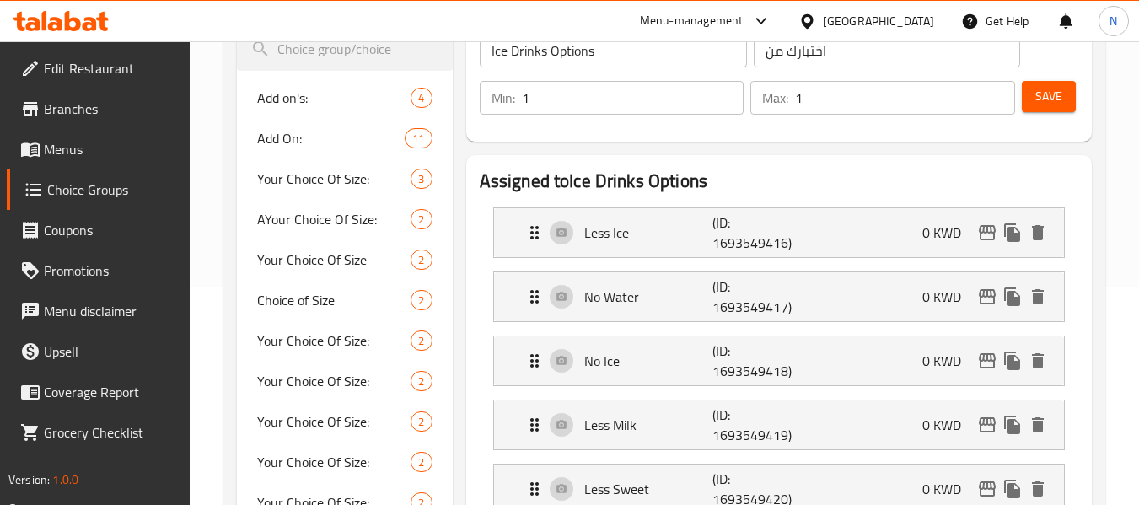
click at [723, 93] on input "1" at bounding box center [633, 98] width 223 height 34
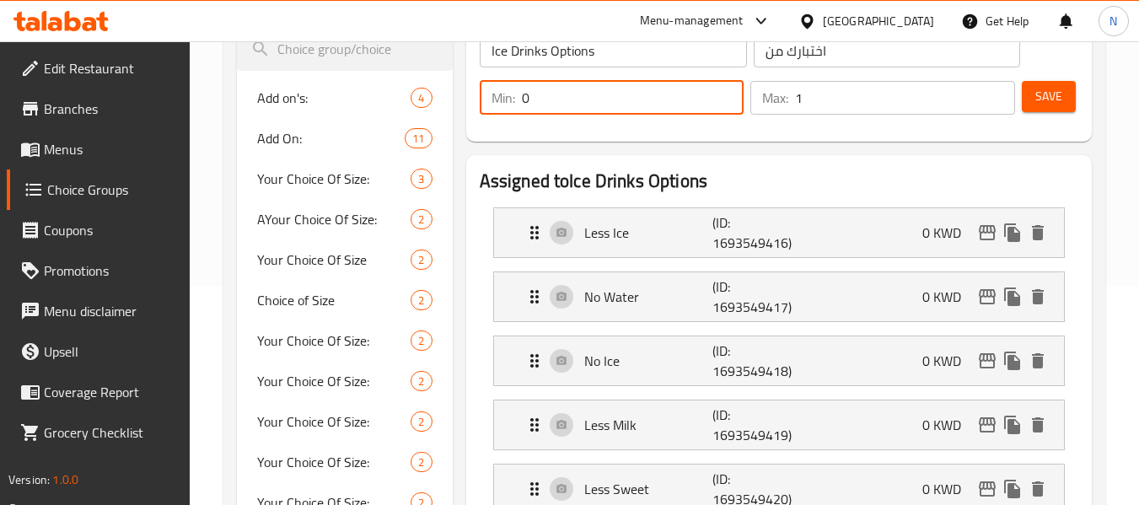
click at [727, 105] on input "0" at bounding box center [633, 98] width 223 height 34
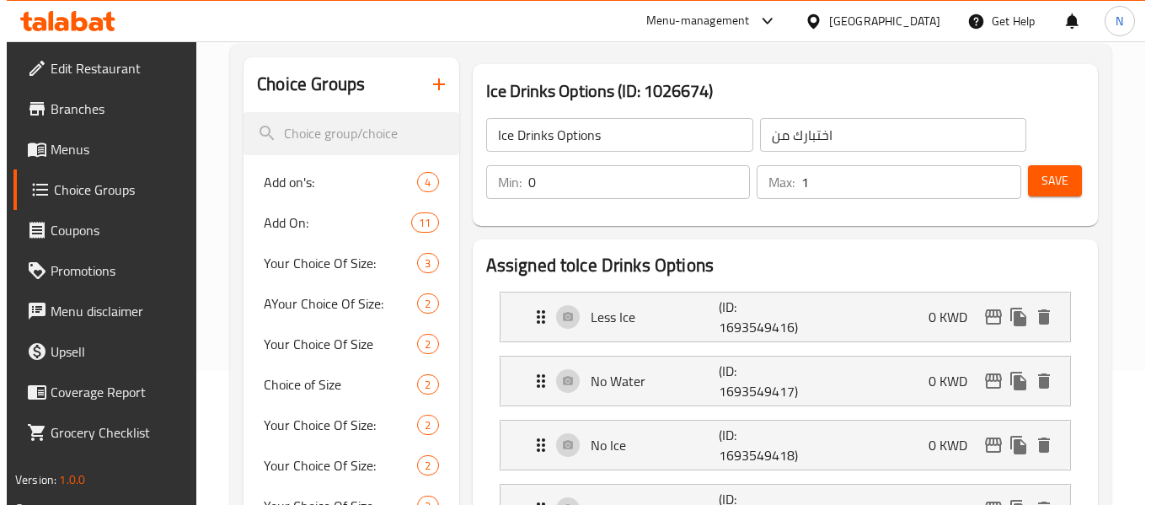
scroll to position [0, 0]
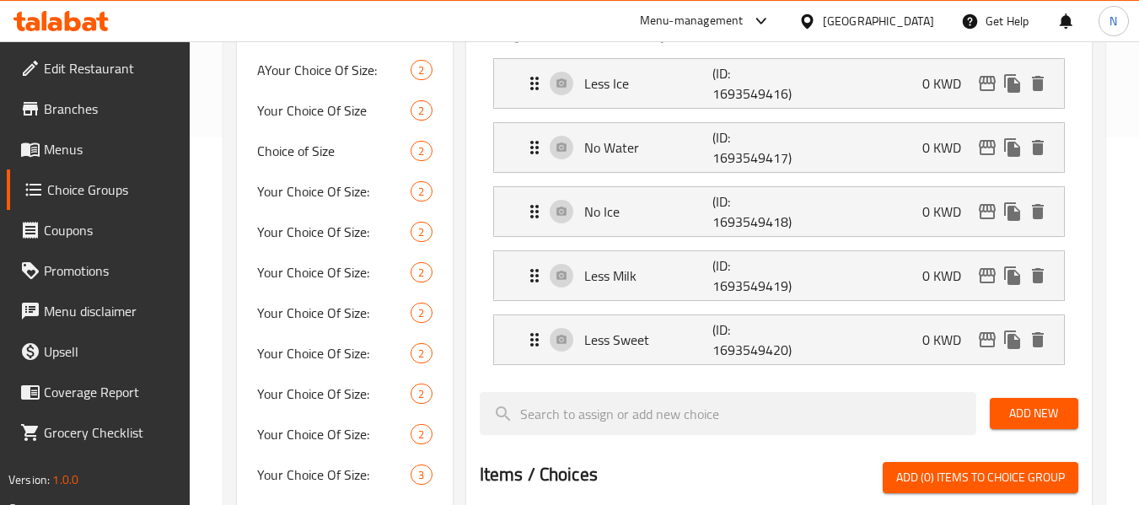
scroll to position [327, 0]
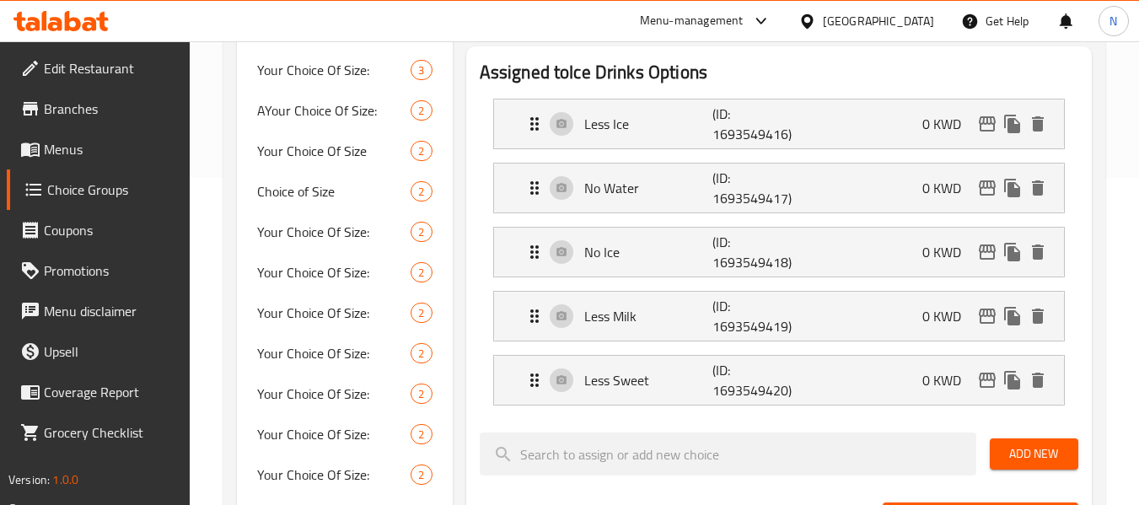
click at [474, 222] on div "Assigned to Ice Drinks Options Less Ice (ID: 1693549416) 0 KWD Name (En) Less I…" at bounding box center [778, 454] width 625 height 817
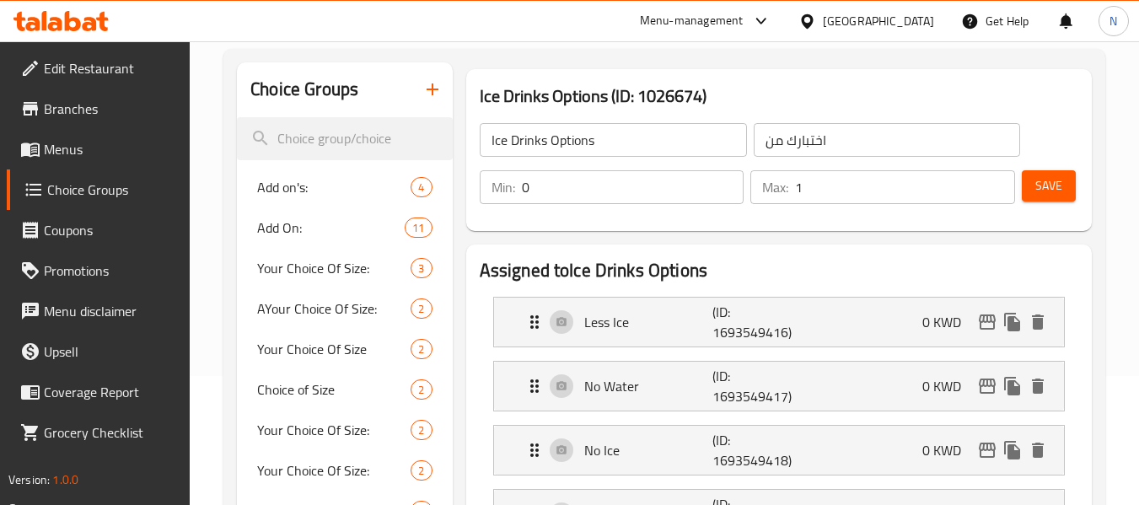
scroll to position [158, 0]
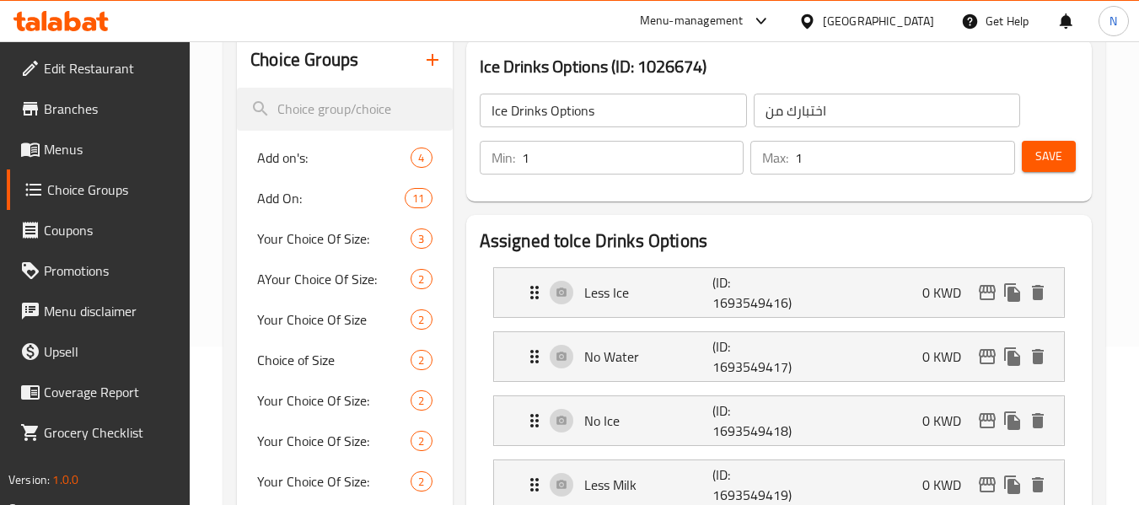
click at [727, 152] on input "1" at bounding box center [633, 158] width 223 height 34
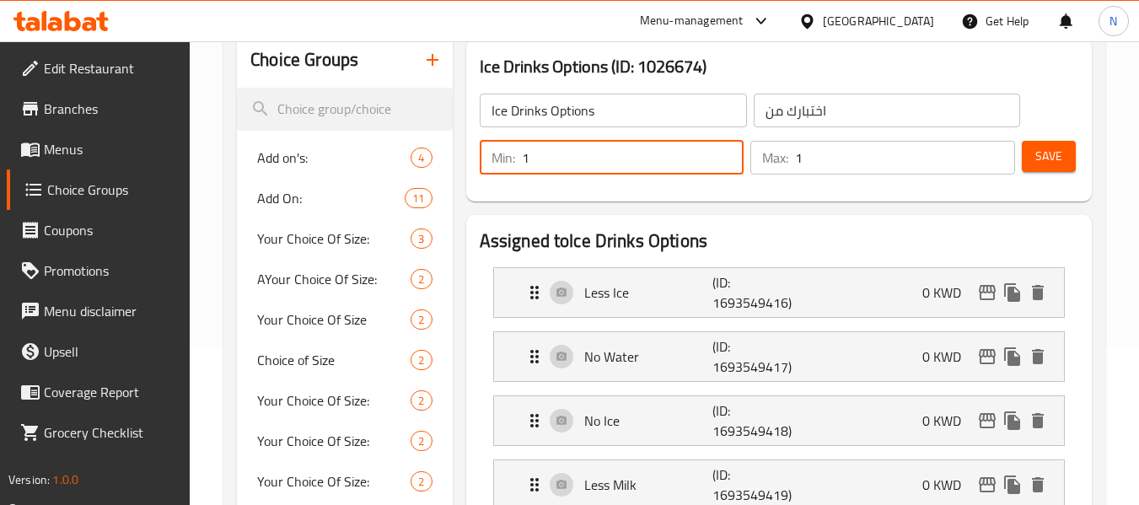
click at [1043, 173] on div "Save" at bounding box center [1043, 157] width 50 height 40
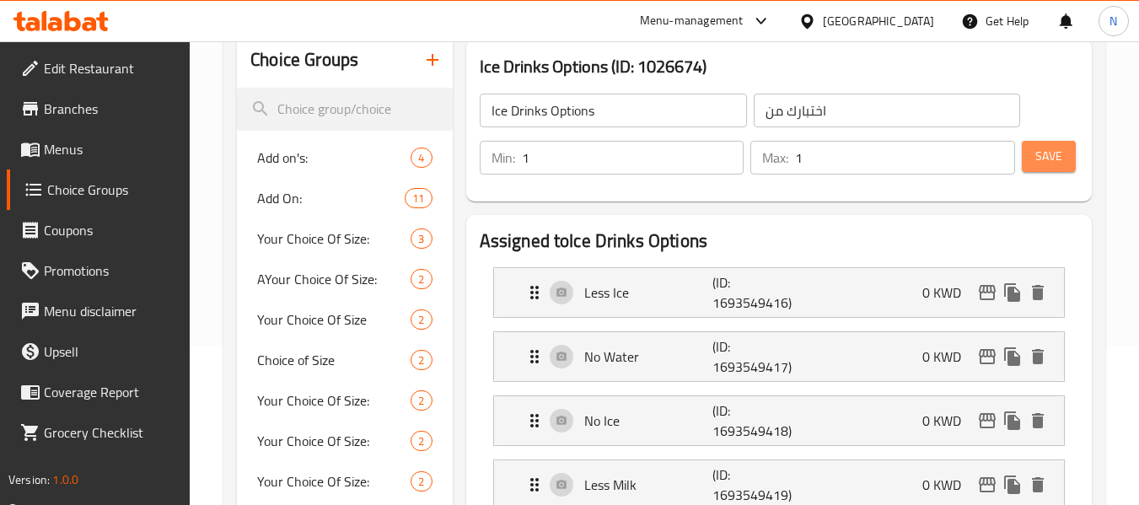
click at [1045, 168] on button "Save" at bounding box center [1049, 156] width 54 height 31
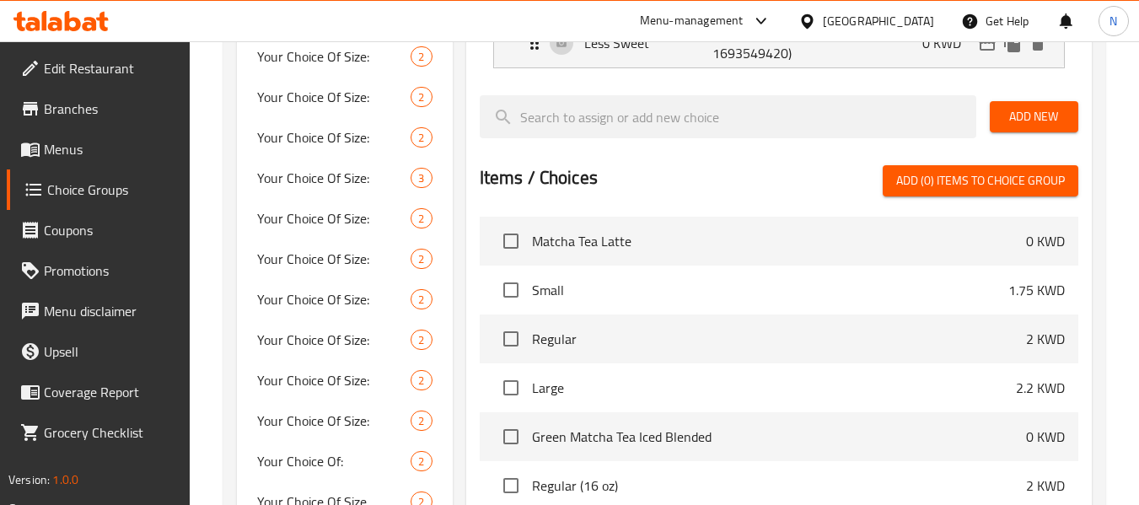
scroll to position [1170, 0]
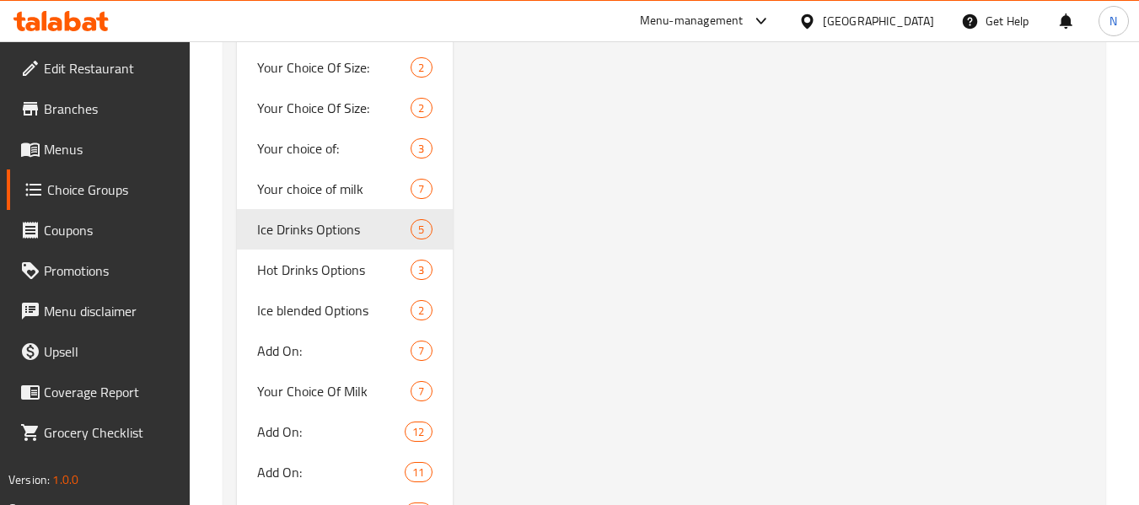
scroll to position [3421, 0]
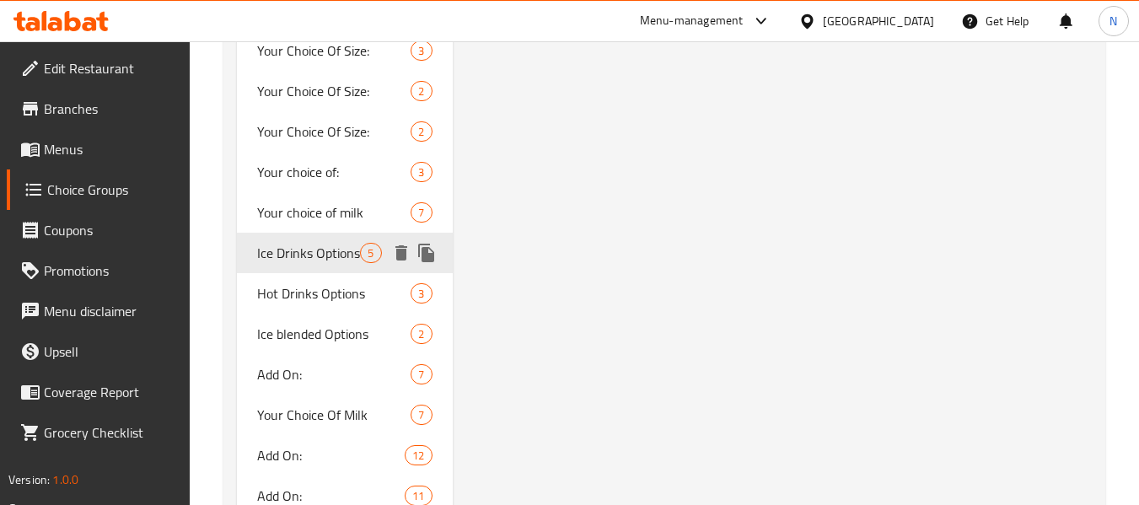
click at [335, 254] on span "Ice Drinks Options" at bounding box center [308, 253] width 103 height 20
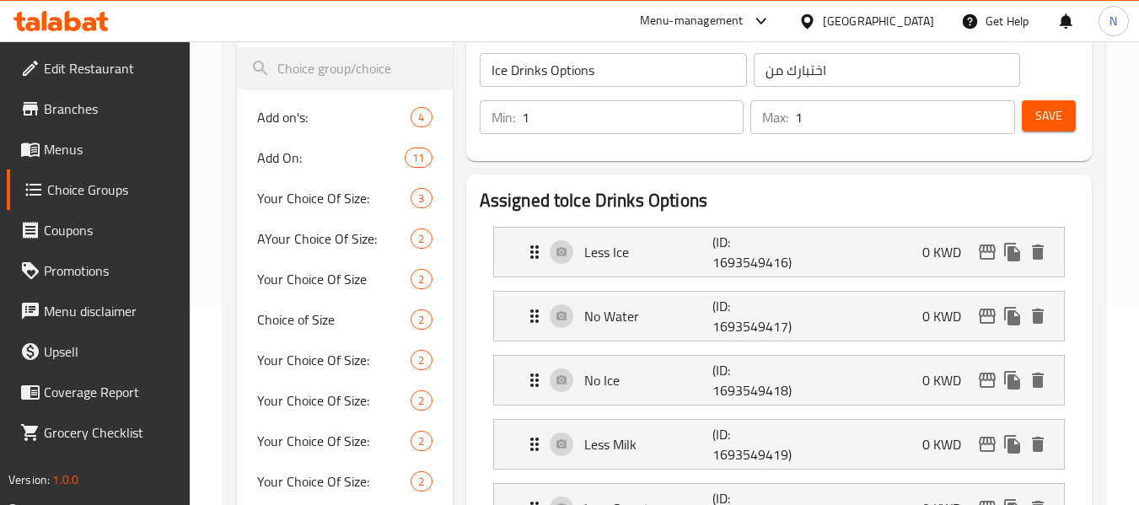
scroll to position [50, 0]
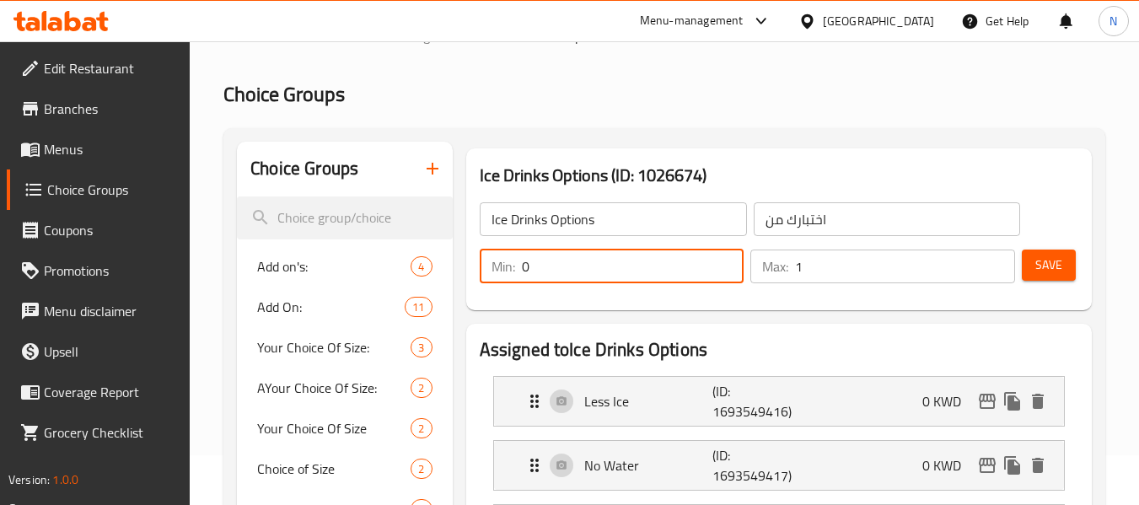
type input "0"
click at [724, 271] on input "0" at bounding box center [633, 266] width 223 height 34
click at [1029, 280] on button "Save" at bounding box center [1049, 264] width 54 height 31
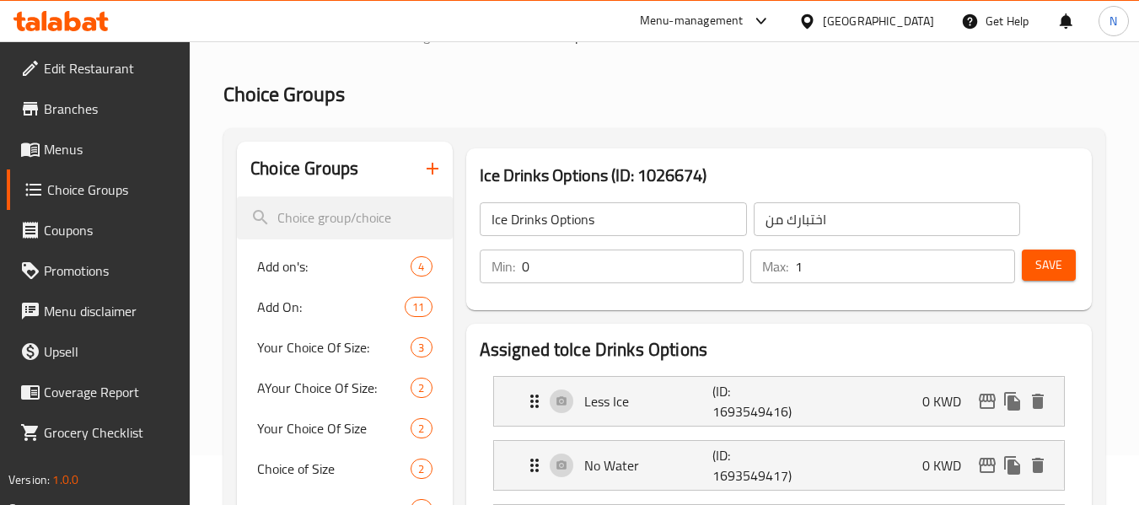
click at [823, 26] on div at bounding box center [810, 21] width 24 height 19
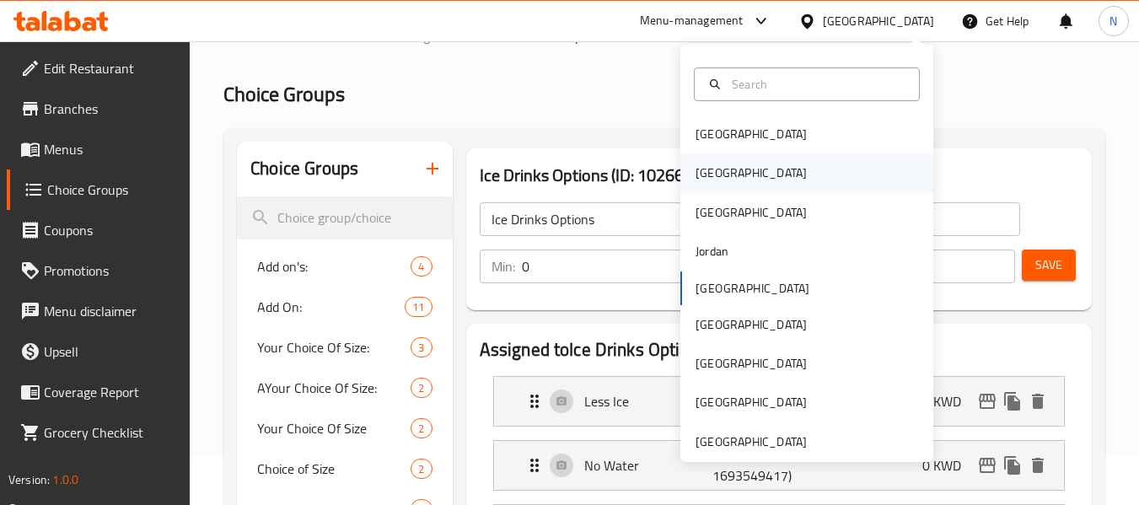
click at [707, 174] on div "[GEOGRAPHIC_DATA]" at bounding box center [750, 173] width 111 height 19
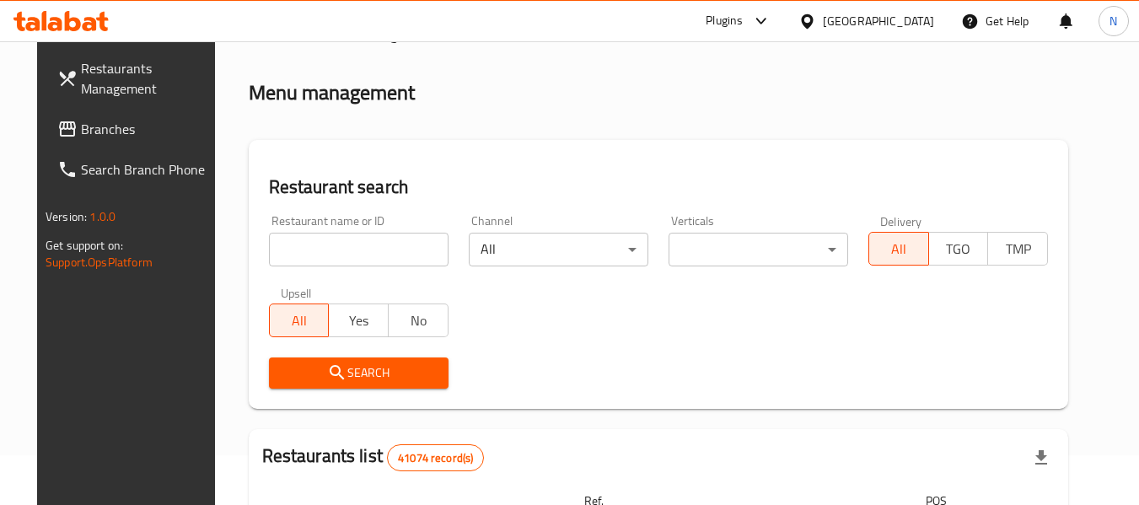
click at [52, 145] on link "Branches" at bounding box center [136, 129] width 184 height 40
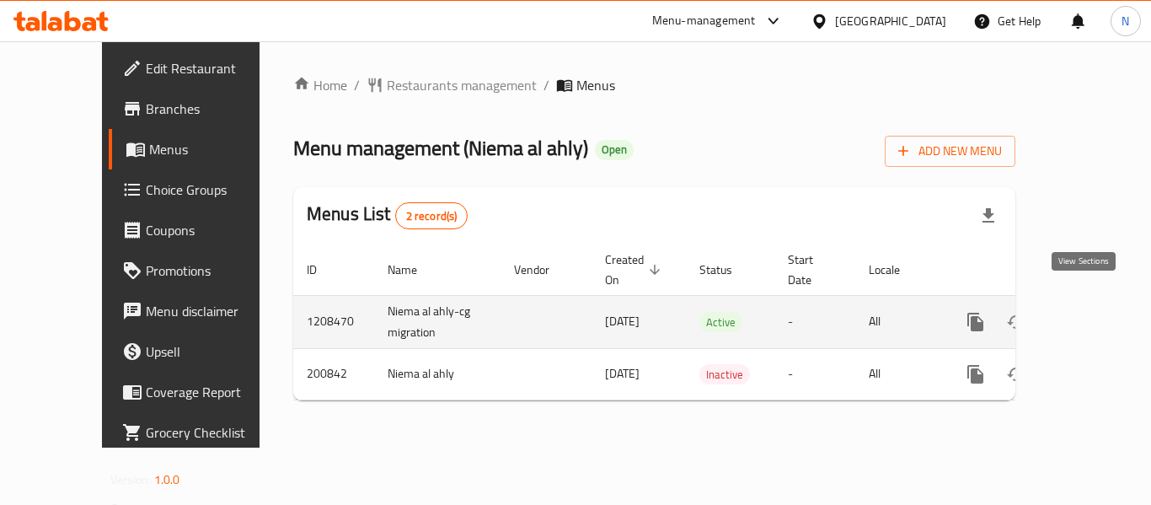
click at [1087, 312] on icon "enhanced table" at bounding box center [1097, 322] width 20 height 20
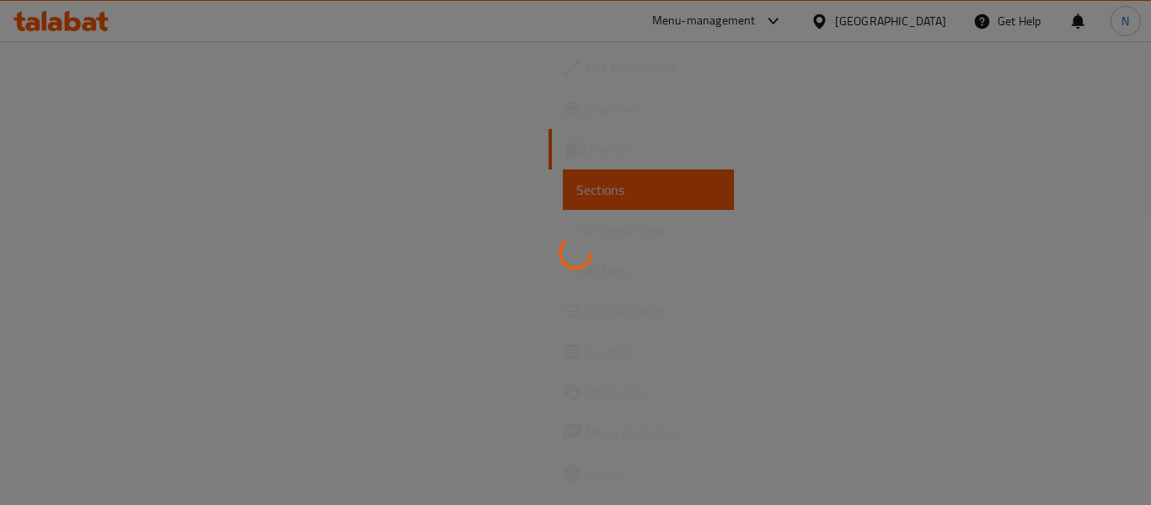
click at [744, 160] on div at bounding box center [575, 252] width 1151 height 505
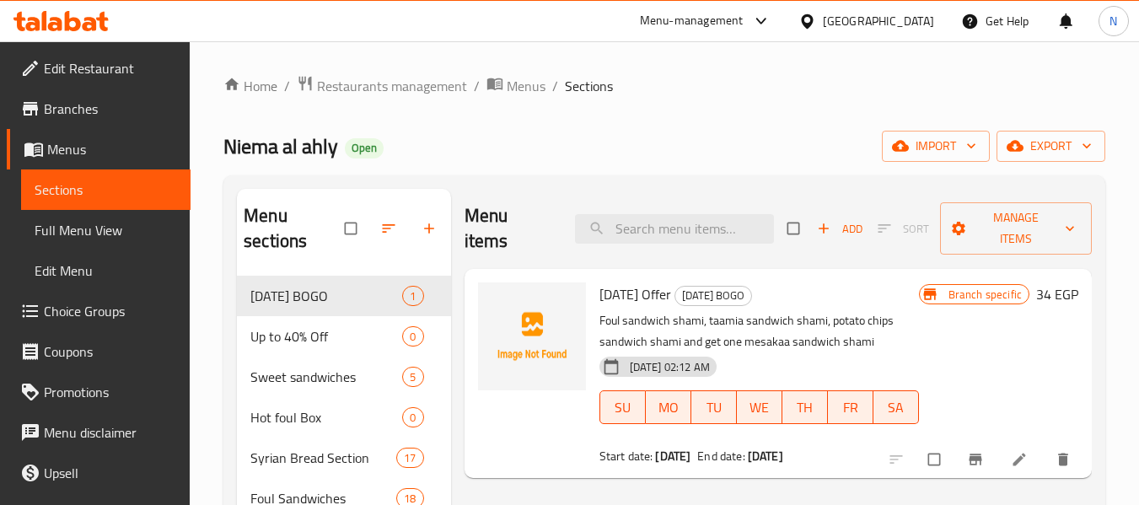
click at [711, 227] on input "search" at bounding box center [674, 228] width 199 height 29
paste input "ساندوتش بابا غنوج"
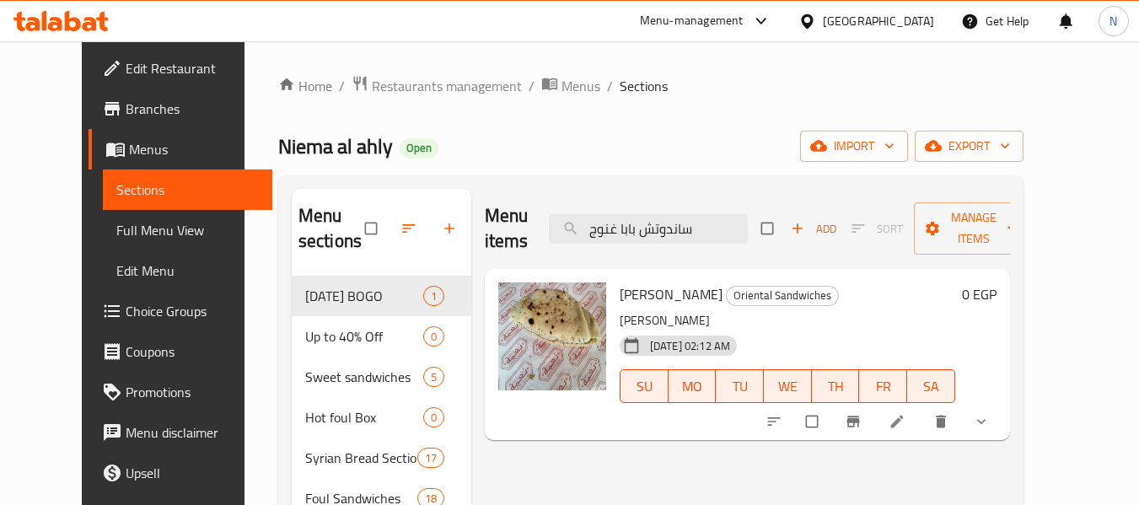
type input "ساندوتش بابا غنوج"
click at [922, 428] on li at bounding box center [898, 421] width 47 height 27
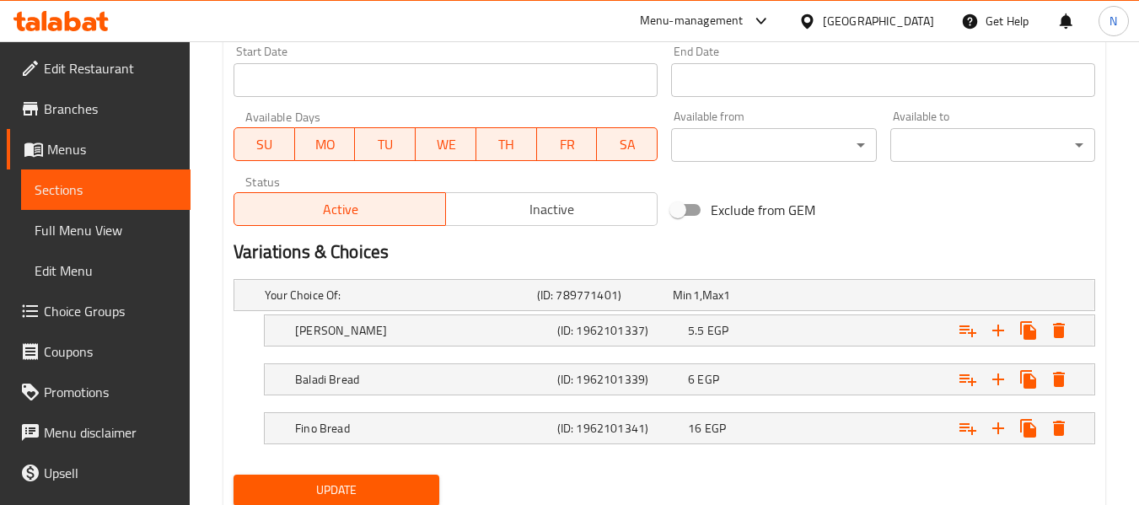
scroll to position [797, 0]
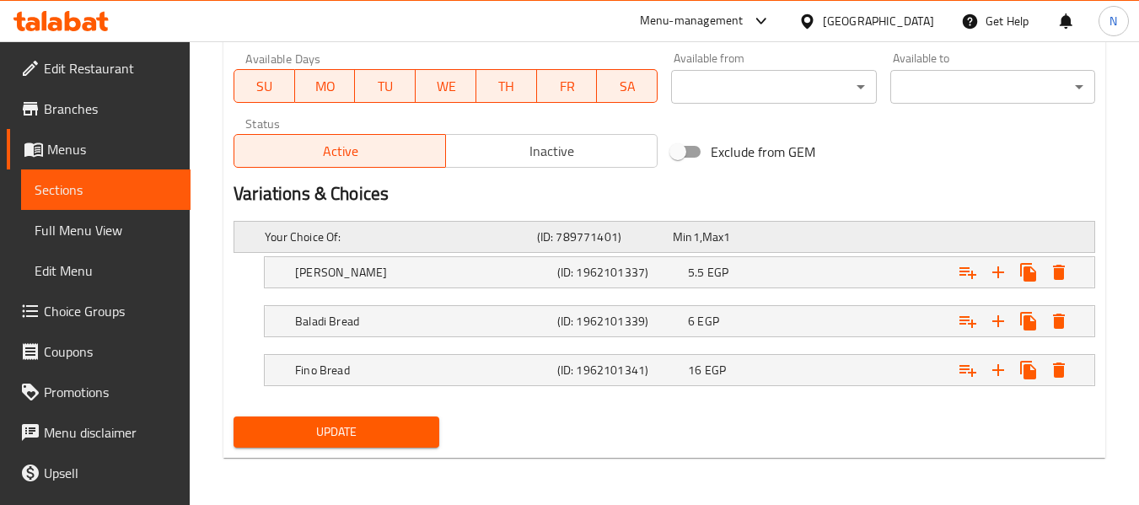
click at [528, 234] on h5 "Your Choice Of:" at bounding box center [397, 236] width 265 height 17
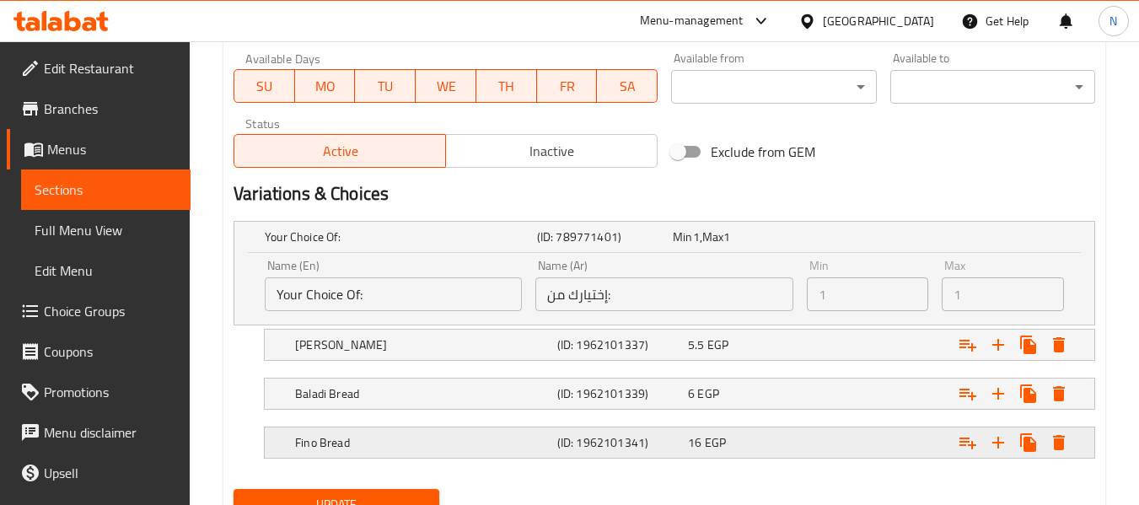
click at [485, 437] on h5 "Fino Bread" at bounding box center [422, 442] width 255 height 17
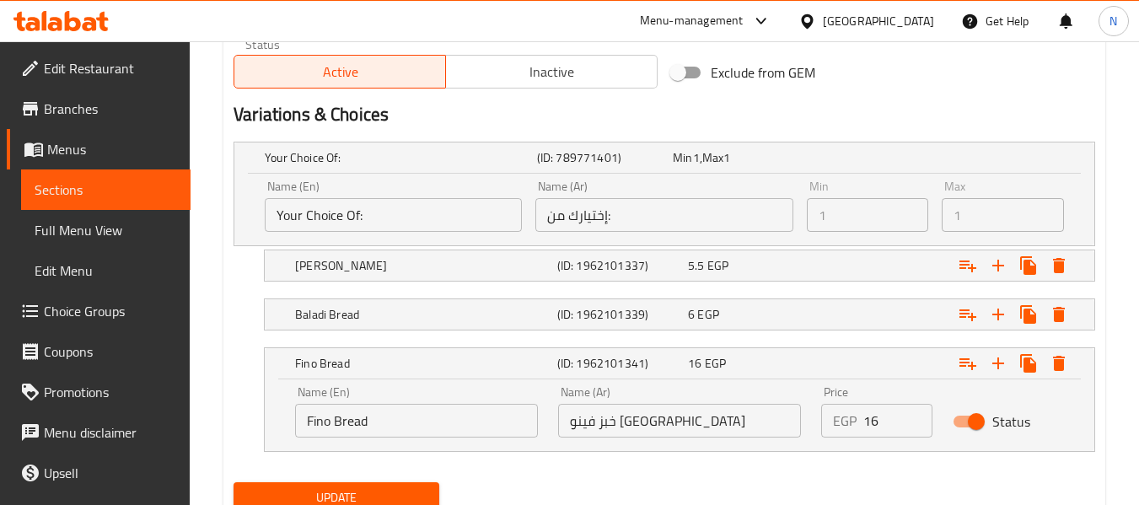
scroll to position [942, 0]
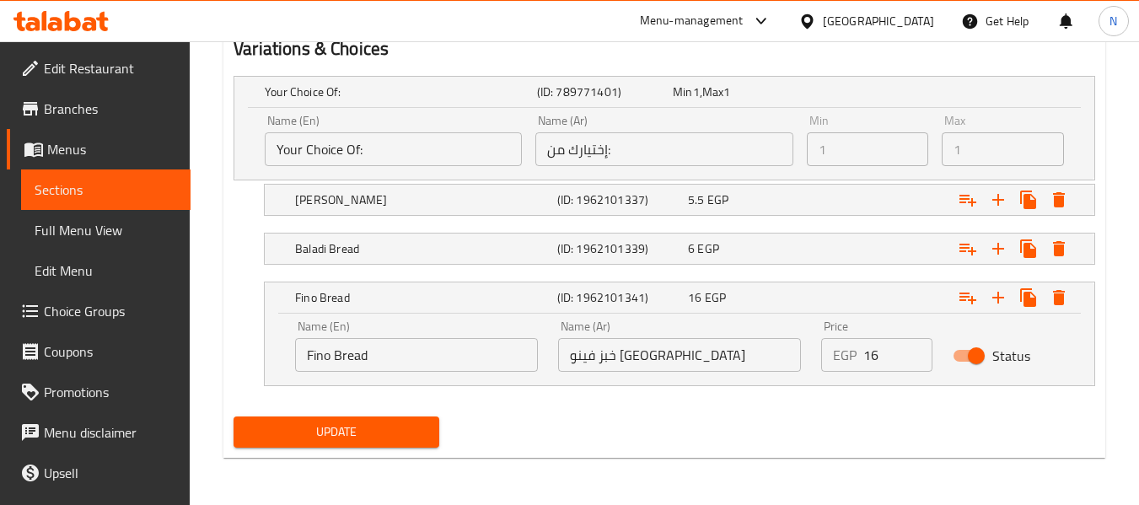
click at [452, 360] on input "Fino Bread" at bounding box center [416, 355] width 243 height 34
click at [334, 357] on input "Fino Bread" at bounding box center [416, 355] width 243 height 34
click at [460, 362] on input "Fino Bread" at bounding box center [416, 355] width 243 height 34
click at [308, 353] on input "Fino Bread" at bounding box center [416, 355] width 243 height 34
paste input "French"
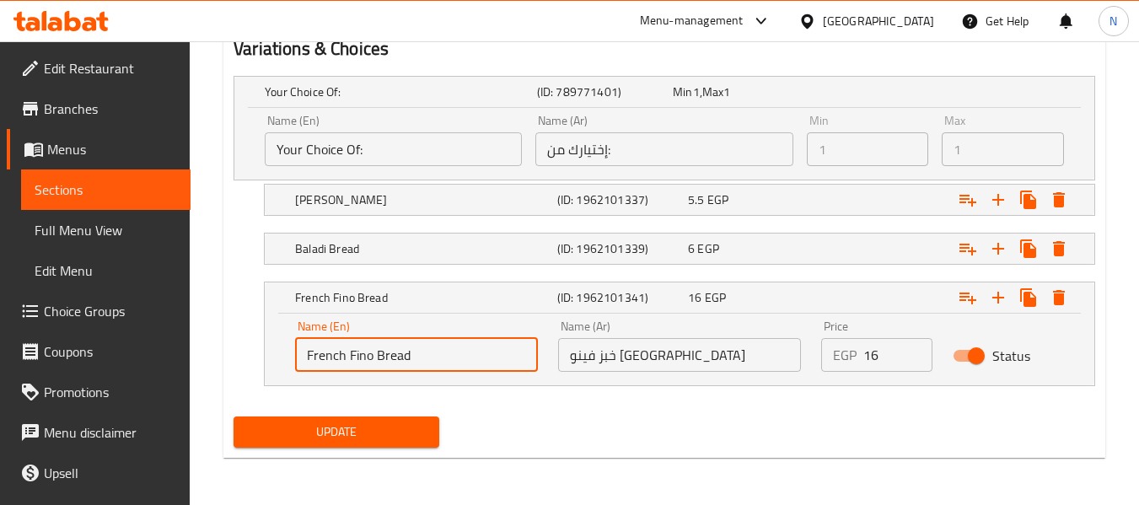
type input "French Fino Bread"
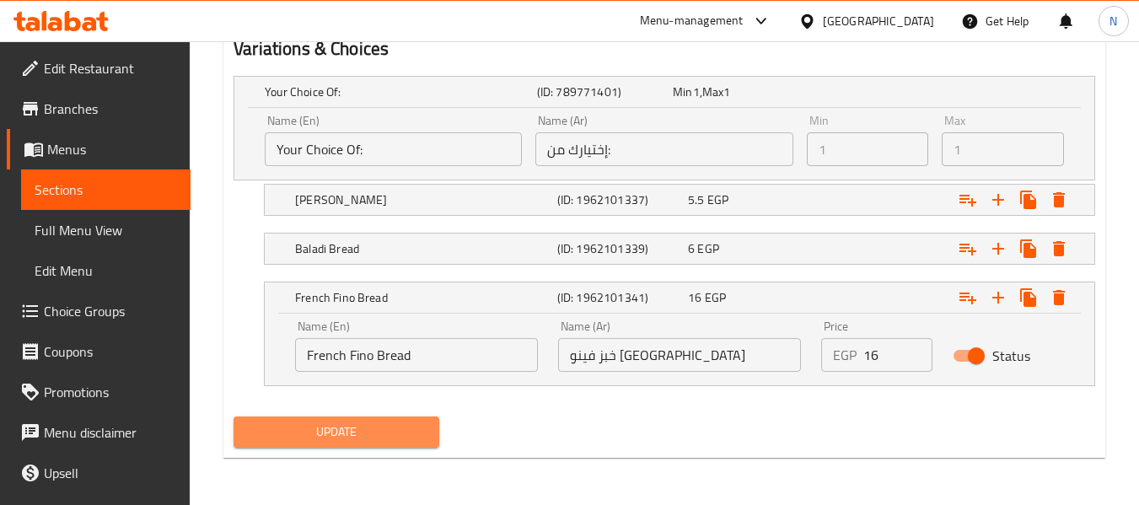
click at [393, 445] on button "Update" at bounding box center [335, 431] width 205 height 31
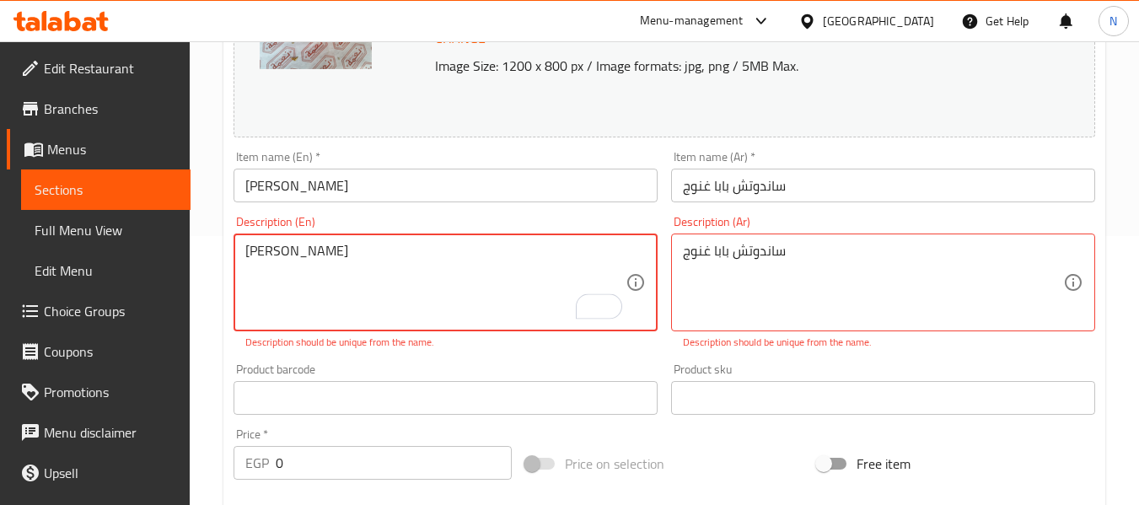
click at [422, 248] on textarea "[PERSON_NAME]" at bounding box center [435, 283] width 380 height 80
click at [434, 268] on textarea "[PERSON_NAME]" at bounding box center [435, 283] width 380 height 80
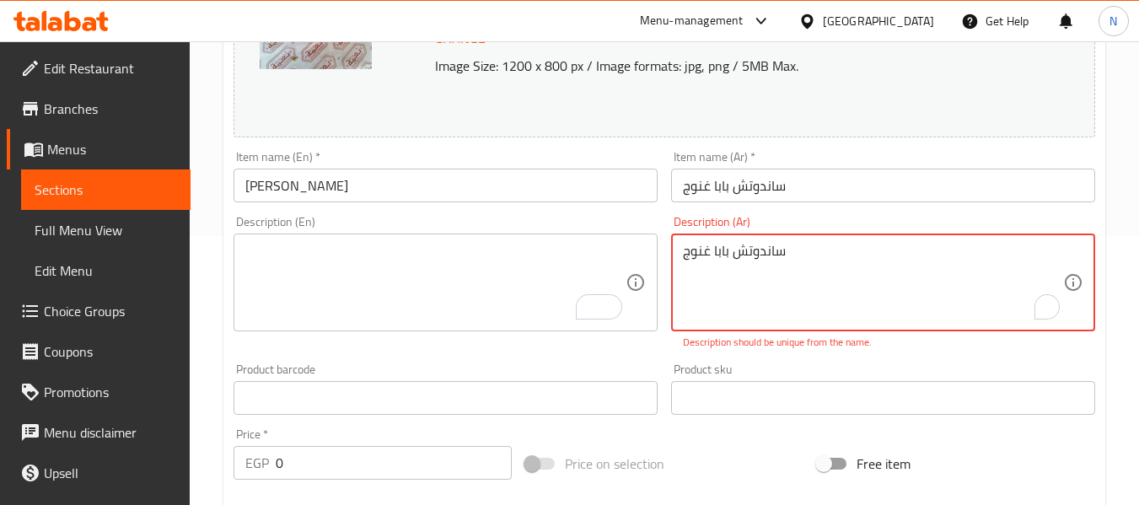
click at [771, 274] on textarea "ساندوتش بابا غنوج" at bounding box center [873, 283] width 380 height 80
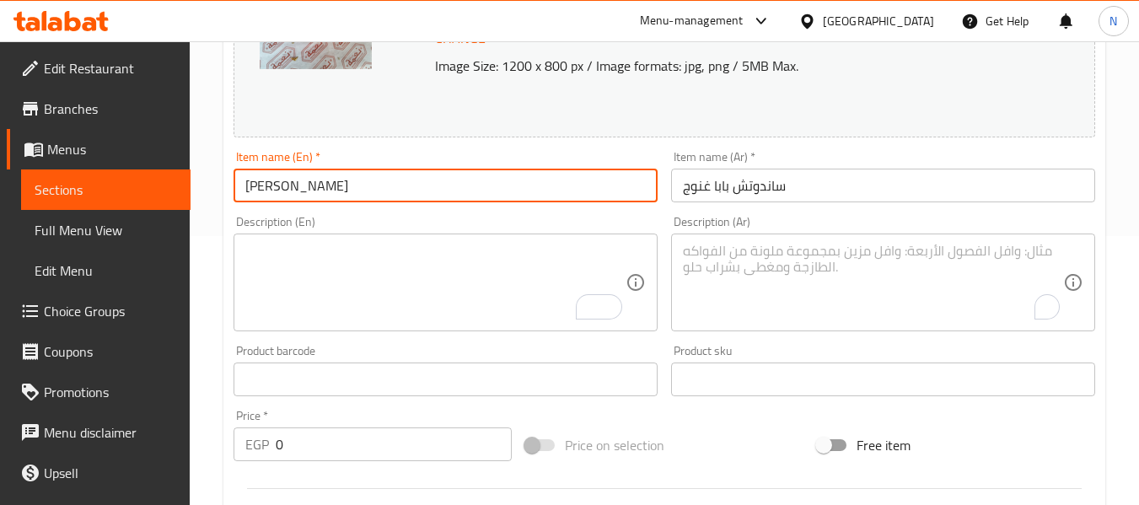
click at [573, 170] on input "[PERSON_NAME]" at bounding box center [445, 186] width 424 height 34
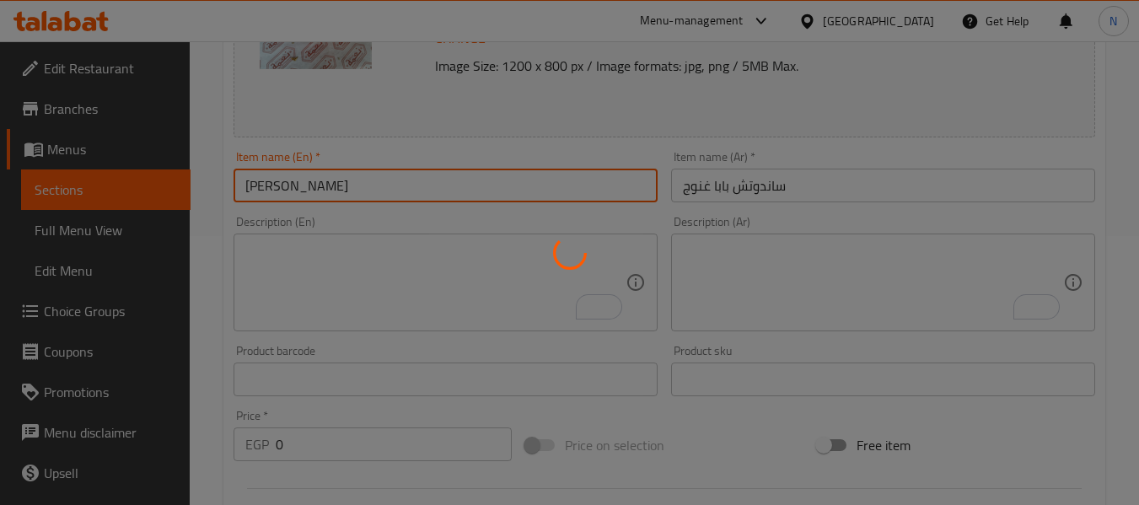
click at [572, 213] on div at bounding box center [569, 252] width 1139 height 505
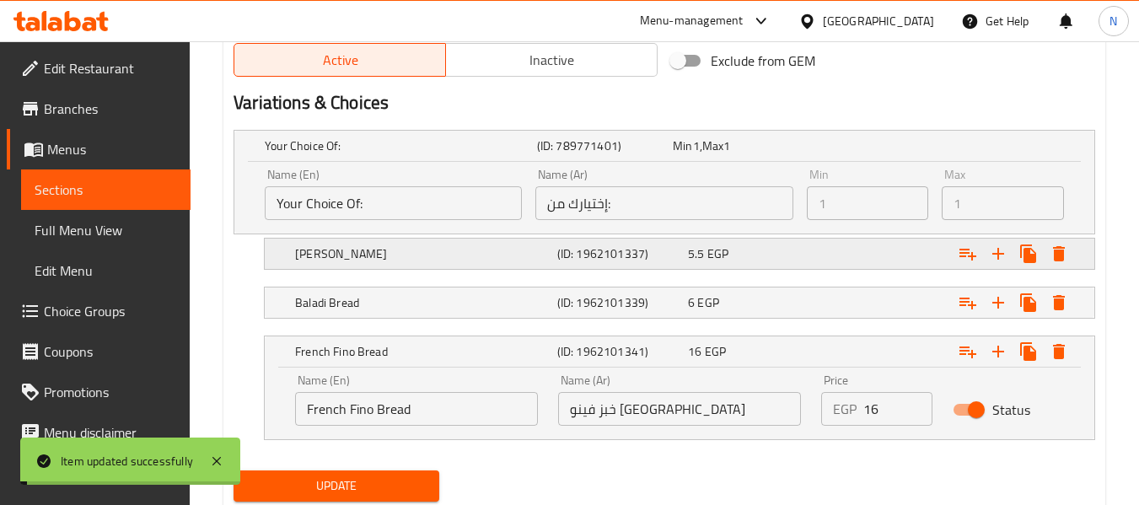
scroll to position [942, 0]
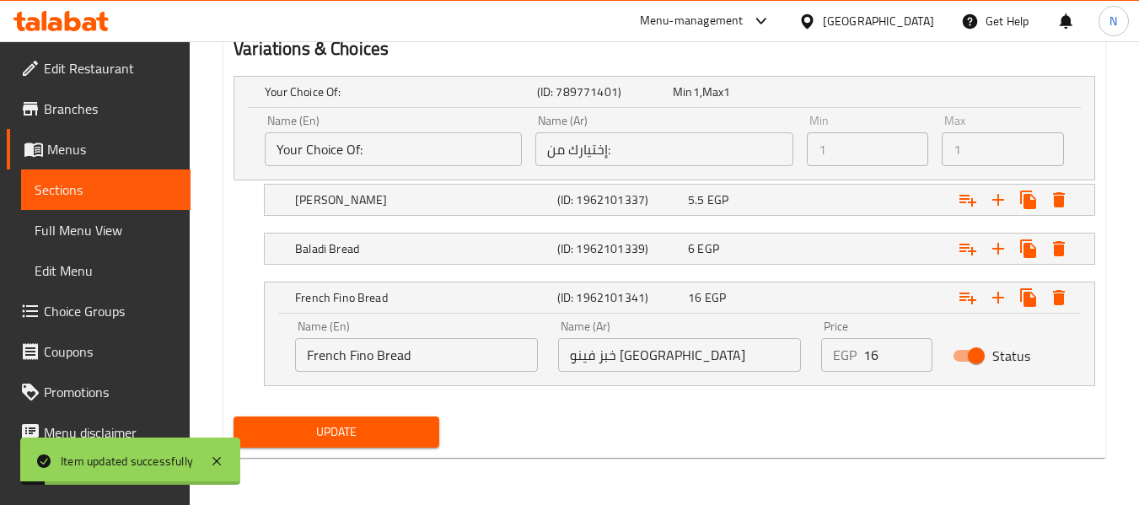
click at [541, 396] on nav at bounding box center [663, 395] width 861 height 13
click at [334, 357] on input "French Fino Bread" at bounding box center [416, 355] width 243 height 34
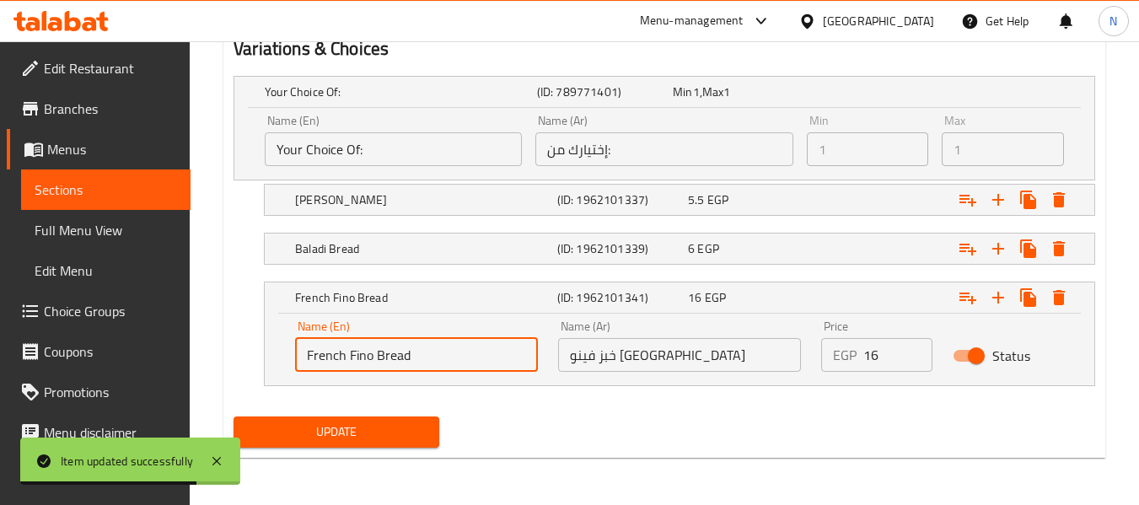
click at [334, 357] on input "French Fino Bread" at bounding box center [416, 355] width 243 height 34
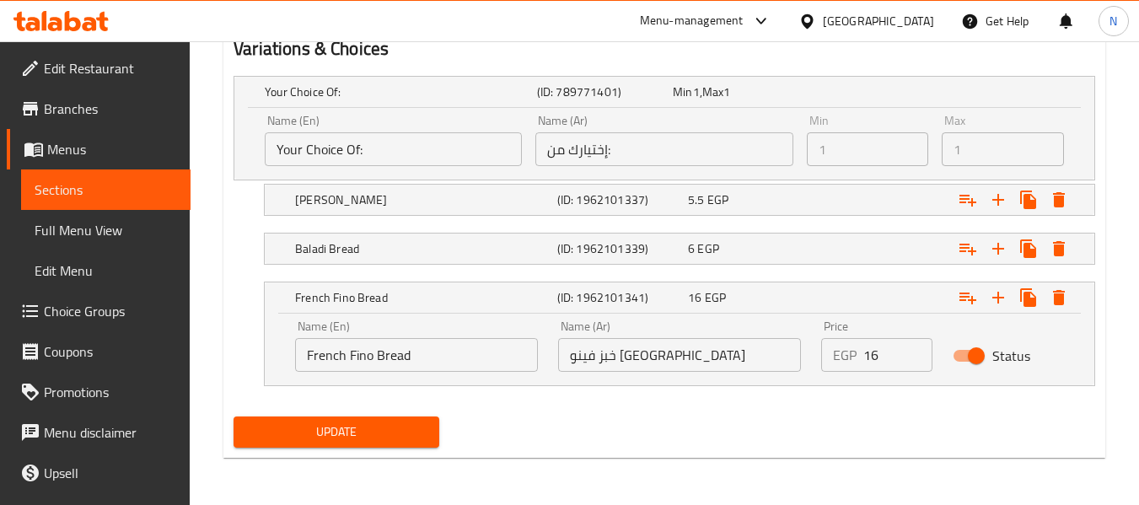
click at [235, 295] on div "French Fino Bread (ID: 1962101341) 16 EGP Name (En) French Fino Bread Name (En)…" at bounding box center [663, 334] width 861 height 105
click at [652, 351] on input "خبز فينو [GEOGRAPHIC_DATA]" at bounding box center [679, 355] width 243 height 34
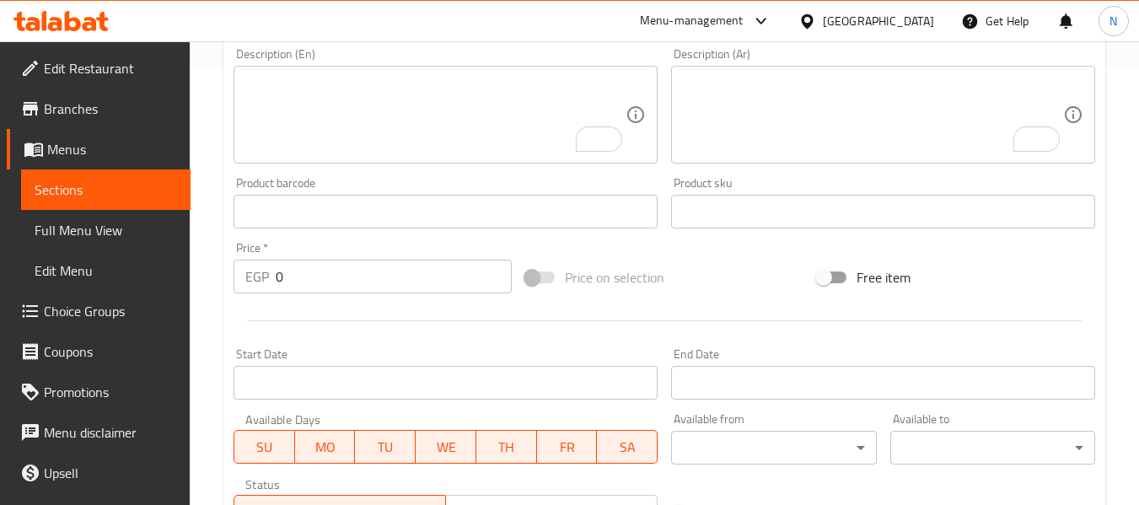
scroll to position [0, 0]
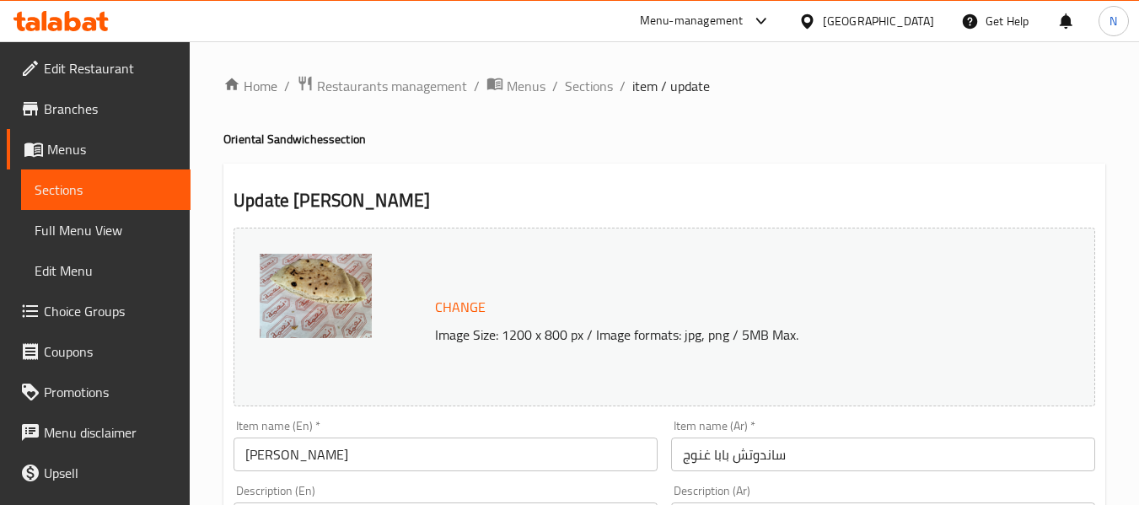
drag, startPoint x: 603, startPoint y: 86, endPoint x: 610, endPoint y: 103, distance: 18.5
click at [603, 86] on span "Sections" at bounding box center [589, 86] width 48 height 20
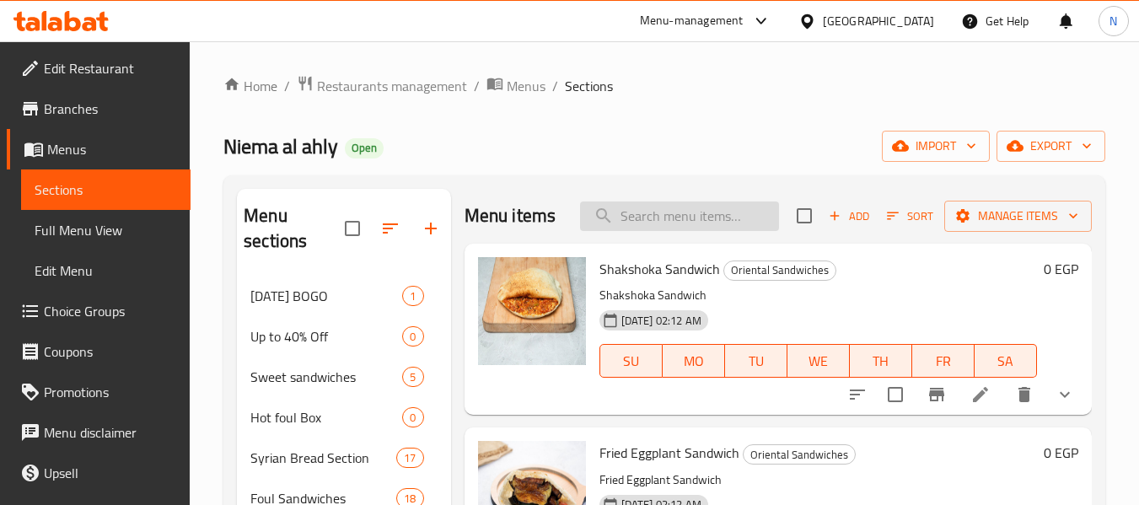
click at [704, 218] on input "search" at bounding box center [679, 215] width 199 height 29
paste input "خبز فينو [GEOGRAPHIC_DATA]"
type input "خبز فينو [GEOGRAPHIC_DATA]"
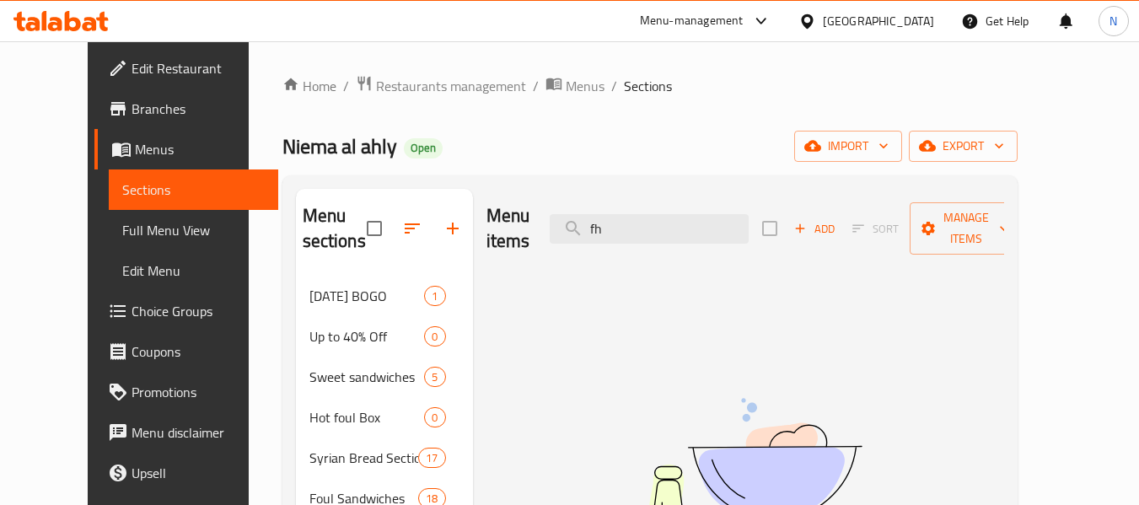
type input "f"
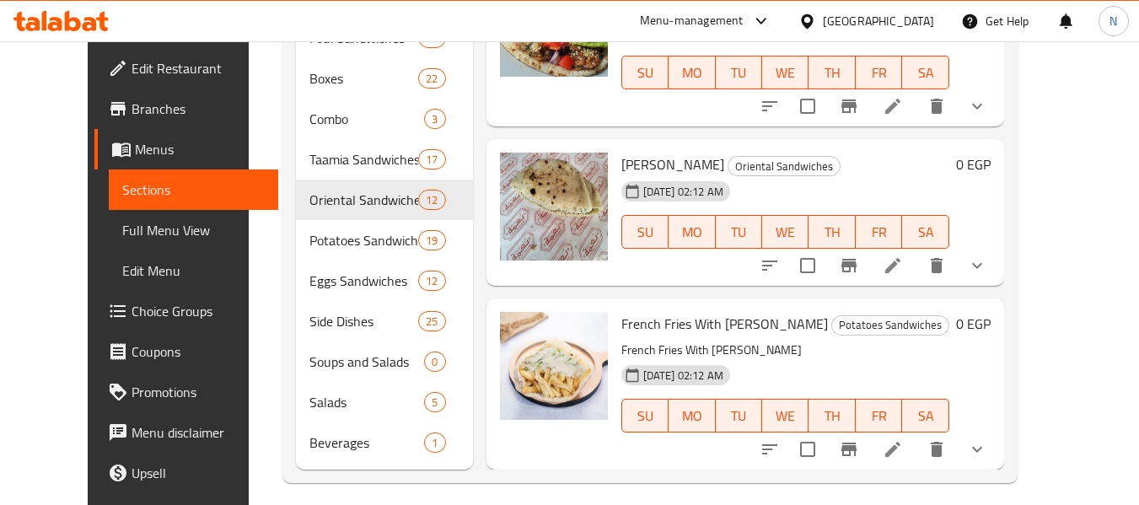
scroll to position [472, 0]
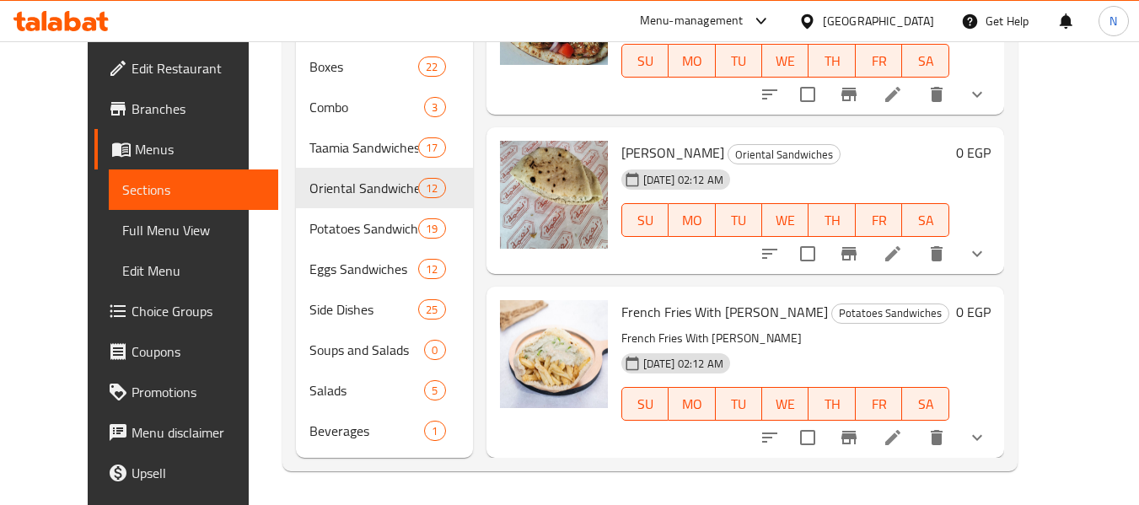
type input "[PERSON_NAME]"
click at [916, 265] on li at bounding box center [892, 254] width 47 height 30
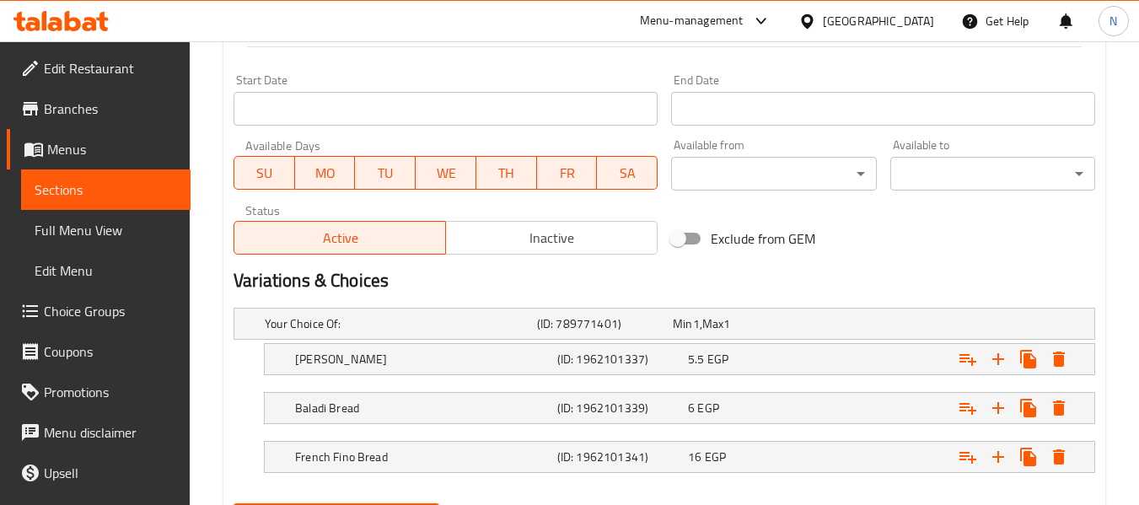
scroll to position [797, 0]
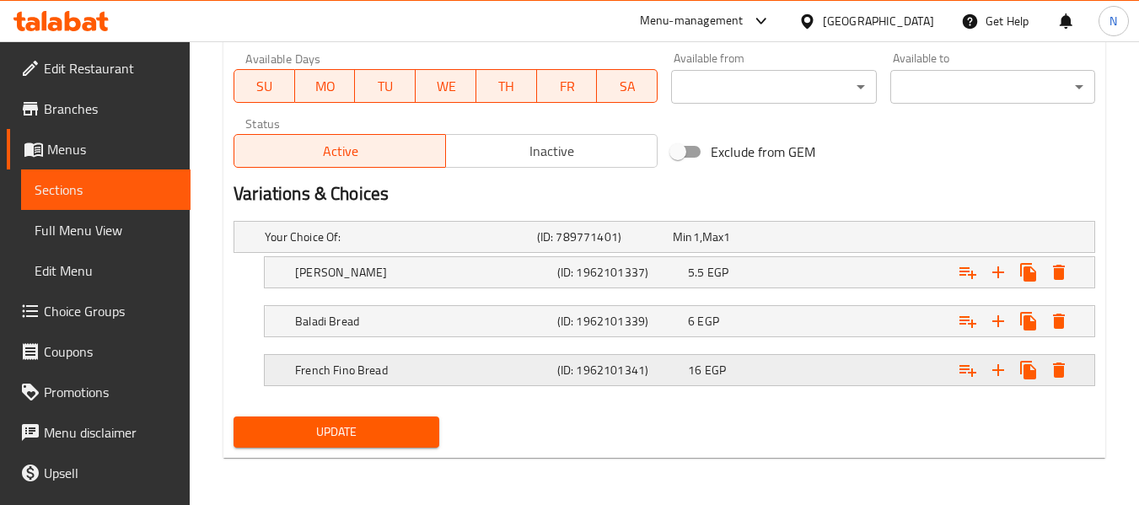
click at [763, 367] on div "16 EGP" at bounding box center [750, 370] width 124 height 17
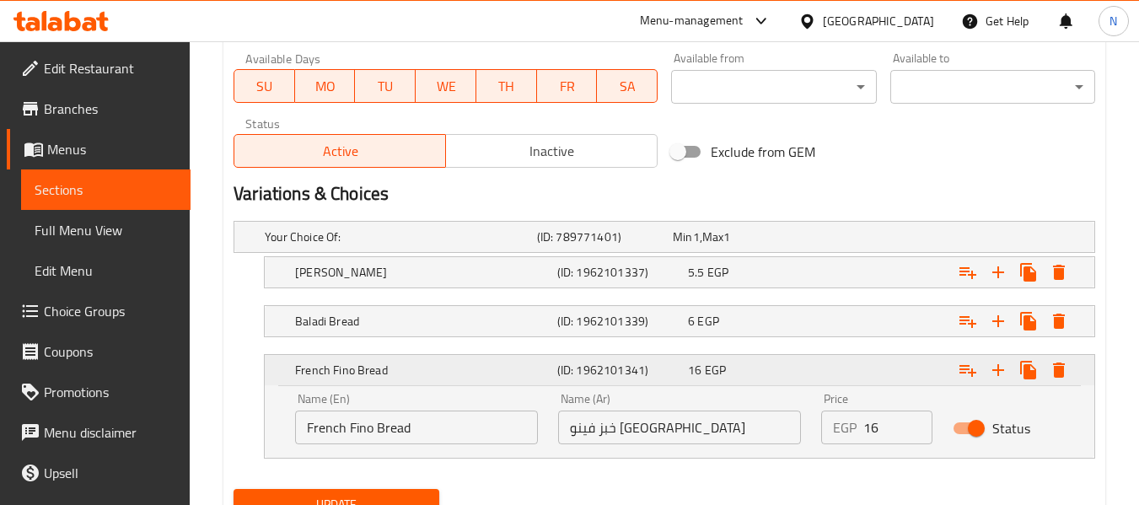
click at [763, 367] on div "16 EGP" at bounding box center [750, 370] width 124 height 17
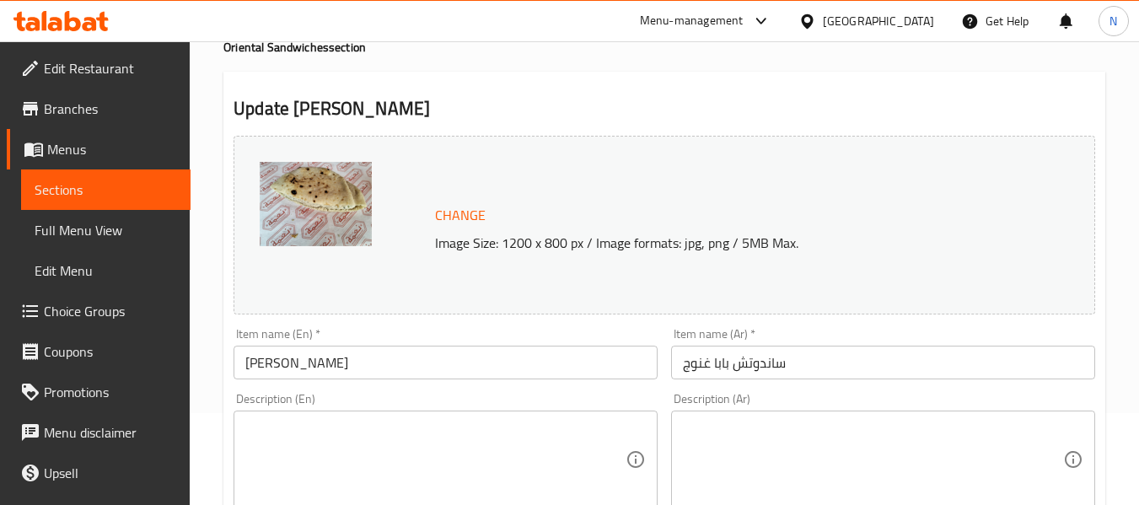
scroll to position [0, 0]
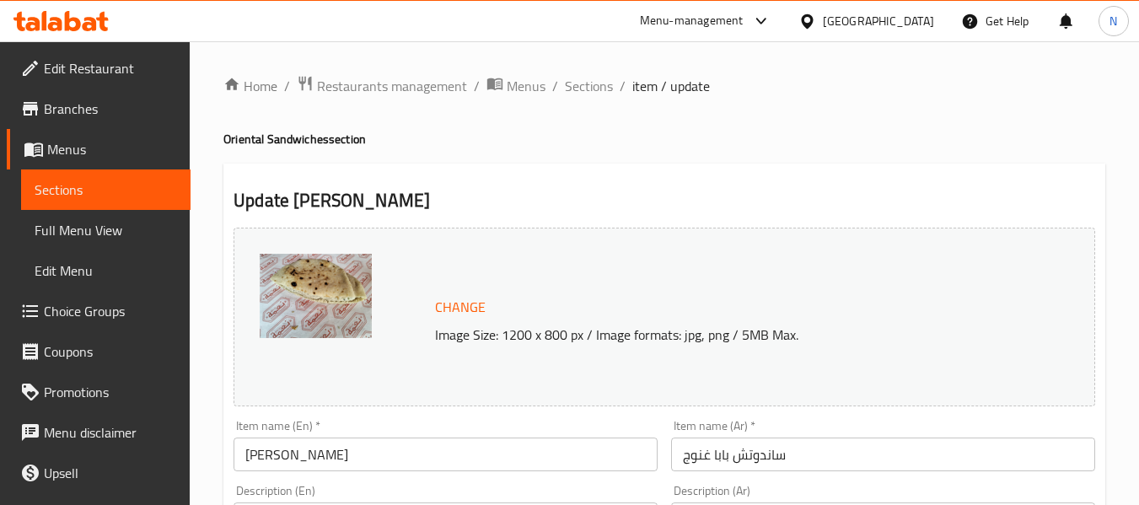
drag, startPoint x: 572, startPoint y: 84, endPoint x: 588, endPoint y: 109, distance: 29.2
click at [572, 84] on span "Sections" at bounding box center [589, 86] width 48 height 20
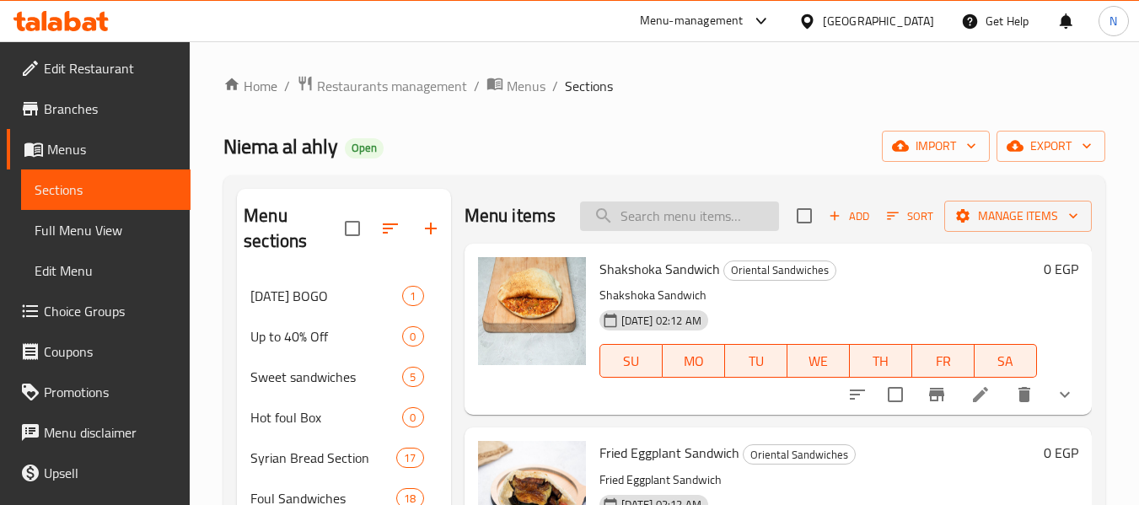
click at [681, 225] on input "search" at bounding box center [679, 215] width 199 height 29
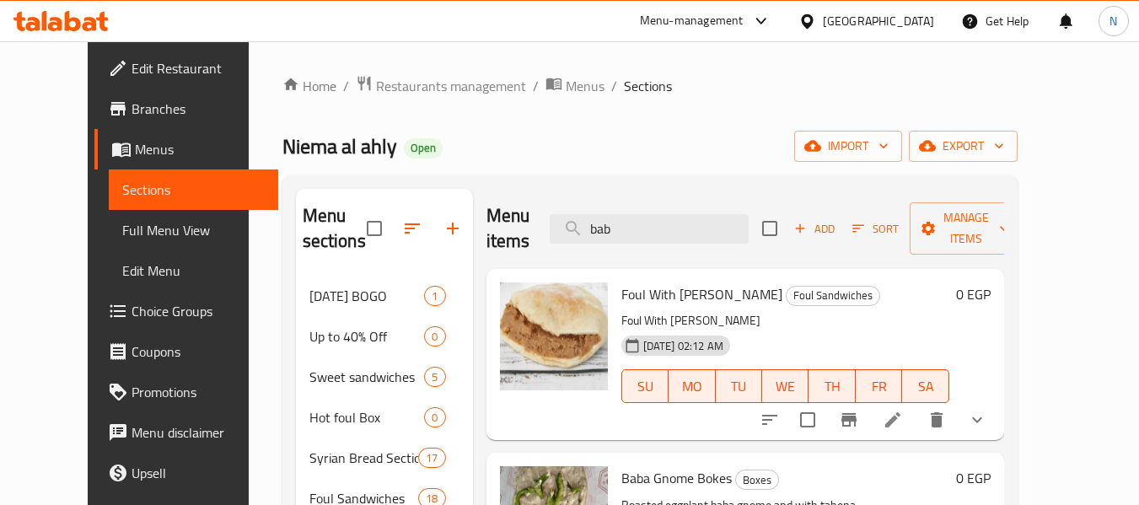
type input "bab"
click at [933, 24] on div "[GEOGRAPHIC_DATA]" at bounding box center [878, 21] width 111 height 19
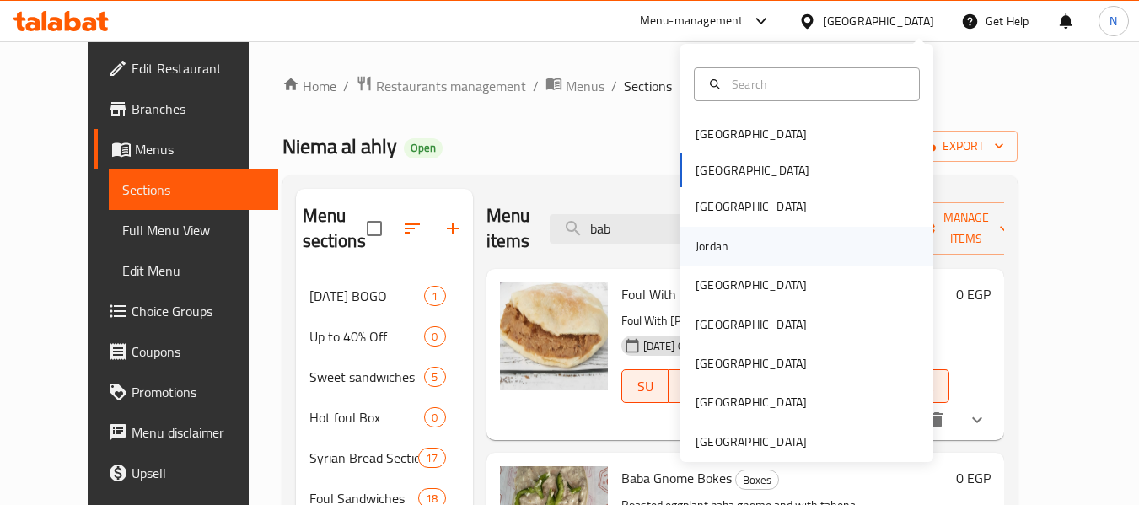
click at [724, 241] on div "Jordan" at bounding box center [712, 246] width 60 height 39
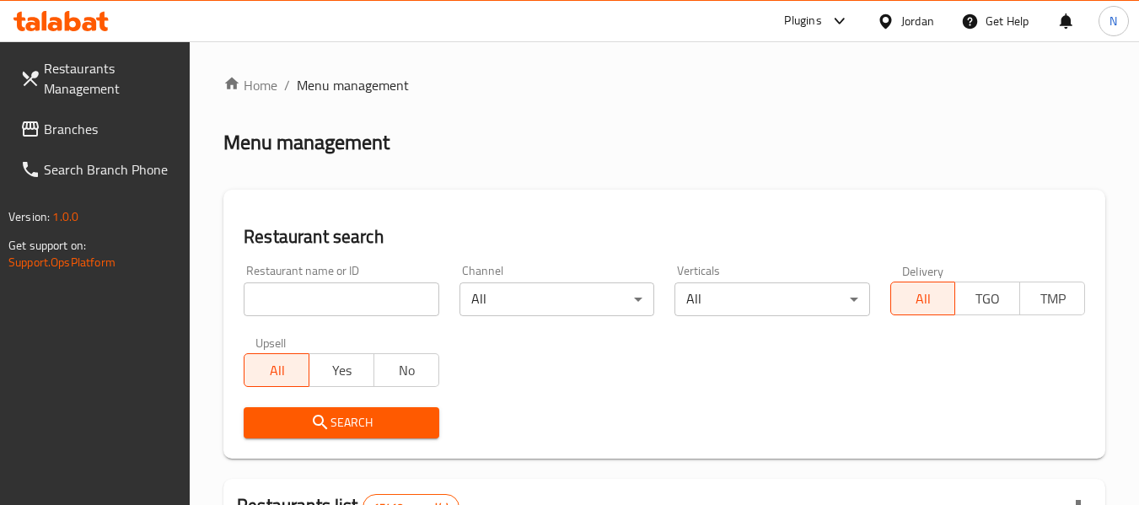
click at [92, 125] on span "Branches" at bounding box center [110, 129] width 133 height 20
